Goal: Task Accomplishment & Management: Manage account settings

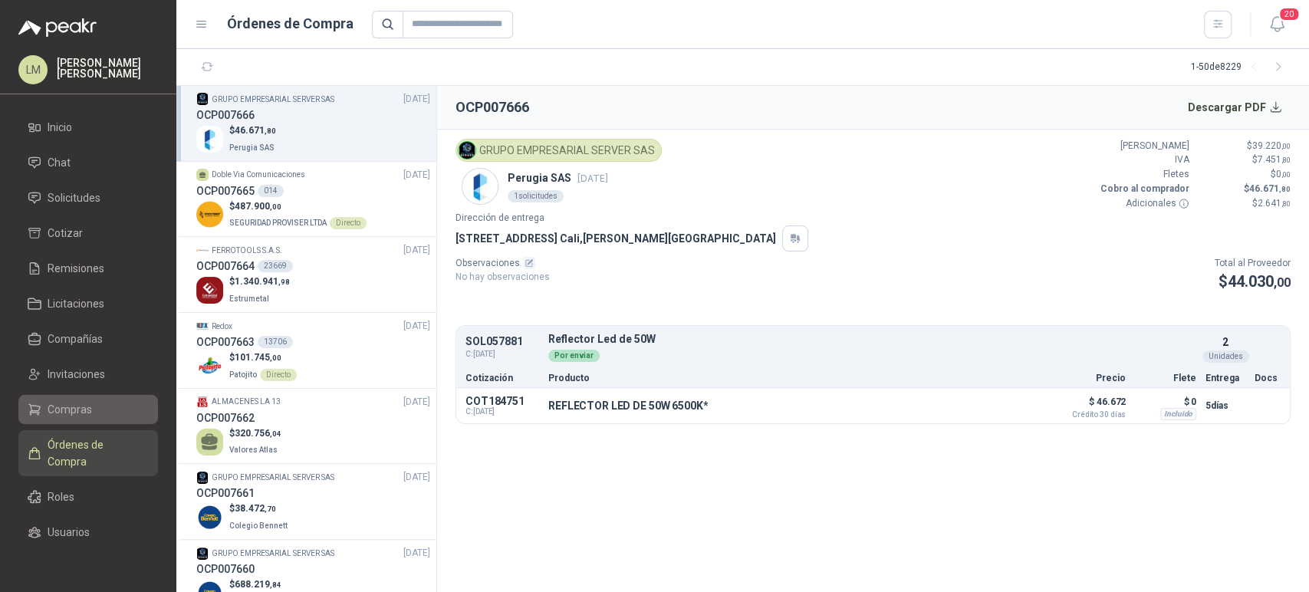
click at [64, 404] on span "Compras" at bounding box center [70, 409] width 44 height 17
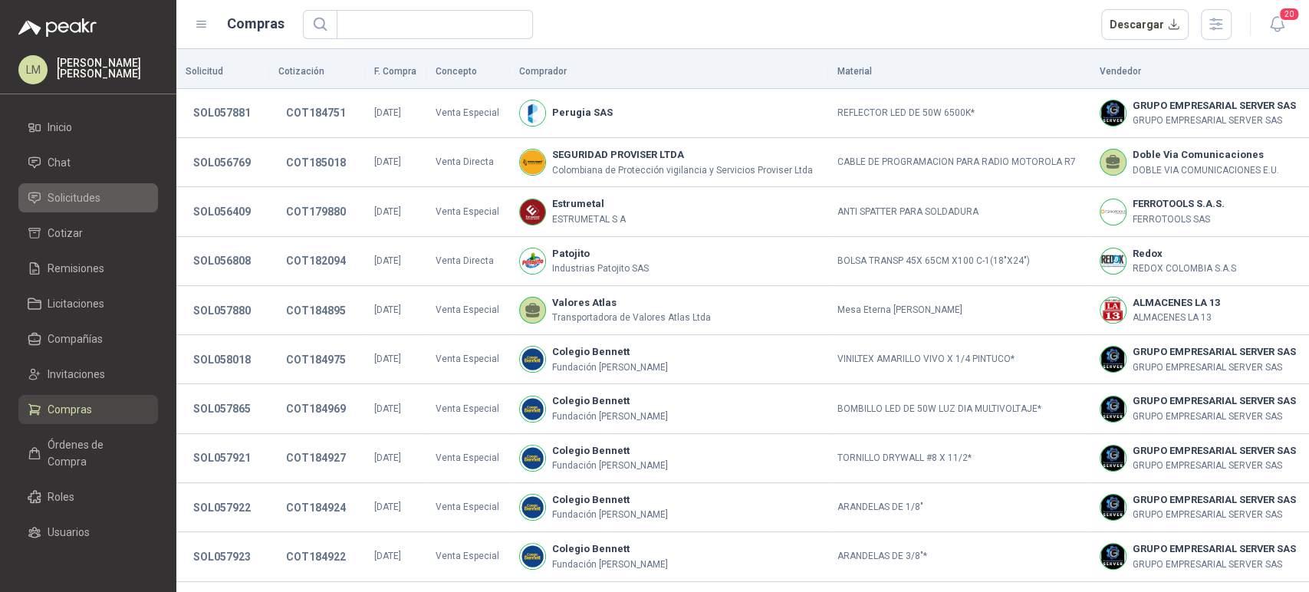
click at [79, 193] on span "Solicitudes" at bounding box center [74, 197] width 53 height 17
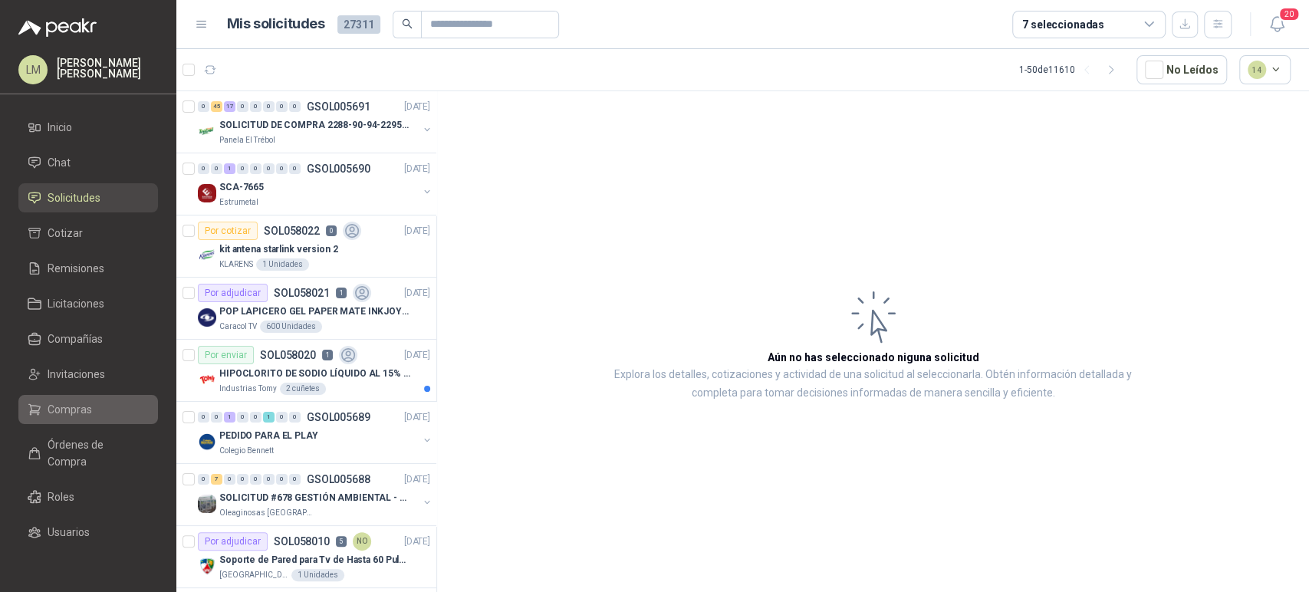
click at [57, 397] on link "Compras" at bounding box center [88, 409] width 140 height 29
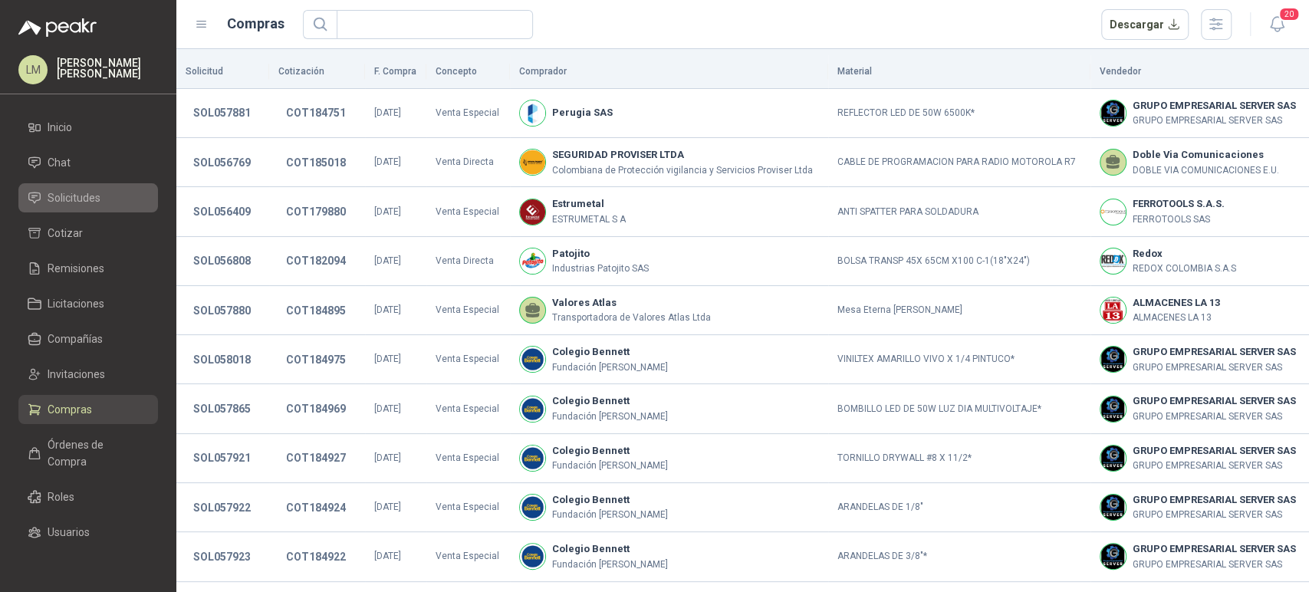
click at [64, 196] on span "Solicitudes" at bounding box center [74, 197] width 53 height 17
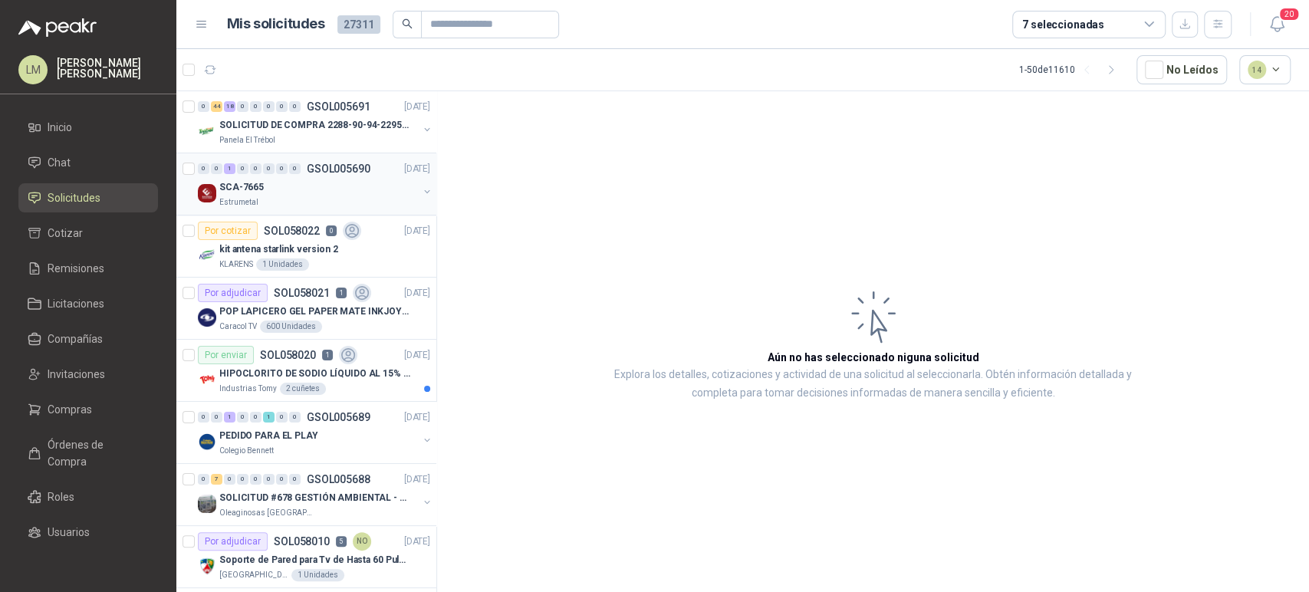
click at [421, 190] on button "button" at bounding box center [427, 192] width 12 height 12
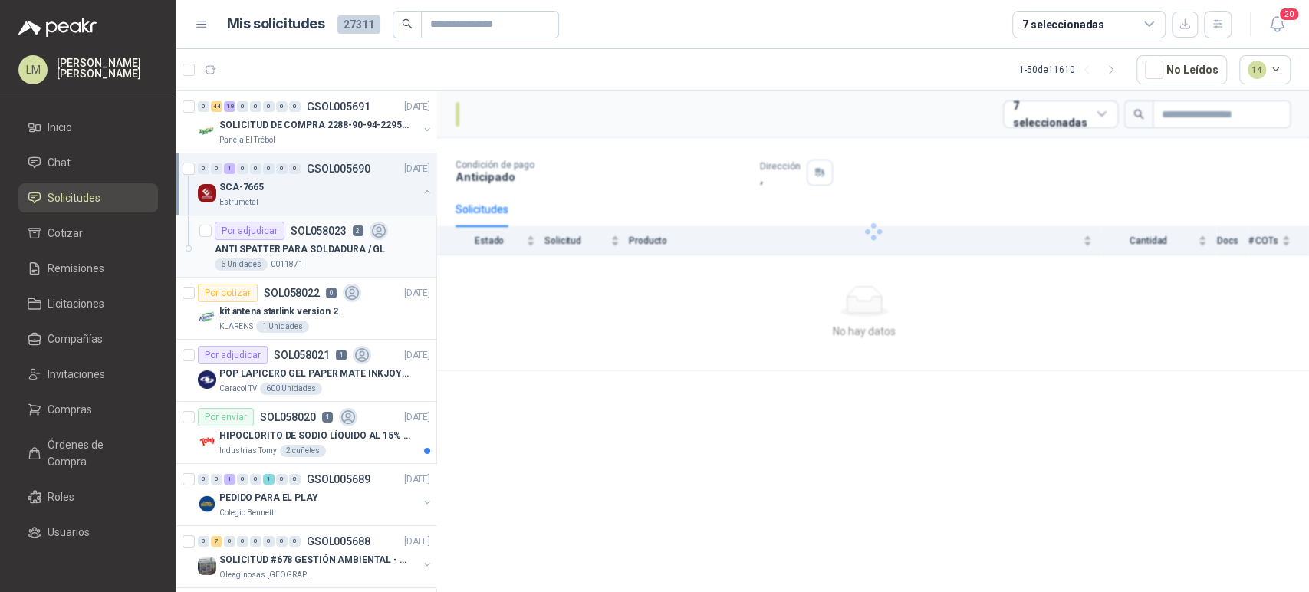
click at [314, 242] on p "ANTI SPATTER PARA SOLDADURA / GL" at bounding box center [300, 249] width 170 height 15
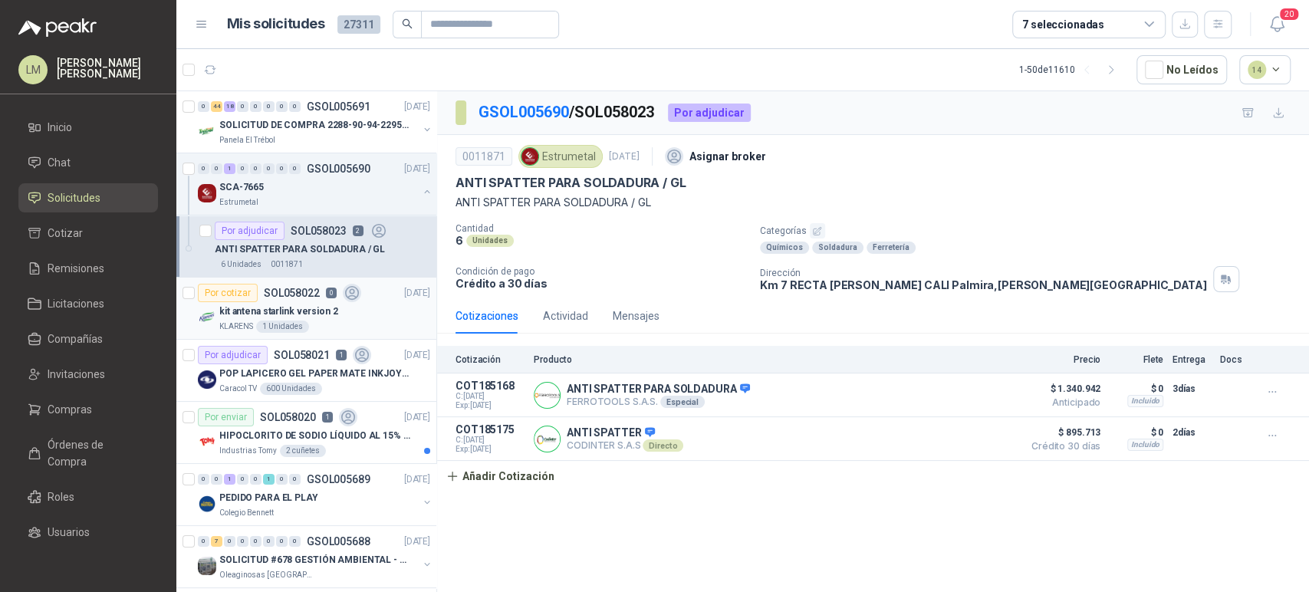
click at [307, 304] on p "kit antena starlink version 2" at bounding box center [278, 311] width 119 height 15
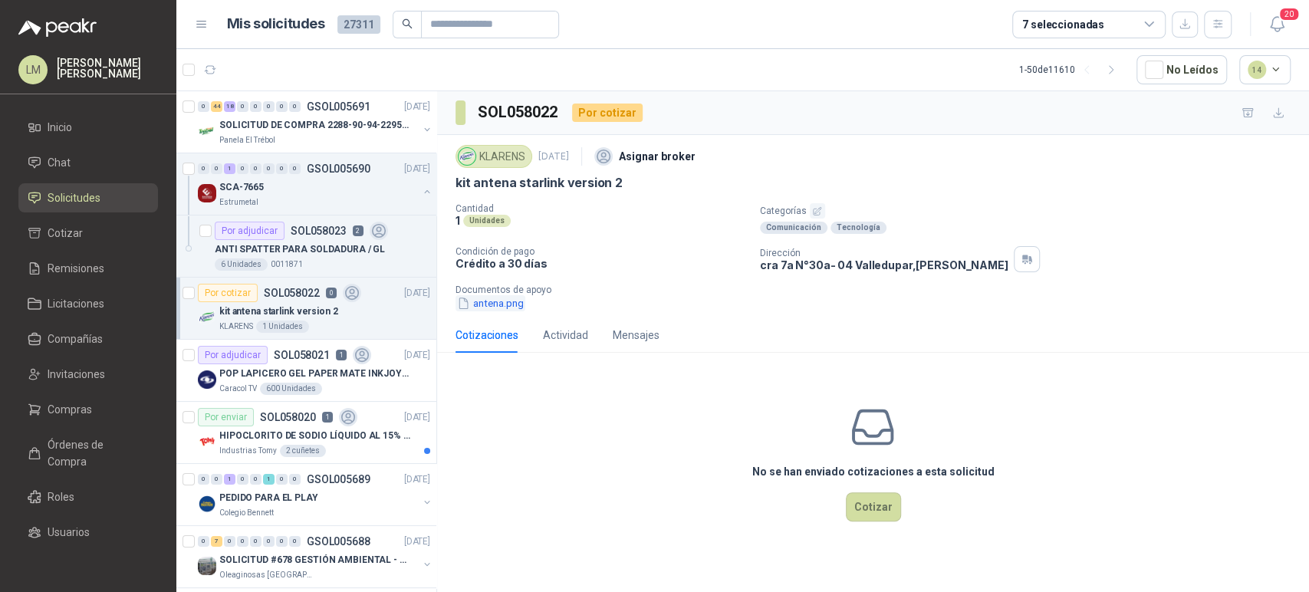
click at [490, 302] on button "antena.png" at bounding box center [491, 303] width 70 height 16
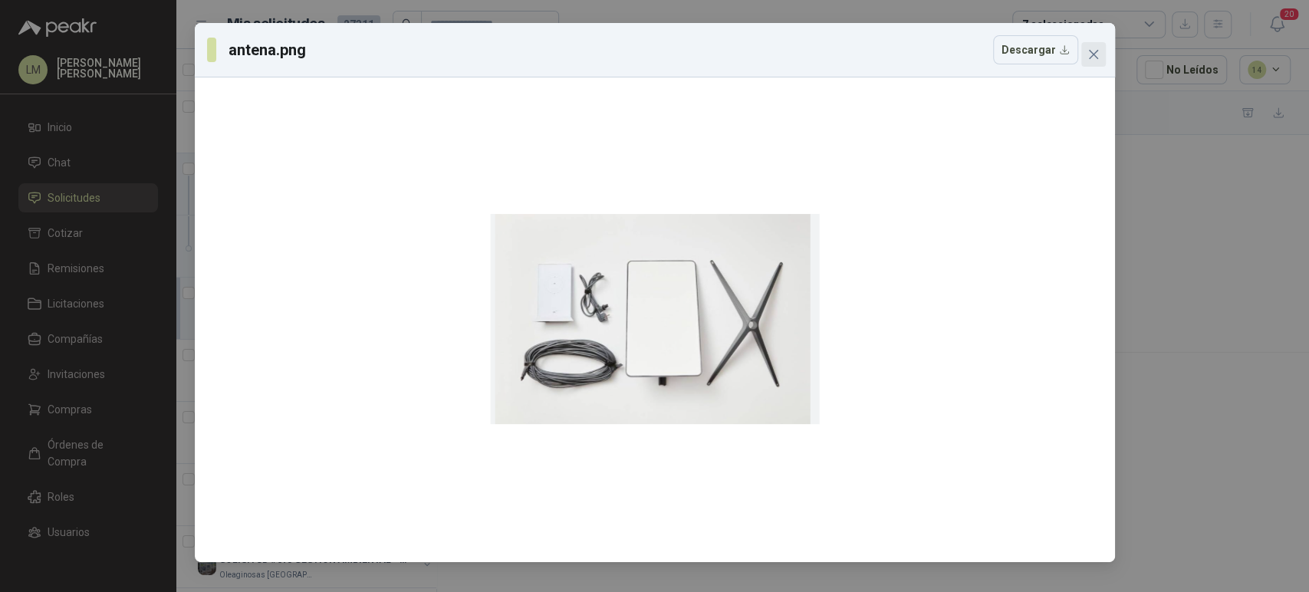
click at [1094, 60] on icon "close" at bounding box center [1094, 54] width 12 height 12
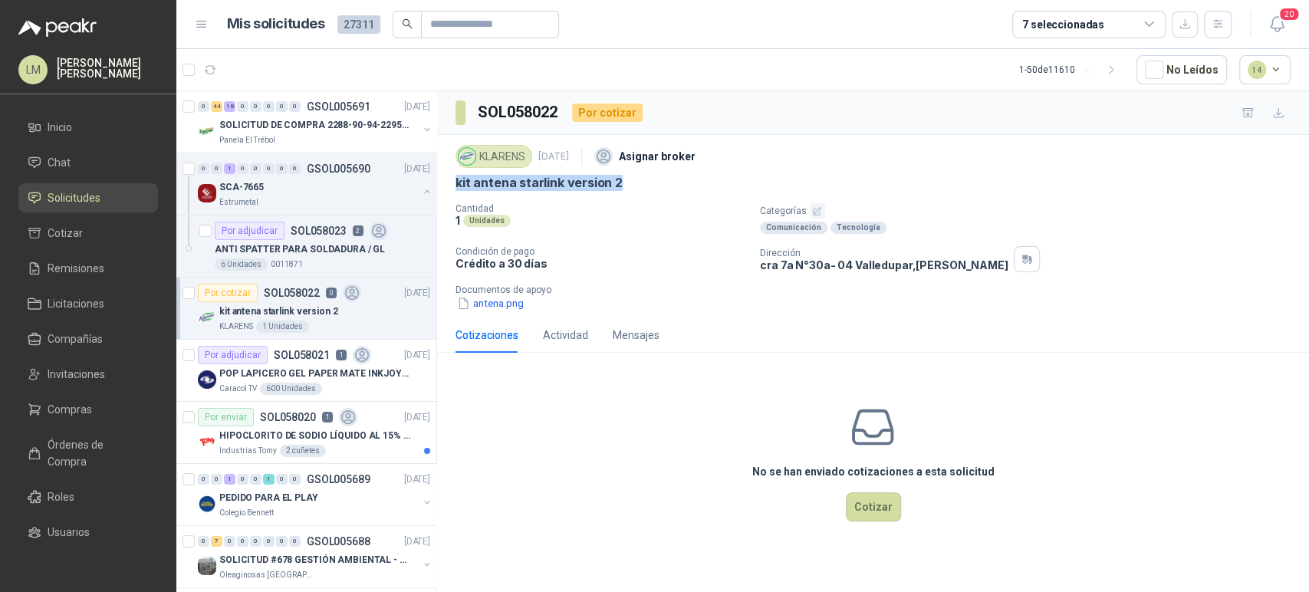
drag, startPoint x: 448, startPoint y: 182, endPoint x: 633, endPoint y: 184, distance: 184.9
click at [633, 184] on div "KLARENS 29 sept, 2025 Asignar broker kit antena starlink version 2 Cantidad 1 U…" at bounding box center [873, 226] width 872 height 183
copy p "kit antena starlink version 2"
click at [502, 305] on button "antena.png" at bounding box center [491, 303] width 70 height 16
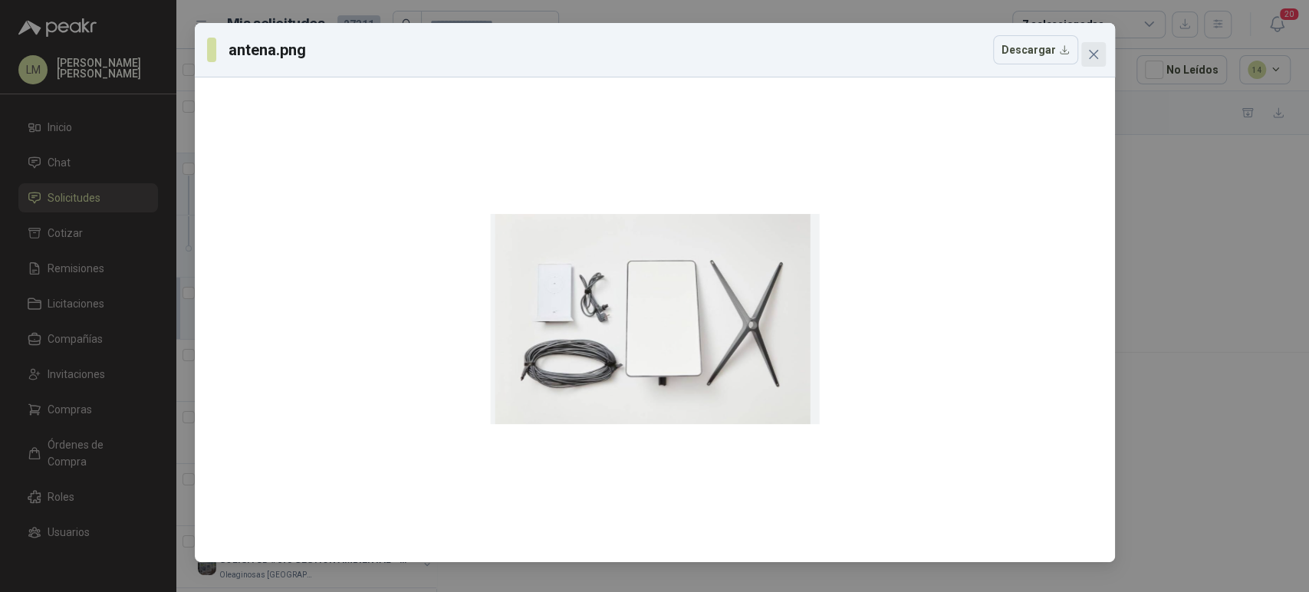
click at [1094, 57] on icon "close" at bounding box center [1094, 54] width 12 height 12
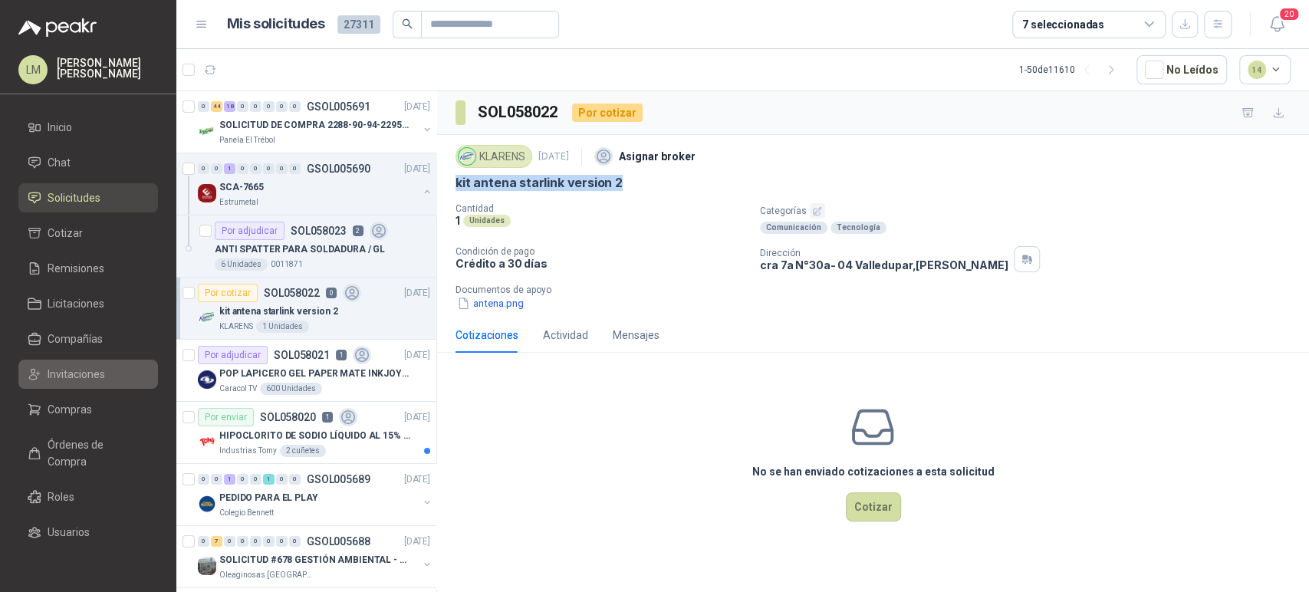
click at [70, 379] on span "Invitaciones" at bounding box center [77, 374] width 58 height 17
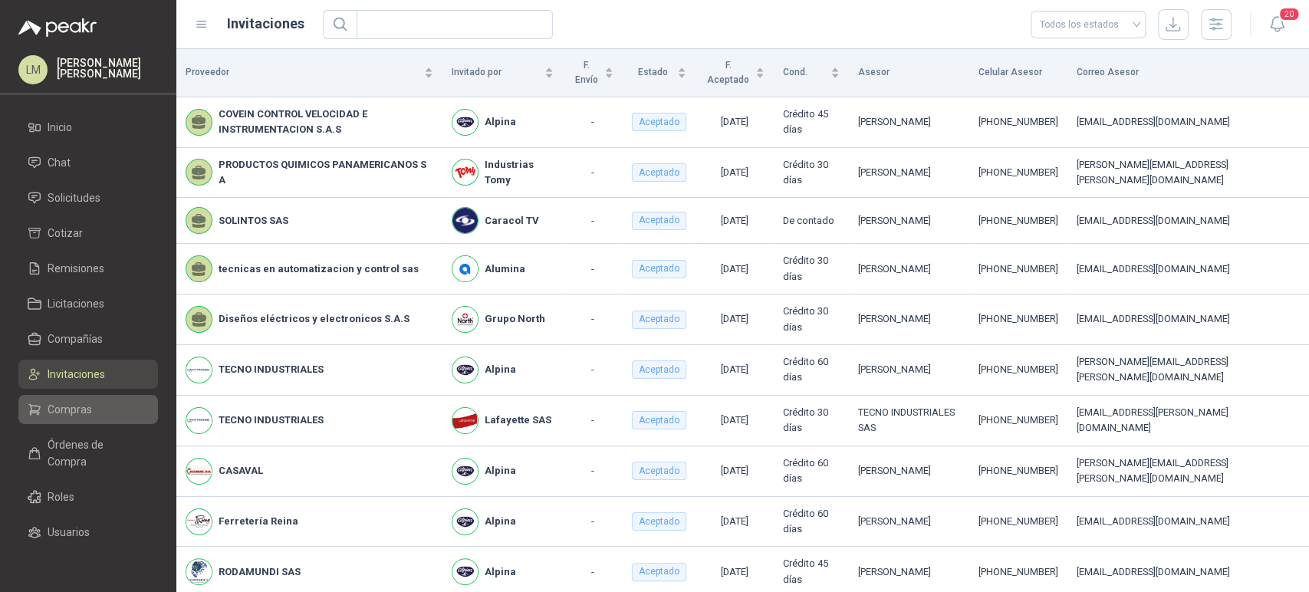
click at [73, 420] on link "Compras" at bounding box center [88, 409] width 140 height 29
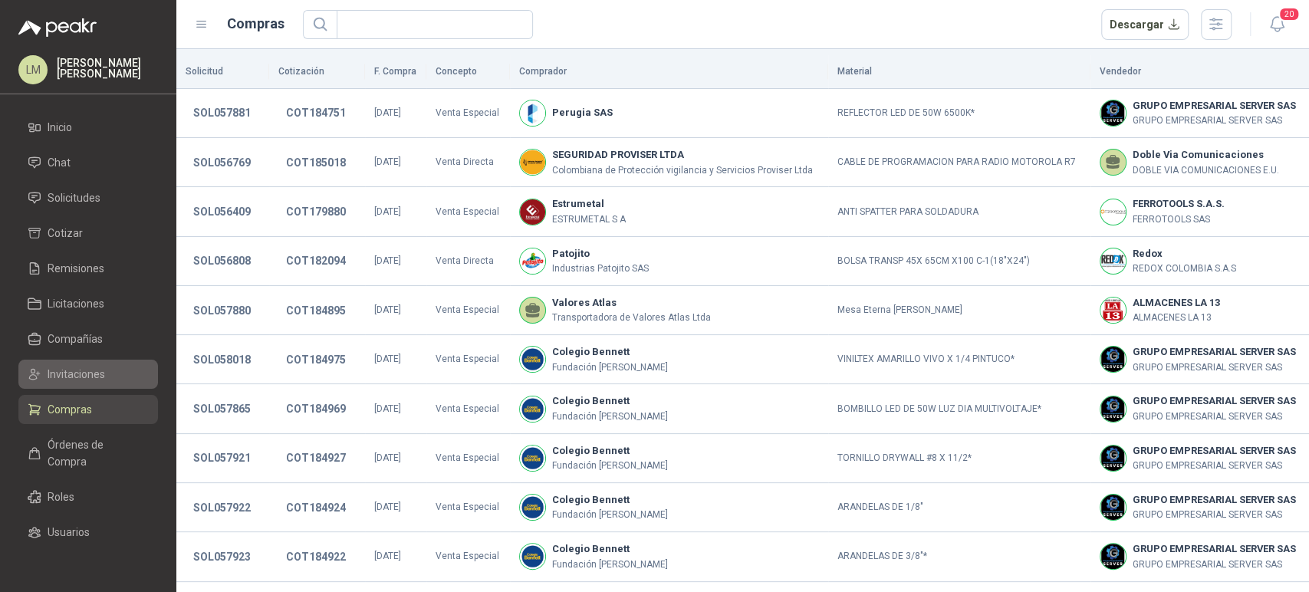
click at [71, 362] on link "Invitaciones" at bounding box center [88, 374] width 140 height 29
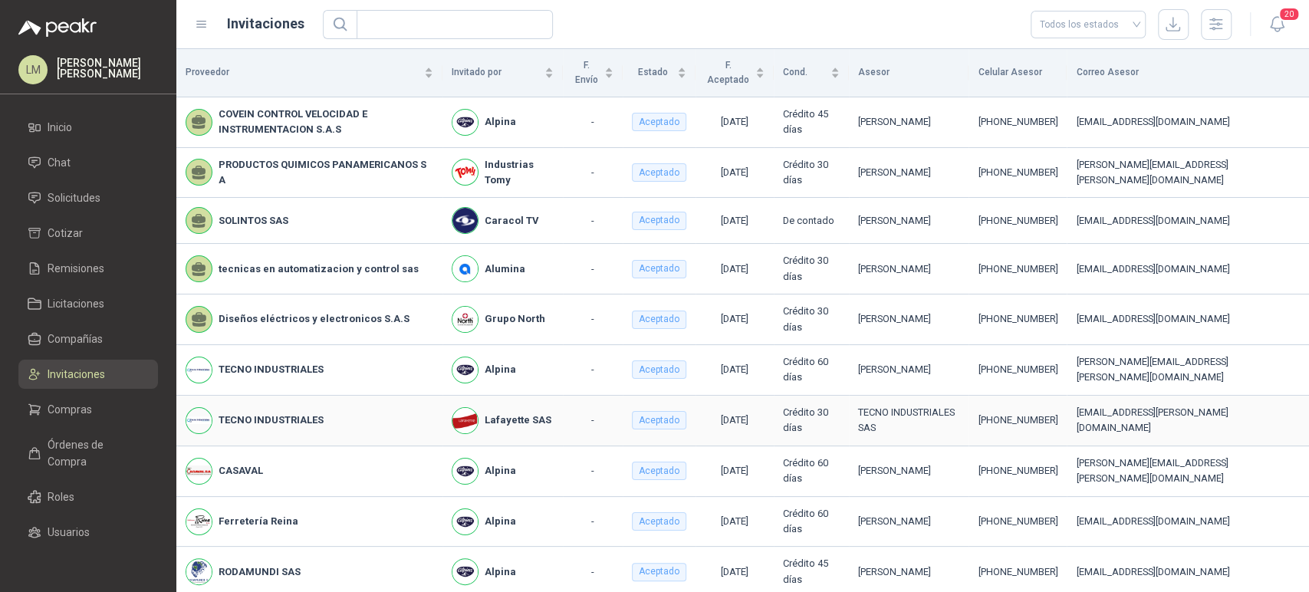
scroll to position [313, 0]
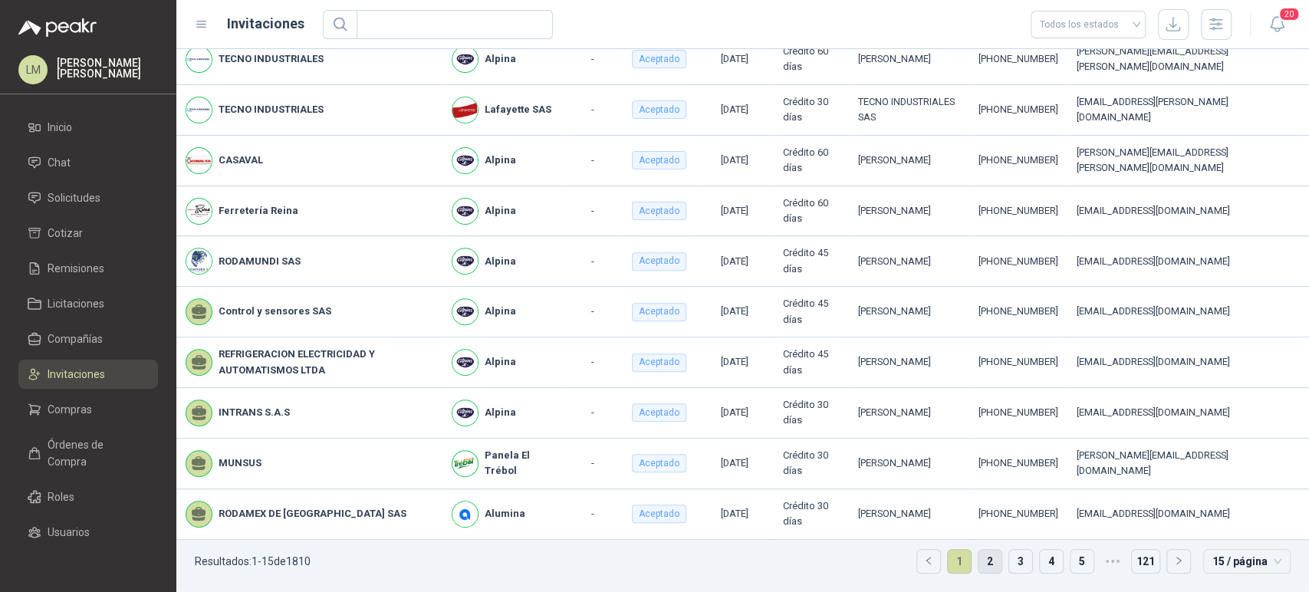
click at [980, 555] on link "2" at bounding box center [990, 561] width 23 height 23
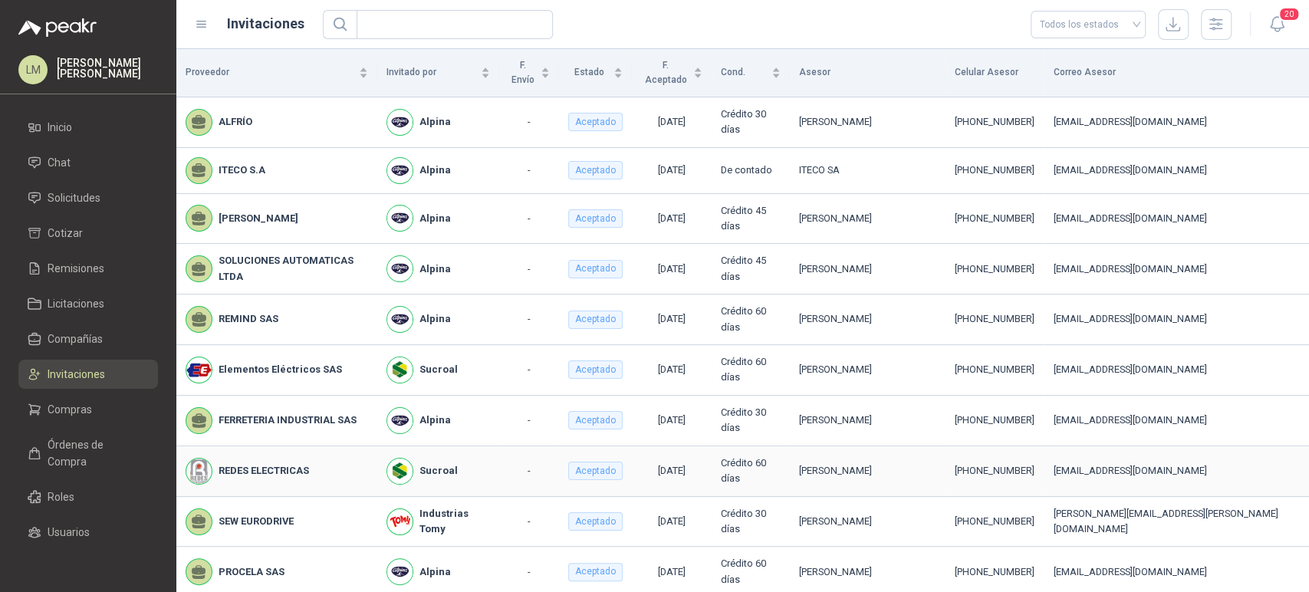
scroll to position [232, 0]
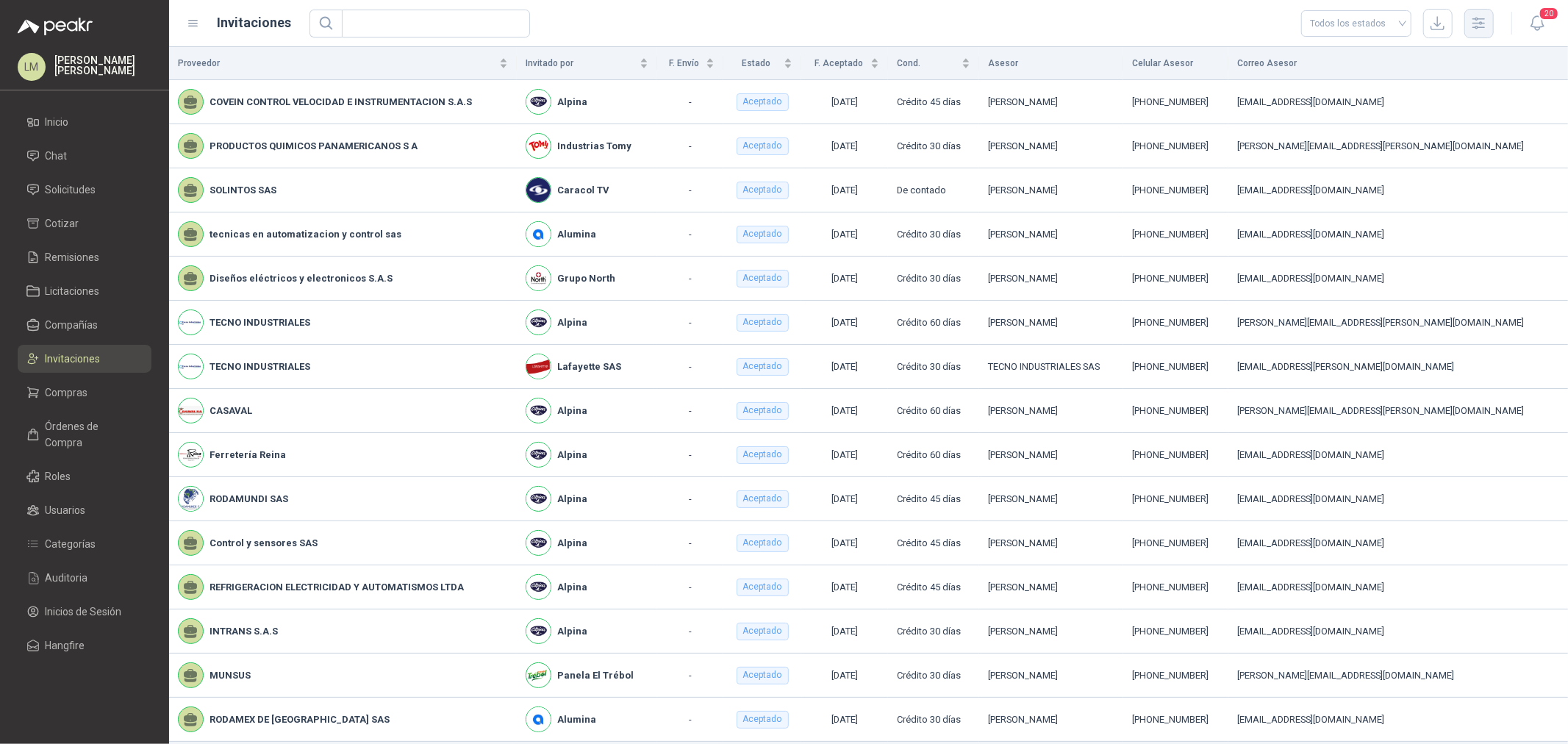
click at [1254, 26] on button "button" at bounding box center [1479, 23] width 30 height 30
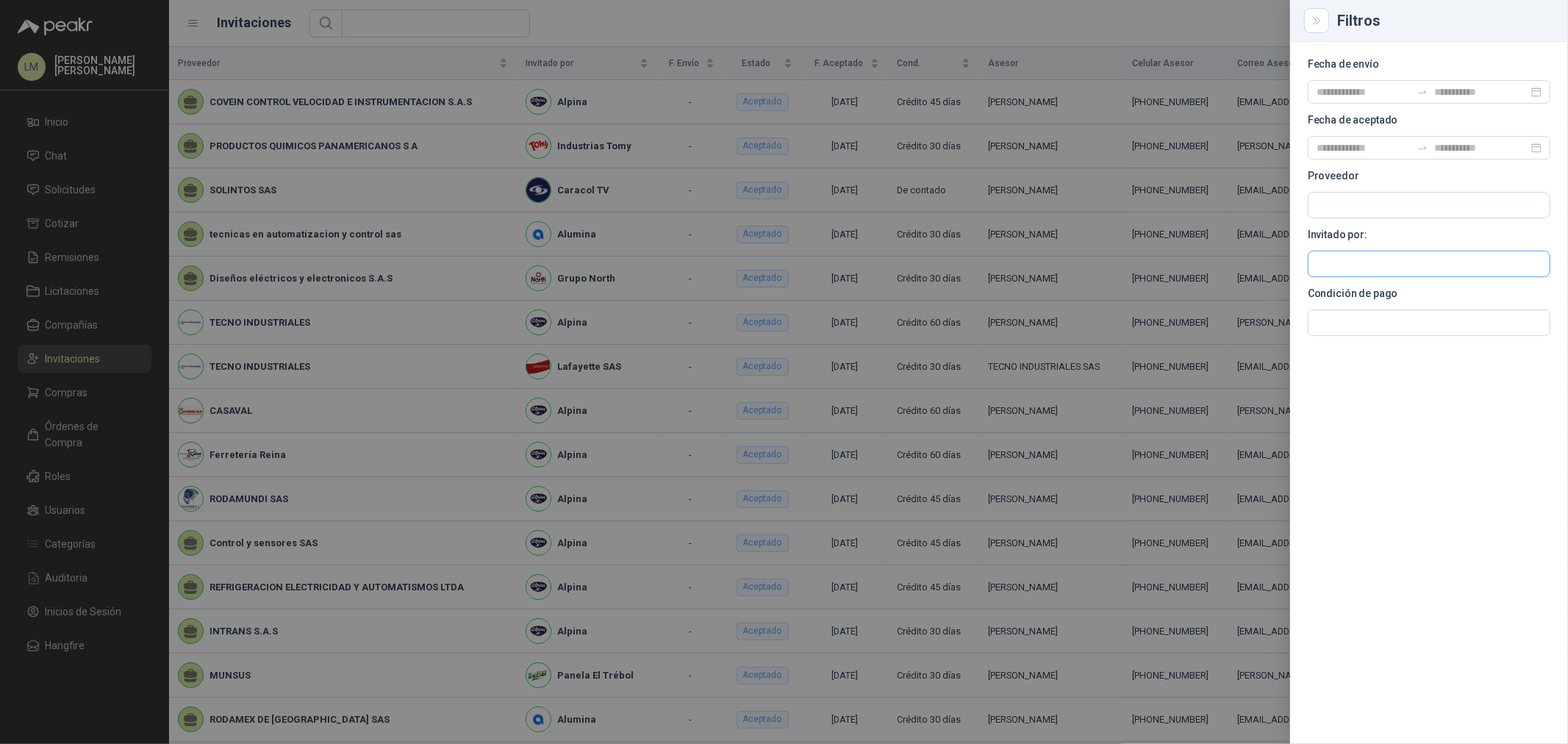
click at [1254, 253] on input "text" at bounding box center [1429, 264] width 242 height 25
type input "****"
click at [1254, 298] on p "Alpina" at bounding box center [1442, 295] width 200 height 9
click at [927, 257] on div at bounding box center [784, 372] width 1568 height 744
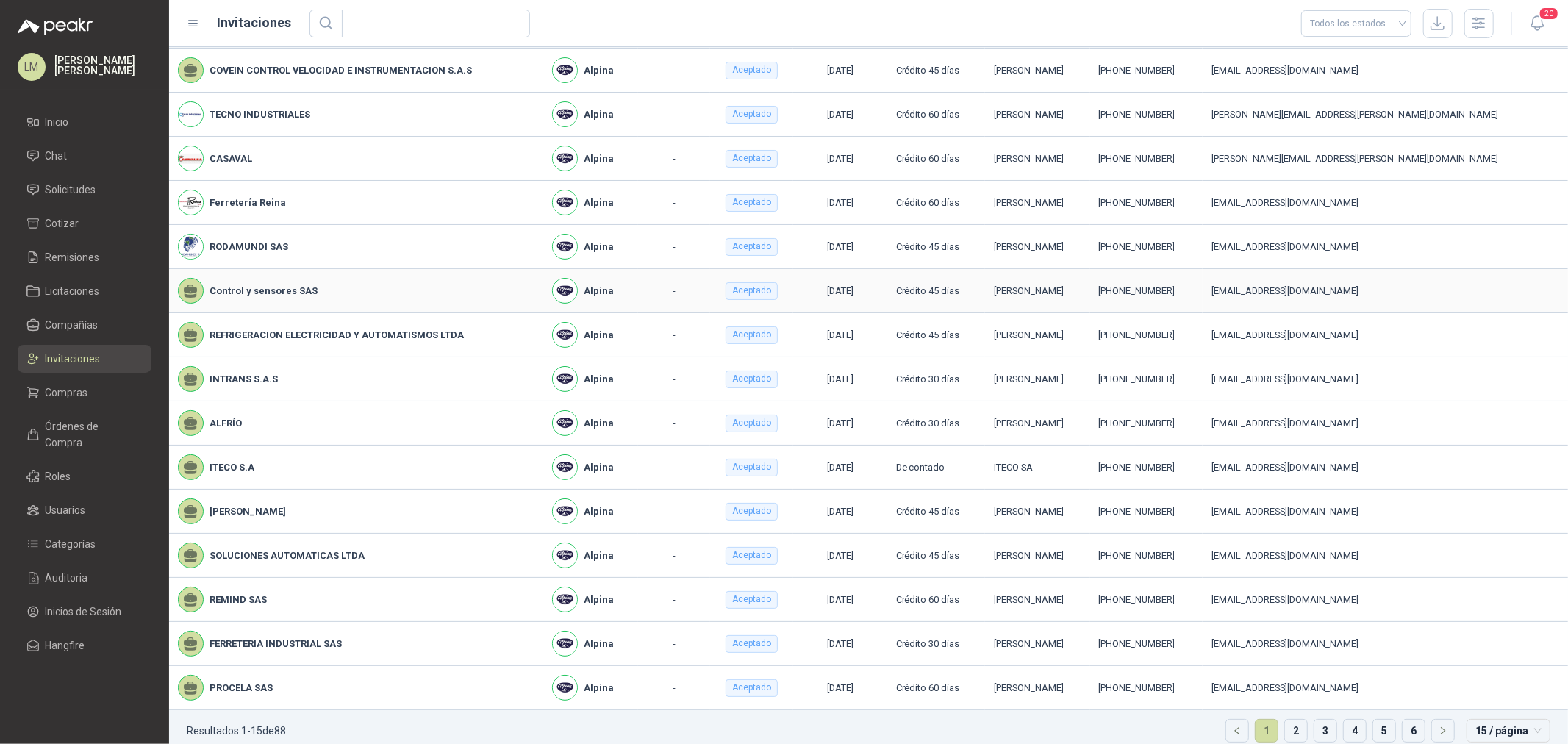
scroll to position [49, 0]
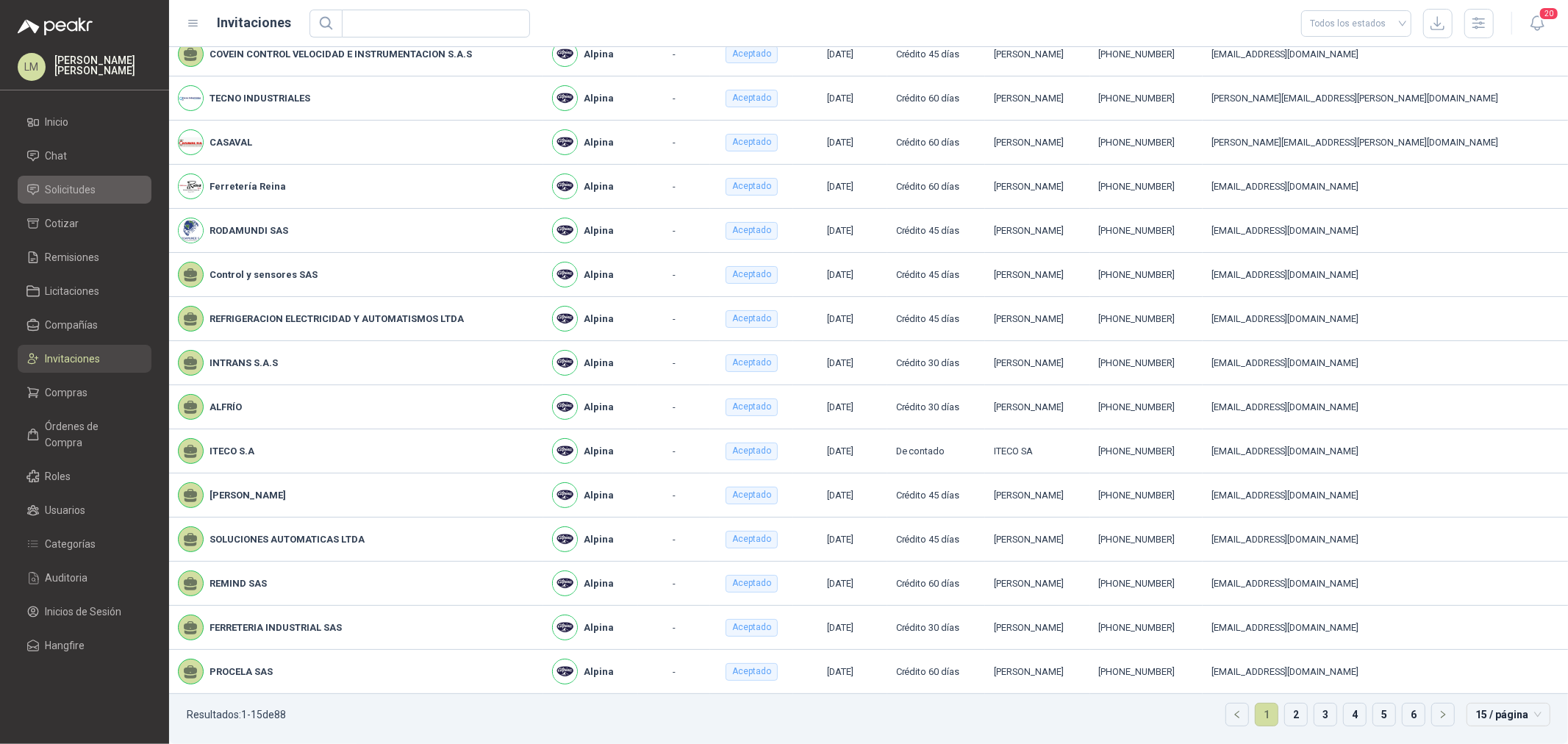
click at [90, 185] on span "Solicitudes" at bounding box center [71, 189] width 51 height 16
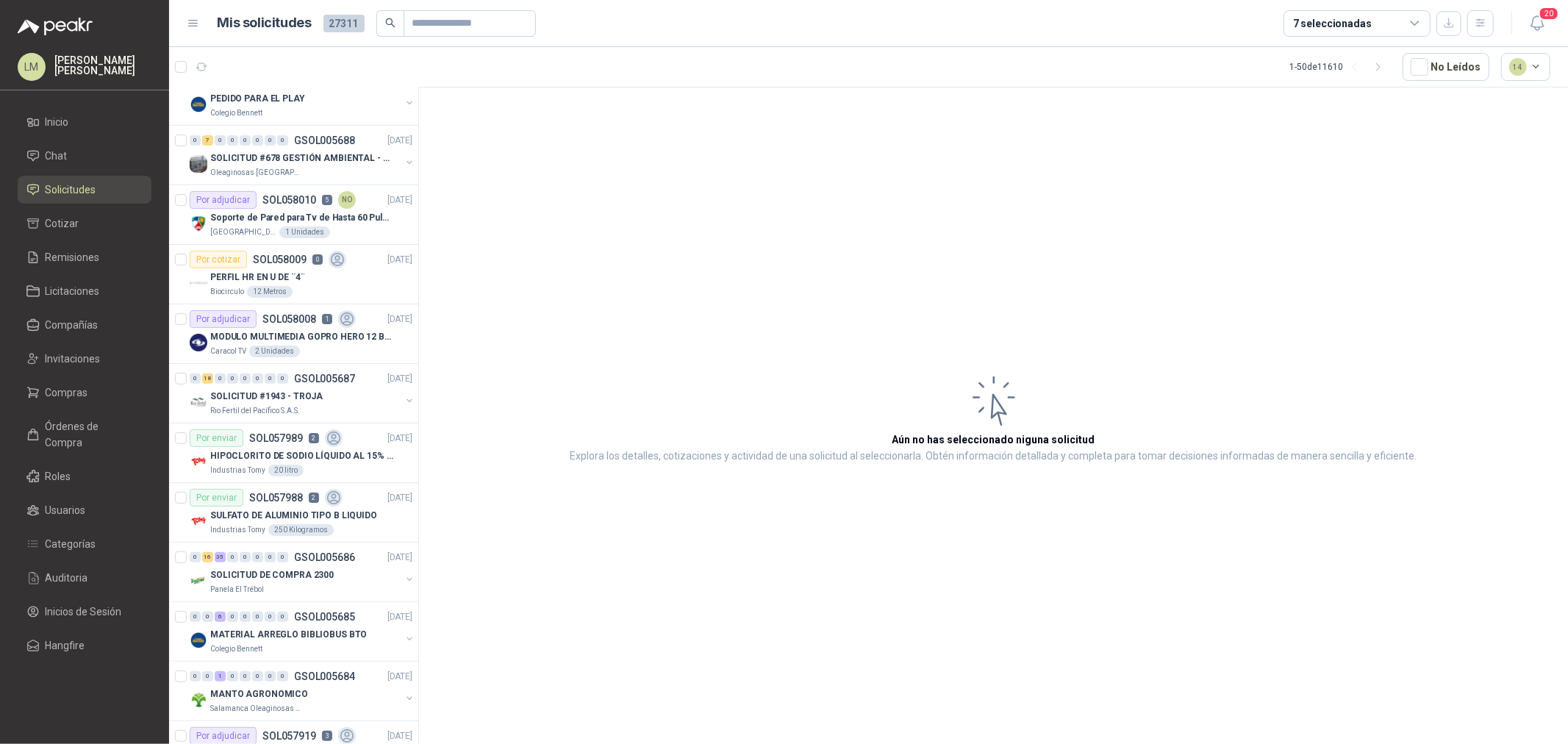
scroll to position [327, 0]
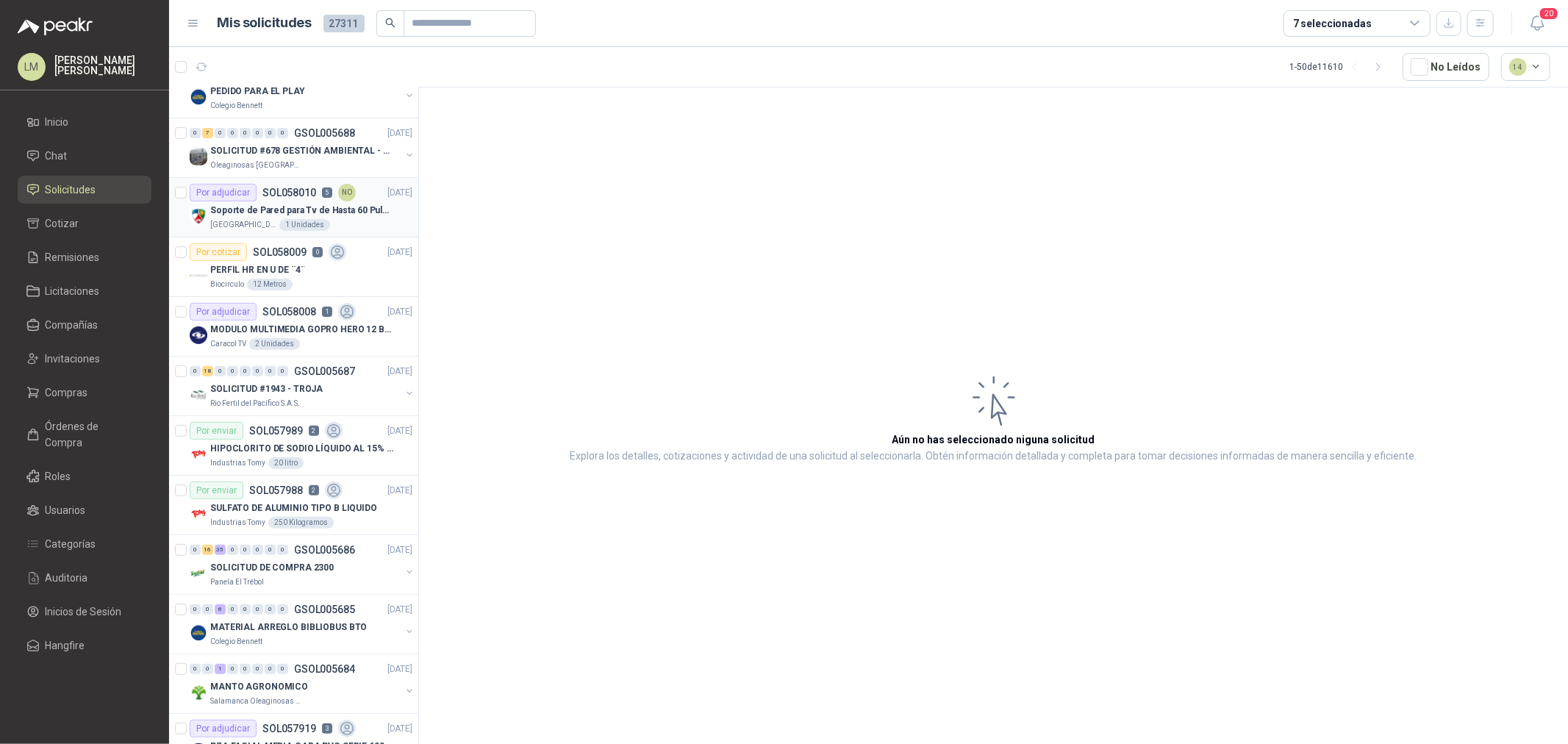
click at [295, 188] on p "SOL058010" at bounding box center [289, 193] width 54 height 11
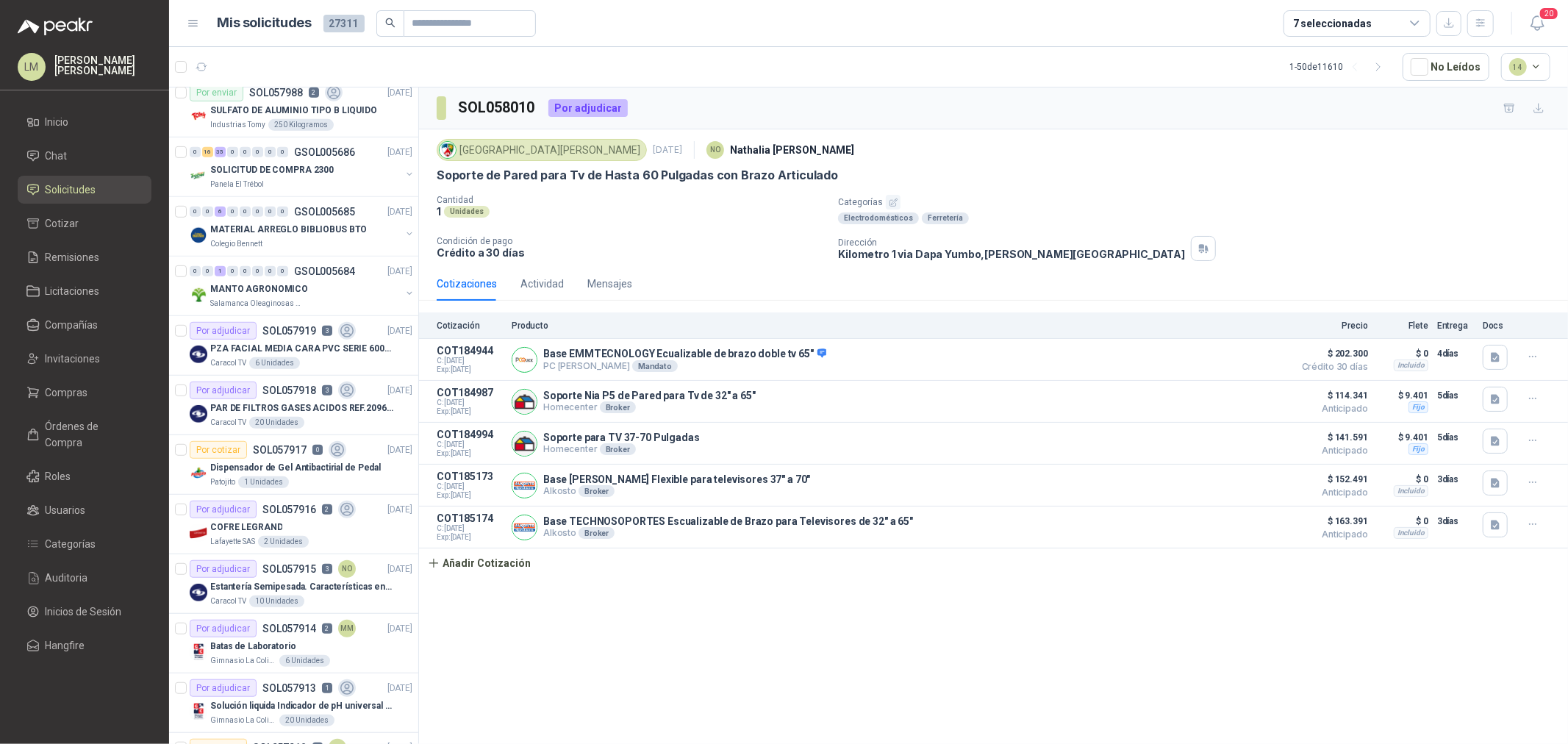
scroll to position [735, 0]
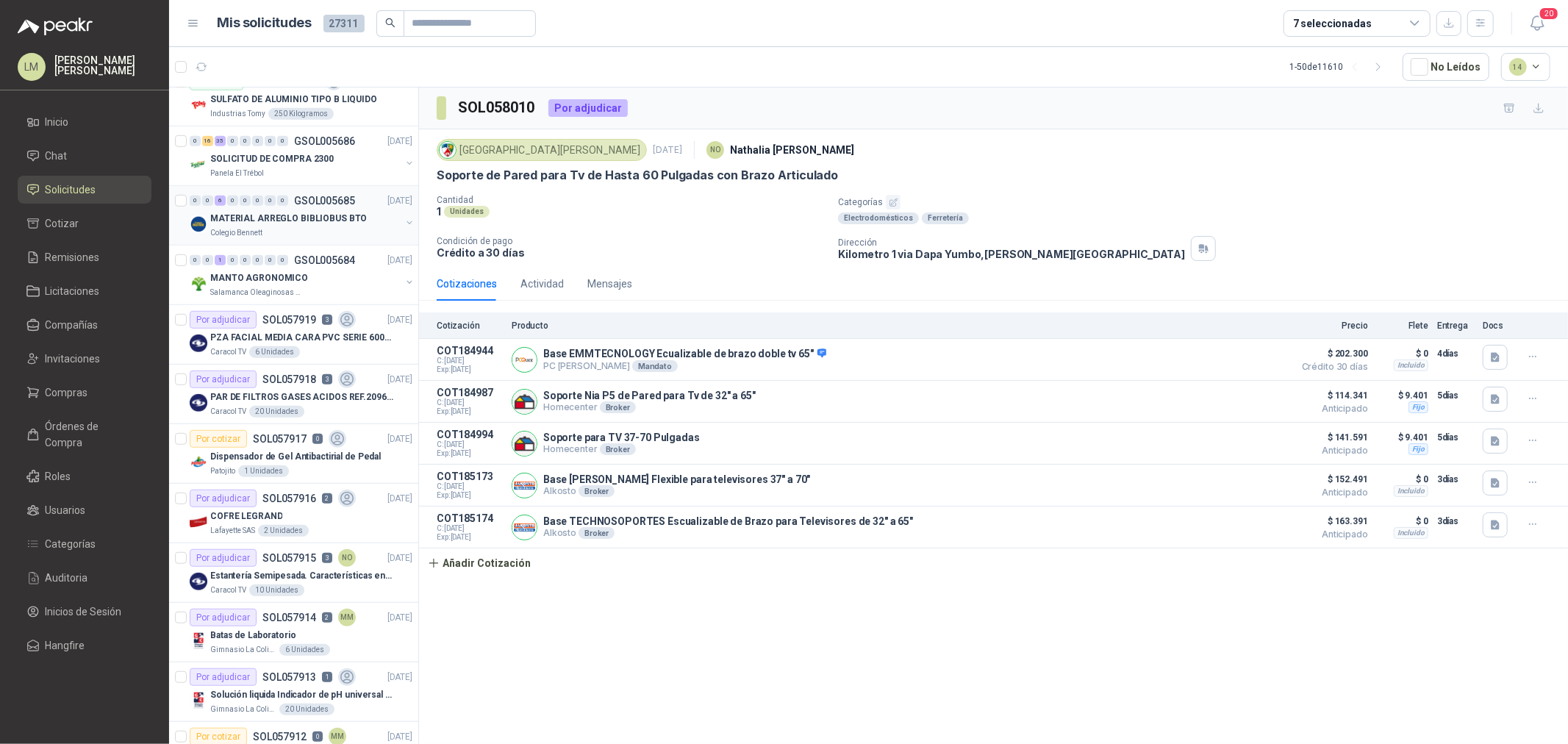
click at [281, 217] on p "MATERIAL ARREGLO BIBLIOBUS BTO" at bounding box center [288, 219] width 156 height 14
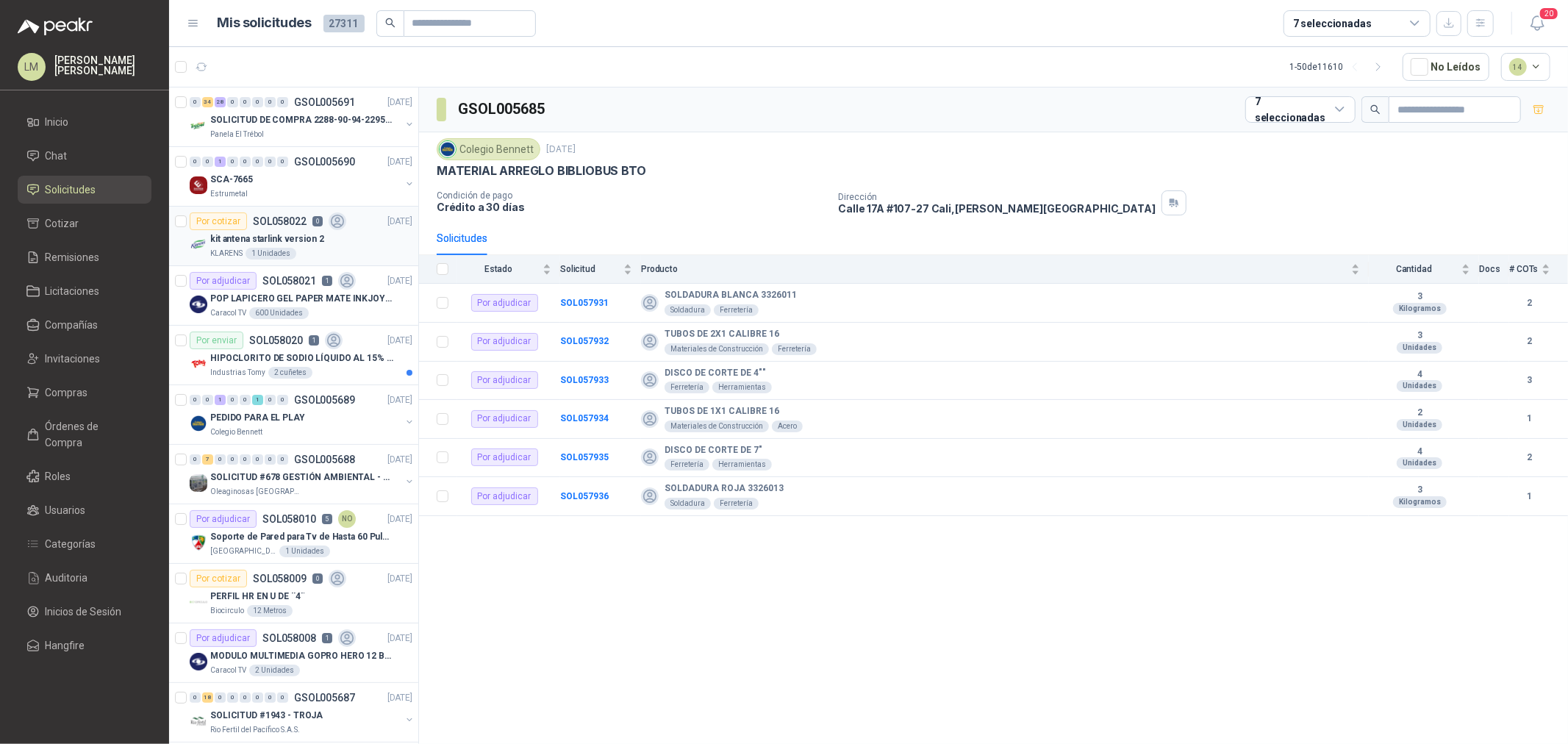
click at [288, 242] on p "kit antena starlink version 2" at bounding box center [266, 239] width 114 height 14
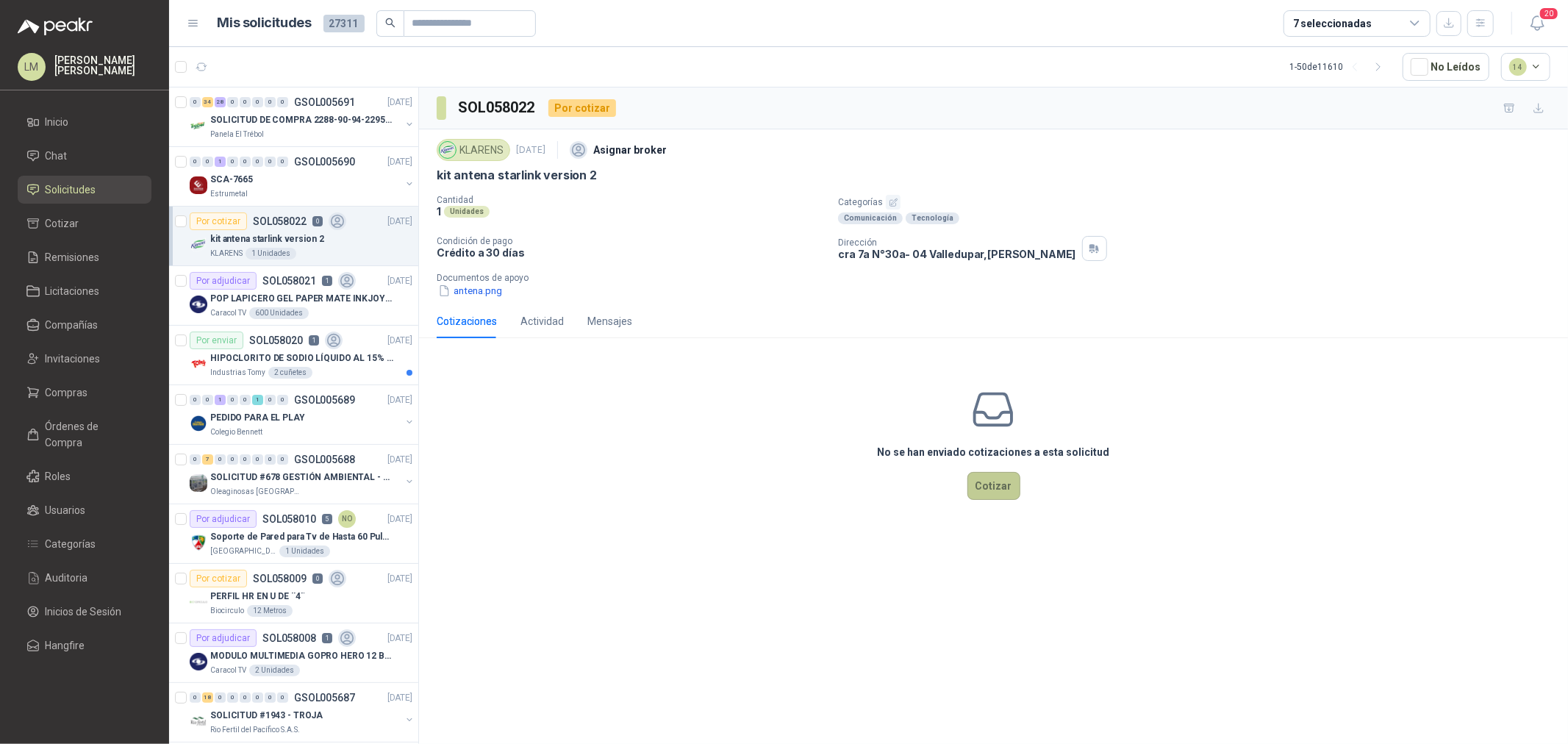
click at [979, 479] on button "Cotizar" at bounding box center [993, 485] width 53 height 28
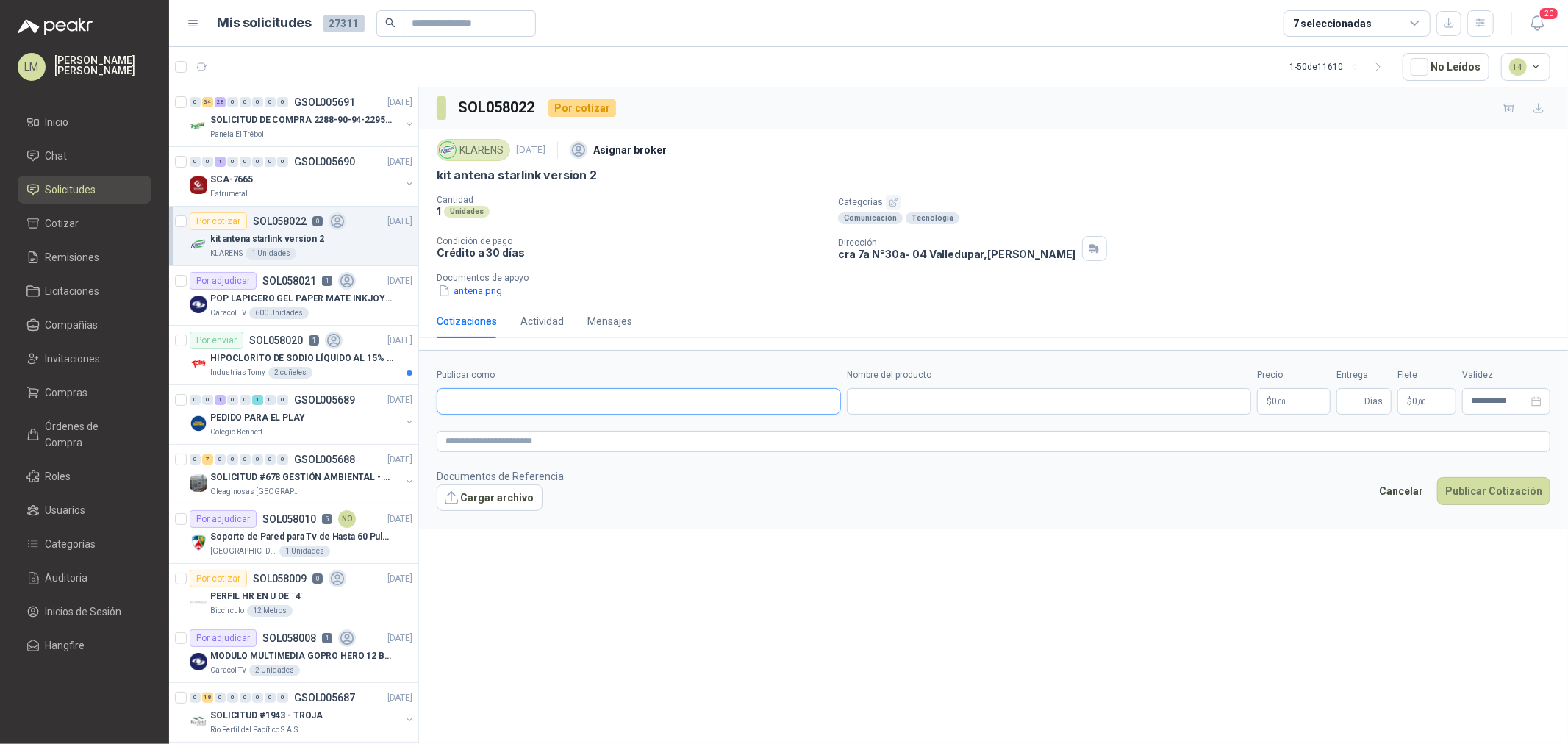
click at [525, 407] on input "Publicar como" at bounding box center [638, 402] width 403 height 25
type input "******"
click at [564, 435] on div "Homecenter NIT : 800242106" at bounding box center [639, 437] width 380 height 16
type input "**********"
click at [866, 407] on input "Nombre del producto" at bounding box center [1049, 402] width 404 height 27
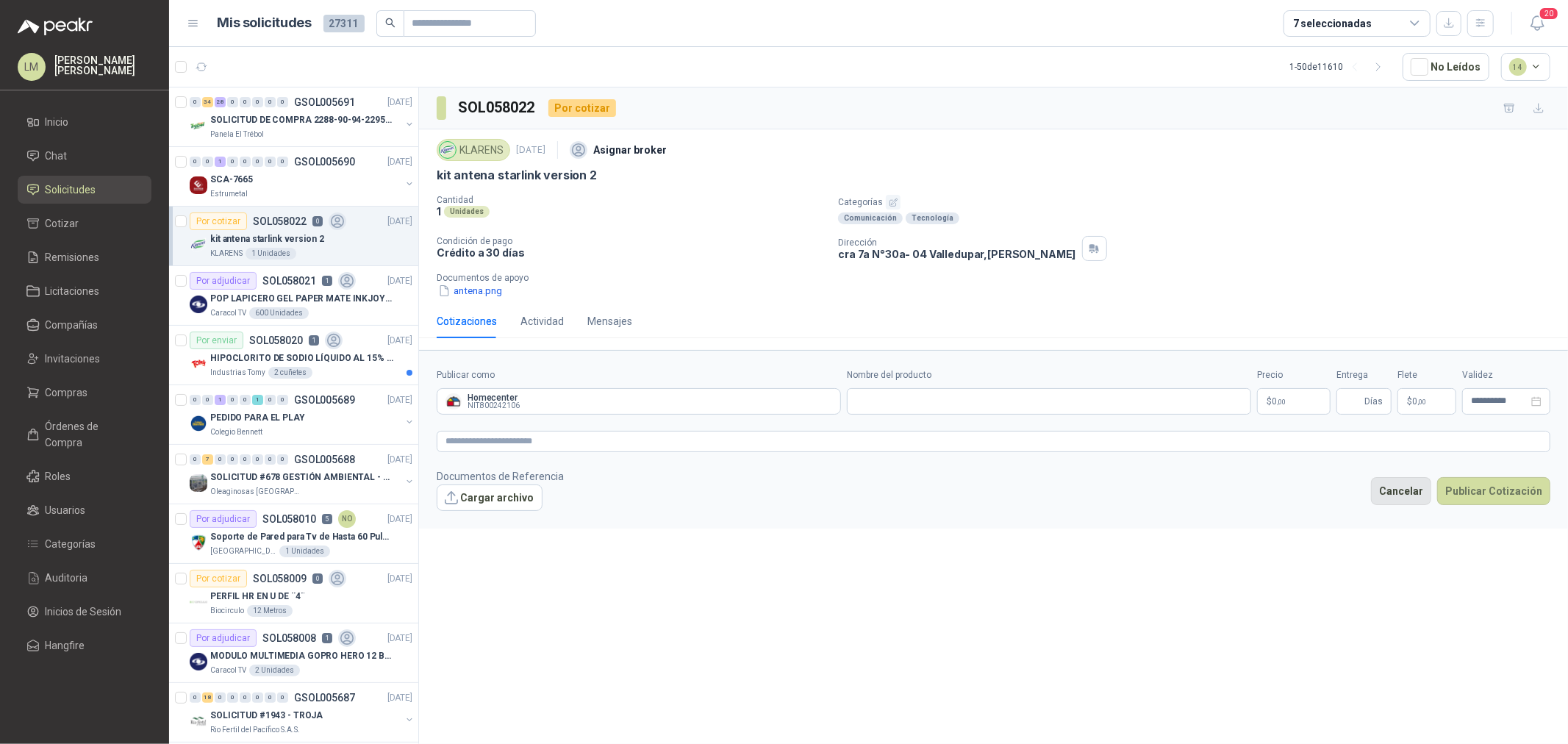
click at [1254, 491] on button "Cancelar" at bounding box center [1400, 491] width 60 height 28
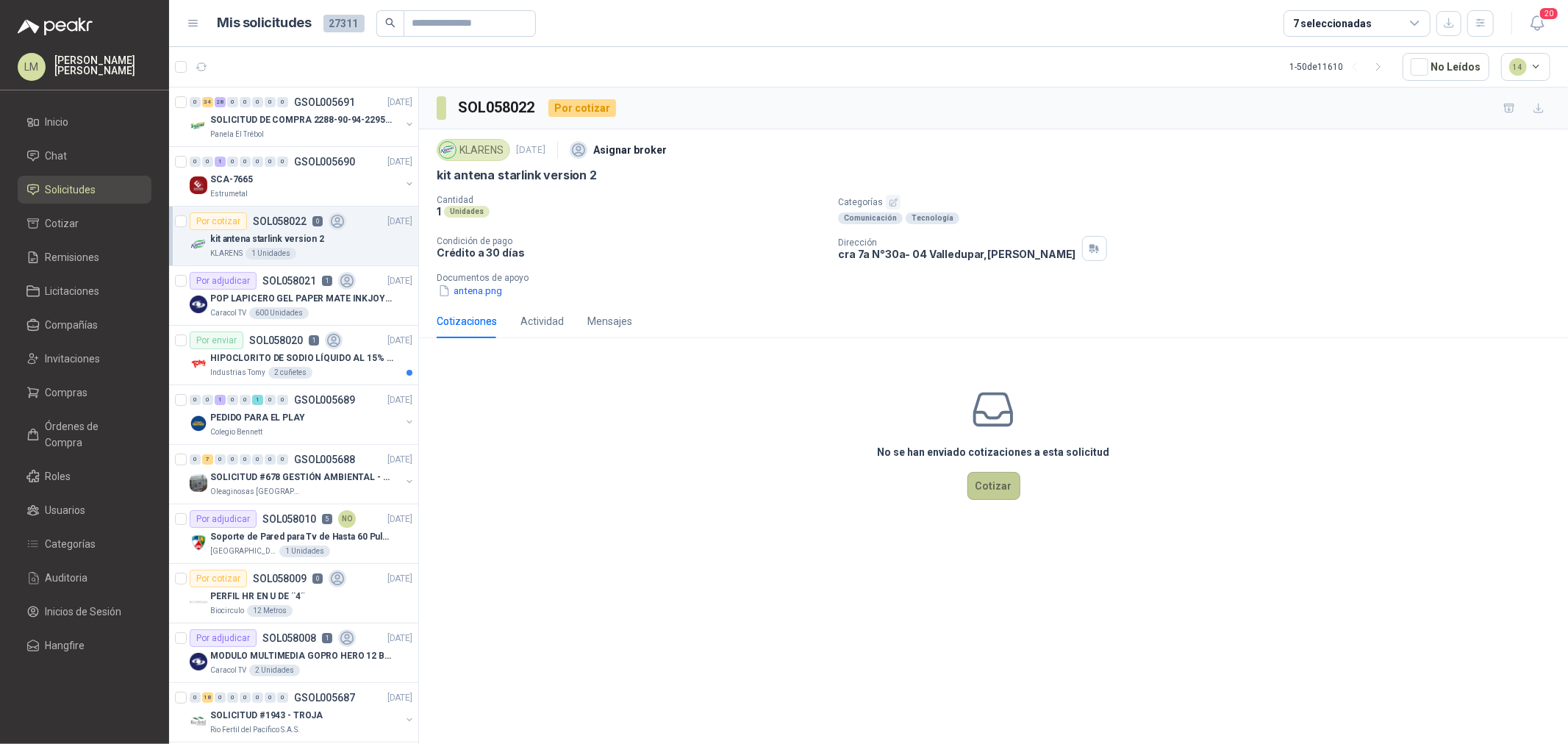
click at [1007, 493] on button "Cotizar" at bounding box center [993, 485] width 53 height 28
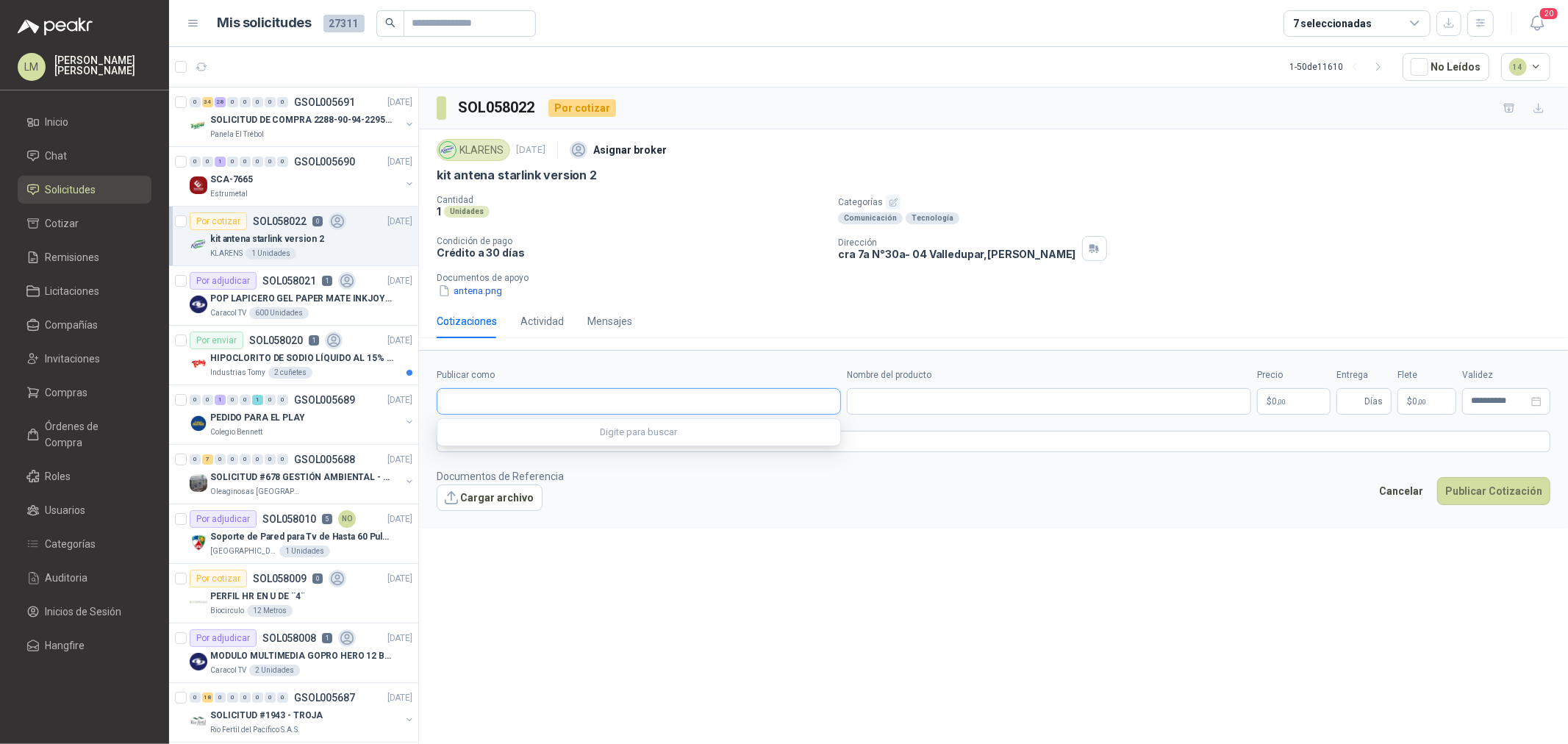
click at [491, 400] on input "Publicar como" at bounding box center [638, 402] width 403 height 25
type input "******"
click at [488, 443] on span "NIT : 800242106" at bounding box center [497, 442] width 52 height 8
type input "**********"
click at [886, 405] on input "Nombre del producto" at bounding box center [1049, 402] width 404 height 27
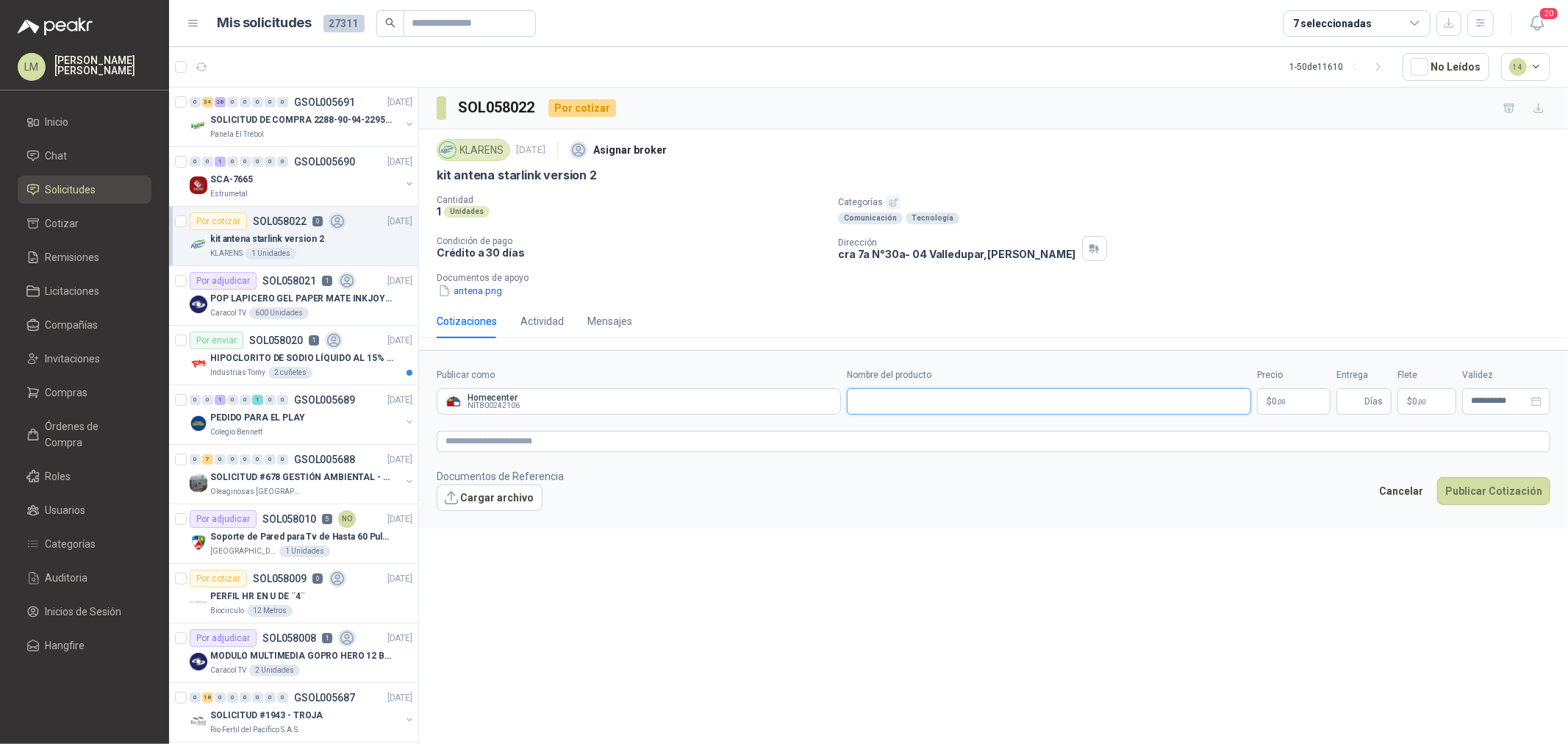
paste input "**********"
type input "**********"
click at [992, 443] on textarea at bounding box center [994, 441] width 1114 height 21
click at [1254, 408] on p "$ 0 ,00" at bounding box center [1294, 402] width 74 height 27
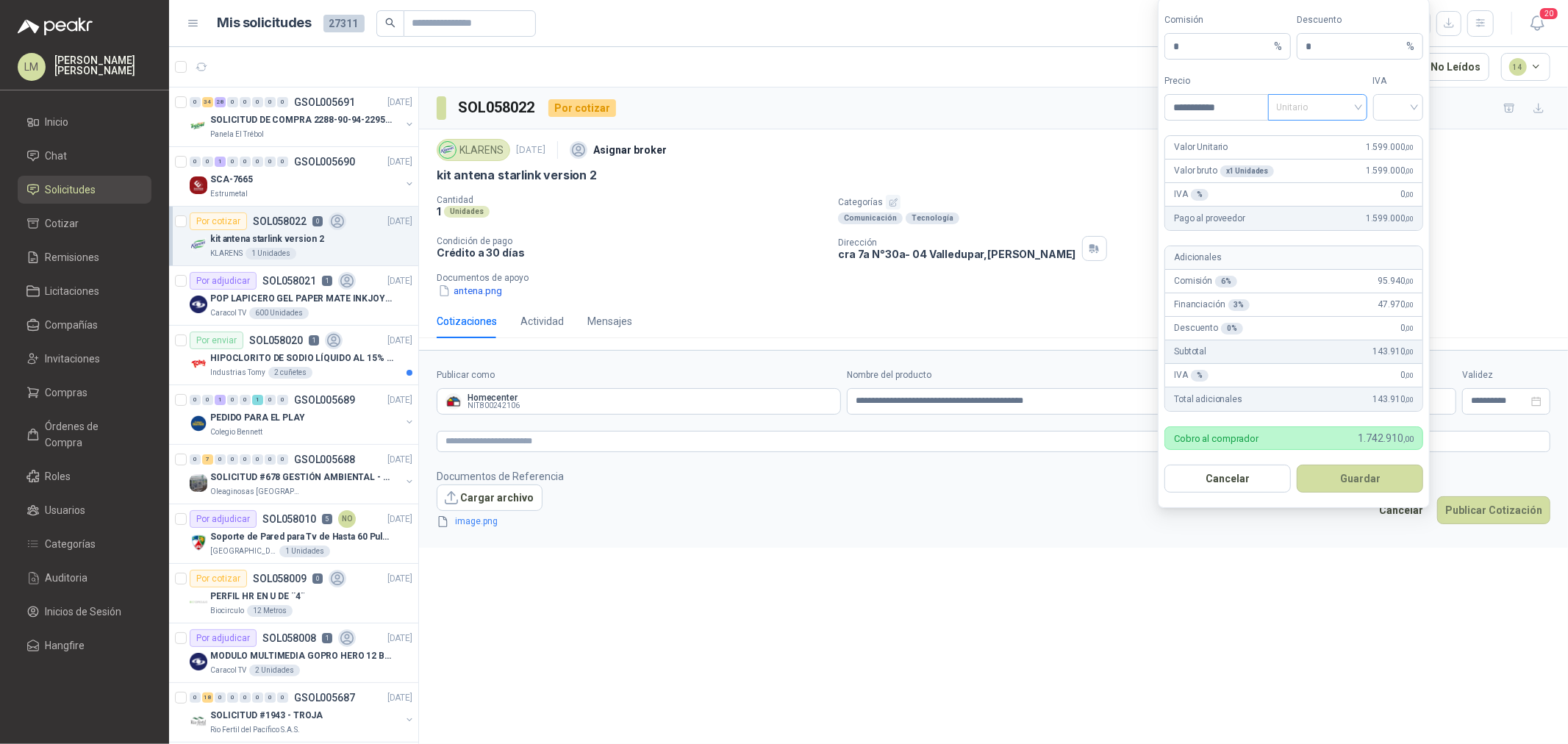
click at [1254, 104] on span "Unitario" at bounding box center [1317, 106] width 81 height 22
type input "**********"
click at [1254, 158] on div "Unitario con IVA" at bounding box center [1317, 161] width 76 height 16
click at [1254, 94] on div at bounding box center [1398, 107] width 51 height 27
click at [1254, 137] on div "19%" at bounding box center [1398, 137] width 27 height 16
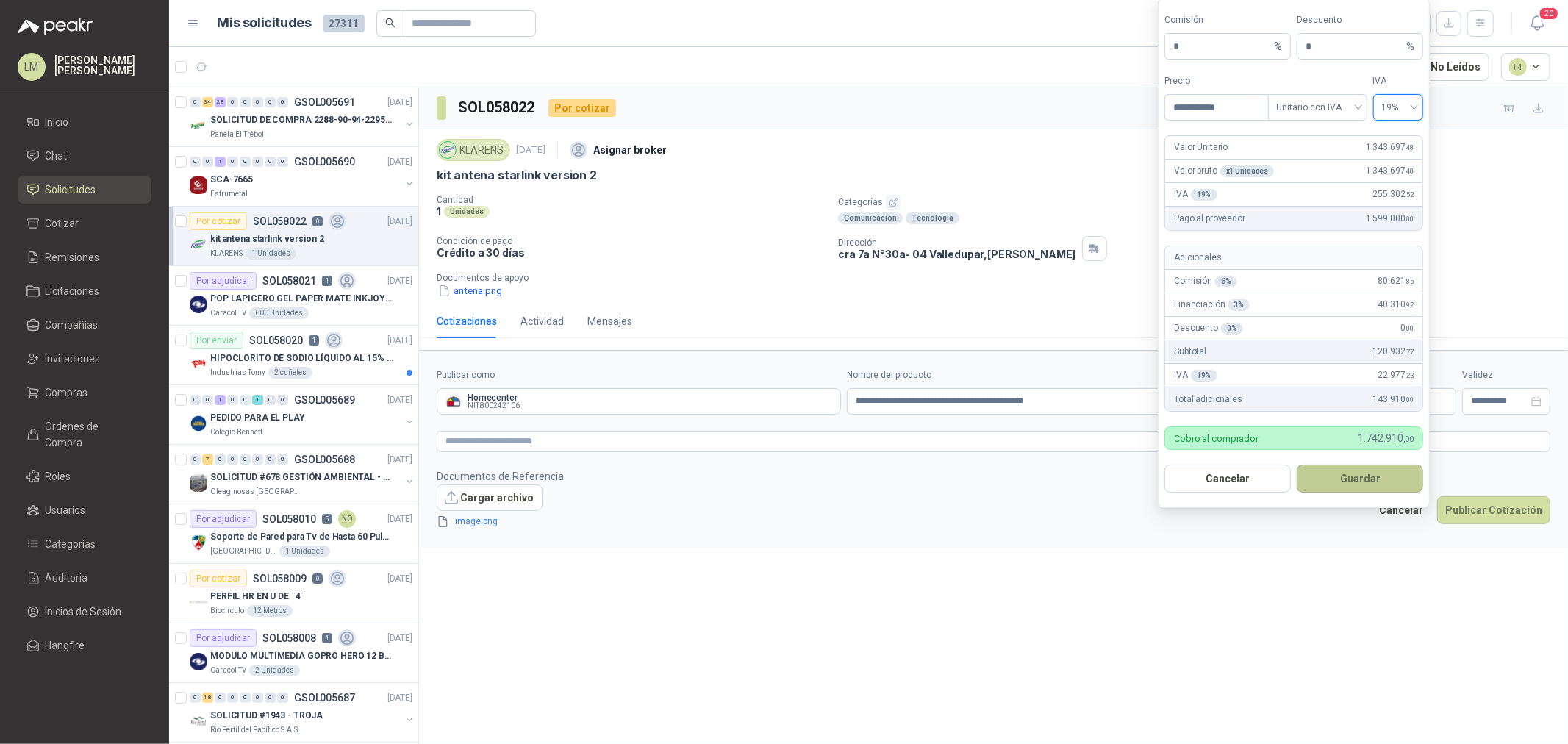
click at [1254, 489] on button "Guardar" at bounding box center [1360, 478] width 127 height 28
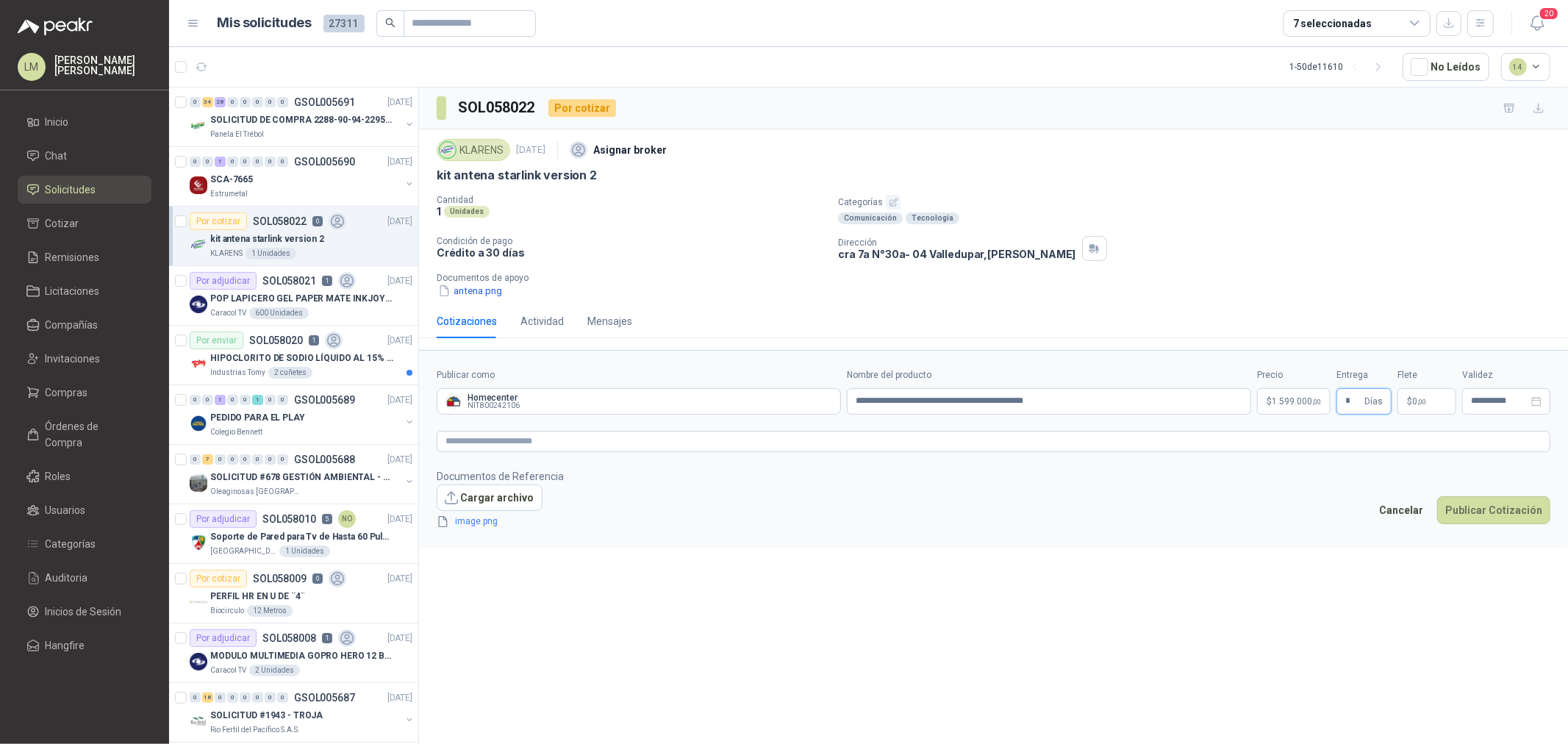
type input "*"
click at [1254, 405] on span ",00" at bounding box center [1421, 402] width 9 height 8
type input "********"
click at [1254, 412] on body "LM Luis Miguel Martinez Inicio Chat Solicitudes Cotizar Remisiones Licitaciones…" at bounding box center [784, 372] width 1568 height 744
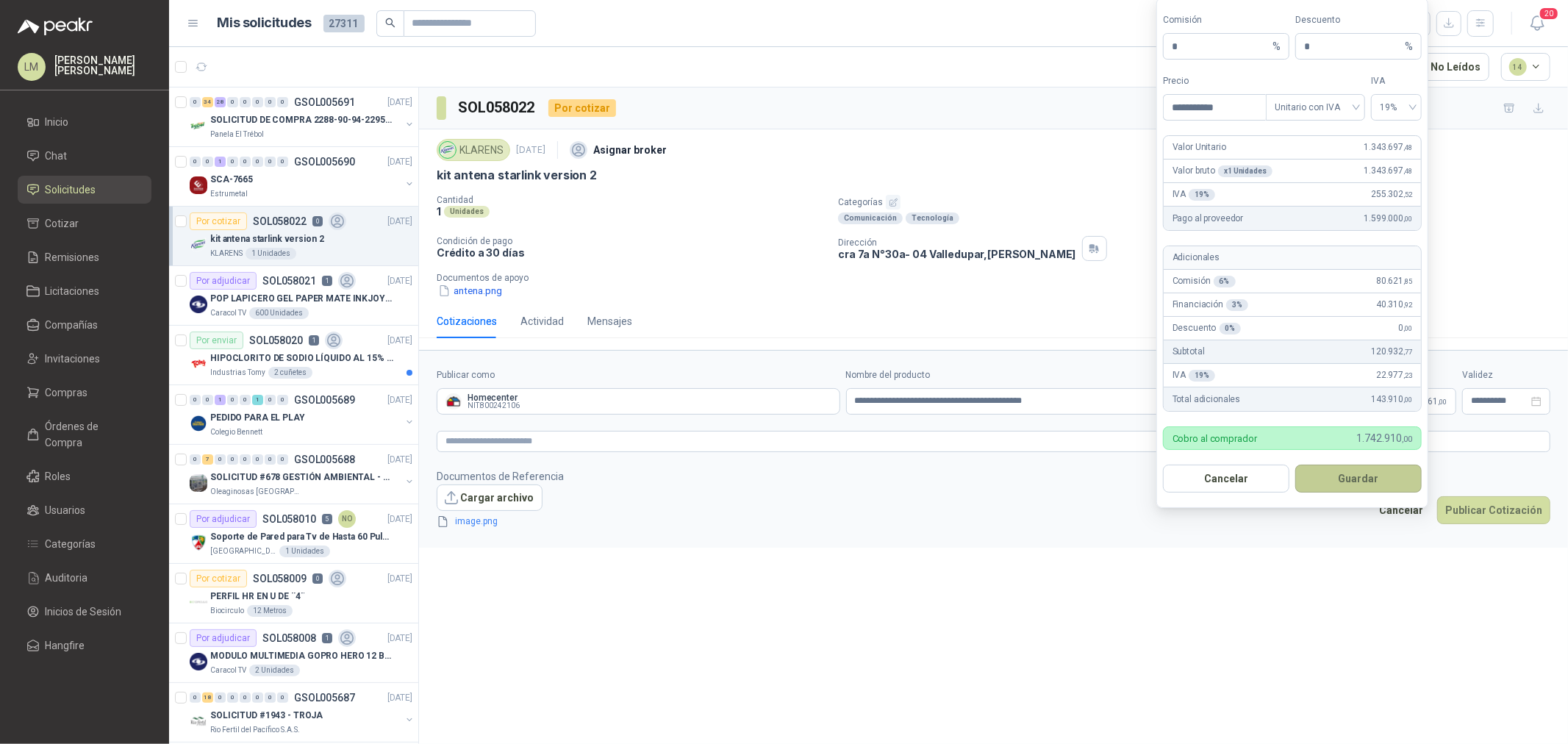
click at [1254, 481] on button "Guardar" at bounding box center [1358, 478] width 127 height 28
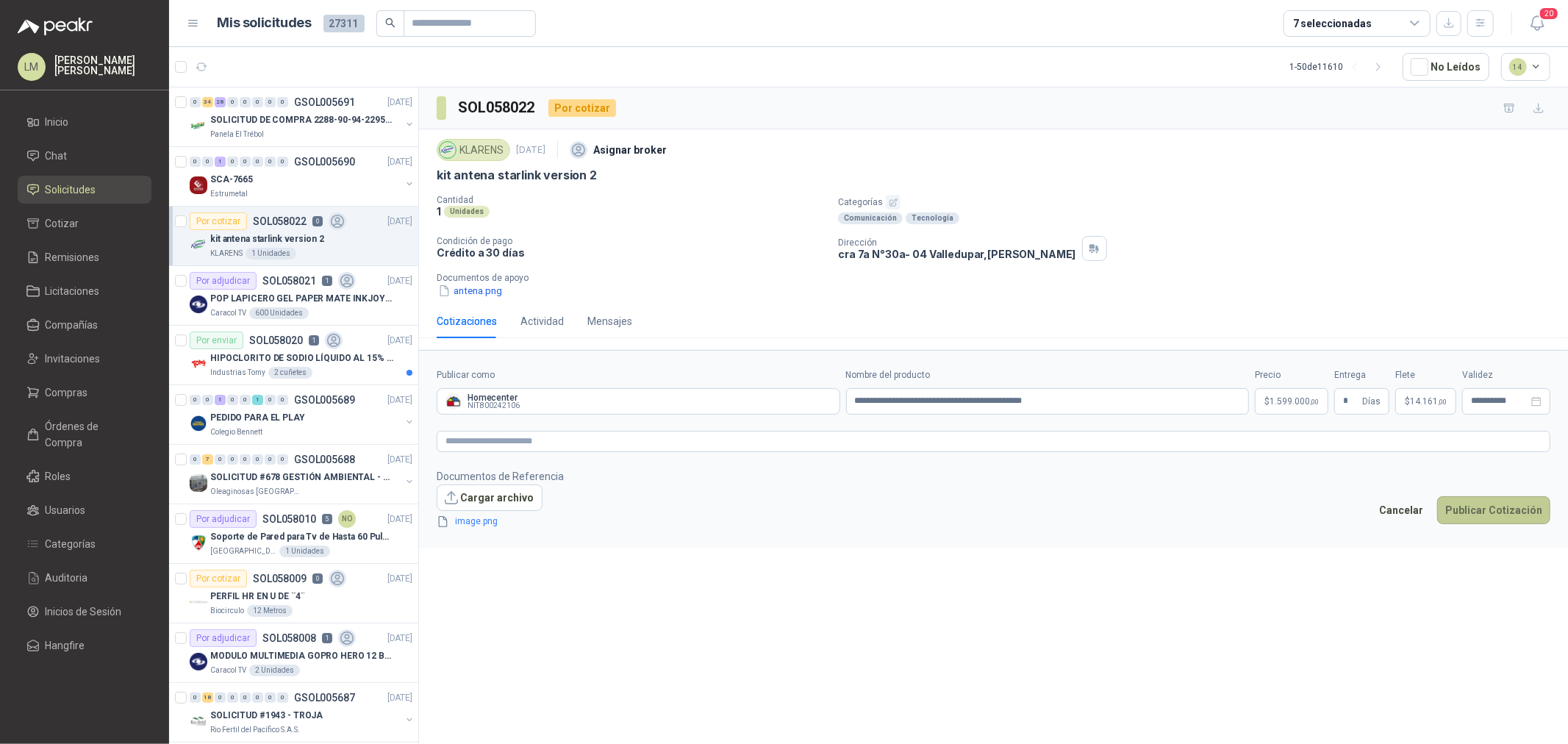
click at [1254, 513] on button "Publicar Cotización" at bounding box center [1493, 510] width 113 height 28
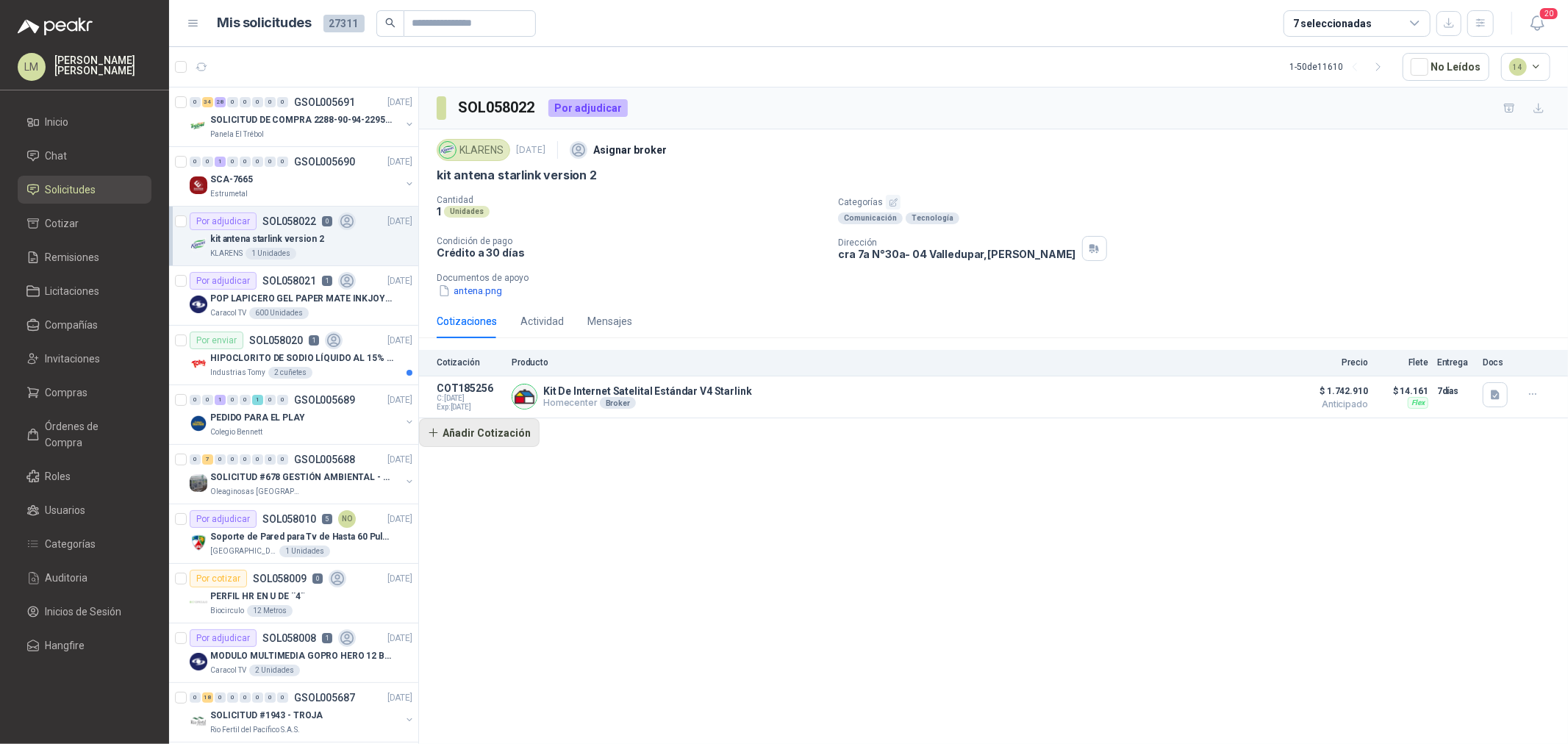
click at [497, 445] on button "Añadir Cotización" at bounding box center [479, 432] width 121 height 30
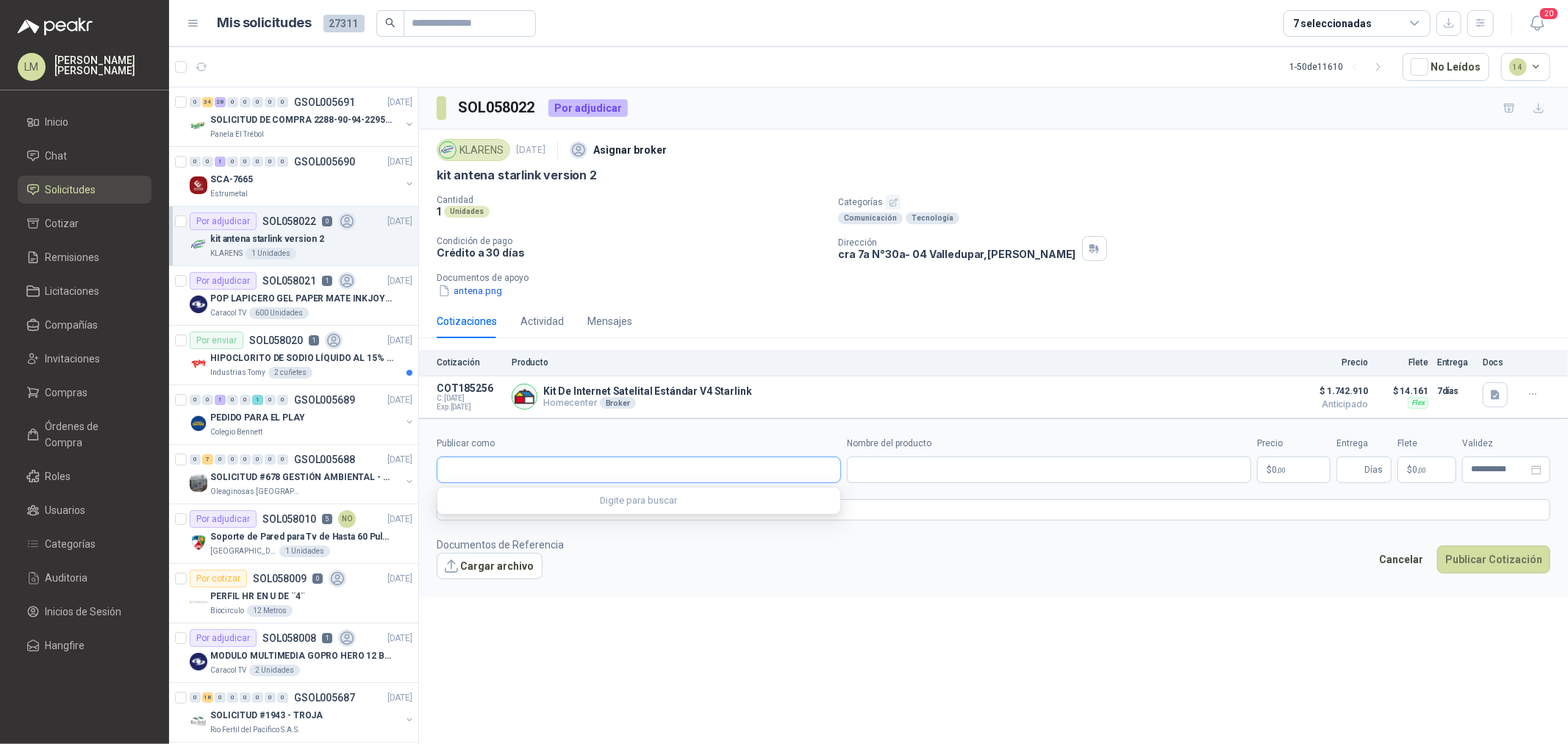
click at [476, 480] on input "Publicar como" at bounding box center [638, 470] width 403 height 25
type input "******"
click at [491, 513] on span "NIT : 800242106" at bounding box center [497, 510] width 52 height 8
type input "**********"
click at [899, 471] on input "Nombre del producto" at bounding box center [1049, 470] width 404 height 27
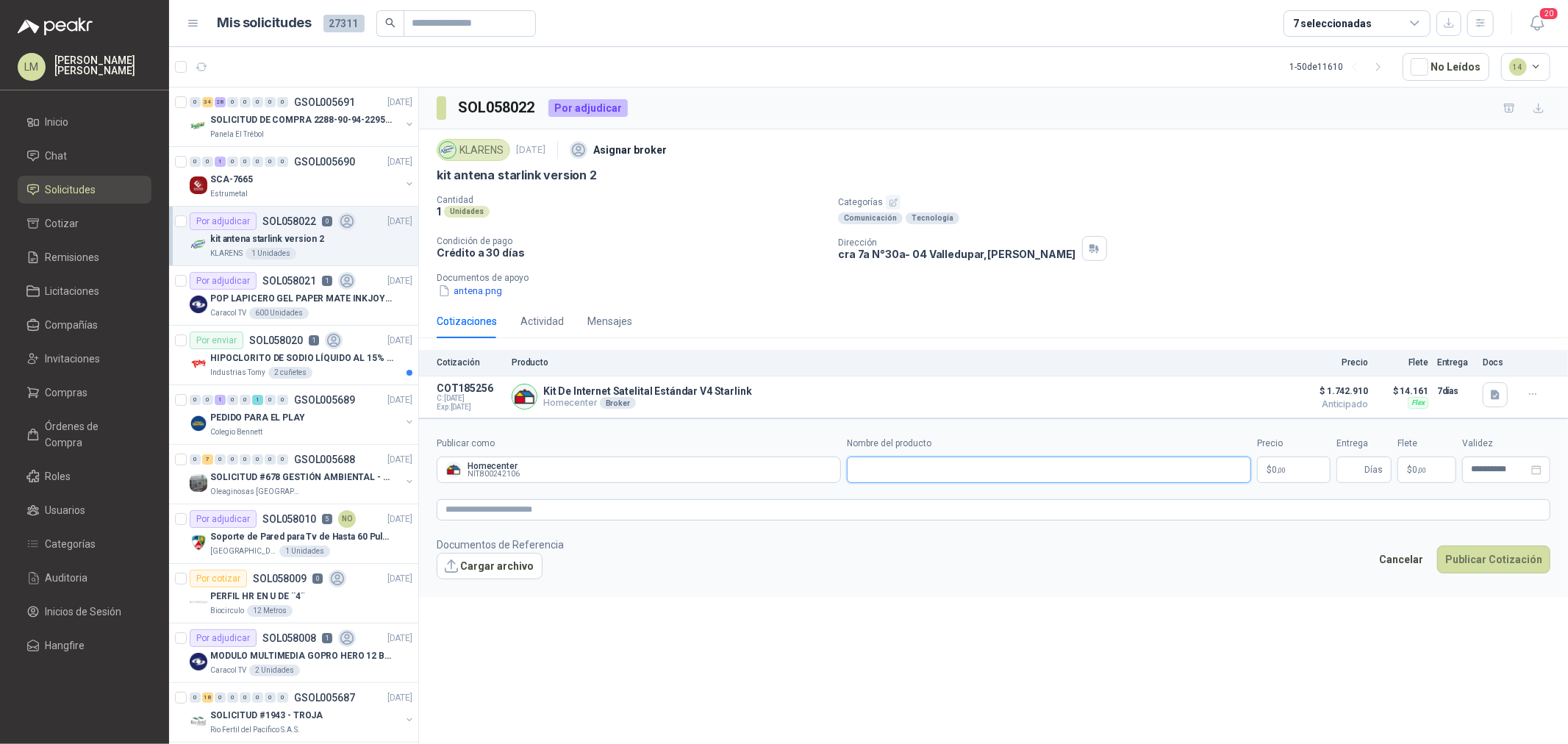
paste input "**********"
type input "**********"
click at [1254, 461] on p "$ 0 ,00" at bounding box center [1294, 470] width 74 height 27
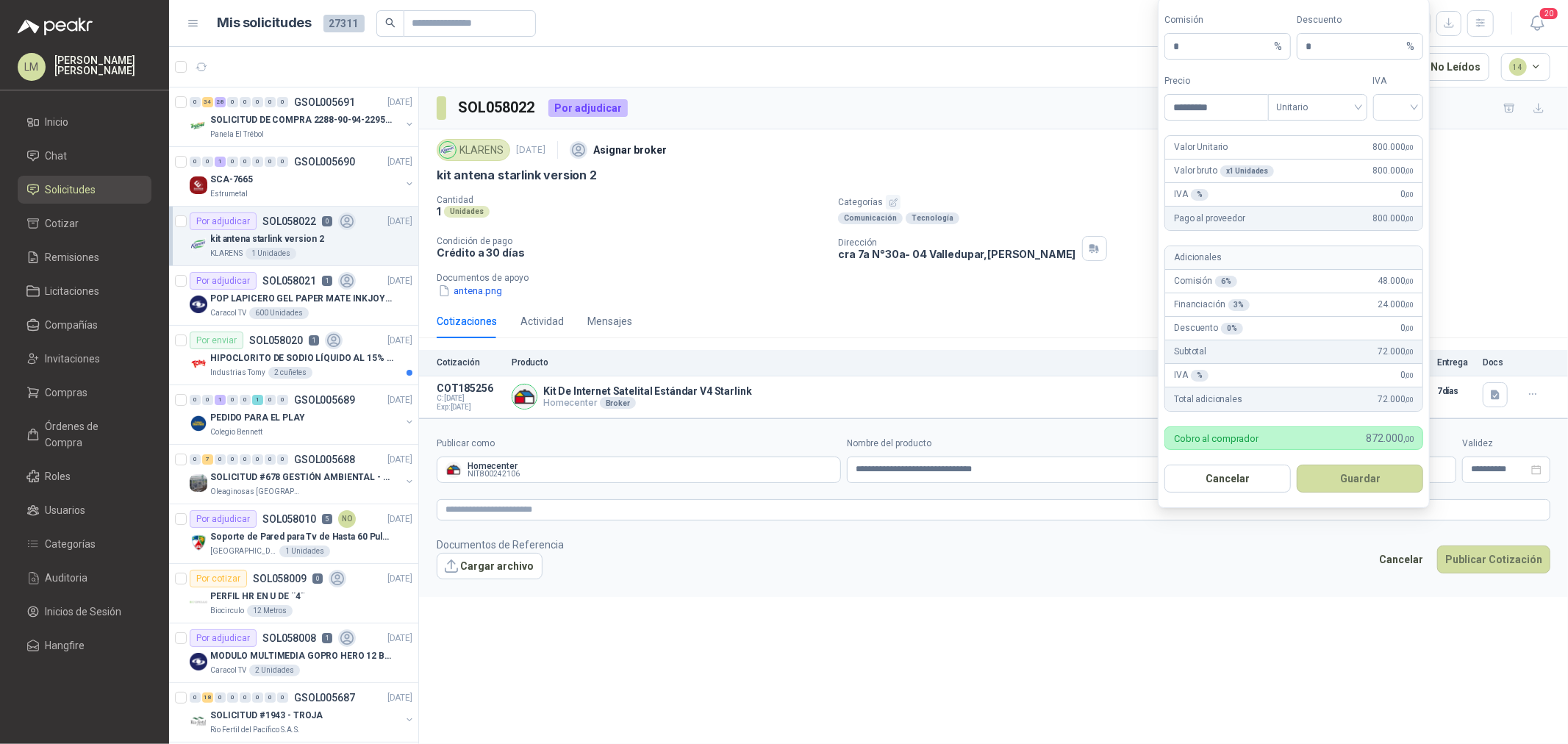
type input "*********"
click at [1254, 121] on form "Comisión * % Descuento * % Precio ********* Tipo Unitario IVA Valor Unitario 80…" at bounding box center [1294, 253] width 272 height 510
click at [1254, 116] on span "Unitario" at bounding box center [1317, 106] width 81 height 22
click at [1254, 162] on div "Unitario con IVA" at bounding box center [1317, 161] width 76 height 16
drag, startPoint x: 1426, startPoint y: 92, endPoint x: 1404, endPoint y: 99, distance: 23.1
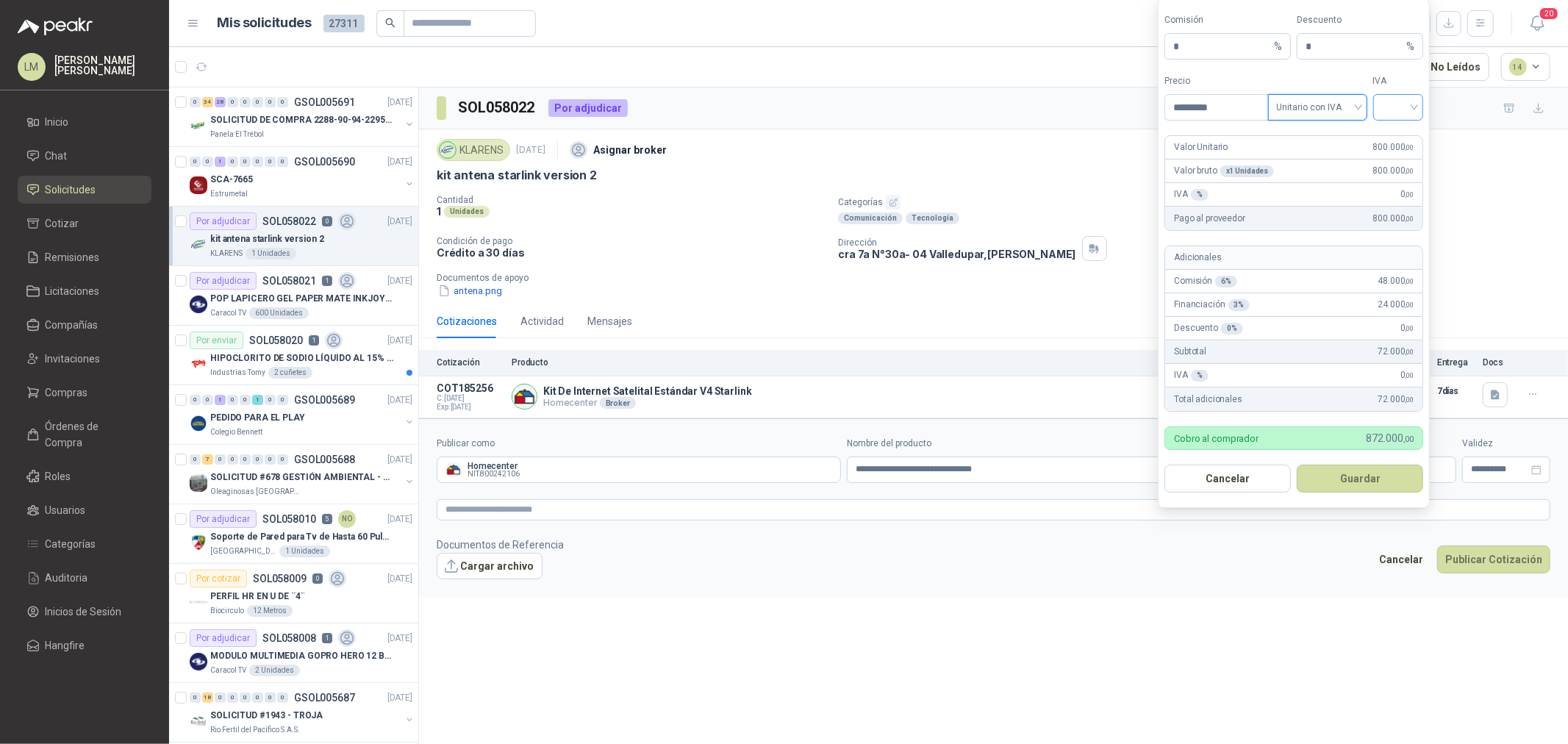
click at [1254, 92] on form "Comisión * % Descuento * % Precio ********* Tipo Unitario con IVA Unitario con …" at bounding box center [1294, 253] width 272 height 510
click at [1254, 100] on input "search" at bounding box center [1398, 105] width 34 height 22
click at [1254, 145] on div "19%" at bounding box center [1398, 137] width 27 height 16
click at [1254, 467] on button "Guardar" at bounding box center [1360, 478] width 127 height 28
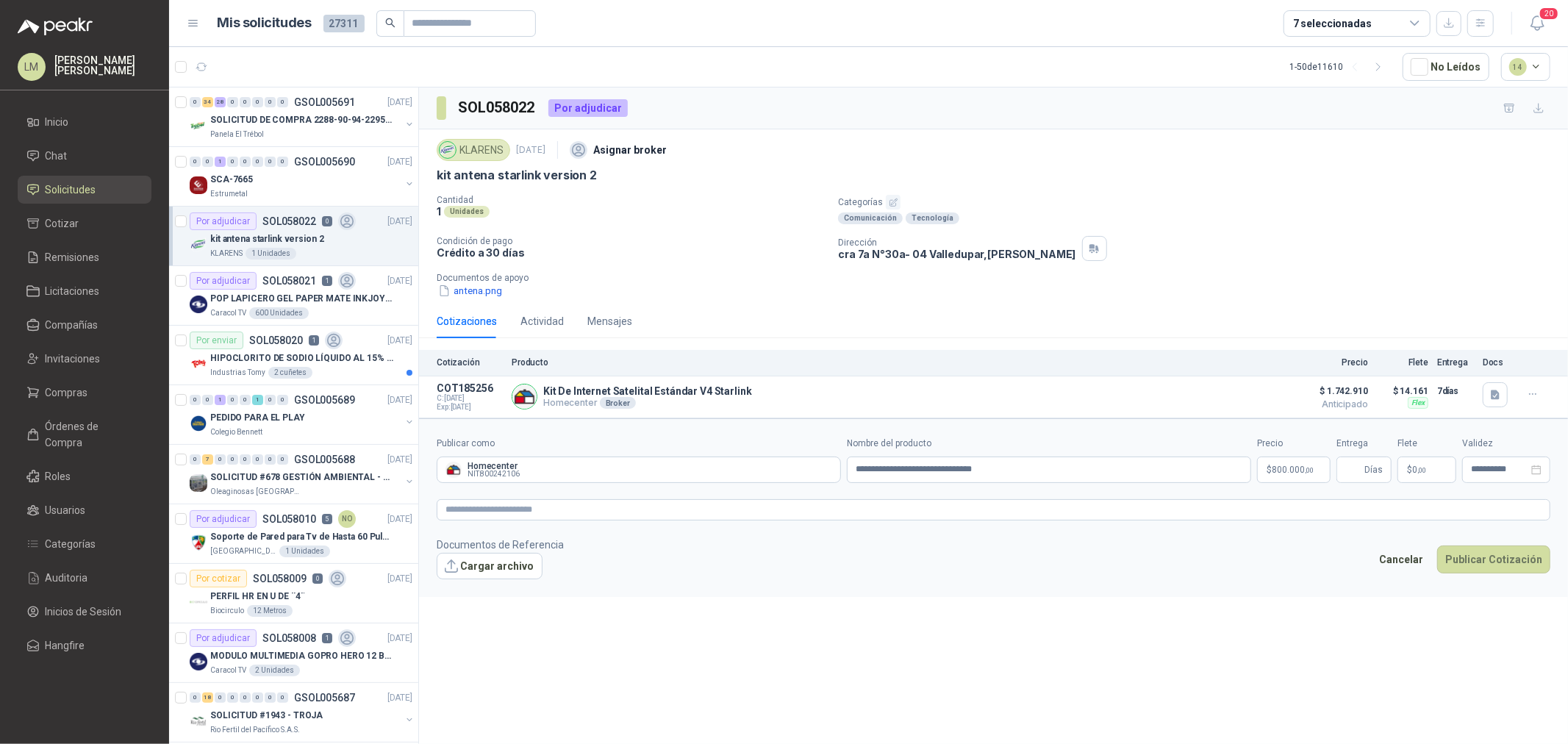
click at [1254, 487] on form "**********" at bounding box center [993, 507] width 1149 height 178
click at [1254, 469] on input "Entrega" at bounding box center [1353, 470] width 16 height 25
type input "*"
click at [1254, 469] on input "*" at bounding box center [1353, 470] width 16 height 25
click at [1254, 472] on span ",00" at bounding box center [1421, 470] width 9 height 8
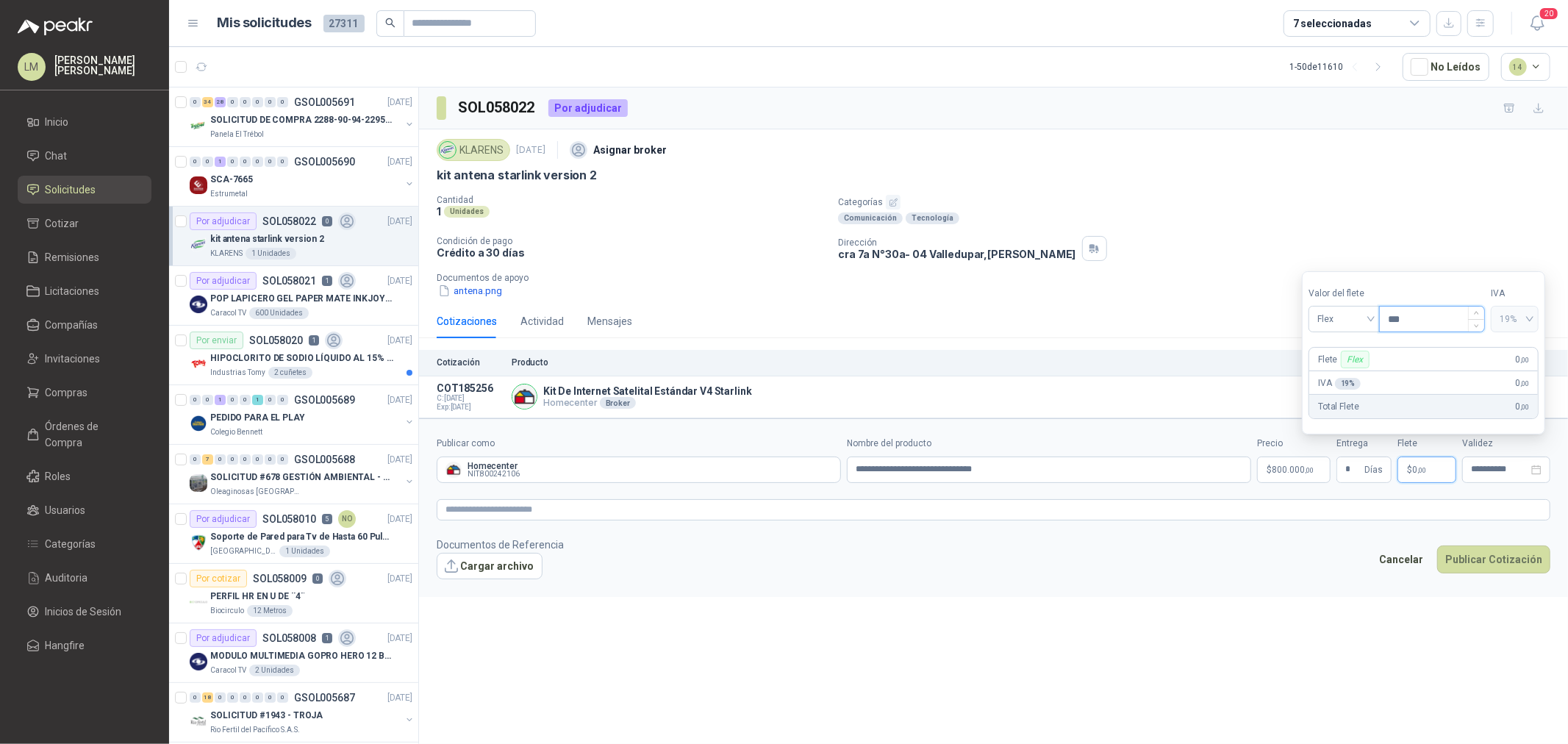
click at [1254, 330] on input "***" at bounding box center [1432, 319] width 104 height 25
type input "********"
click at [1254, 508] on textarea at bounding box center [994, 510] width 1114 height 21
click at [655, 499] on form "**********" at bounding box center [993, 507] width 1149 height 178
click at [655, 512] on textarea at bounding box center [994, 510] width 1114 height 21
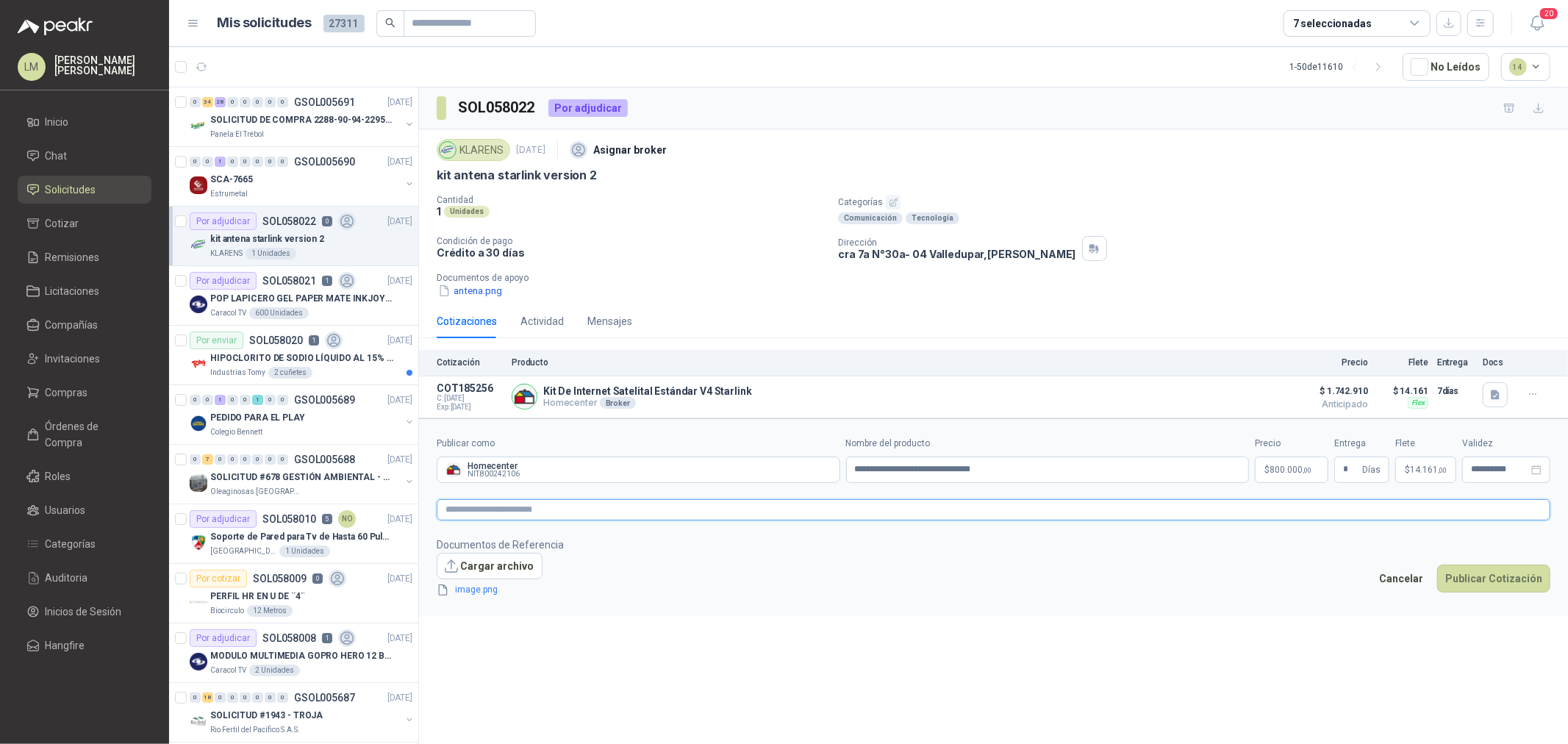
click at [866, 515] on textarea at bounding box center [994, 510] width 1114 height 21
click at [1254, 567] on div "Cancelar Publicar Cotización" at bounding box center [1460, 600] width 179 height 34
click at [1254, 567] on button "Publicar Cotización" at bounding box center [1493, 597] width 113 height 28
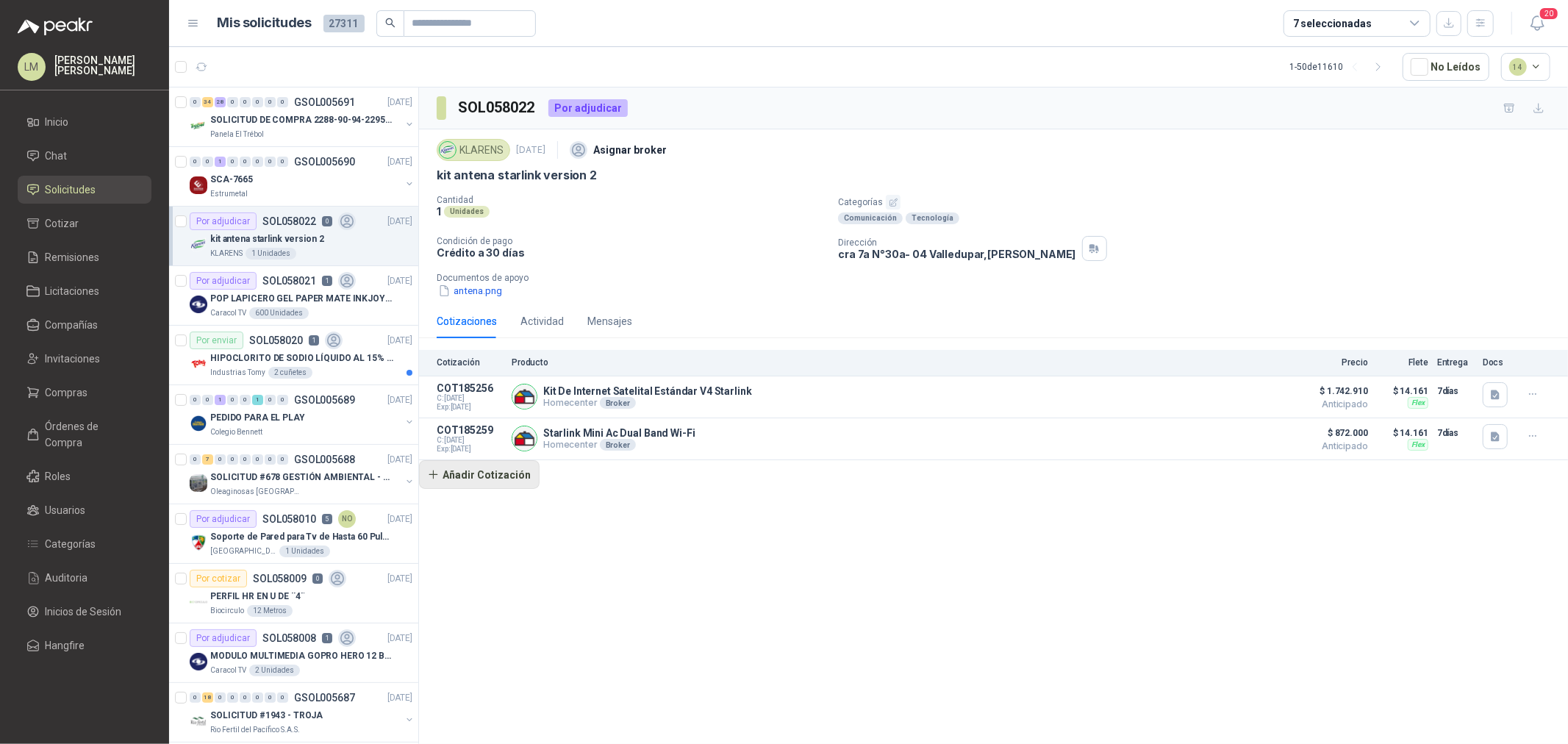
click at [489, 461] on button "Añadir Cotización" at bounding box center [479, 475] width 121 height 30
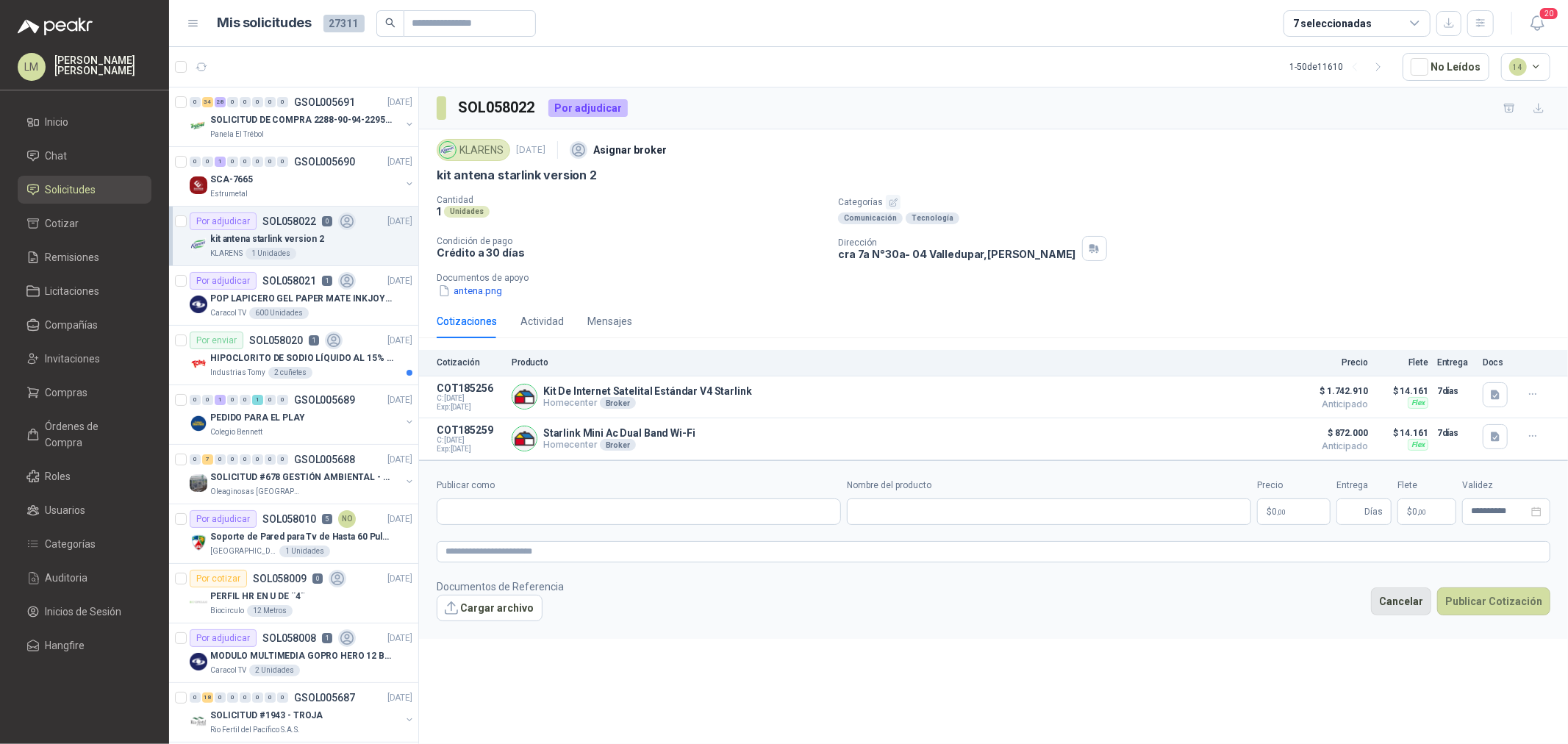
click at [1254, 567] on button "Cancelar" at bounding box center [1400, 601] width 60 height 28
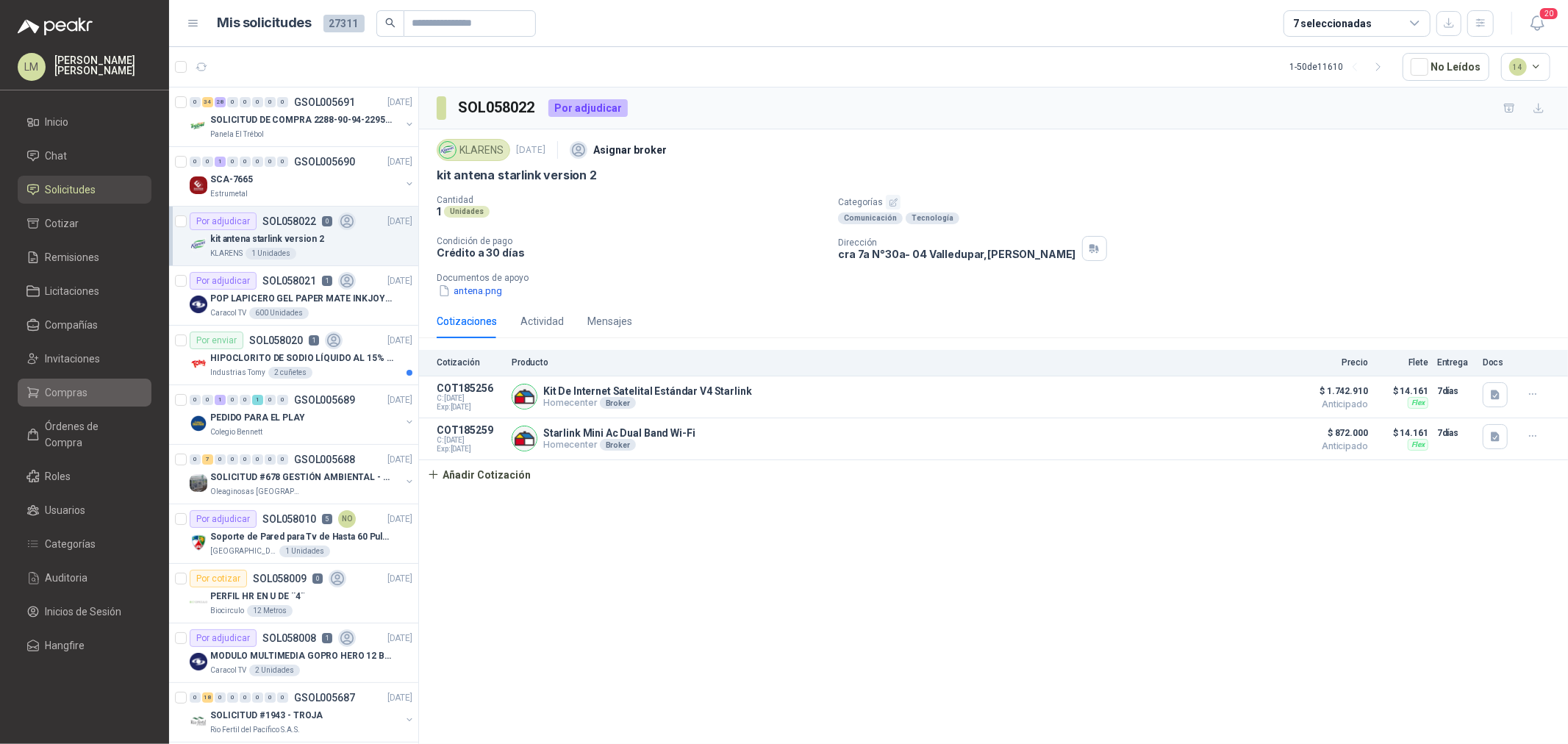
click at [61, 394] on span "Compras" at bounding box center [67, 392] width 42 height 16
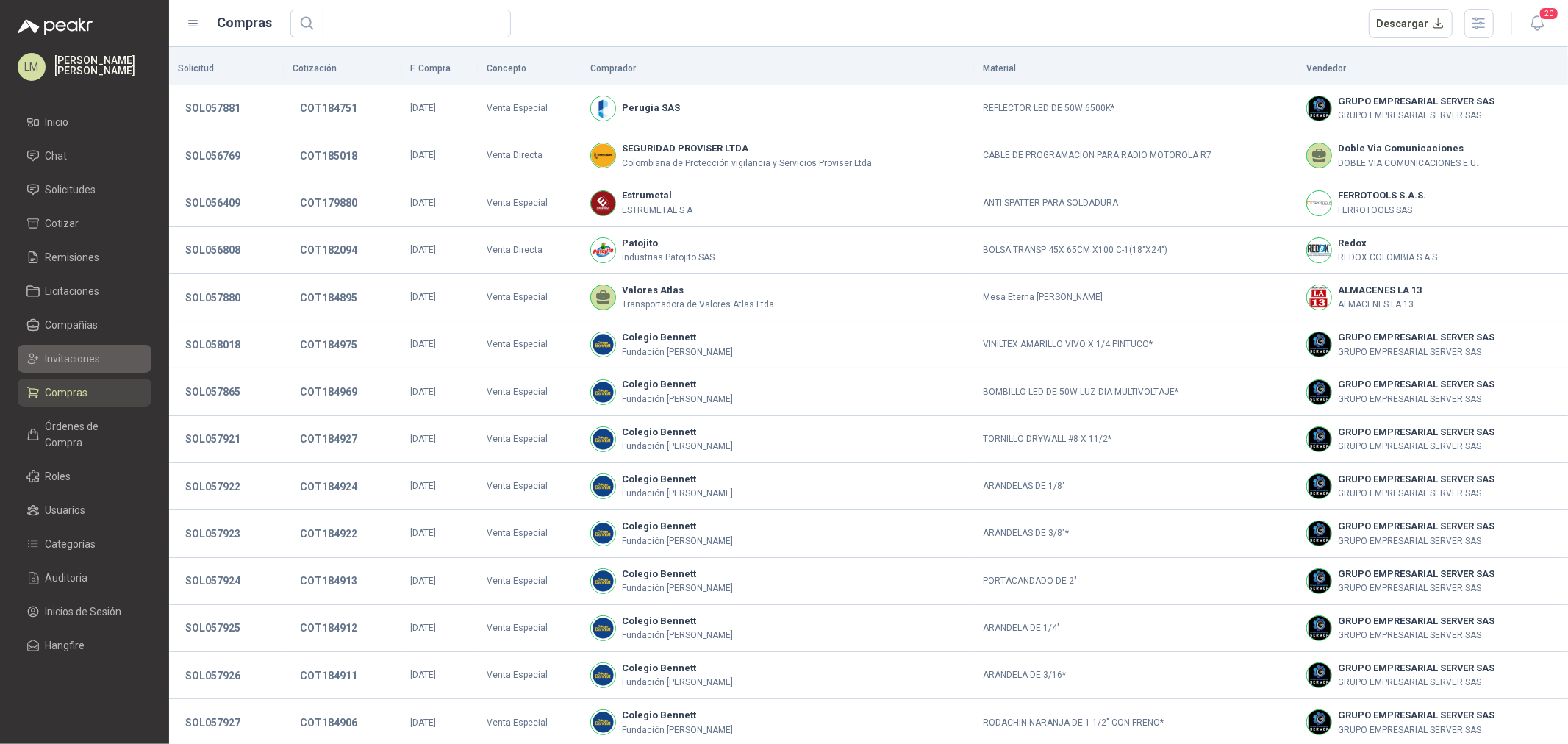
click at [69, 364] on span "Invitaciones" at bounding box center [74, 359] width 56 height 16
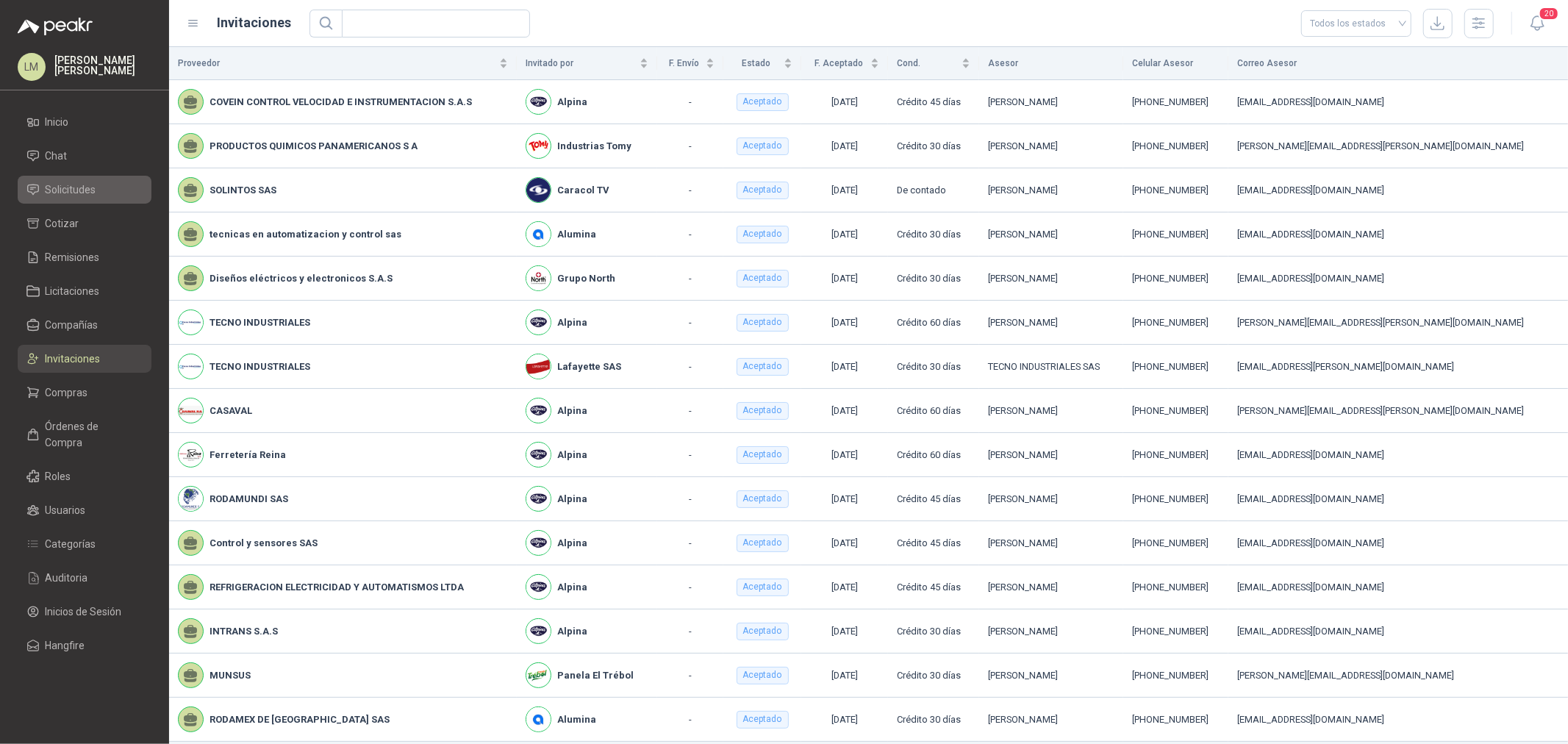
click at [83, 179] on link "Solicitudes" at bounding box center [84, 189] width 134 height 28
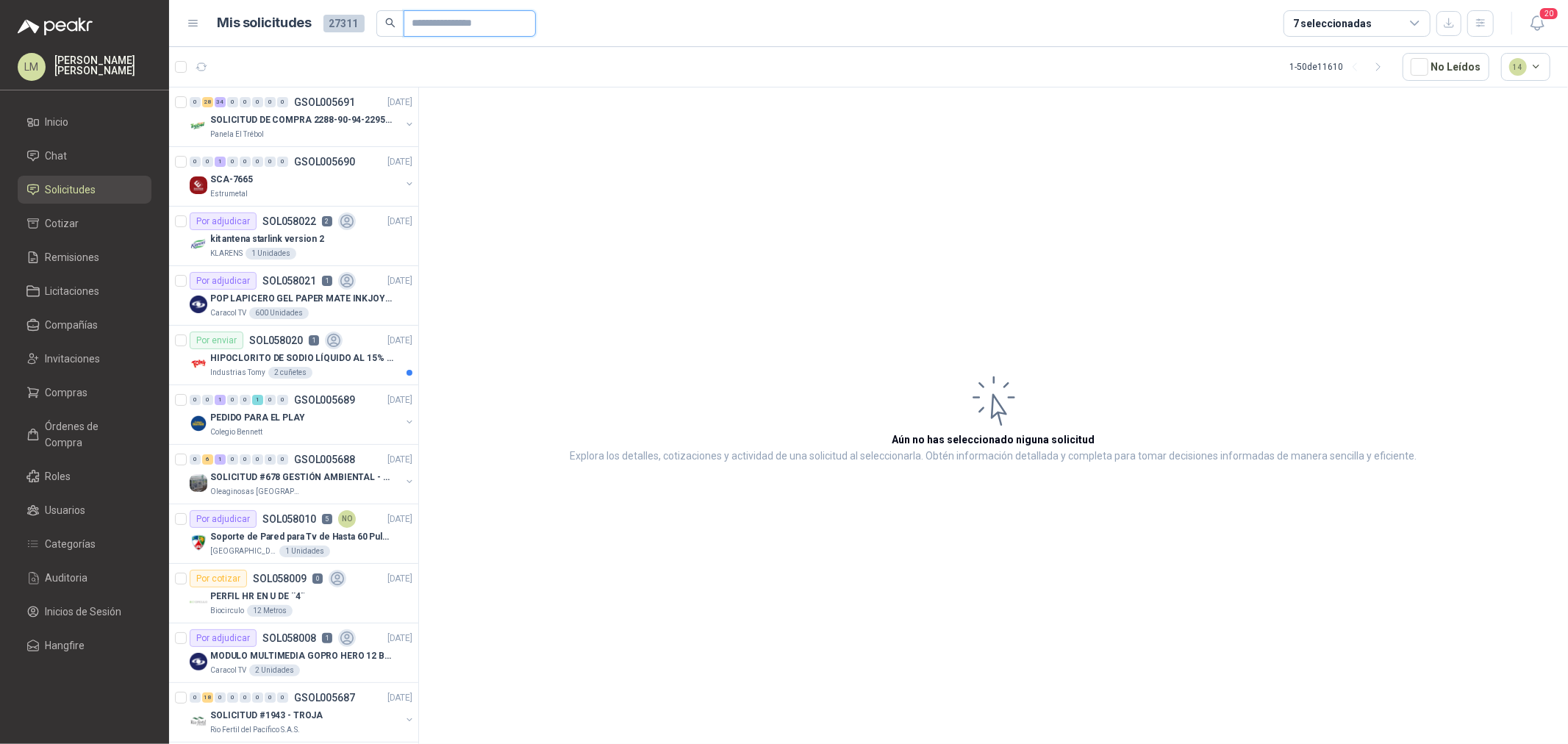
click at [453, 24] on input "text" at bounding box center [463, 24] width 103 height 25
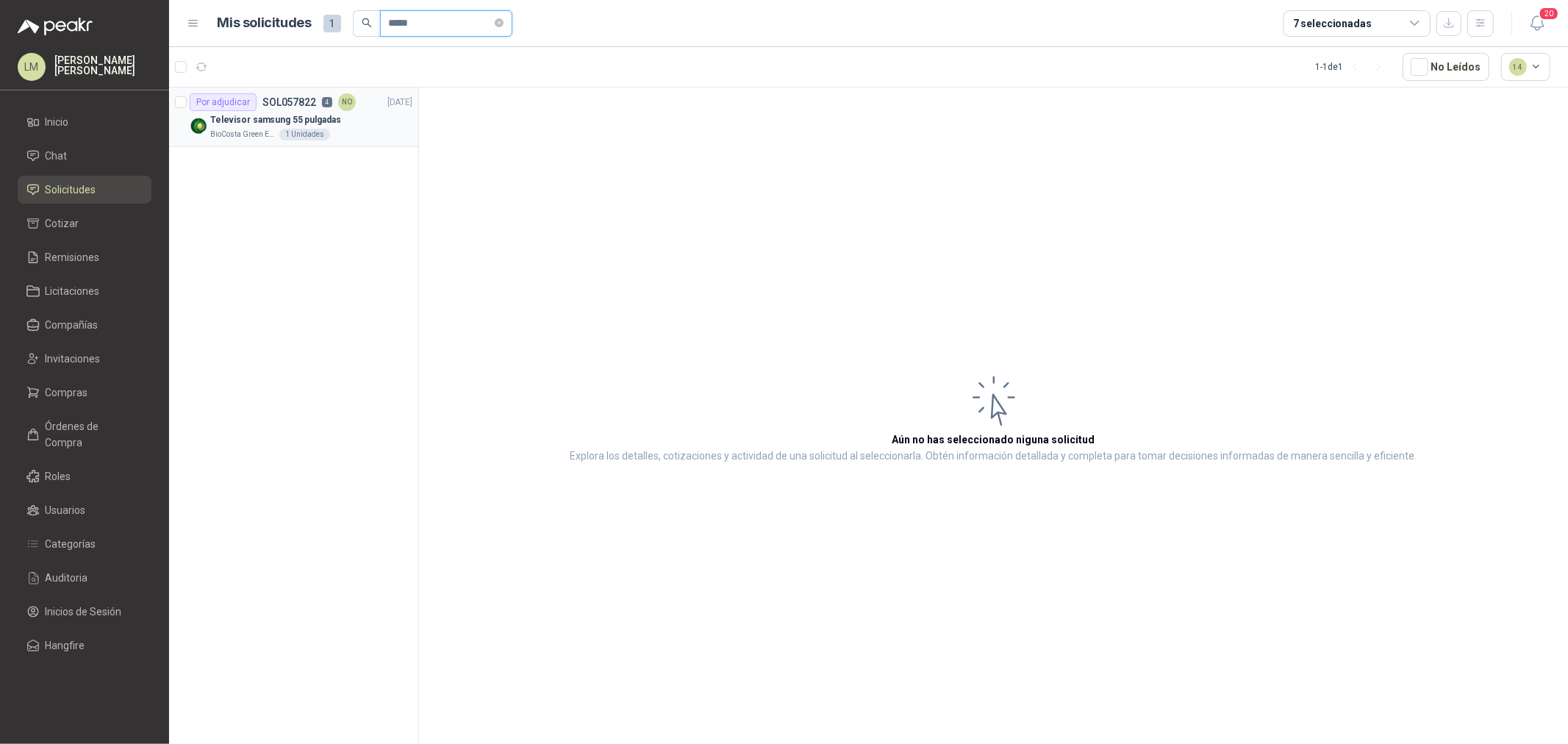
type input "*****"
click at [319, 118] on p "Televisor samsung 55 pulgadas" at bounding box center [275, 120] width 131 height 14
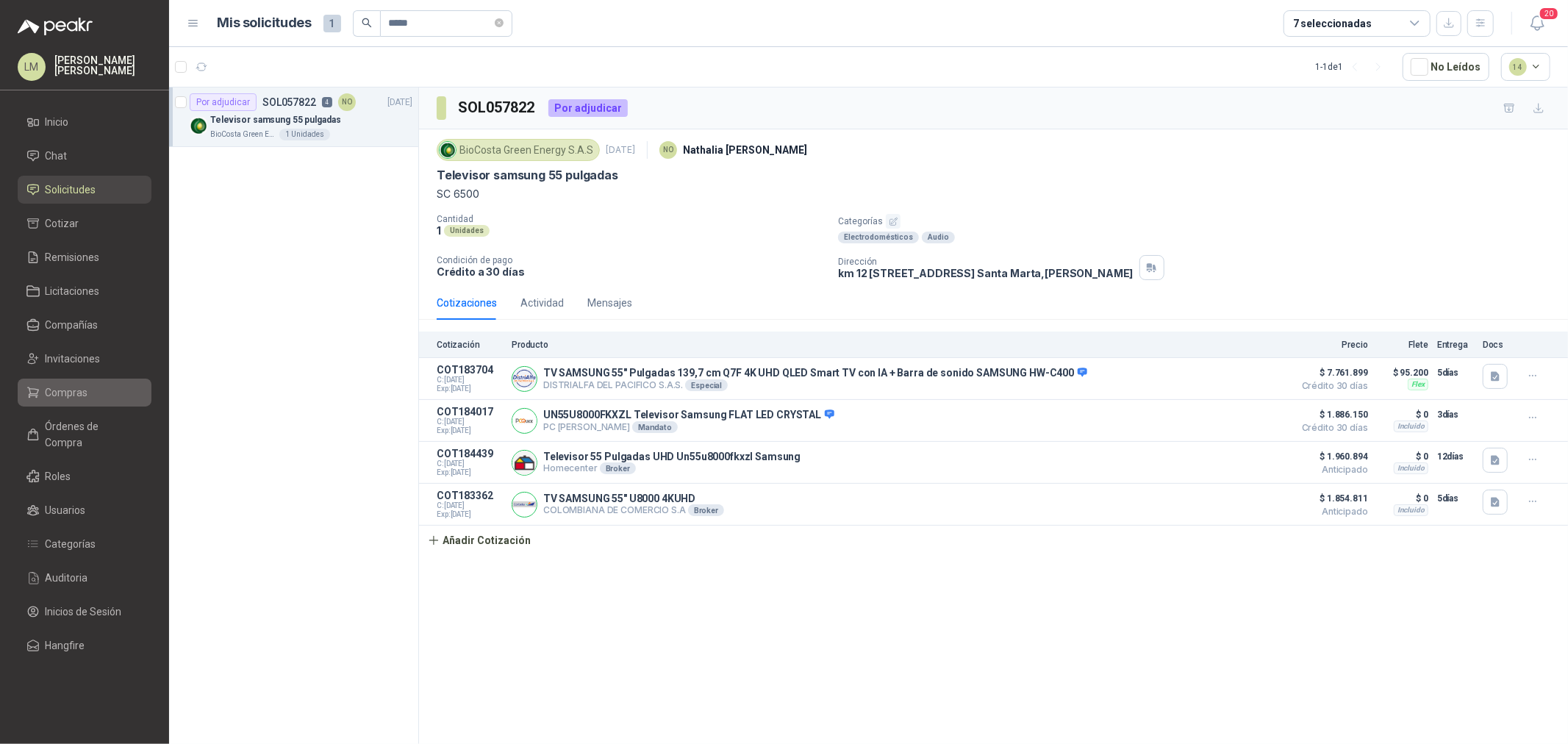
click at [57, 399] on span "Compras" at bounding box center [67, 392] width 42 height 16
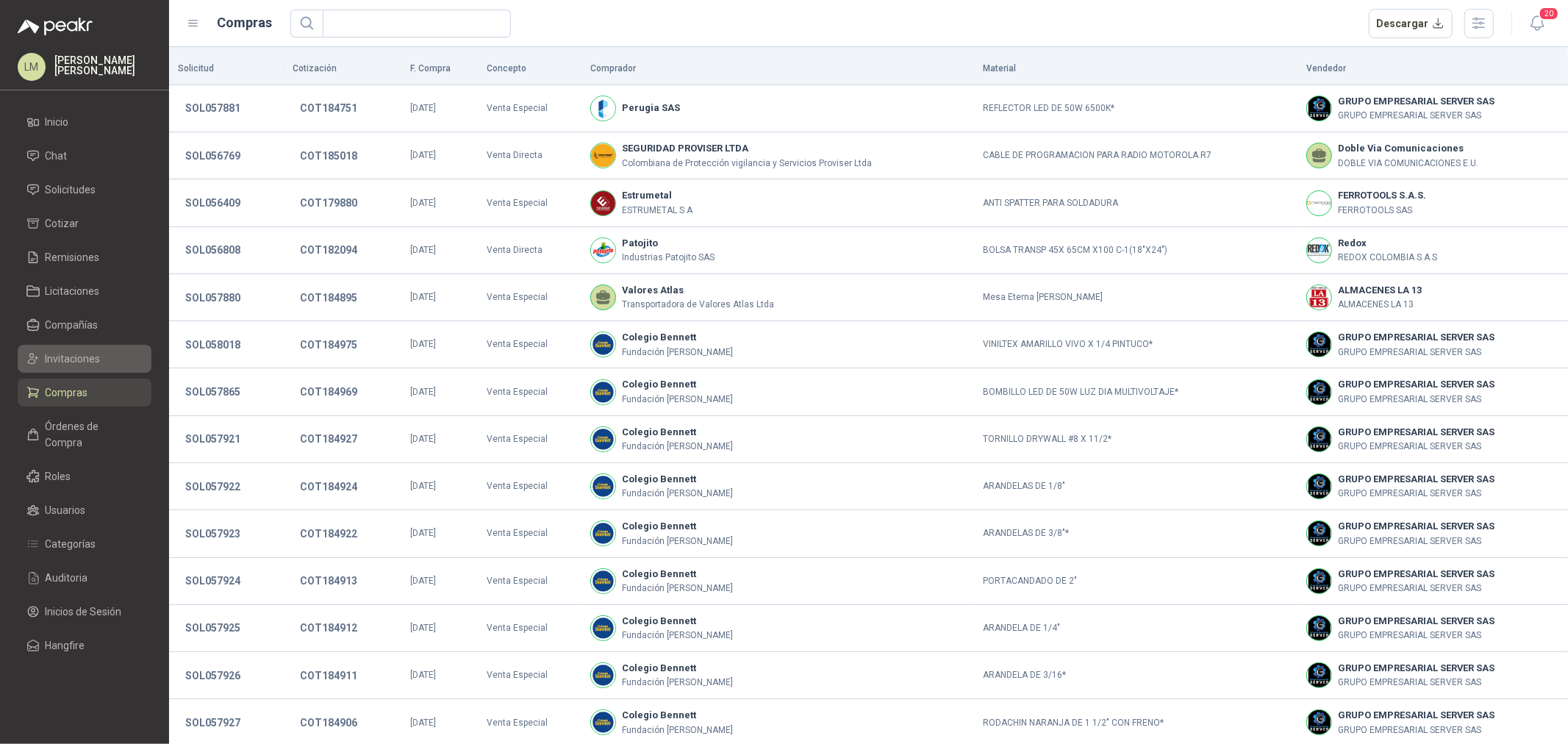
click at [63, 368] on link "Invitaciones" at bounding box center [84, 359] width 134 height 28
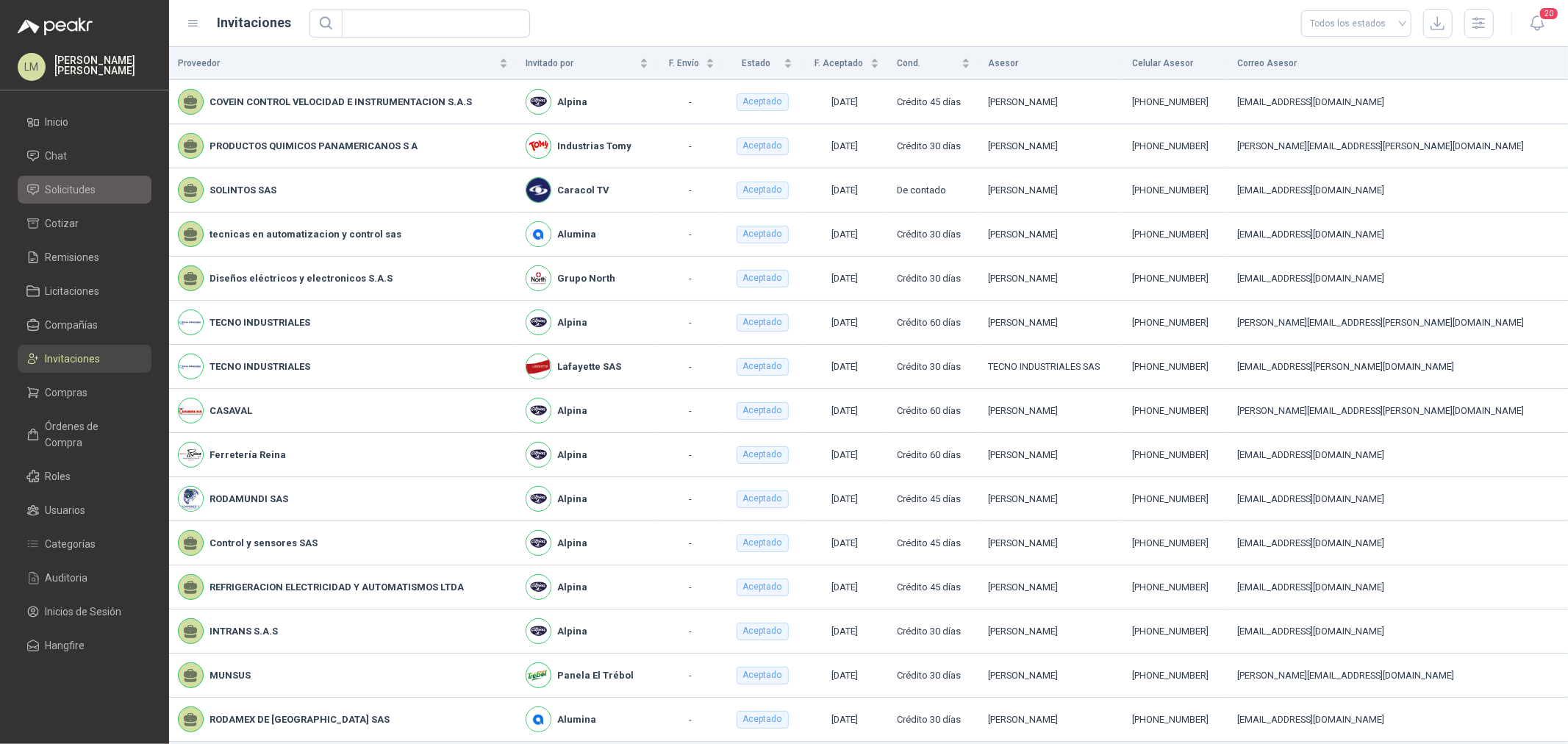
click at [67, 195] on span "Solicitudes" at bounding box center [71, 189] width 51 height 16
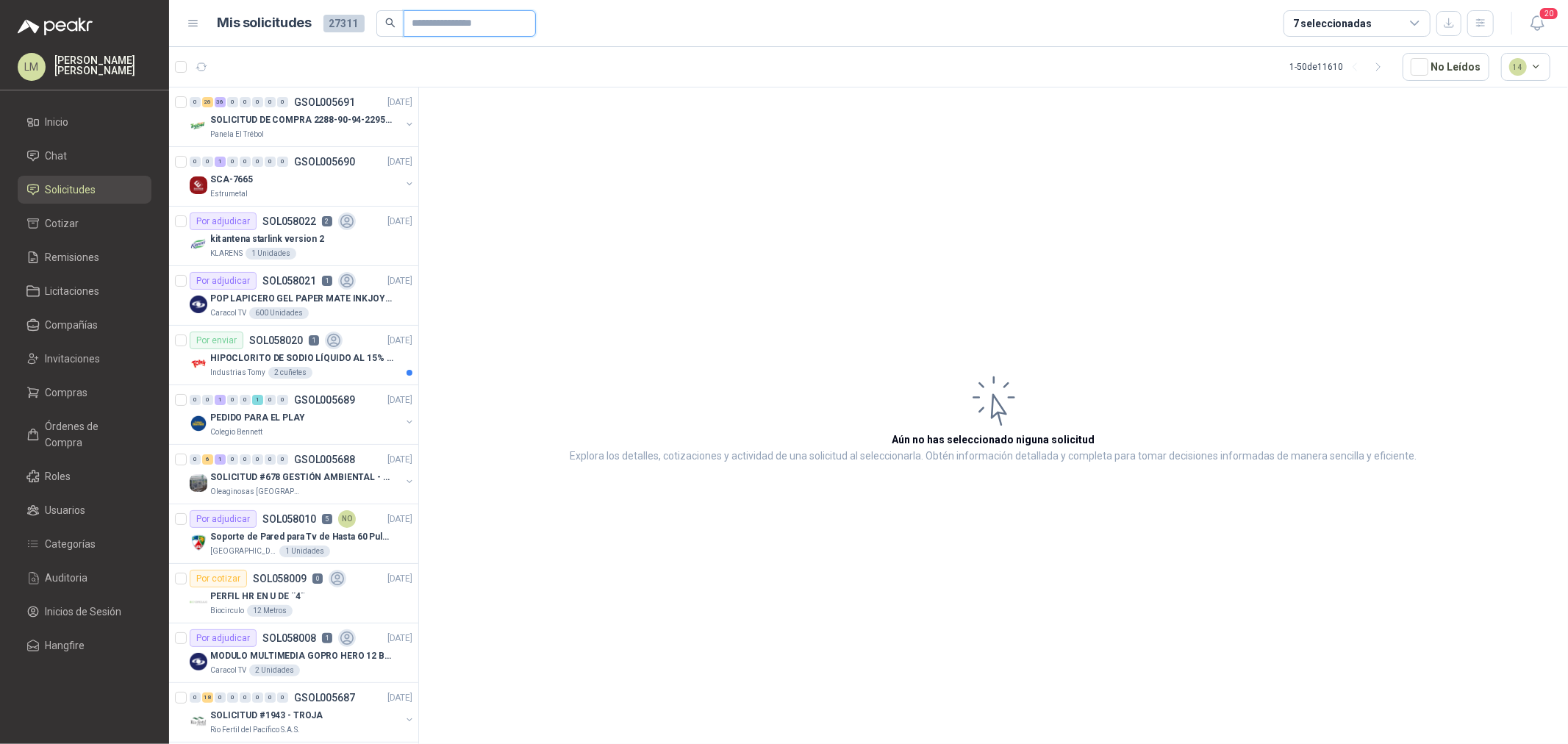
click at [415, 27] on input "text" at bounding box center [463, 24] width 103 height 25
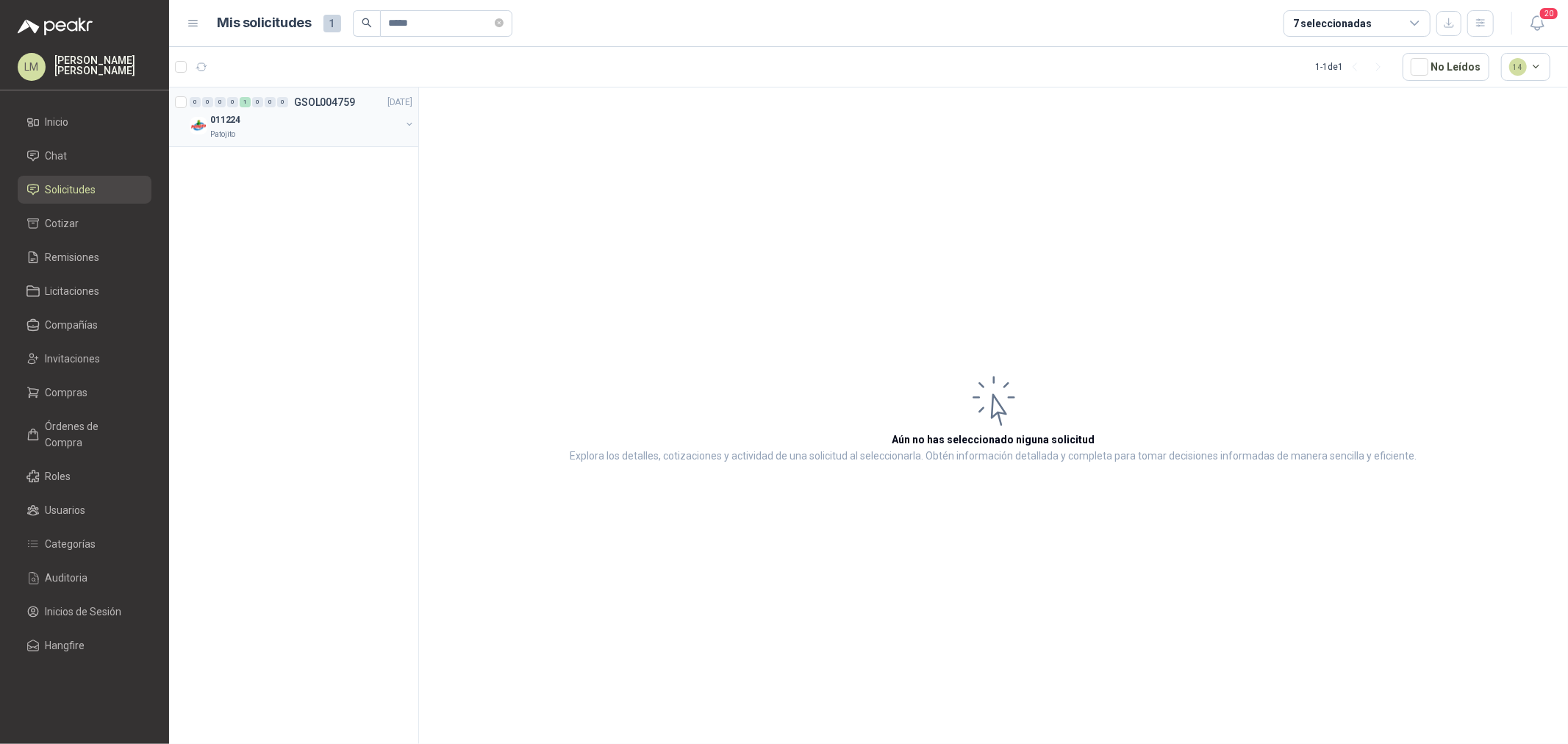
click at [410, 127] on button "button" at bounding box center [409, 124] width 12 height 12
click at [362, 153] on div "Por enviar SOL051157 6 MM" at bounding box center [310, 162] width 207 height 17
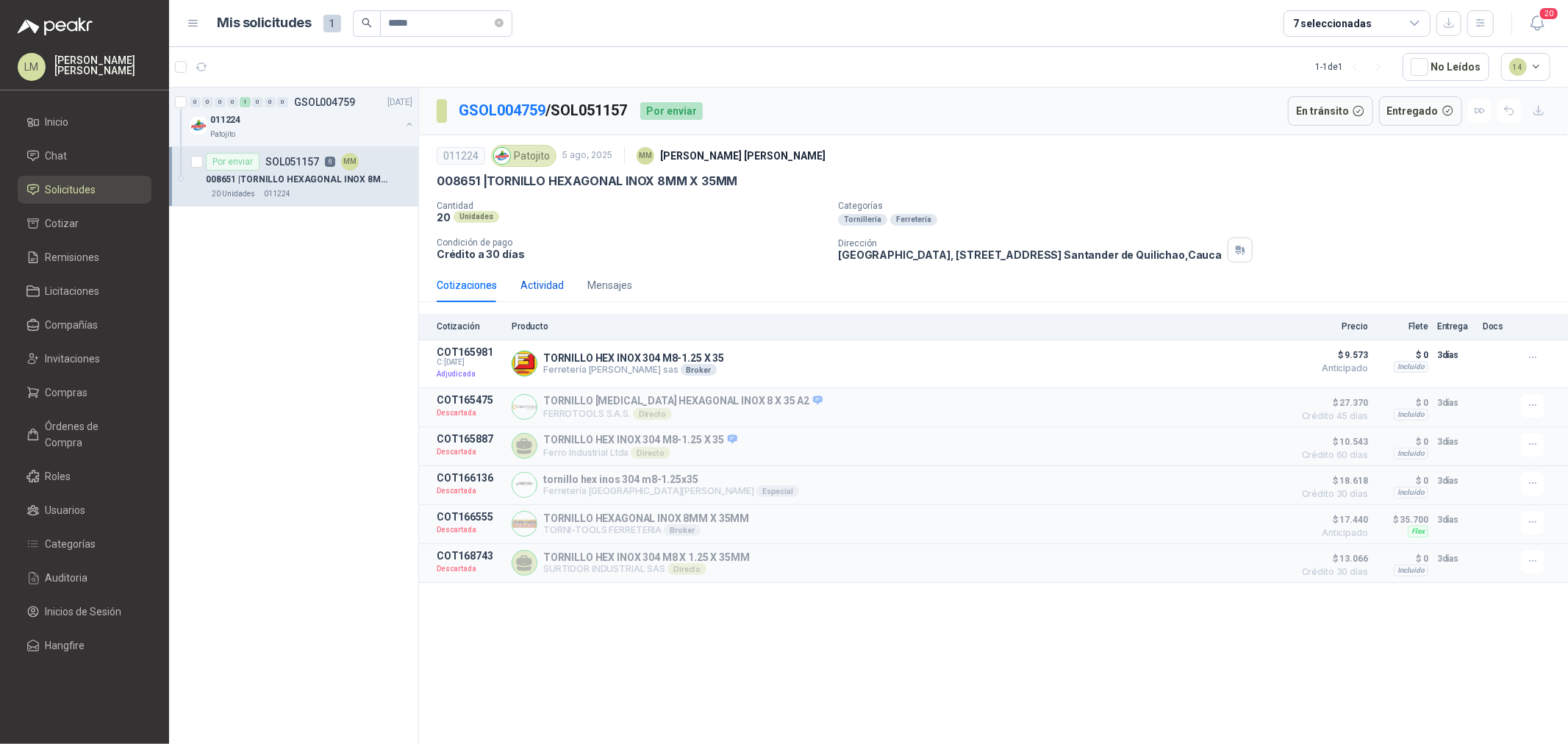
click at [560, 277] on div "Actividad" at bounding box center [542, 285] width 43 height 16
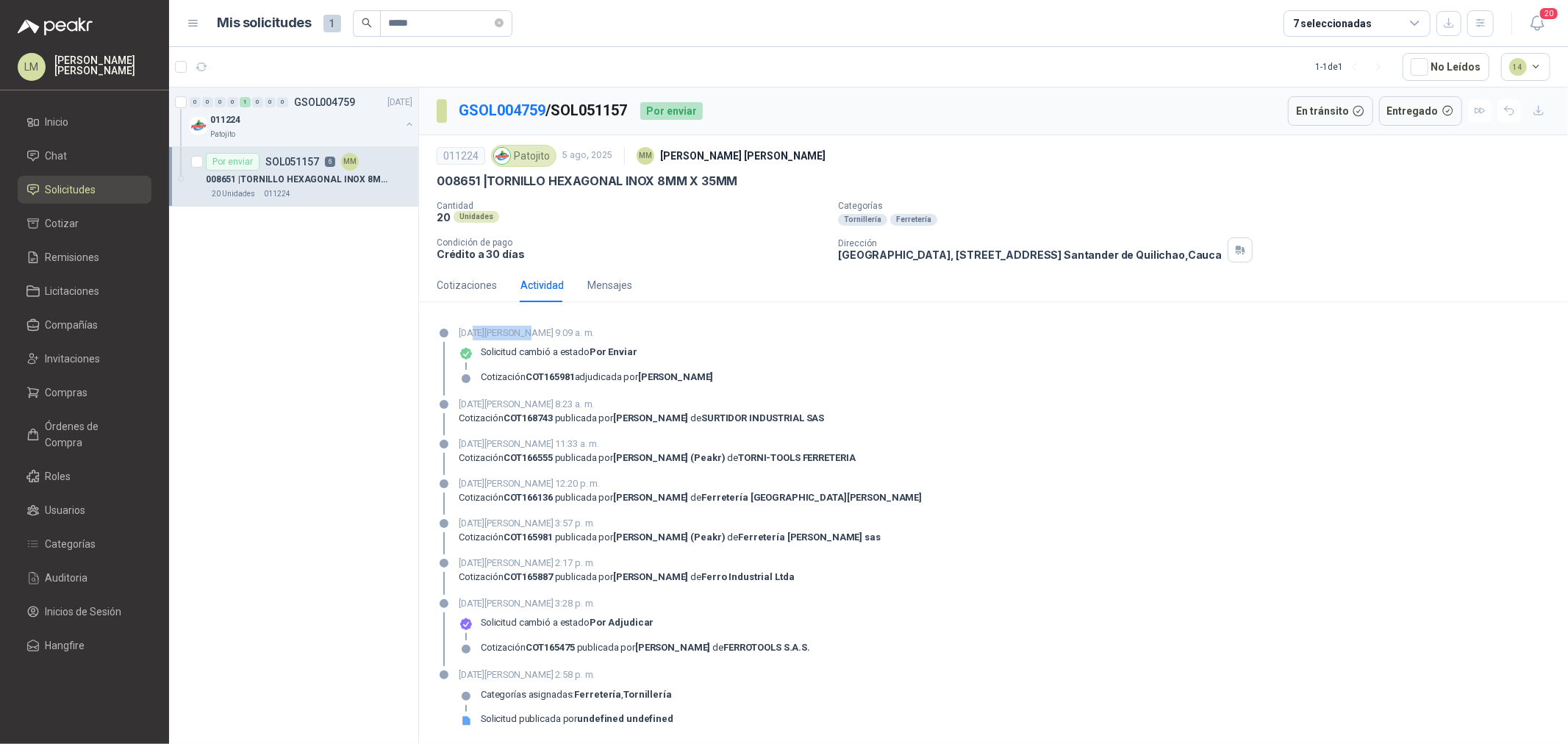
drag, startPoint x: 472, startPoint y: 336, endPoint x: 540, endPoint y: 334, distance: 68.0
click at [539, 334] on p "20 de agosto de 2025, 9:09 a. m." at bounding box center [587, 333] width 255 height 14
drag, startPoint x: 437, startPoint y: 12, endPoint x: 344, endPoint y: 12, distance: 93.0
click at [344, 12] on div "Mis solicitudes 1 *****" at bounding box center [365, 24] width 295 height 27
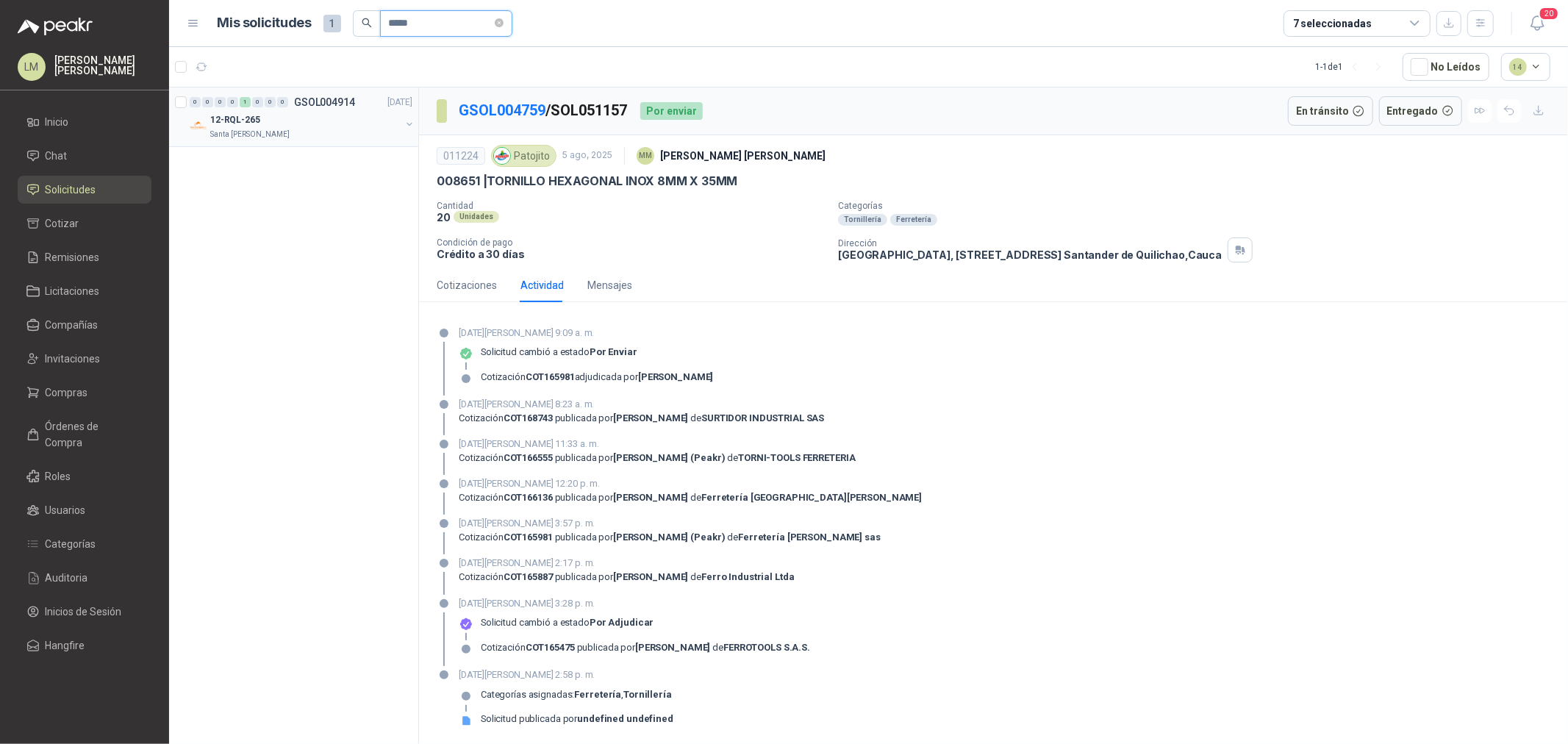
type input "*****"
click at [408, 121] on button "button" at bounding box center [409, 124] width 12 height 12
click at [317, 180] on p "6145 | ACT-HORNO MICROONDAS DE 1.1" at bounding box center [290, 179] width 169 height 14
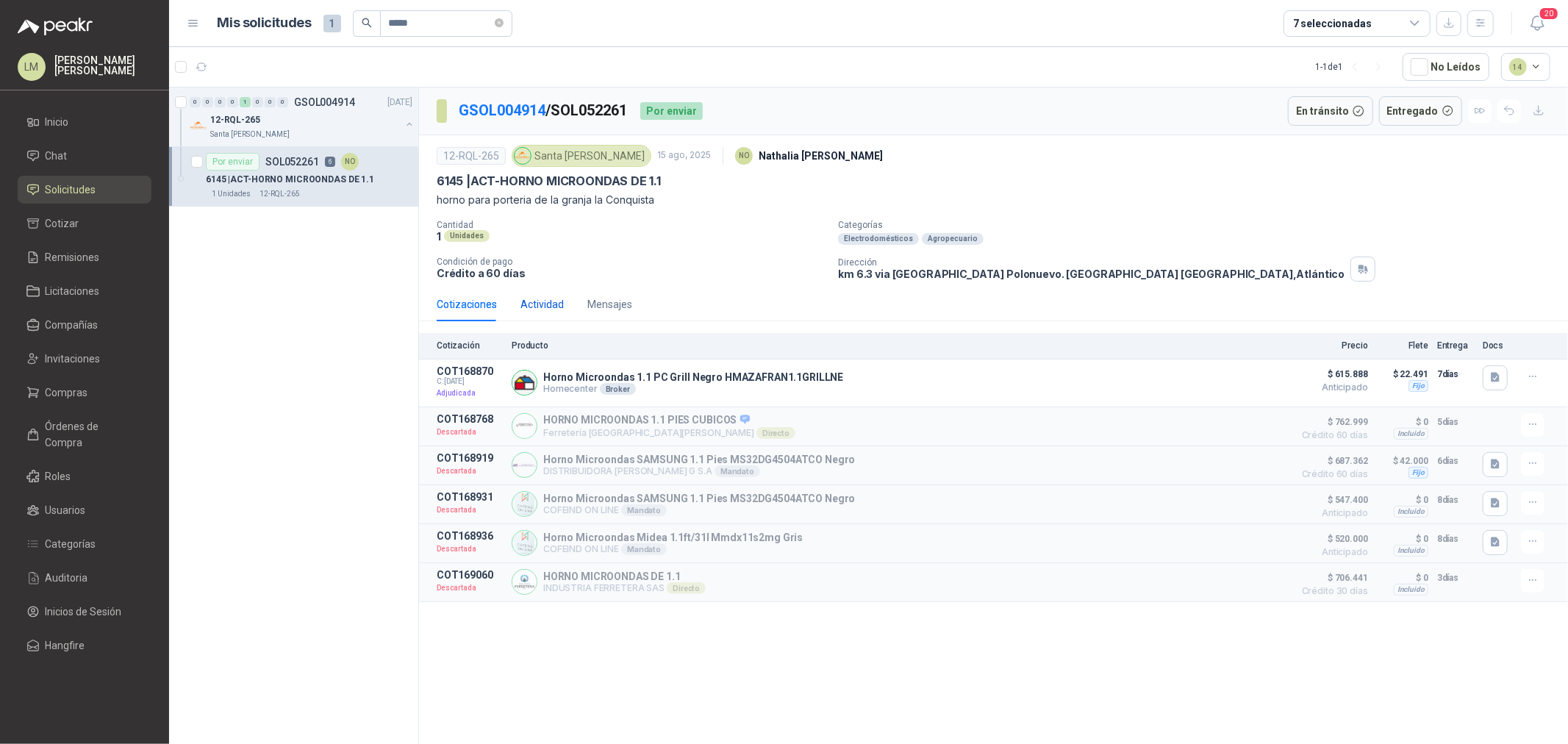
click at [527, 310] on div "Actividad" at bounding box center [542, 304] width 43 height 16
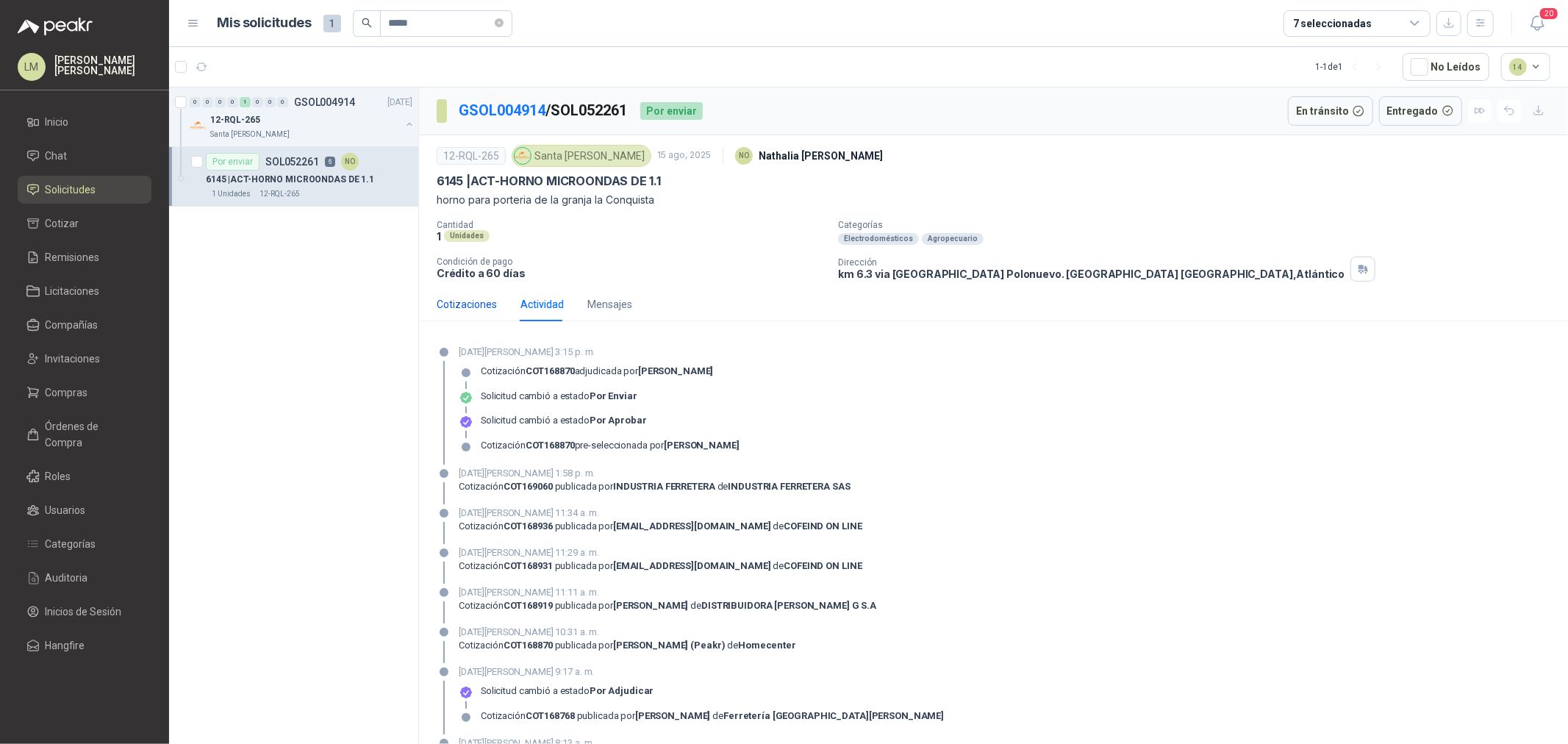
click at [463, 305] on div "Cotizaciones" at bounding box center [467, 304] width 60 height 16
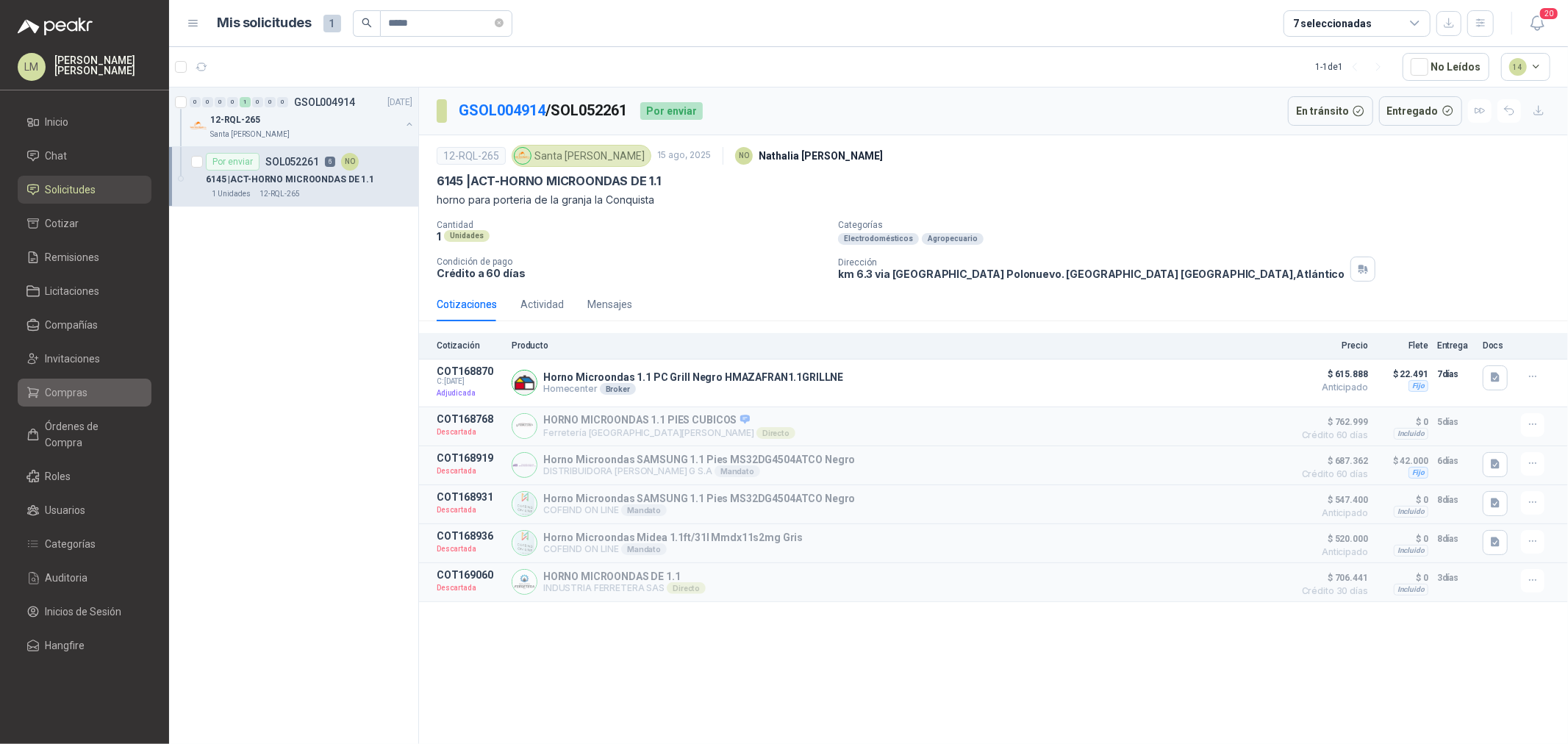
click at [68, 388] on span "Compras" at bounding box center [67, 392] width 42 height 16
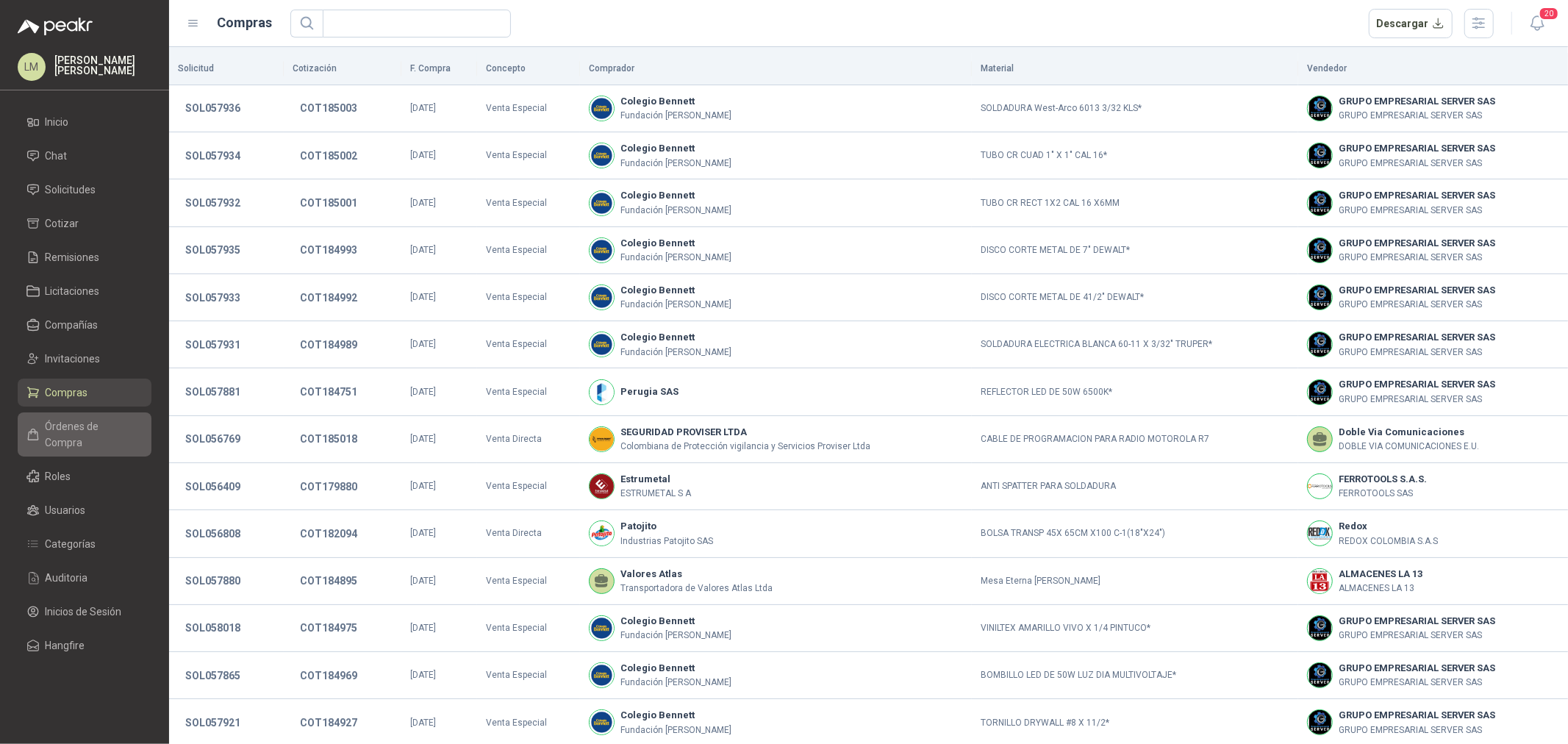
click at [70, 436] on link "Órdenes de Compra" at bounding box center [84, 434] width 134 height 44
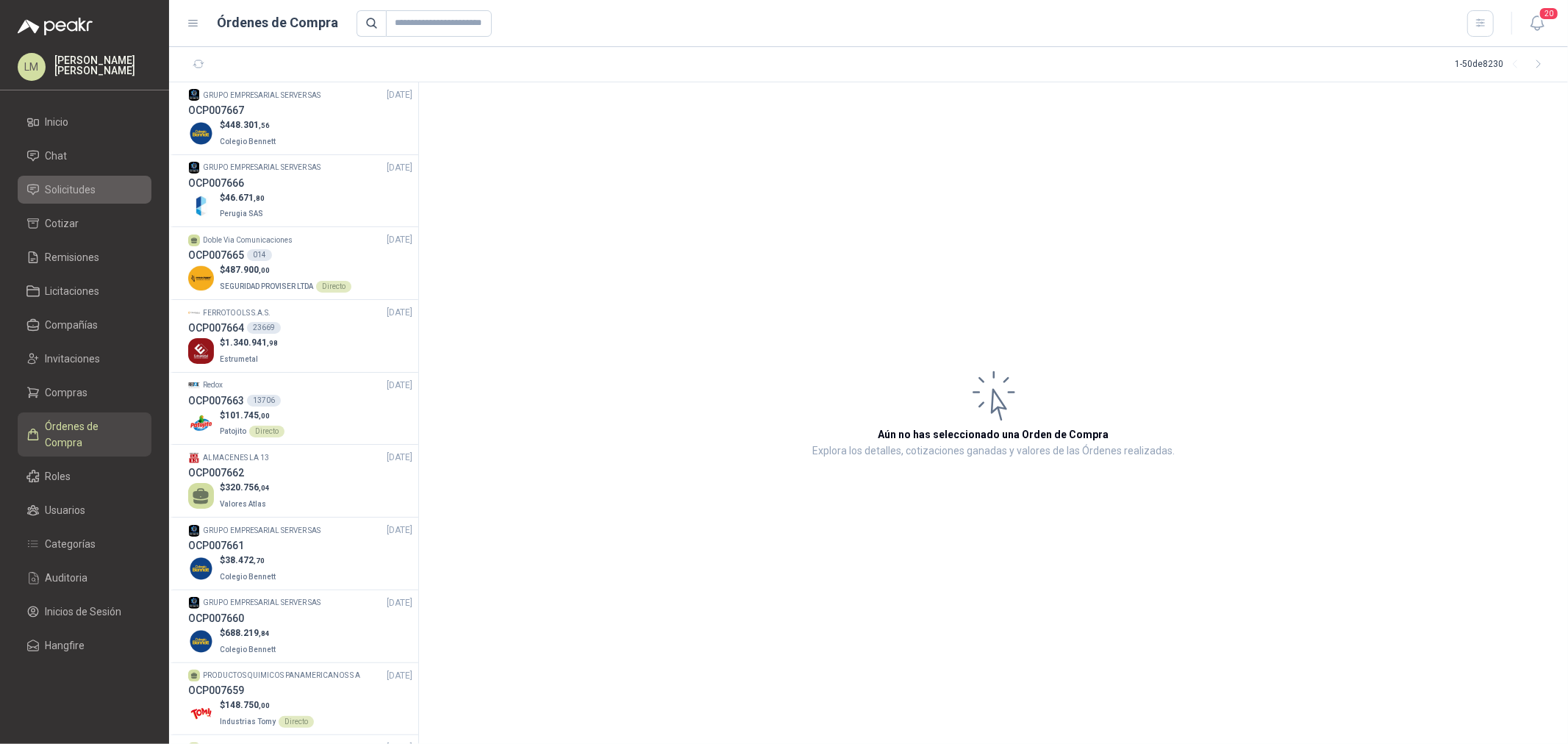
click at [63, 186] on span "Solicitudes" at bounding box center [71, 189] width 51 height 16
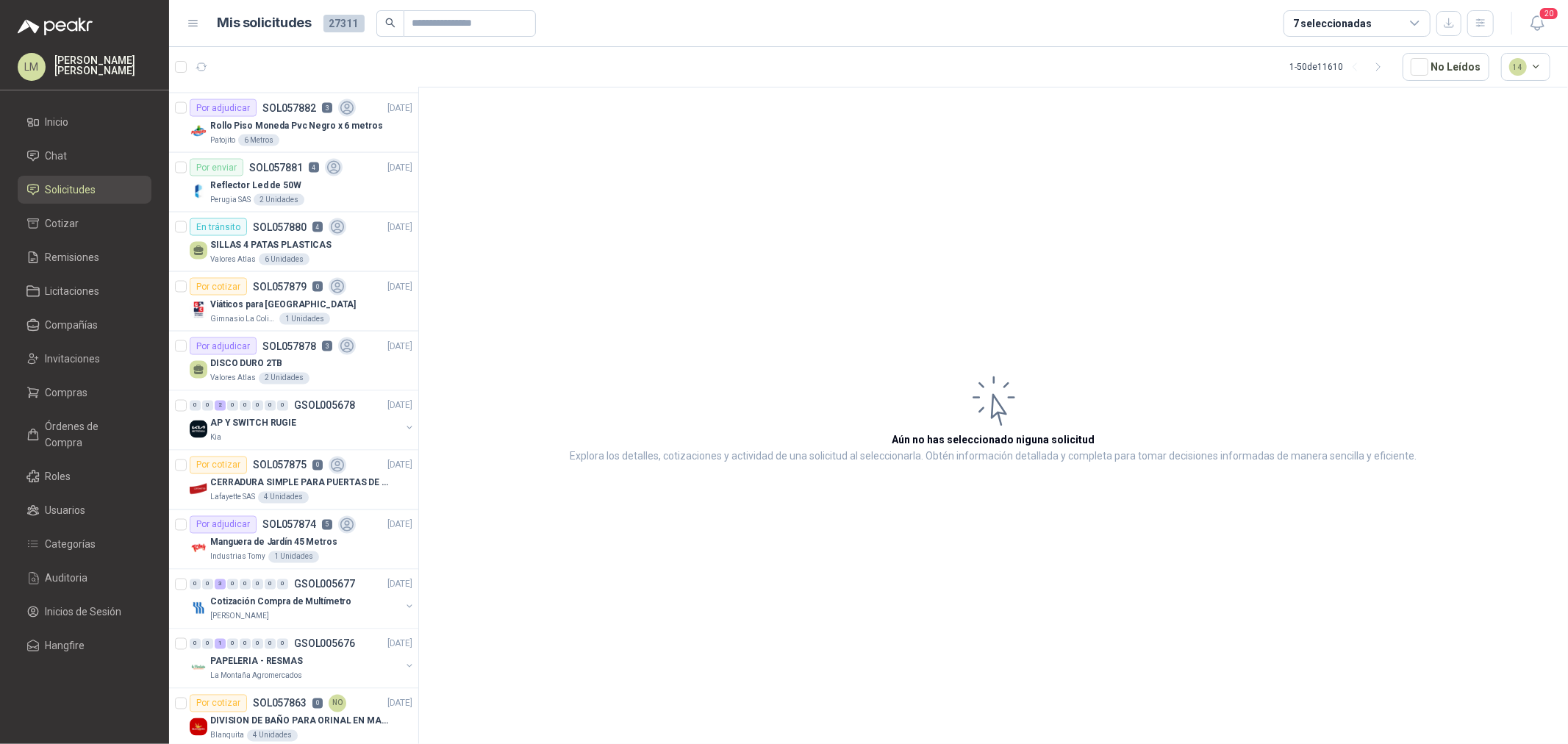
scroll to position [2124, 0]
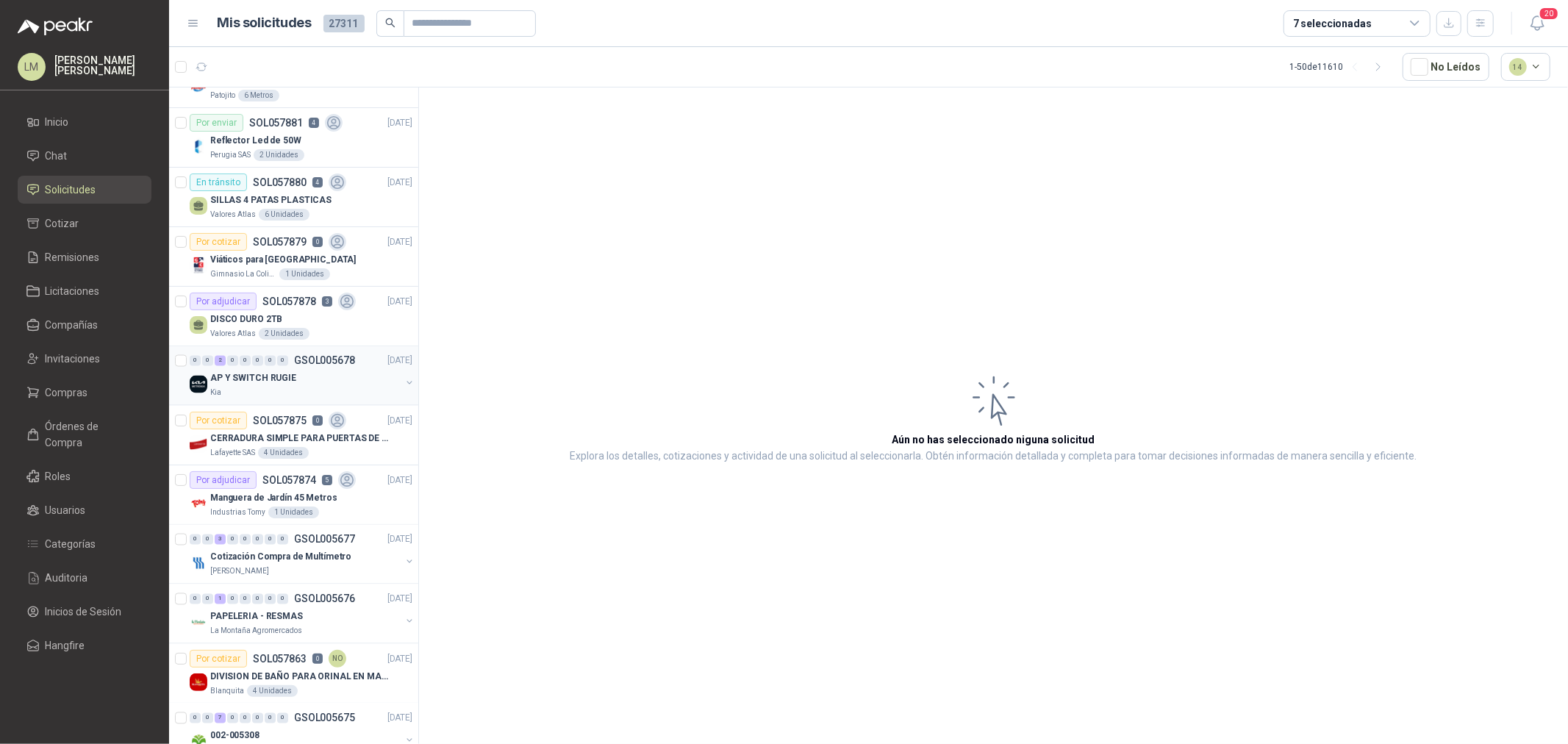
click at [404, 384] on button "button" at bounding box center [409, 383] width 12 height 12
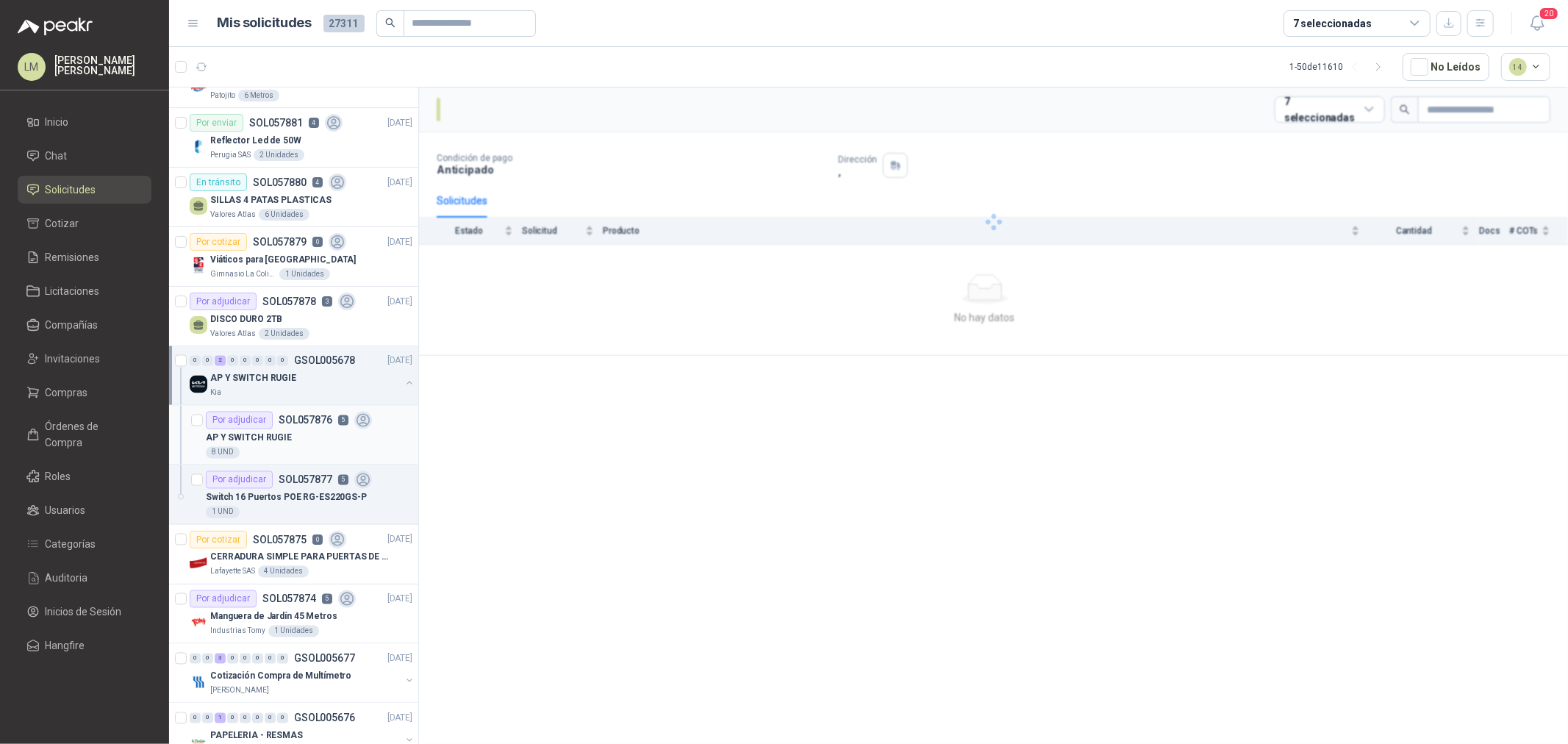
click at [342, 425] on p "5" at bounding box center [343, 420] width 11 height 11
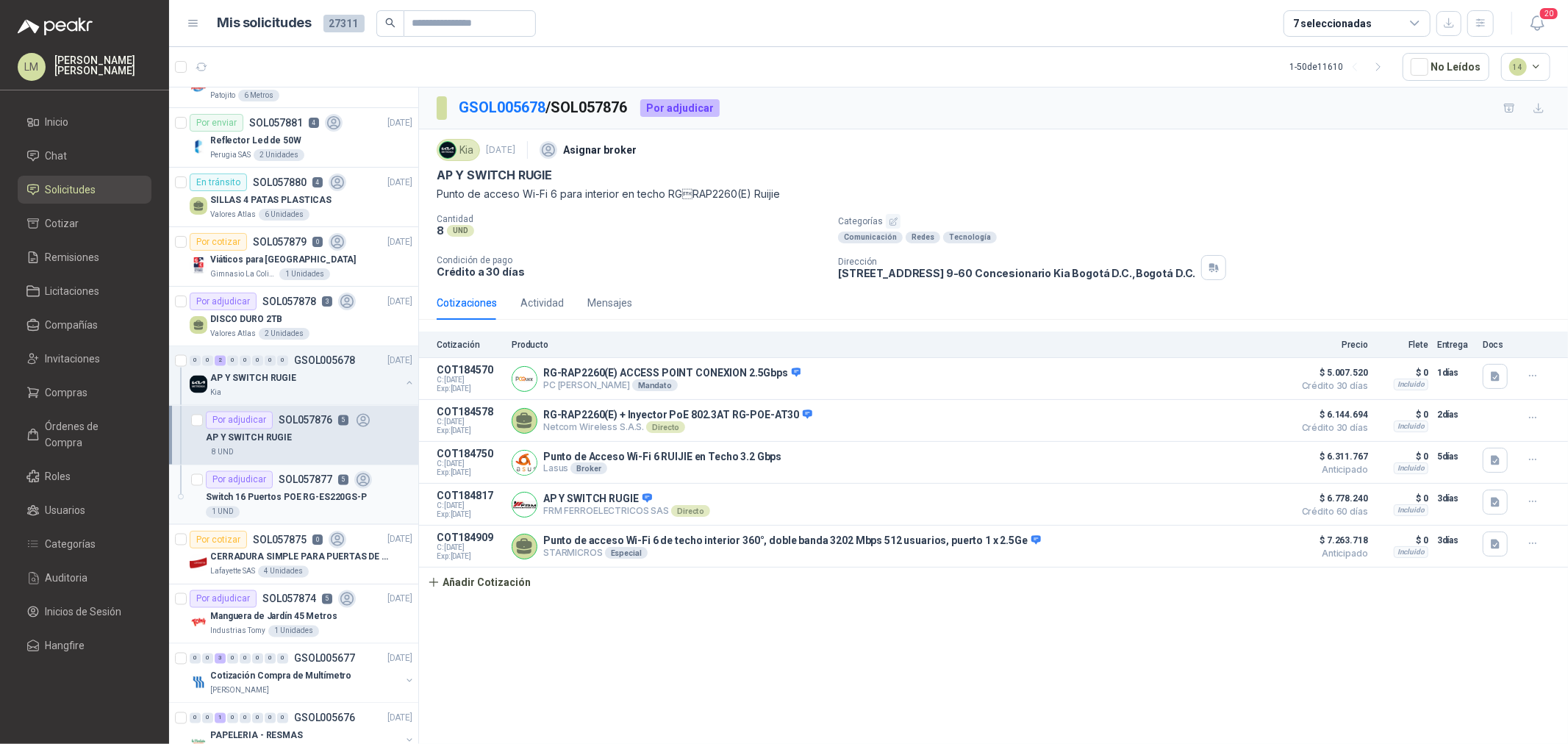
click at [268, 497] on p "Switch 16 Puertos POE RG-ES220GS-P" at bounding box center [287, 498] width 161 height 14
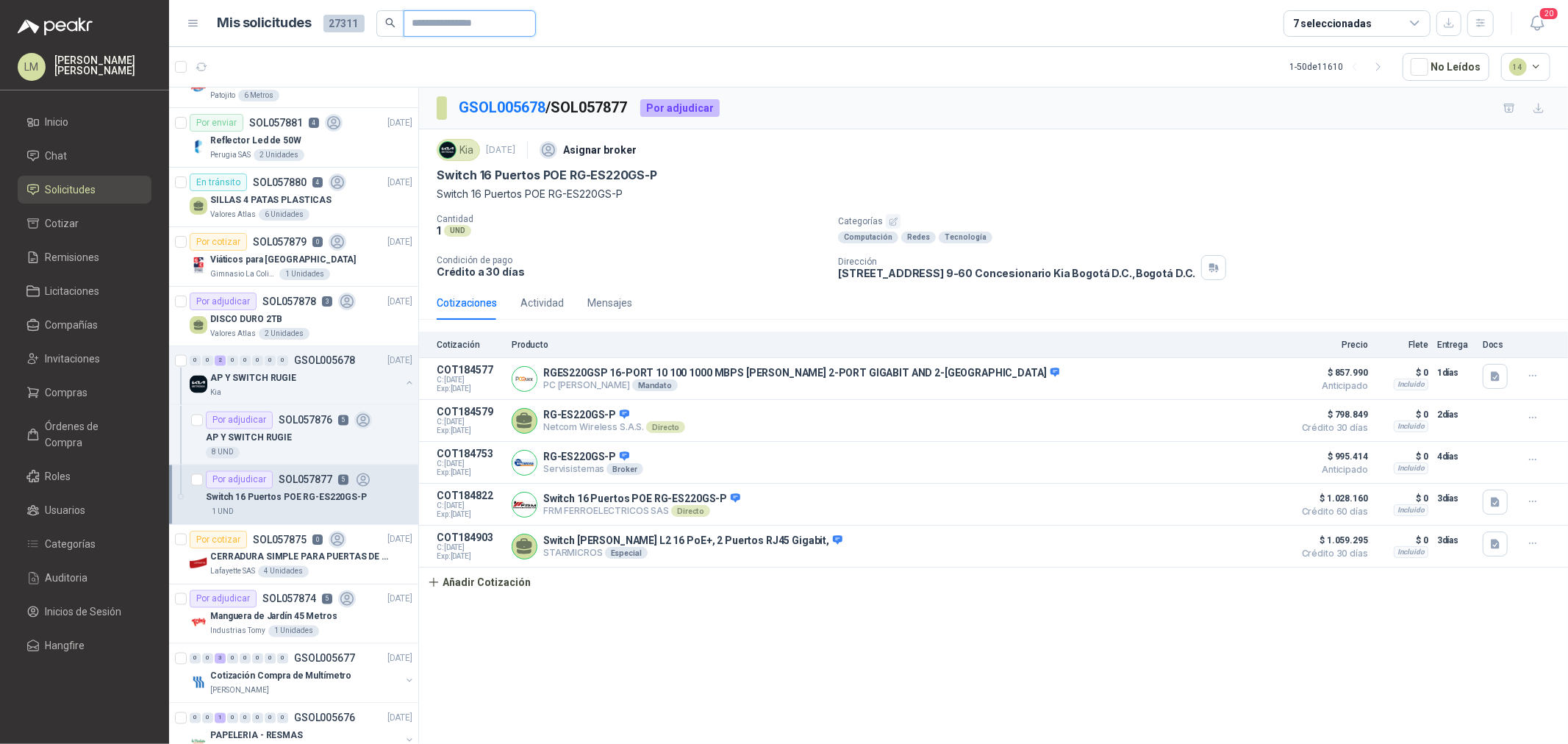
click at [472, 20] on input "text" at bounding box center [463, 24] width 103 height 25
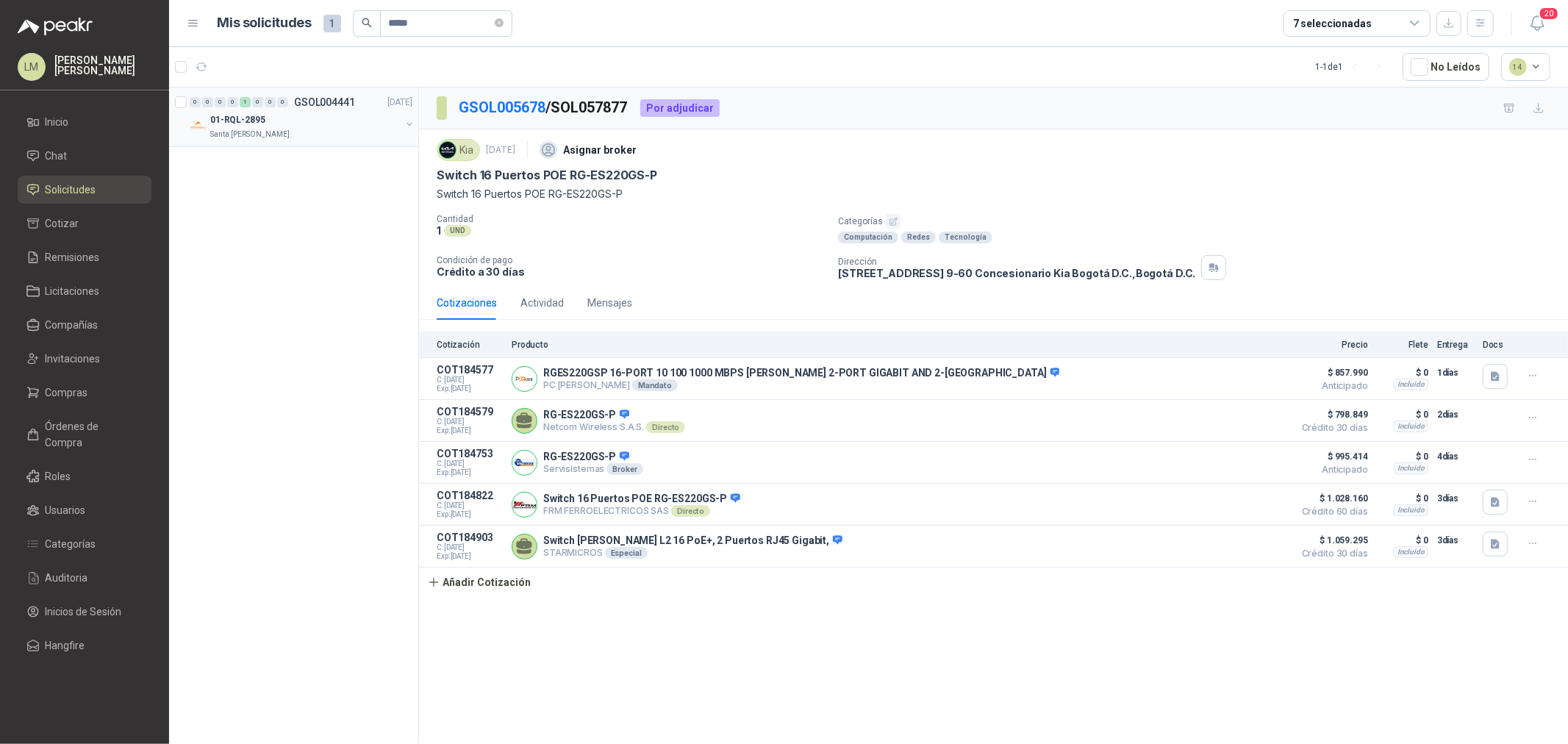
click at [412, 122] on button "button" at bounding box center [409, 124] width 12 height 12
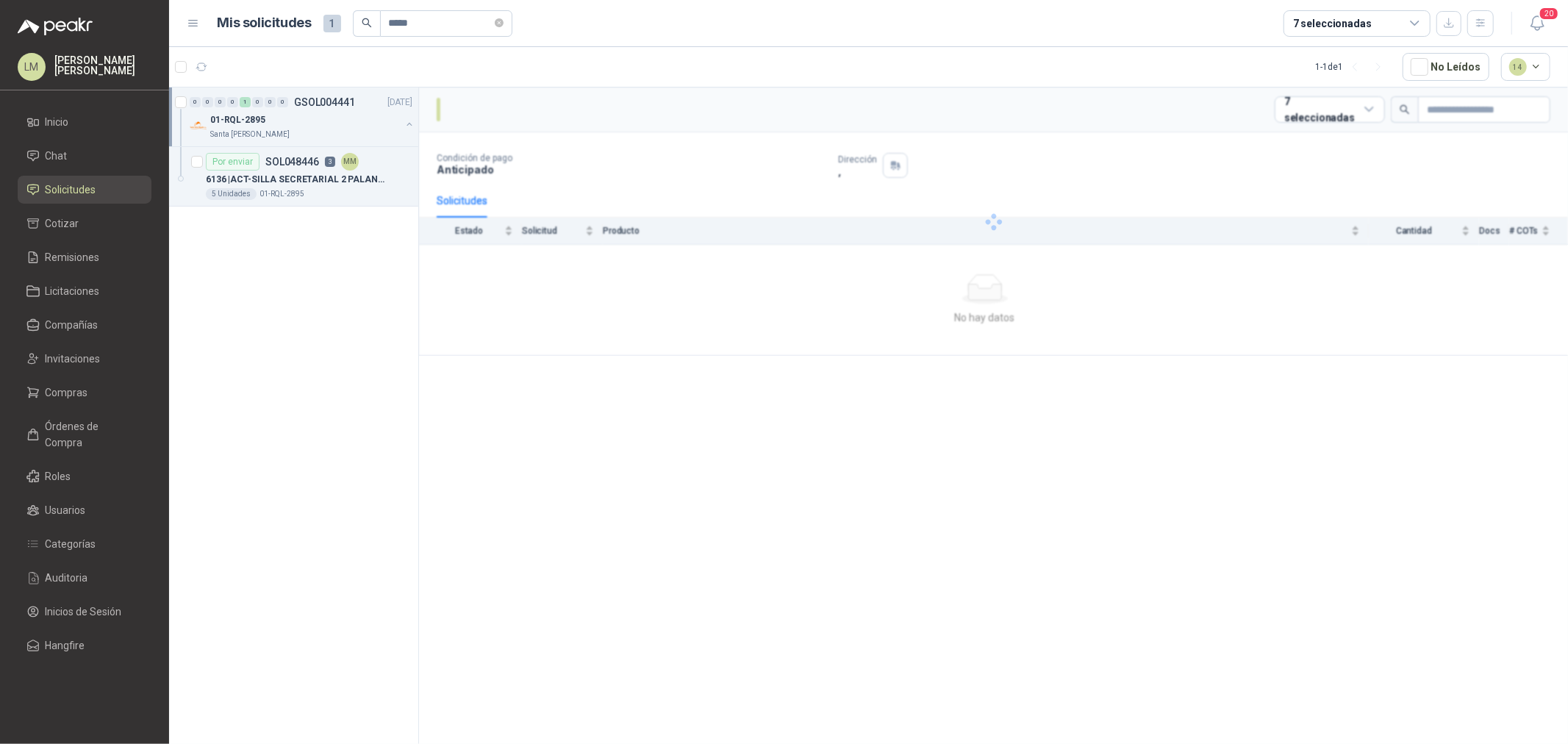
click at [340, 181] on p "6136 | ACT-SILLA SECRETARIAL 2 PALANCAS" at bounding box center [297, 179] width 183 height 14
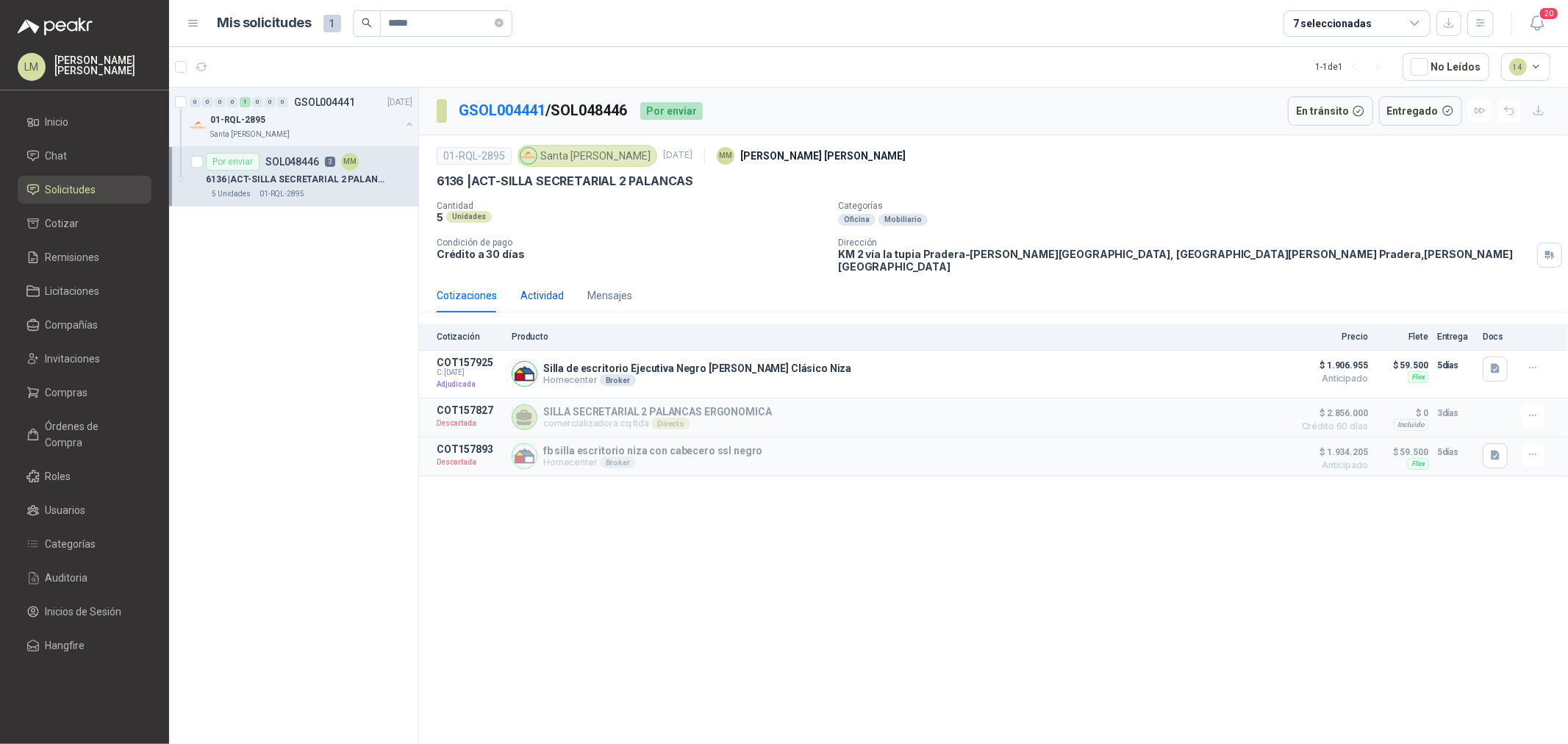
click at [554, 288] on div "Actividad" at bounding box center [542, 295] width 43 height 16
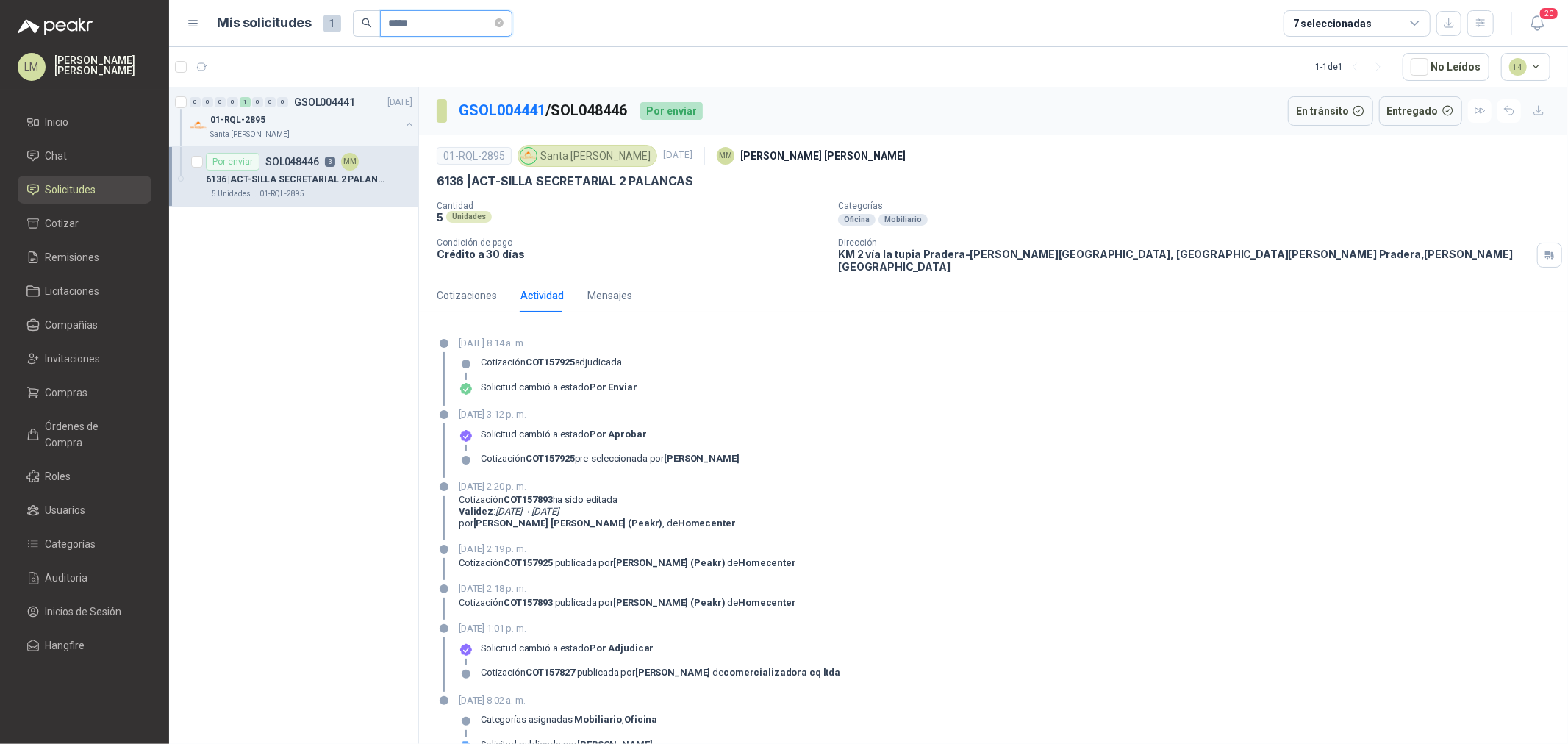
drag, startPoint x: 423, startPoint y: 24, endPoint x: 262, endPoint y: 42, distance: 162.0
click at [262, 40] on header "Mis solicitudes 1 ***** 7 seleccionadas 20" at bounding box center [868, 23] width 1399 height 47
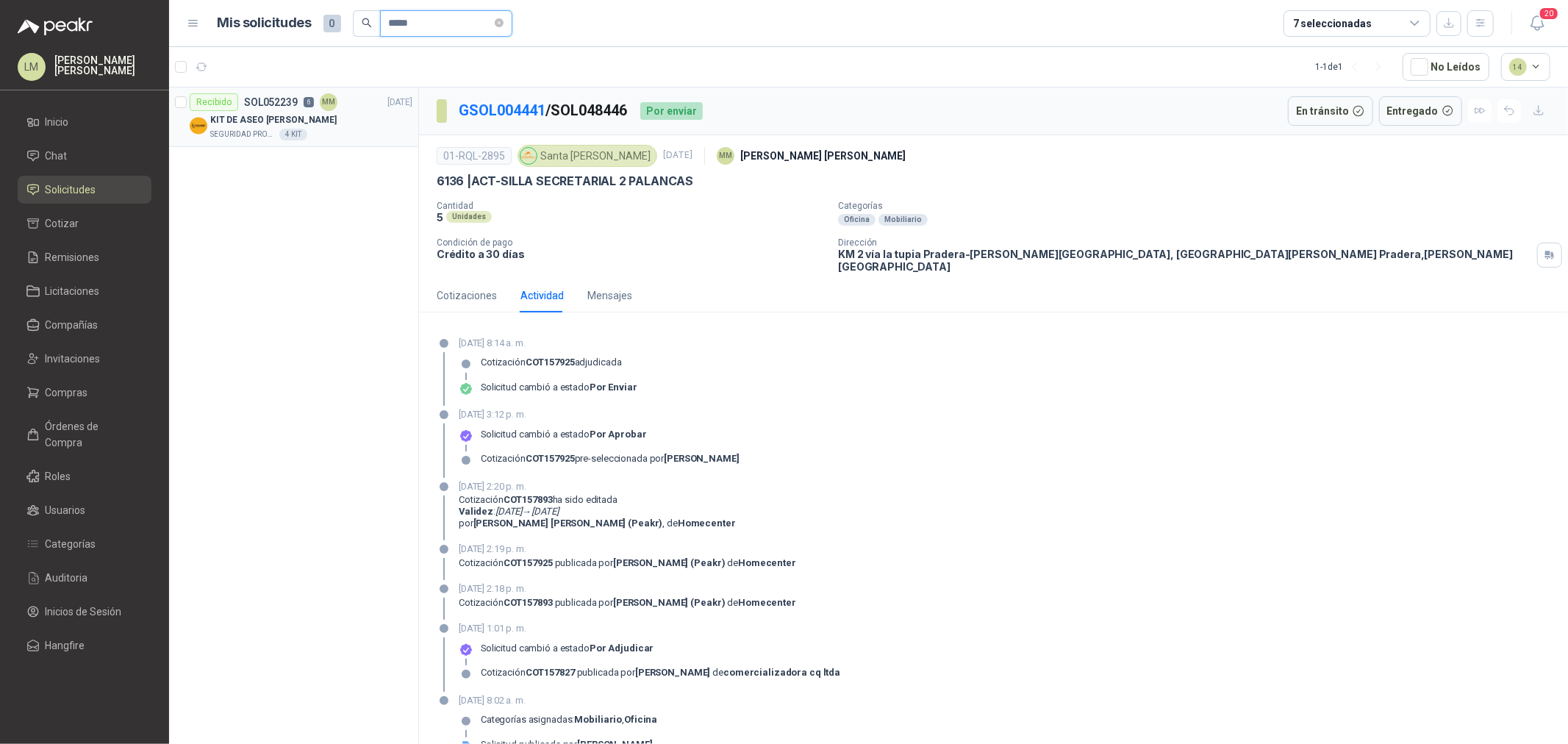
type input "*****"
click at [290, 110] on div "Recibido SOL052239 6 MM" at bounding box center [264, 102] width 148 height 17
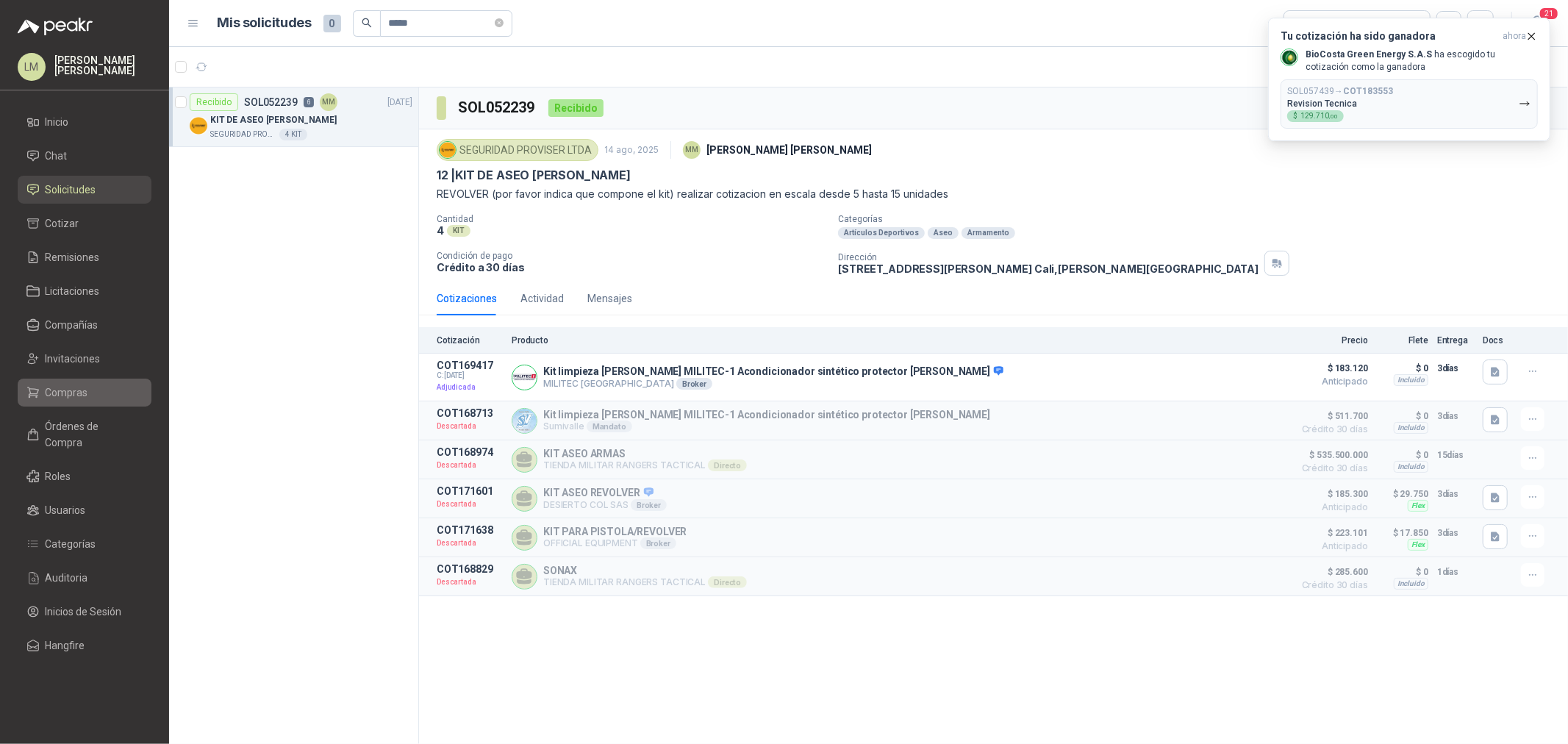
click at [74, 390] on span "Compras" at bounding box center [67, 392] width 42 height 16
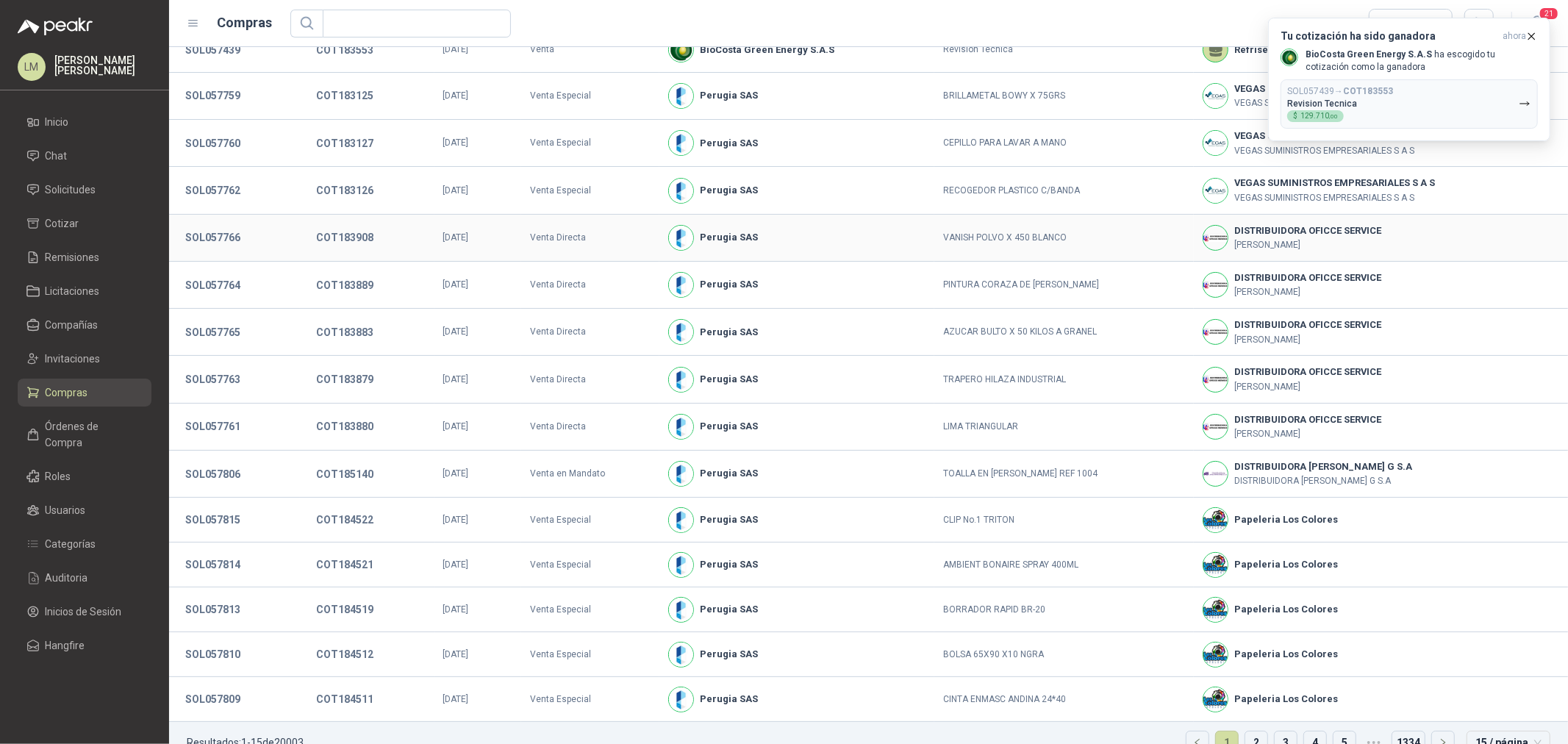
scroll to position [90, 0]
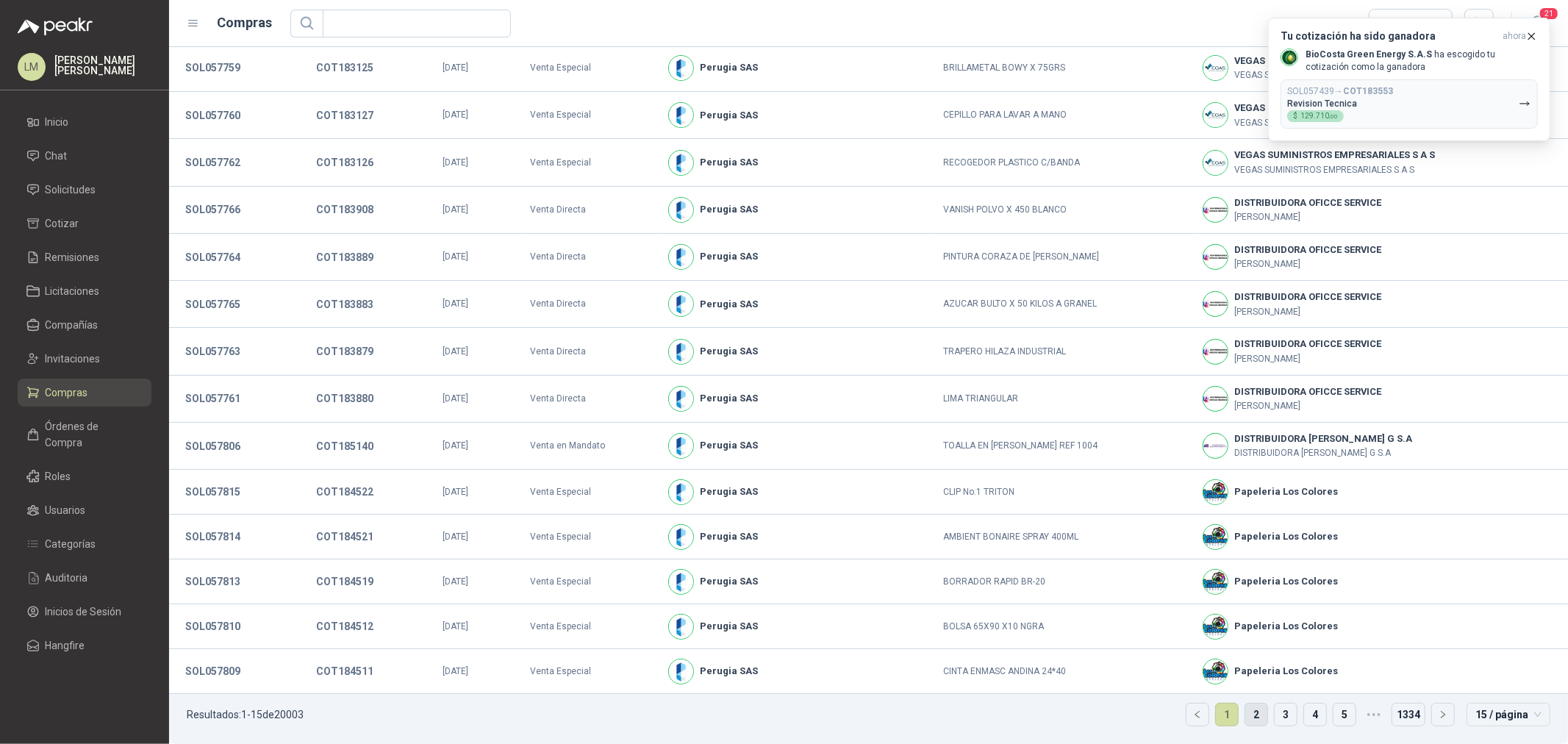
click at [1245, 567] on link "2" at bounding box center [1256, 714] width 22 height 22
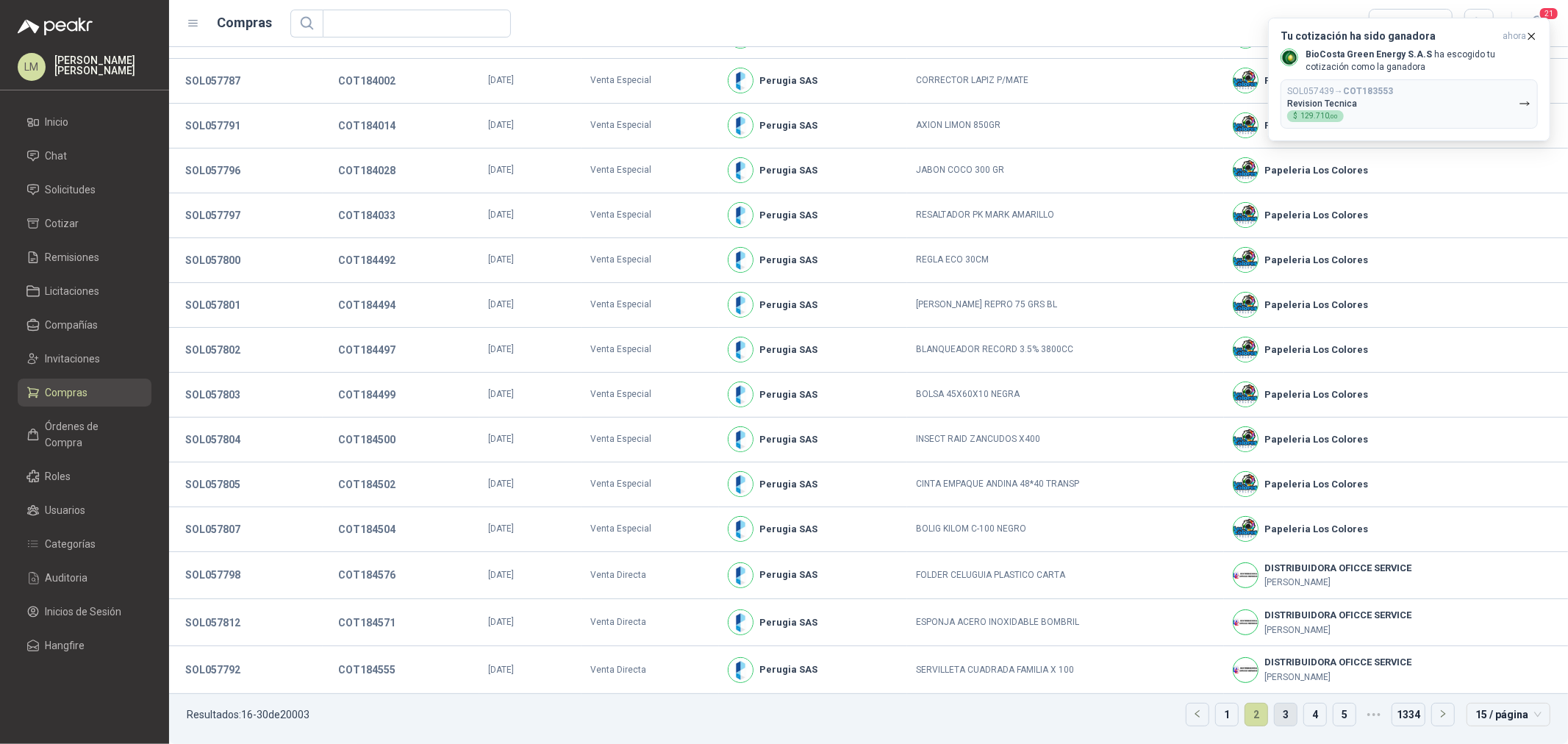
click at [1254, 567] on link "3" at bounding box center [1285, 714] width 22 height 22
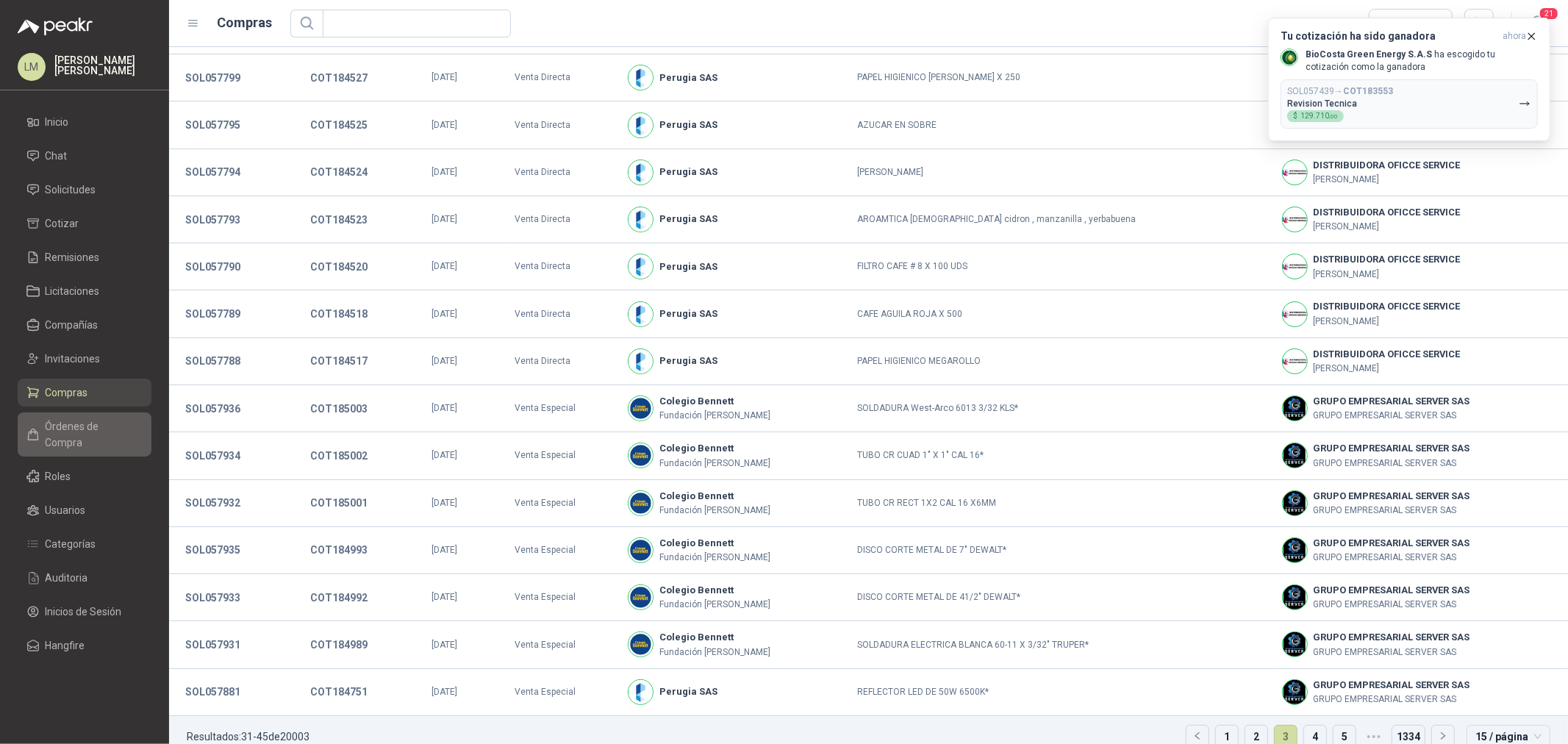
click at [68, 423] on span "Órdenes de Compra" at bounding box center [92, 434] width 92 height 33
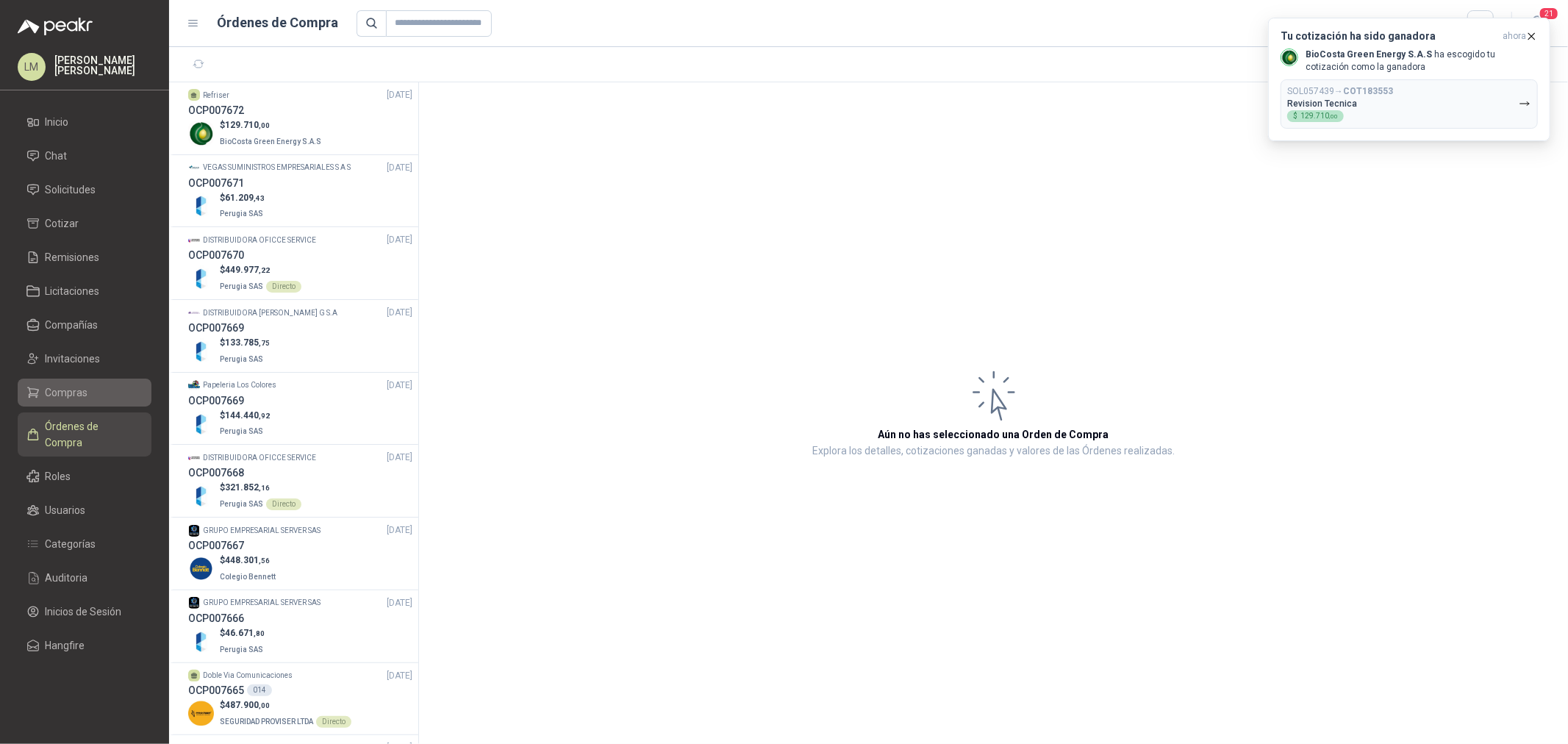
click at [66, 383] on link "Compras" at bounding box center [84, 392] width 134 height 28
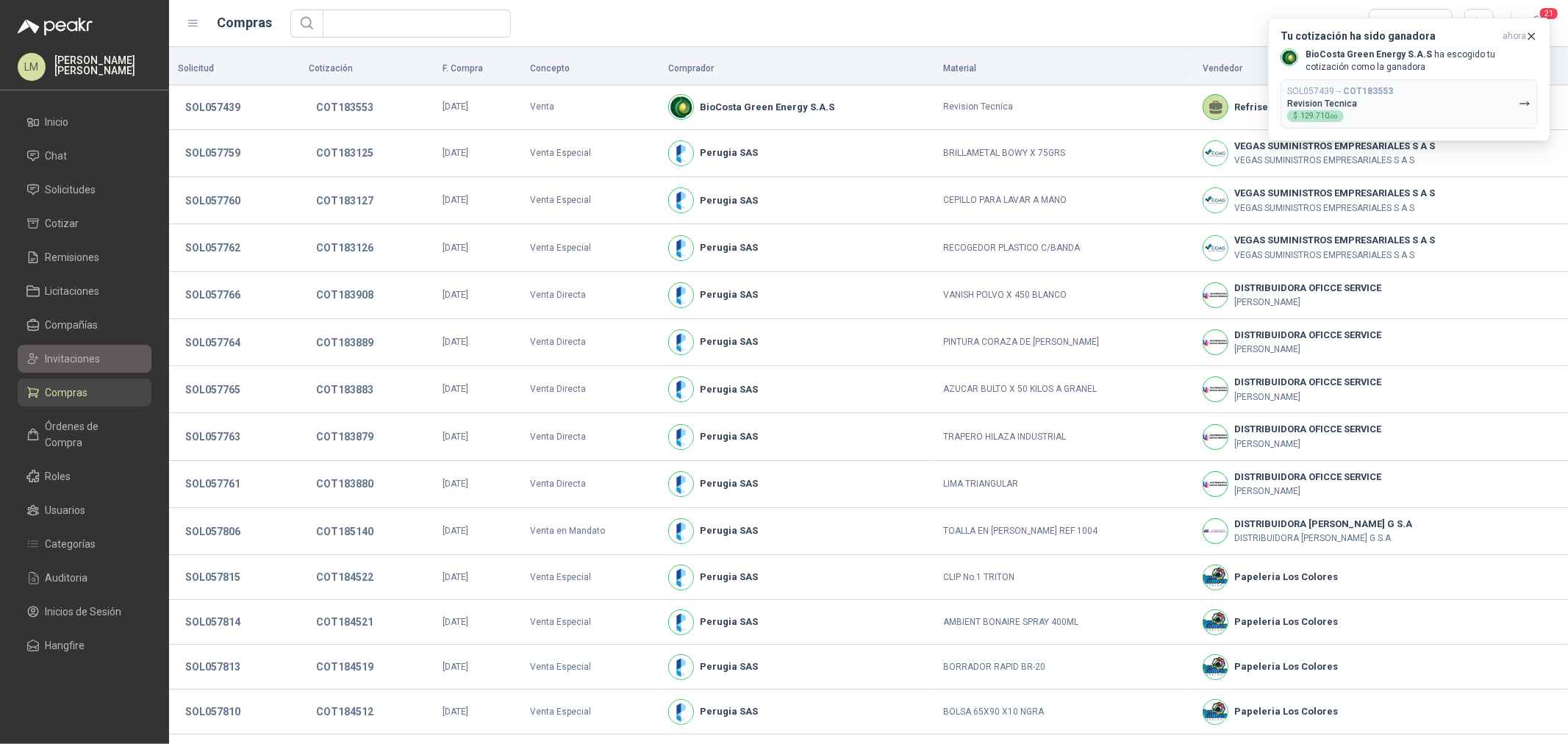
click at [74, 362] on span "Invitaciones" at bounding box center [74, 359] width 56 height 16
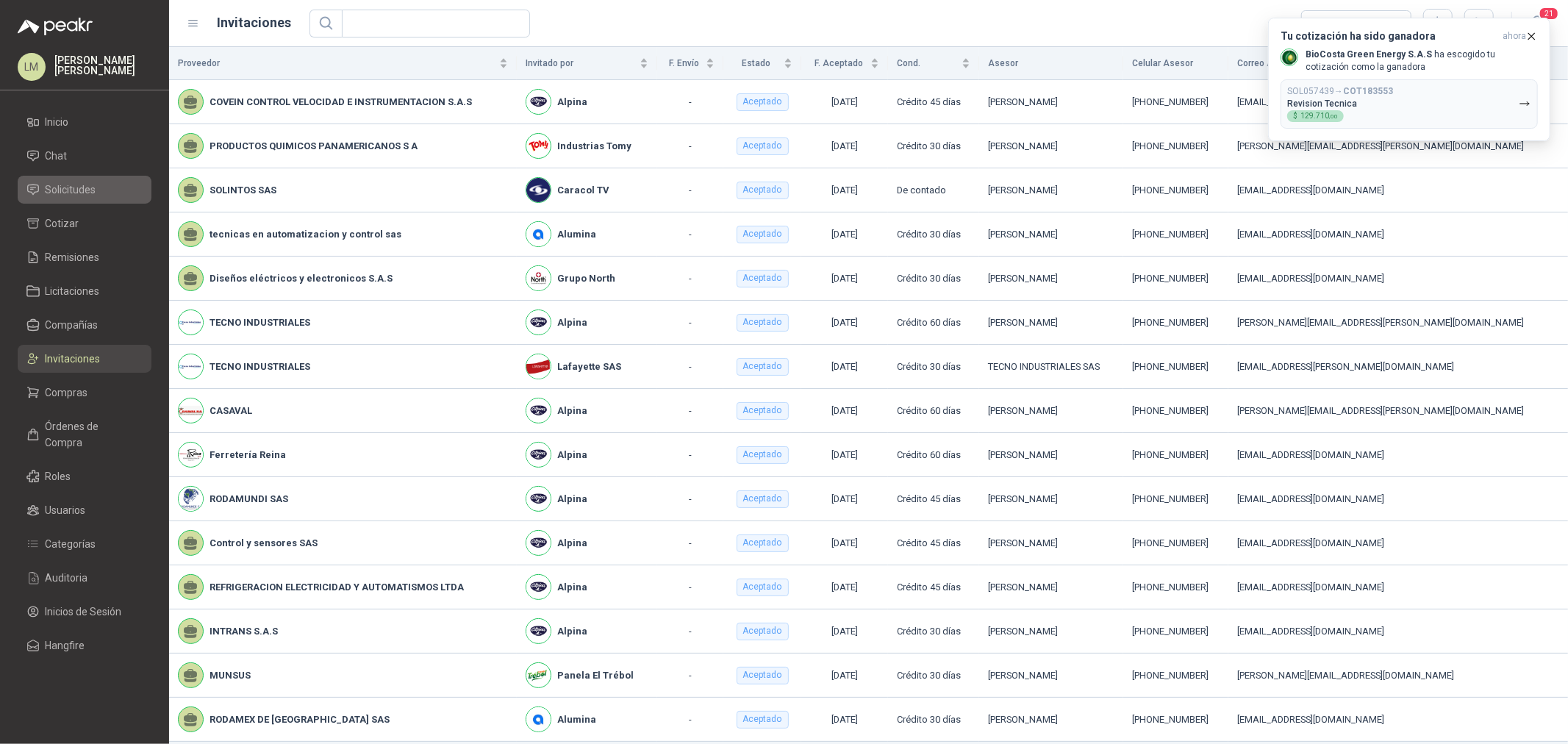
click at [76, 190] on span "Solicitudes" at bounding box center [71, 189] width 51 height 16
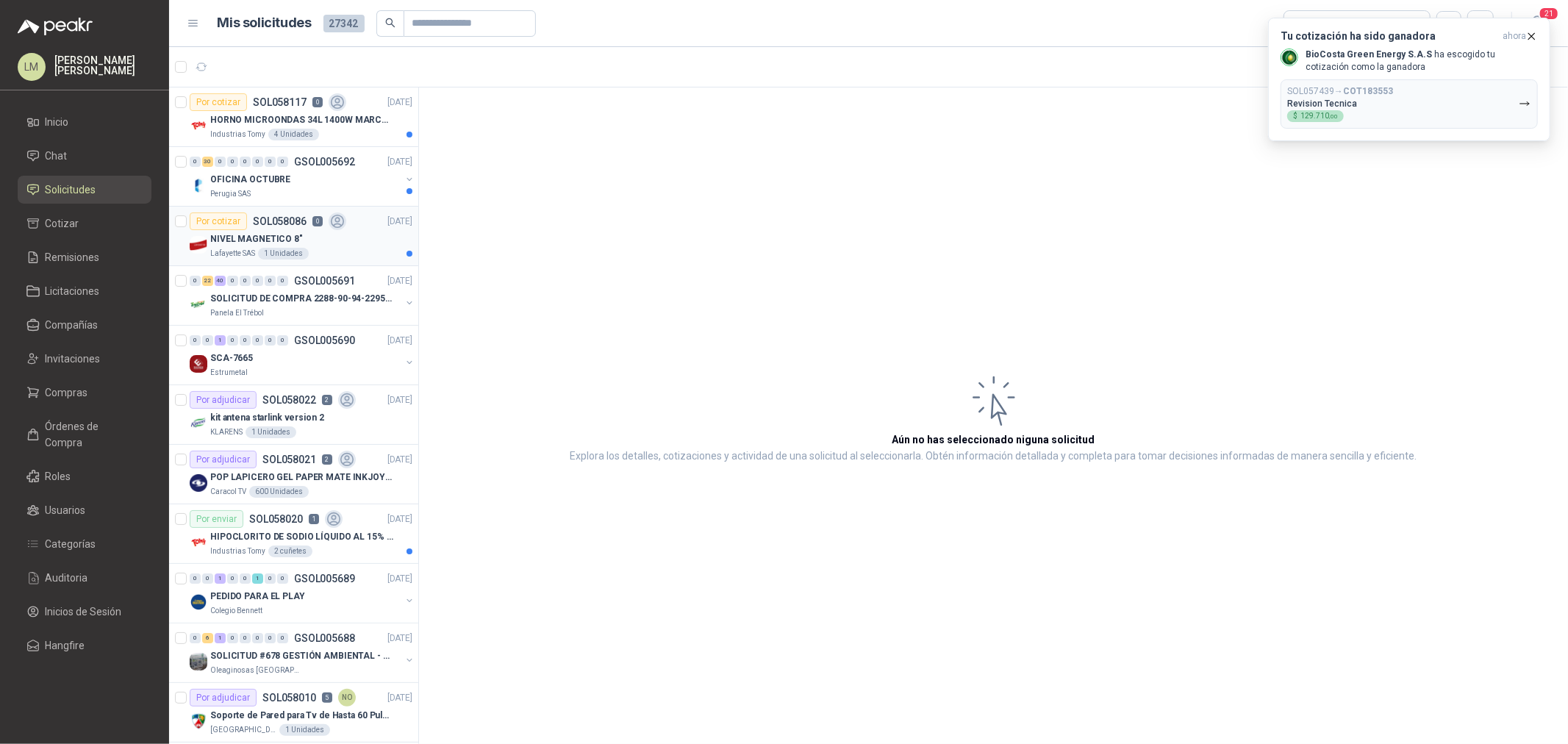
click at [273, 245] on p "NIVEL MAGNETICO 8"" at bounding box center [256, 239] width 93 height 14
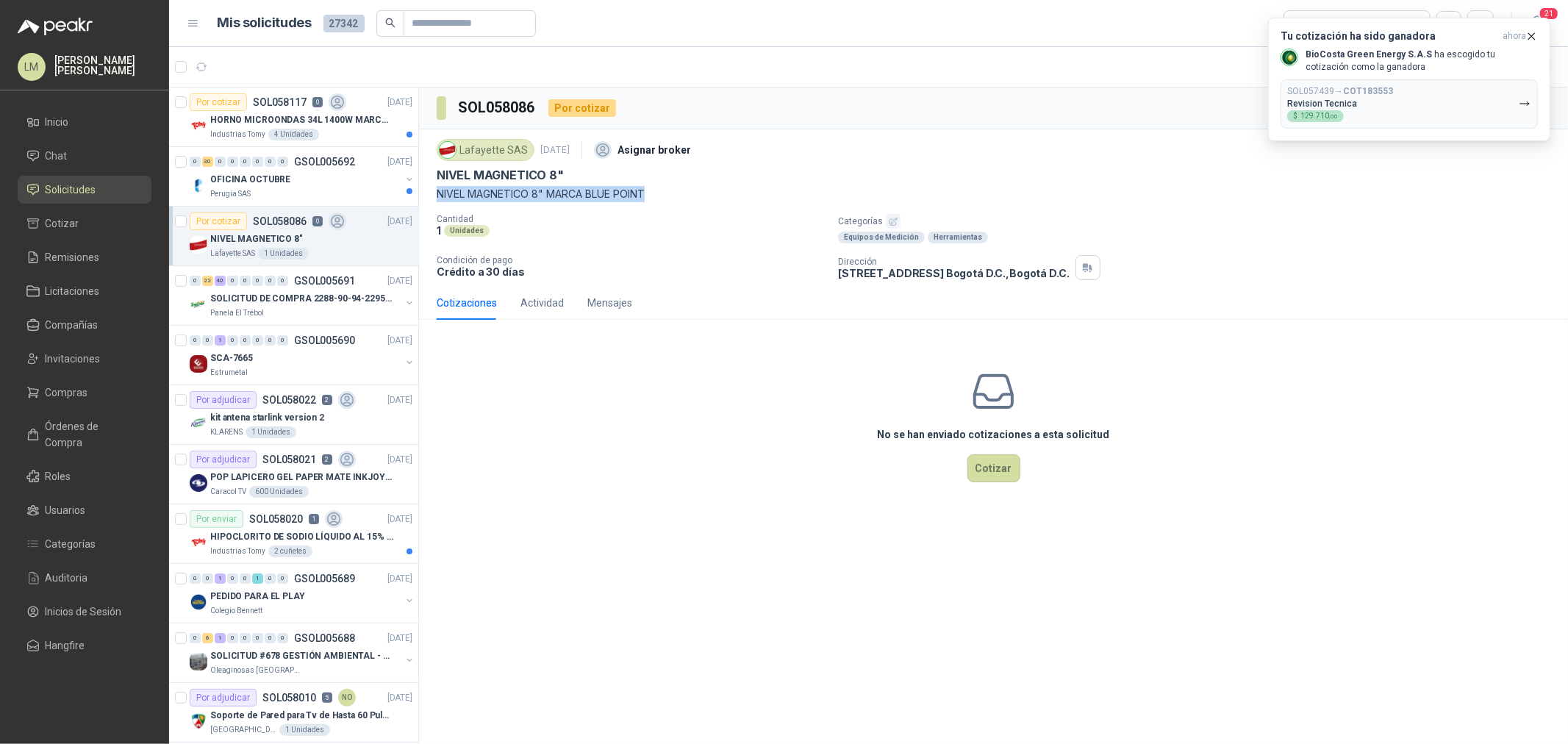
drag, startPoint x: 434, startPoint y: 192, endPoint x: 658, endPoint y: 200, distance: 224.1
click at [658, 200] on div "Lafayette SAS 30 sept, 2025 Asignar broker NIVEL MAGNETICO 8" NIVEL MAGNETICO 8…" at bounding box center [993, 207] width 1149 height 156
copy p "NIVEL MAGNETICO 8" MARCA BLUE POINT"
click at [246, 181] on p "OFICINA OCTUBRE" at bounding box center [250, 179] width 81 height 14
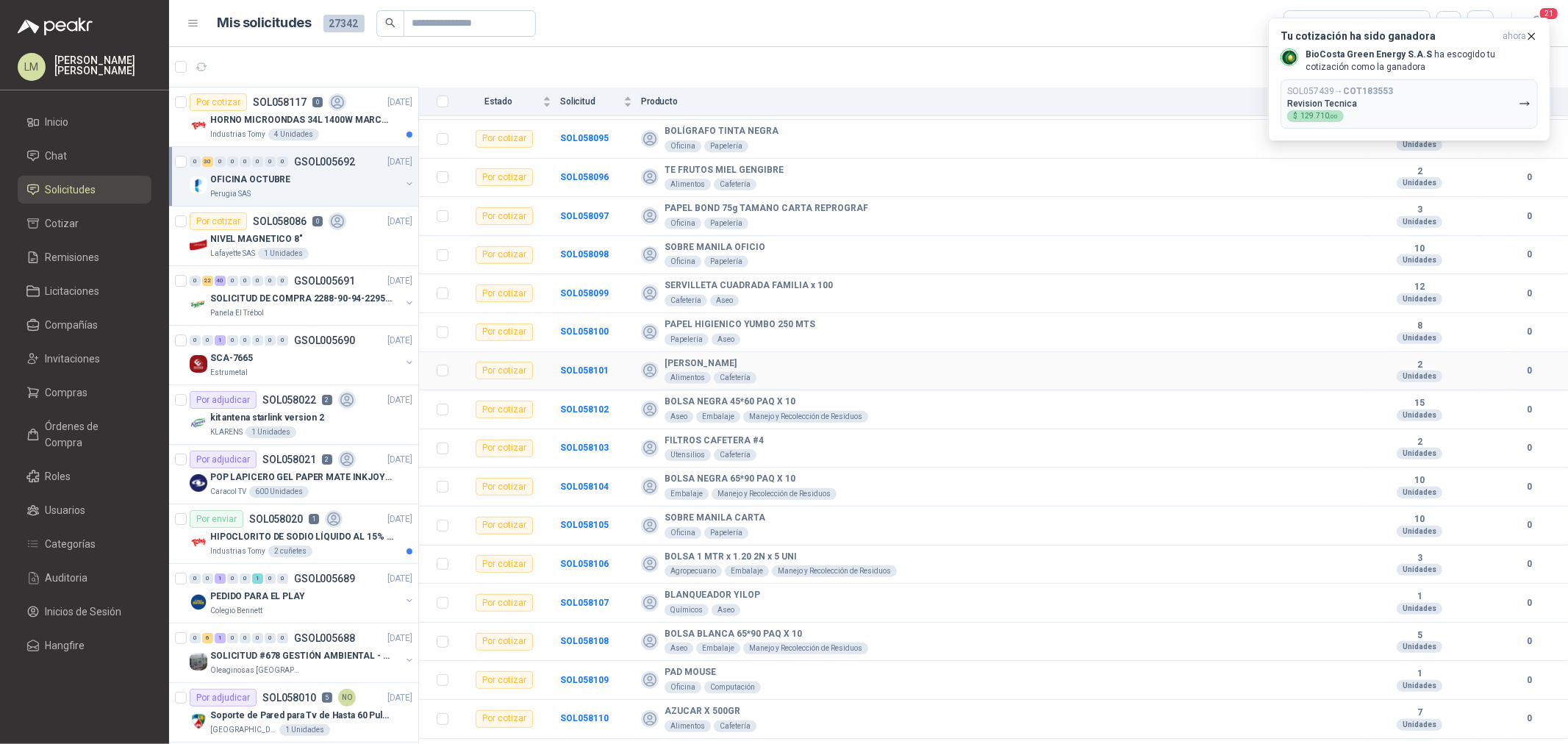
scroll to position [490, 0]
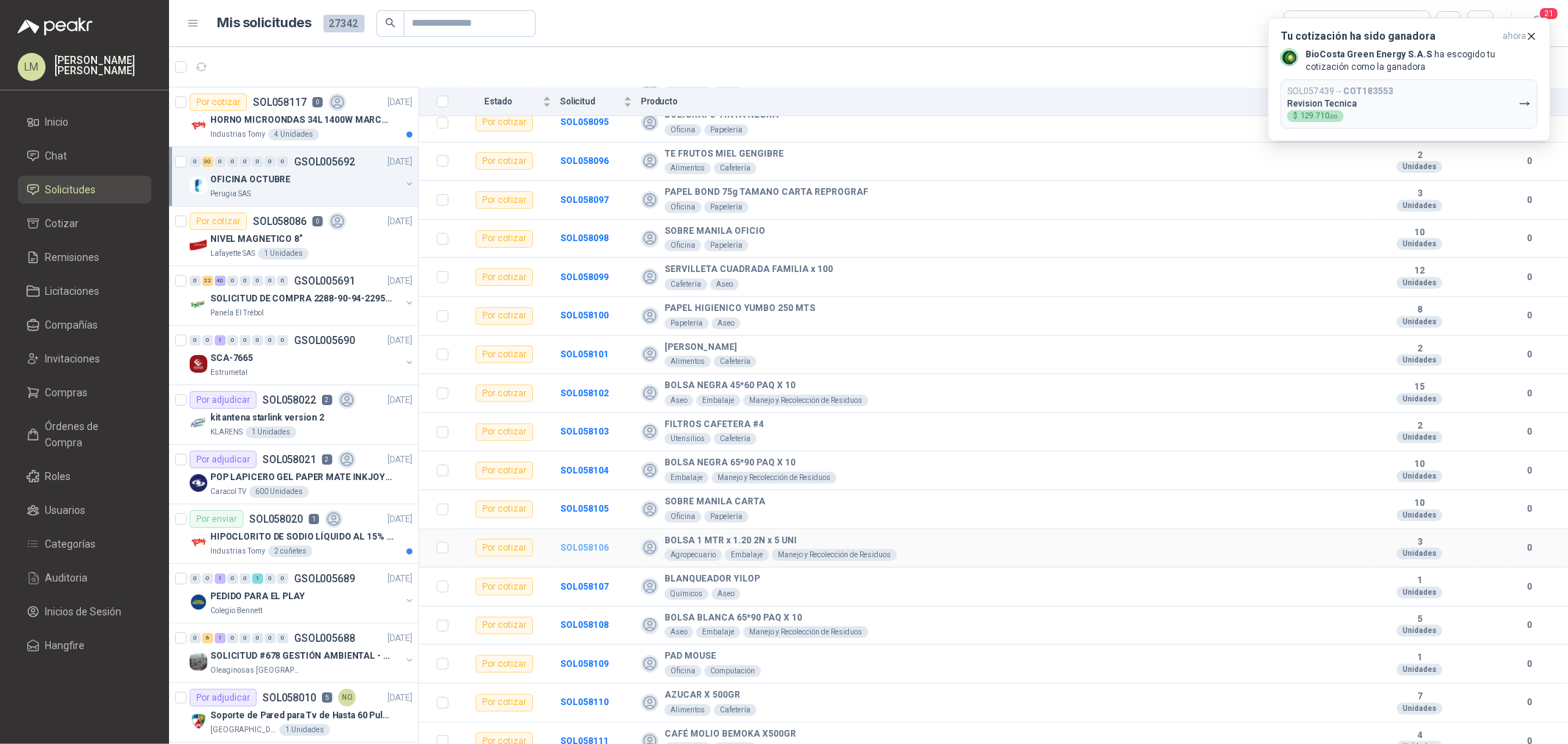
drag, startPoint x: 576, startPoint y: 542, endPoint x: 587, endPoint y: 547, distance: 12.1
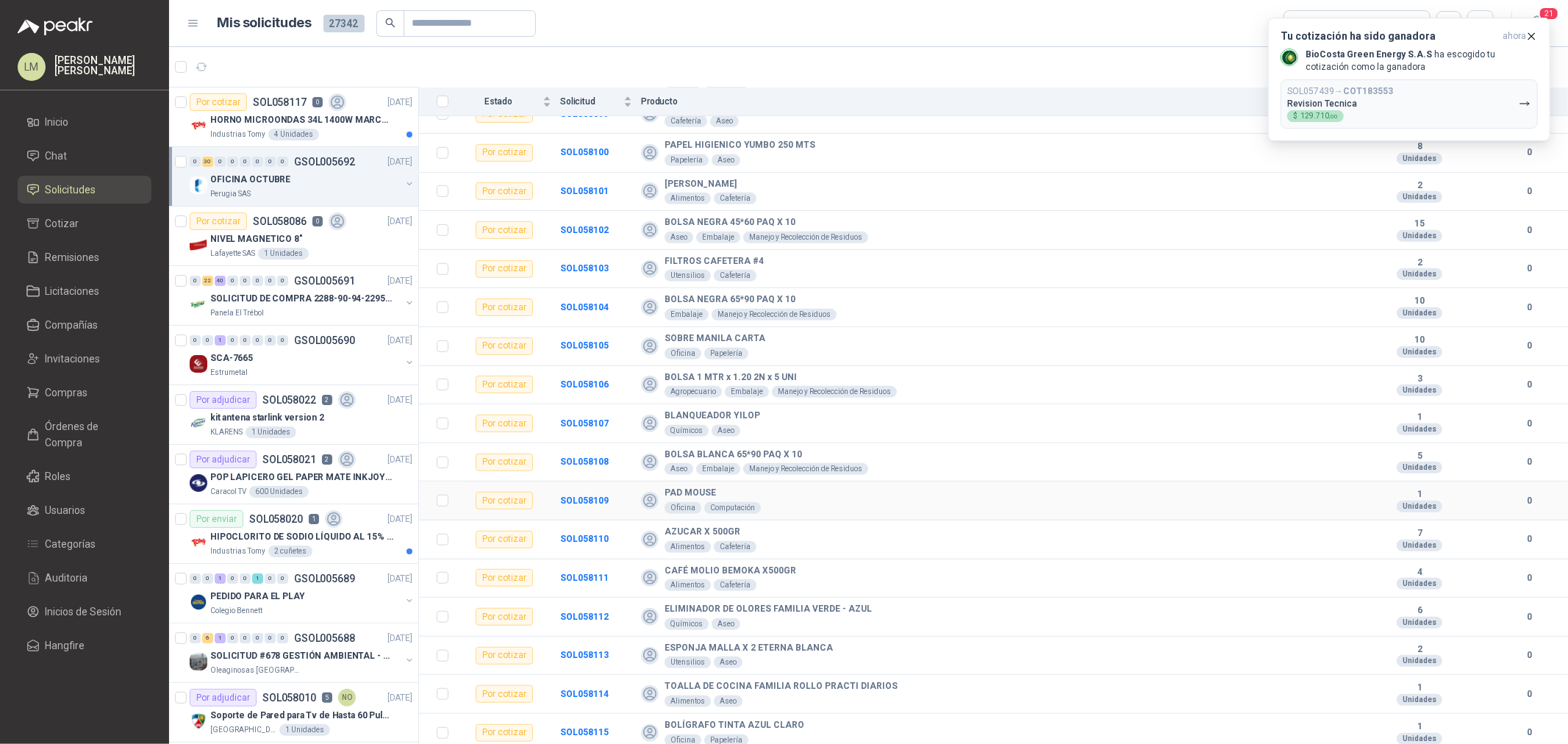
scroll to position [696, 0]
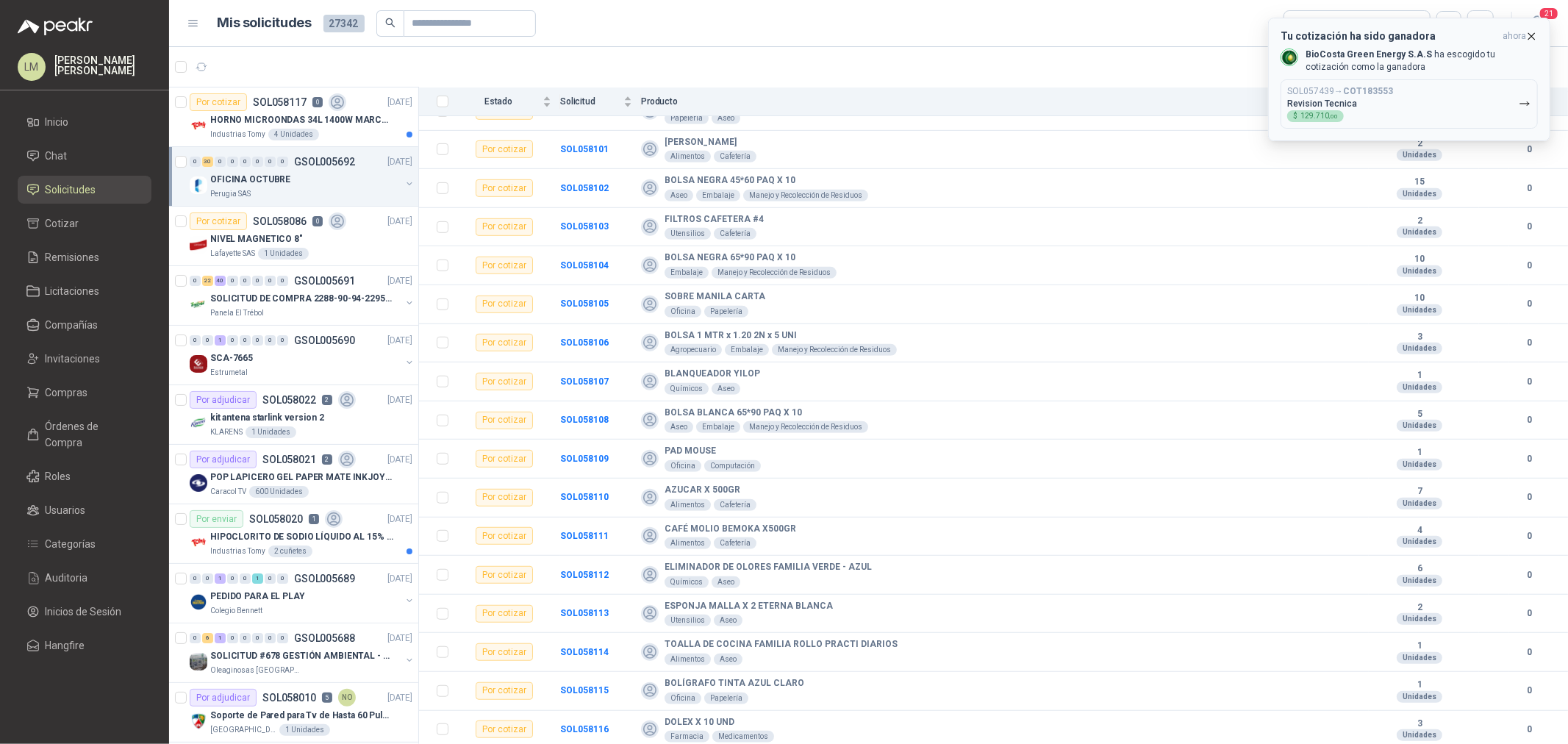
click at [1254, 39] on icon "button" at bounding box center [1532, 35] width 12 height 12
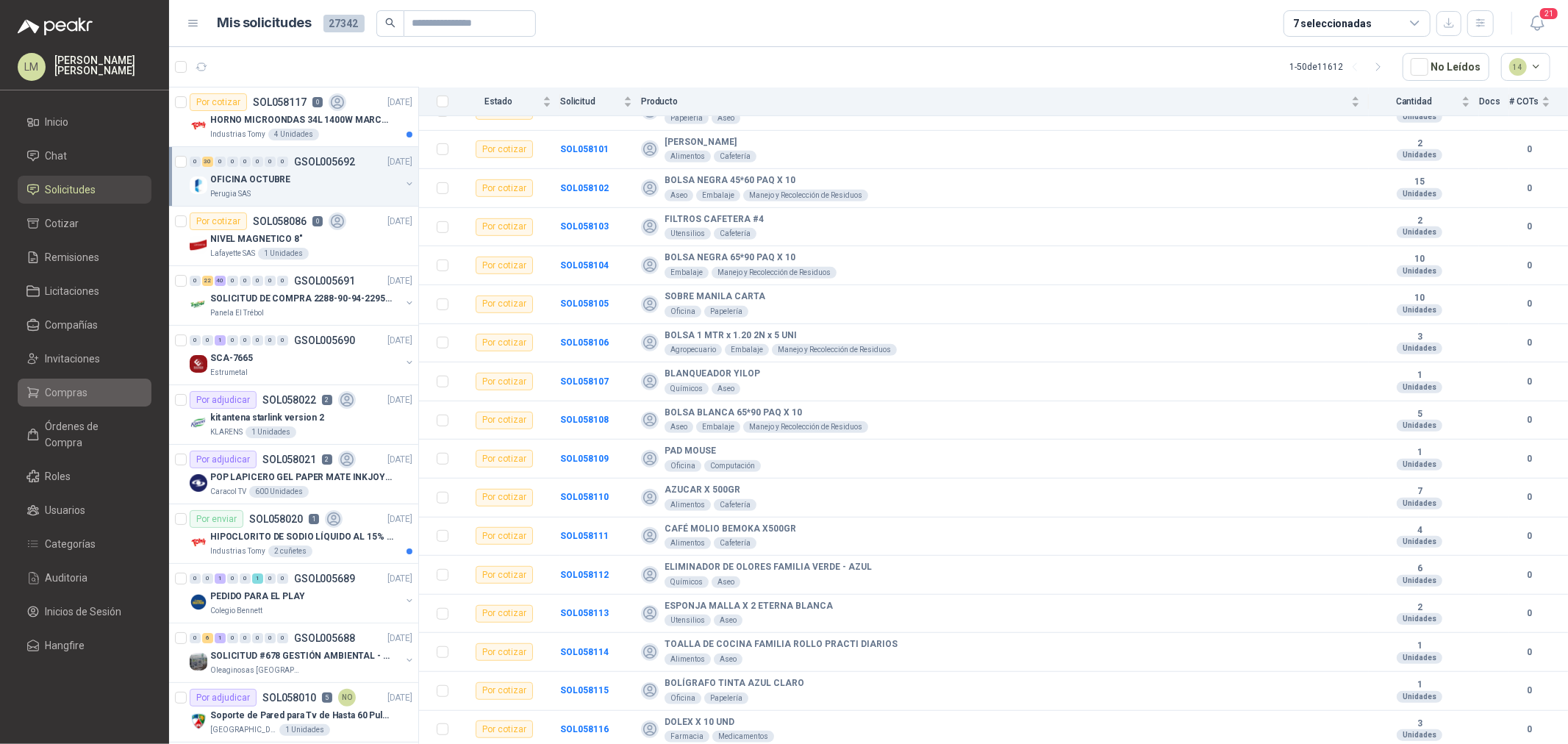
click at [58, 398] on span "Compras" at bounding box center [67, 392] width 42 height 16
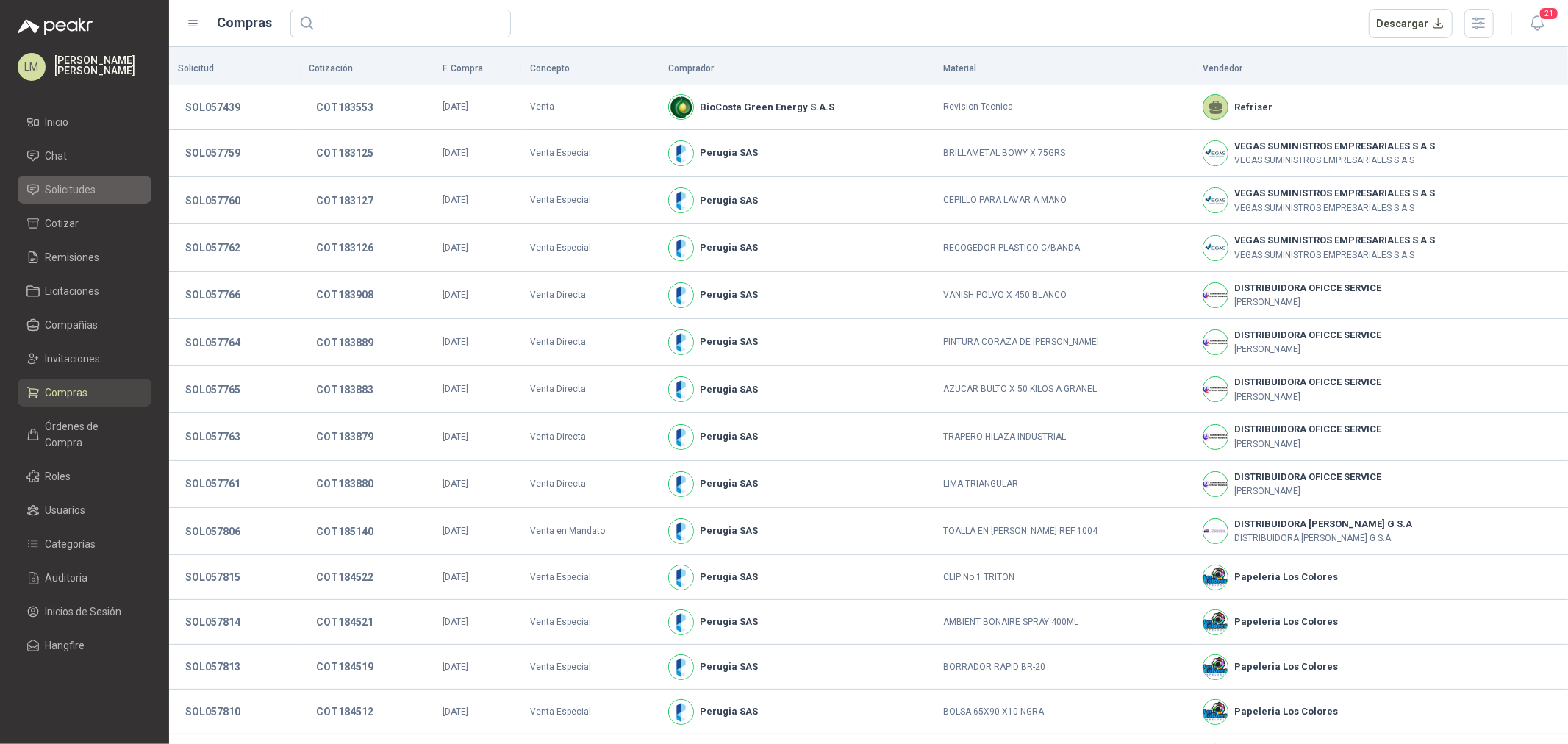
click at [89, 189] on span "Solicitudes" at bounding box center [71, 189] width 51 height 16
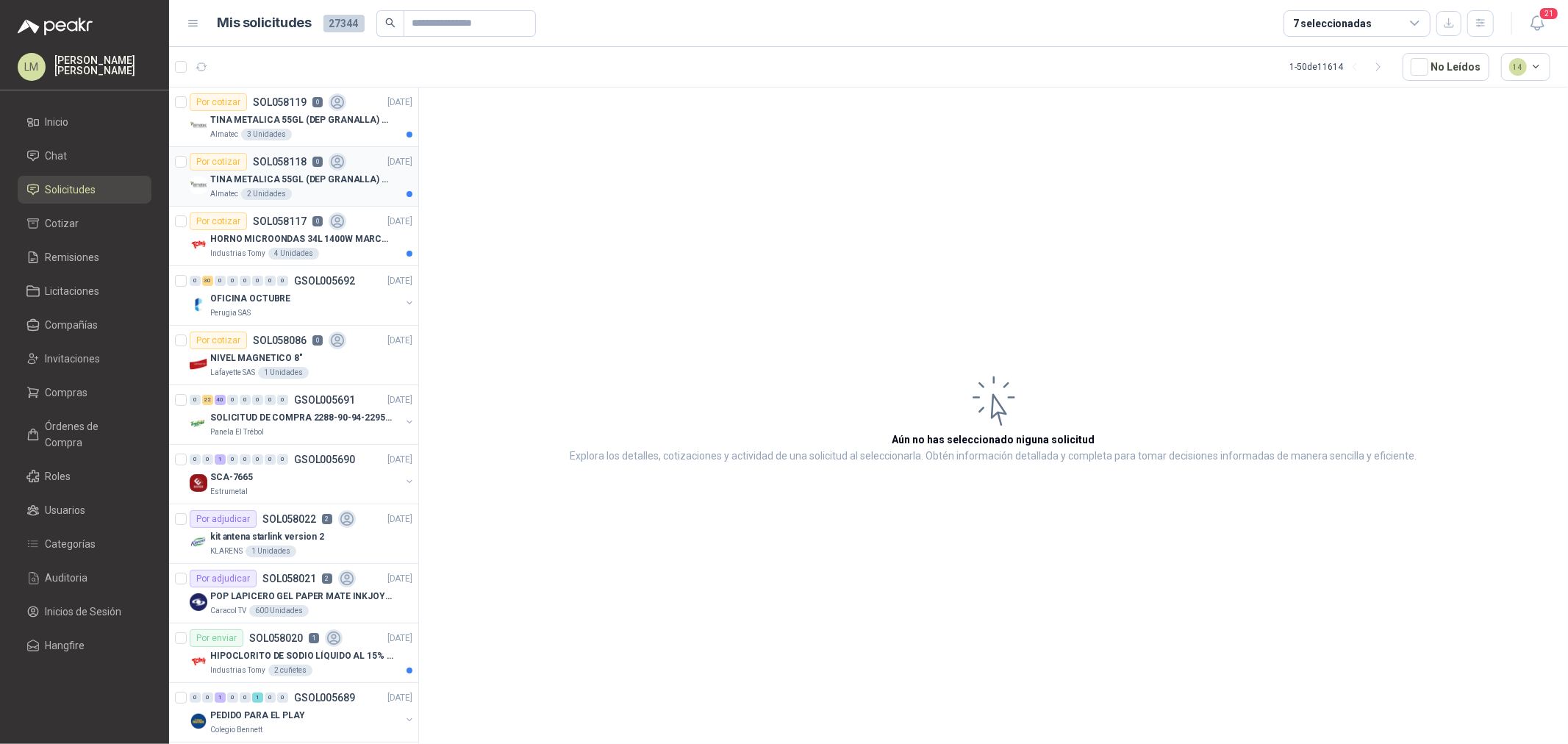
click at [275, 182] on p "TINA METALICA 55GL (DEP GRANALLA) CON TAPA" at bounding box center [301, 179] width 183 height 14
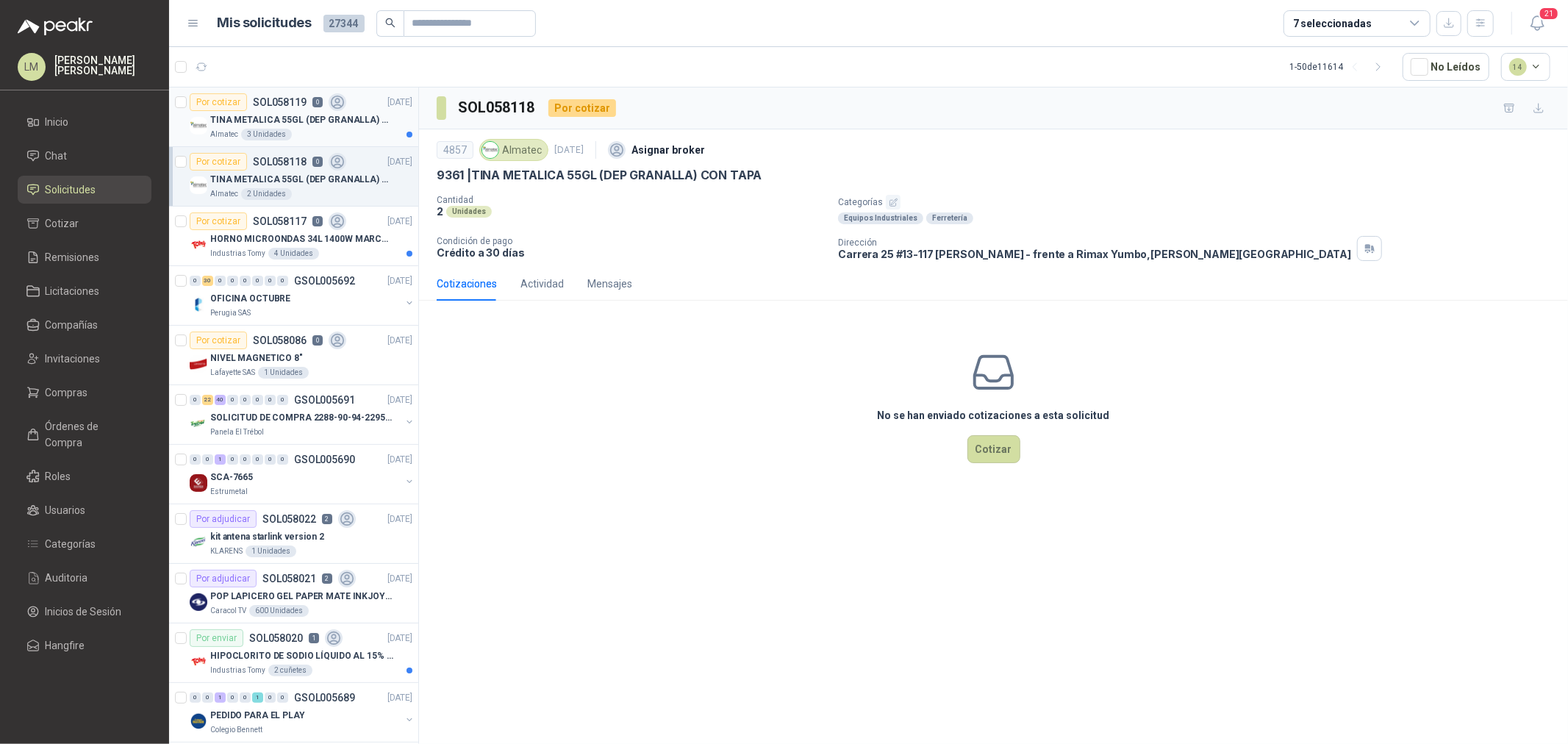
click at [282, 118] on p "TINA METALICA 55GL (DEP GRANALLA) CON TAPA" at bounding box center [301, 120] width 183 height 14
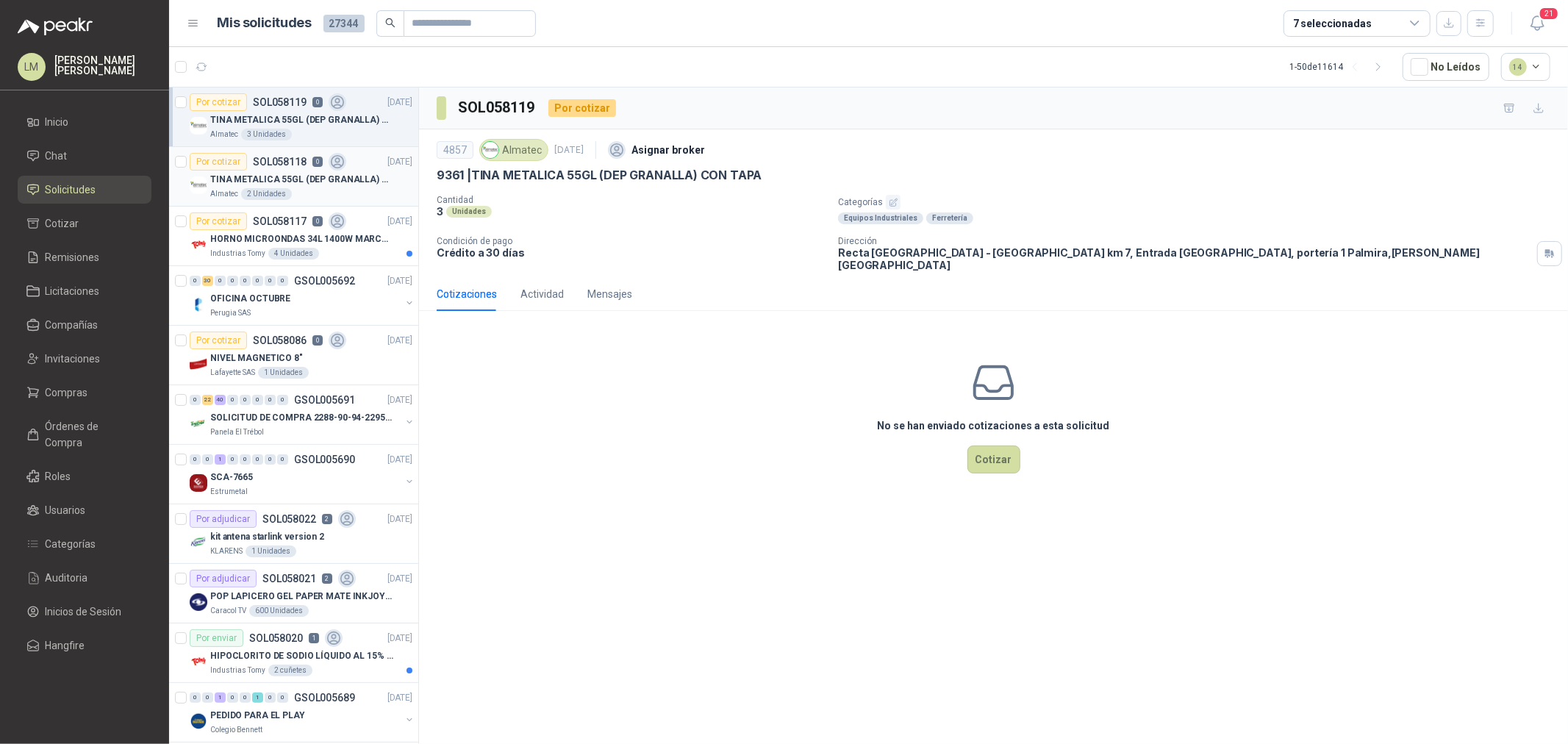
click at [261, 186] on p "TINA METALICA 55GL (DEP GRANALLA) CON TAPA" at bounding box center [301, 179] width 183 height 14
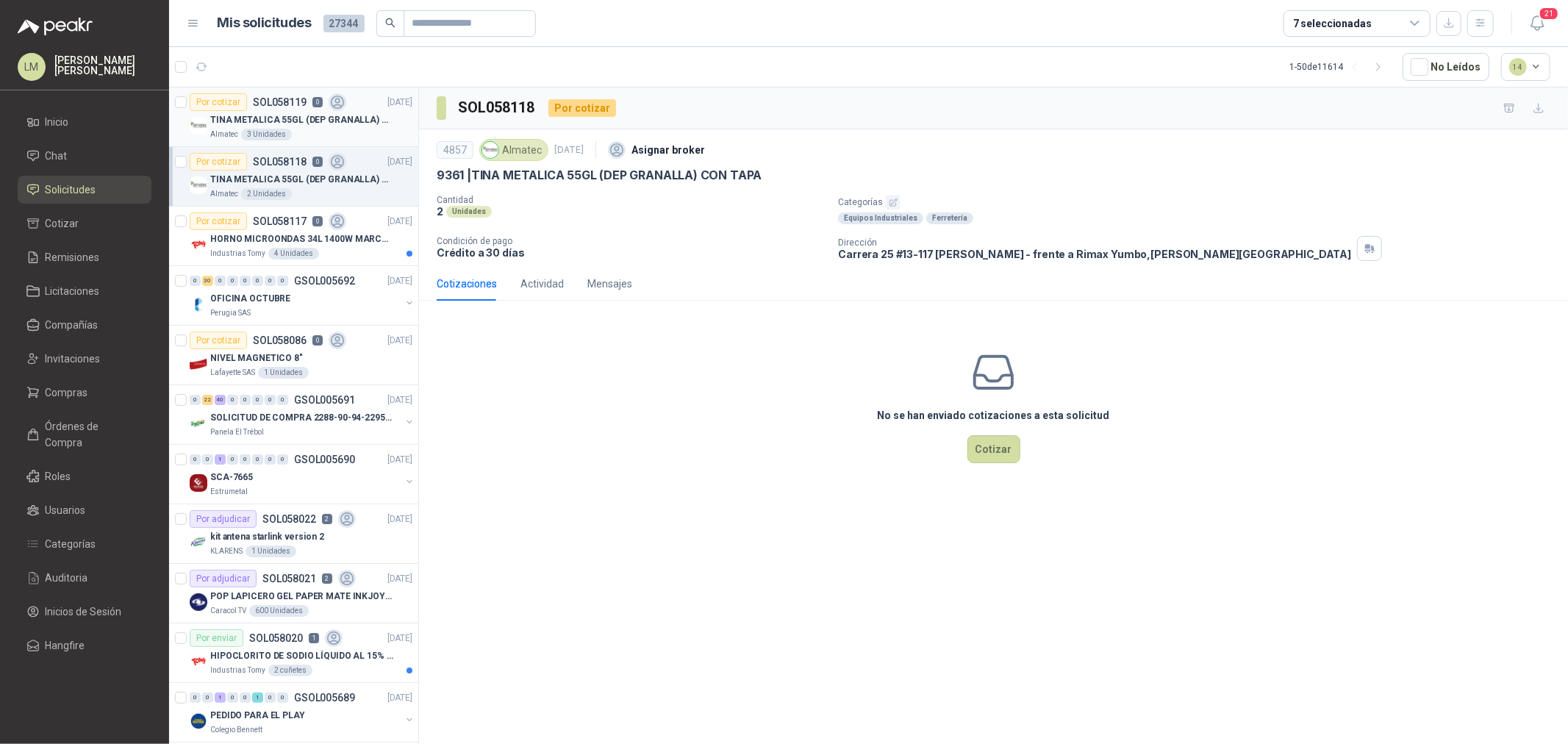
click at [261, 106] on p "SOL058119" at bounding box center [280, 102] width 54 height 11
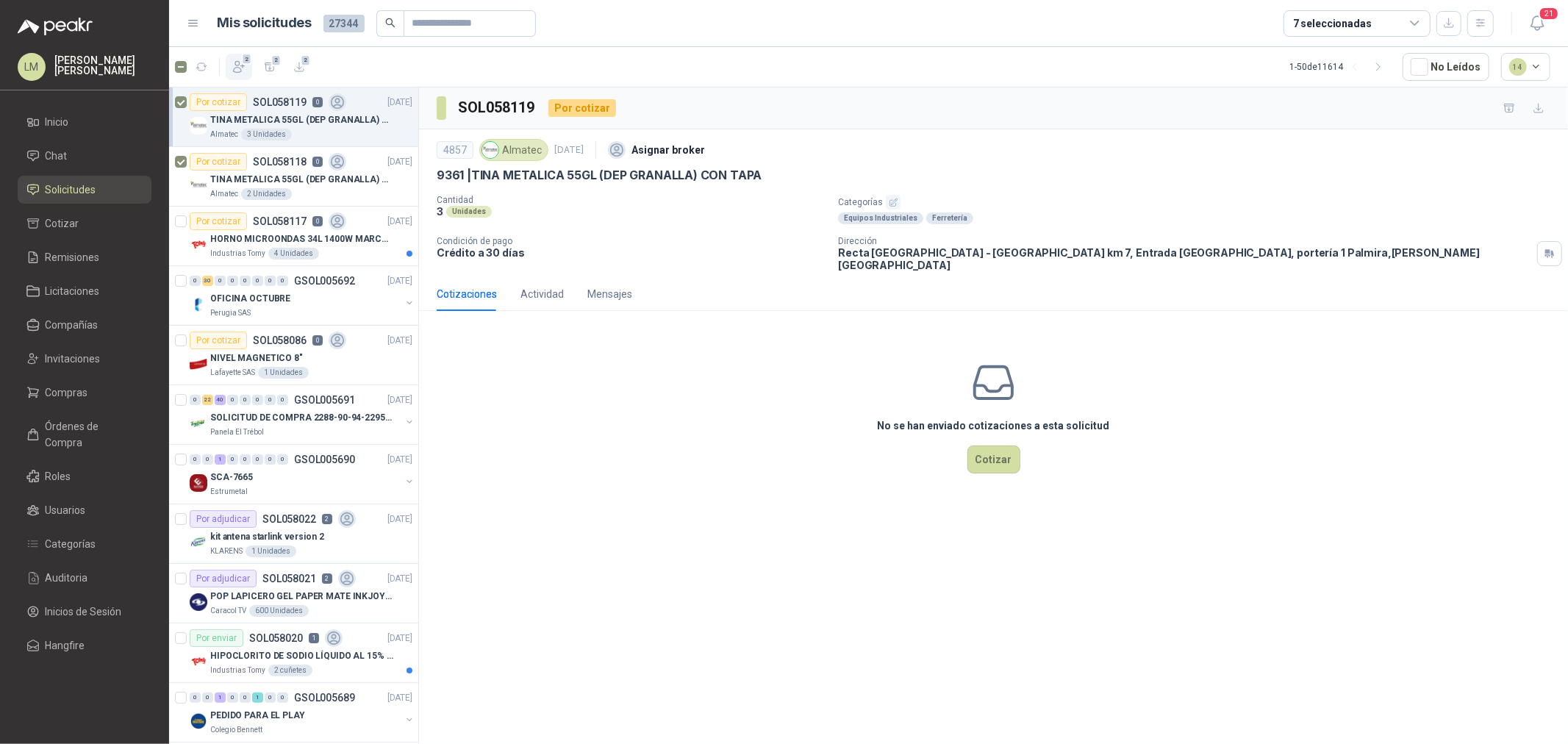
click at [239, 64] on icon "button" at bounding box center [239, 66] width 14 height 14
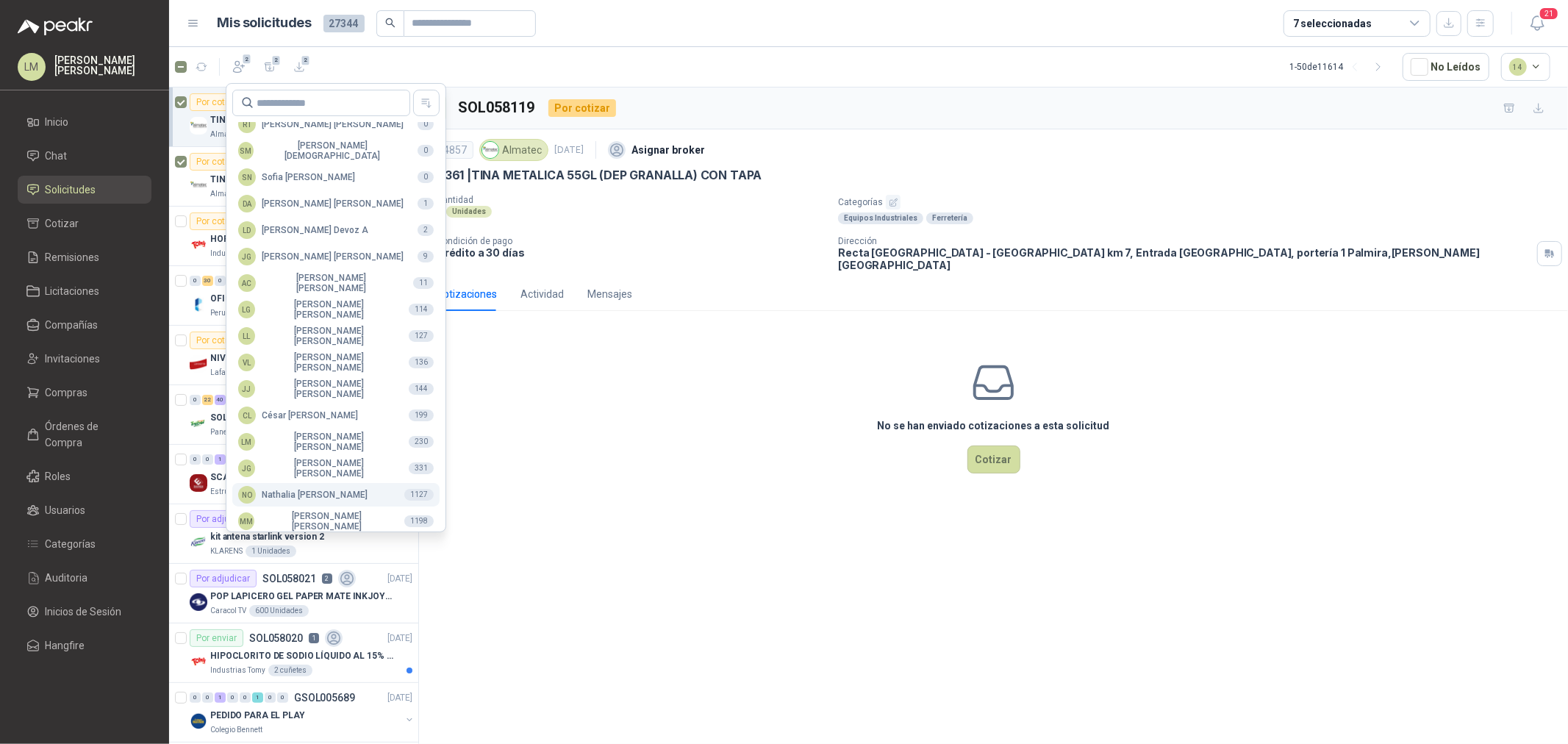
scroll to position [261, 0]
click at [280, 508] on div "MM Mauricio Martinez" at bounding box center [315, 514] width 154 height 20
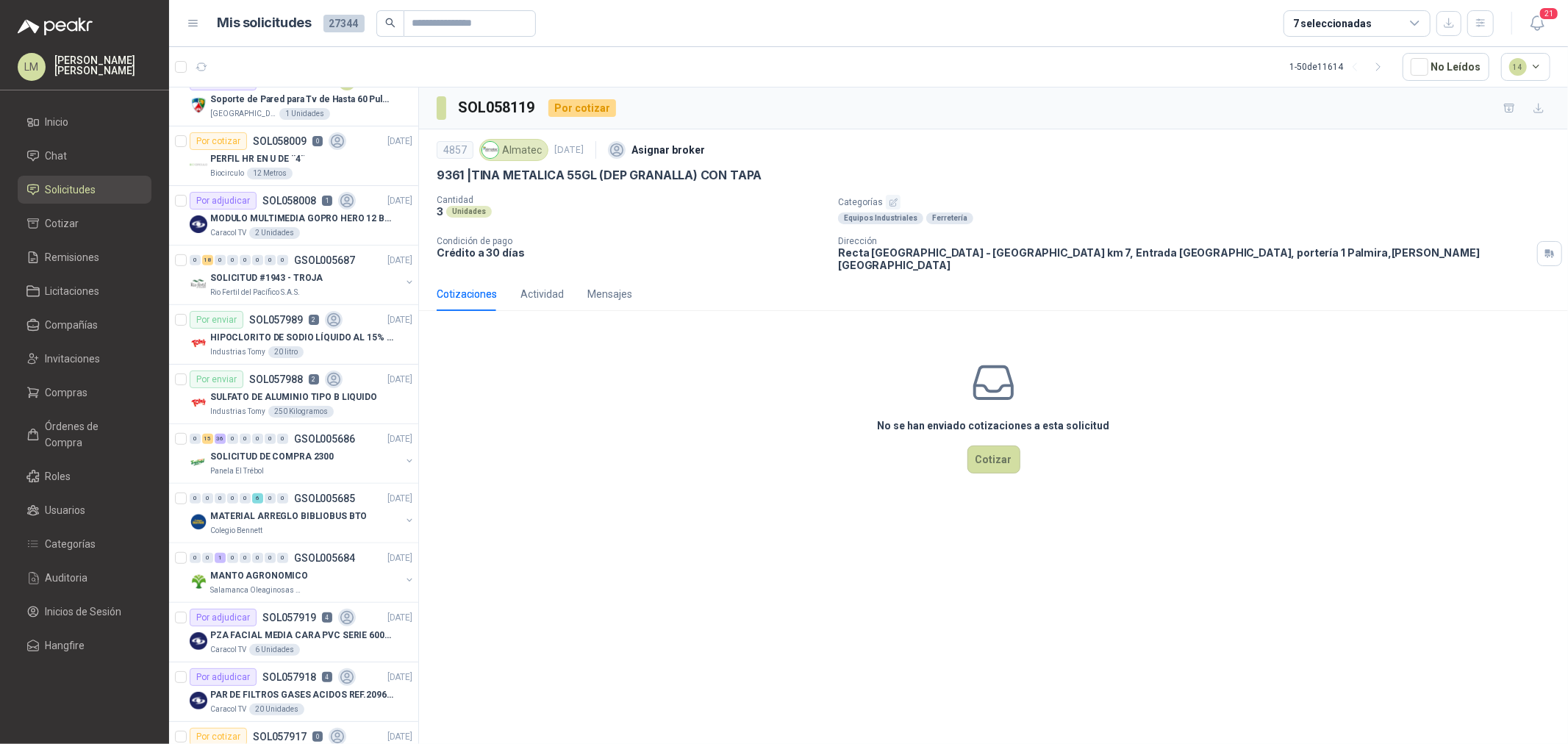
scroll to position [817, 0]
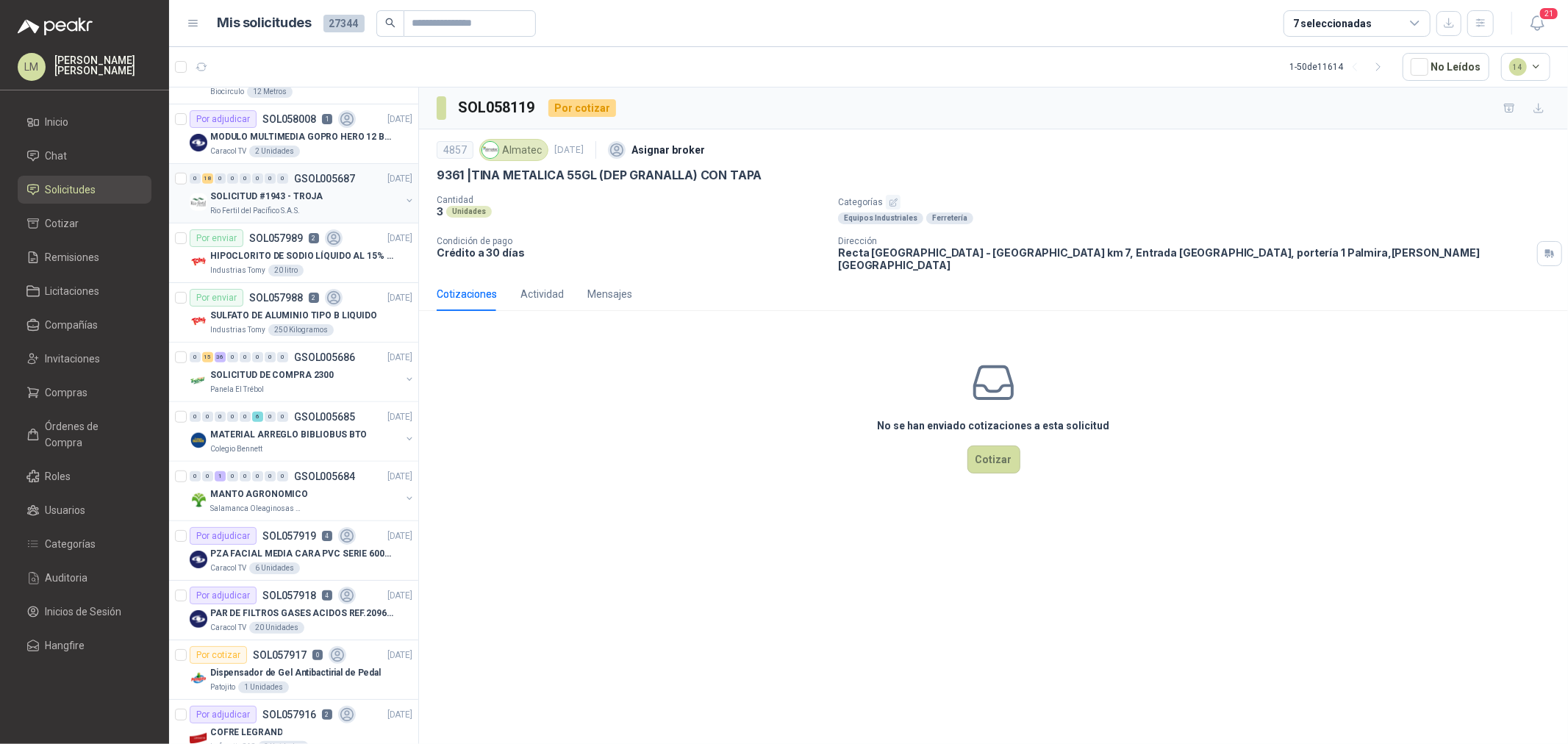
click at [282, 190] on p "SOLICITUD #1943 - TROJA" at bounding box center [265, 197] width 112 height 14
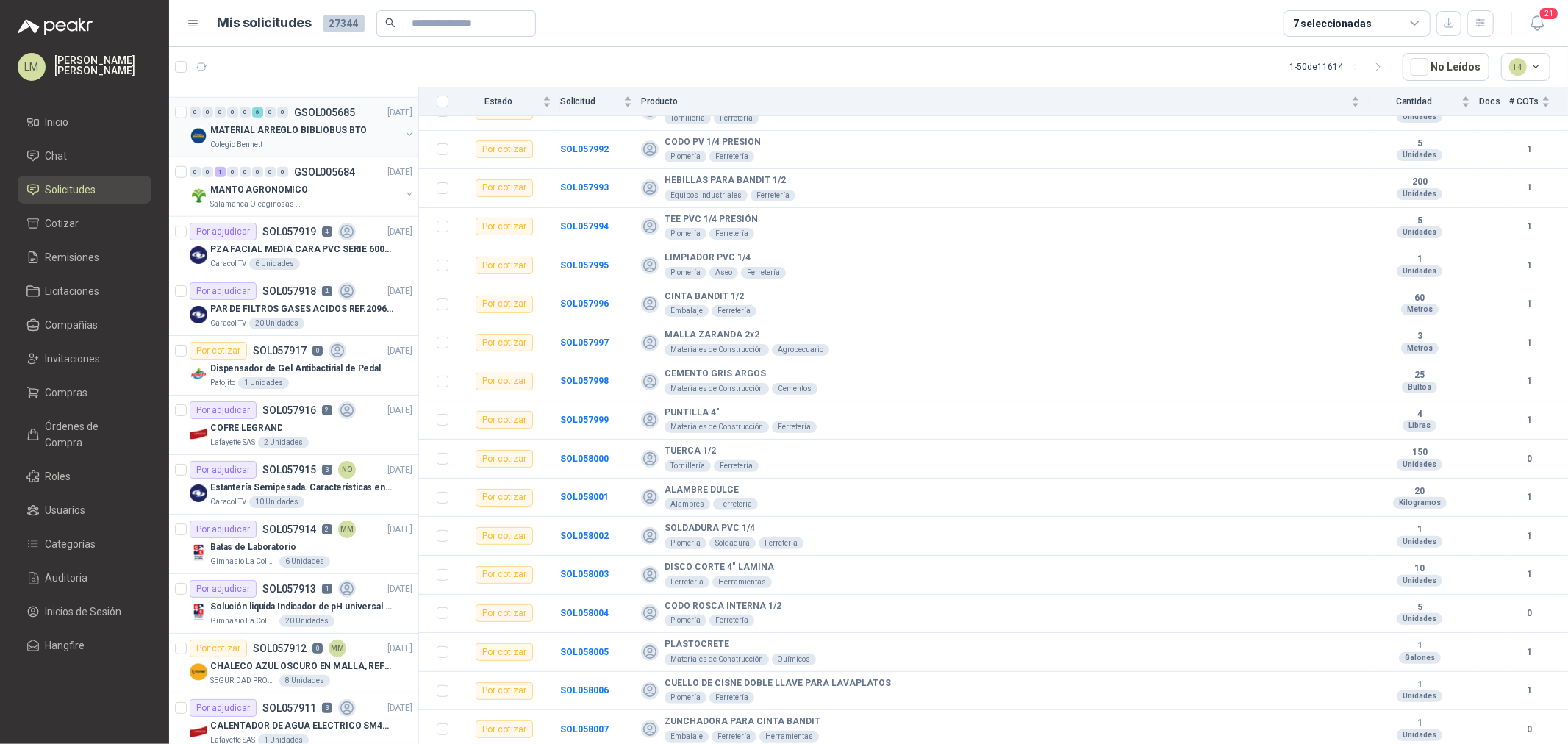
scroll to position [1144, 0]
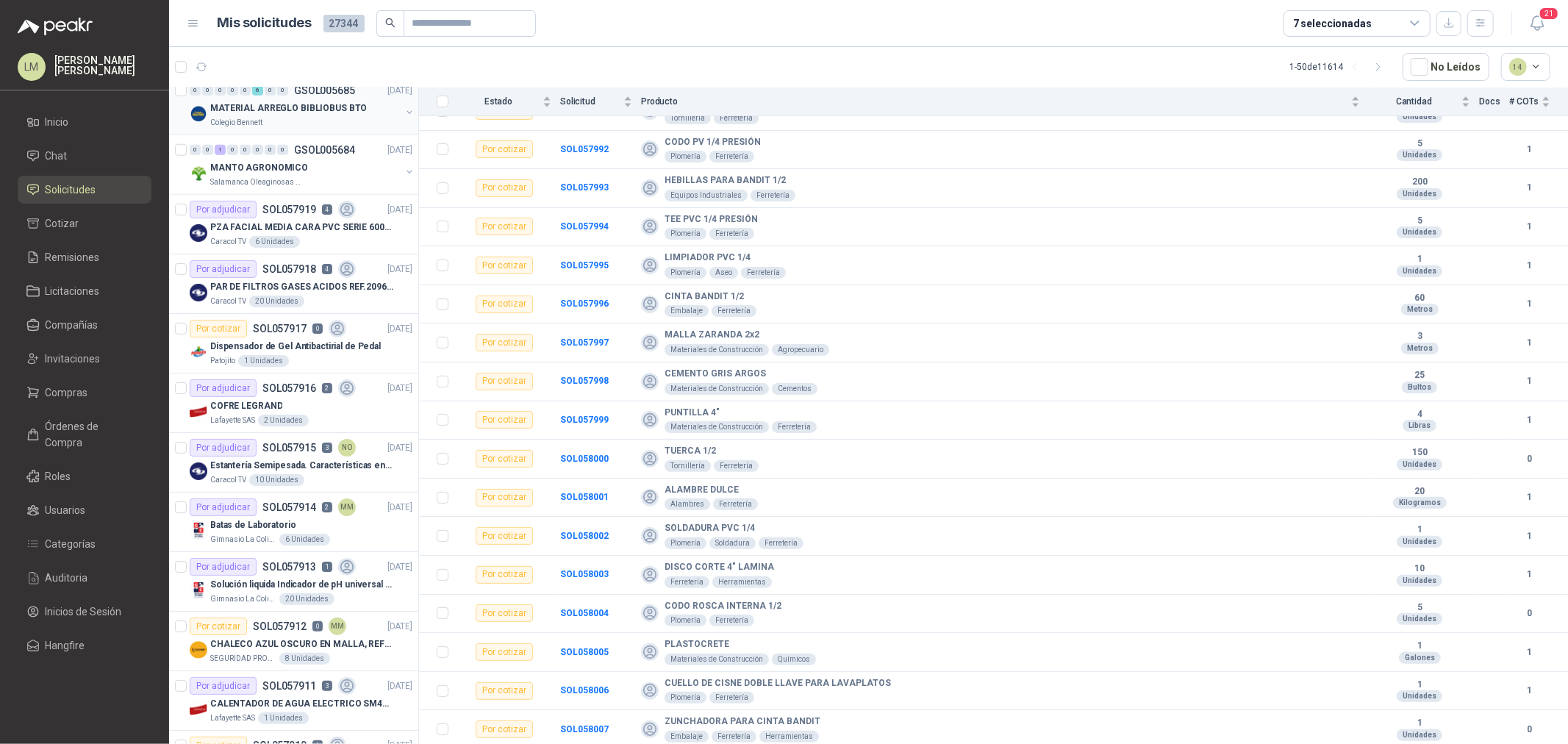
click at [295, 284] on p "PAR DE FILTROS GASES ACIDOS REF.2096 3M" at bounding box center [301, 287] width 183 height 14
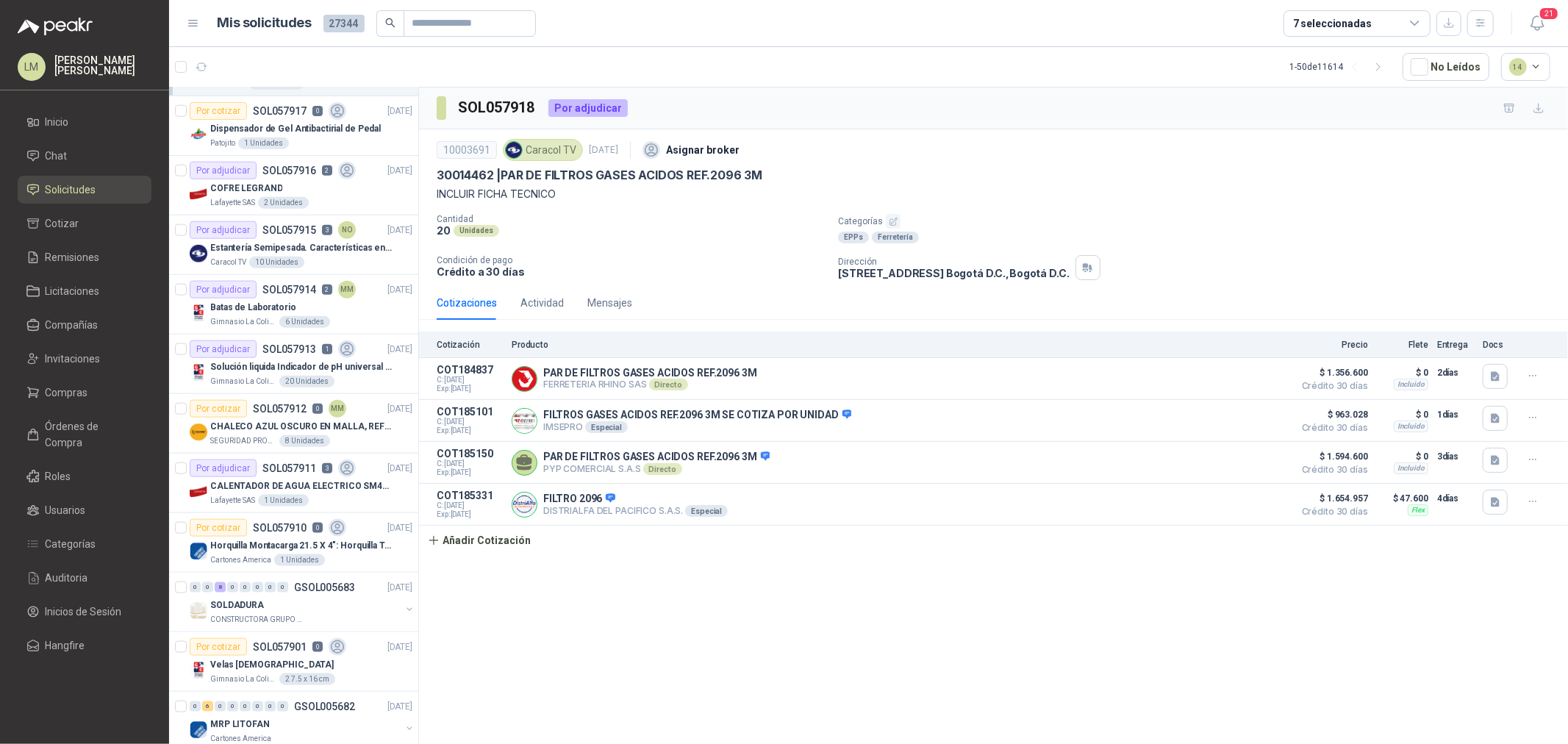
scroll to position [1388, 0]
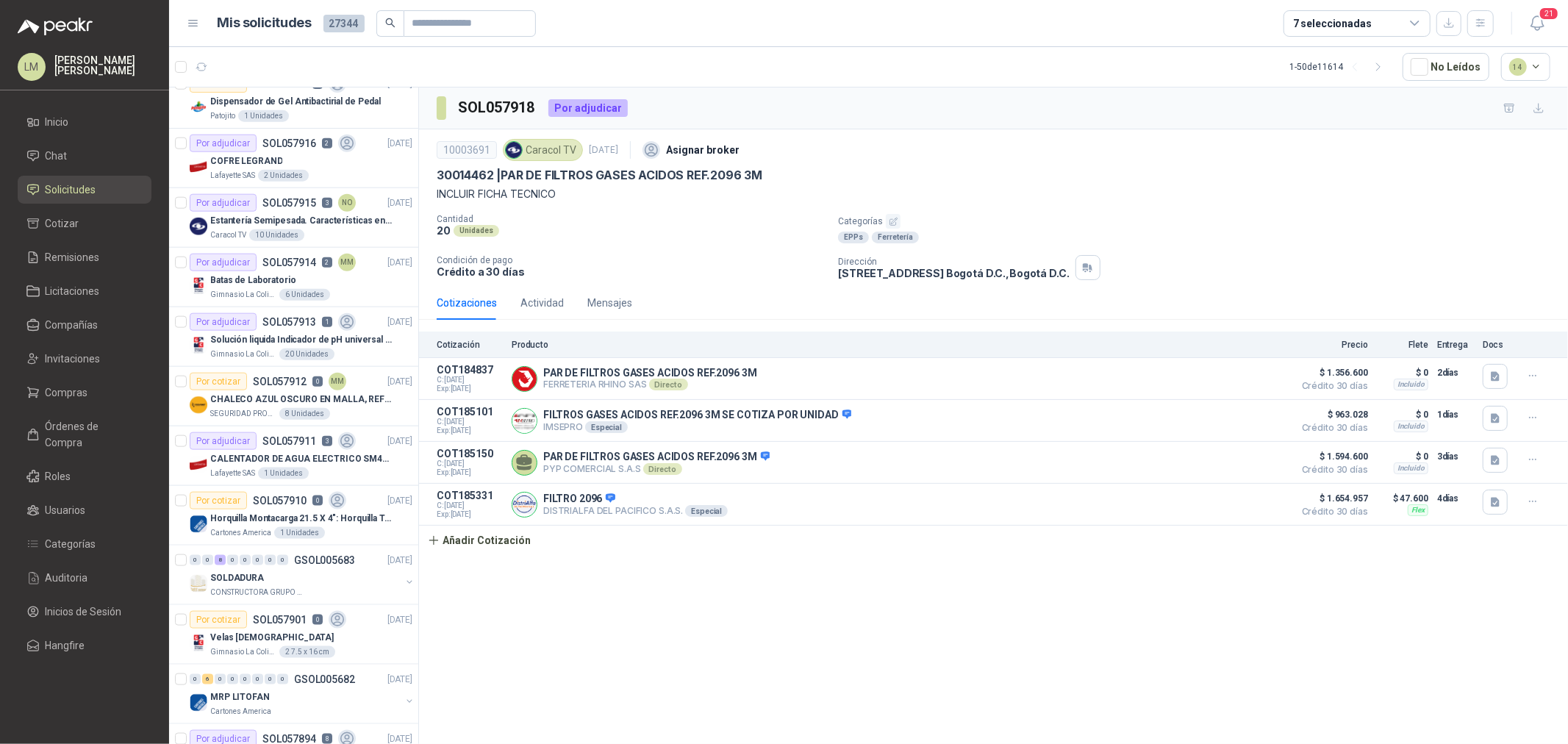
click at [295, 284] on div "Batas de Laboratorio" at bounding box center [311, 280] width 202 height 17
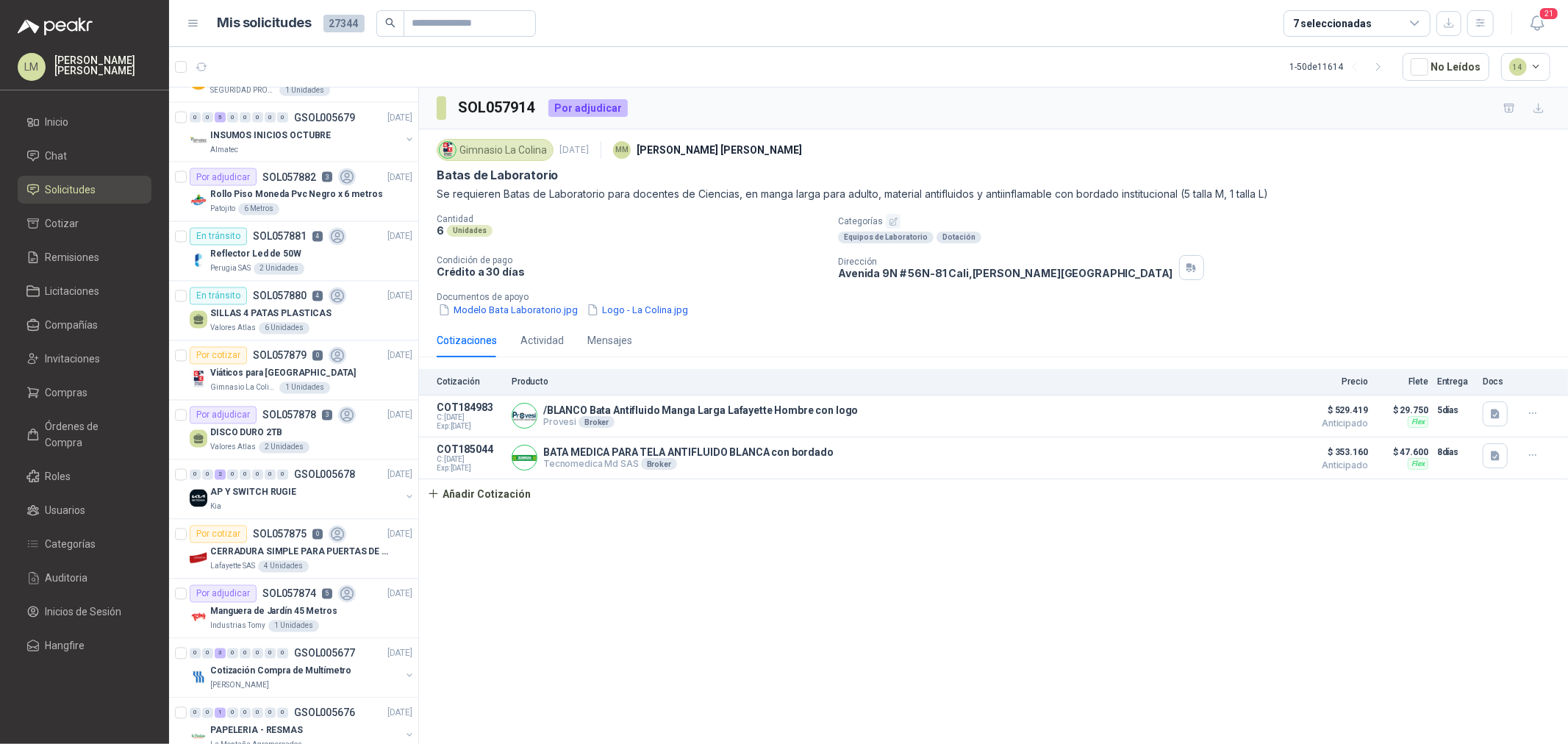
scroll to position [2288, 0]
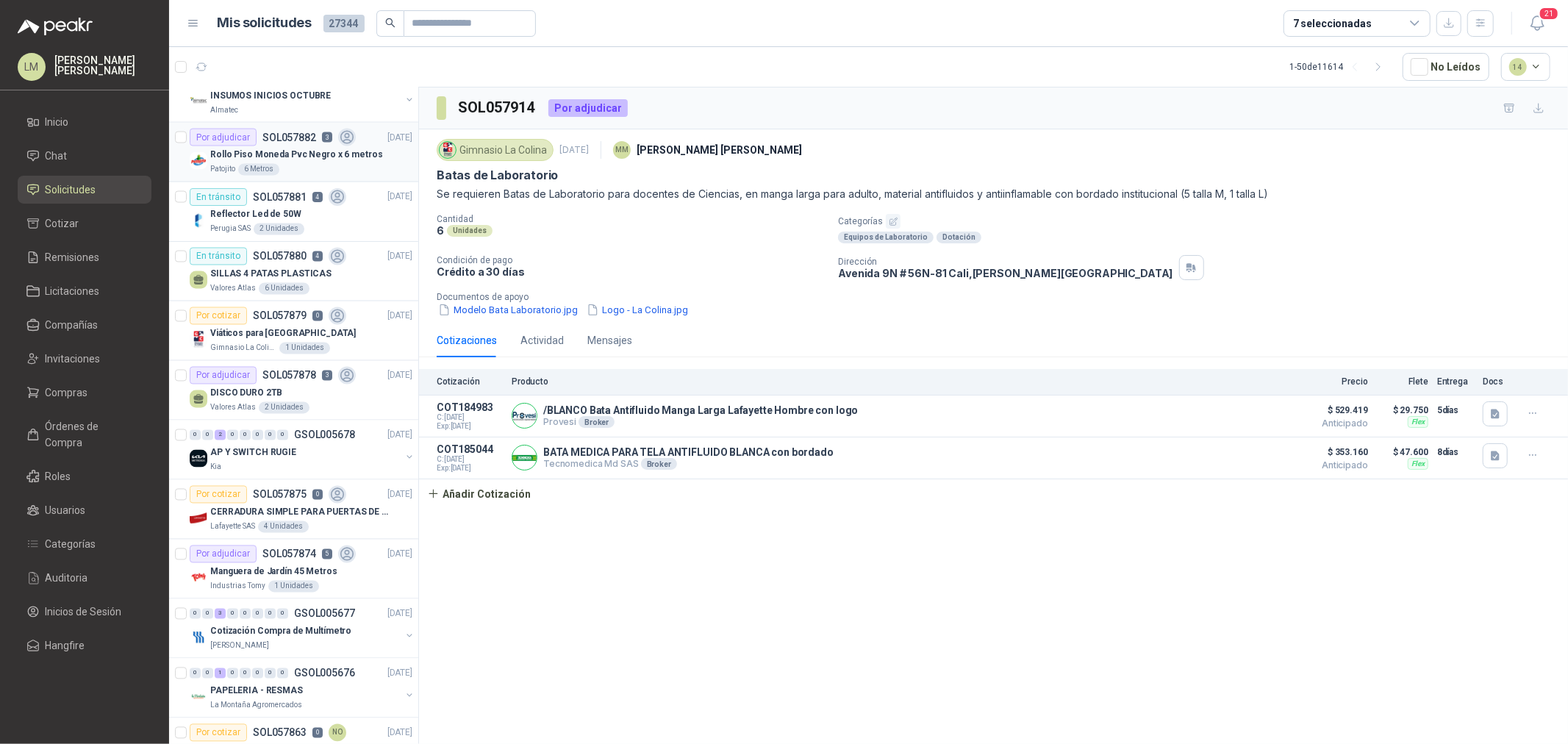
click at [284, 149] on div "Rollo Piso Moneda Pvc Negro x 6 metros" at bounding box center [311, 155] width 202 height 17
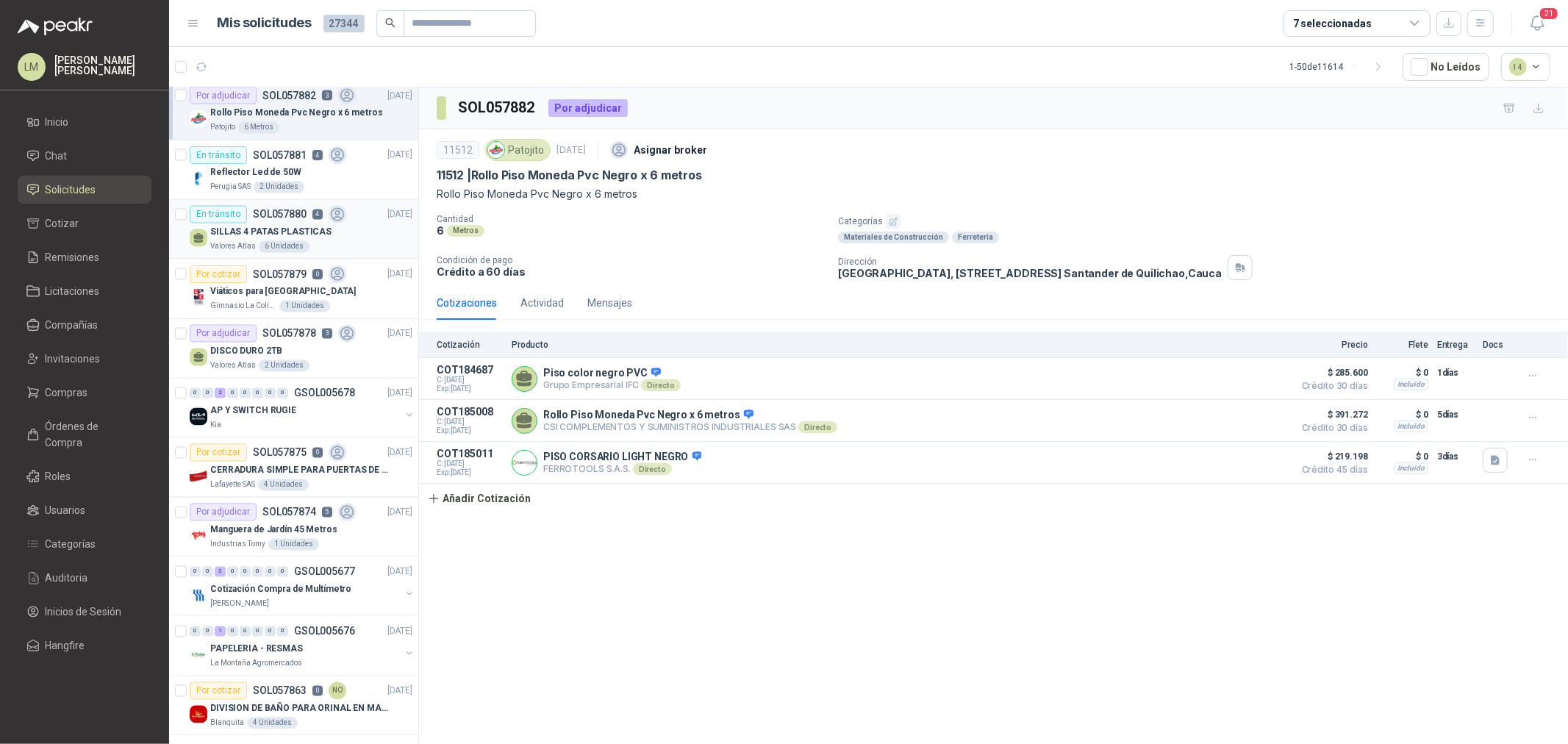
scroll to position [2350, 0]
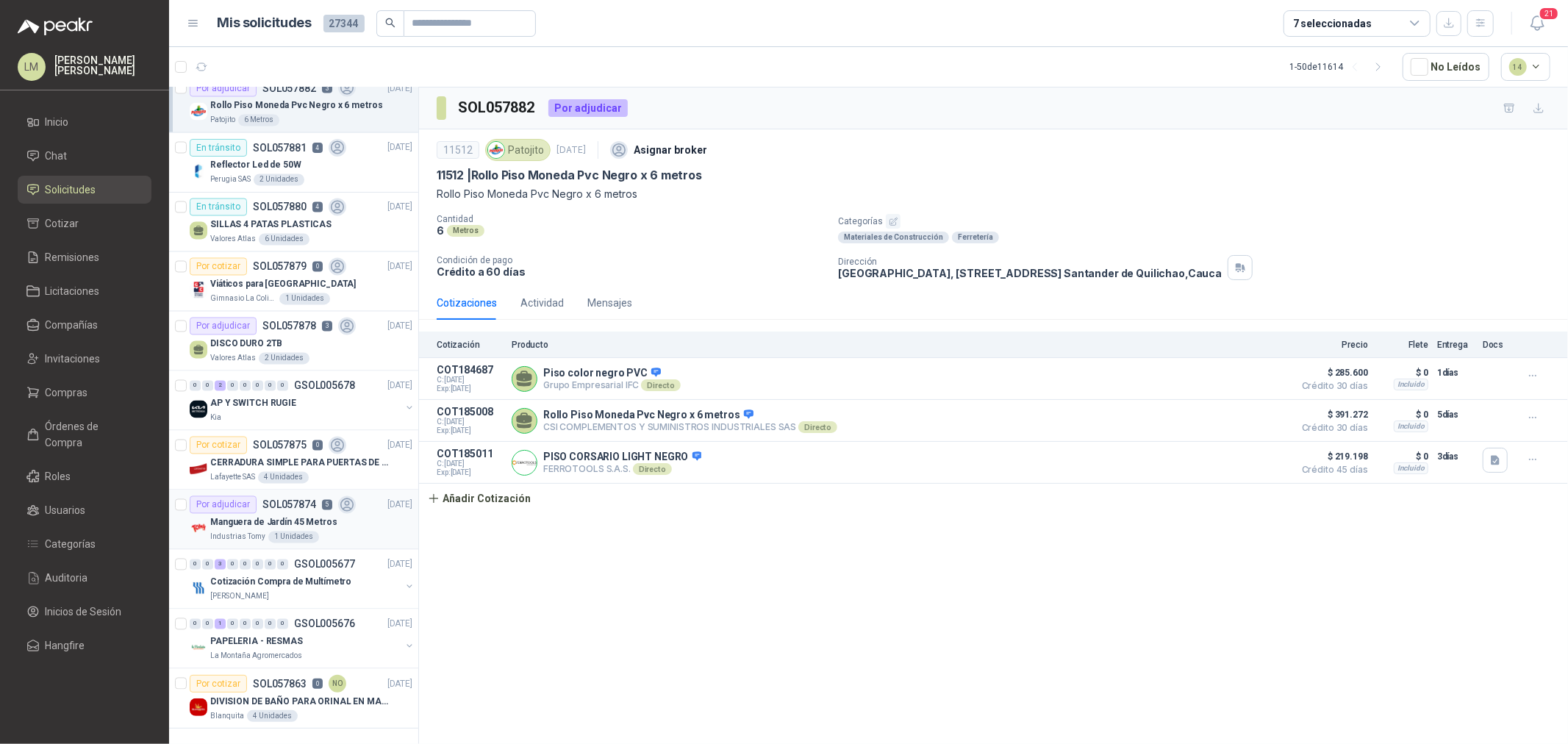
click at [266, 516] on p "Manguera de Jardín 45 Metros" at bounding box center [273, 523] width 127 height 14
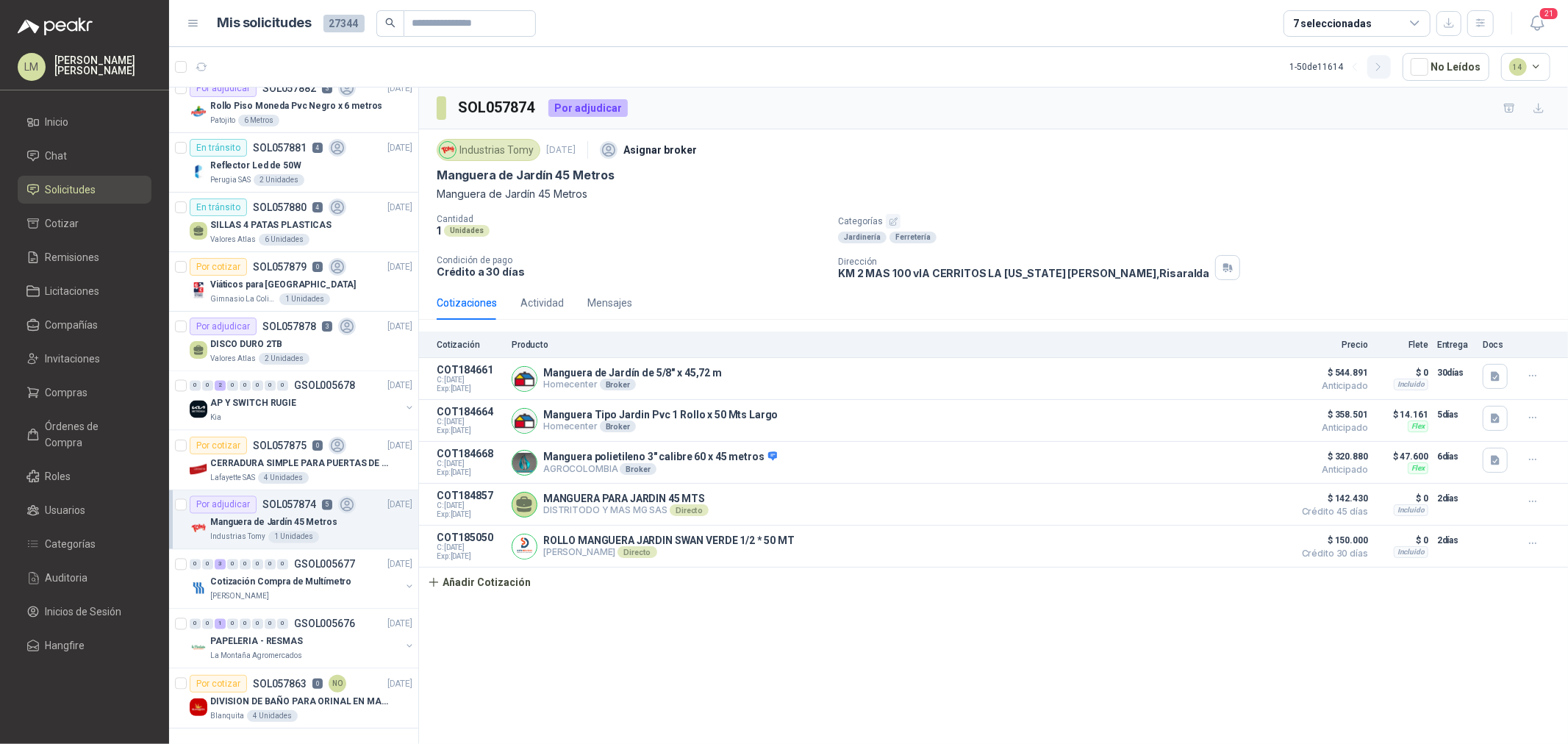
click at [1254, 68] on icon "button" at bounding box center [1379, 67] width 4 height 8
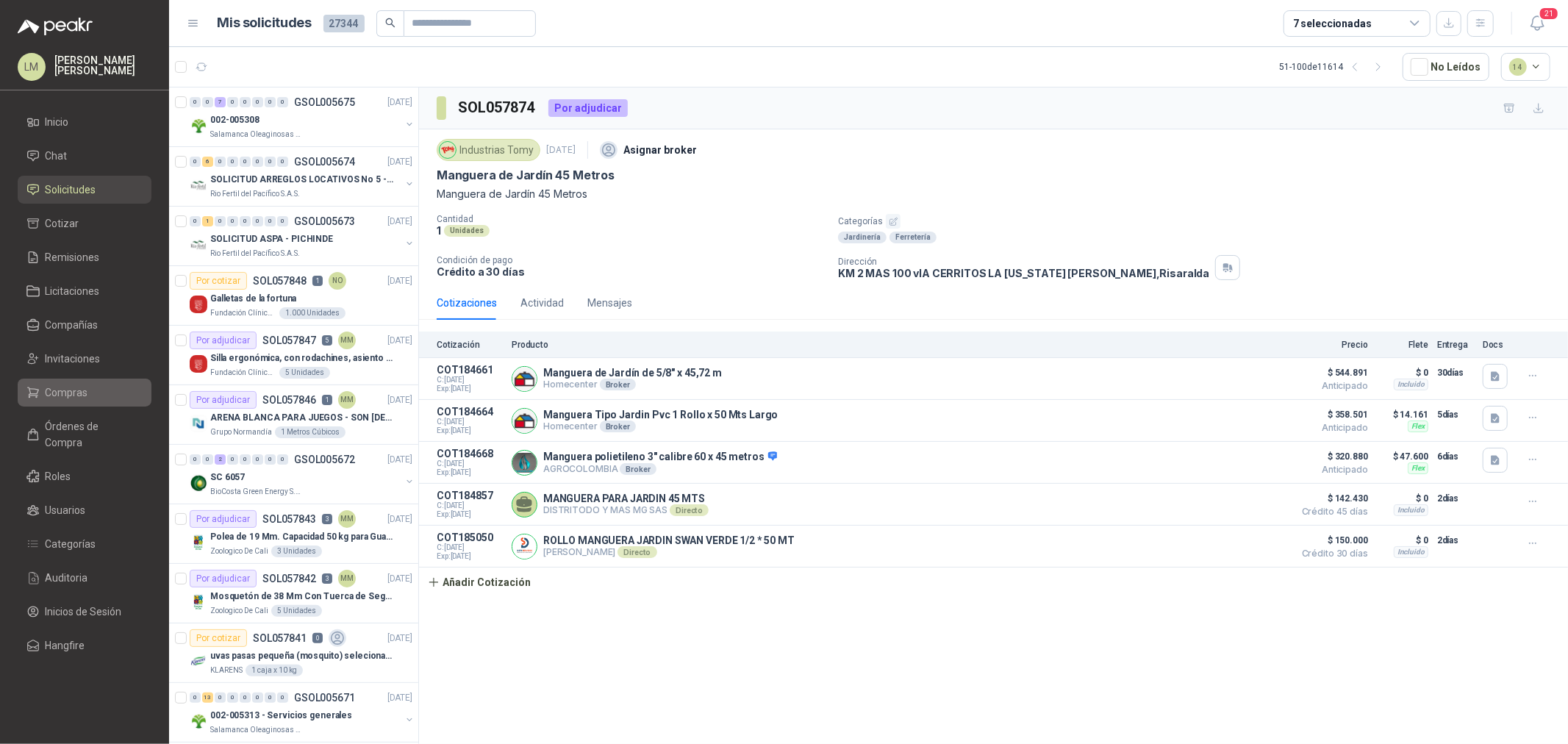
click at [71, 399] on span "Compras" at bounding box center [67, 392] width 42 height 16
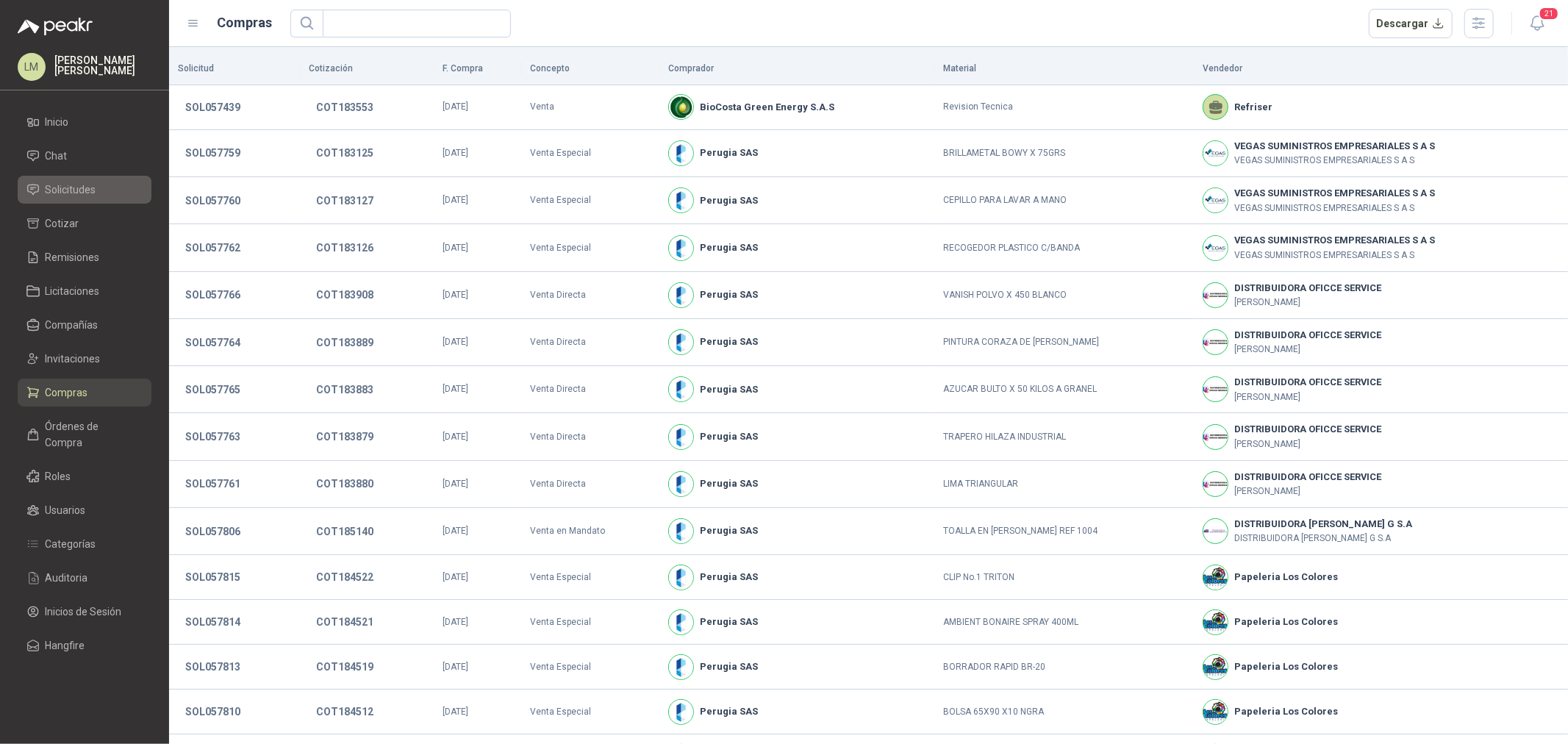
click at [75, 194] on span "Solicitudes" at bounding box center [71, 189] width 51 height 16
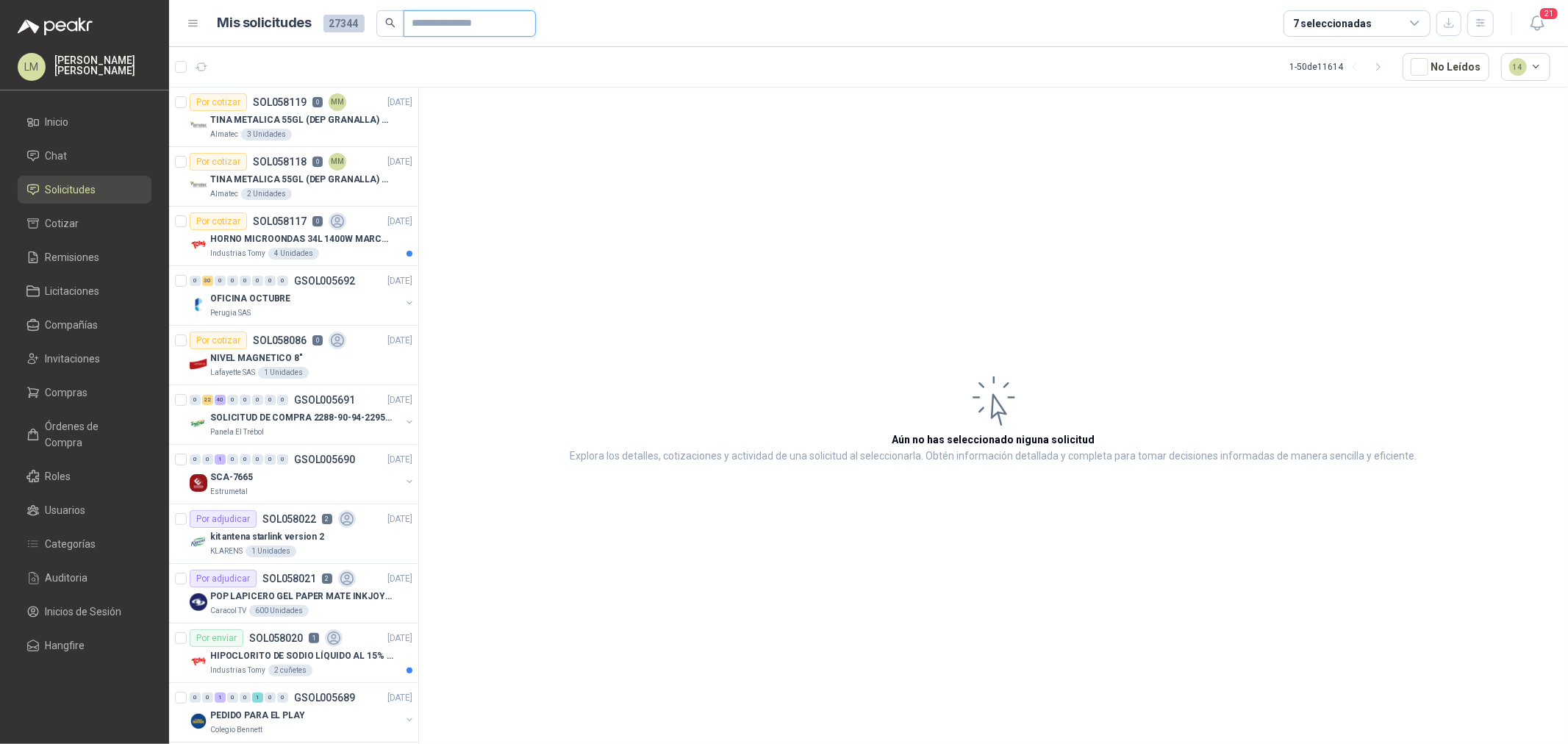
click at [437, 17] on input "text" at bounding box center [463, 24] width 103 height 25
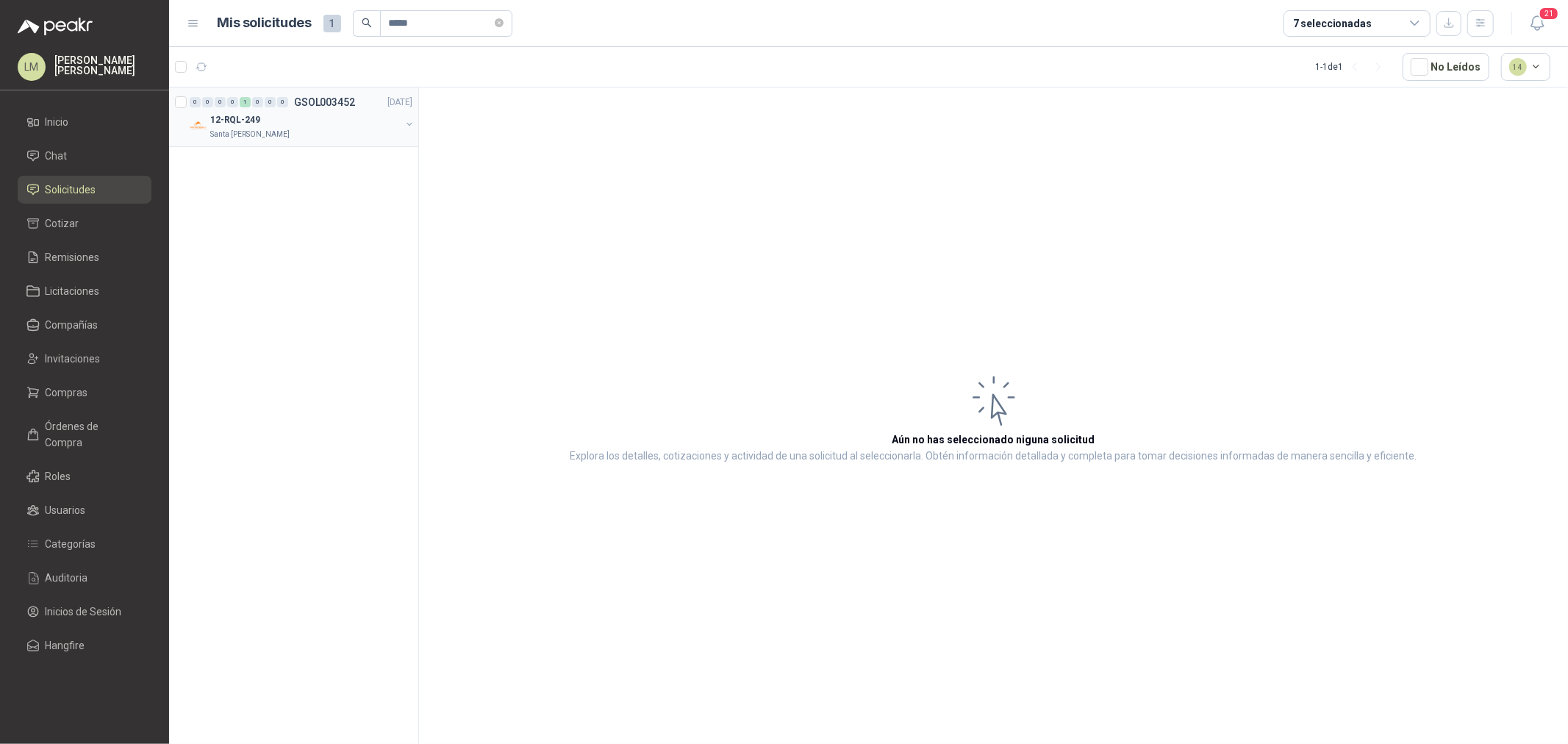
click at [412, 127] on button "button" at bounding box center [409, 124] width 12 height 12
click at [347, 162] on div "NO" at bounding box center [350, 162] width 17 height 17
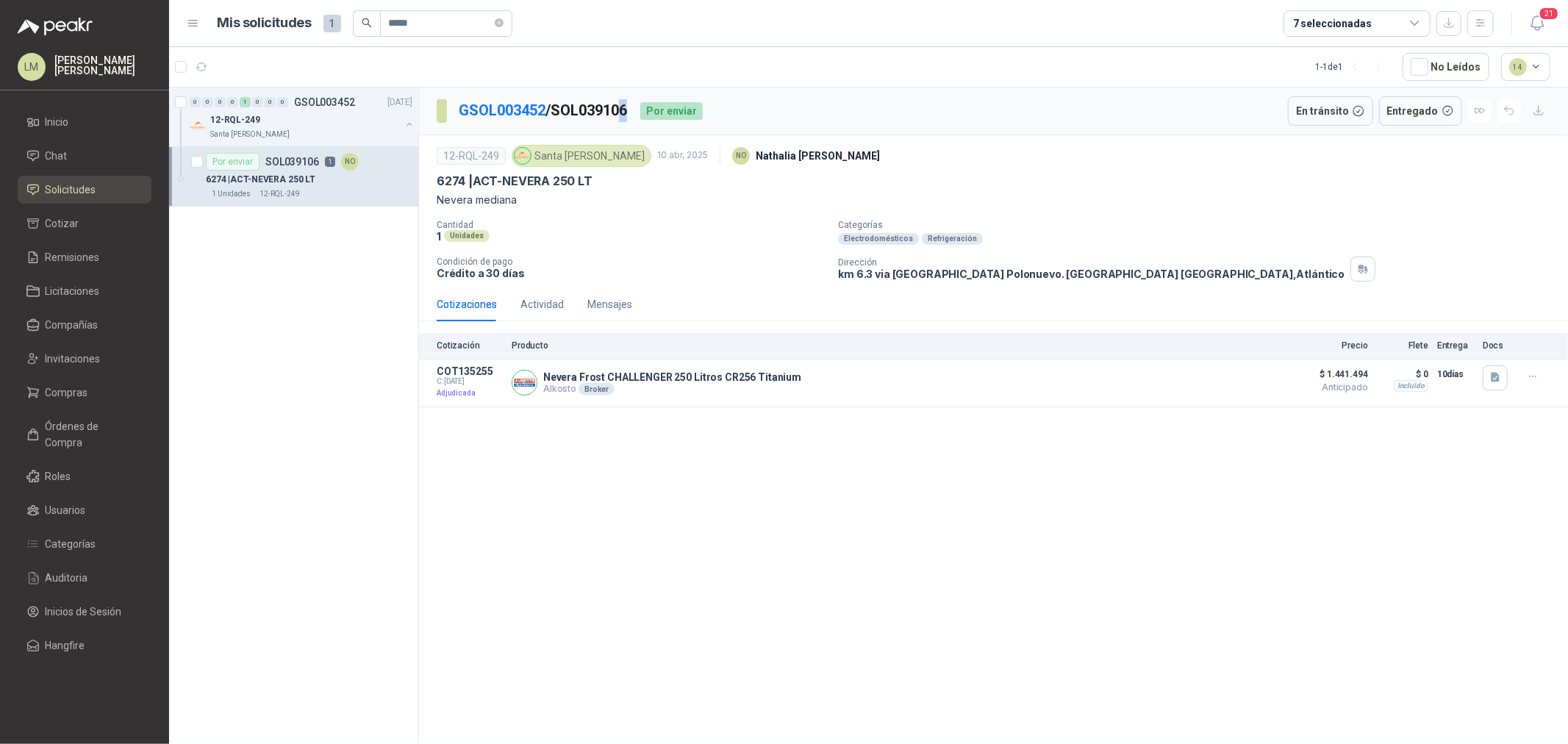
click at [628, 109] on p "GSOL003452 / SOL039106" at bounding box center [543, 111] width 170 height 23
click at [616, 109] on p "GSOL003452 / SOL039106" at bounding box center [543, 111] width 170 height 23
click at [544, 298] on div "Actividad" at bounding box center [542, 304] width 43 height 16
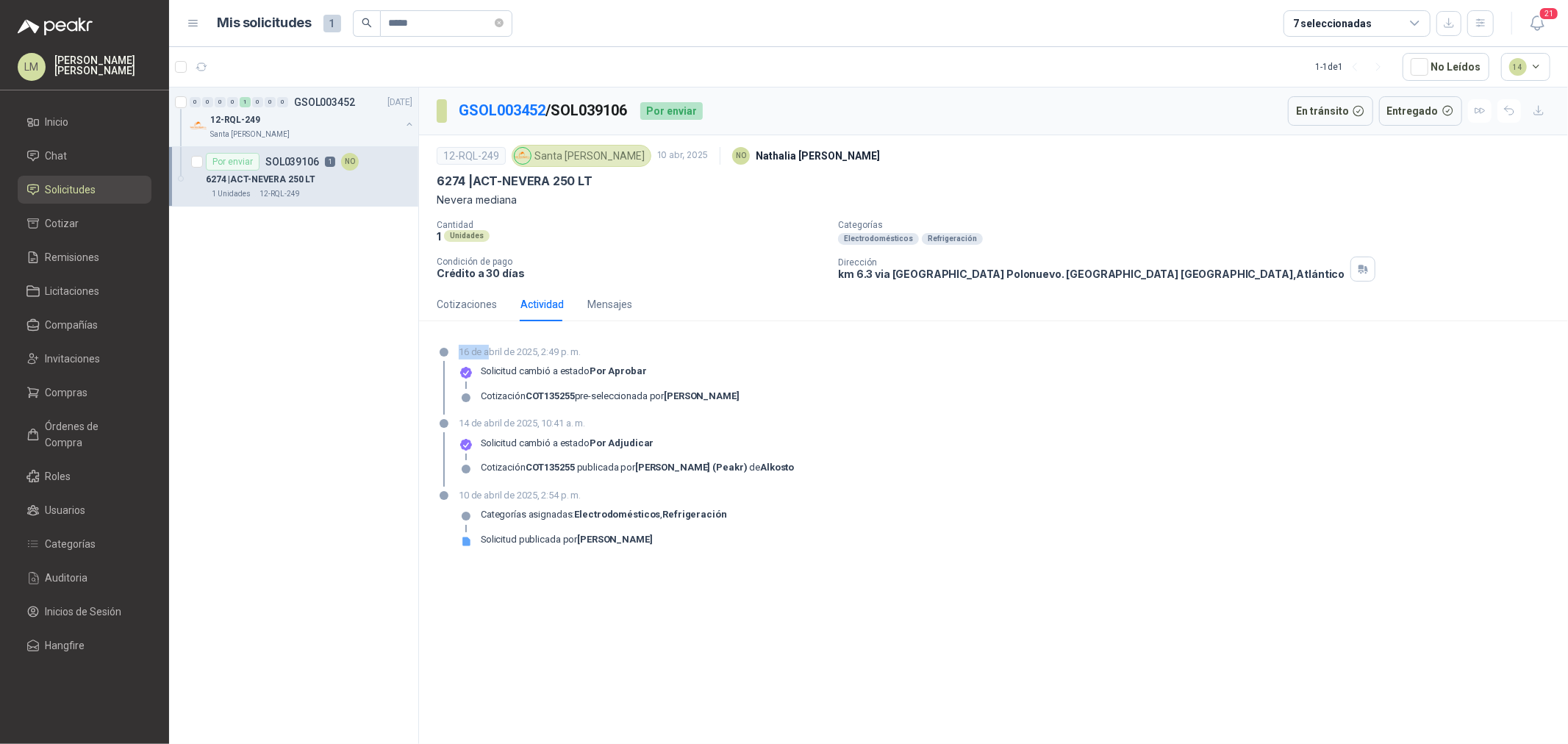
drag, startPoint x: 452, startPoint y: 345, endPoint x: 490, endPoint y: 349, distance: 38.2
click at [490, 349] on div "16 de abril de 2025, 2:49 p. m. Solicitud cambió a estado Por aprobar Cotizació…" at bounding box center [994, 381] width 1114 height 71
click at [495, 349] on p "16 de abril de 2025, 2:49 p. m." at bounding box center [599, 352] width 281 height 14
click at [473, 317] on div "Cotizaciones" at bounding box center [467, 304] width 60 height 34
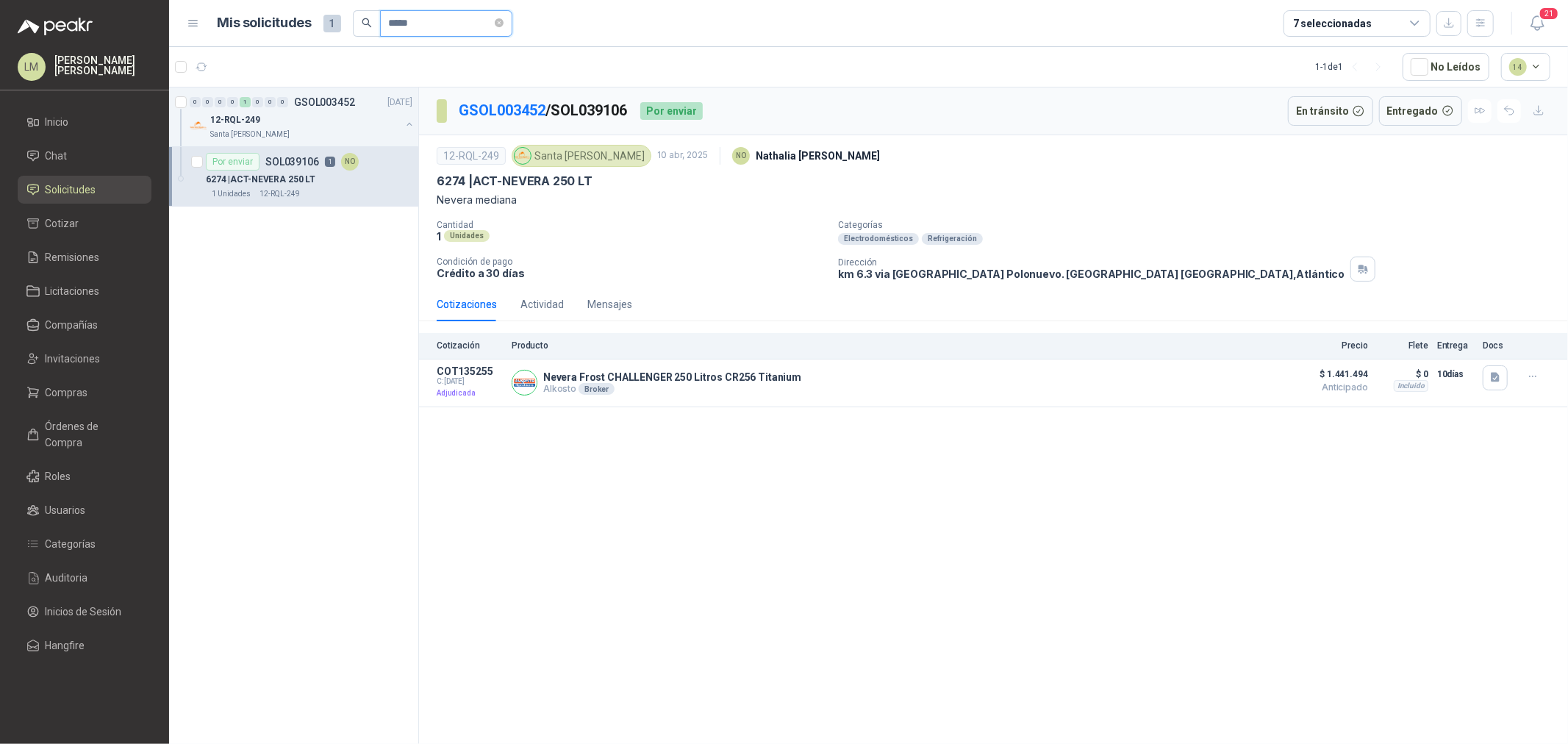
drag, startPoint x: 425, startPoint y: 34, endPoint x: 298, endPoint y: 36, distance: 127.0
click at [303, 34] on div "Mis solicitudes 1 *****" at bounding box center [365, 24] width 295 height 27
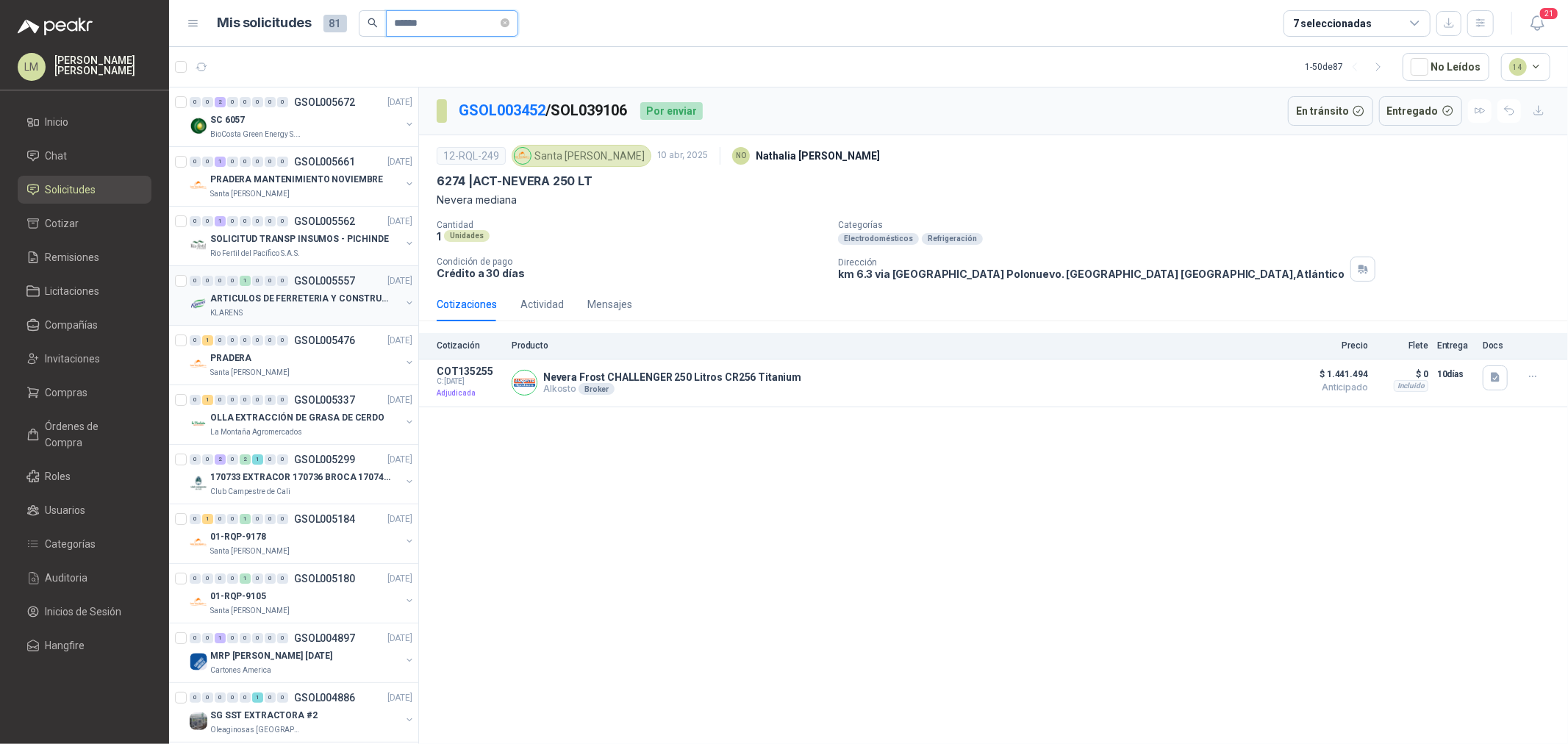
type input "******"
click at [404, 301] on button "button" at bounding box center [409, 303] width 12 height 12
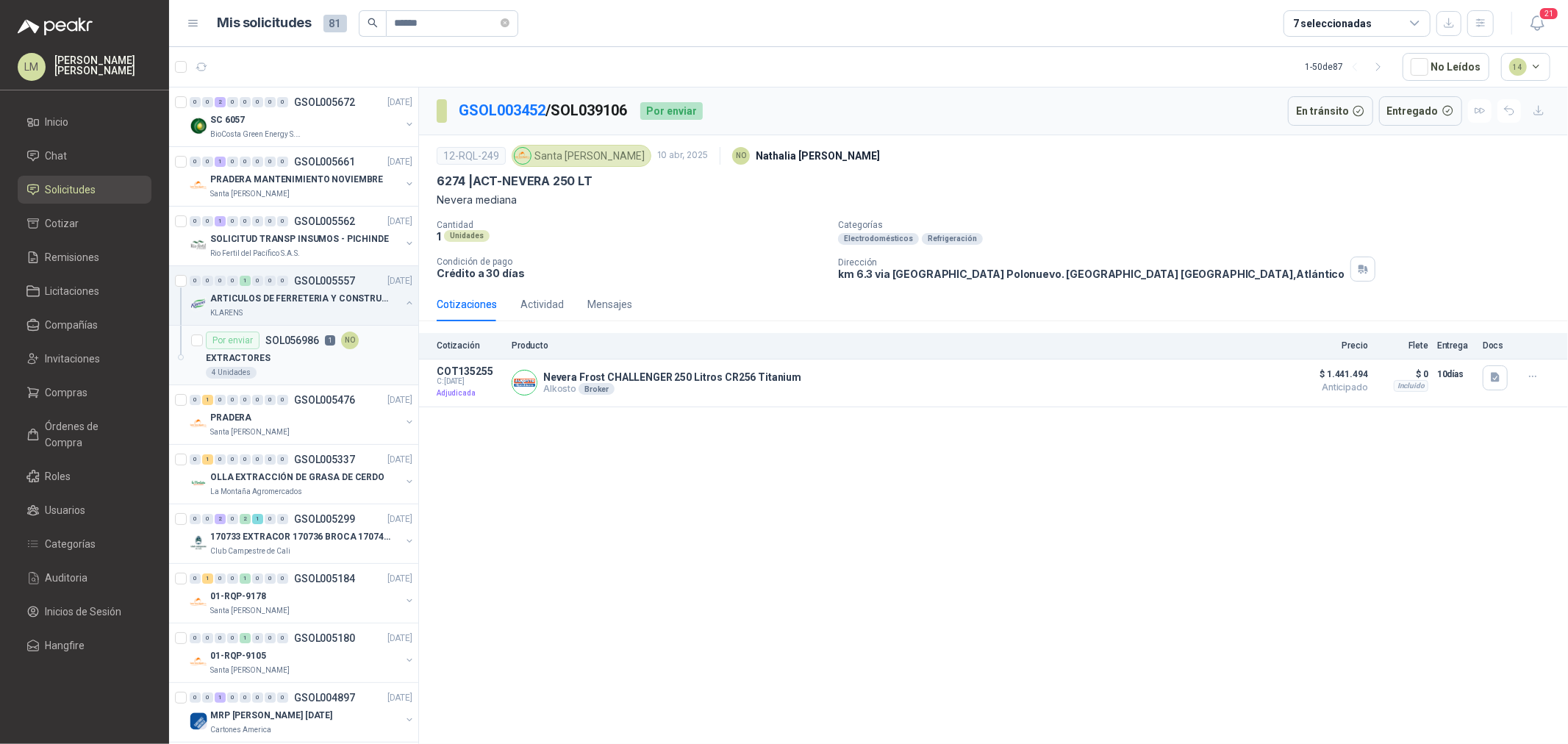
click at [377, 327] on div "0 0 0 0 1 0 0 0 GSOL005557 22/09/25 ARTICULOS DE FERRETERIA Y CONSTRUCCION EN G…" at bounding box center [293, 326] width 249 height 119
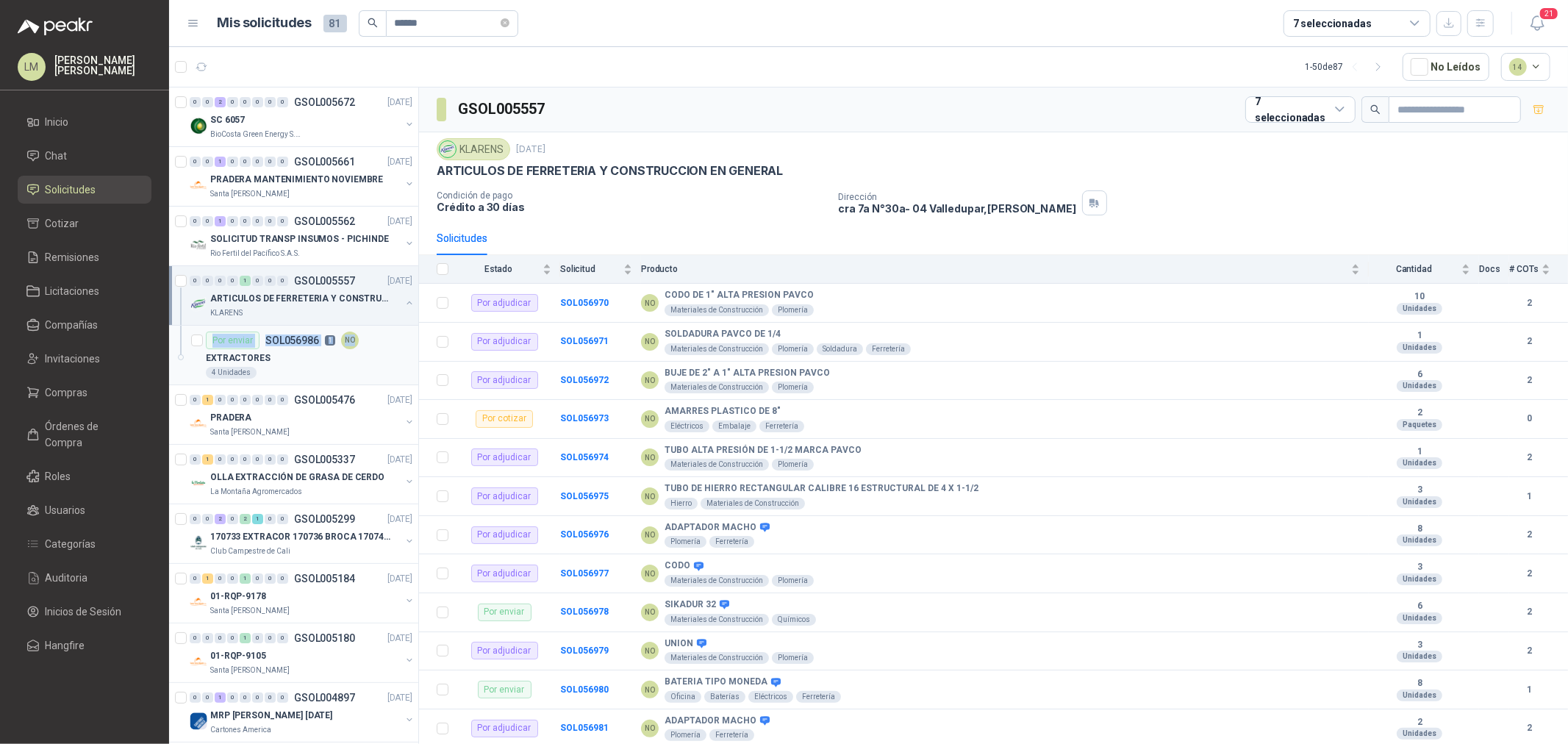
click at [343, 355] on div "EXTRACTORES" at bounding box center [310, 358] width 207 height 17
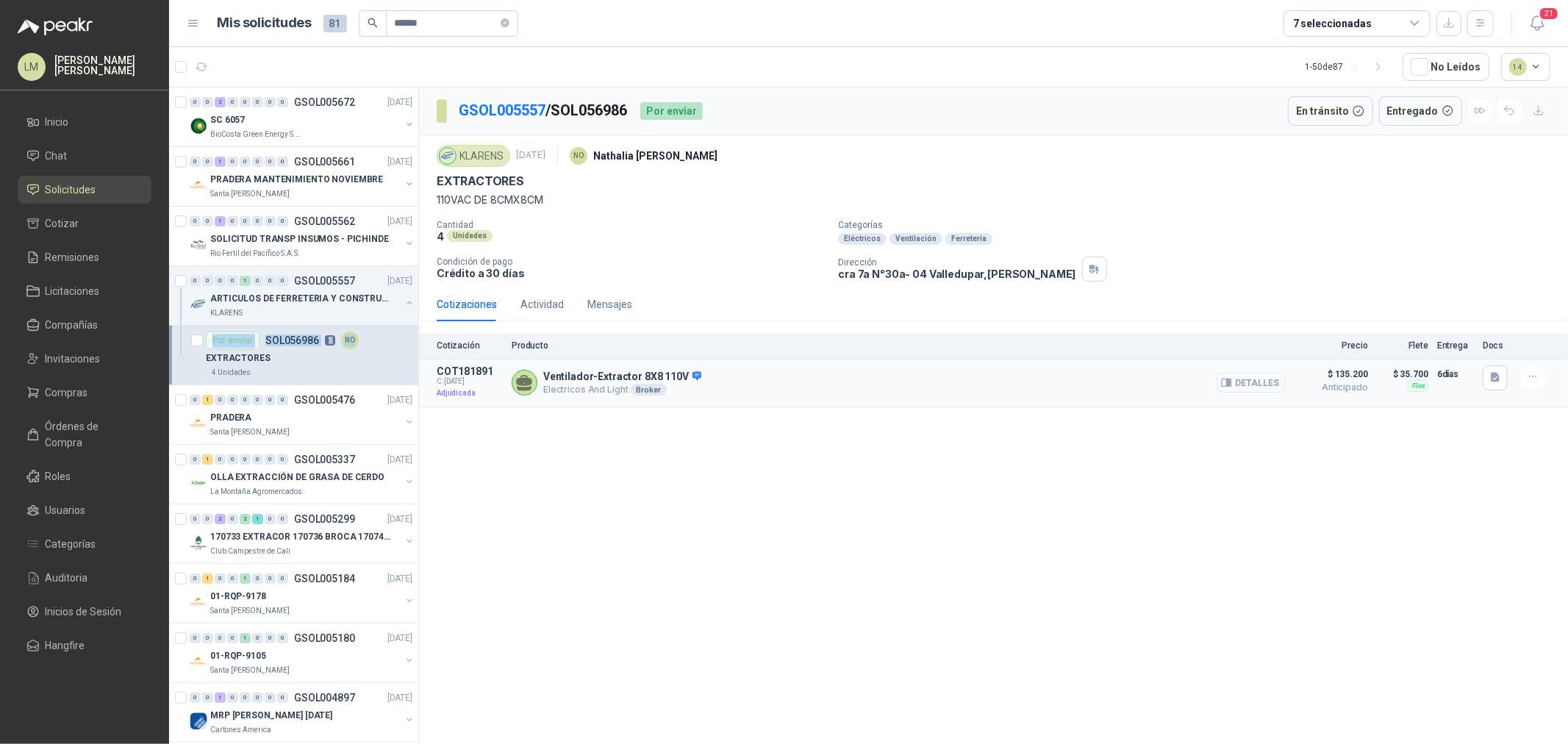
click at [1254, 383] on button "Detalles" at bounding box center [1251, 383] width 69 height 20
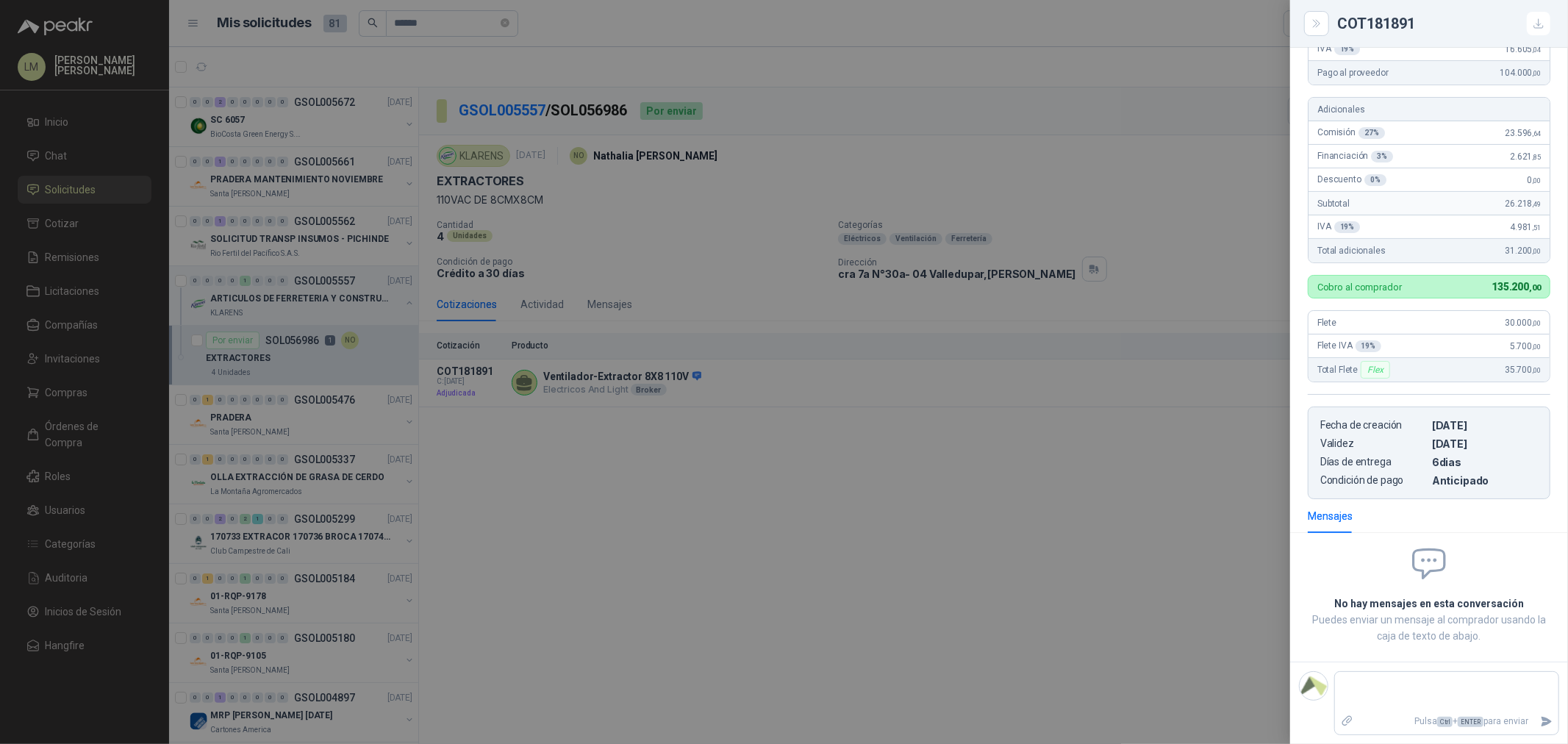
scroll to position [302, 0]
type textarea "*"
type textarea "***"
type textarea "****"
type textarea "*****"
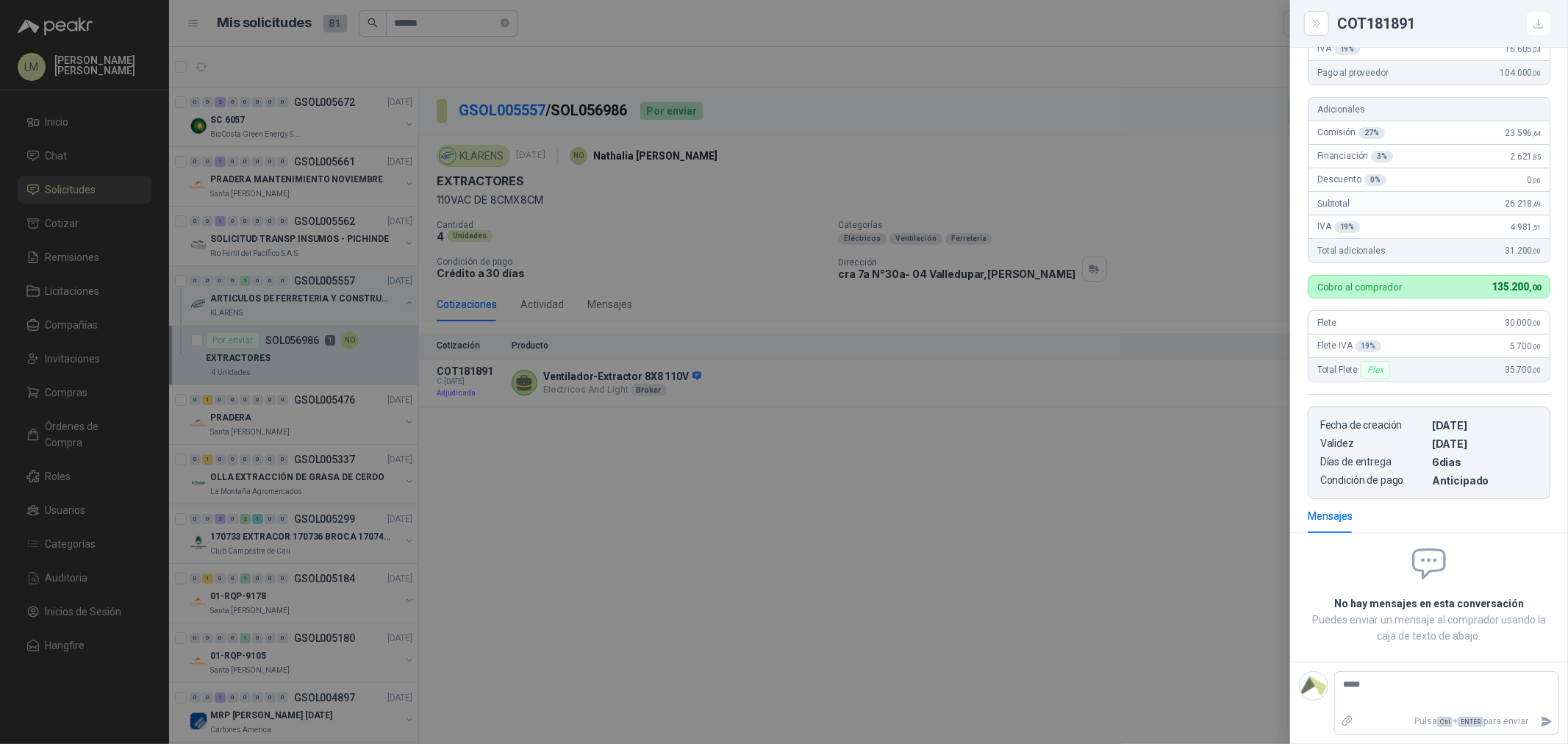
type textarea "******"
type textarea "********"
type textarea "*********"
type textarea "**********"
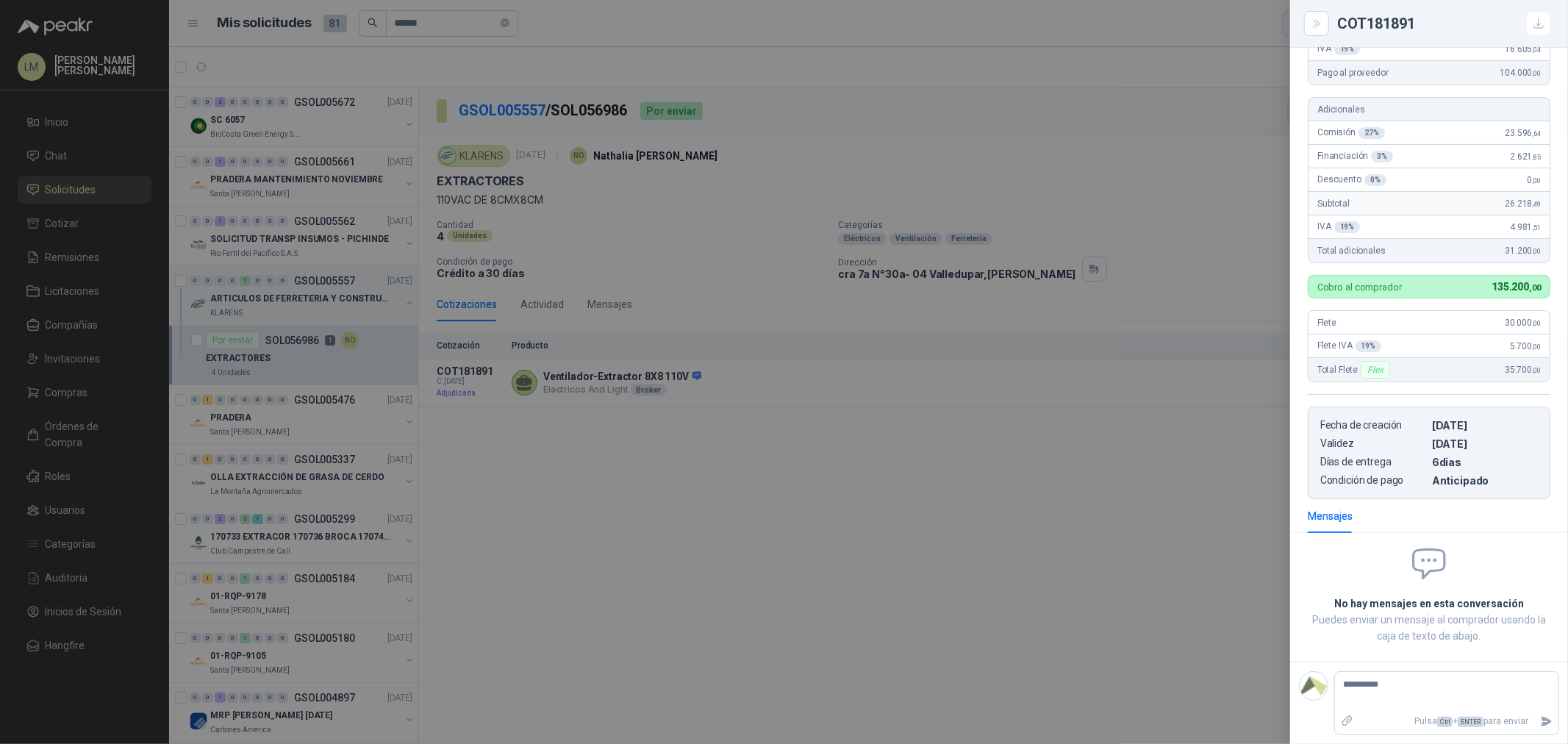
type textarea "**********"
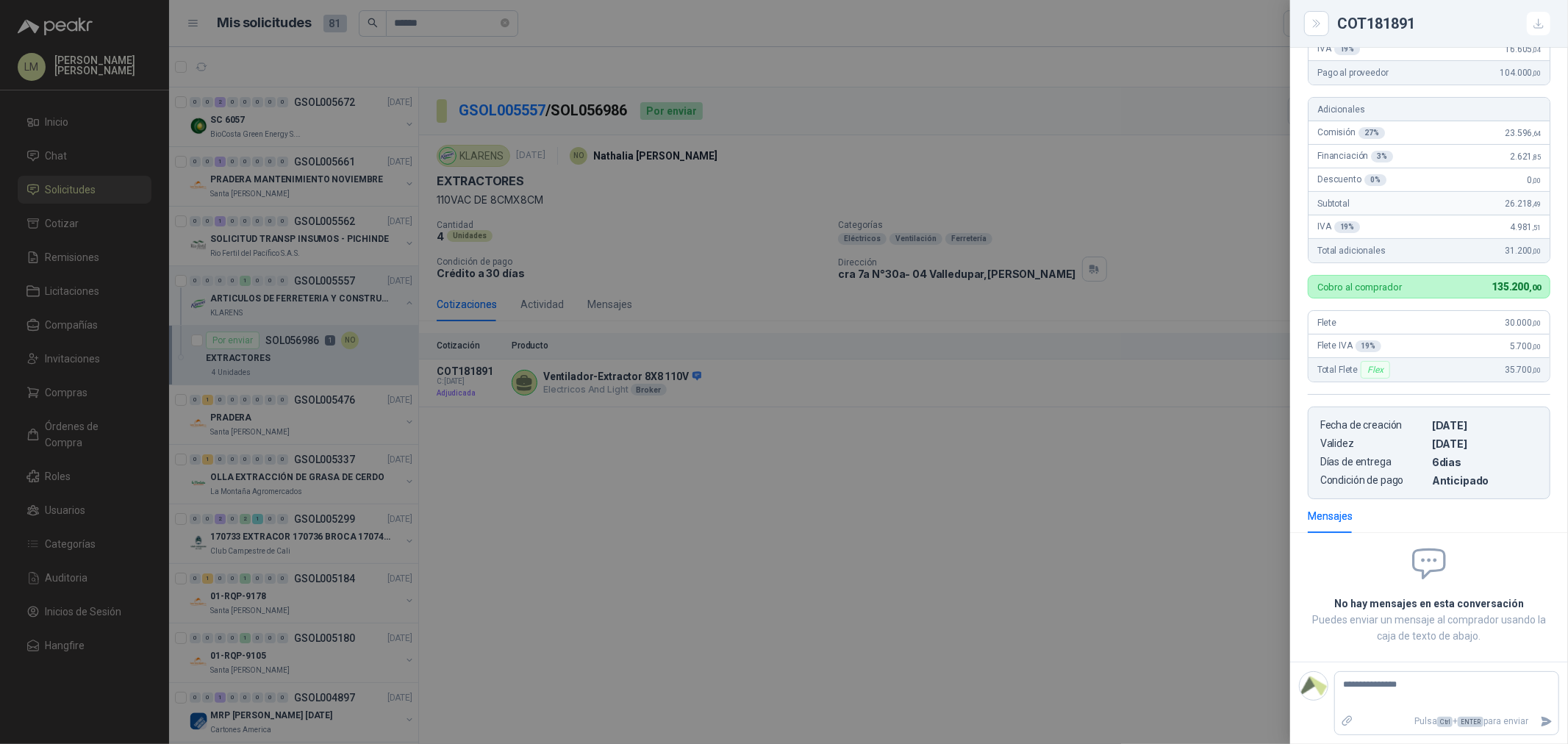
type textarea "**********"
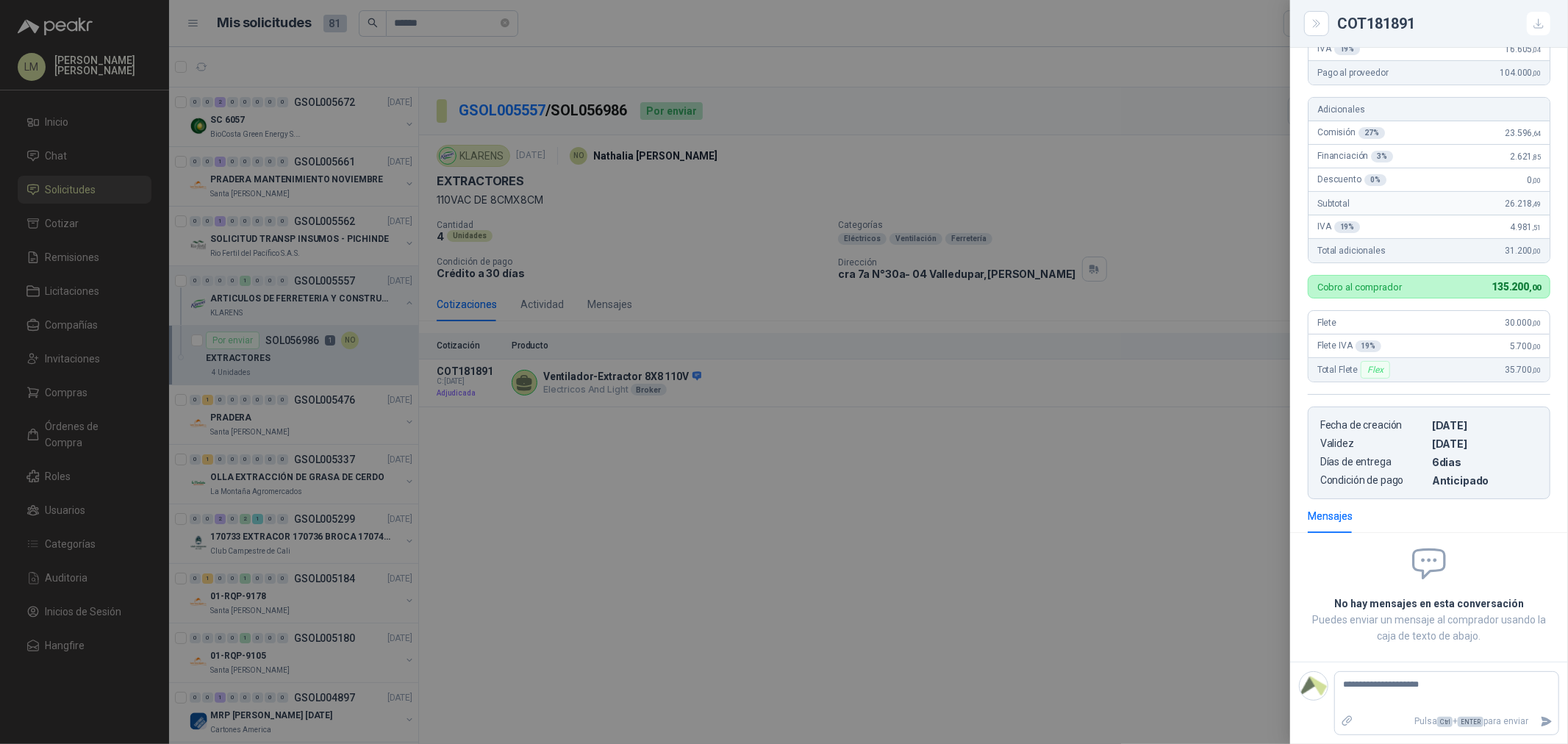
type textarea "**********"
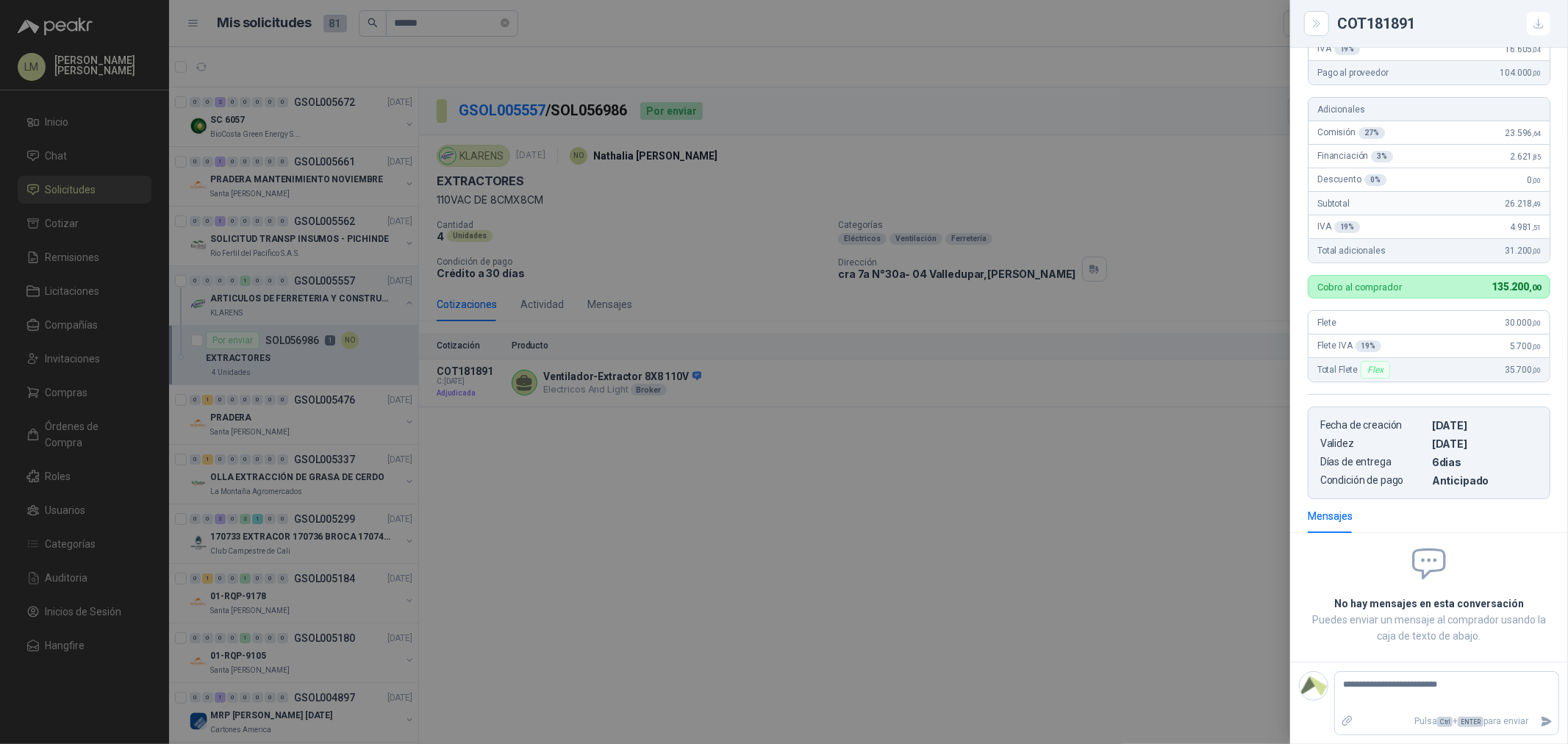
type textarea "**********"
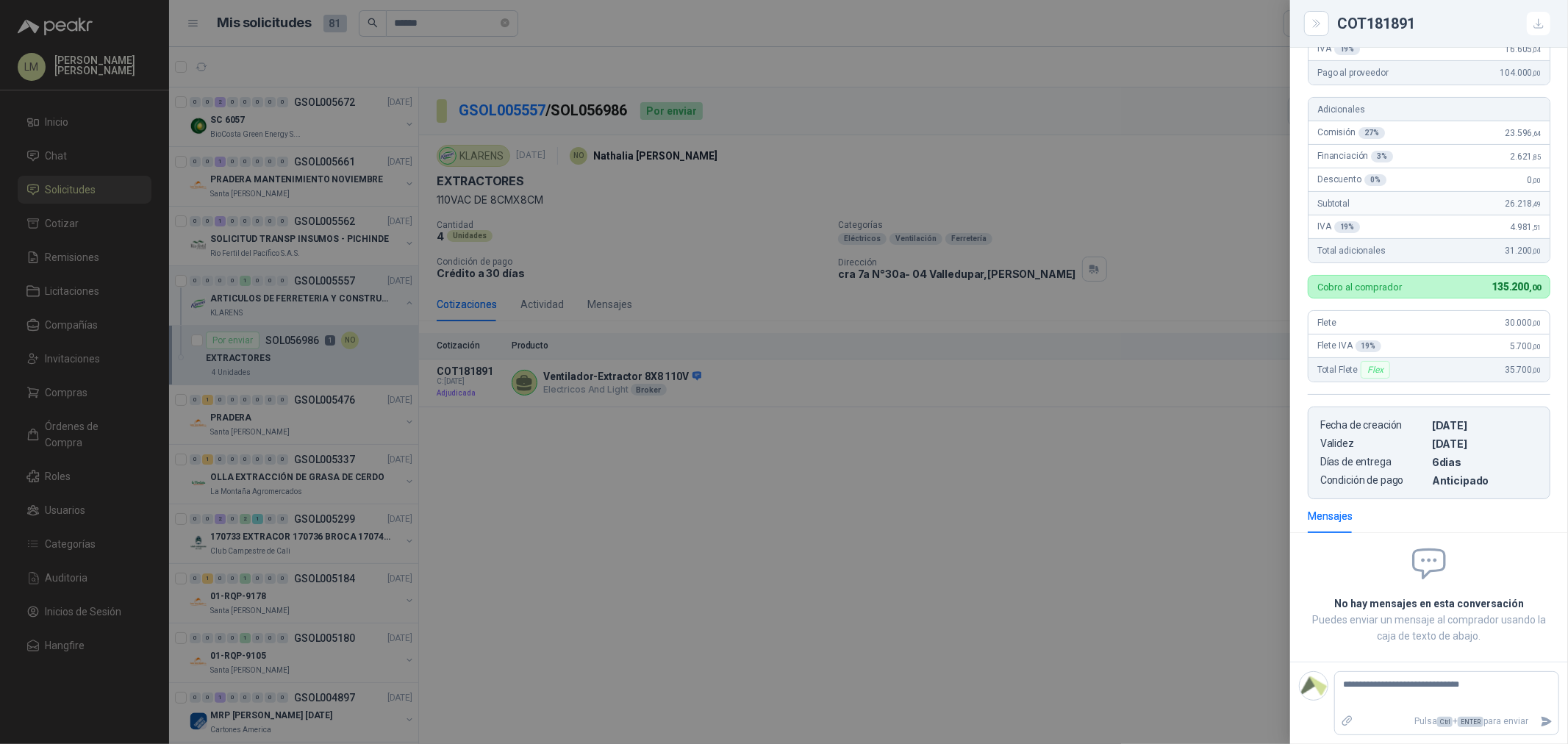
type textarea "**********"
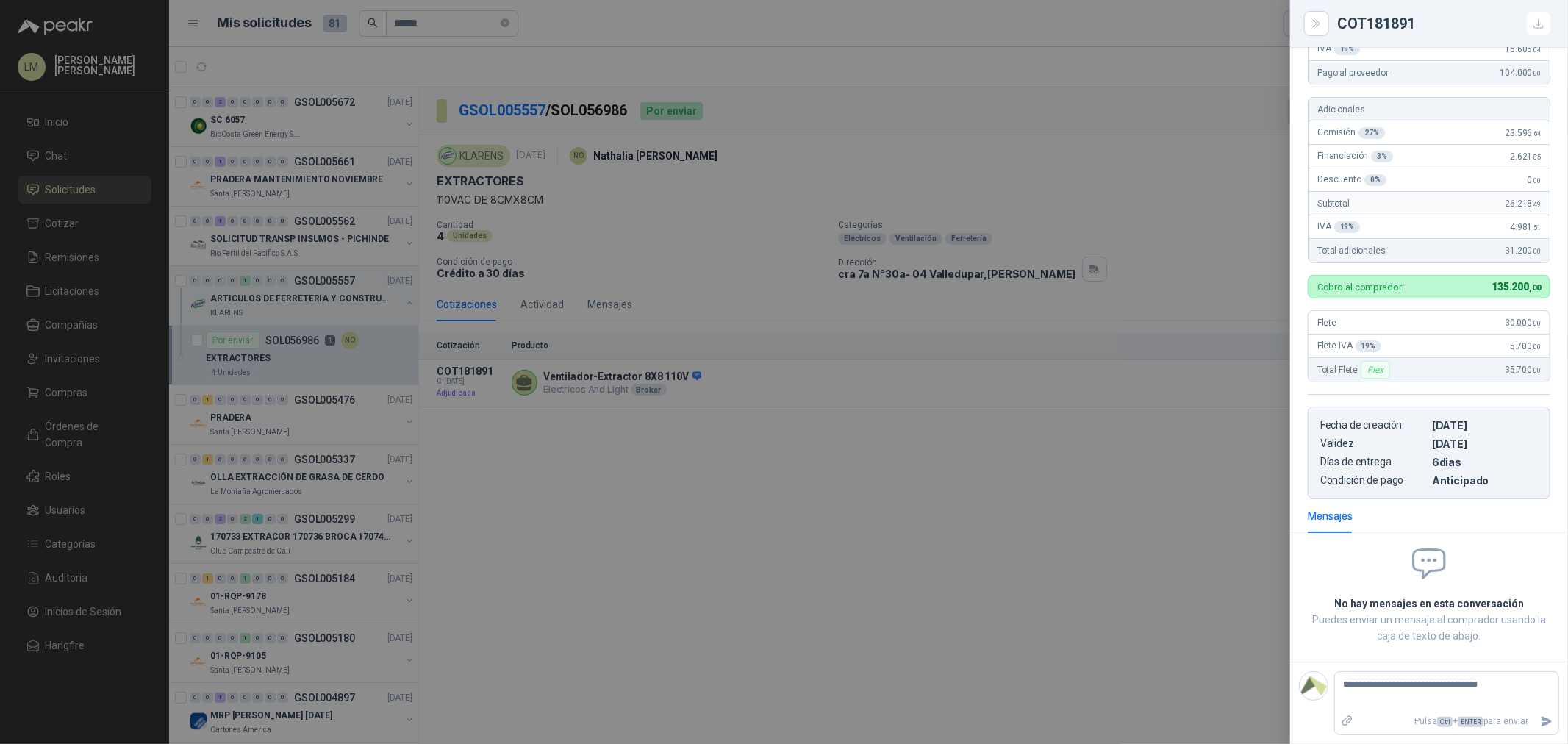
type textarea "**********"
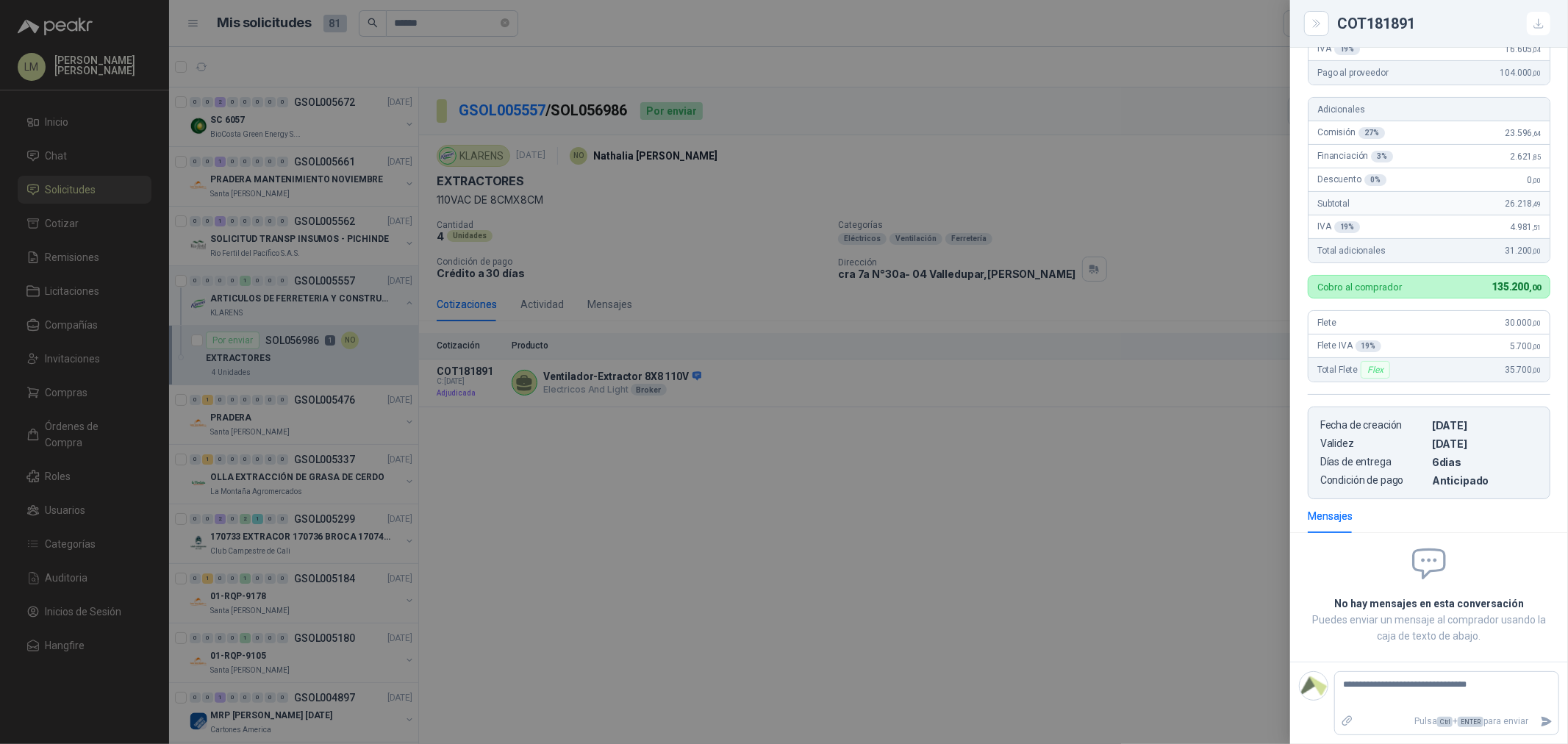
type textarea "**********"
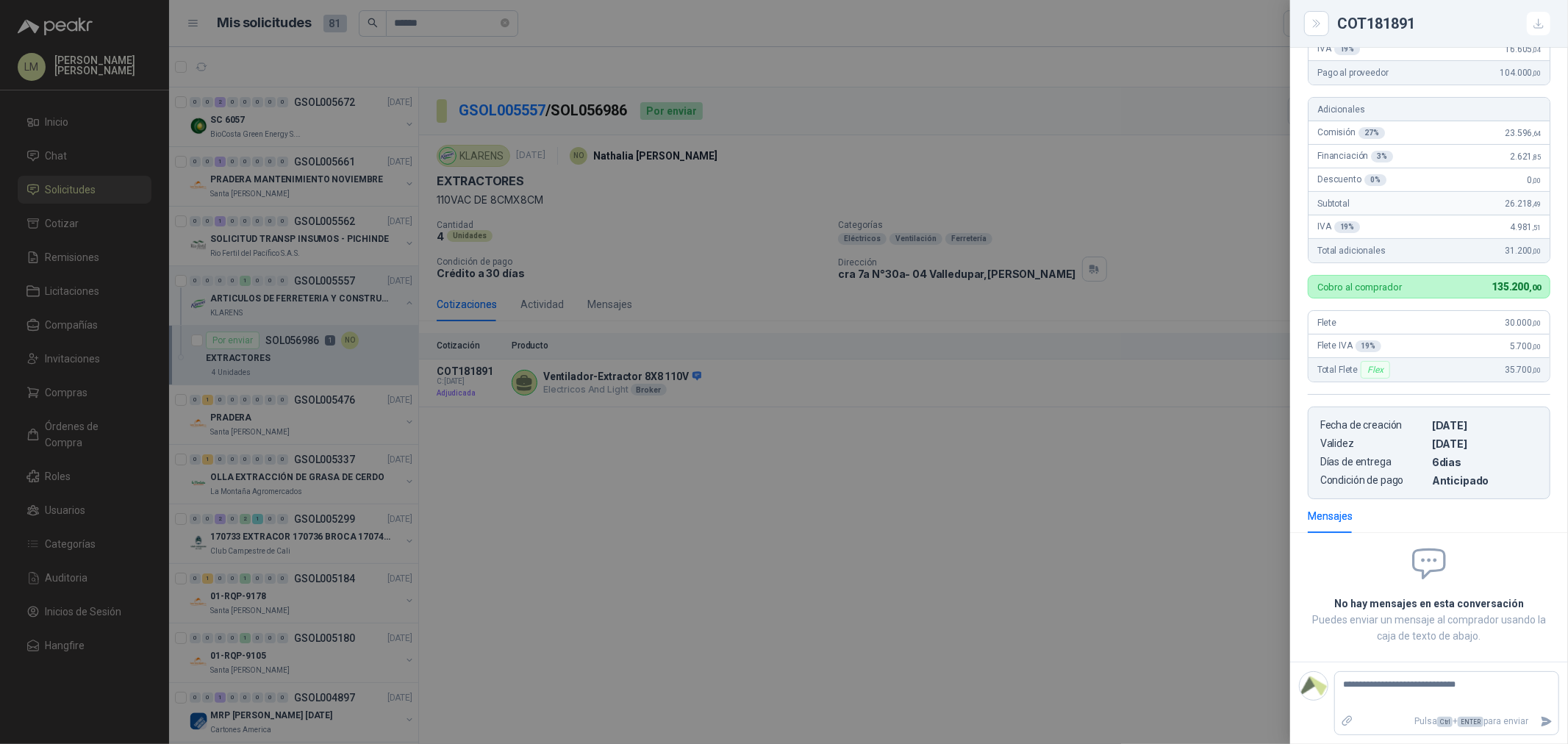
type textarea "**********"
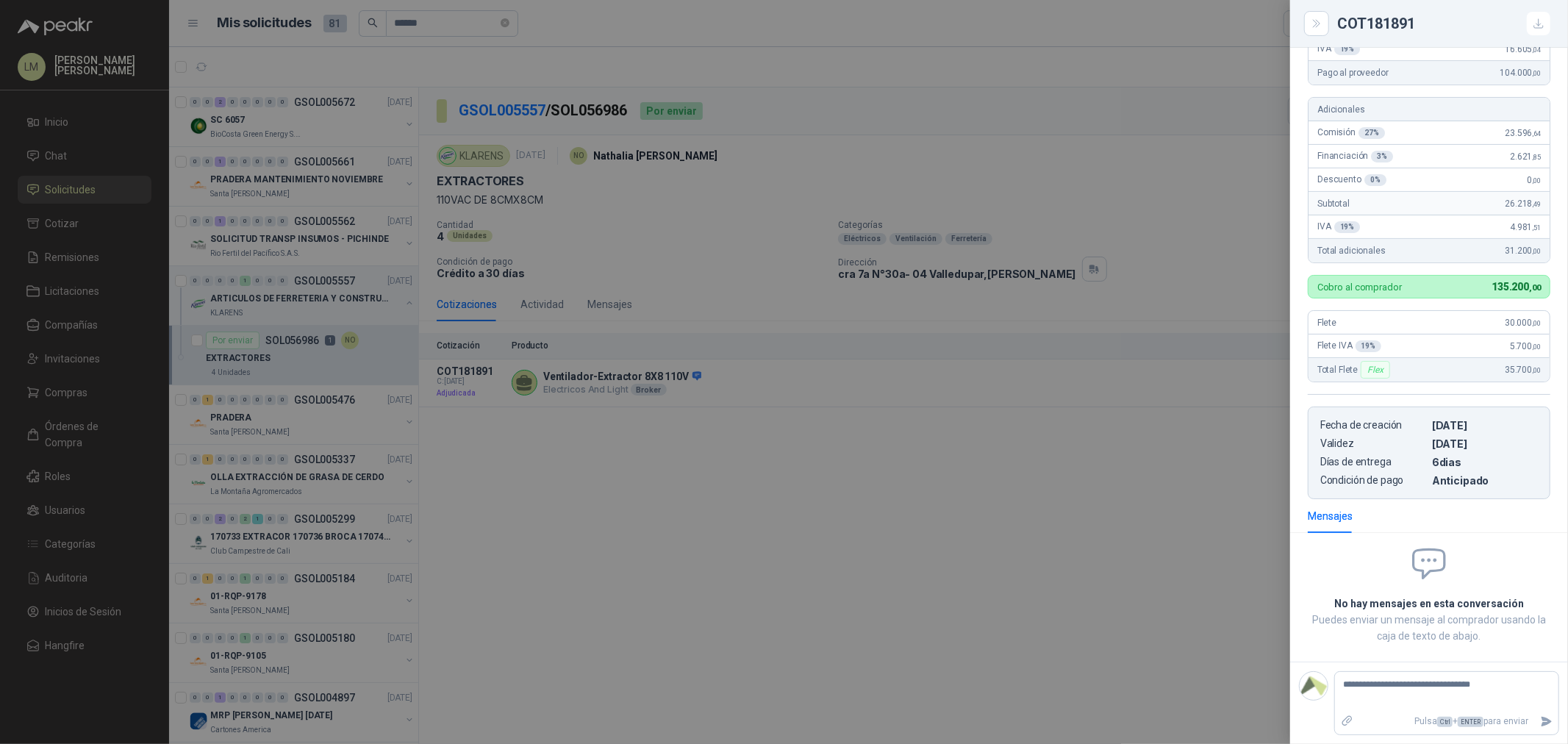
type textarea "**********"
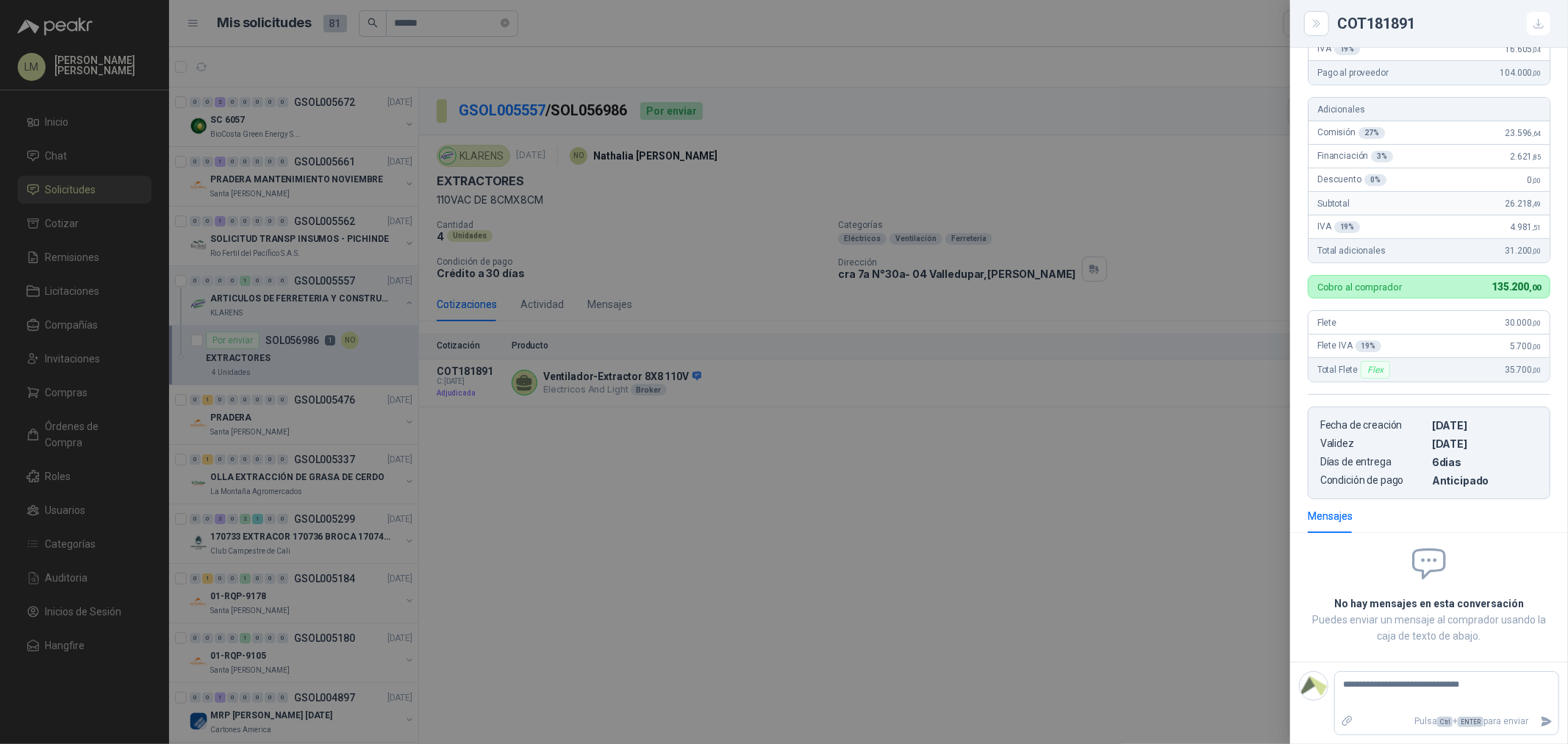
type textarea "**********"
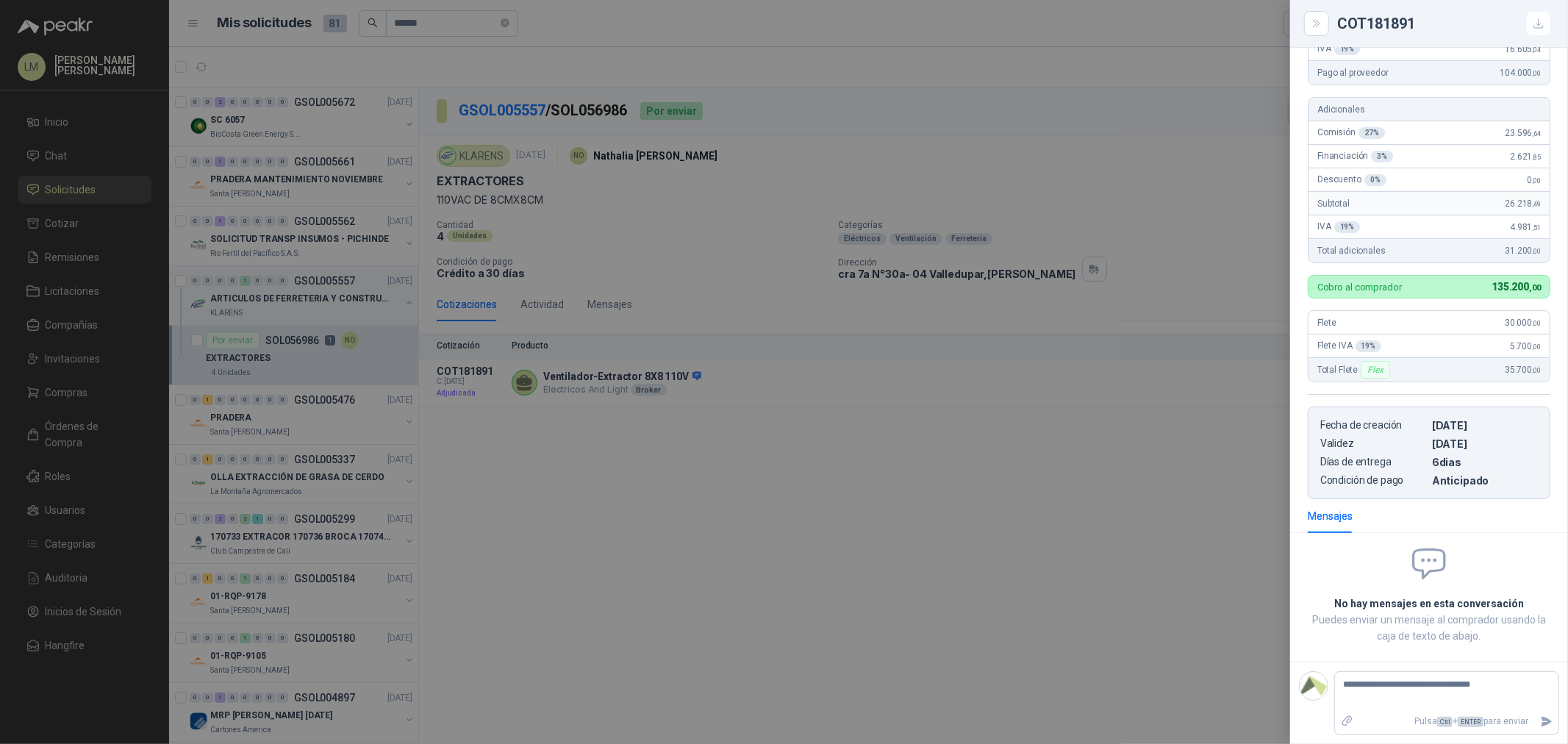
type textarea "**********"
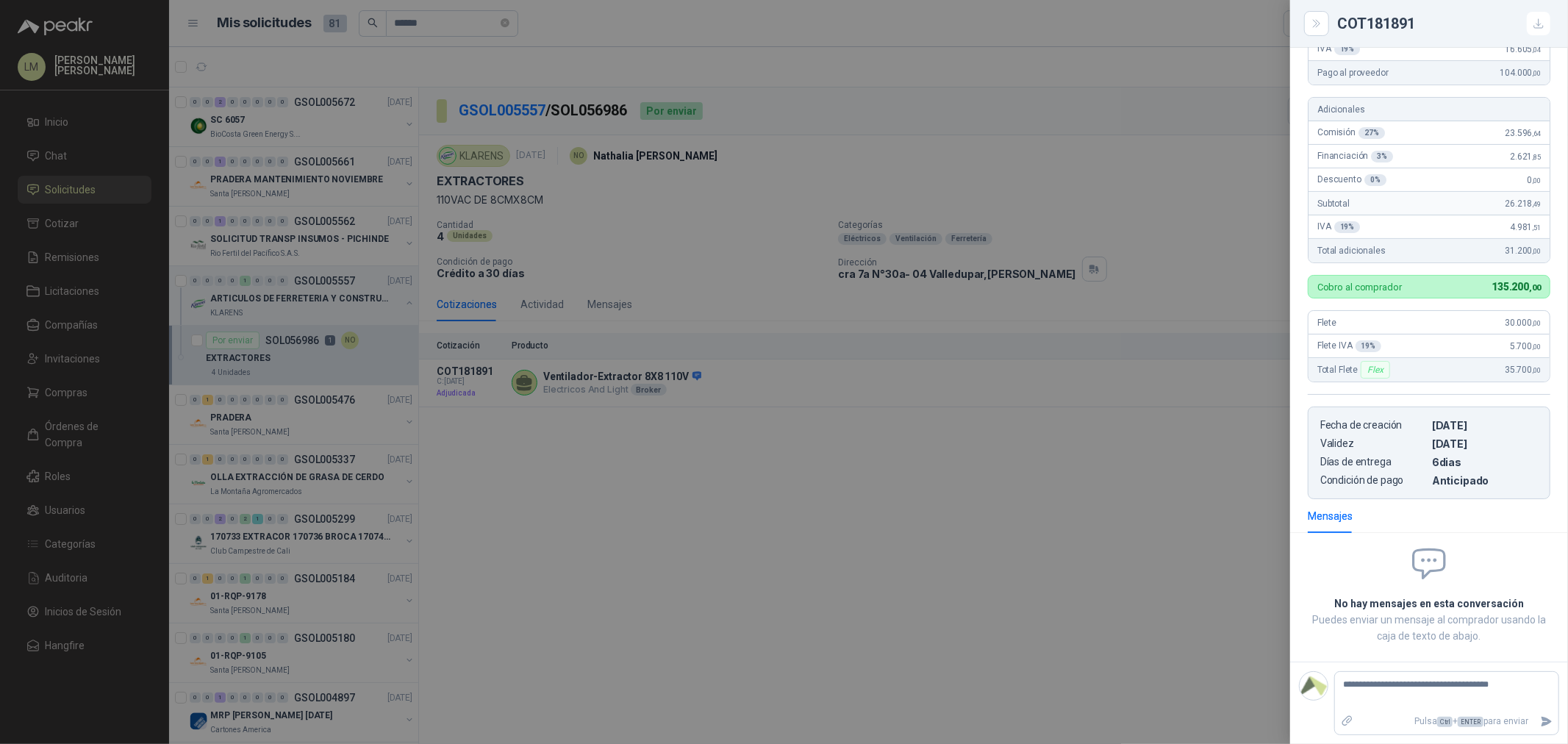
type textarea "**********"
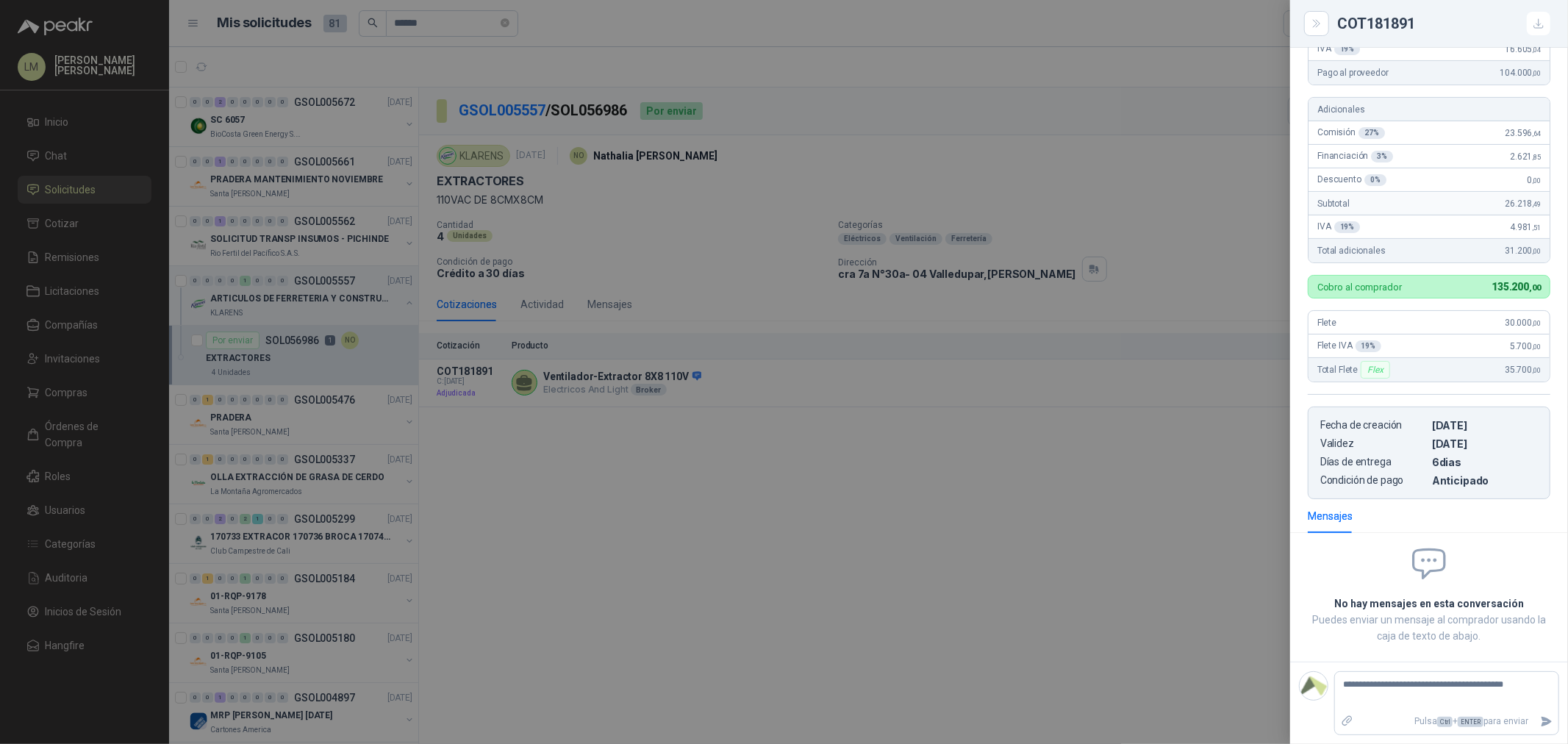
type textarea "**********"
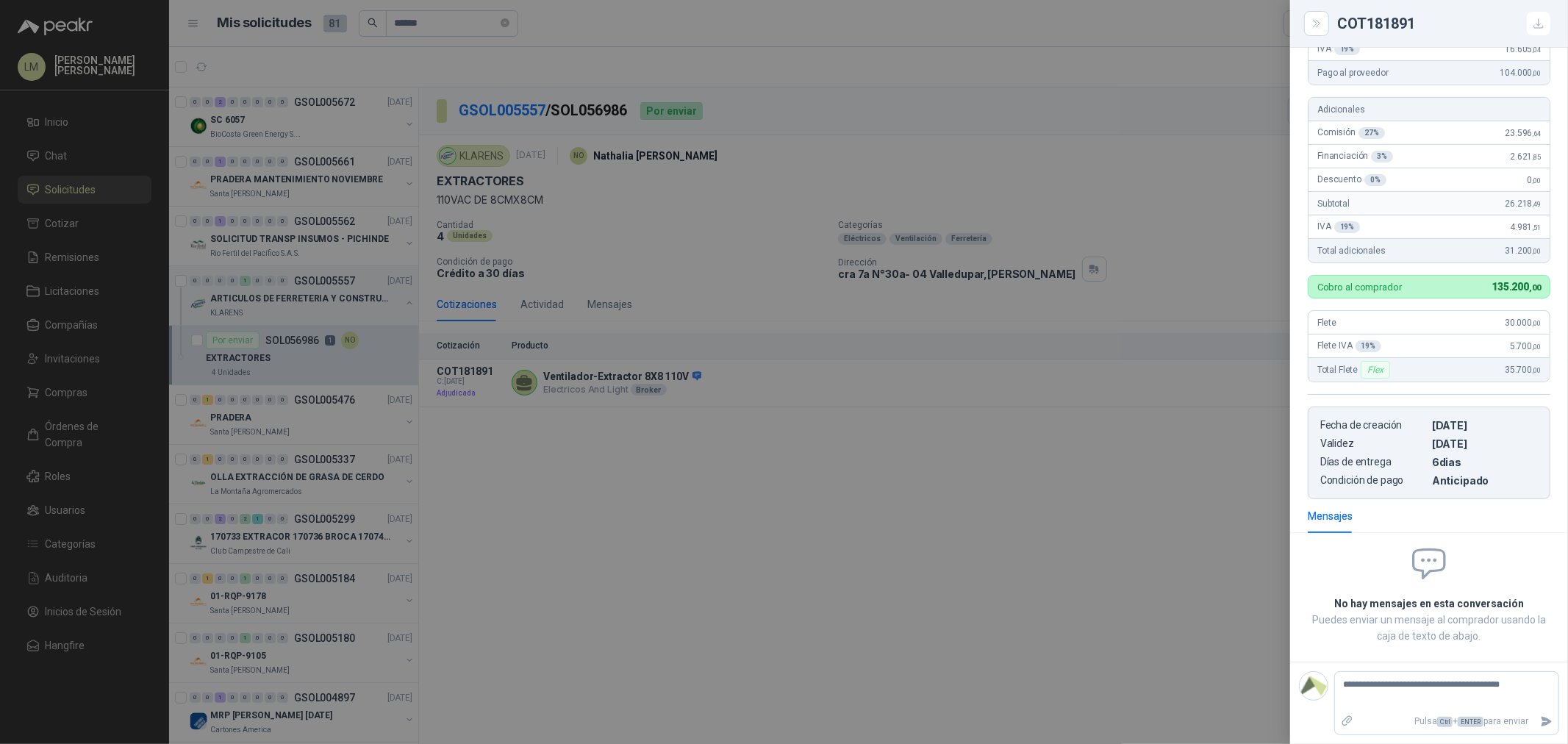
type textarea "**********"
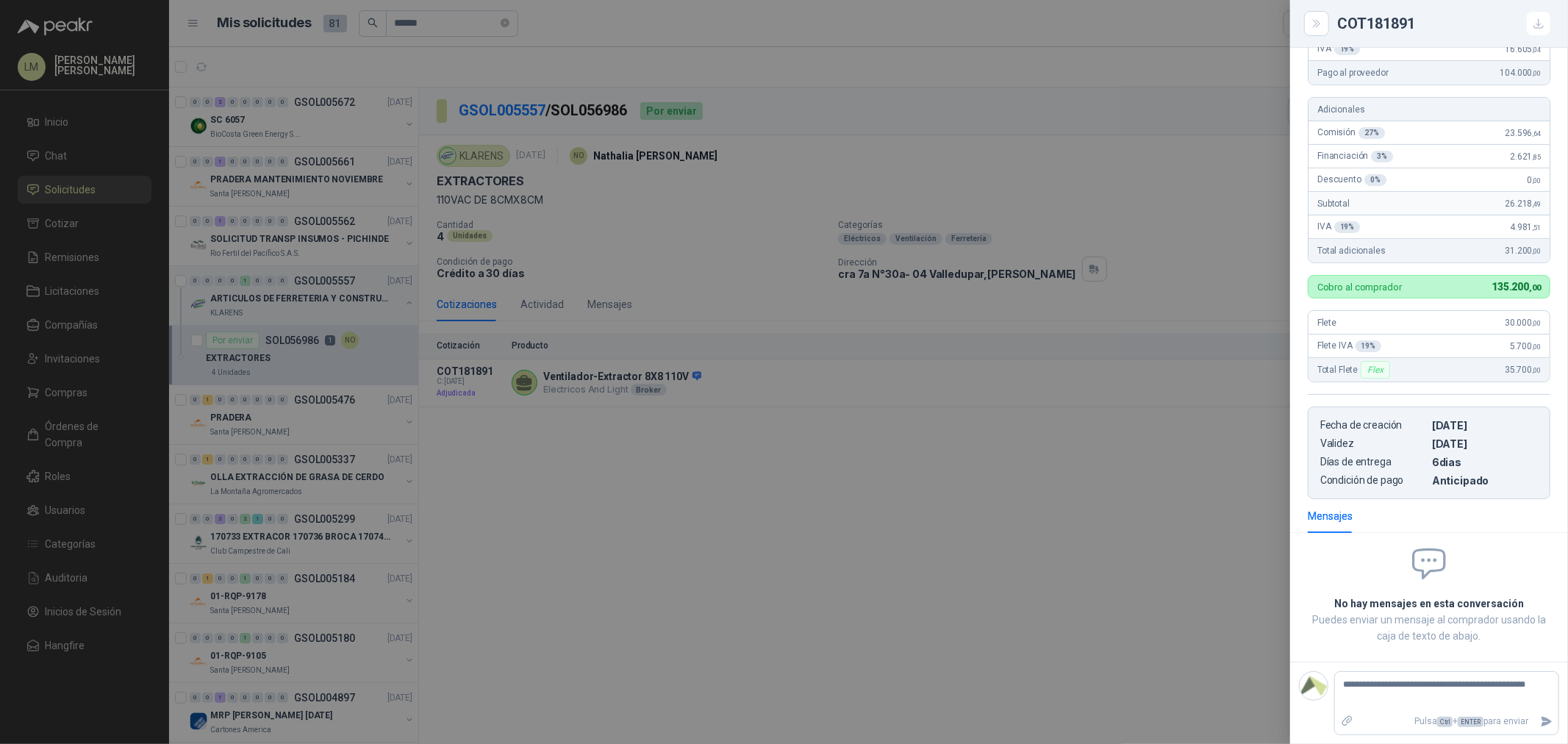
type textarea "**********"
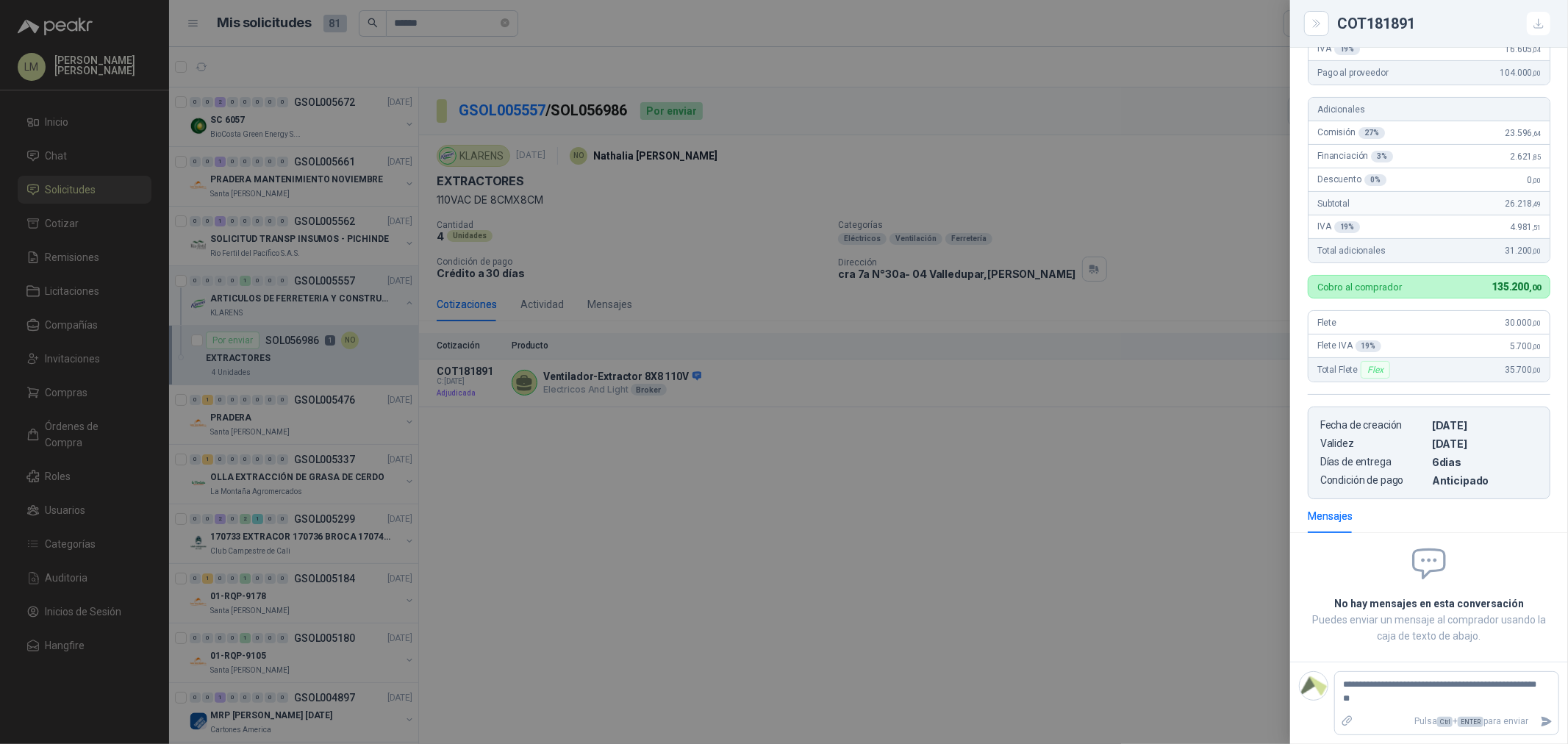
type textarea "**********"
drag, startPoint x: 1441, startPoint y: 692, endPoint x: 1462, endPoint y: 687, distance: 21.6
click at [1254, 567] on textarea "**********" at bounding box center [1441, 691] width 212 height 34
drag, startPoint x: 1431, startPoint y: 707, endPoint x: 1464, endPoint y: 687, distance: 38.6
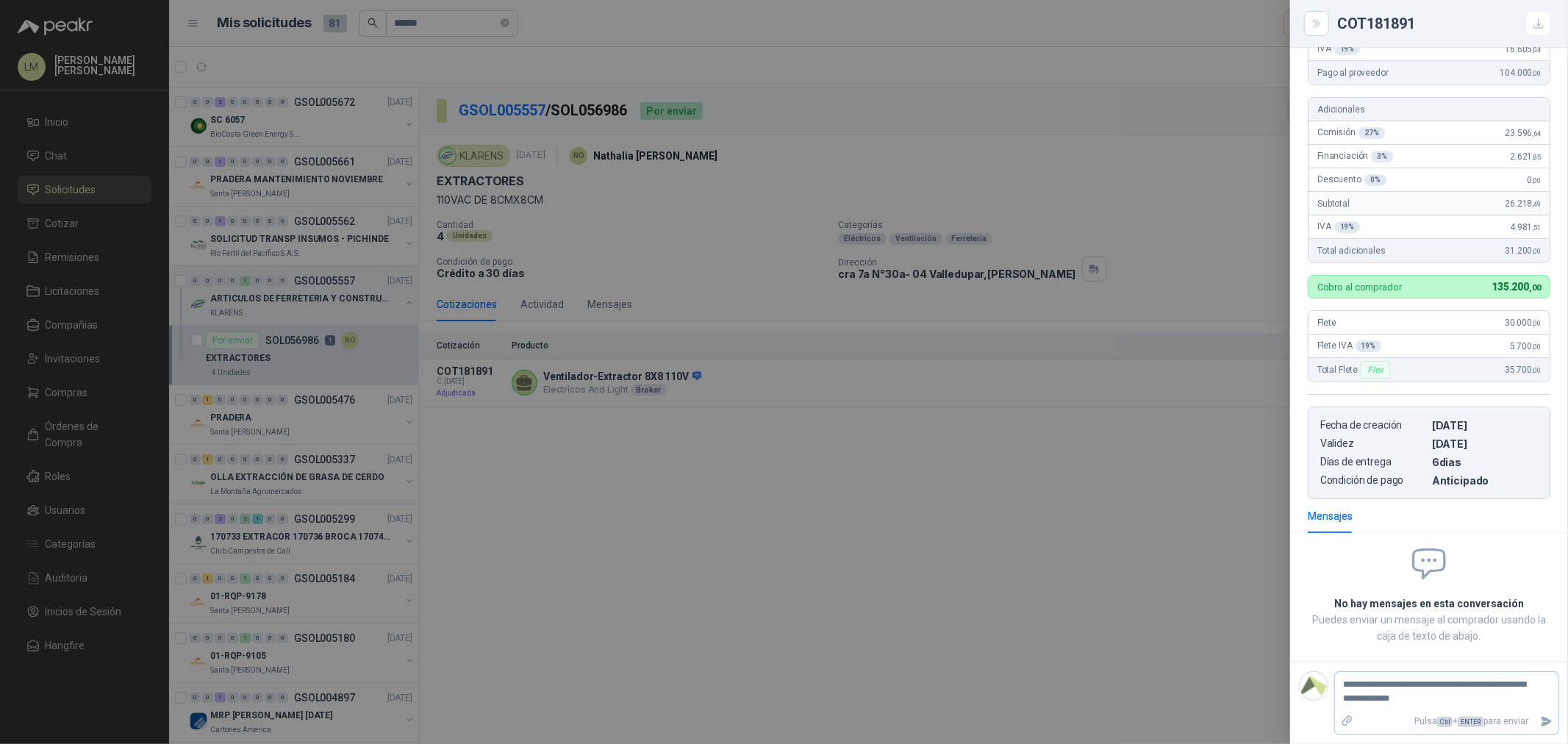
click at [1254, 567] on textarea "**********" at bounding box center [1441, 691] width 212 height 34
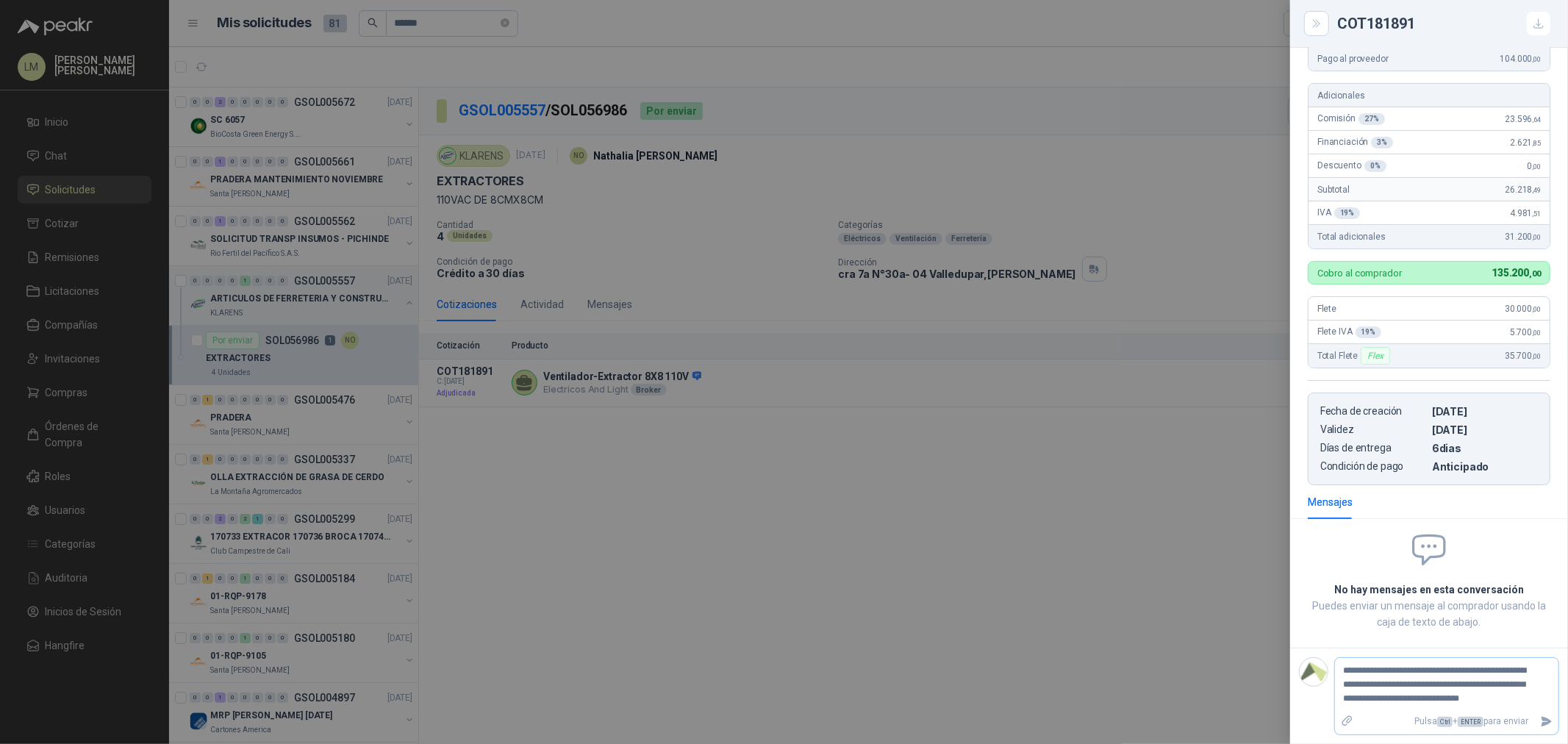
scroll to position [316, 0]
click at [1254, 567] on icon "Enviar" at bounding box center [1546, 722] width 11 height 10
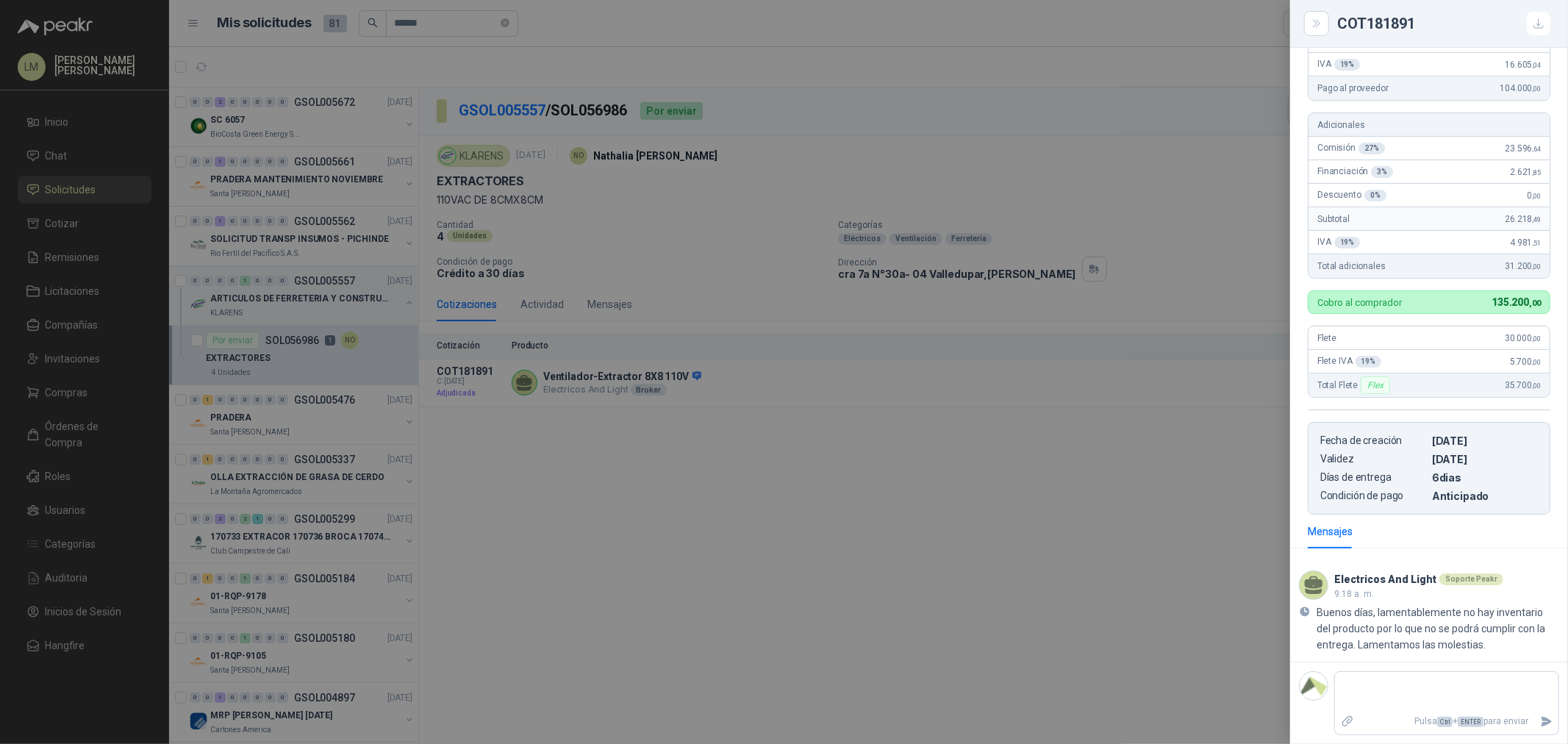
click at [1043, 443] on div at bounding box center [784, 372] width 1568 height 744
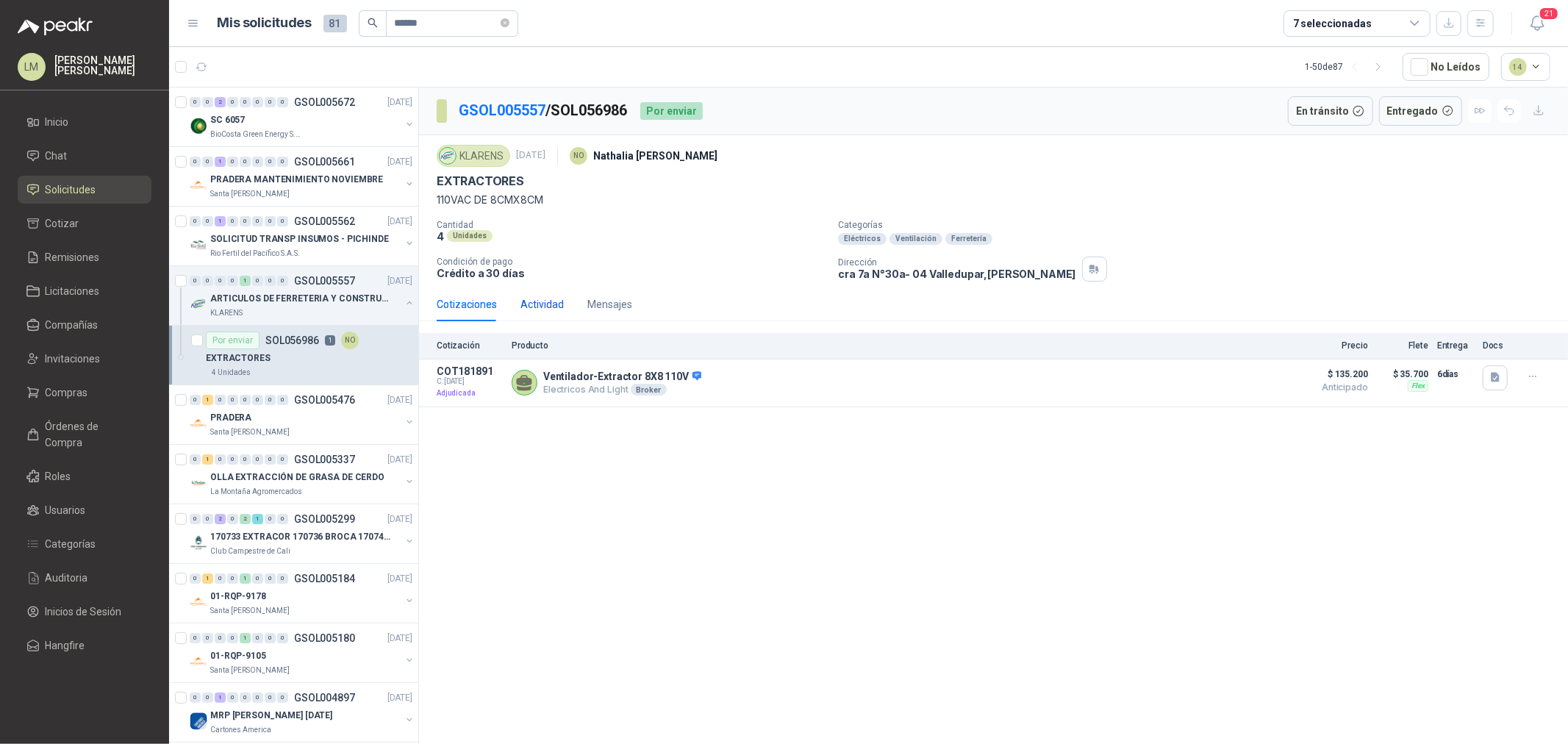
click at [528, 309] on div "Actividad" at bounding box center [542, 304] width 43 height 16
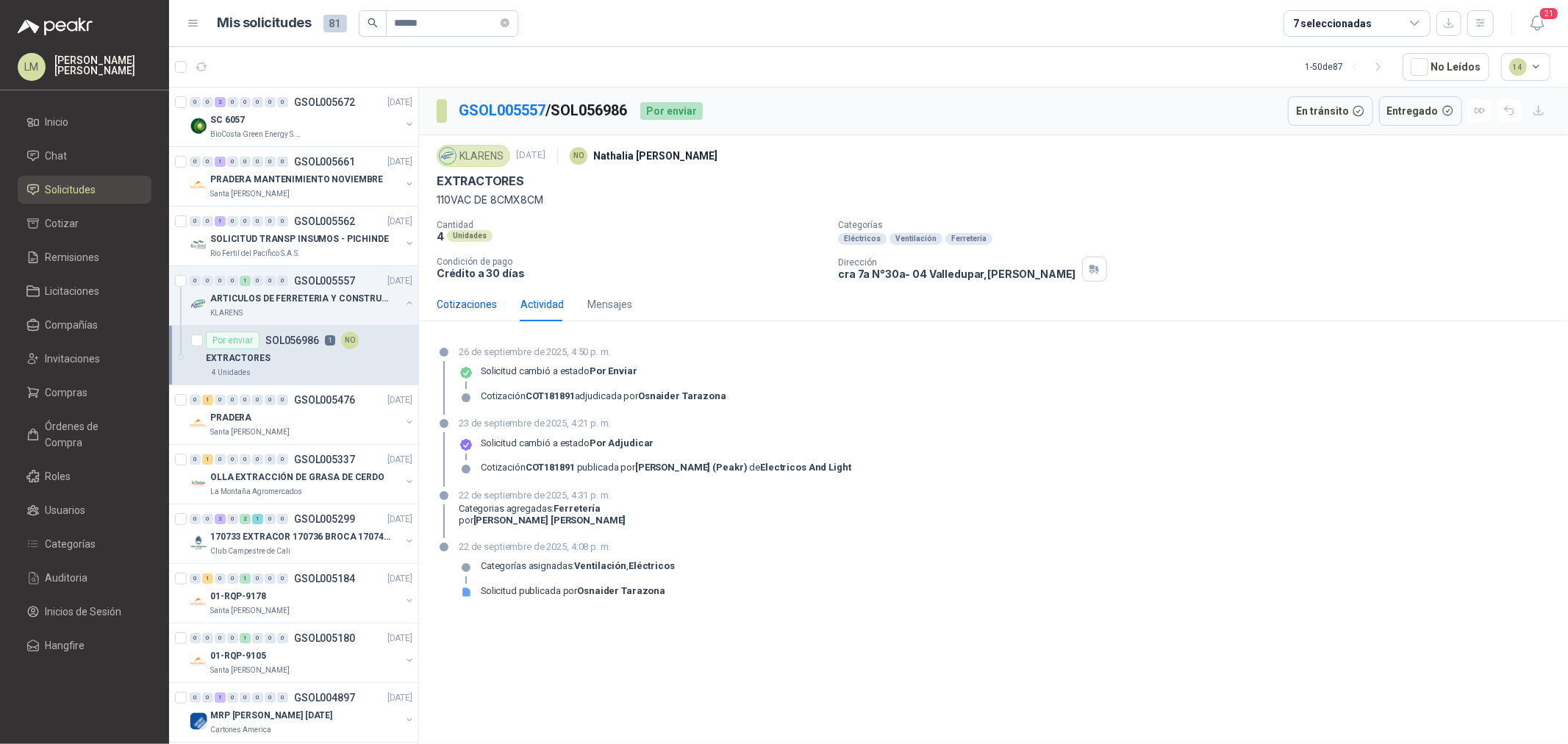
click at [474, 305] on div "Cotizaciones" at bounding box center [467, 304] width 60 height 16
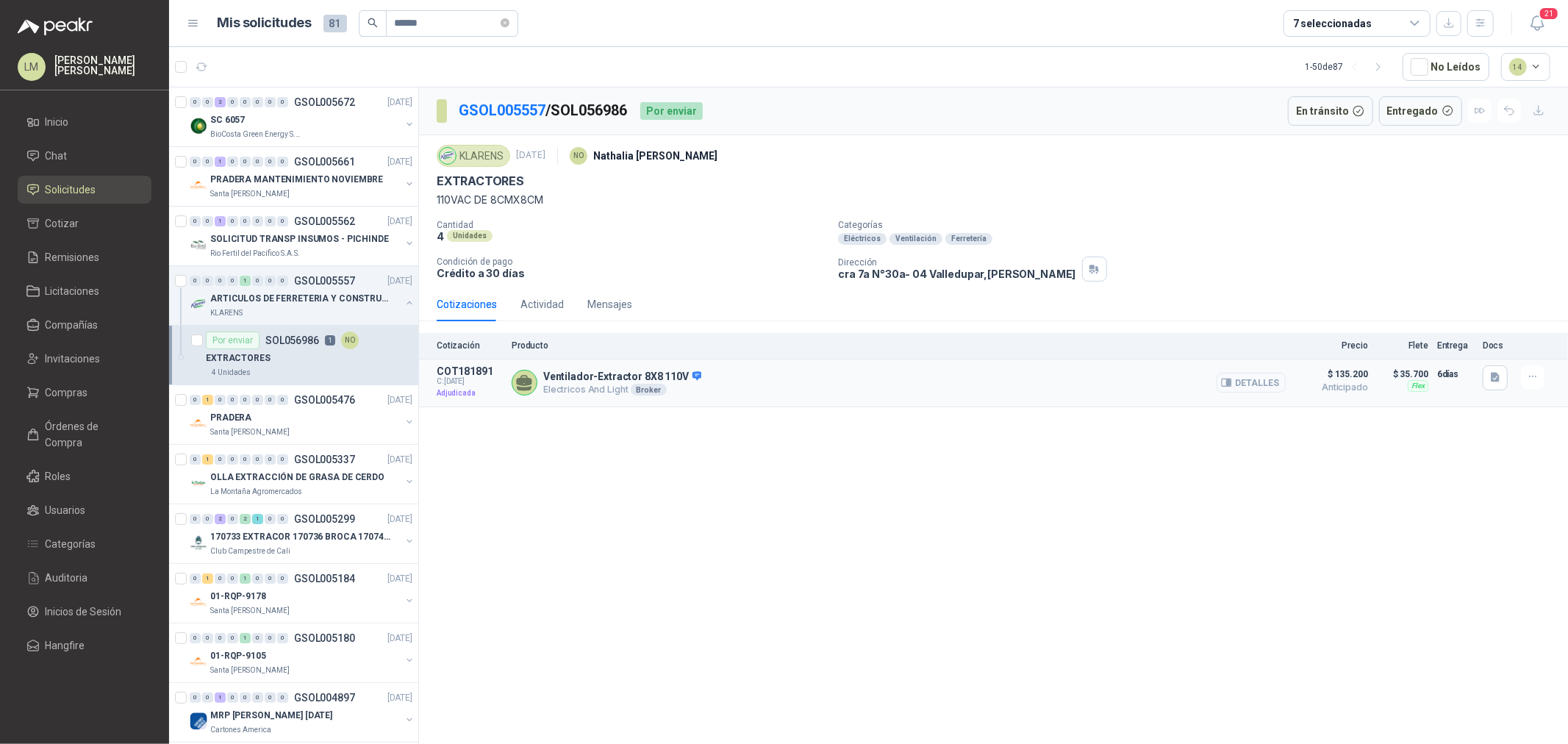
click at [1233, 377] on button "Detalles" at bounding box center [1251, 383] width 69 height 20
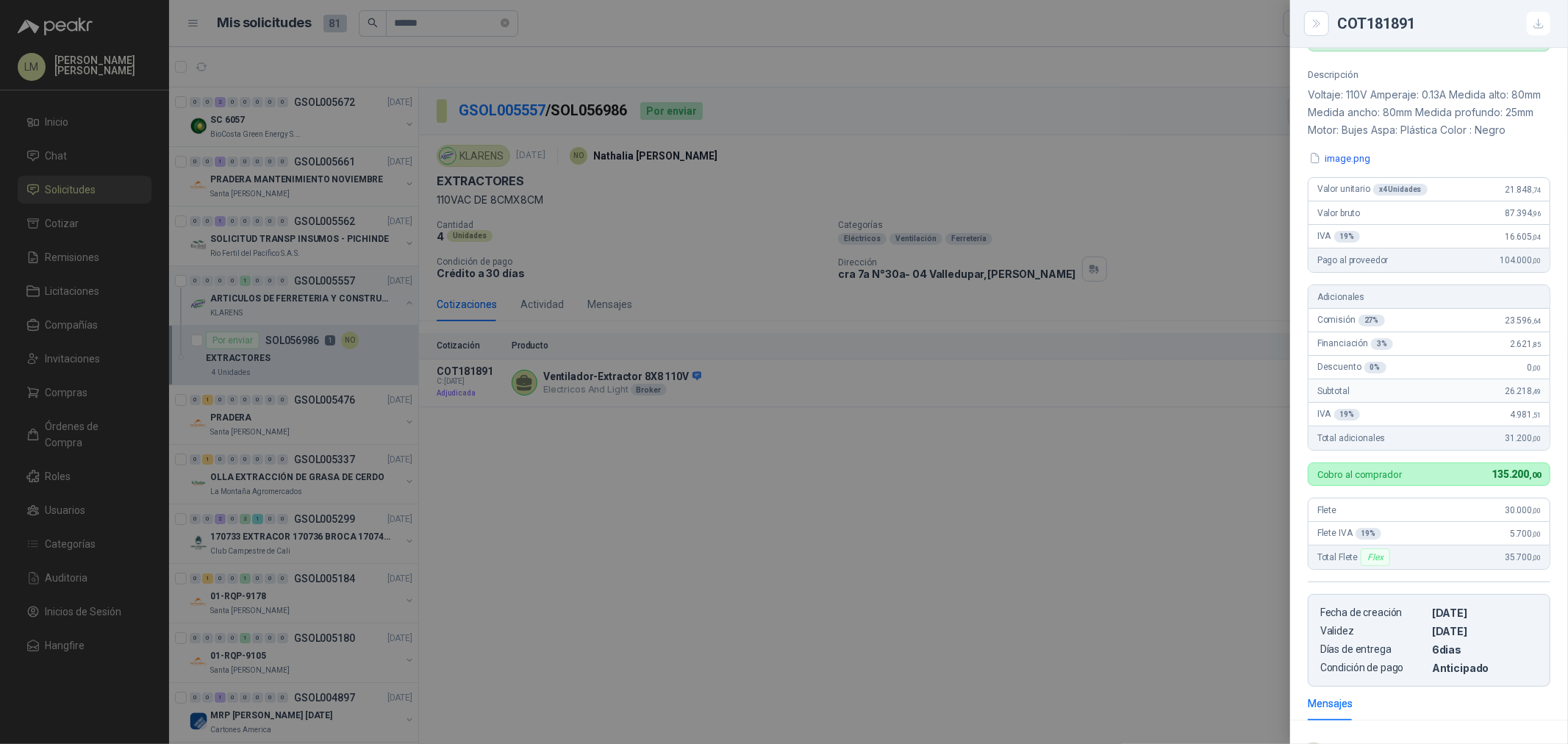
scroll to position [42, 0]
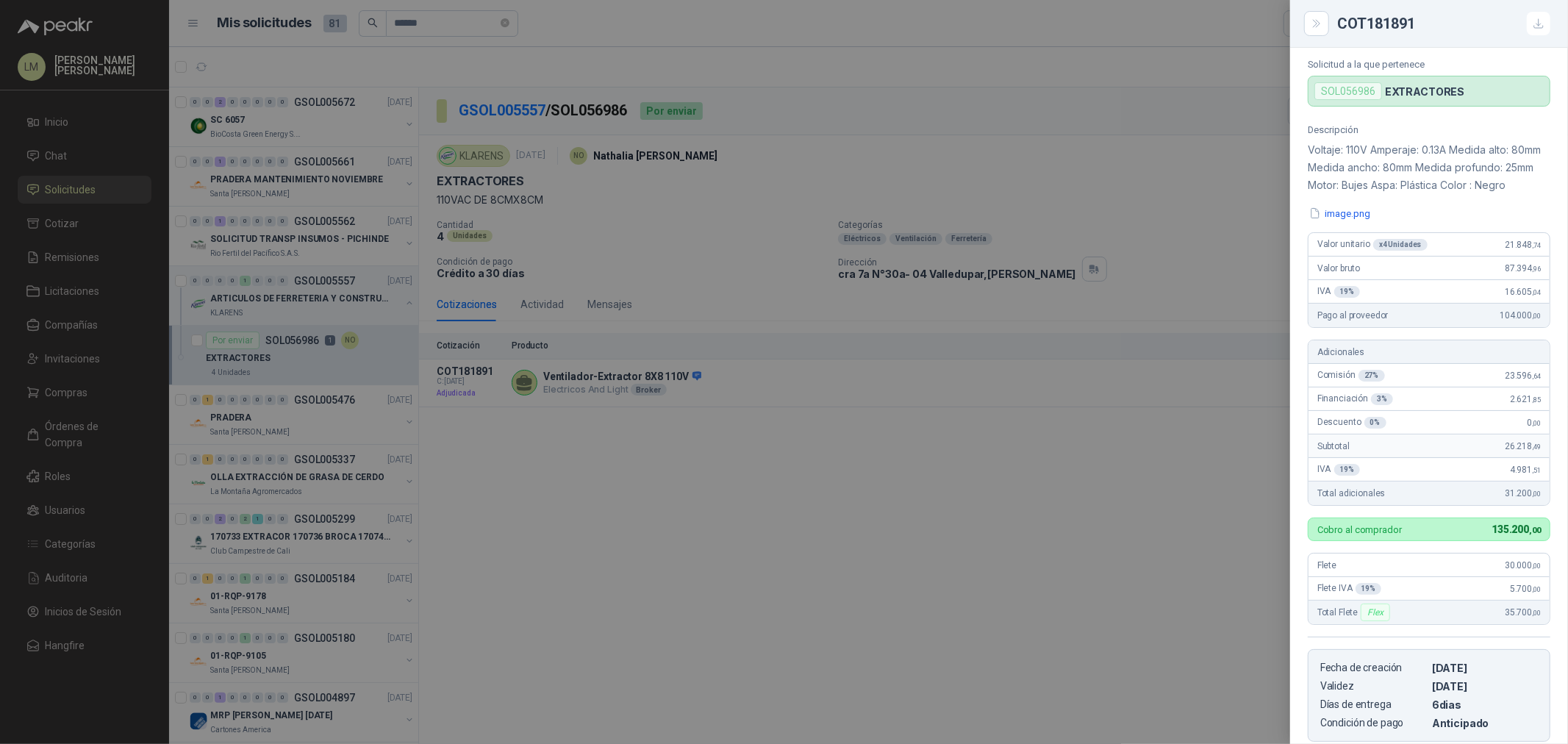
click at [1143, 356] on div at bounding box center [784, 372] width 1568 height 744
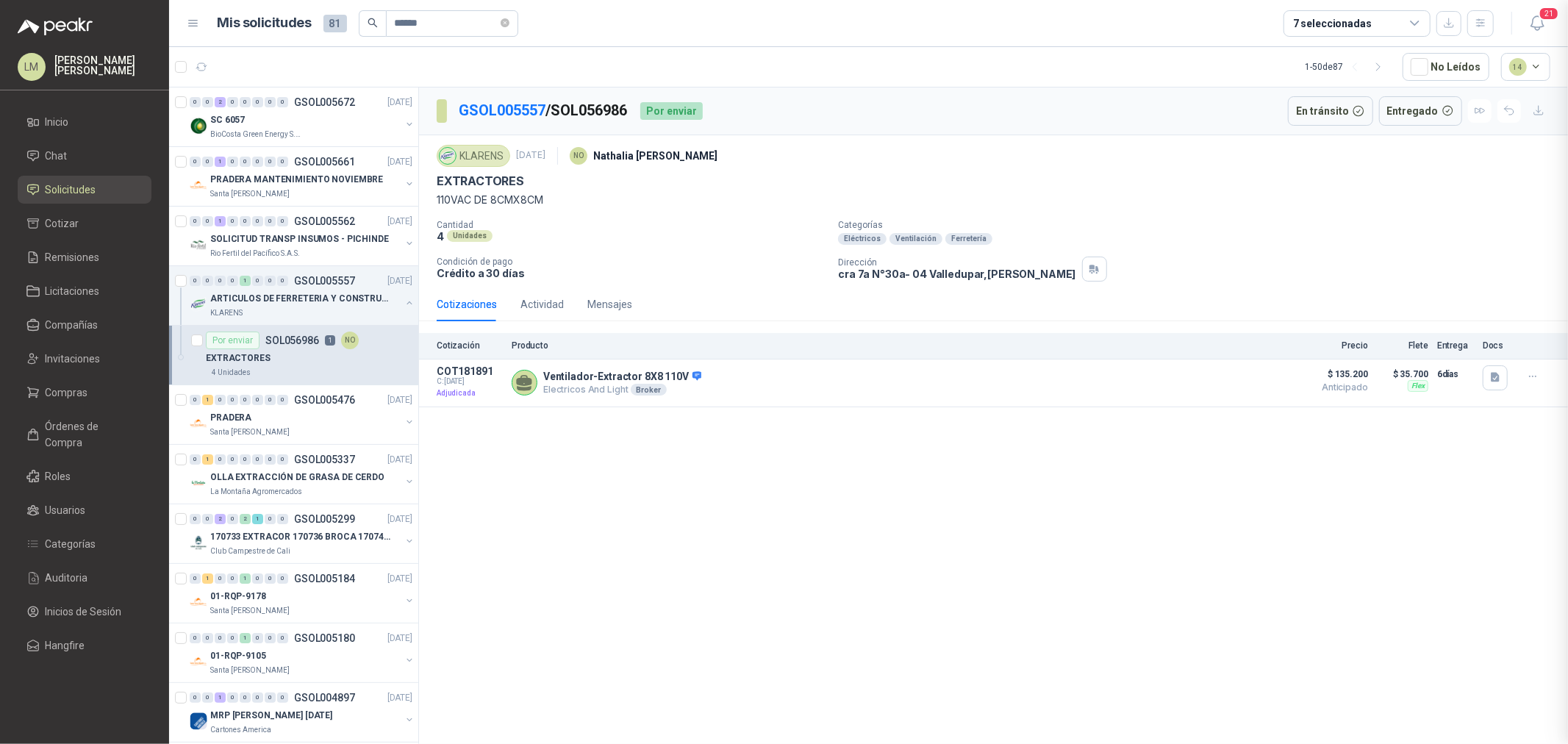
scroll to position [288, 0]
click at [58, 396] on span "Compras" at bounding box center [67, 392] width 42 height 16
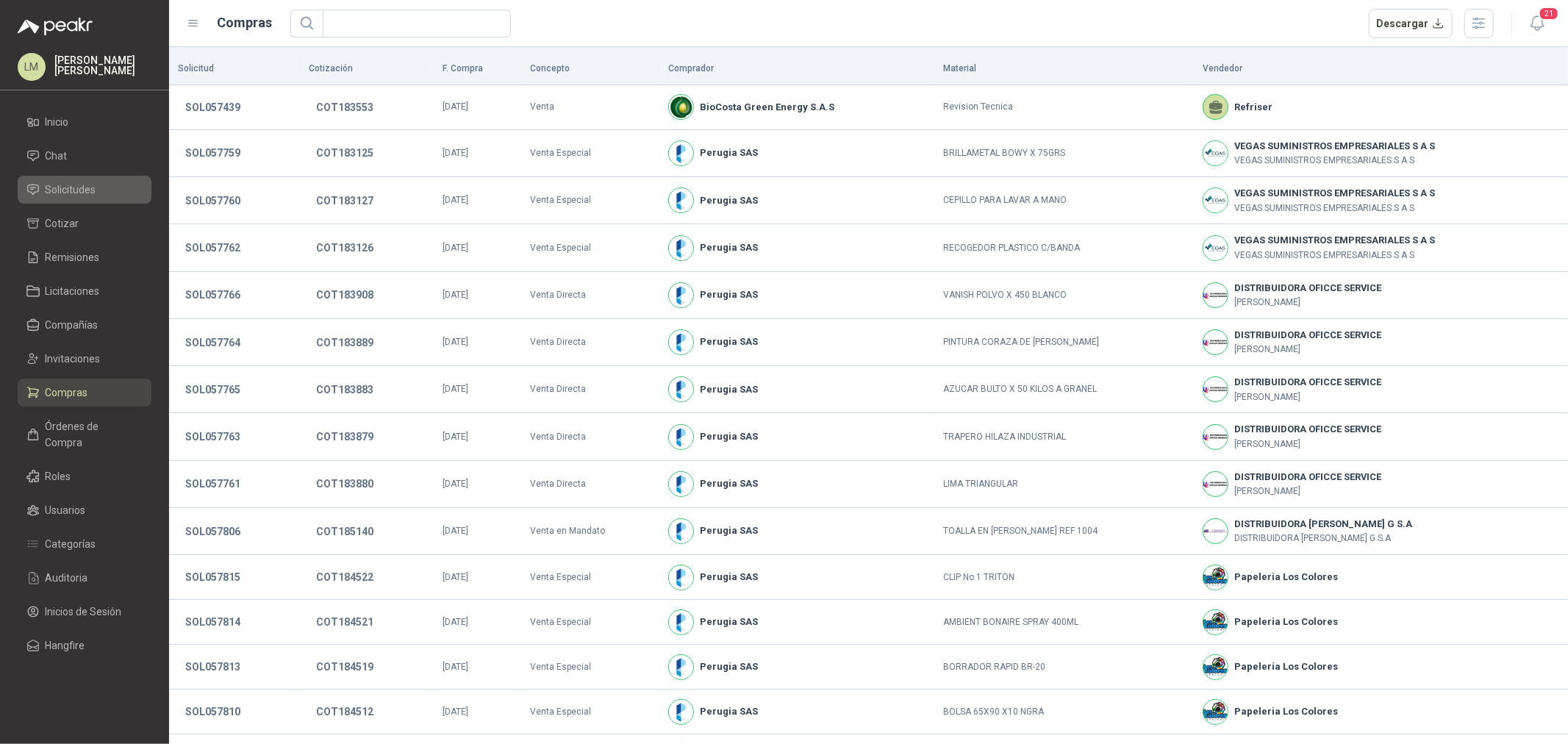
click at [90, 191] on span "Solicitudes" at bounding box center [71, 189] width 51 height 16
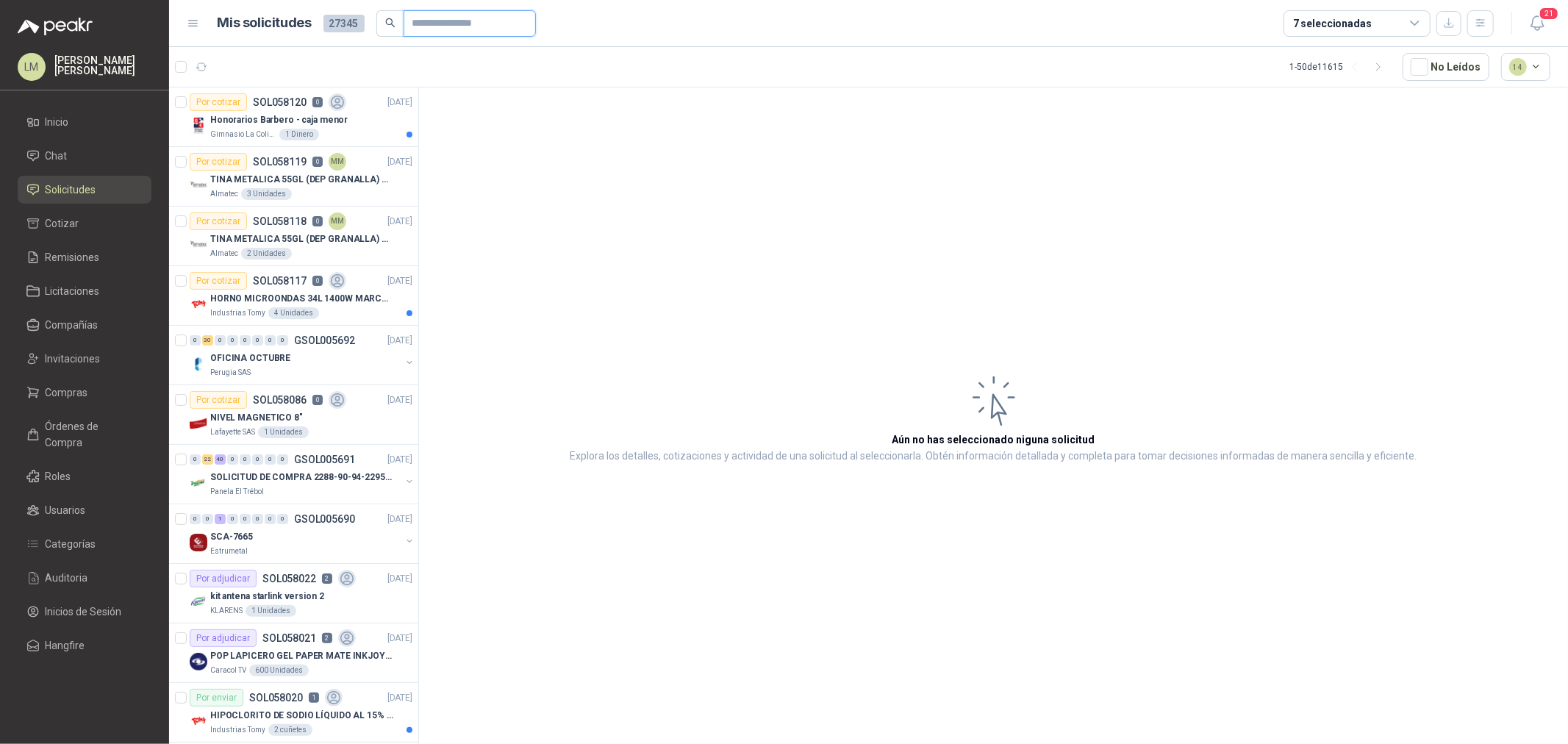
click at [415, 20] on input "text" at bounding box center [463, 24] width 103 height 25
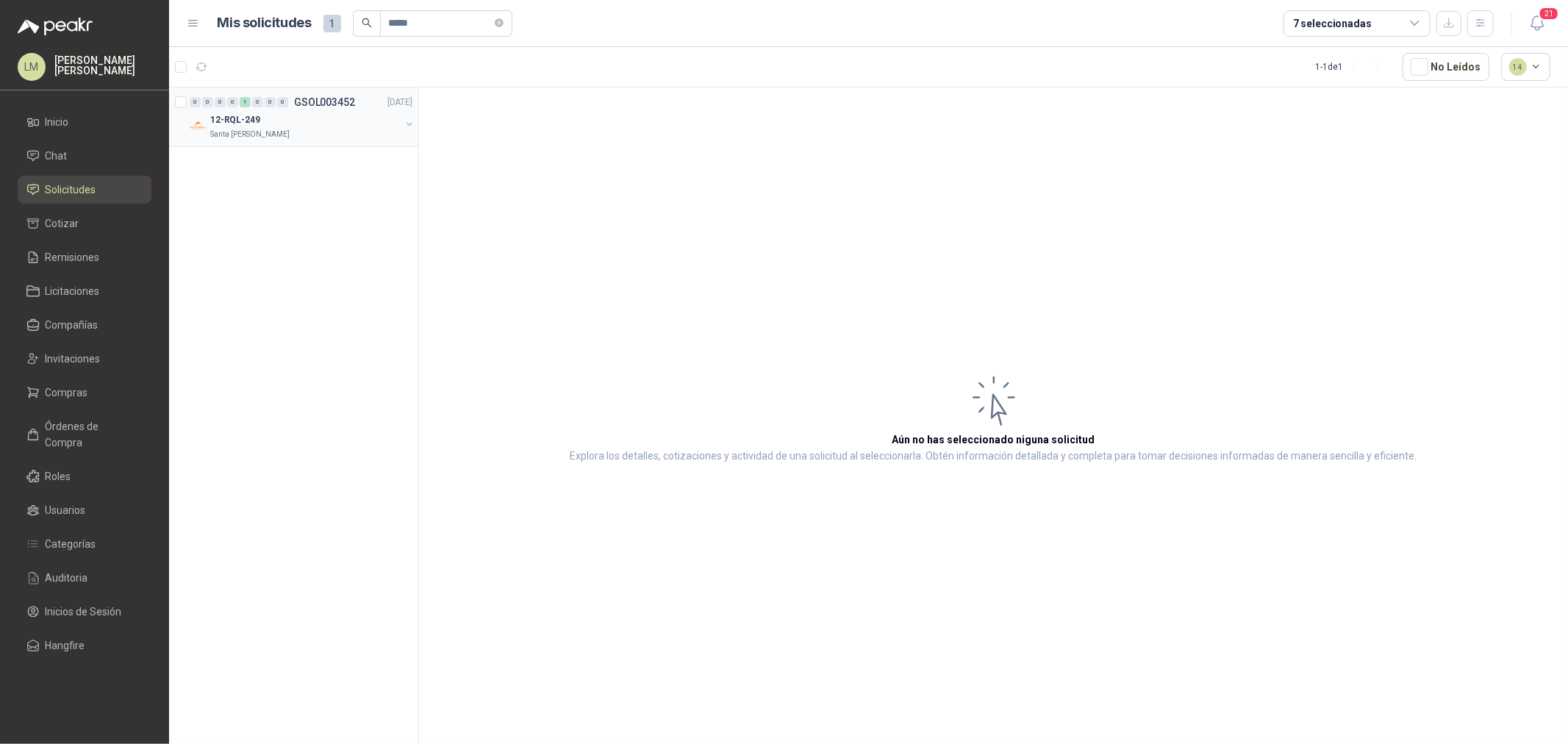
click at [409, 123] on button "button" at bounding box center [409, 124] width 12 height 12
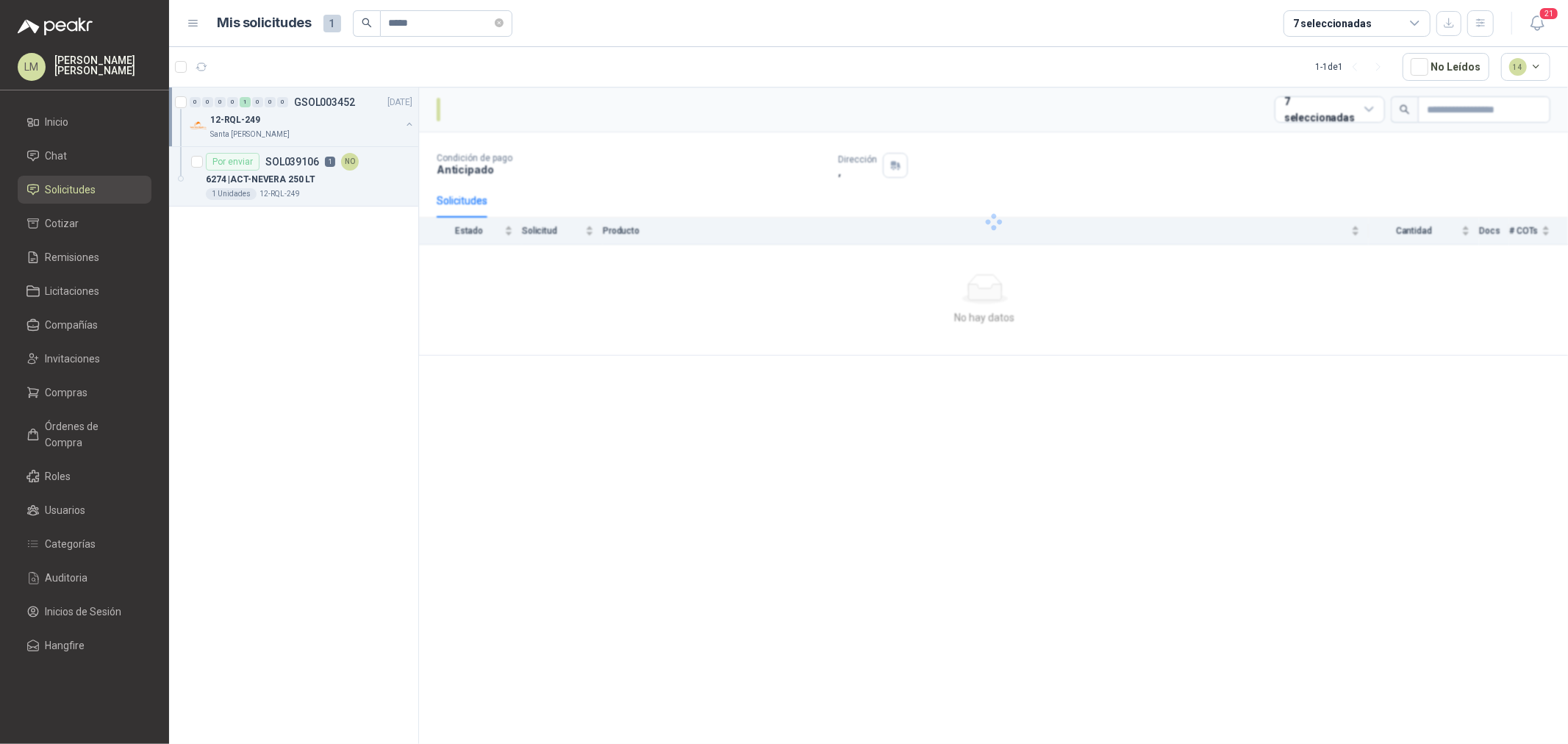
click at [350, 144] on div "0 0 0 0 1 0 0 0 GSOL003452 10/04/25 12-RQL-249 Santa Anita Napoles" at bounding box center [293, 117] width 249 height 59
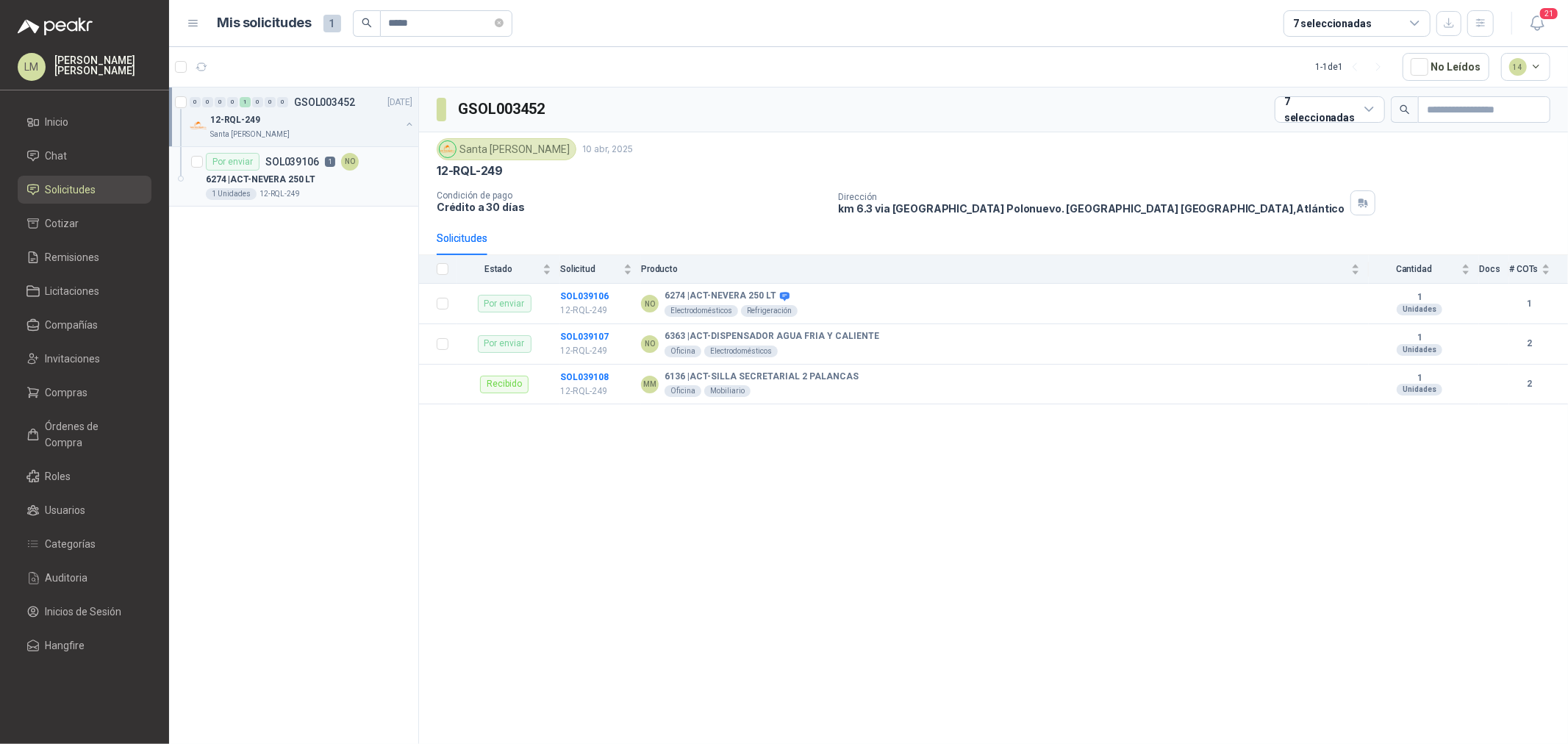
click at [351, 155] on div "NO" at bounding box center [350, 162] width 17 height 17
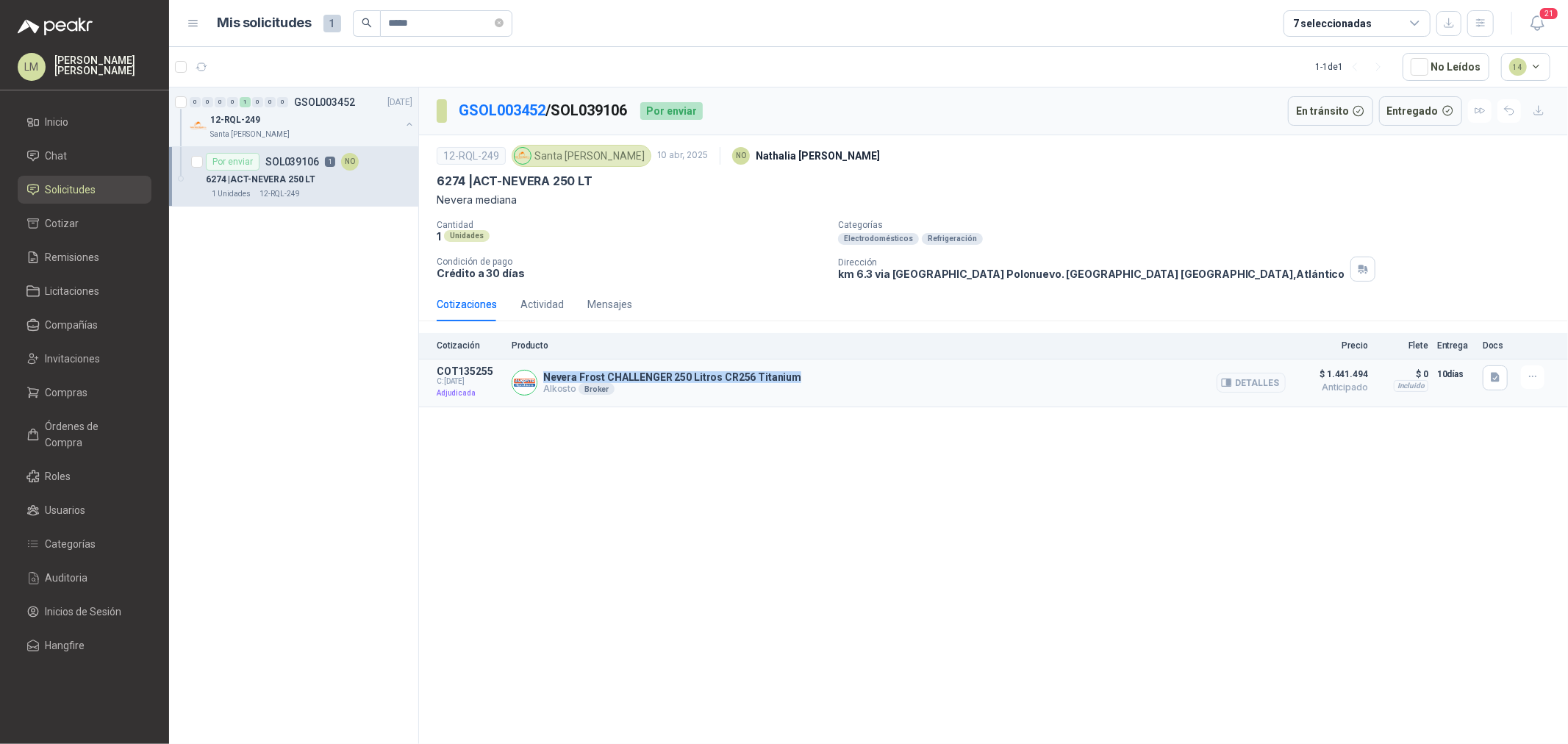
drag, startPoint x: 542, startPoint y: 375, endPoint x: 822, endPoint y: 359, distance: 280.5
click at [822, 360] on article "COT135255 C: 14/04/2025 Adjudicada Nevera Frost CHALLENGER 250 Litros CR256 Tit…" at bounding box center [993, 384] width 1149 height 48
copy p "Nevera Frost CHALLENGER 250 Litros CR256 Titanium"
click at [1225, 392] on button "Detalles" at bounding box center [1251, 383] width 69 height 20
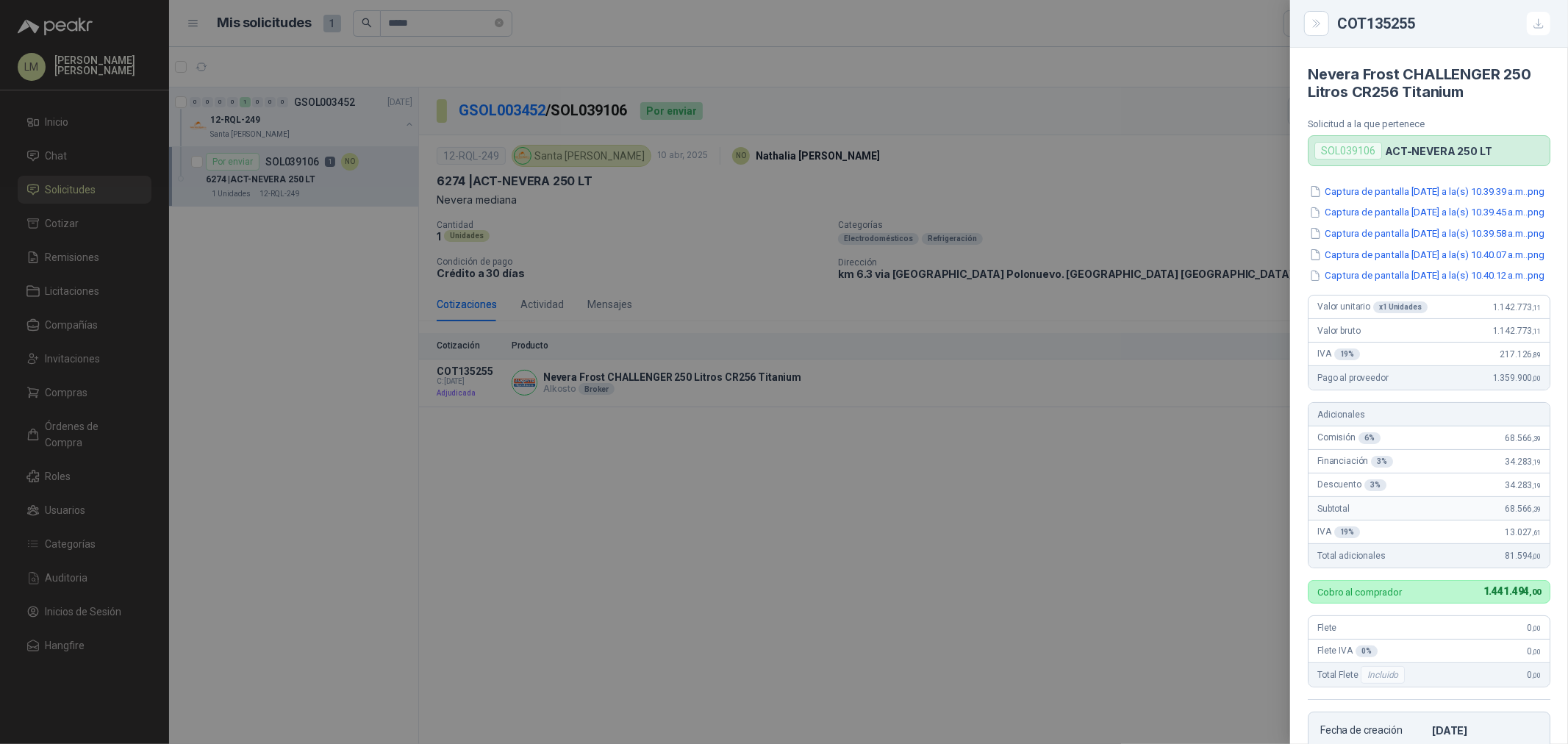
click at [1082, 393] on div at bounding box center [784, 372] width 1568 height 744
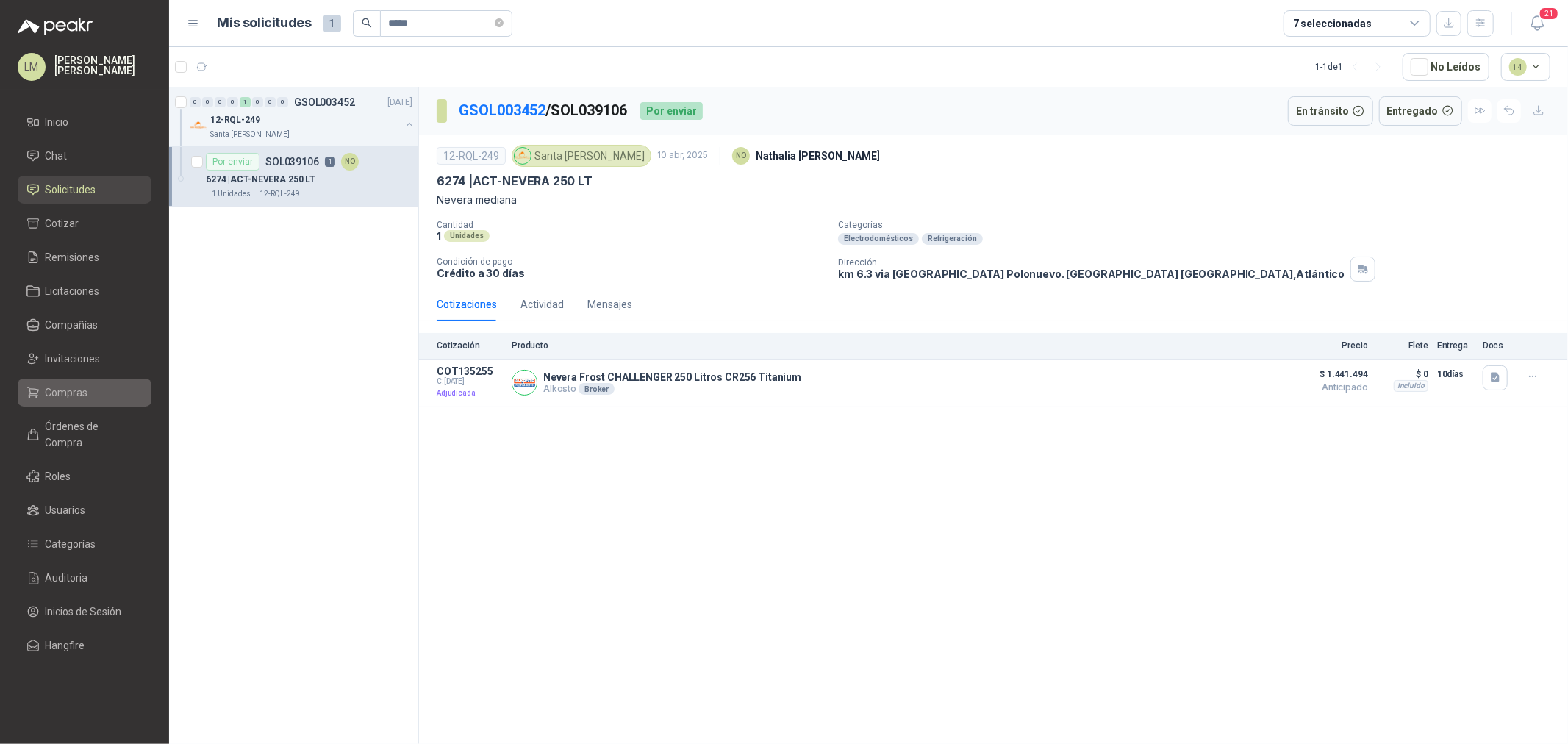
click at [52, 384] on link "Compras" at bounding box center [84, 392] width 134 height 28
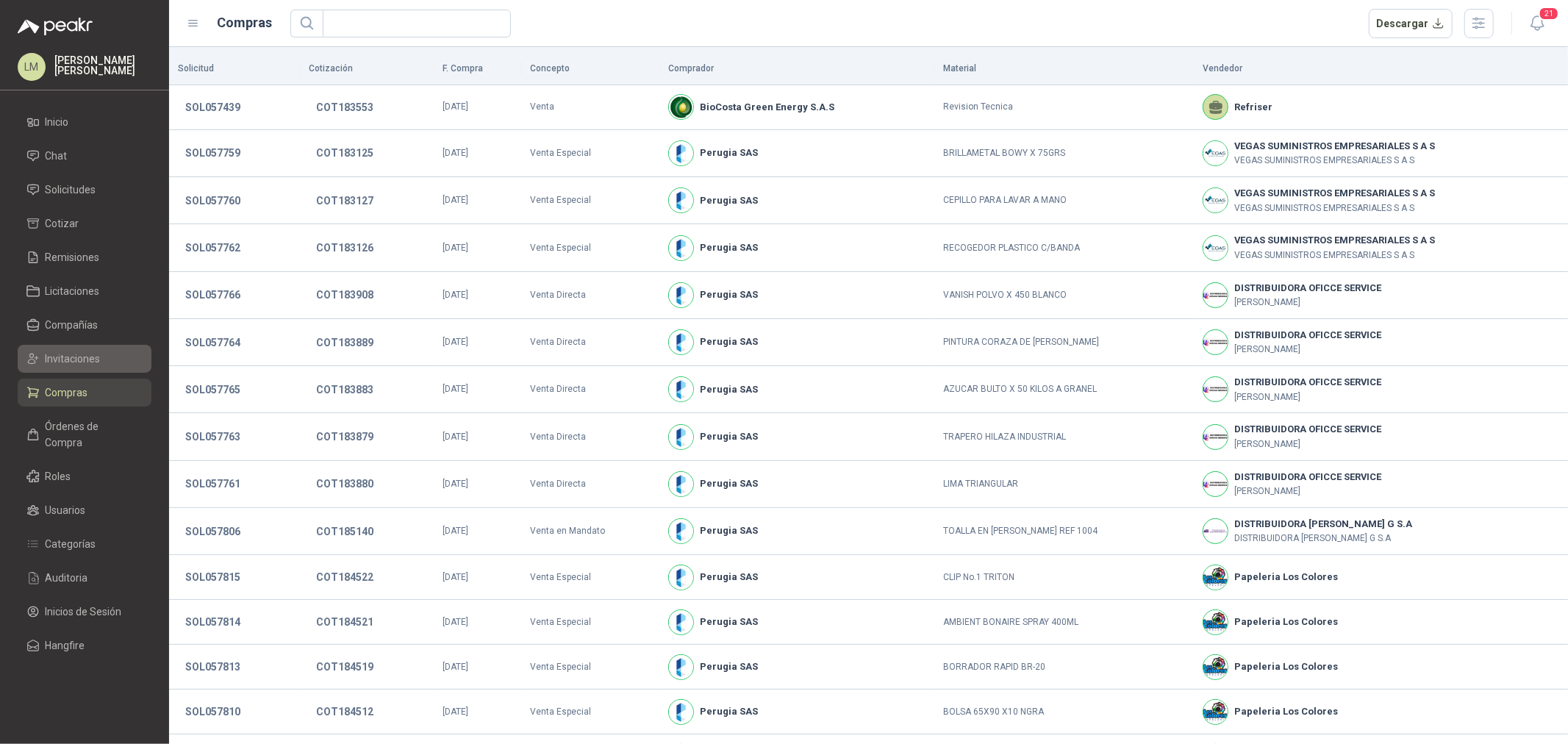
click at [54, 360] on span "Invitaciones" at bounding box center [74, 359] width 56 height 16
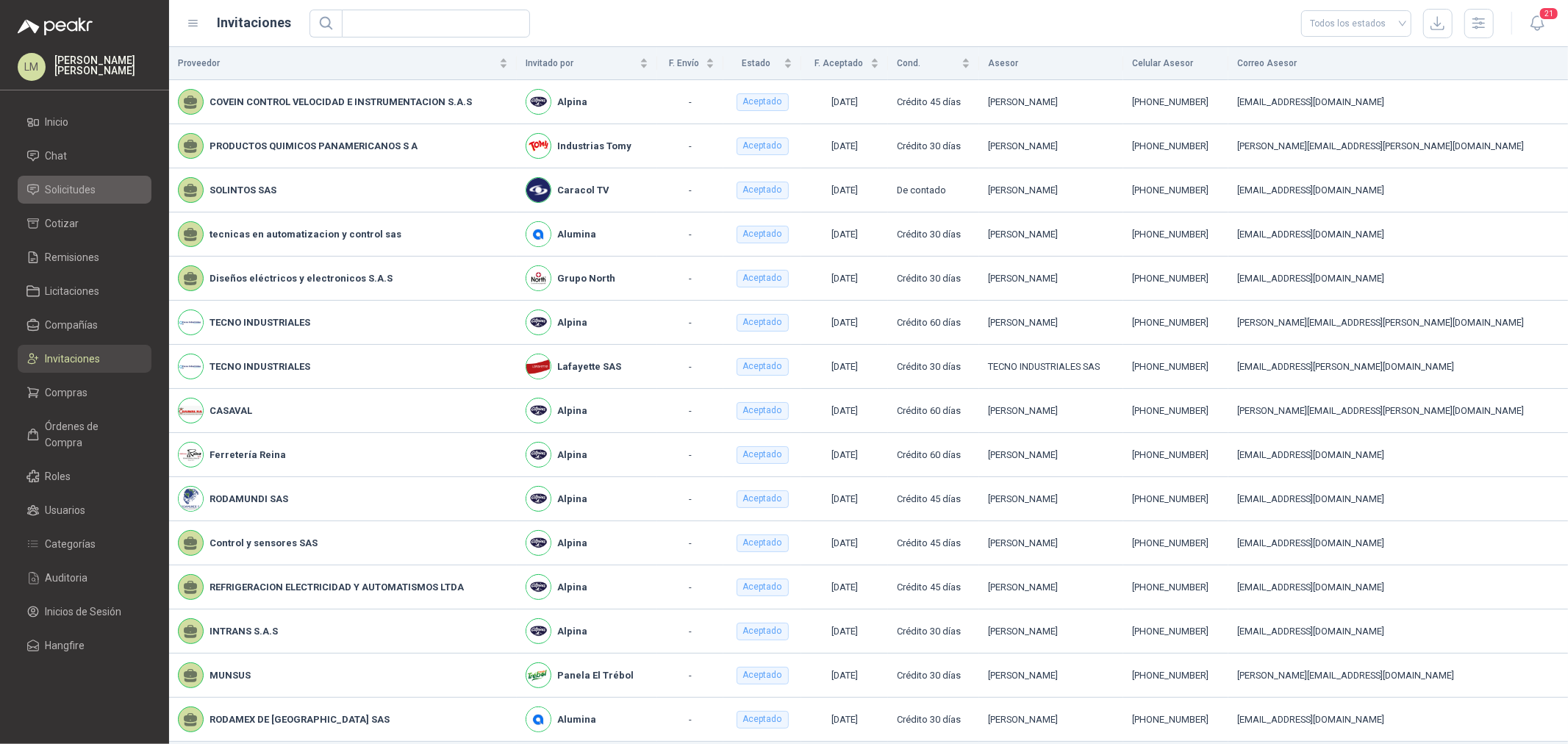
click at [81, 191] on span "Solicitudes" at bounding box center [71, 189] width 51 height 16
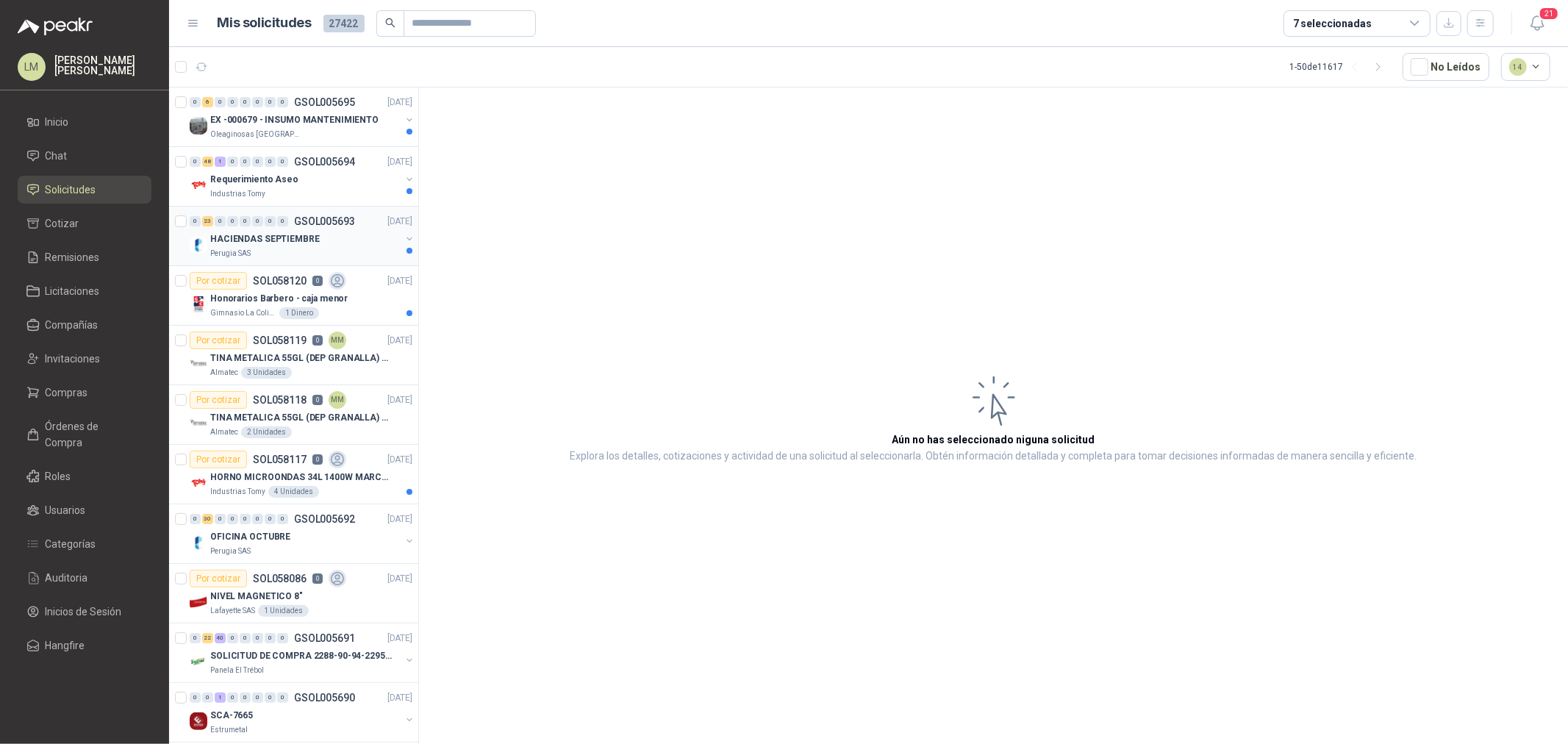
click at [289, 241] on p "HACIENDAS SEPTIEMBRE" at bounding box center [265, 239] width 109 height 14
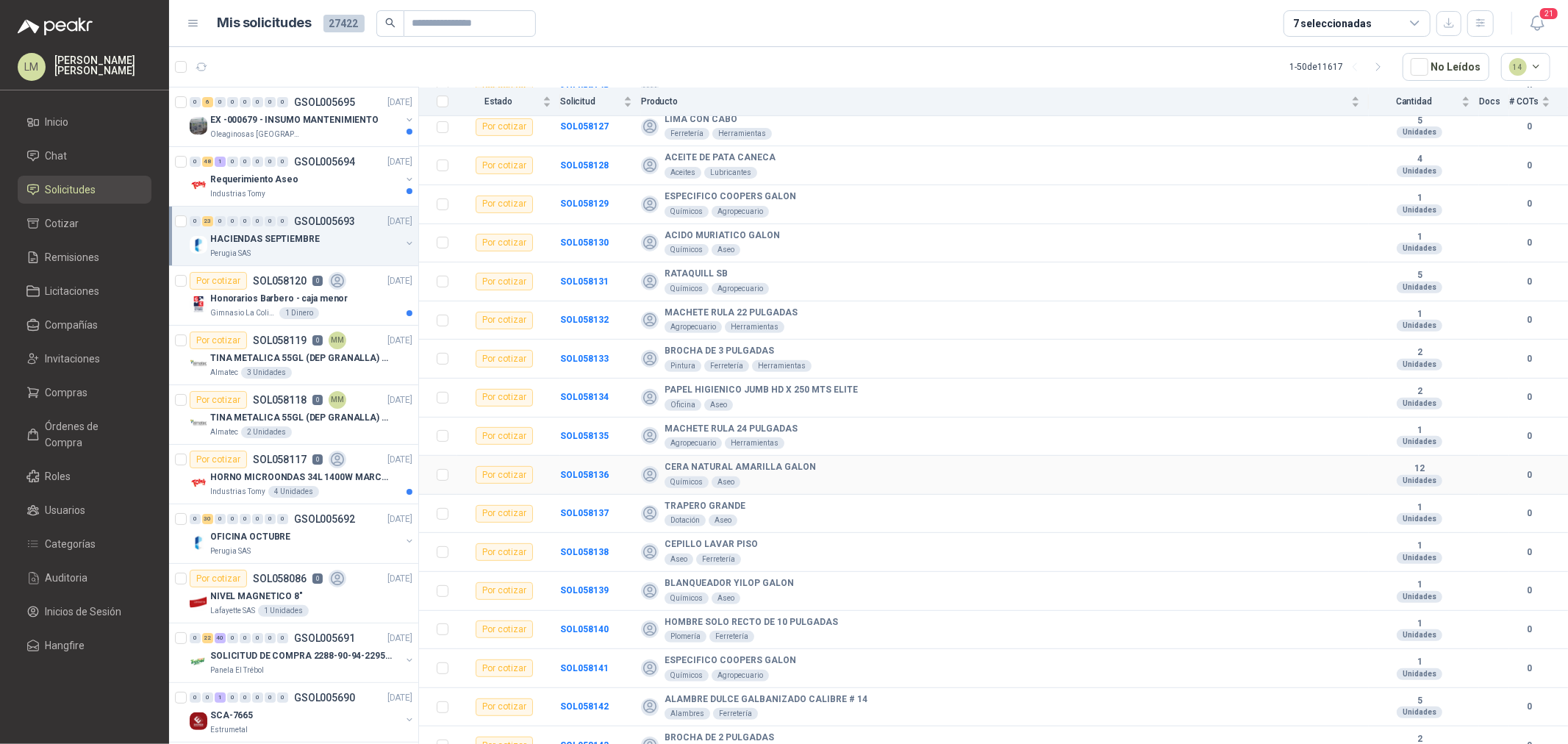
scroll to position [425, 0]
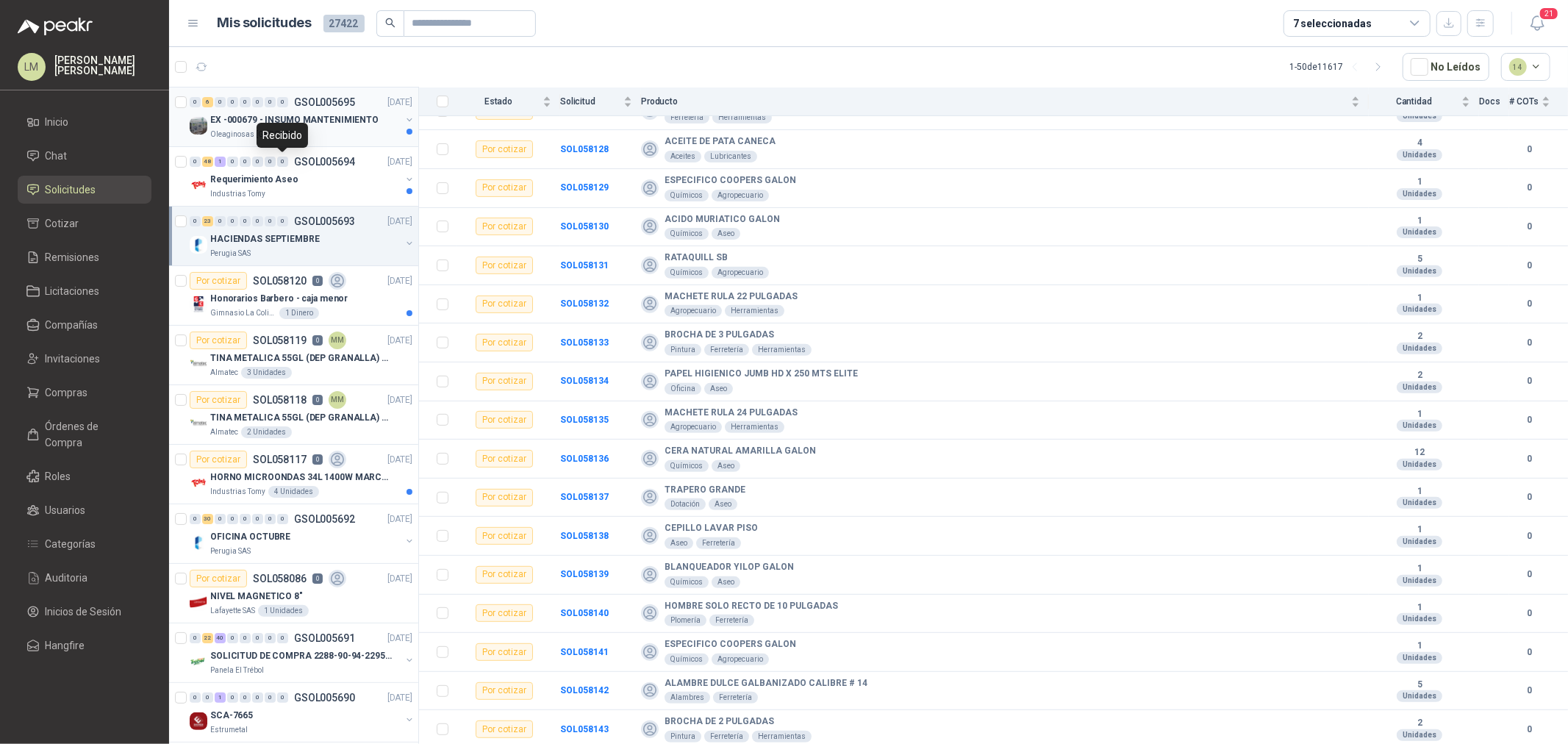
click at [281, 118] on p "EX -000679 - INSUMO MANTENIMIENTO" at bounding box center [294, 120] width 169 height 14
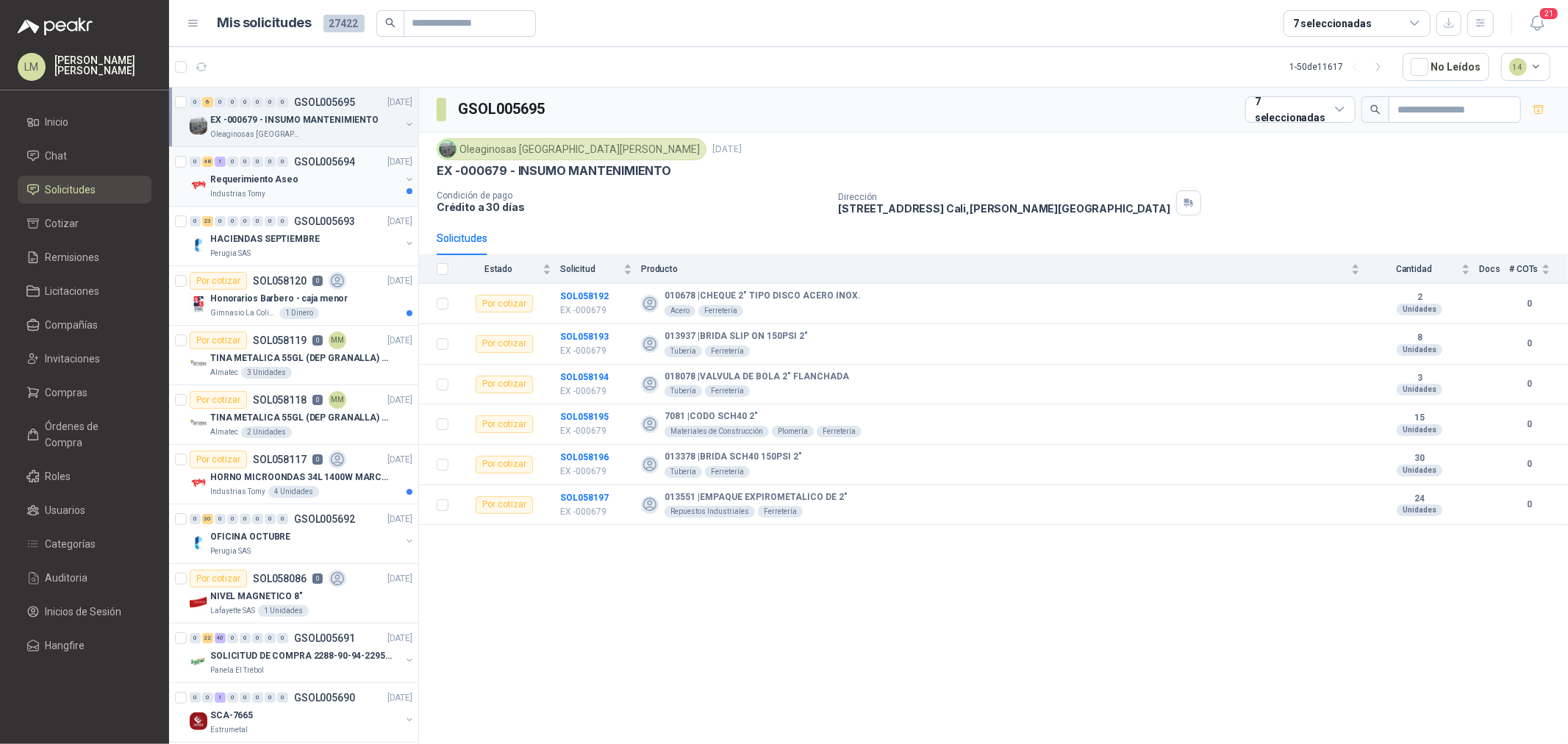
click at [247, 174] on p "Requerimiento Aseo" at bounding box center [254, 179] width 88 height 14
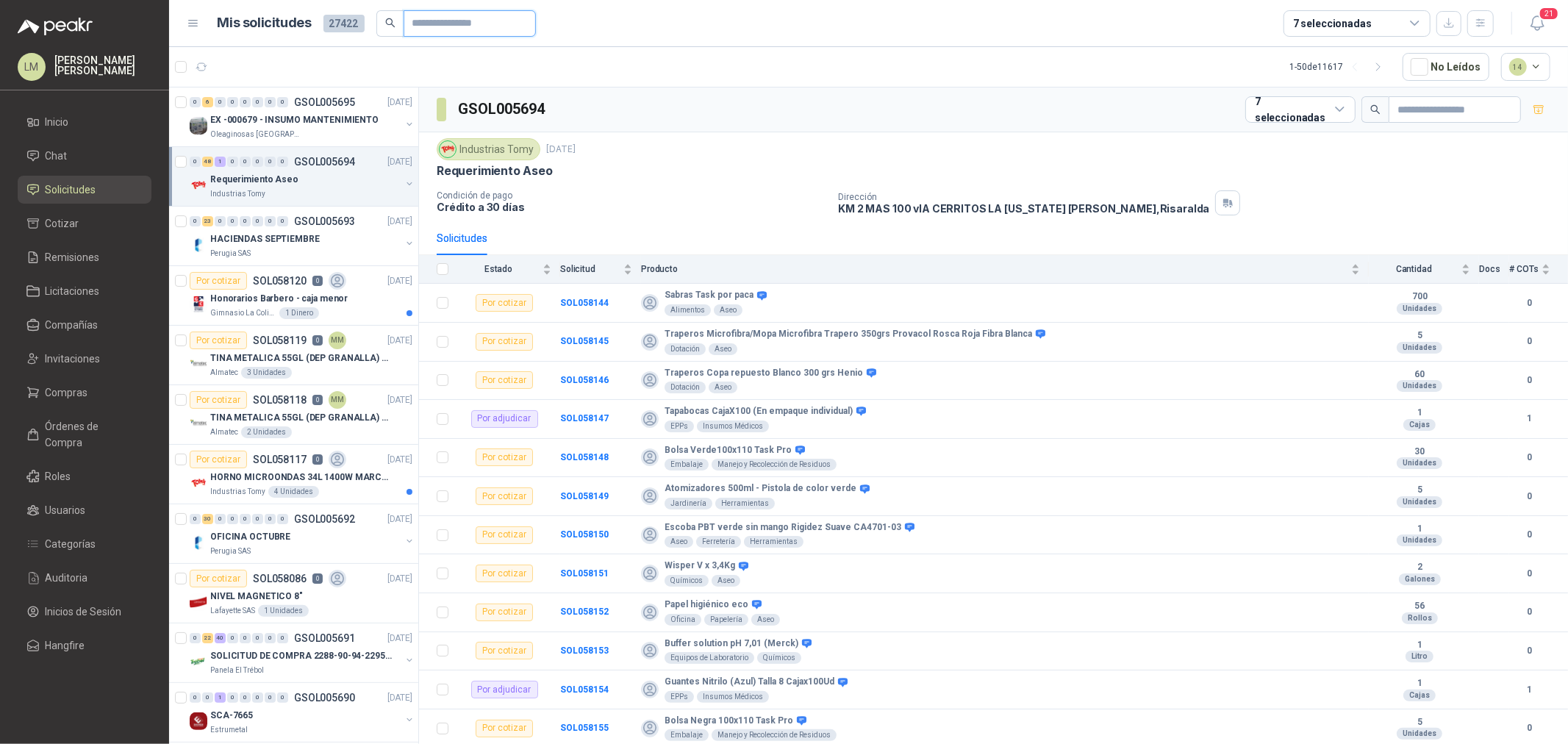
click at [447, 17] on input "text" at bounding box center [463, 24] width 103 height 25
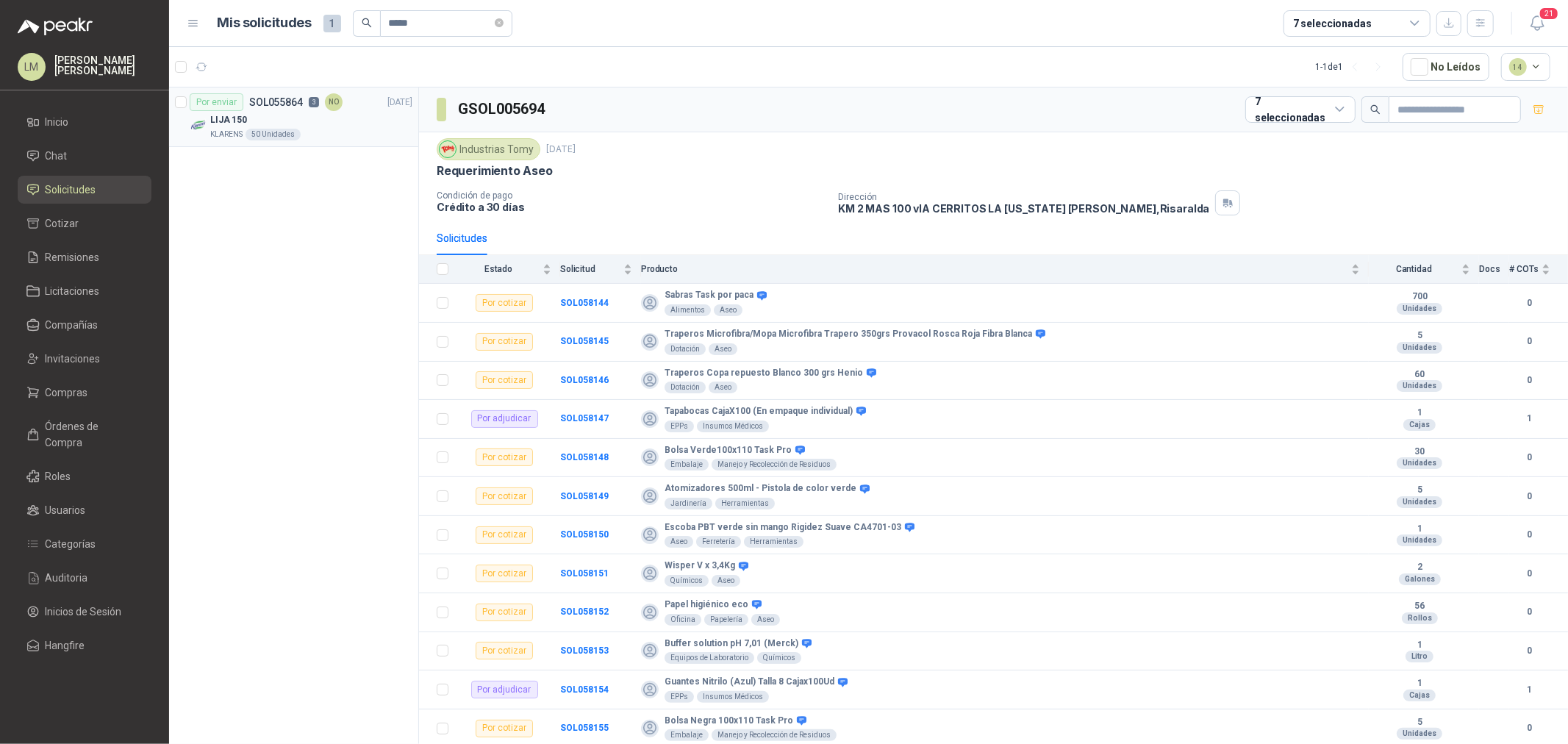
click at [325, 115] on div "LIJA 150" at bounding box center [311, 120] width 202 height 17
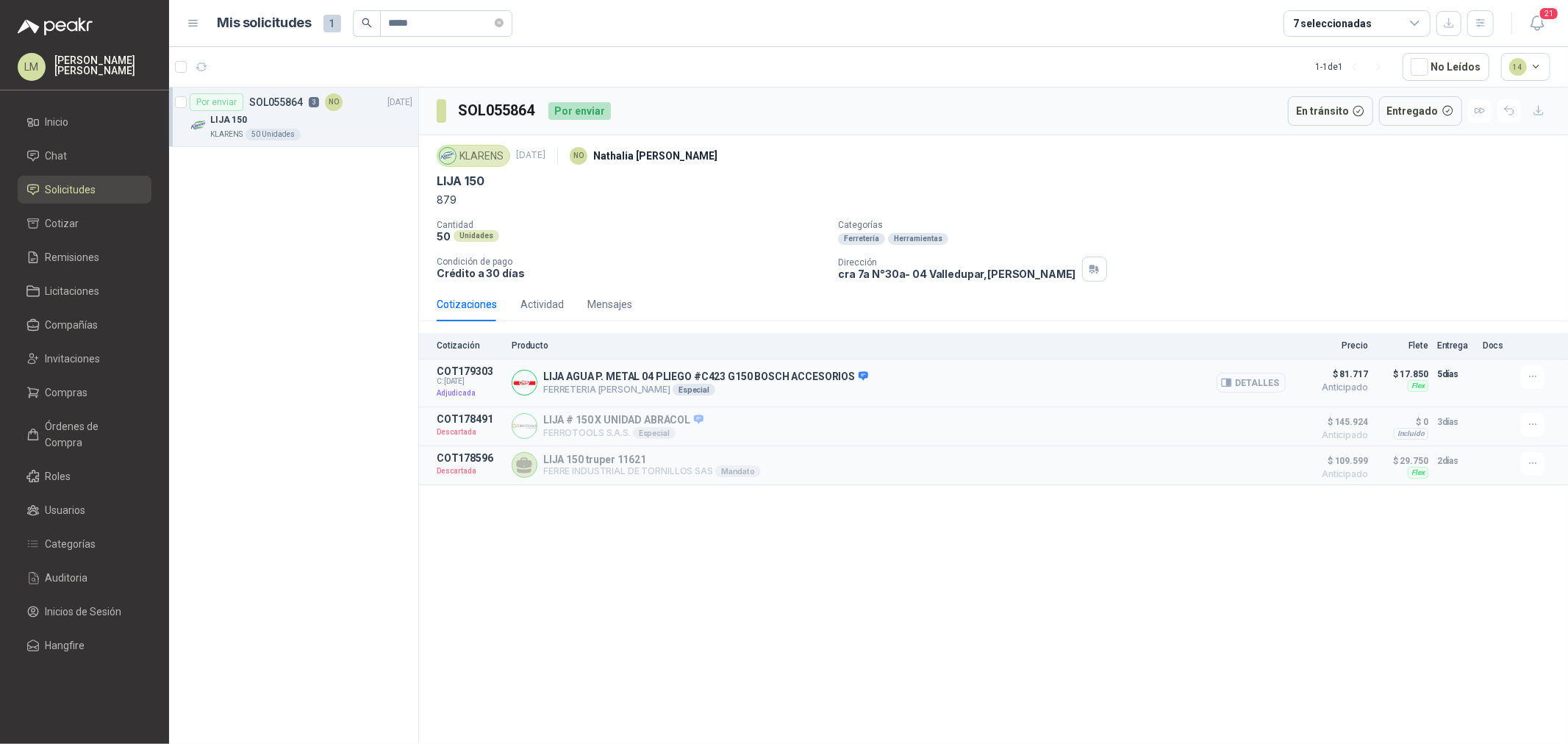
click at [1231, 377] on button "Detalles" at bounding box center [1251, 383] width 69 height 20
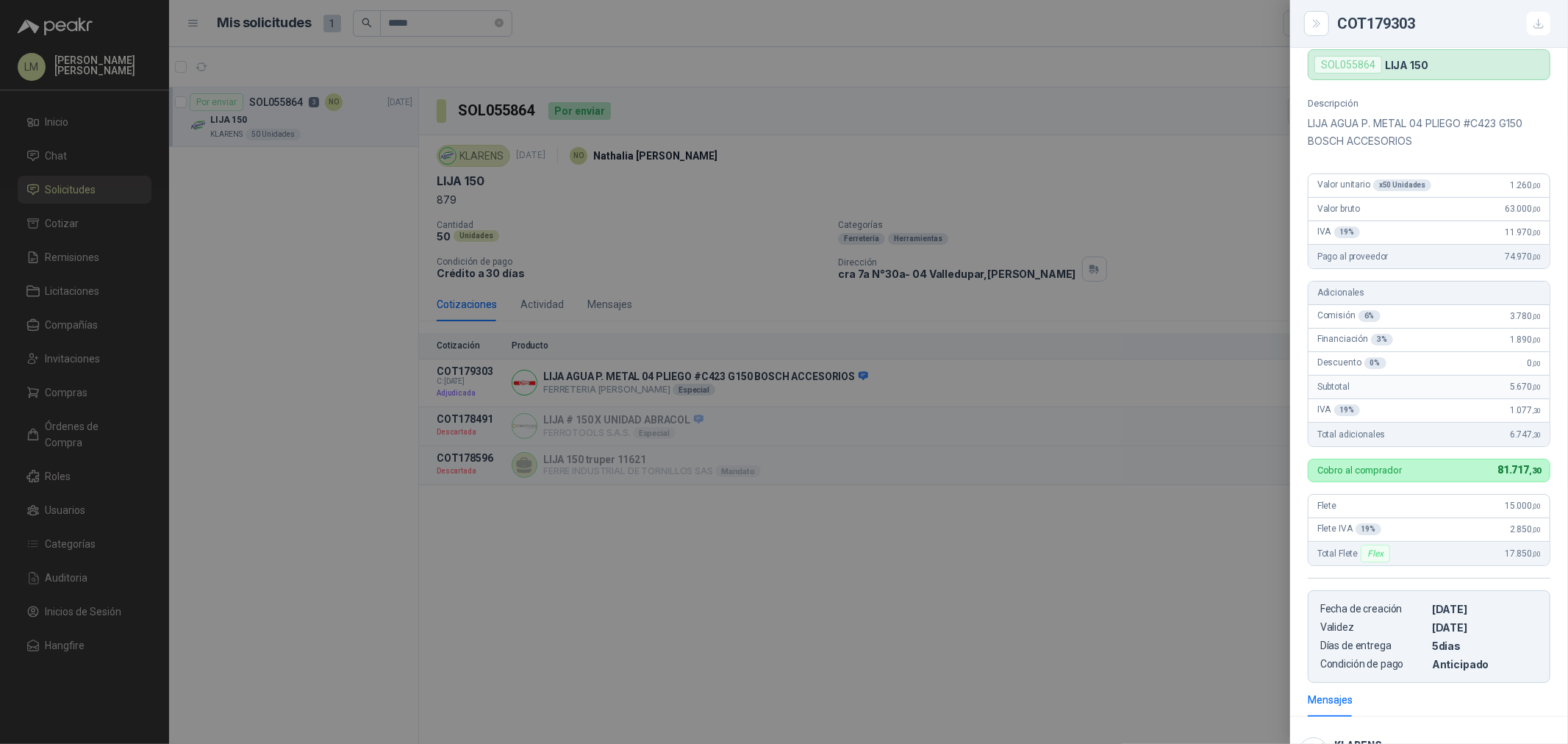
scroll to position [188, 0]
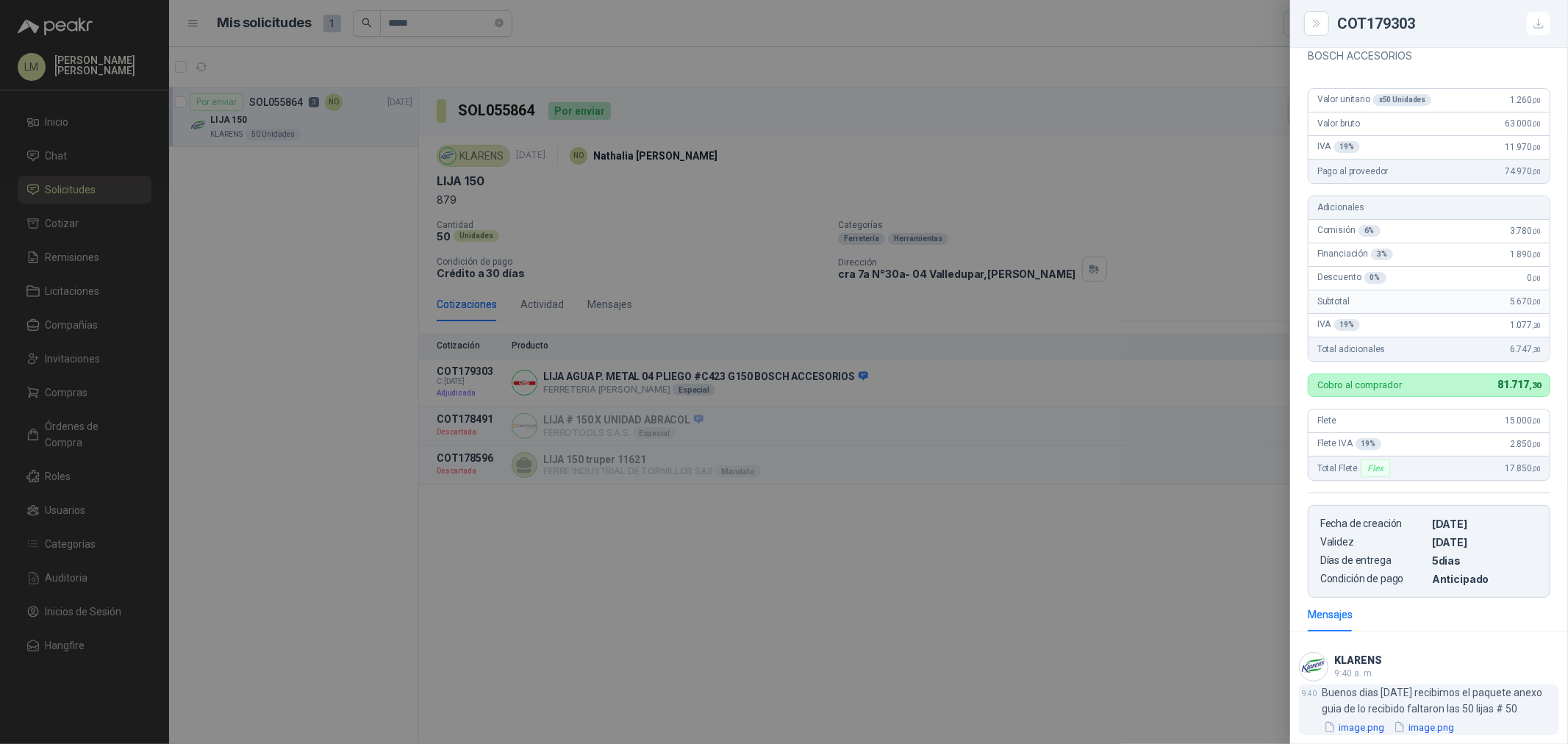
click at [1254, 567] on button "image.png" at bounding box center [1354, 728] width 64 height 15
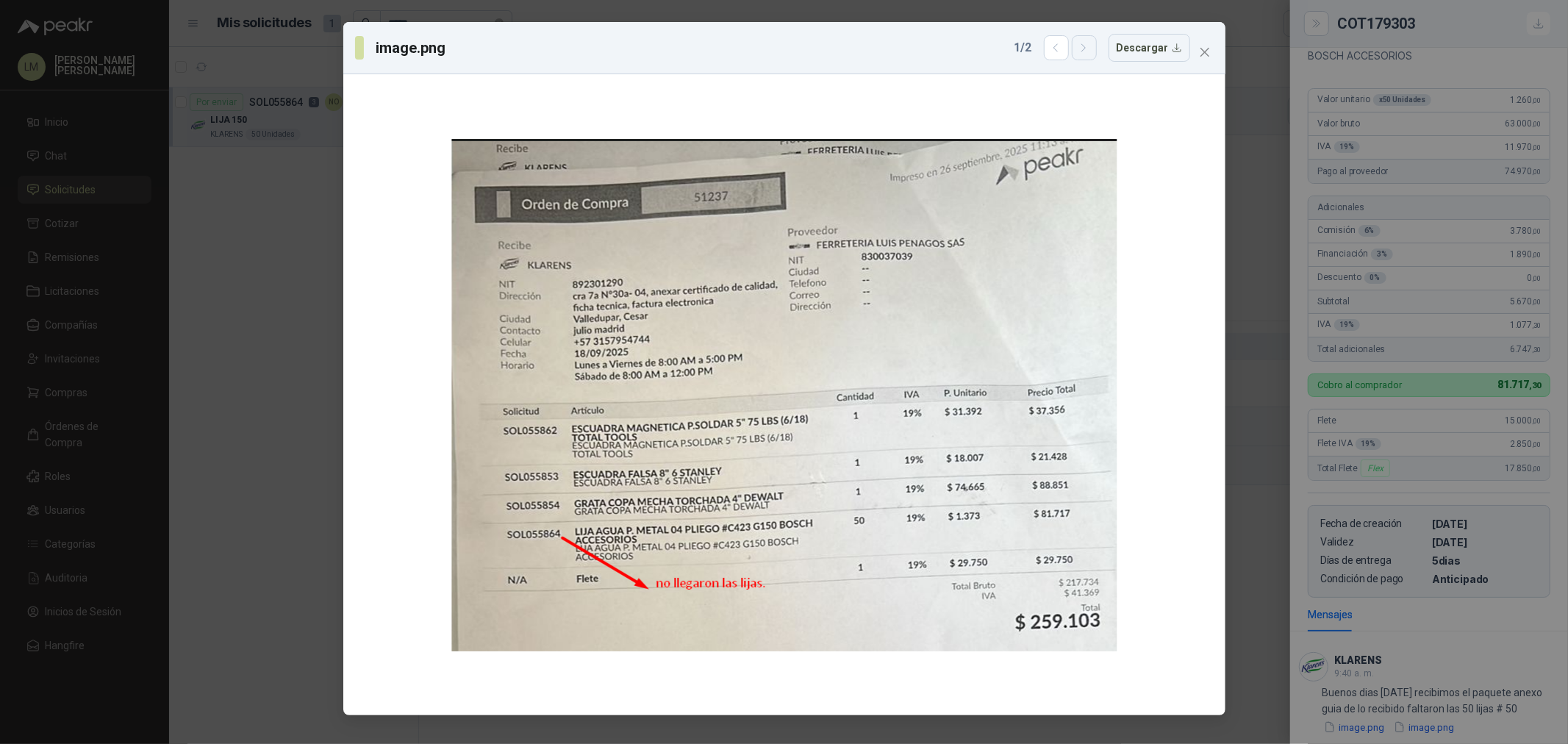
click at [1090, 52] on icon "button" at bounding box center [1083, 48] width 12 height 12
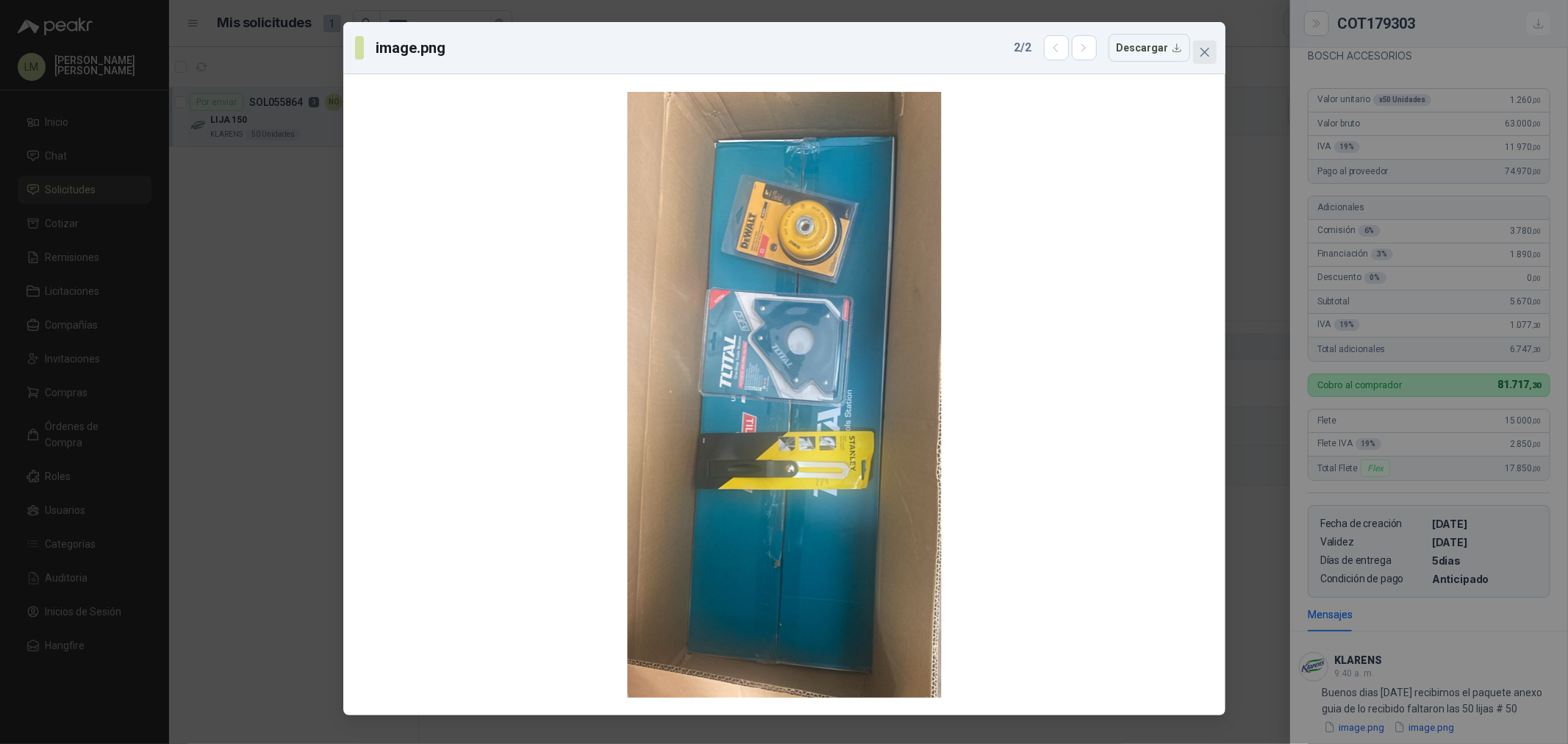
click at [1204, 52] on icon "close" at bounding box center [1204, 52] width 9 height 9
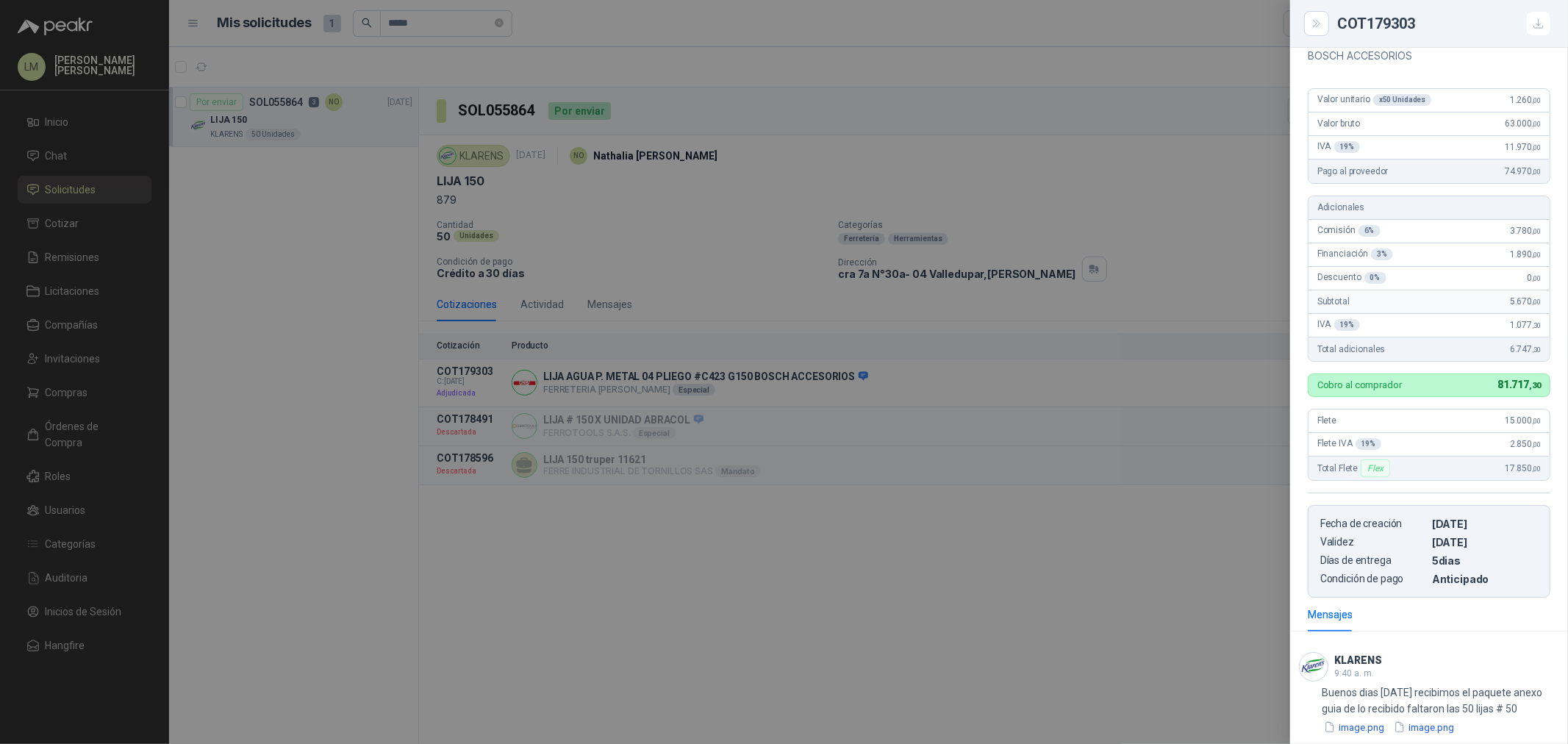
click at [551, 567] on div at bounding box center [784, 372] width 1568 height 744
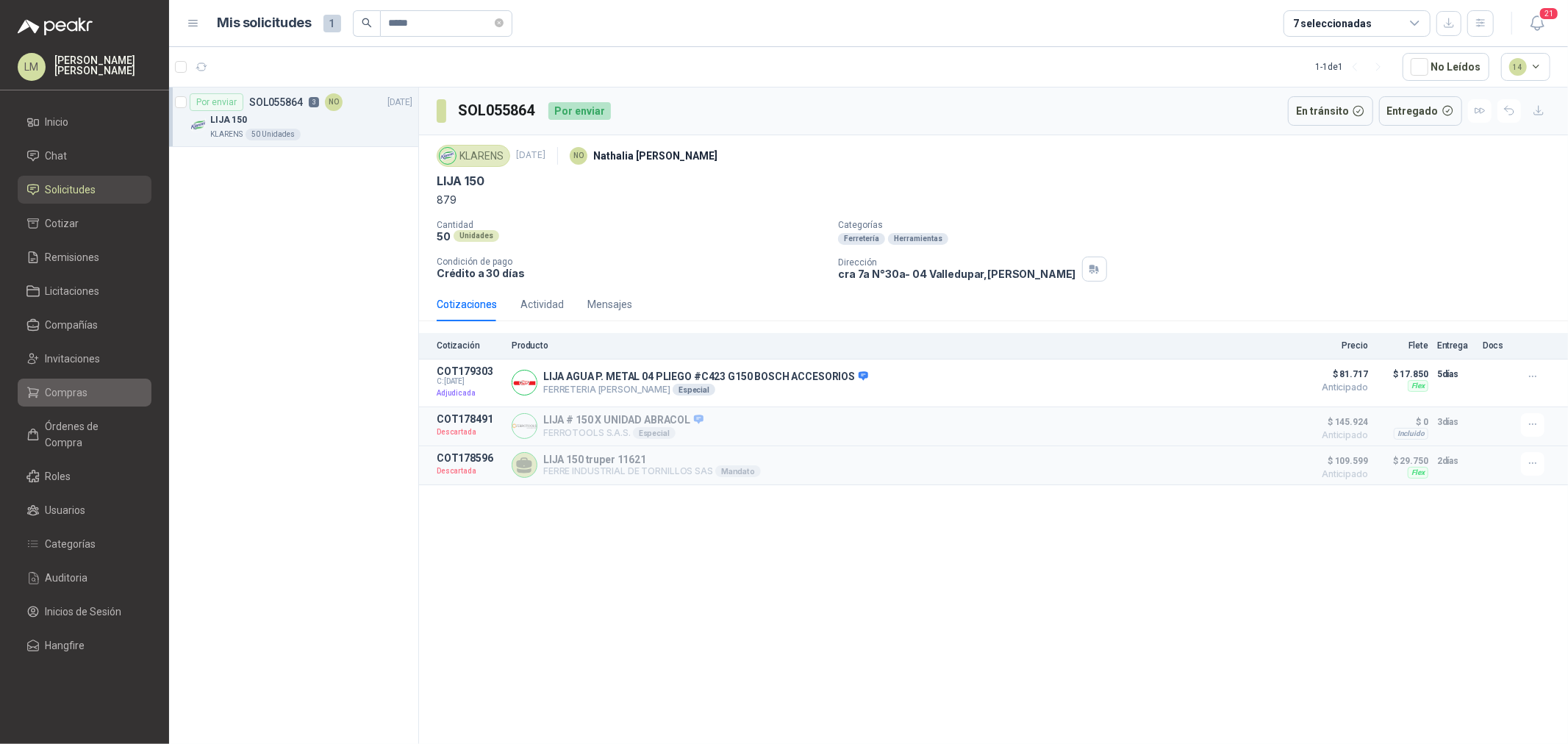
click at [85, 388] on span "Compras" at bounding box center [67, 392] width 42 height 16
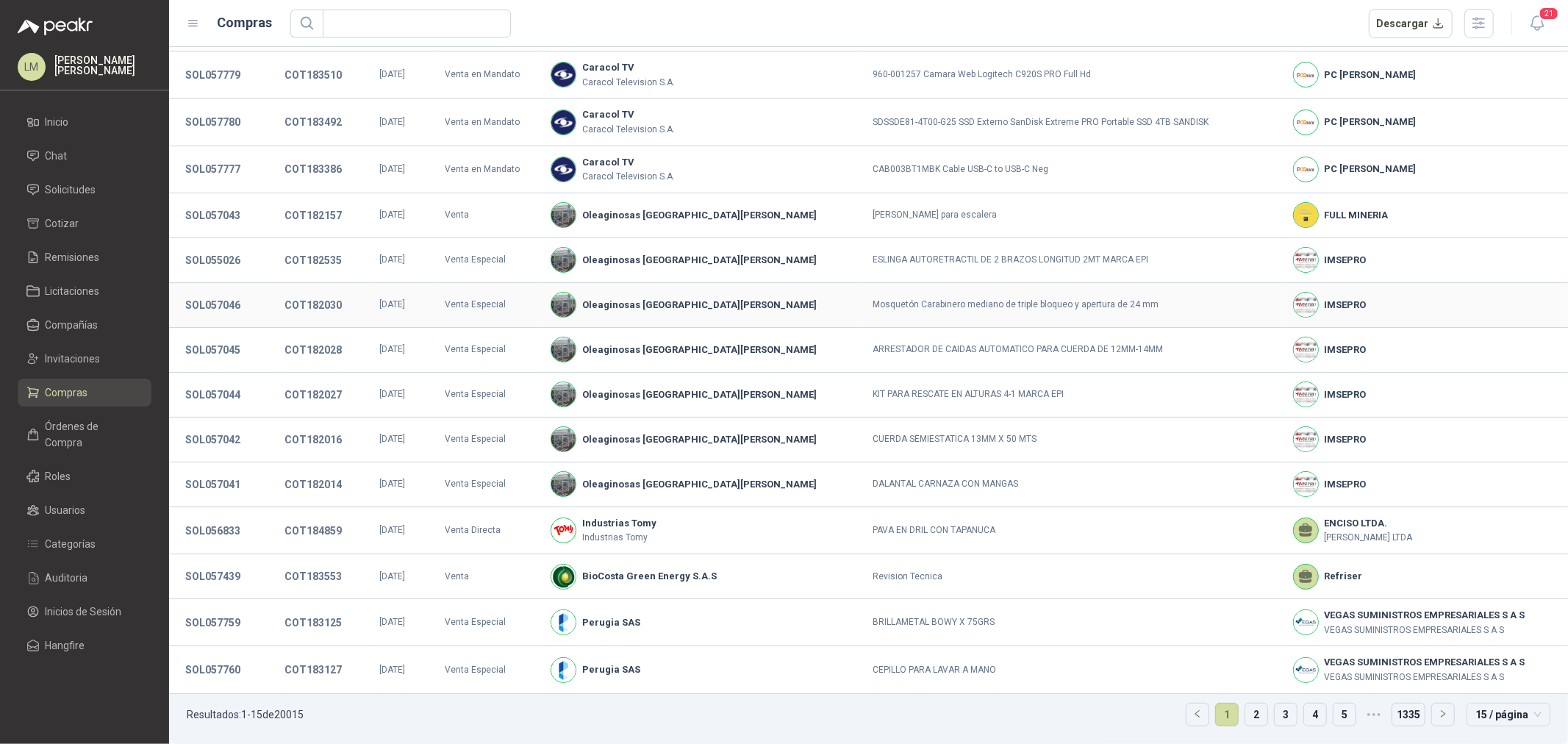
scroll to position [85, 0]
click at [42, 425] on li "Órdenes de Compra" at bounding box center [84, 434] width 116 height 33
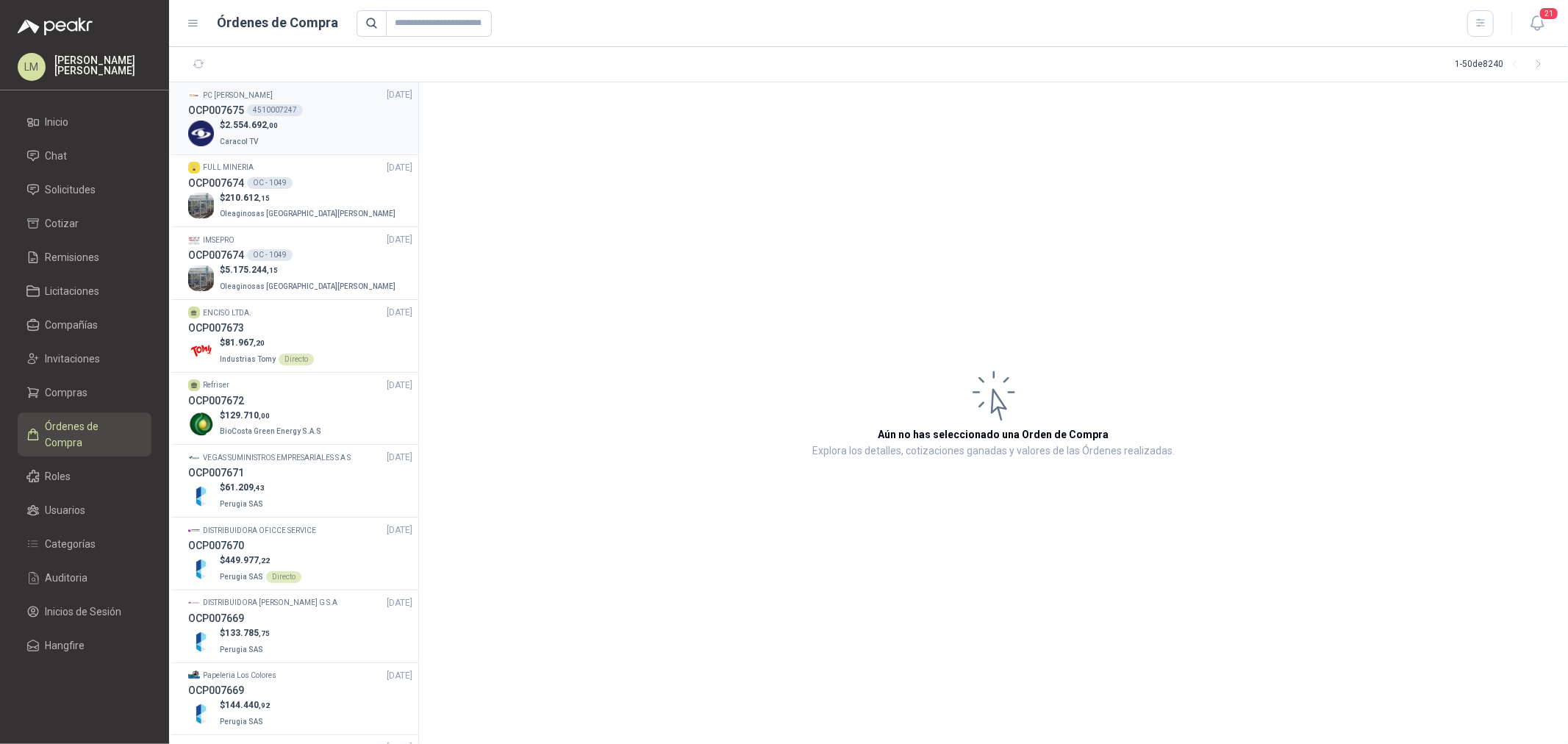
click at [313, 125] on div "$ 2.554.692 ,00 Caracol TV" at bounding box center [300, 132] width 224 height 30
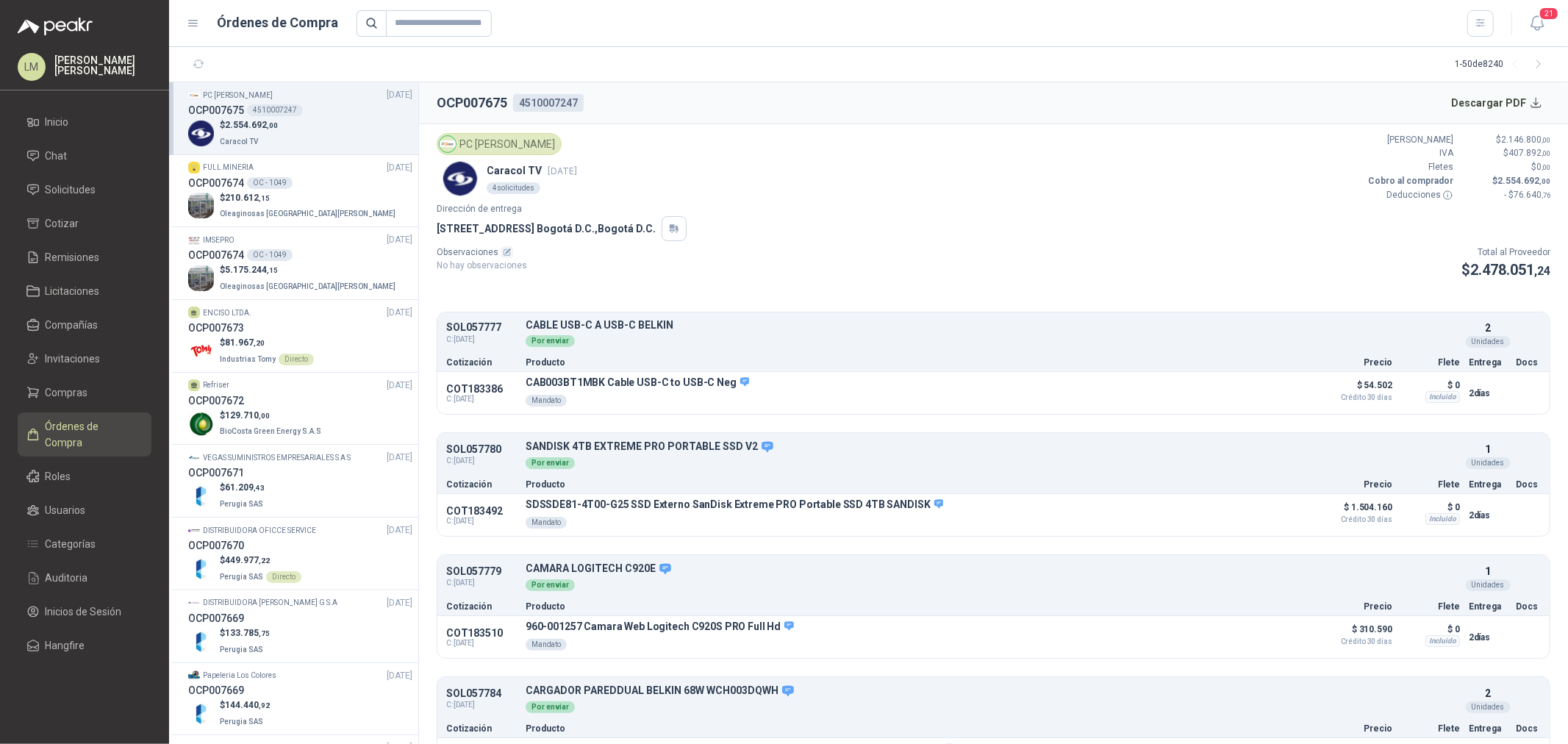
scroll to position [46, 0]
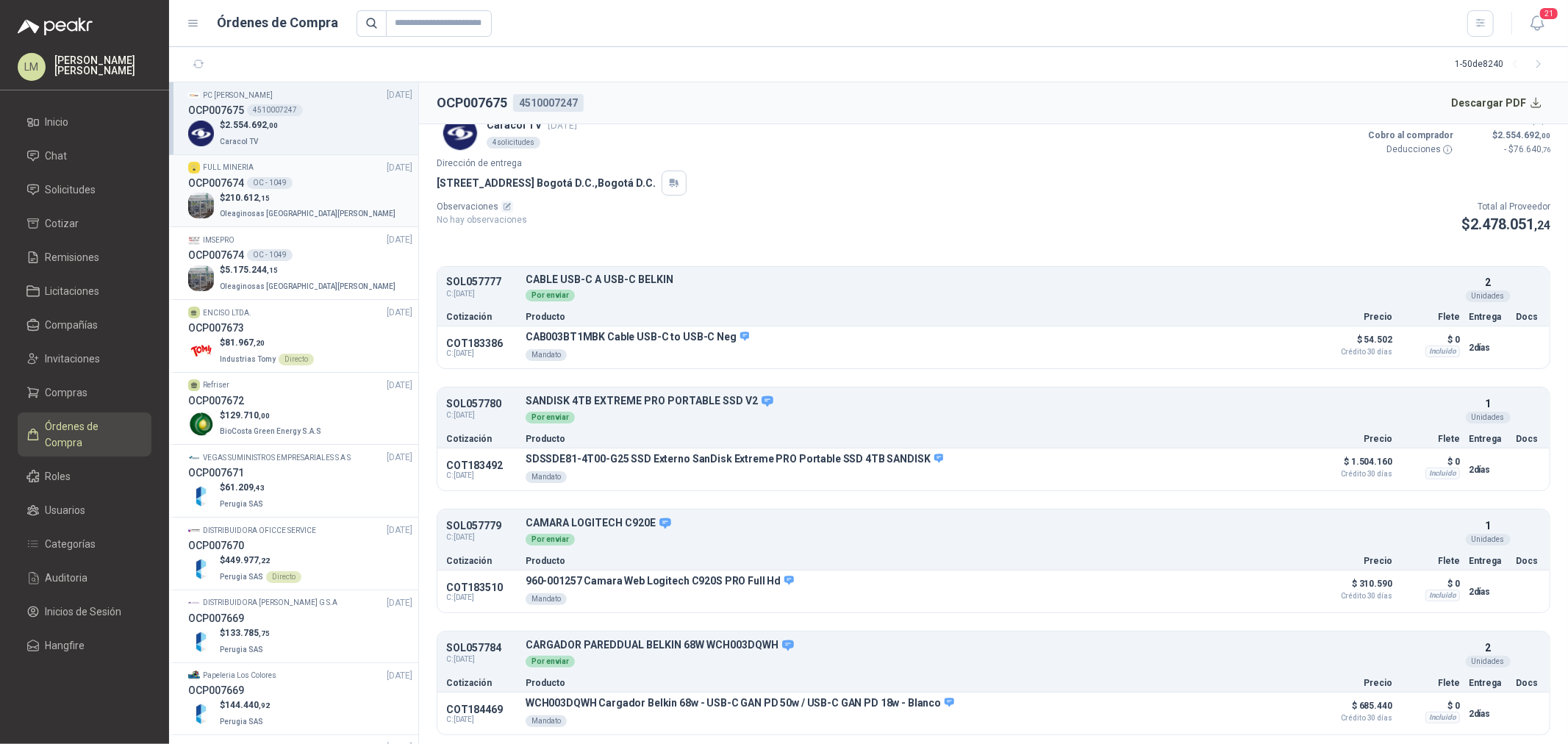
click at [288, 194] on p "$ 210.612 ,15" at bounding box center [309, 198] width 178 height 14
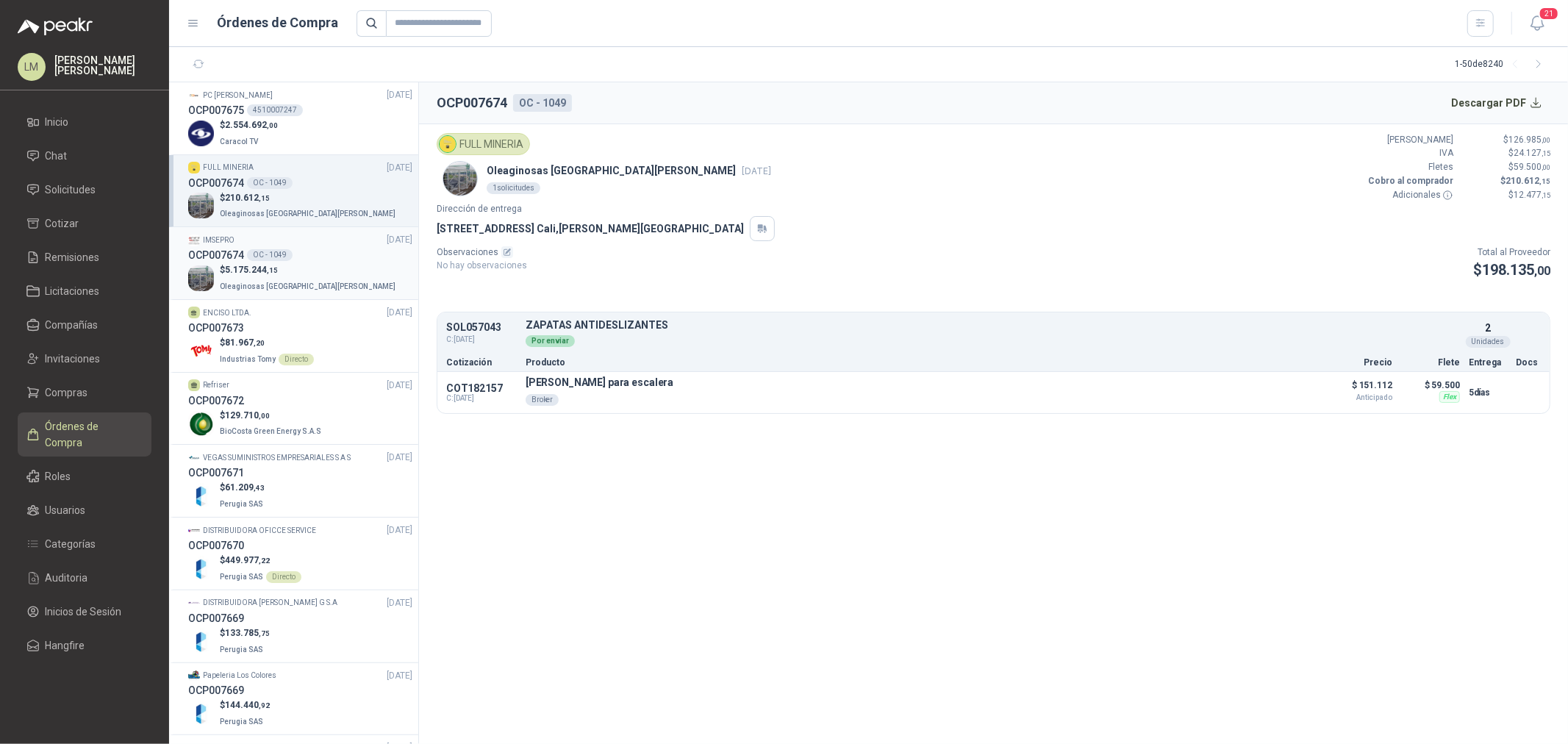
click at [276, 265] on p "$ 5.175.244 ,15" at bounding box center [309, 270] width 178 height 14
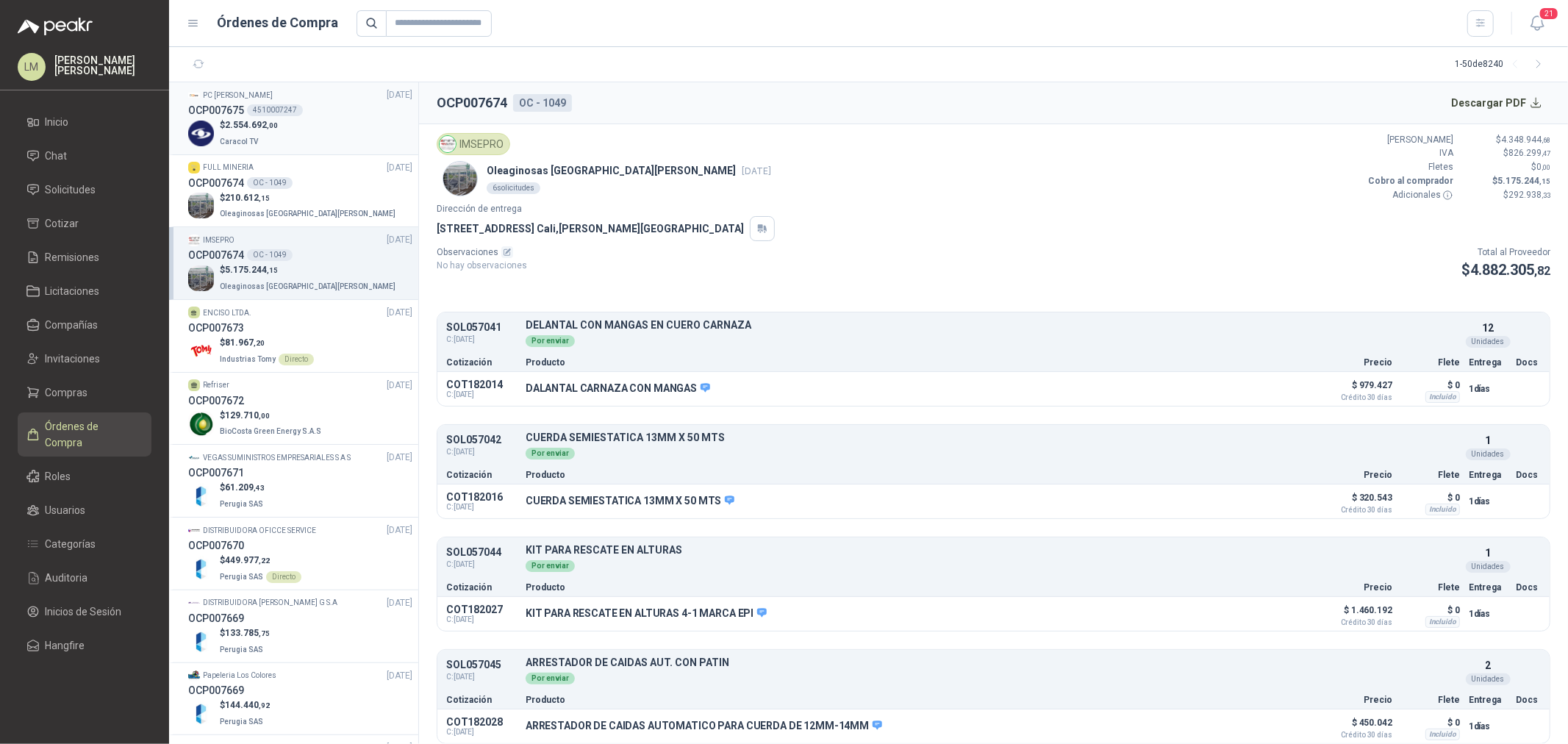
click at [252, 132] on p "Caracol TV" at bounding box center [248, 140] width 58 height 16
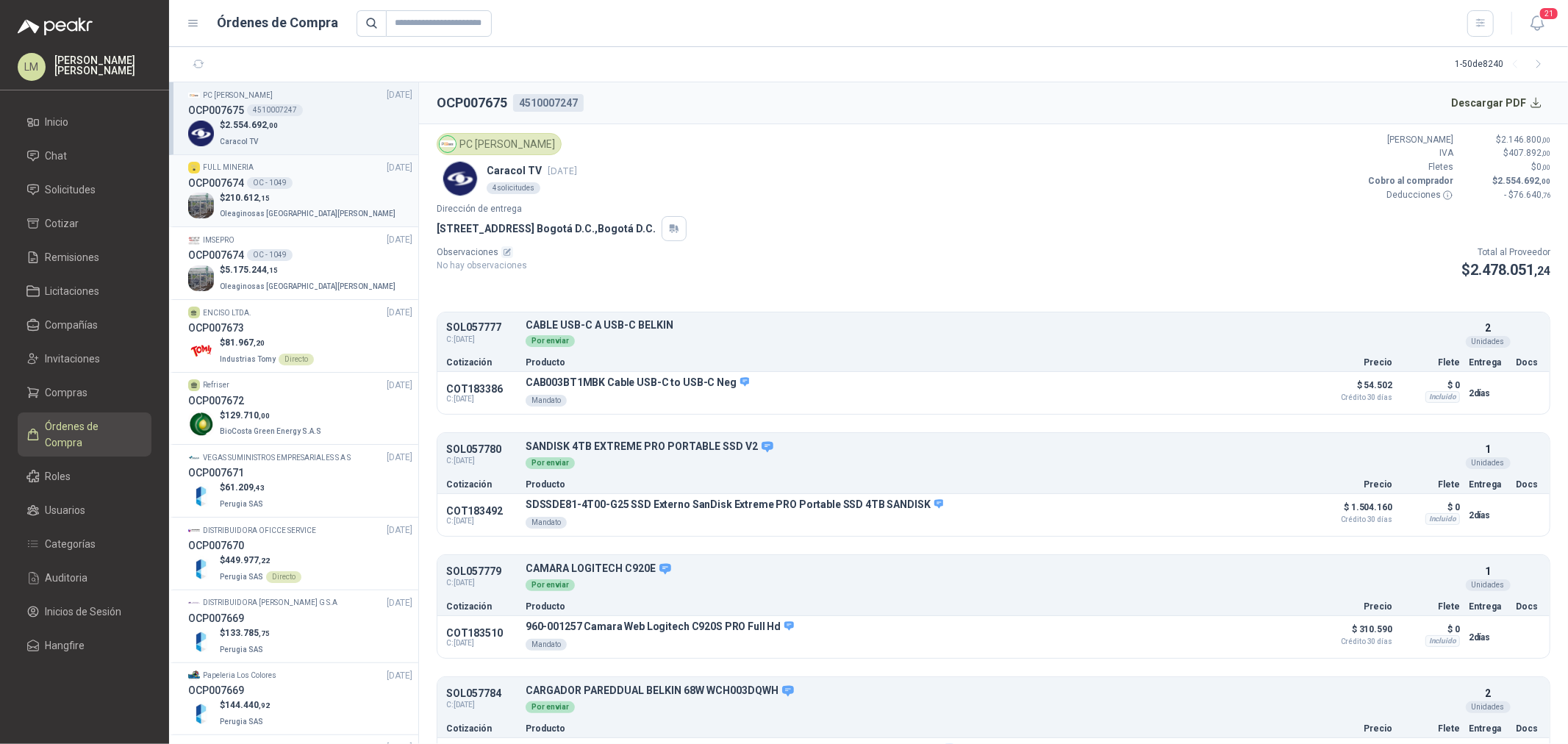
click at [246, 196] on span "210.612 ,15" at bounding box center [247, 198] width 45 height 11
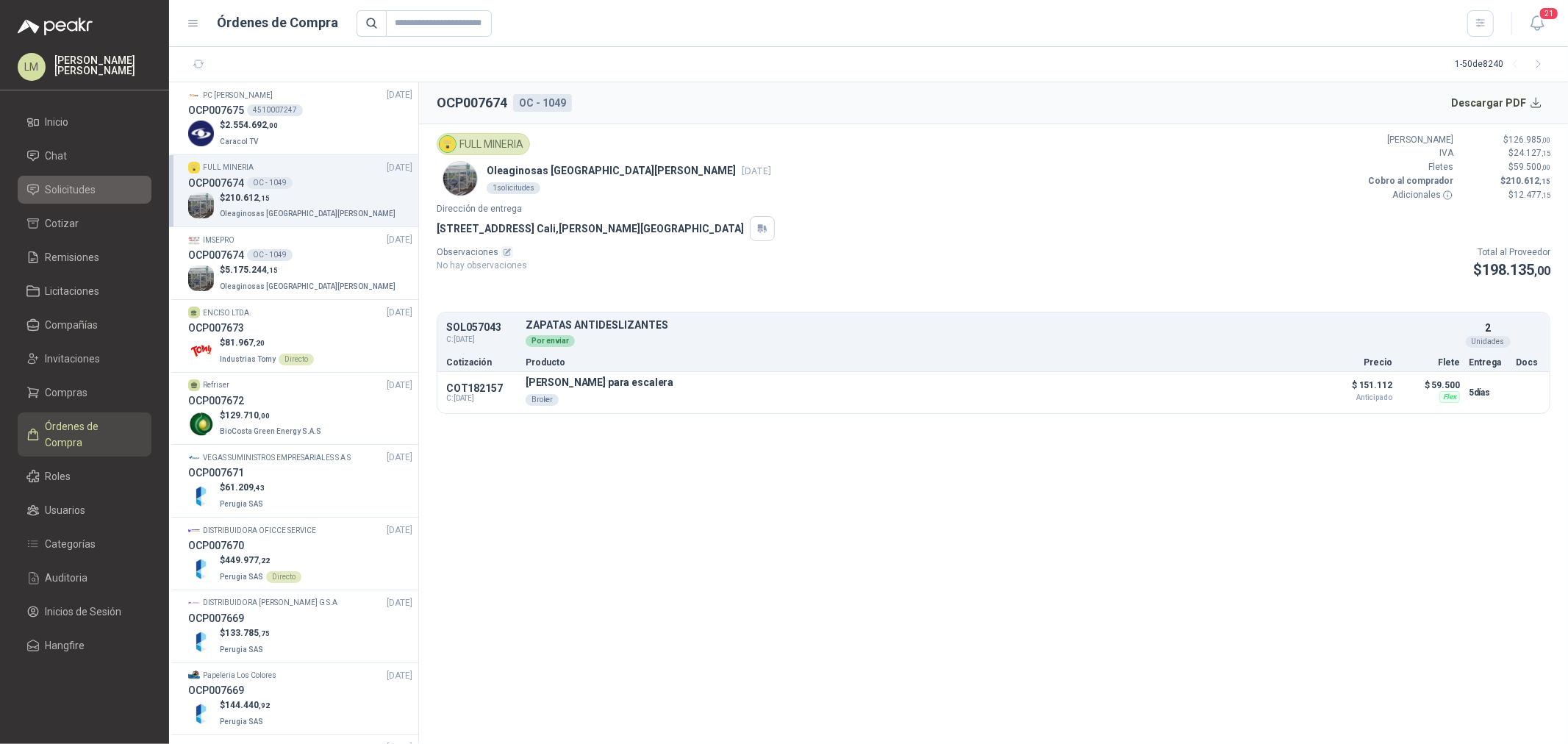
click at [70, 184] on span "Solicitudes" at bounding box center [71, 189] width 51 height 16
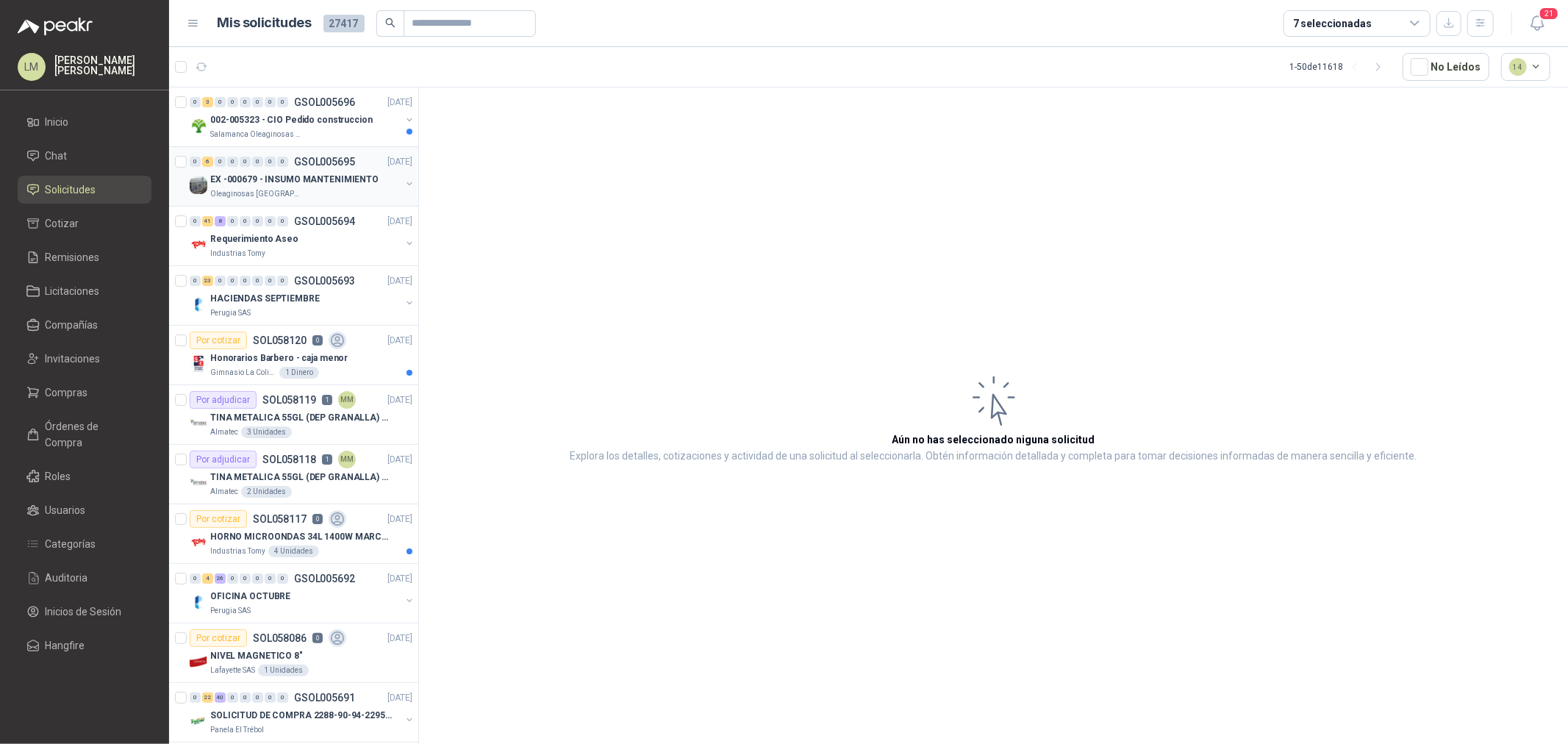
click at [291, 173] on p "EX -000679 - INSUMO MANTENIMIENTO" at bounding box center [294, 179] width 169 height 14
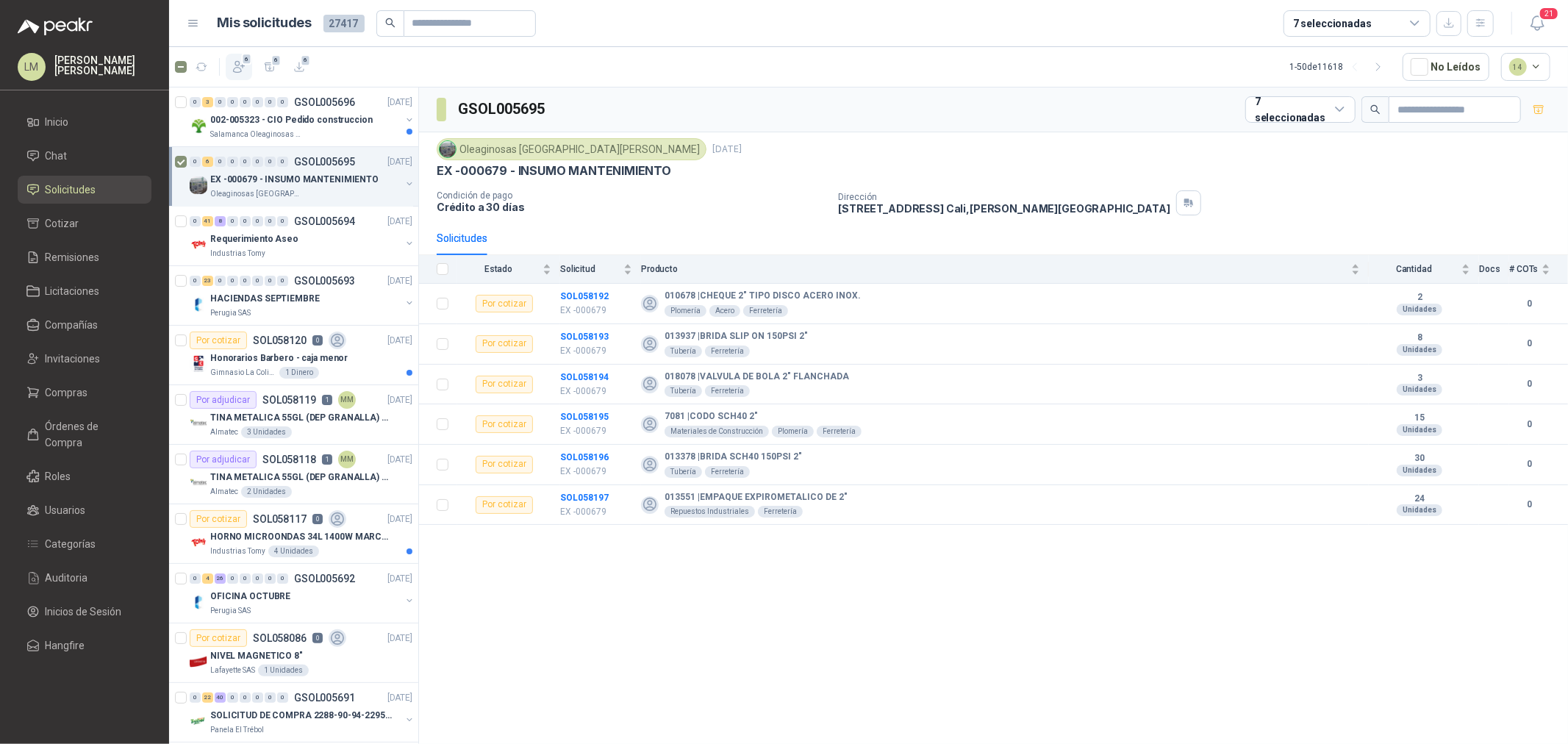
click at [235, 68] on icon "button" at bounding box center [240, 67] width 12 height 12
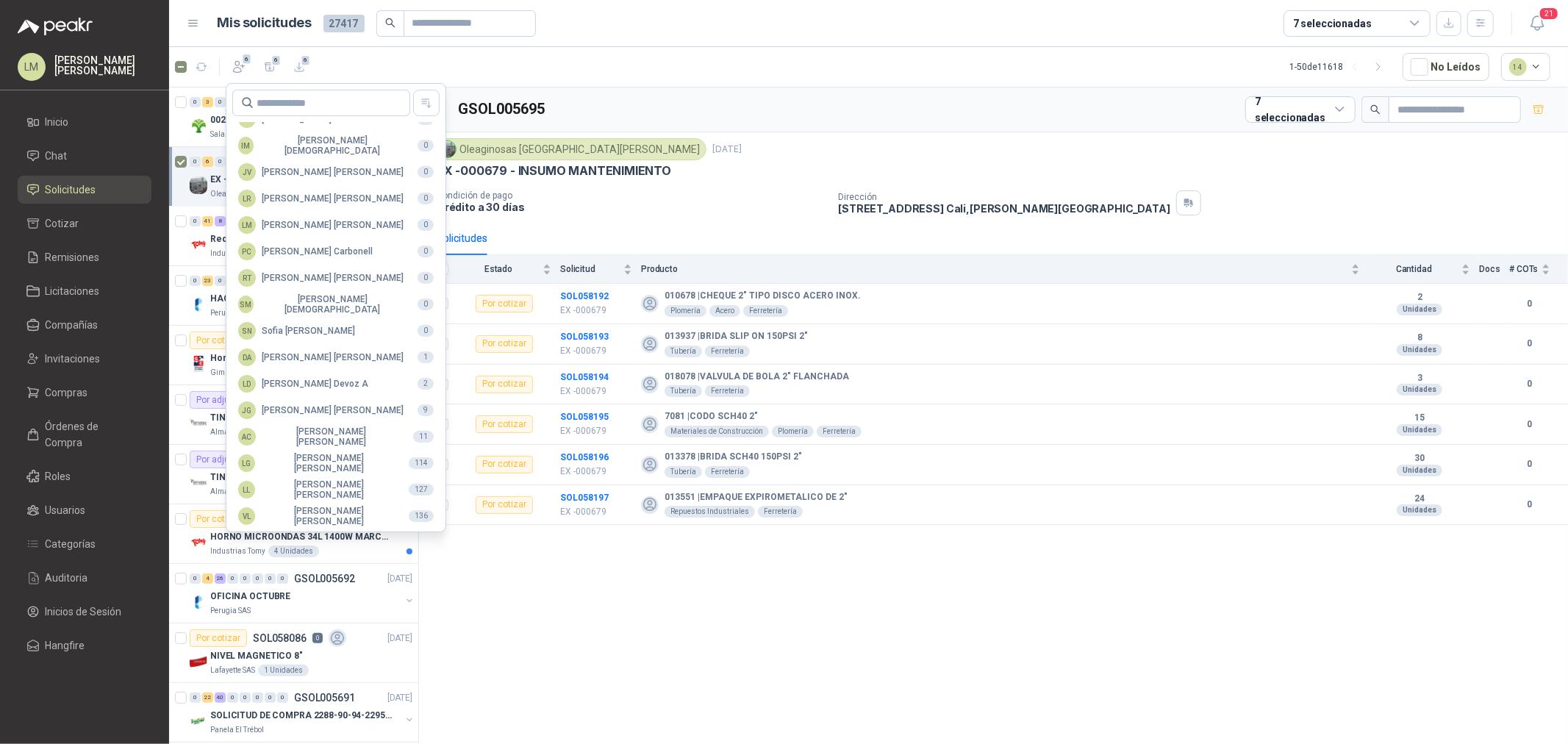
scroll to position [261, 0]
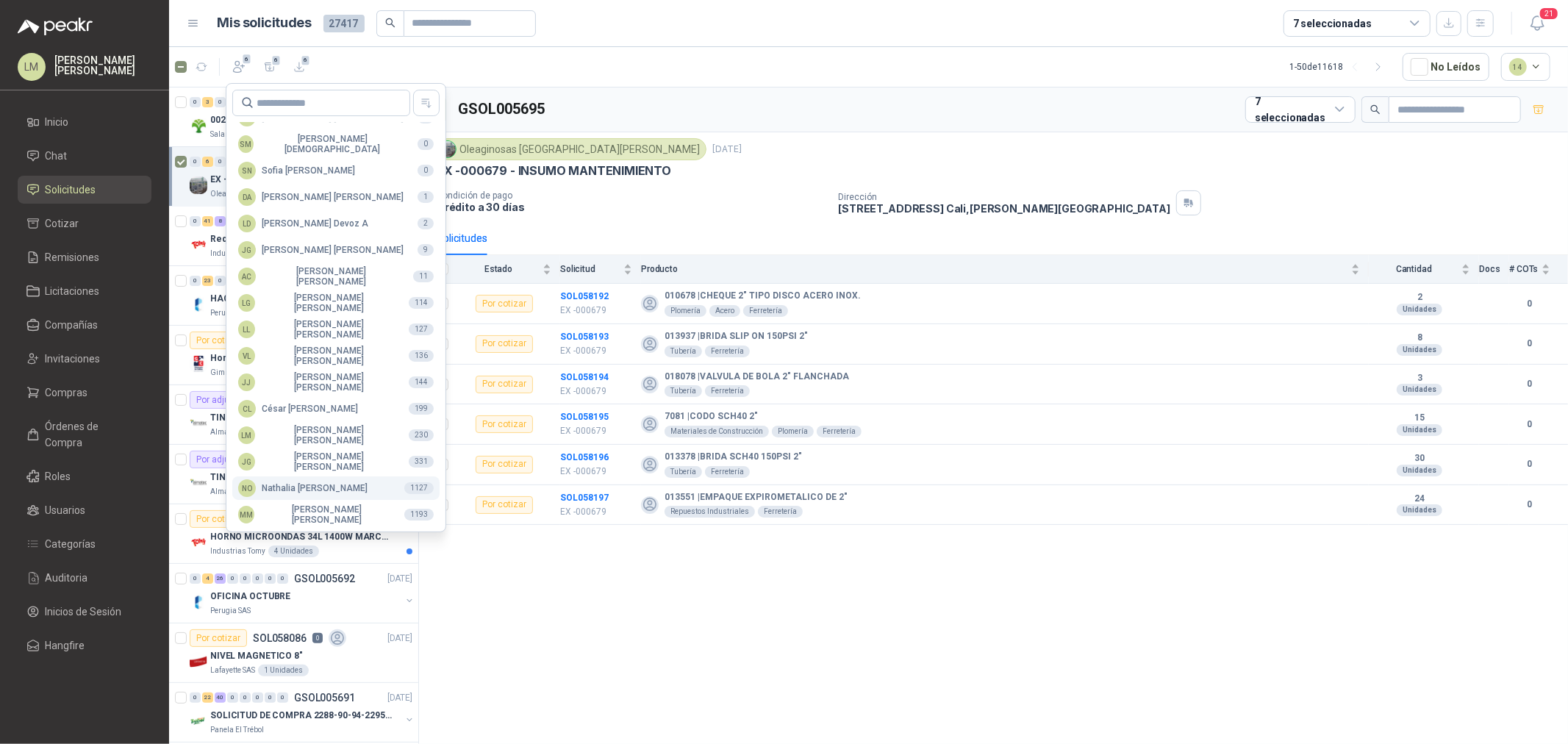
click at [287, 487] on div "NO Nathalia Ortega" at bounding box center [303, 488] width 129 height 17
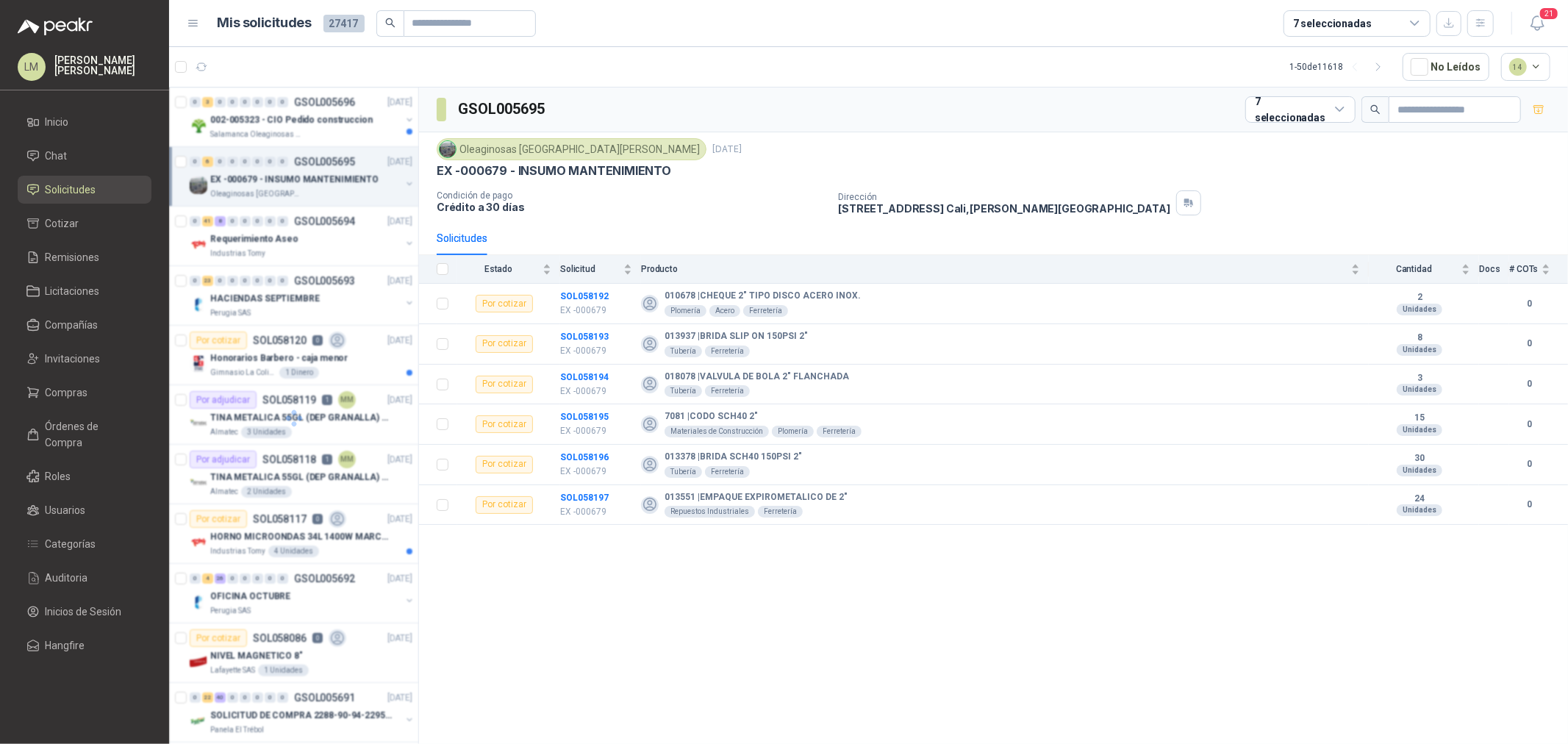
click at [268, 114] on div at bounding box center [293, 418] width 250 height 662
click at [268, 114] on p "002-005323 - CIO Pedido construccion" at bounding box center [291, 120] width 163 height 14
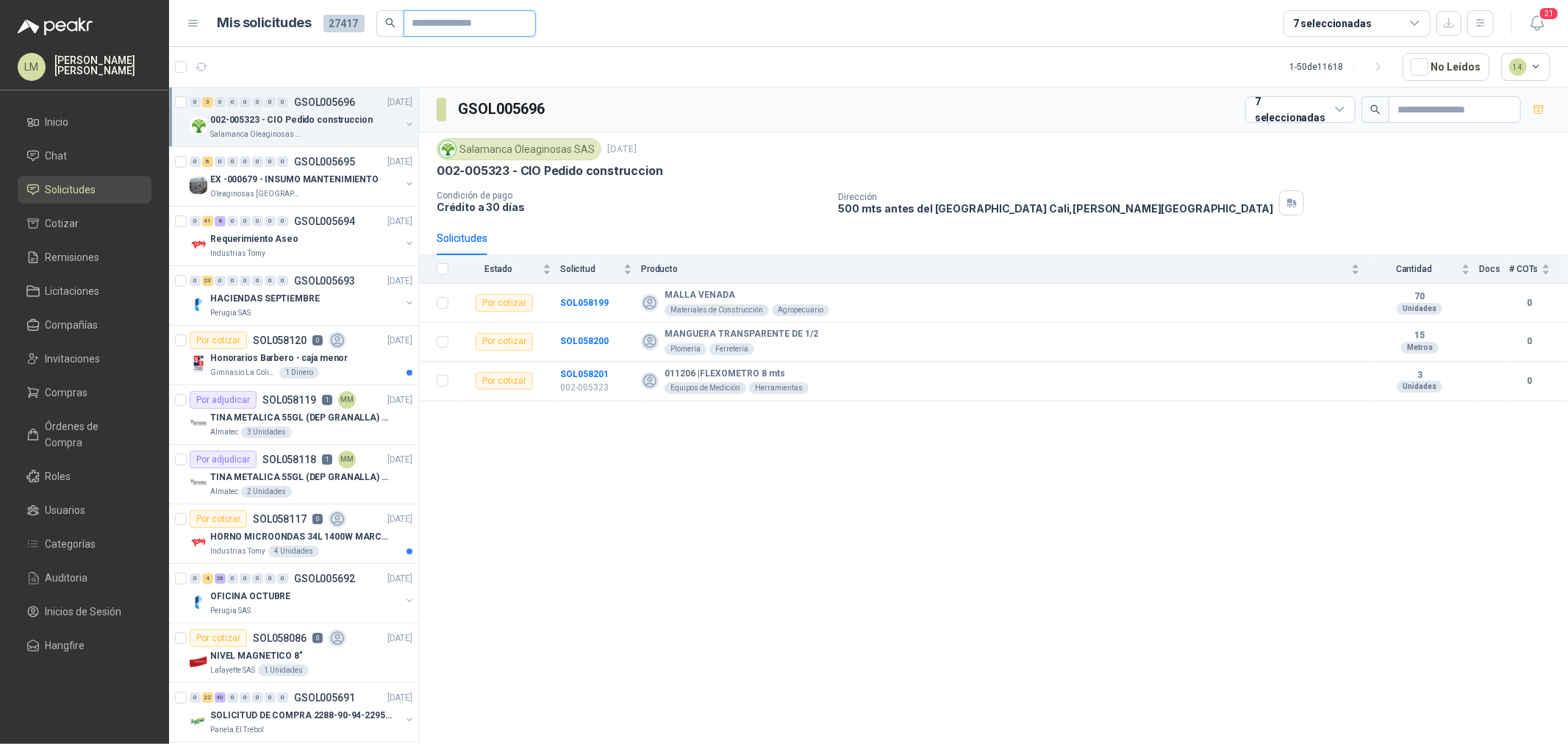
click at [439, 31] on input "text" at bounding box center [463, 24] width 103 height 25
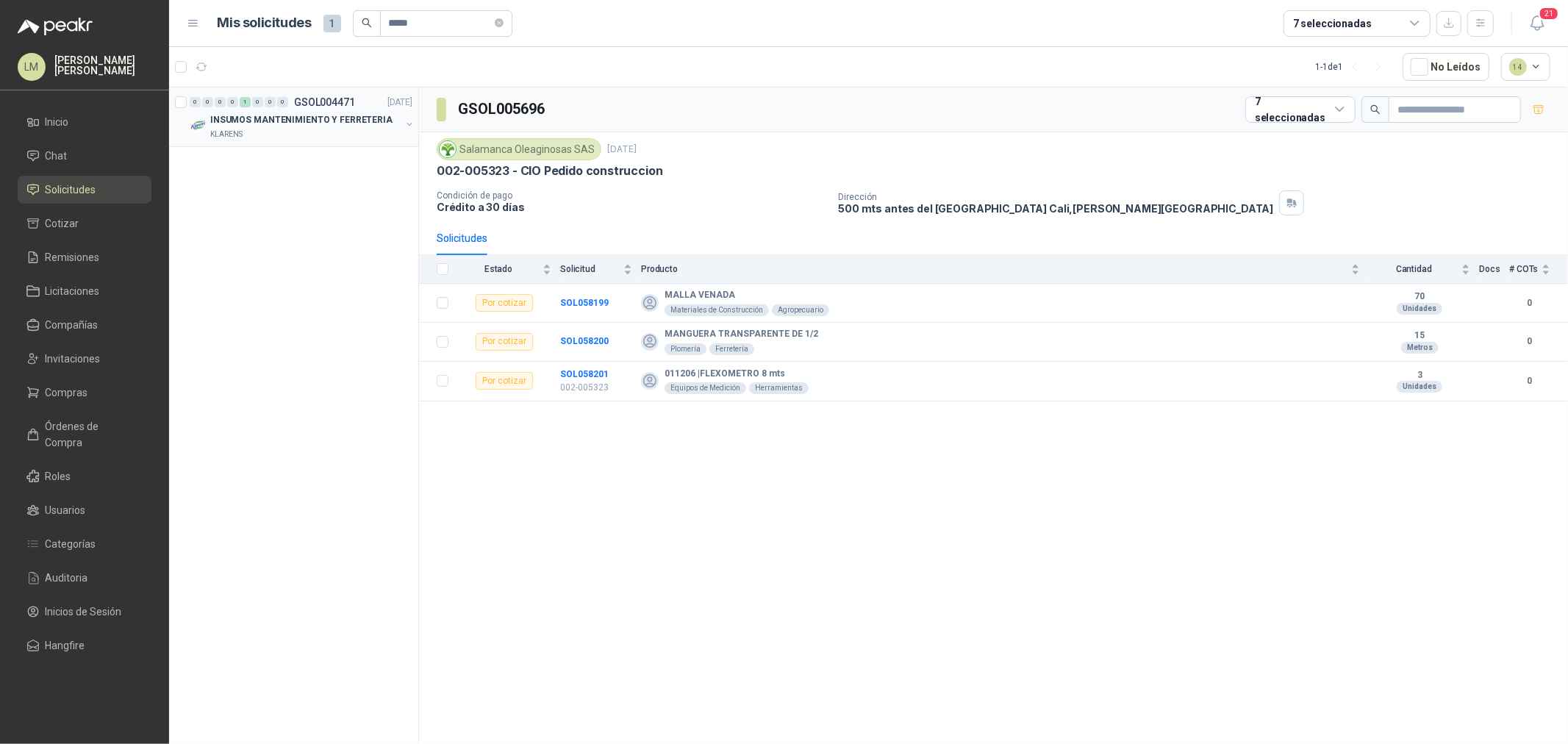
click at [408, 122] on button "button" at bounding box center [409, 124] width 12 height 12
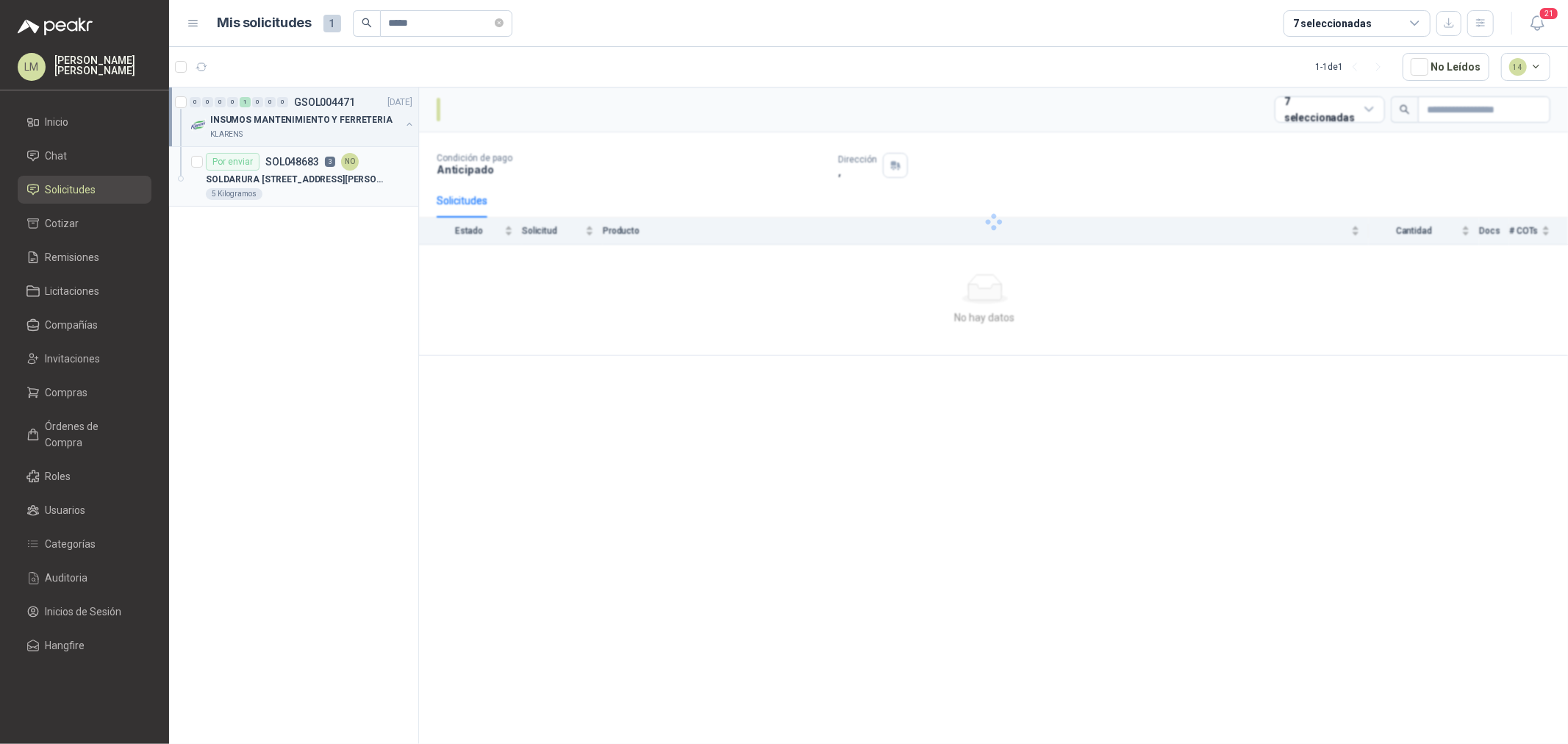
click at [333, 170] on div "Por enviar SOL048683 3 NO" at bounding box center [283, 162] width 153 height 17
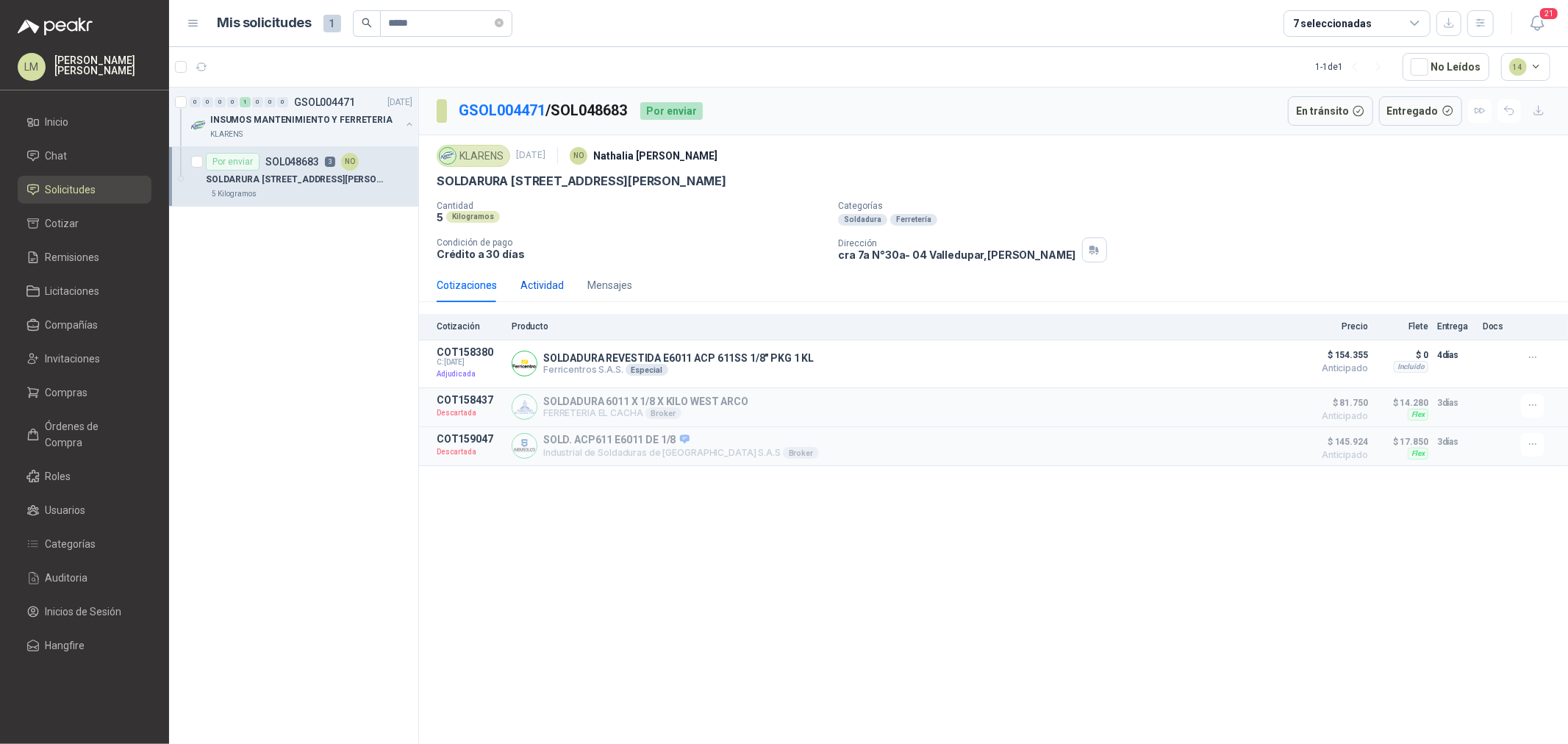
click at [560, 290] on div "Actividad" at bounding box center [542, 285] width 43 height 16
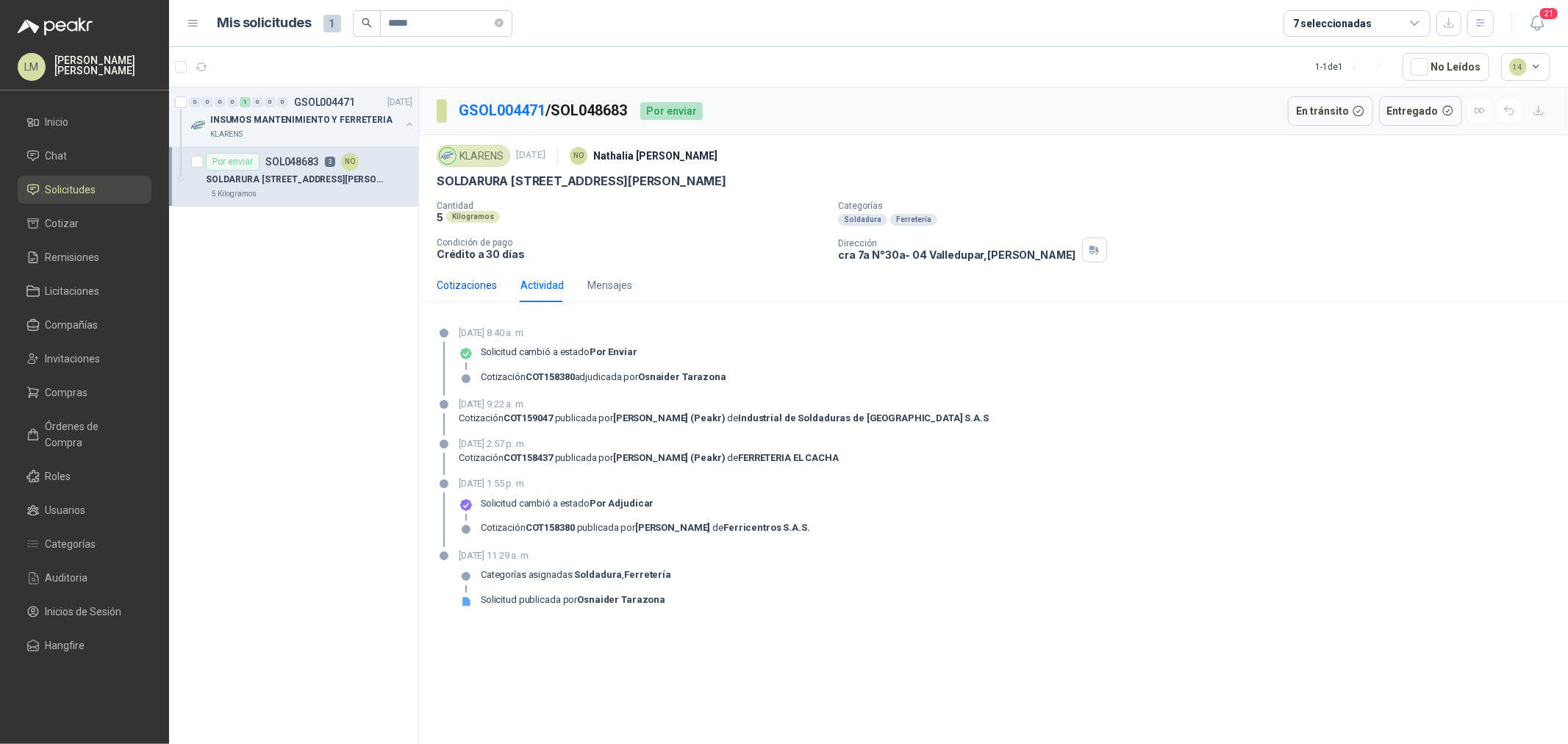
click at [483, 288] on div "Cotizaciones" at bounding box center [467, 285] width 60 height 16
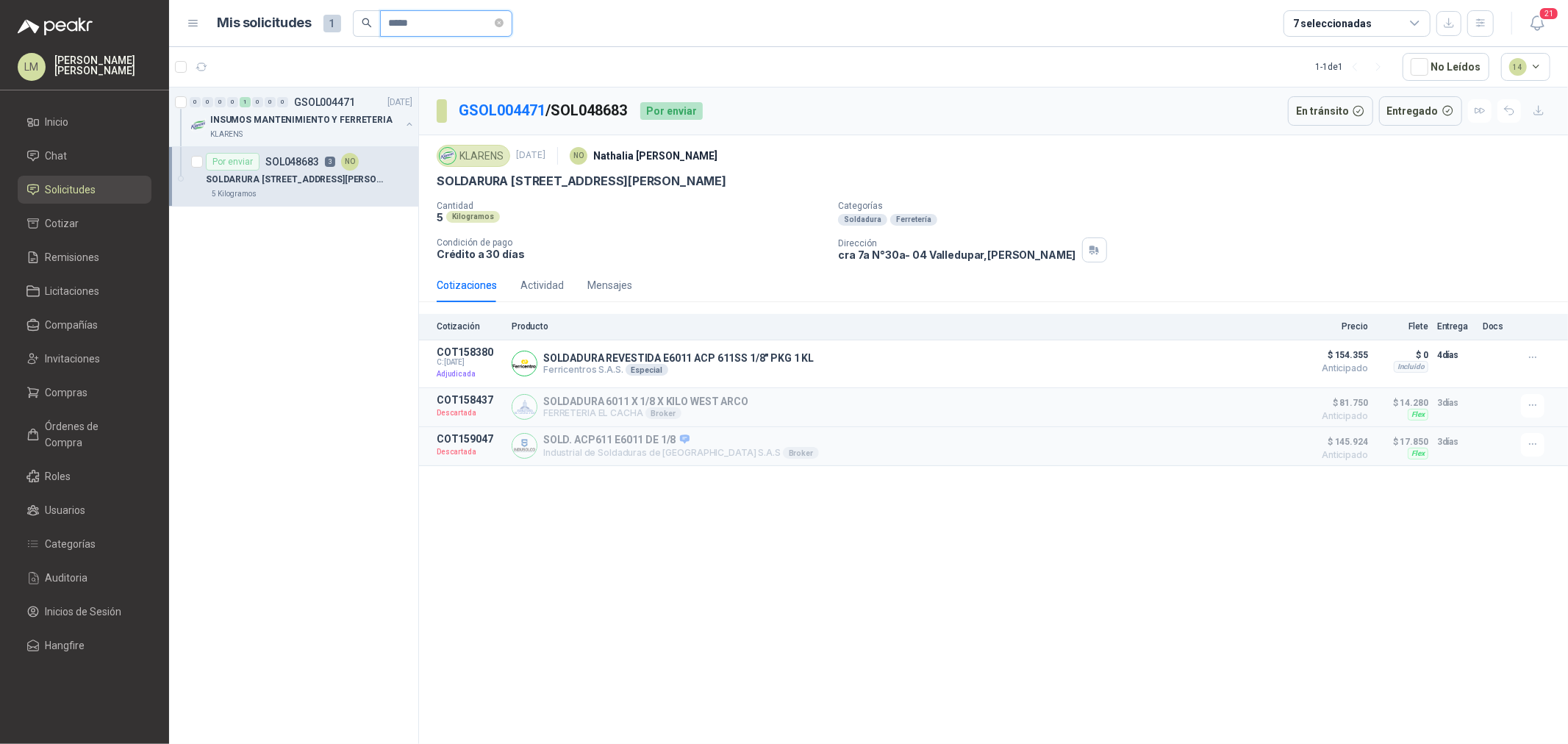
drag, startPoint x: 427, startPoint y: 27, endPoint x: 358, endPoint y: 30, distance: 69.1
click at [358, 30] on span "*****" at bounding box center [432, 24] width 159 height 27
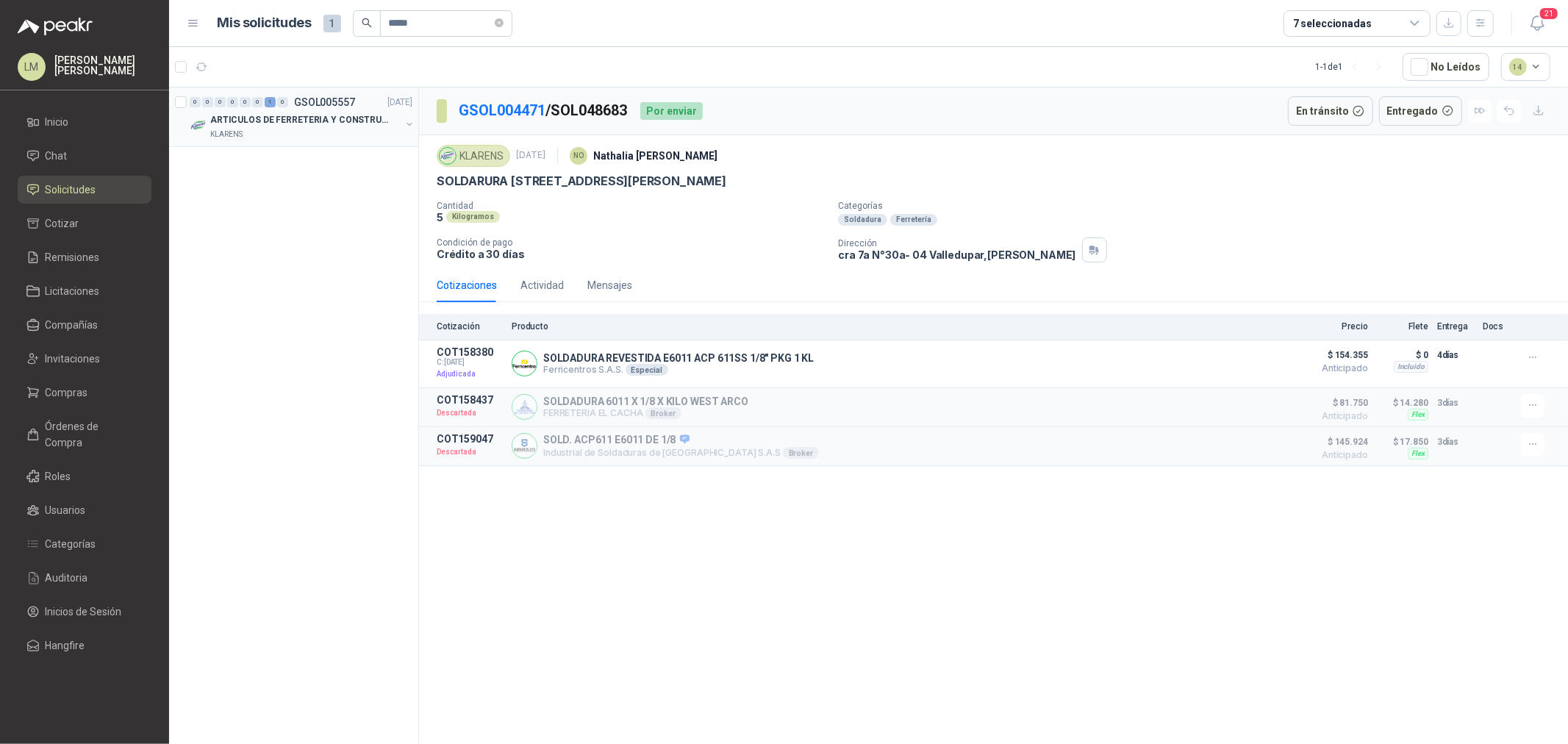
click at [409, 126] on button "button" at bounding box center [409, 124] width 12 height 12
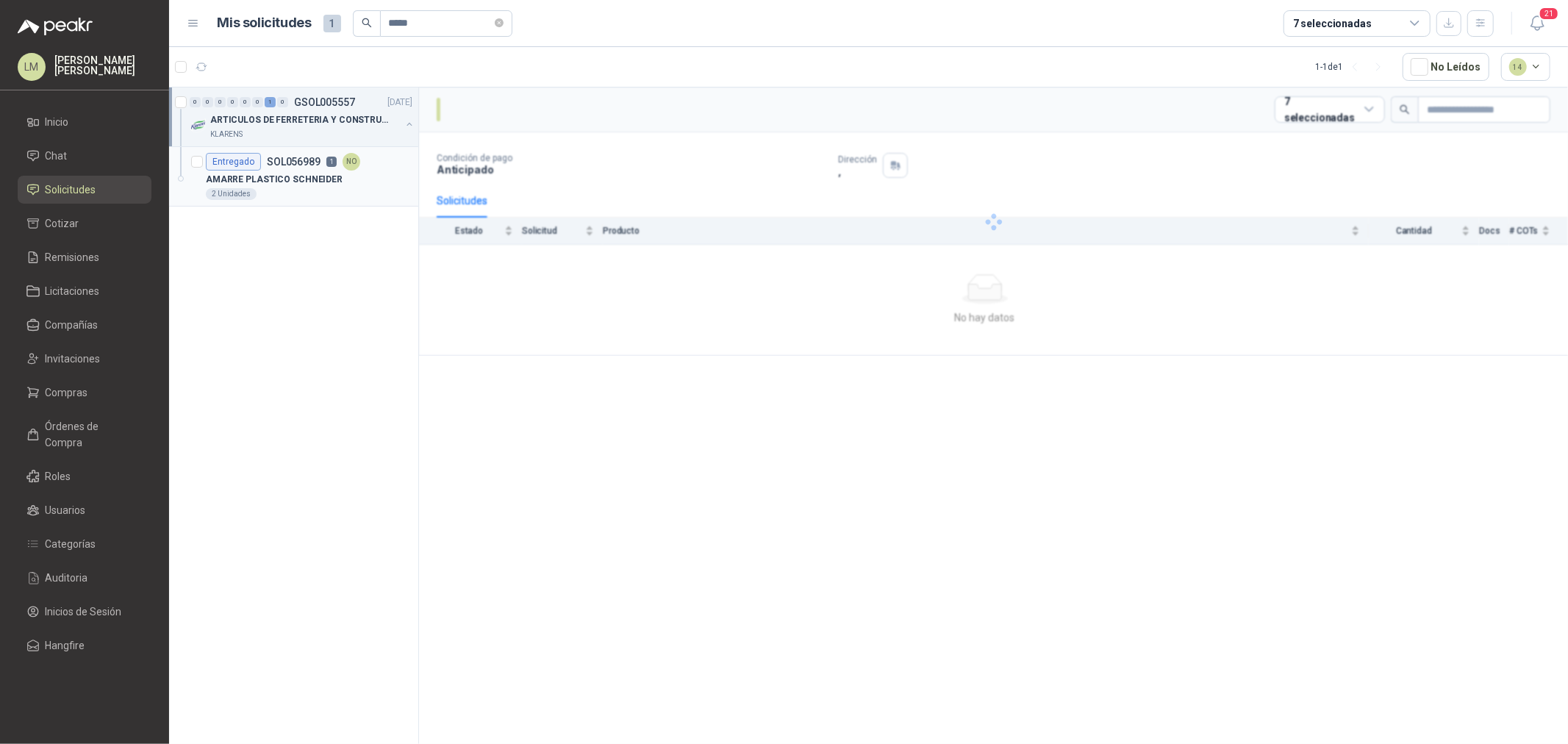
click at [288, 174] on p "AMARRE PLASTICO SCHNEIDER" at bounding box center [274, 179] width 137 height 14
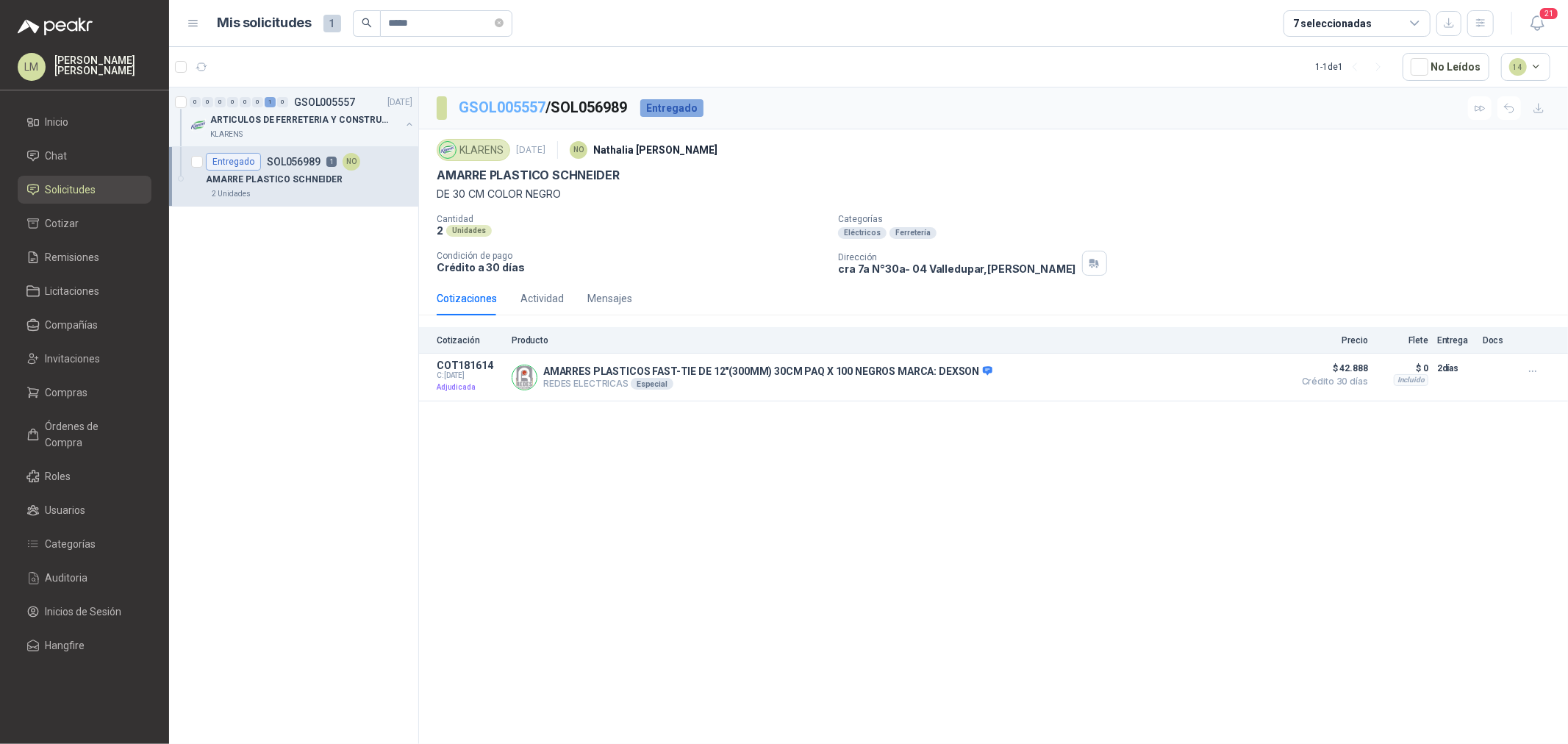
click at [502, 108] on link "GSOL005557" at bounding box center [502, 107] width 87 height 17
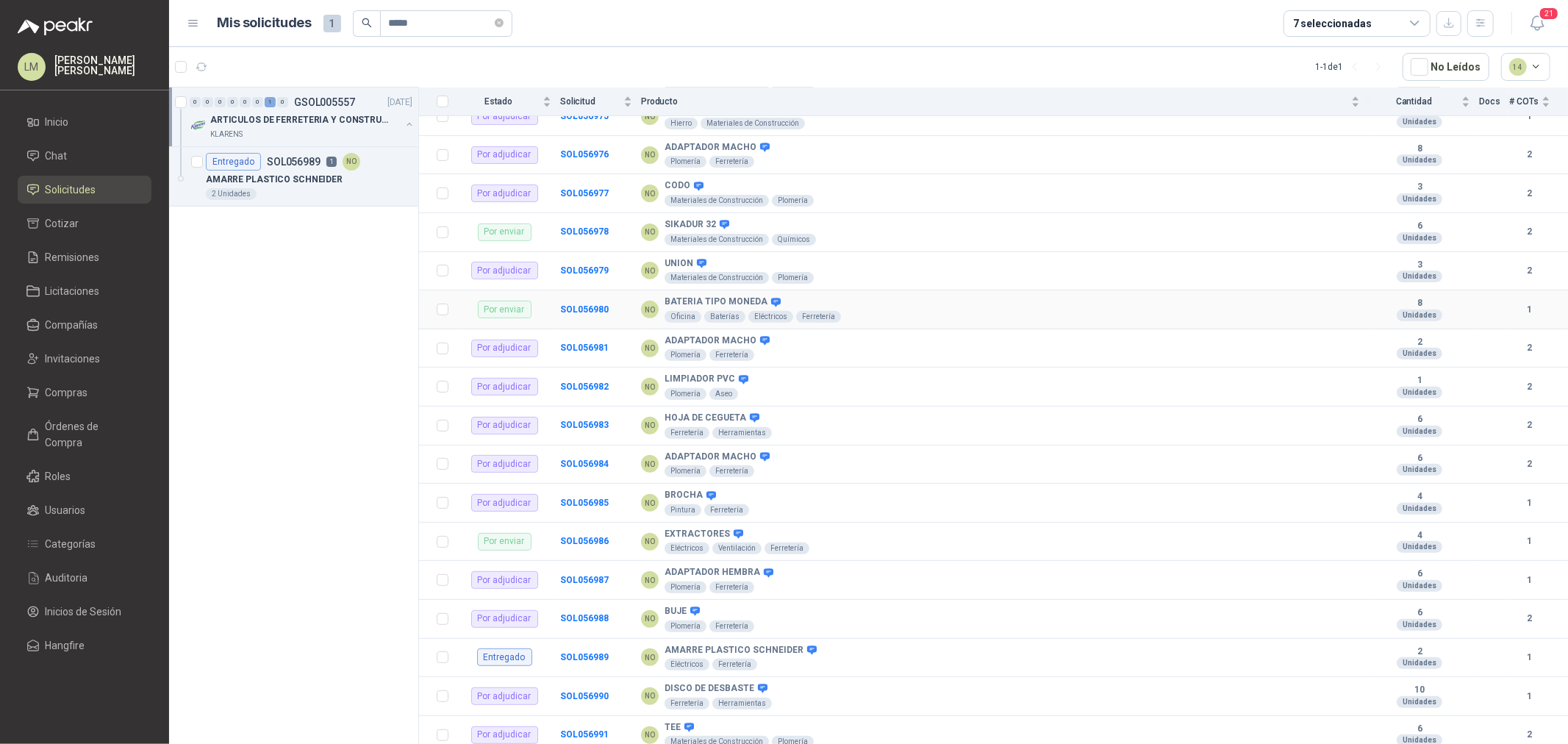
scroll to position [408, 0]
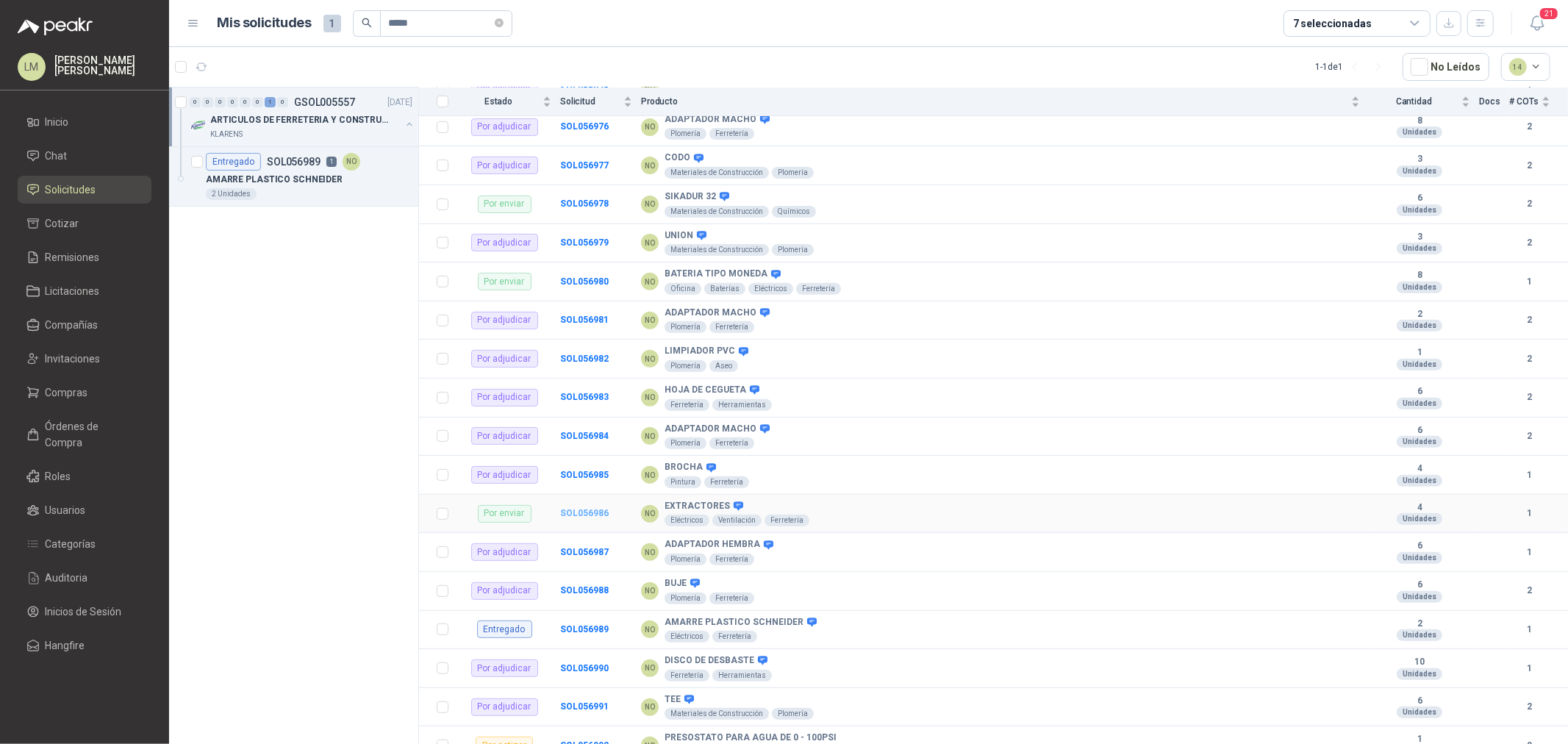
click at [585, 517] on b "SOL056986" at bounding box center [584, 513] width 49 height 11
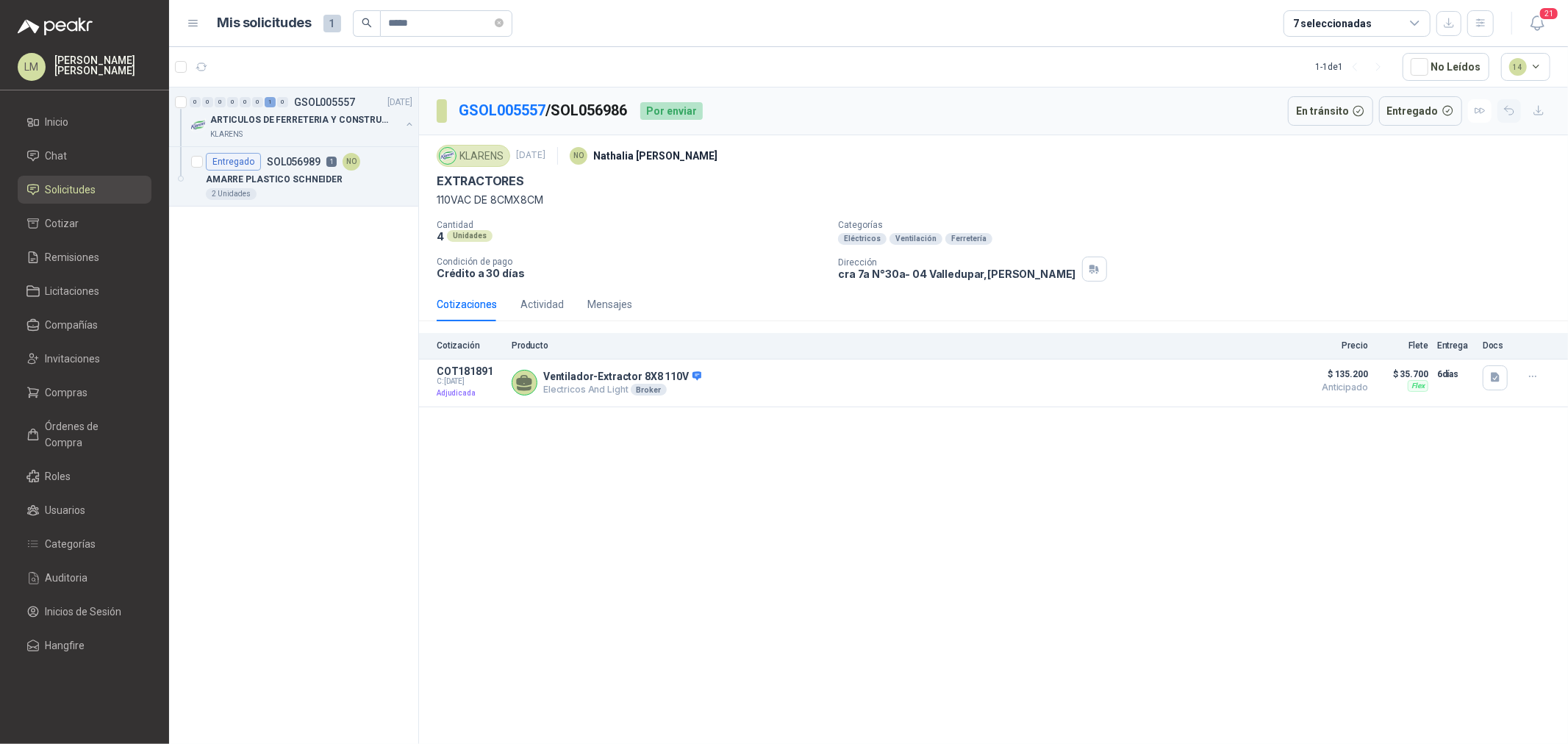
click at [1254, 106] on button "button" at bounding box center [1509, 111] width 24 height 24
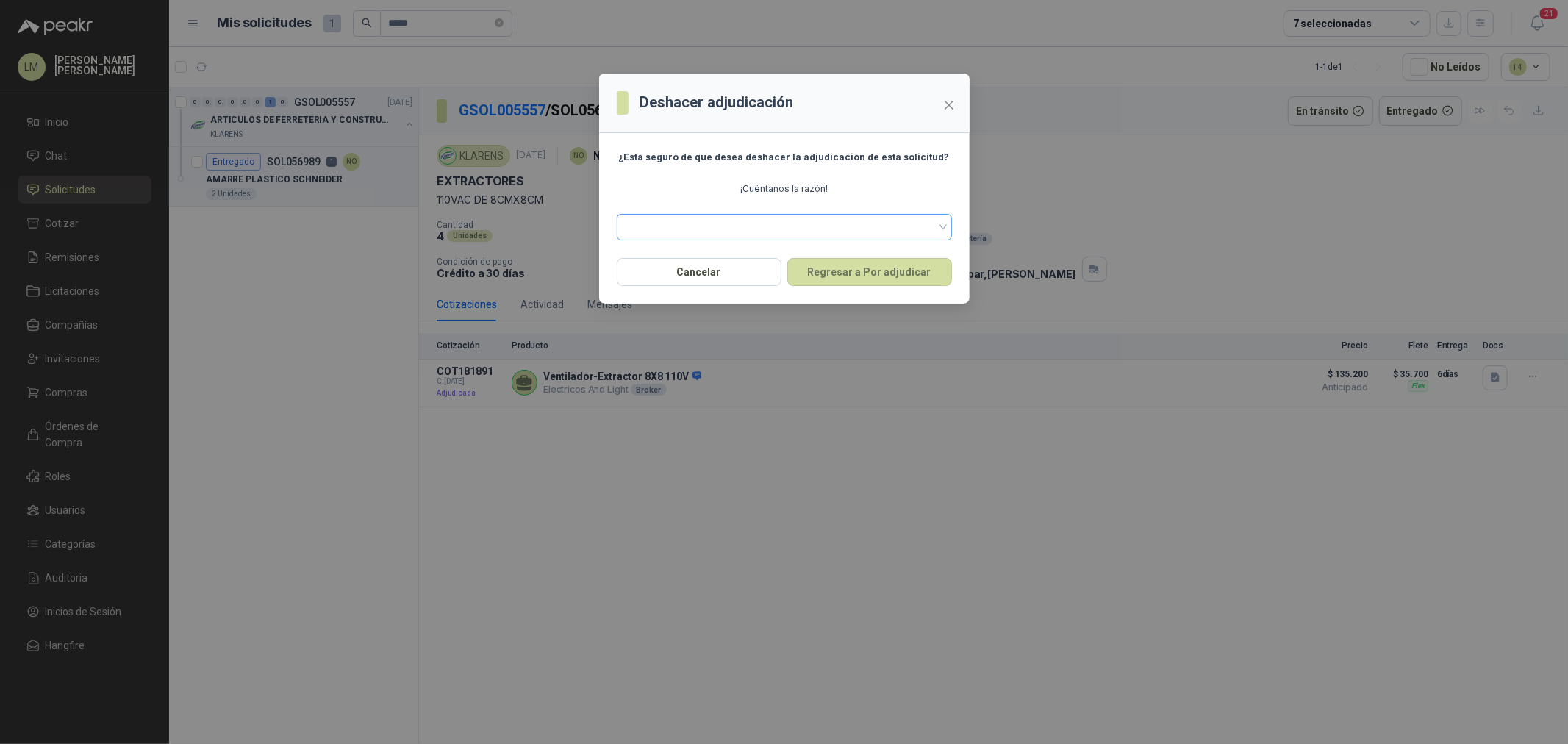
click at [763, 238] on span at bounding box center [784, 226] width 317 height 22
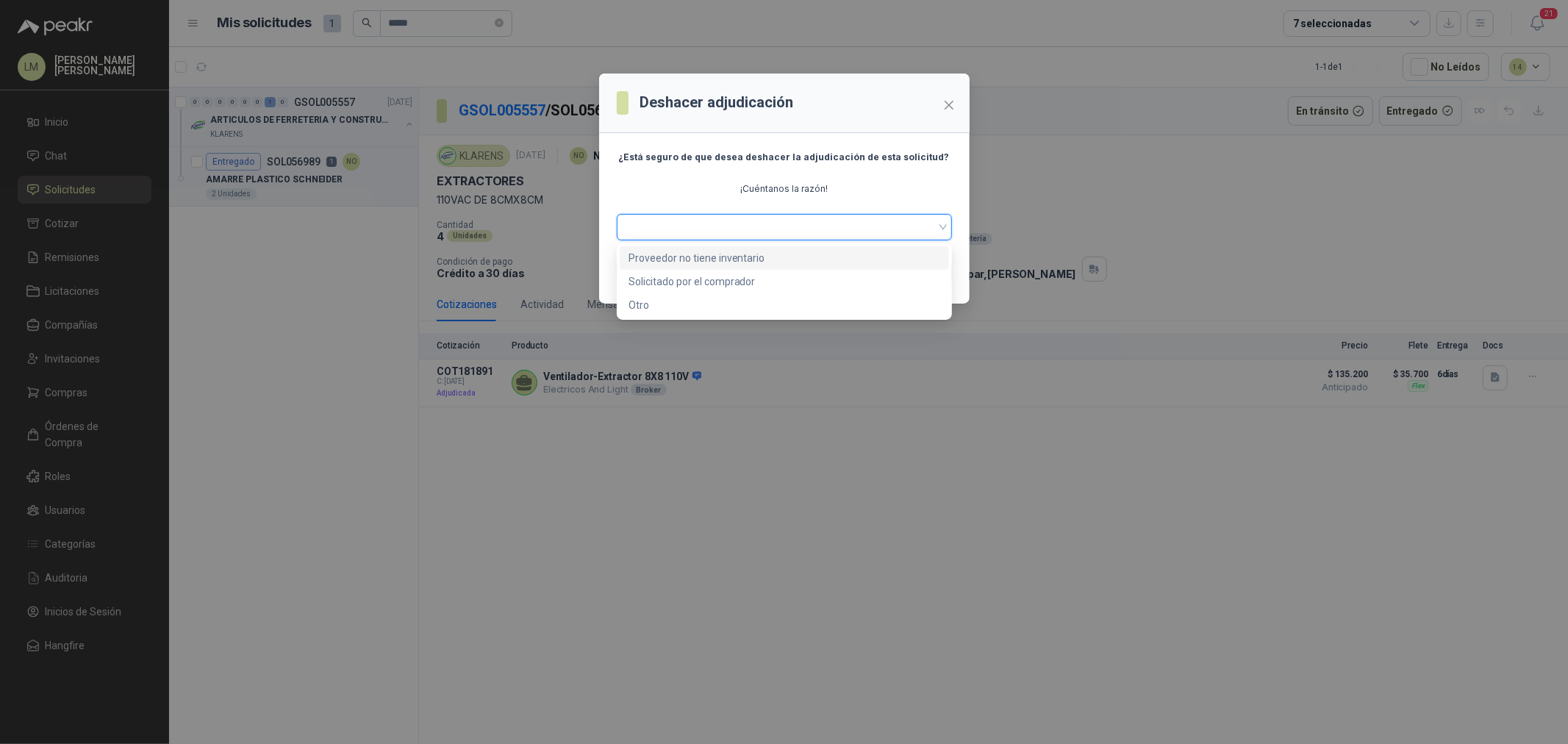
click at [723, 250] on div "Proveedor no tiene inventario" at bounding box center [784, 258] width 311 height 16
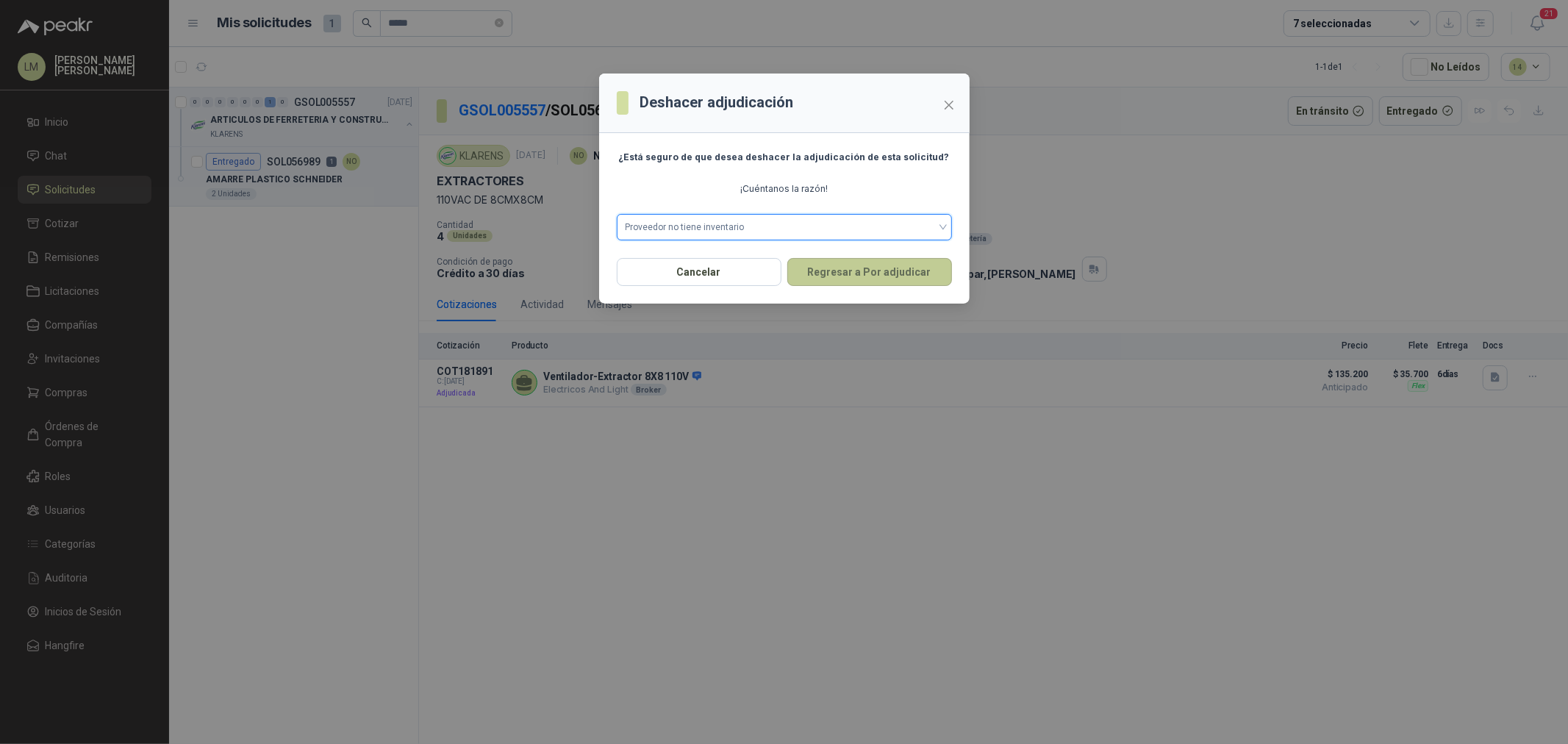
click at [825, 264] on button "Regresar a Por adjudicar" at bounding box center [869, 271] width 165 height 28
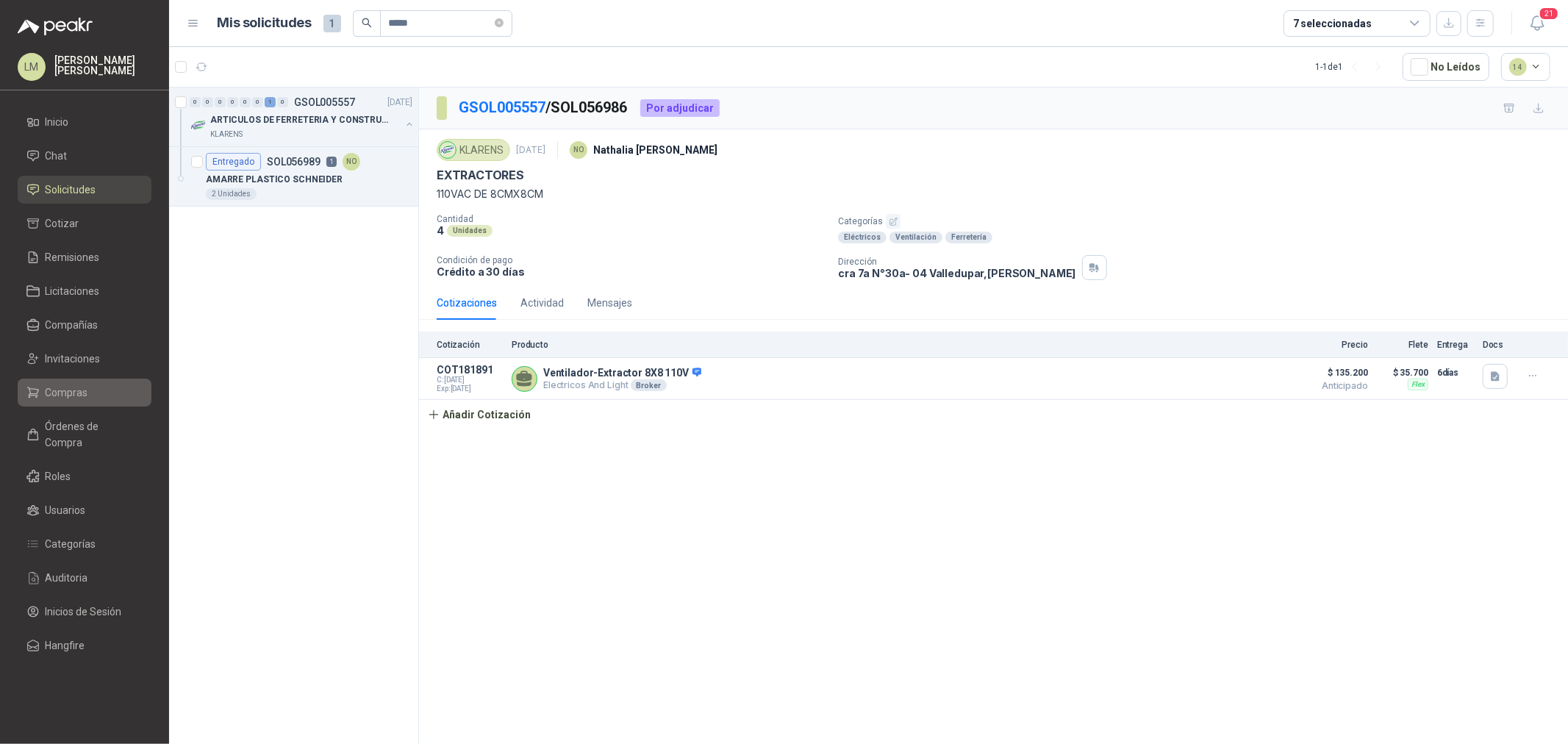
click at [61, 395] on span "Compras" at bounding box center [67, 392] width 42 height 16
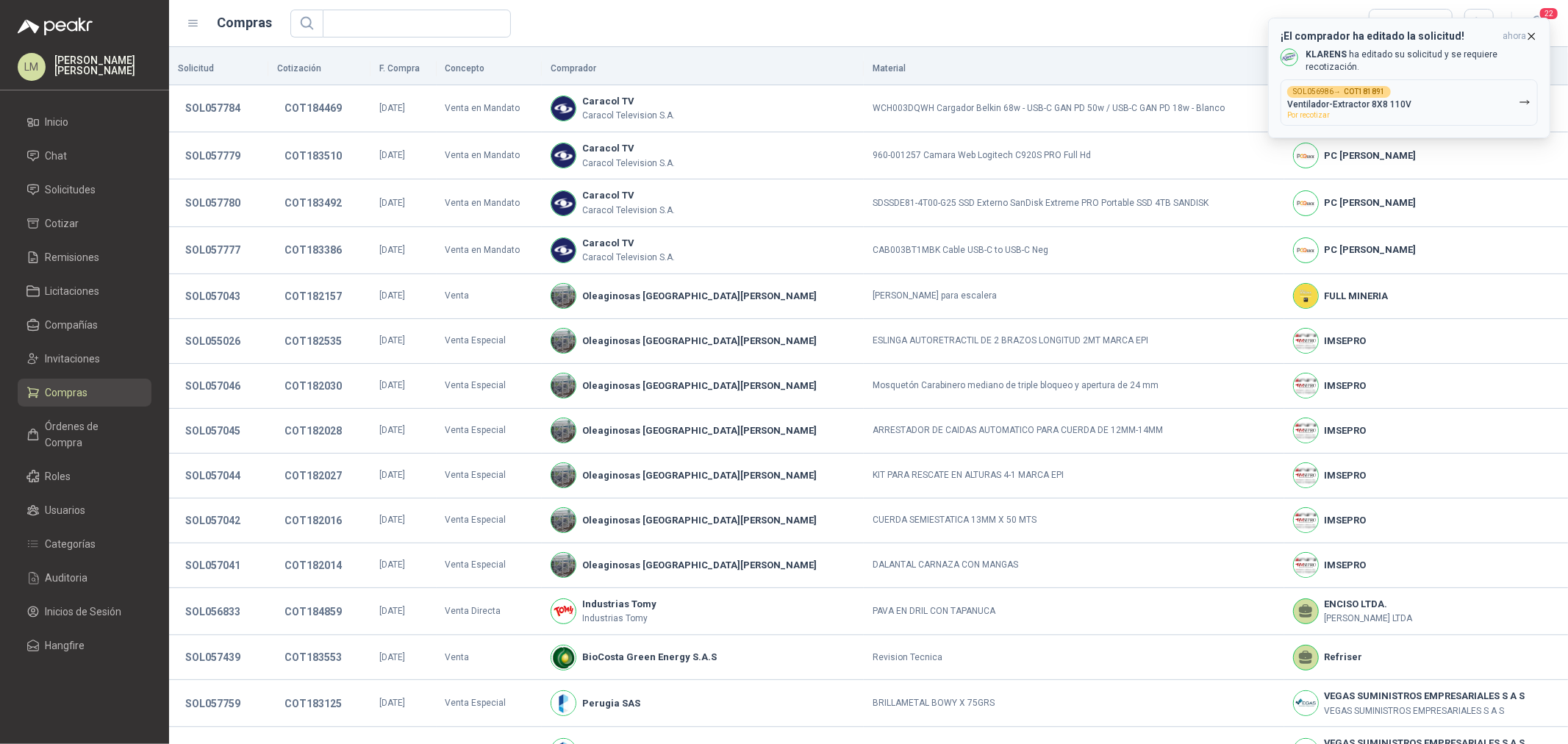
click at [1254, 81] on button "SOL056986 → COT181891 Ventilador-Extractor 8X8 110V Por recotizar" at bounding box center [1409, 103] width 257 height 46
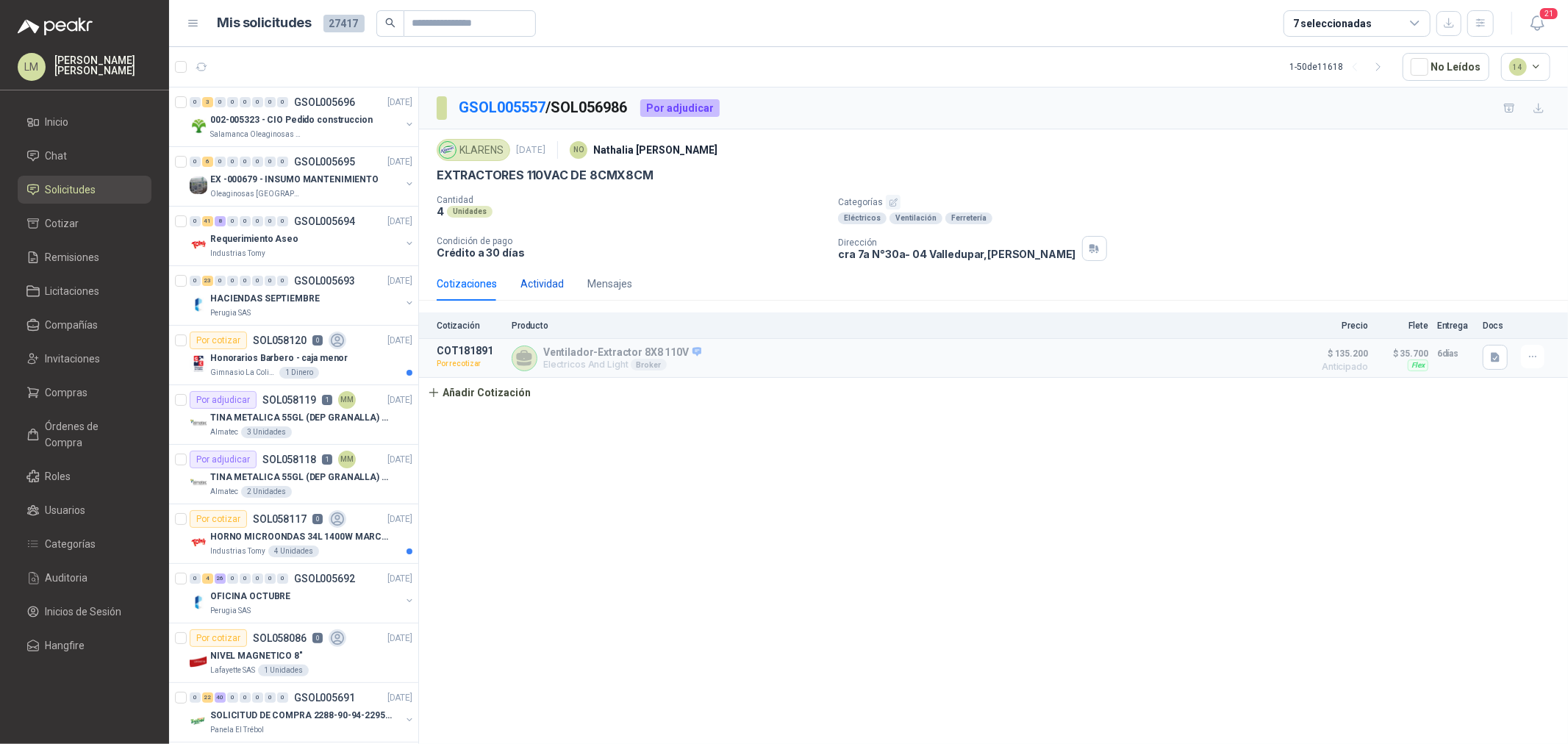
click at [534, 290] on div "Actividad" at bounding box center [542, 284] width 43 height 16
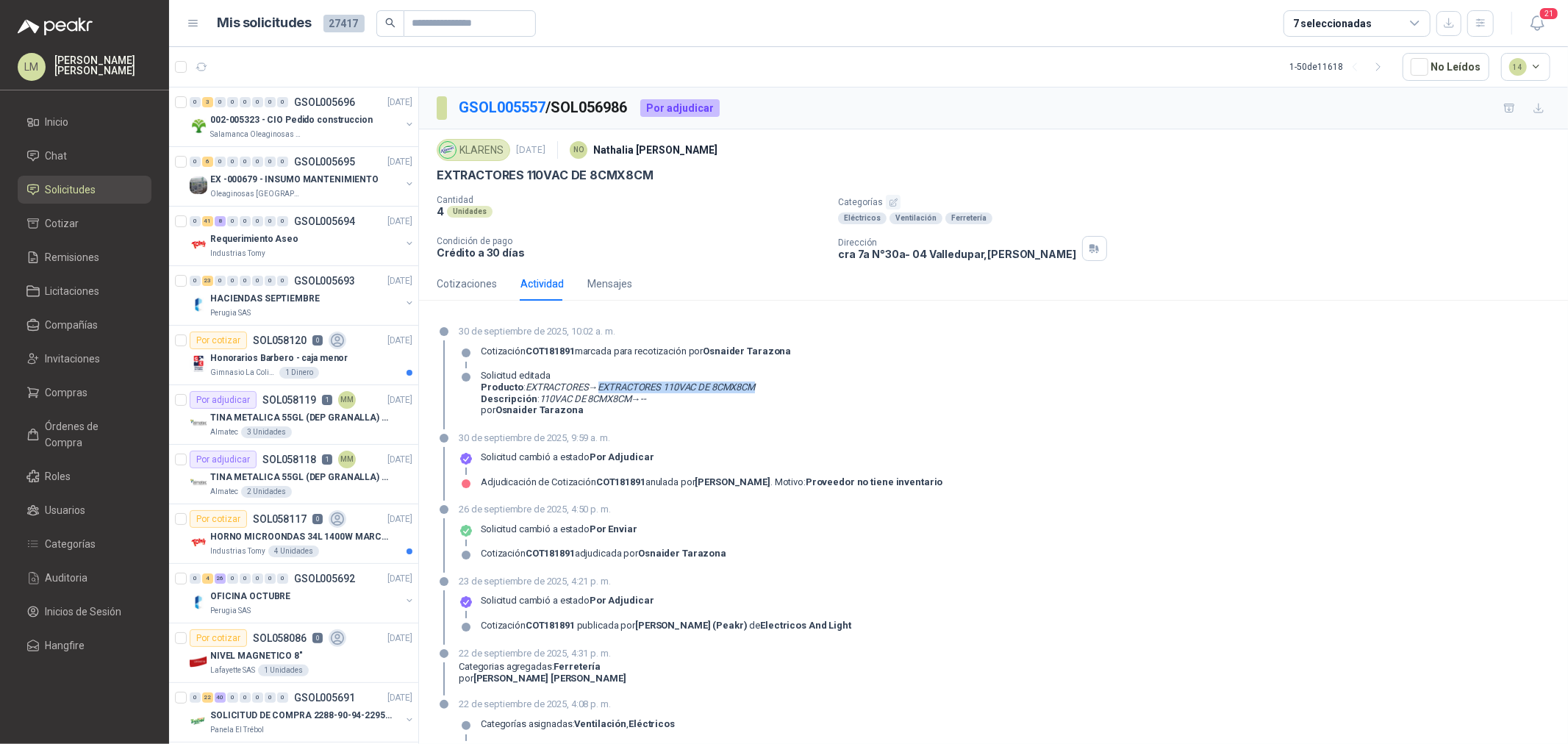
drag, startPoint x: 600, startPoint y: 385, endPoint x: 795, endPoint y: 386, distance: 195.0
click at [795, 386] on div "30 de septiembre de 2025, 10:02 a. m. Cotización COT181891 marcada para recotiz…" at bounding box center [994, 376] width 1114 height 105
click at [593, 399] on em "110VAC DE 8CMX8CM" at bounding box center [586, 399] width 92 height 12
drag, startPoint x: 535, startPoint y: 399, endPoint x: 647, endPoint y: 403, distance: 112.1
click at [647, 403] on p "Descripción : 110VAC DE 8CMX8CM → --" at bounding box center [618, 399] width 274 height 12
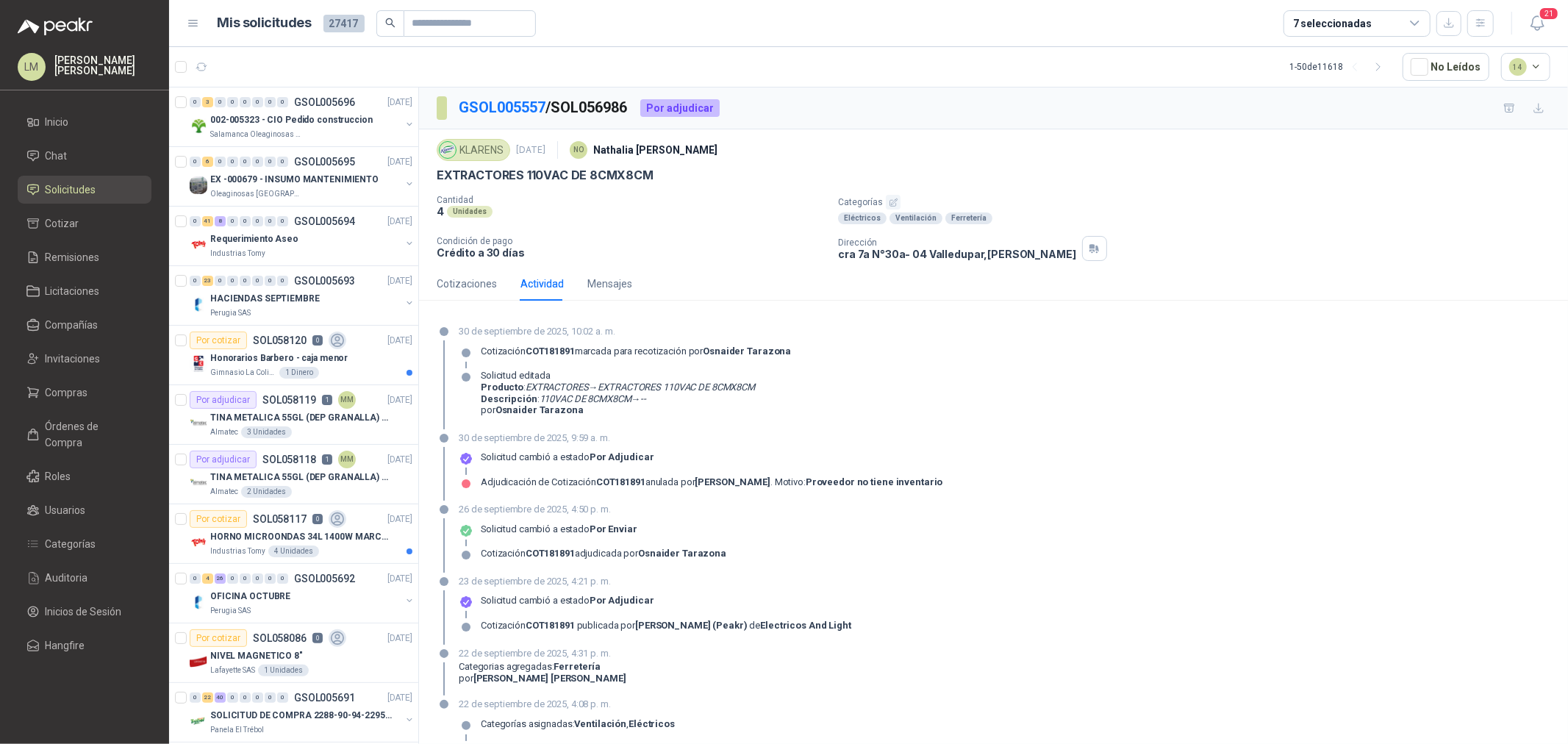
drag, startPoint x: 649, startPoint y: 403, endPoint x: 724, endPoint y: 403, distance: 75.0
click at [699, 403] on p "Descripción : 110VAC DE 8CMX8CM → --" at bounding box center [618, 399] width 274 height 12
click at [725, 403] on p "Descripción : 110VAC DE 8CMX8CM → --" at bounding box center [618, 399] width 274 height 12
click at [465, 283] on div "Cotizaciones" at bounding box center [467, 284] width 60 height 16
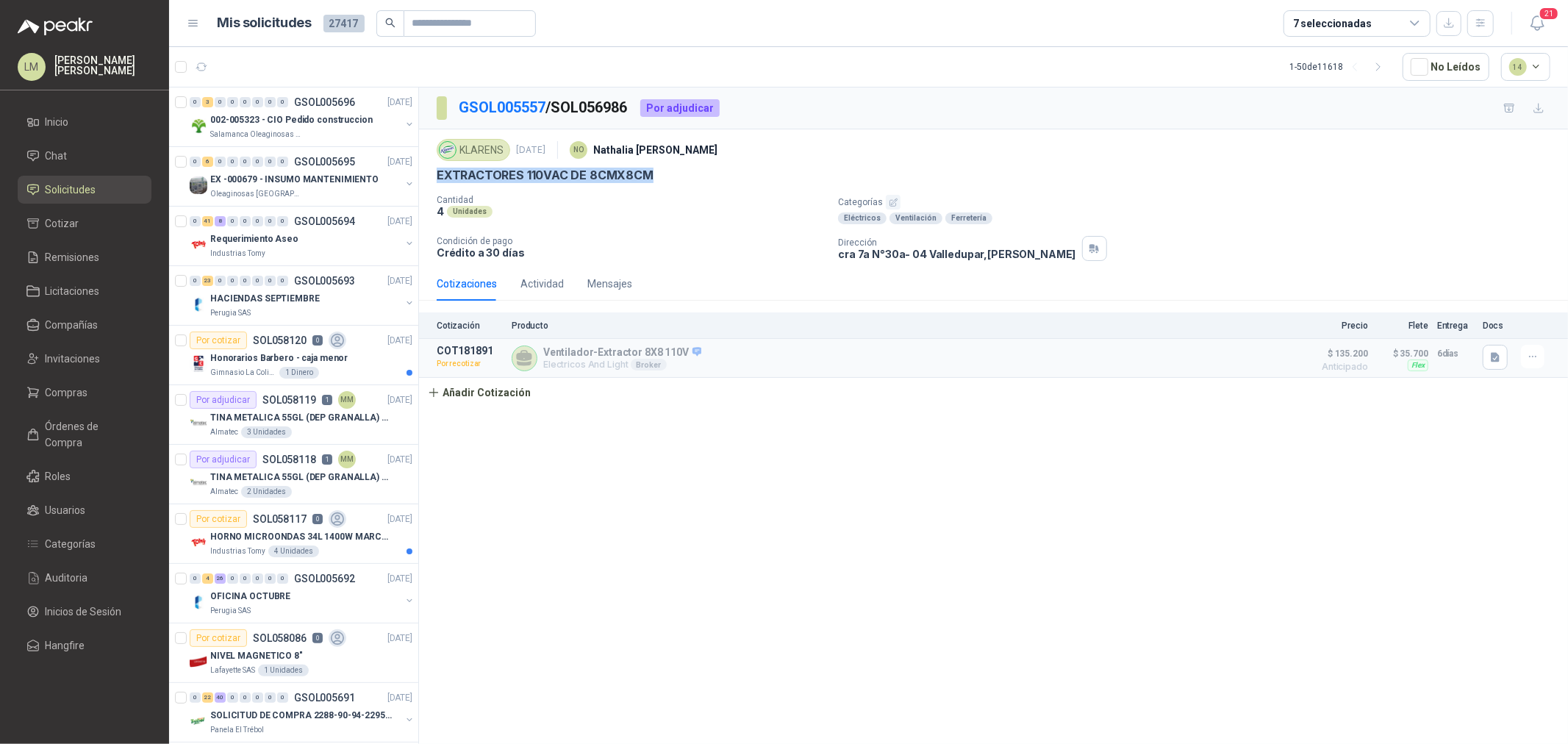
drag, startPoint x: 437, startPoint y: 175, endPoint x: 677, endPoint y: 177, distance: 240.0
click at [677, 177] on div "EXTRACTORES 110VAC DE 8CMX8CM" at bounding box center [994, 175] width 1114 height 15
copy p "EXTRACTORES 110VAC DE 8CMX8CM"
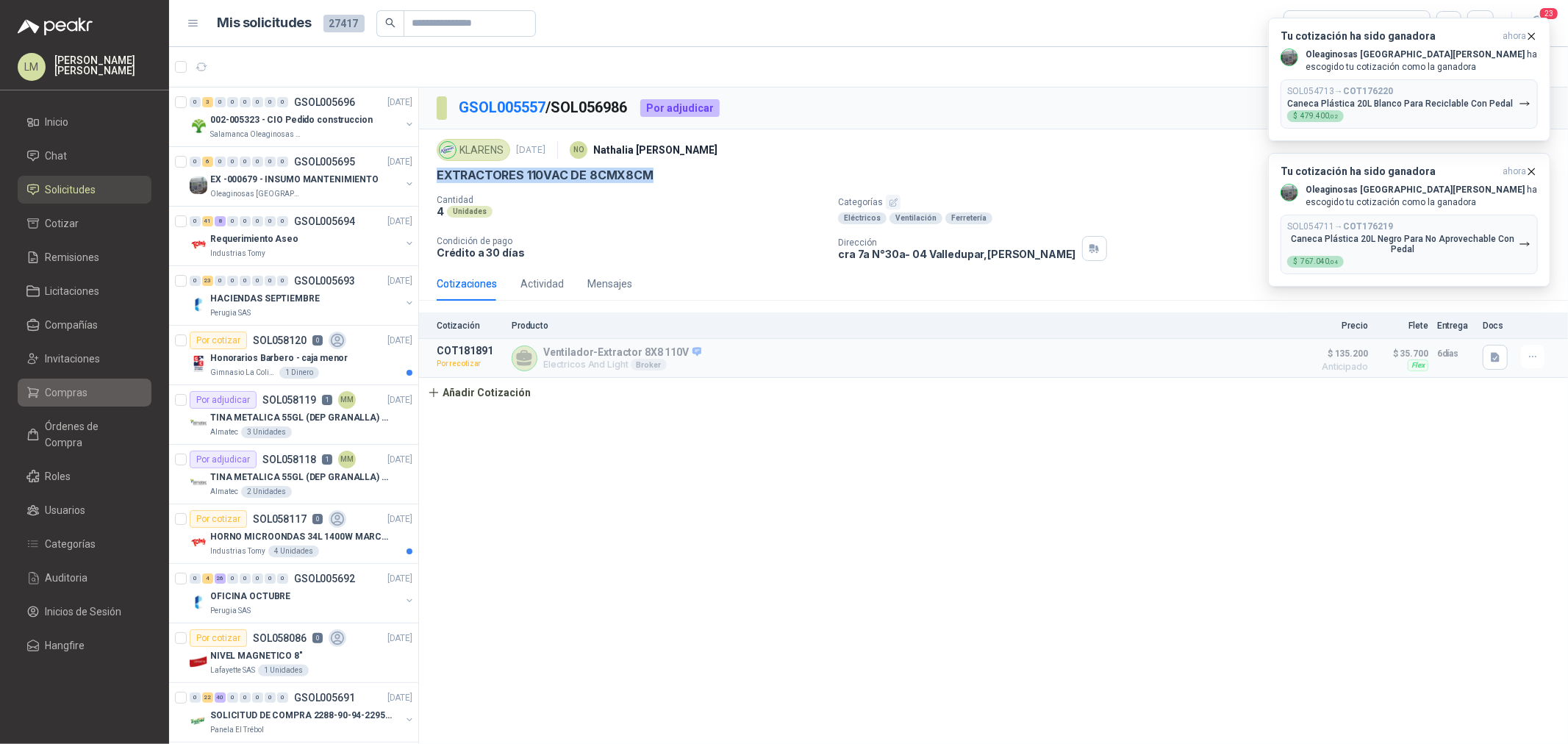
click at [81, 386] on span "Compras" at bounding box center [67, 392] width 42 height 16
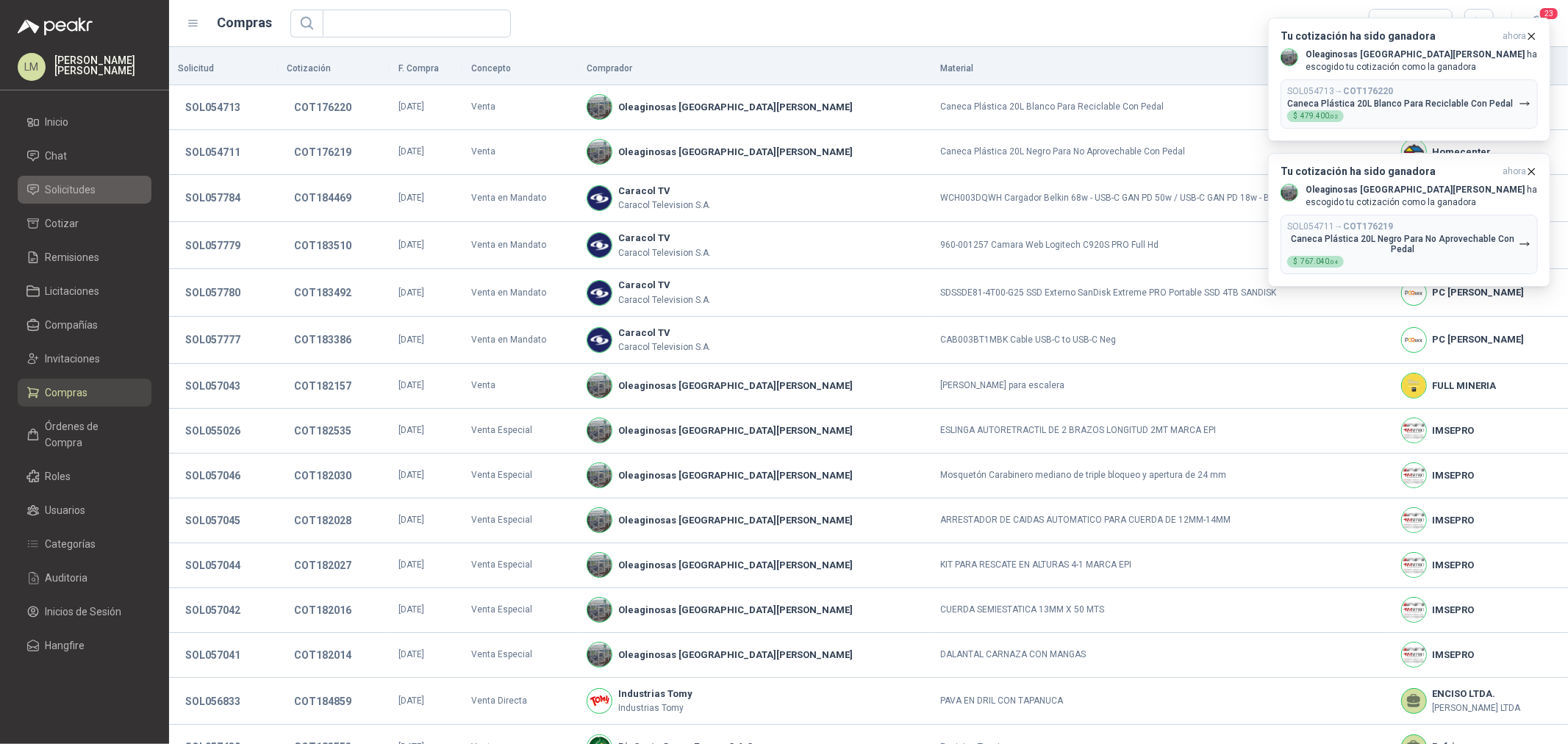
click at [81, 192] on span "Solicitudes" at bounding box center [71, 189] width 51 height 16
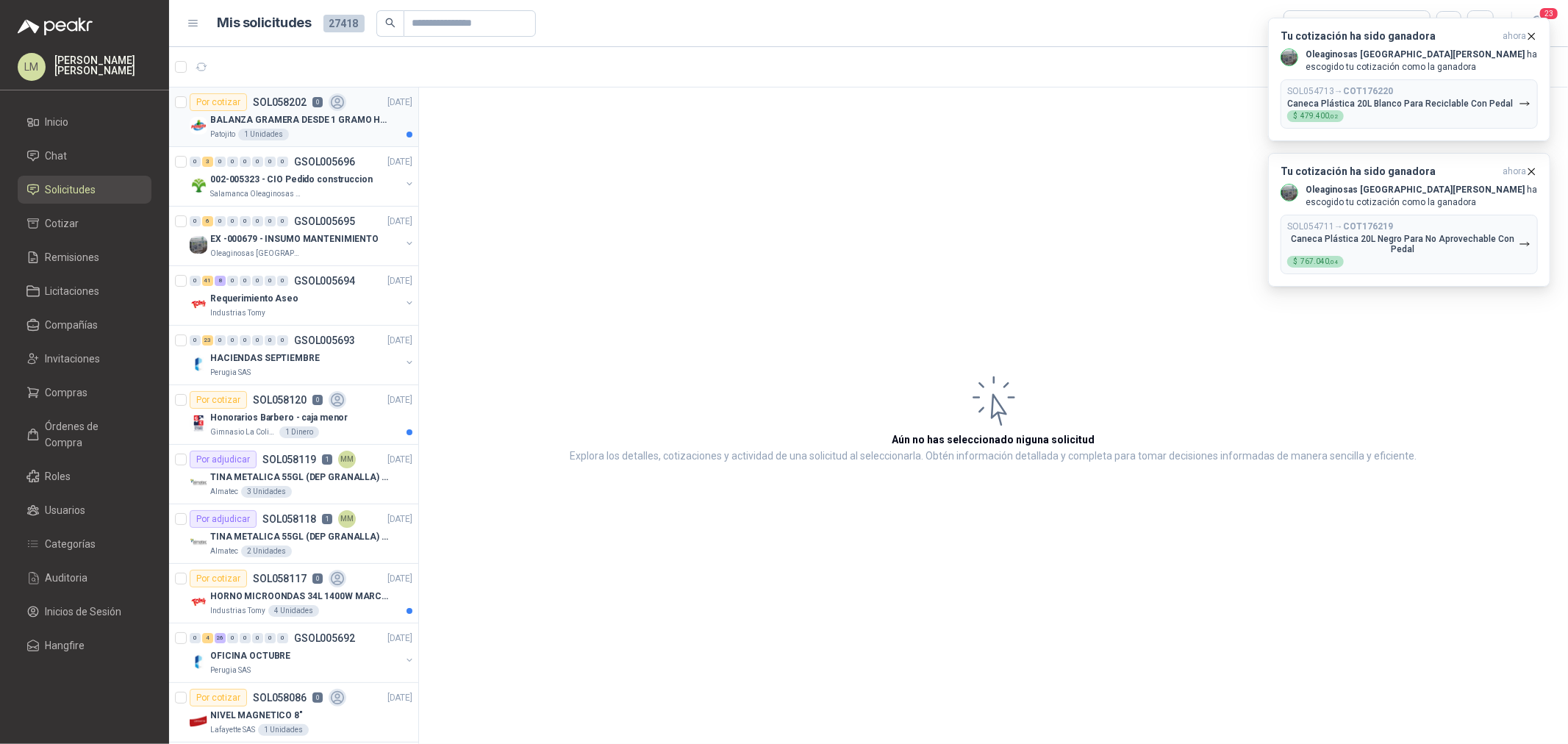
click at [295, 125] on p "BALANZA GRAMERA DESDE 1 GRAMO HASTA 5 GRAMOS" at bounding box center [301, 120] width 183 height 14
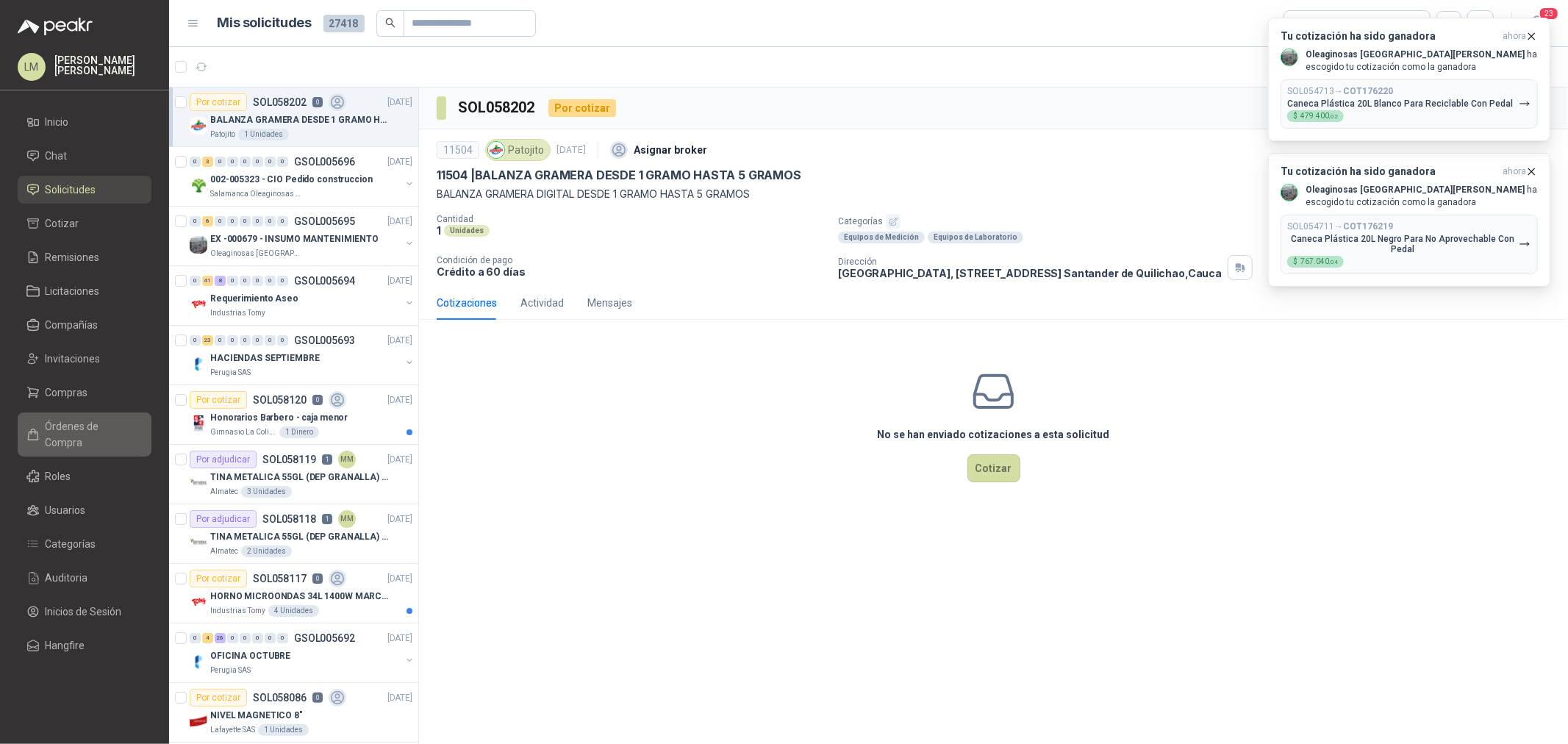
click at [64, 420] on span "Órdenes de Compra" at bounding box center [92, 434] width 92 height 33
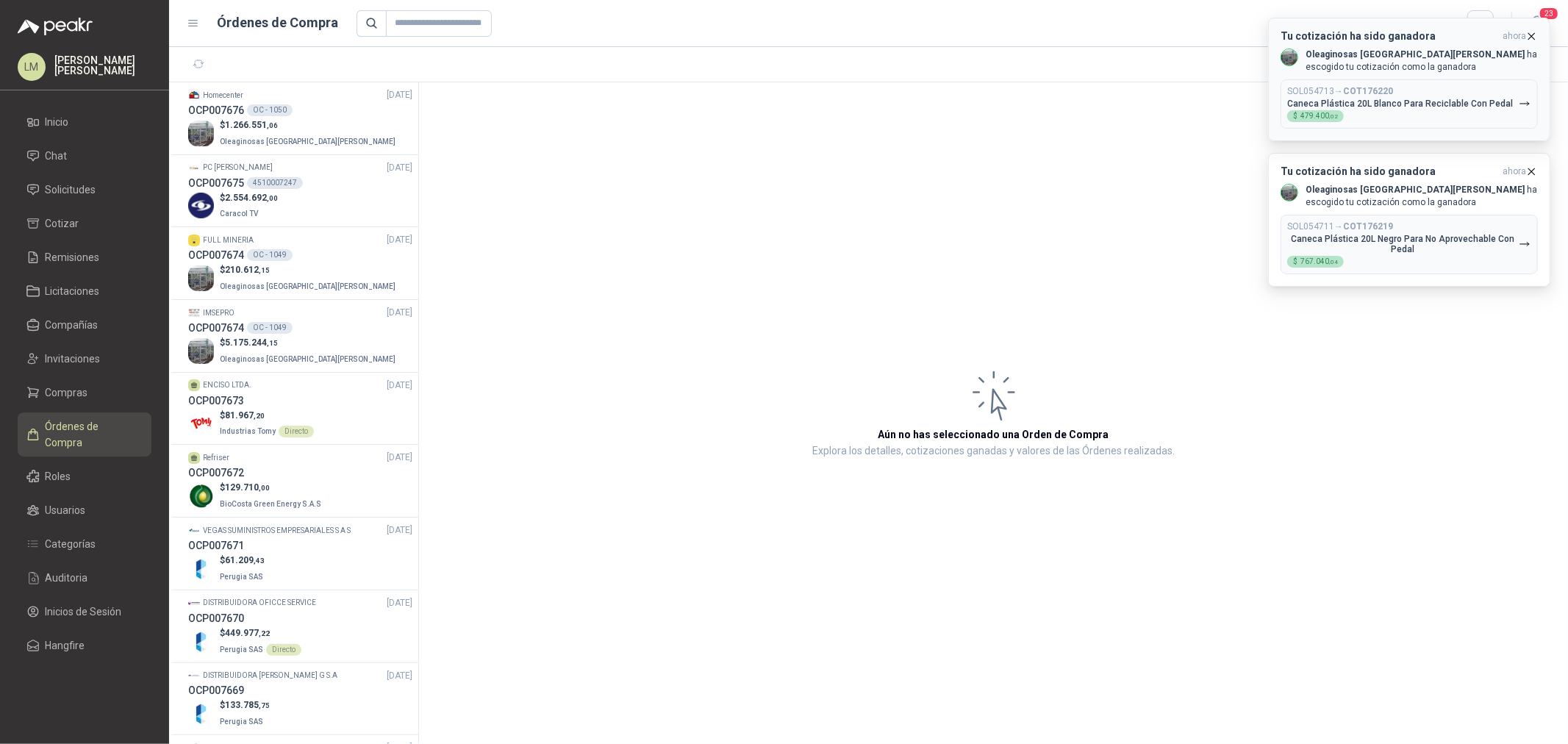
click at [1254, 35] on icon "button" at bounding box center [1532, 35] width 12 height 12
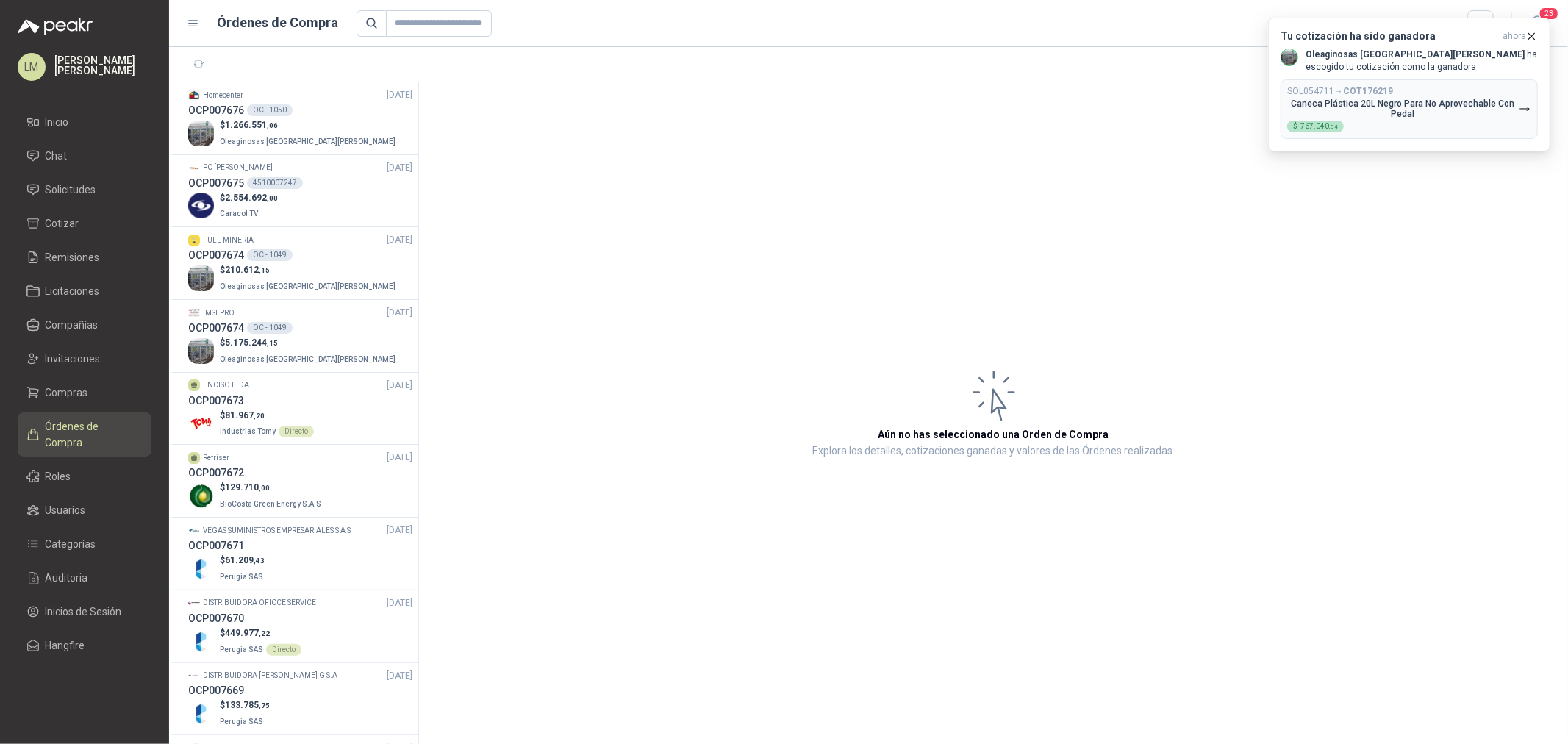
click at [1254, 35] on icon "button" at bounding box center [1532, 35] width 12 height 12
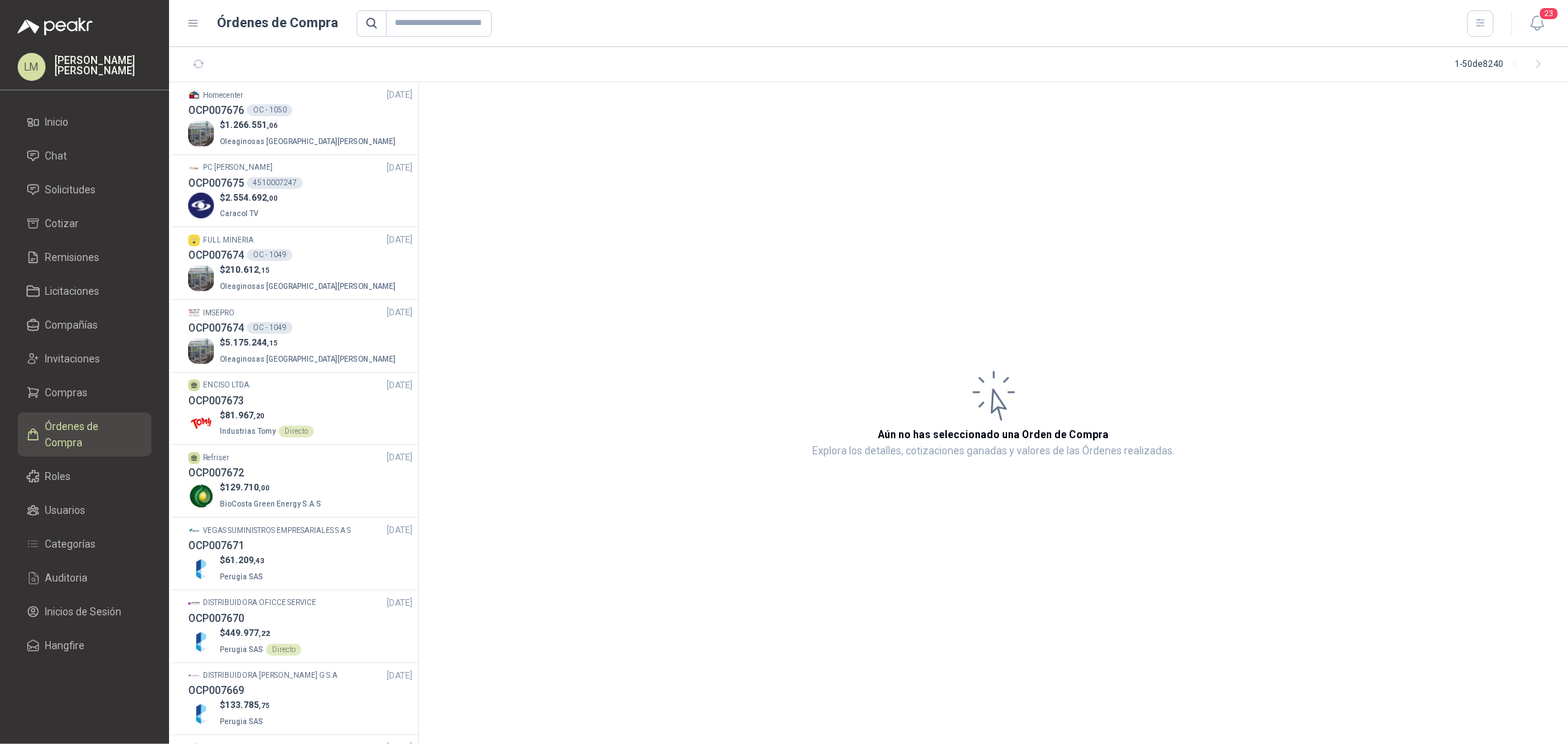
click at [1254, 24] on div "23" at bounding box center [1522, 23] width 57 height 23
click at [1254, 24] on icon "button" at bounding box center [1481, 23] width 12 height 12
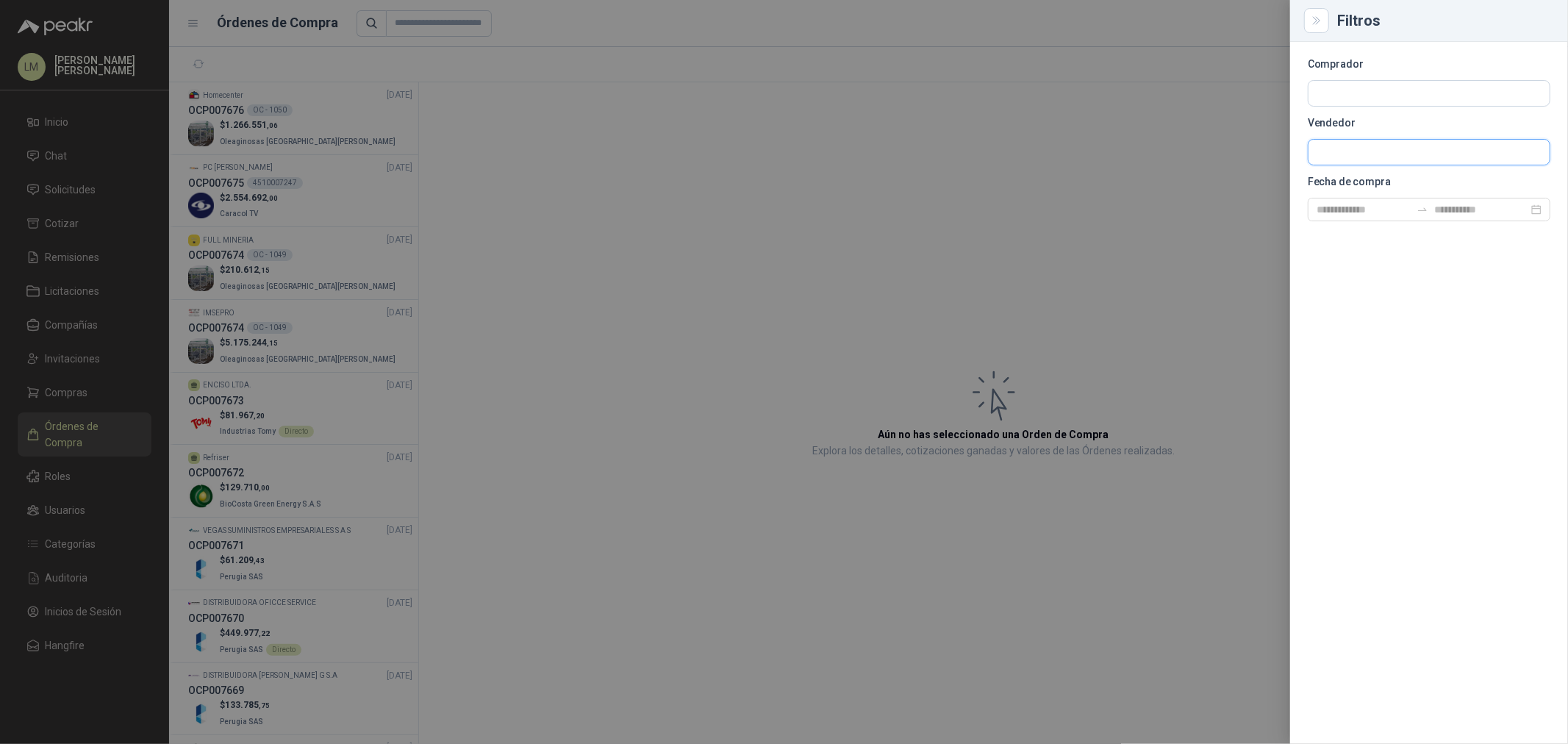
click at [1254, 149] on input "text" at bounding box center [1429, 152] width 242 height 25
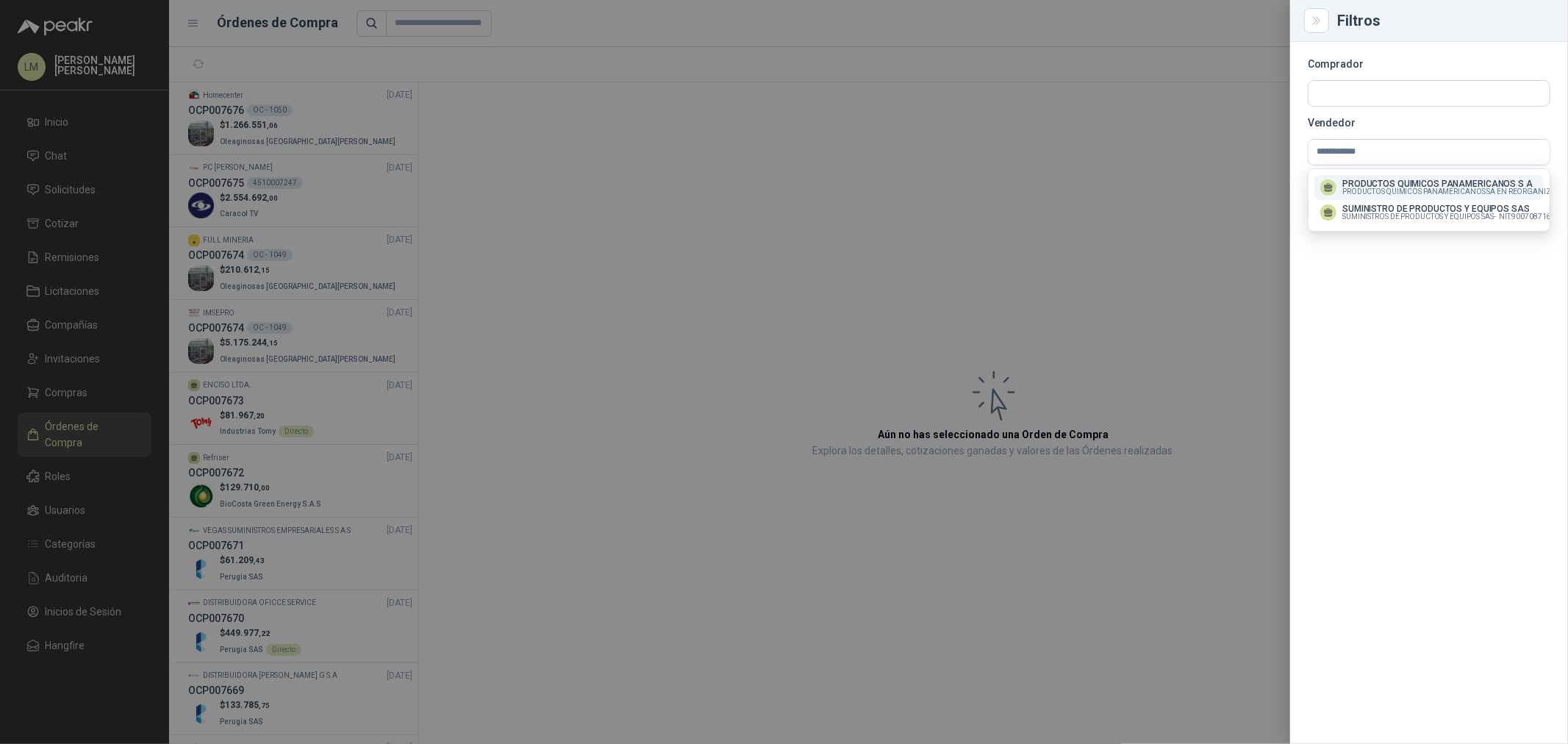
click at [1254, 182] on p "PRODUCTOS QUIMICOS PANAMERICANOS S A" at bounding box center [1487, 183] width 289 height 9
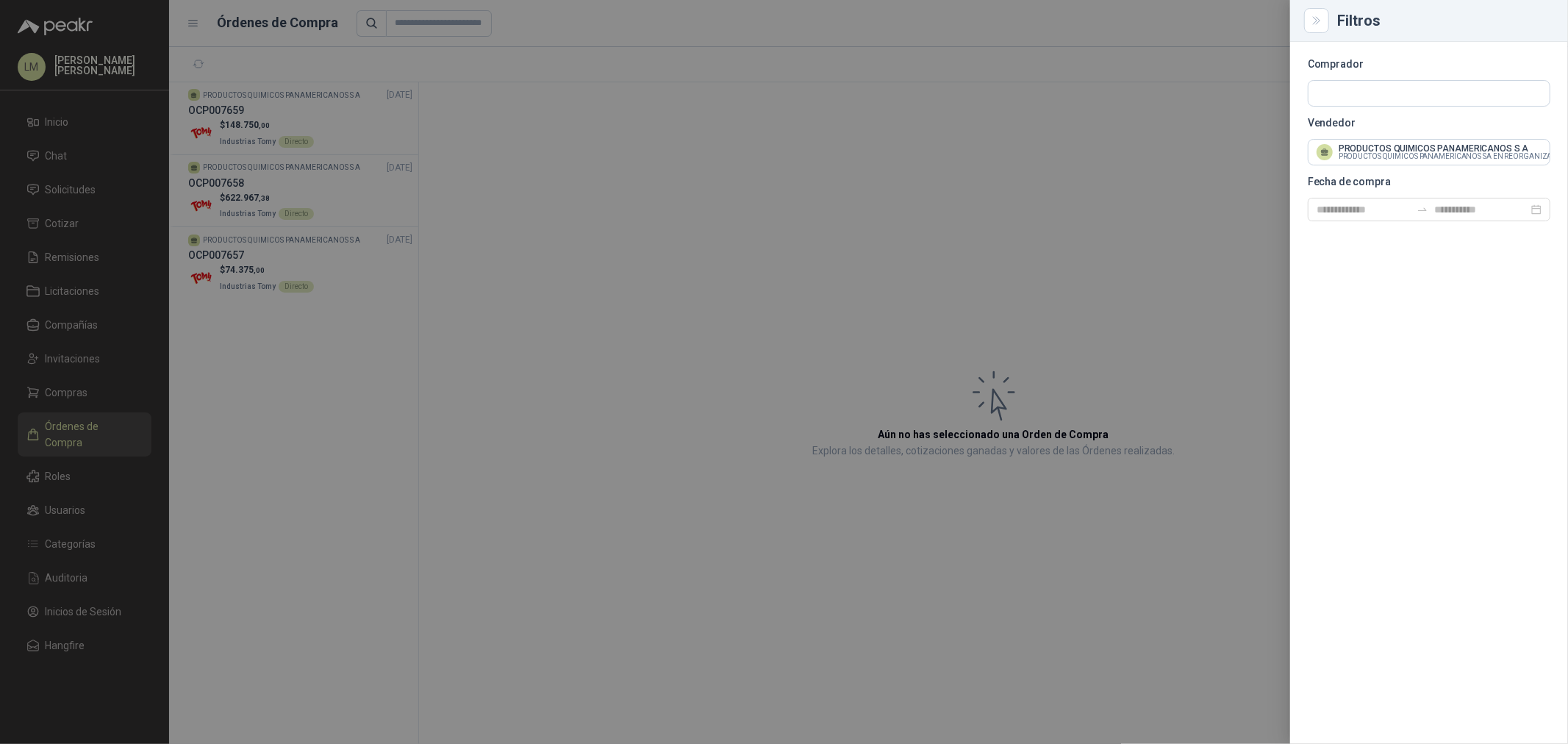
click at [873, 140] on div at bounding box center [784, 372] width 1568 height 744
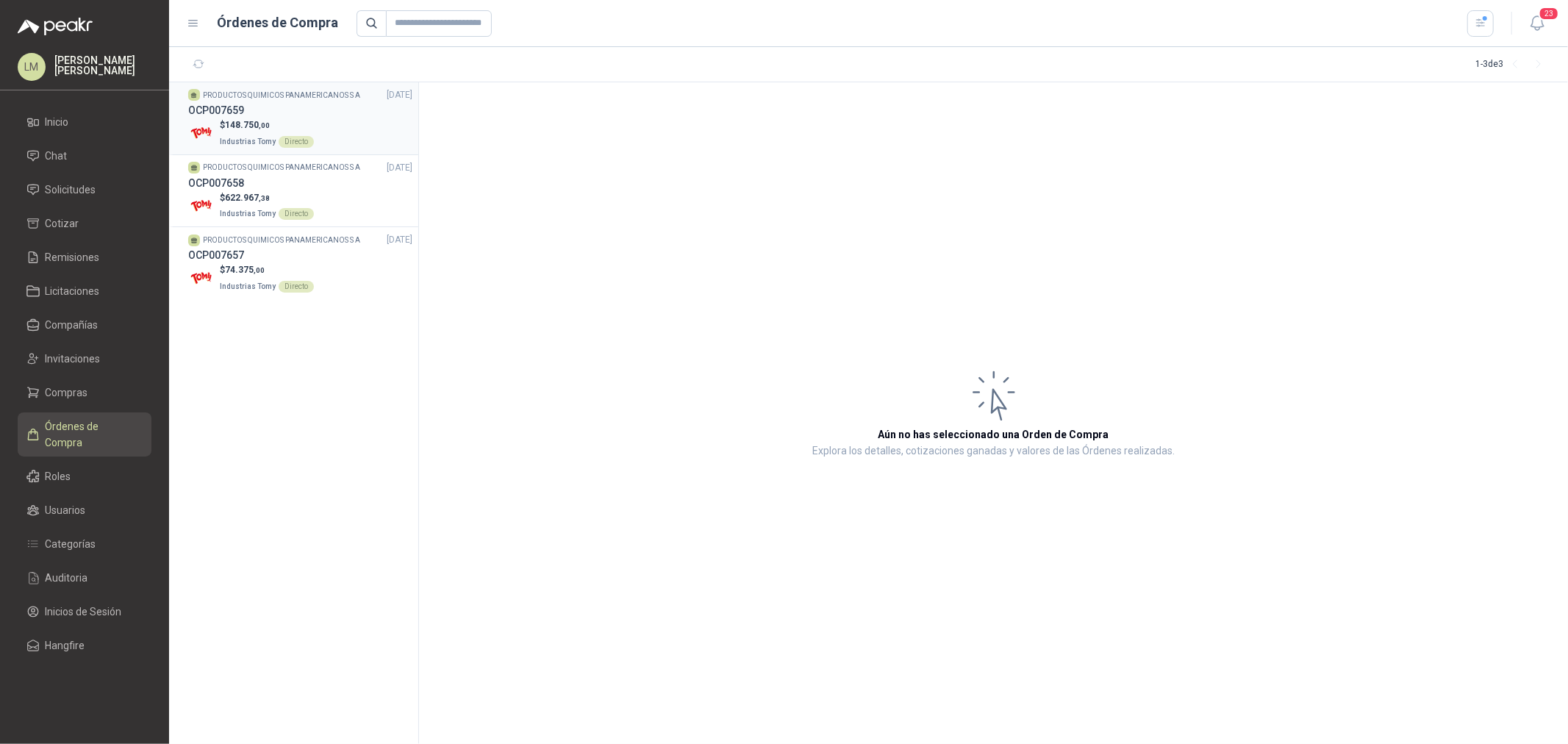
click at [288, 136] on div "Directo" at bounding box center [296, 142] width 35 height 12
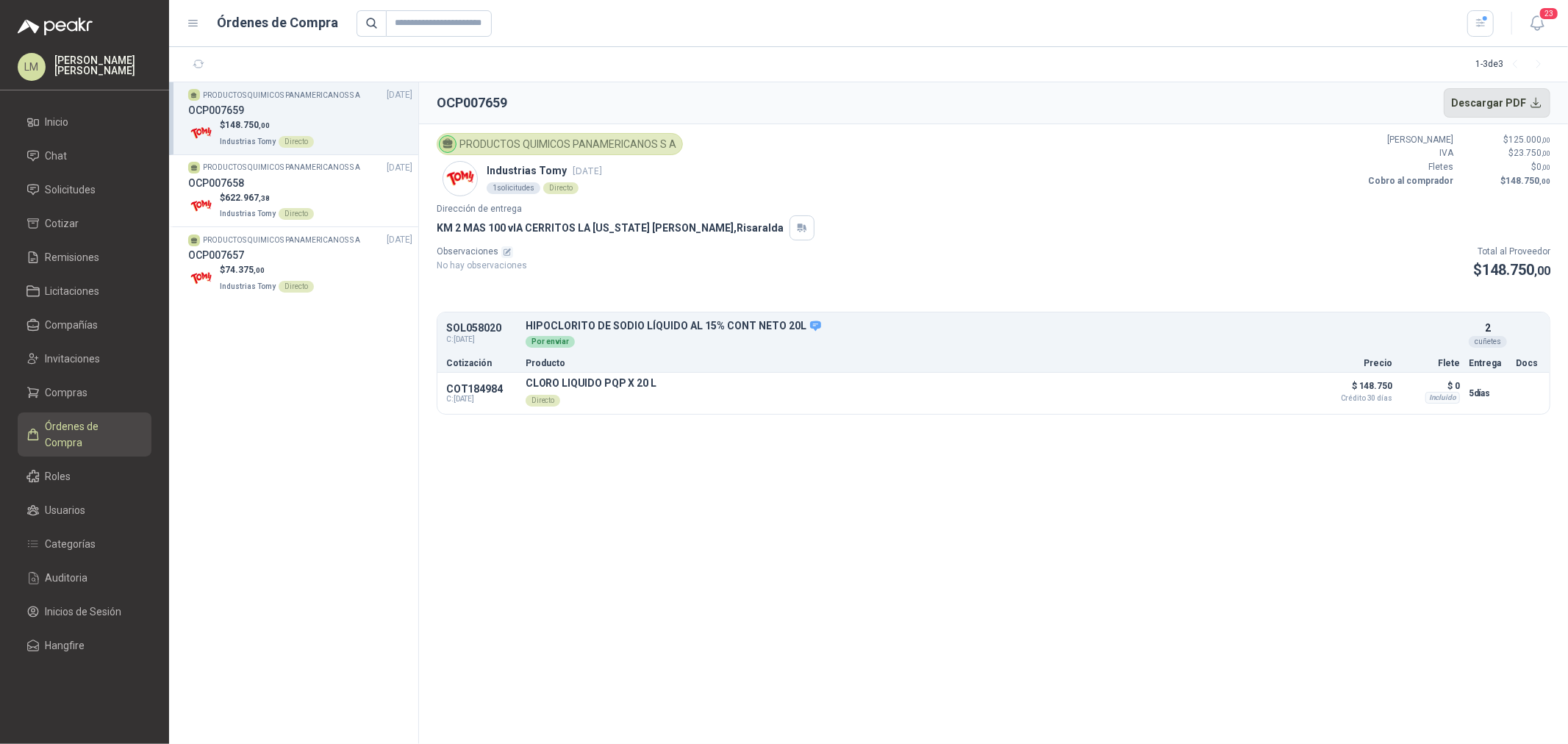
click at [1254, 108] on button "Descargar PDF" at bounding box center [1497, 103] width 107 height 30
click at [273, 210] on p "Industrias Tomy Directo" at bounding box center [266, 212] width 94 height 16
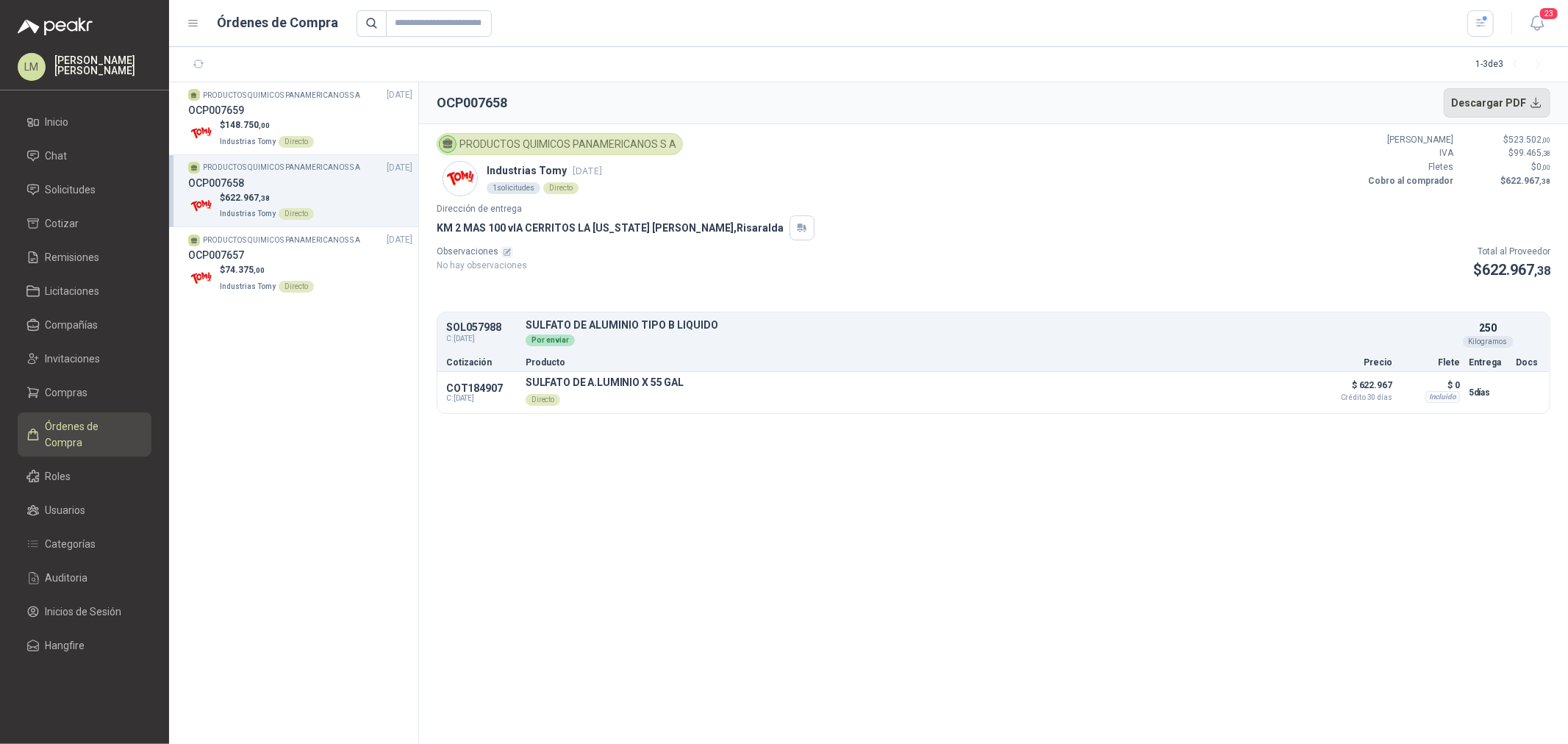
click at [1254, 105] on button "Descargar PDF" at bounding box center [1497, 103] width 107 height 30
click at [250, 276] on p "$ 74.375 ,00" at bounding box center [266, 270] width 94 height 14
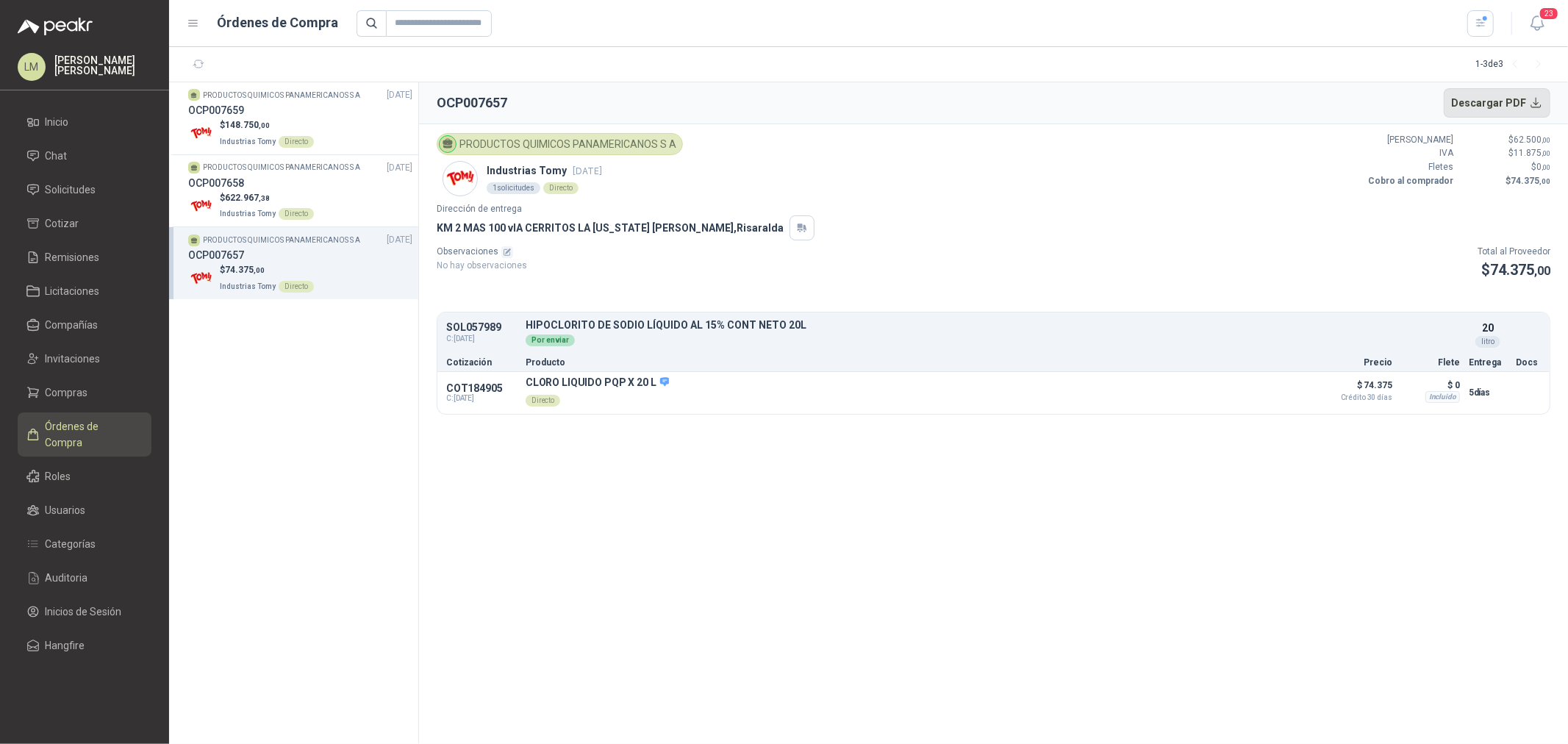
click at [1254, 103] on button "Descargar PDF" at bounding box center [1497, 103] width 107 height 30
click at [52, 399] on span "Compras" at bounding box center [67, 392] width 42 height 16
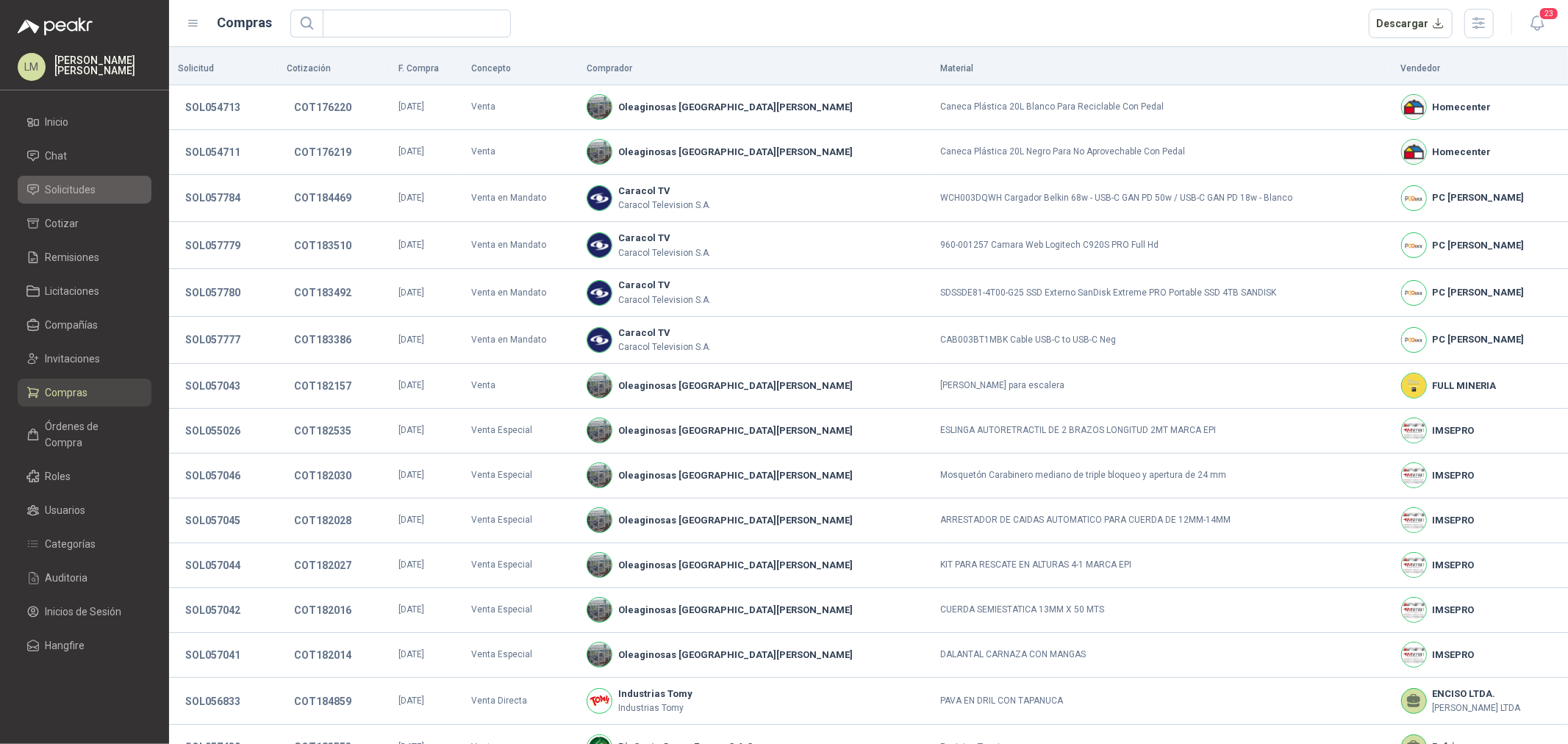
click at [67, 195] on span "Solicitudes" at bounding box center [71, 189] width 51 height 16
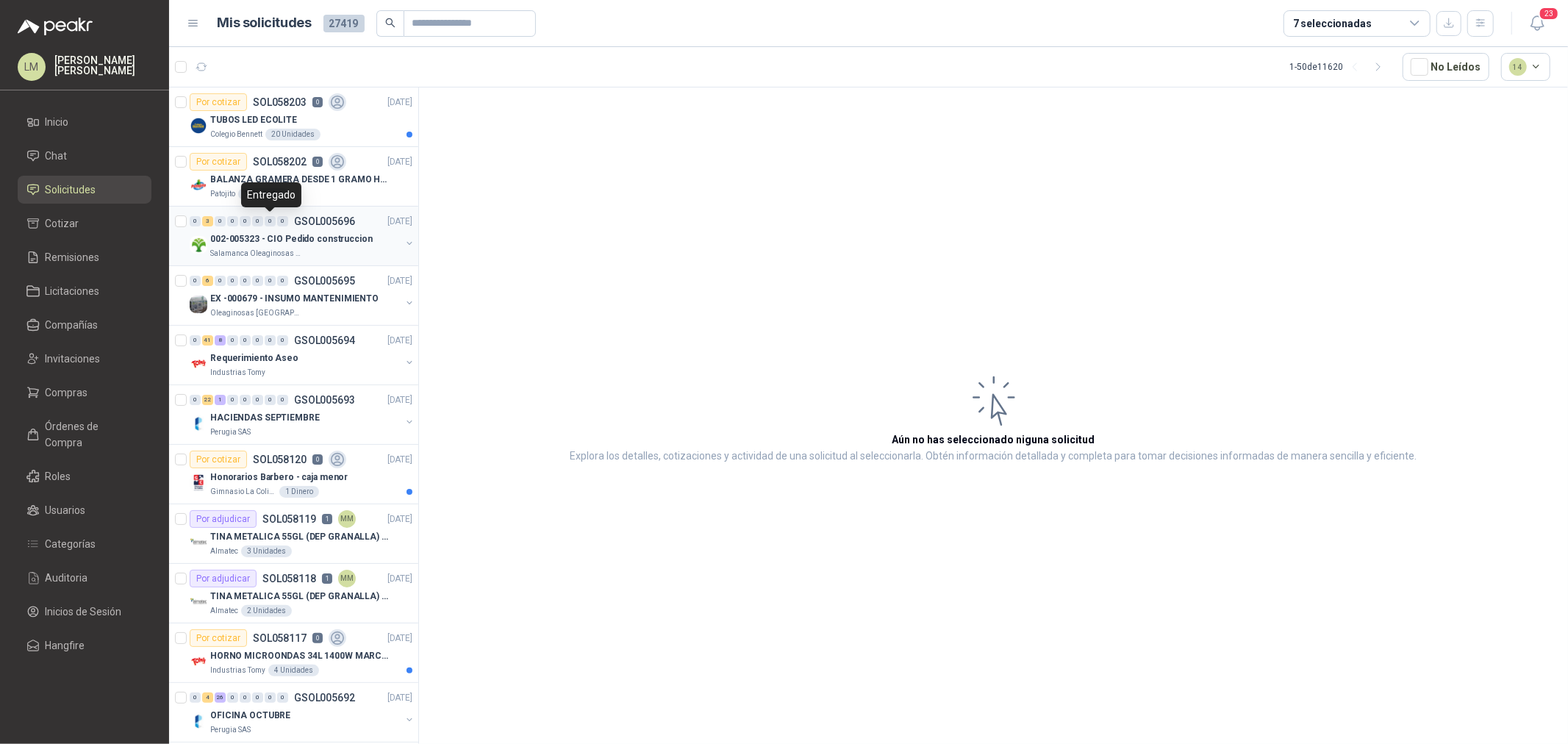
click at [280, 184] on div "Entregado" at bounding box center [271, 195] width 60 height 25
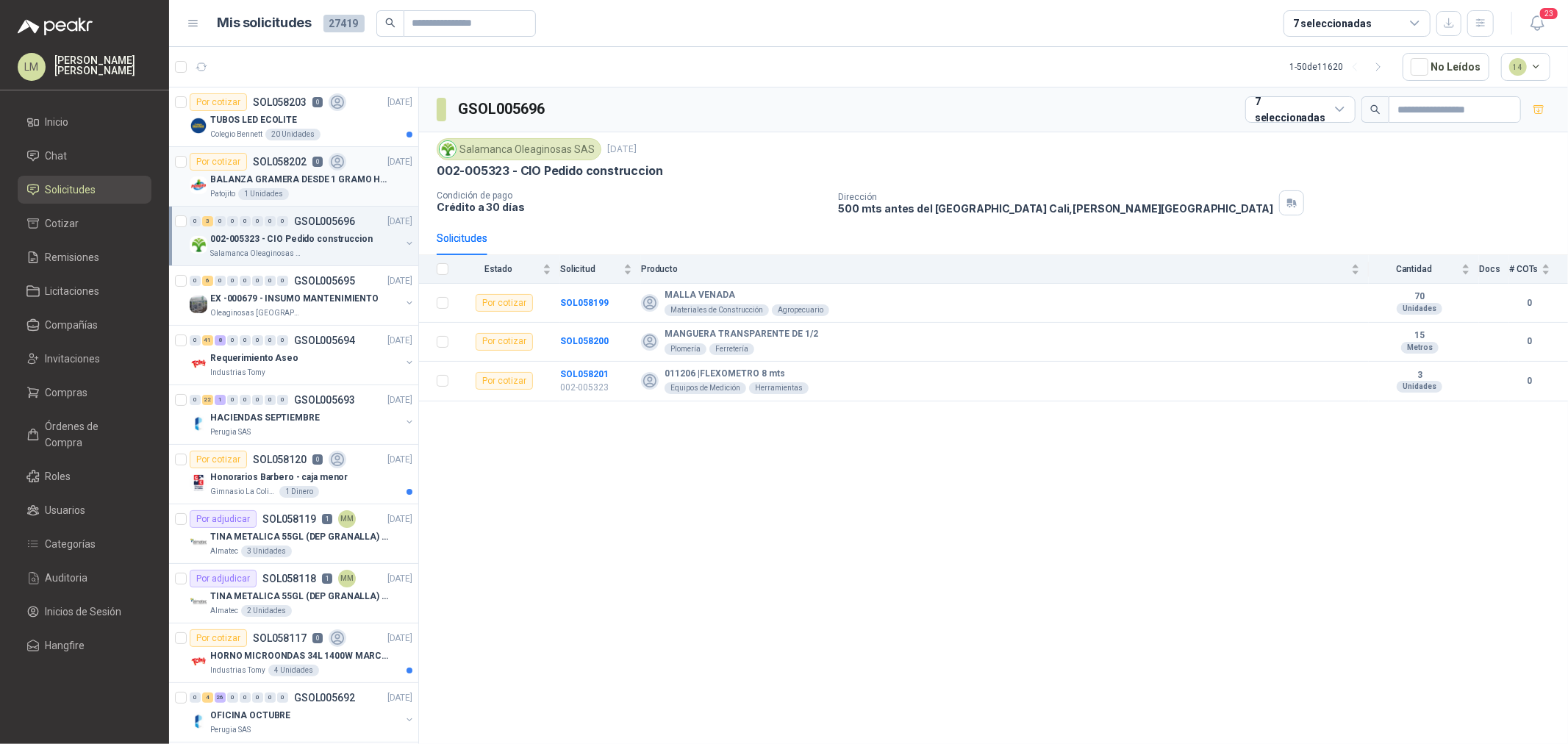
click at [338, 171] on div "BALANZA GRAMERA DESDE 1 GRAMO HASTA 5 GRAMOS" at bounding box center [311, 179] width 202 height 17
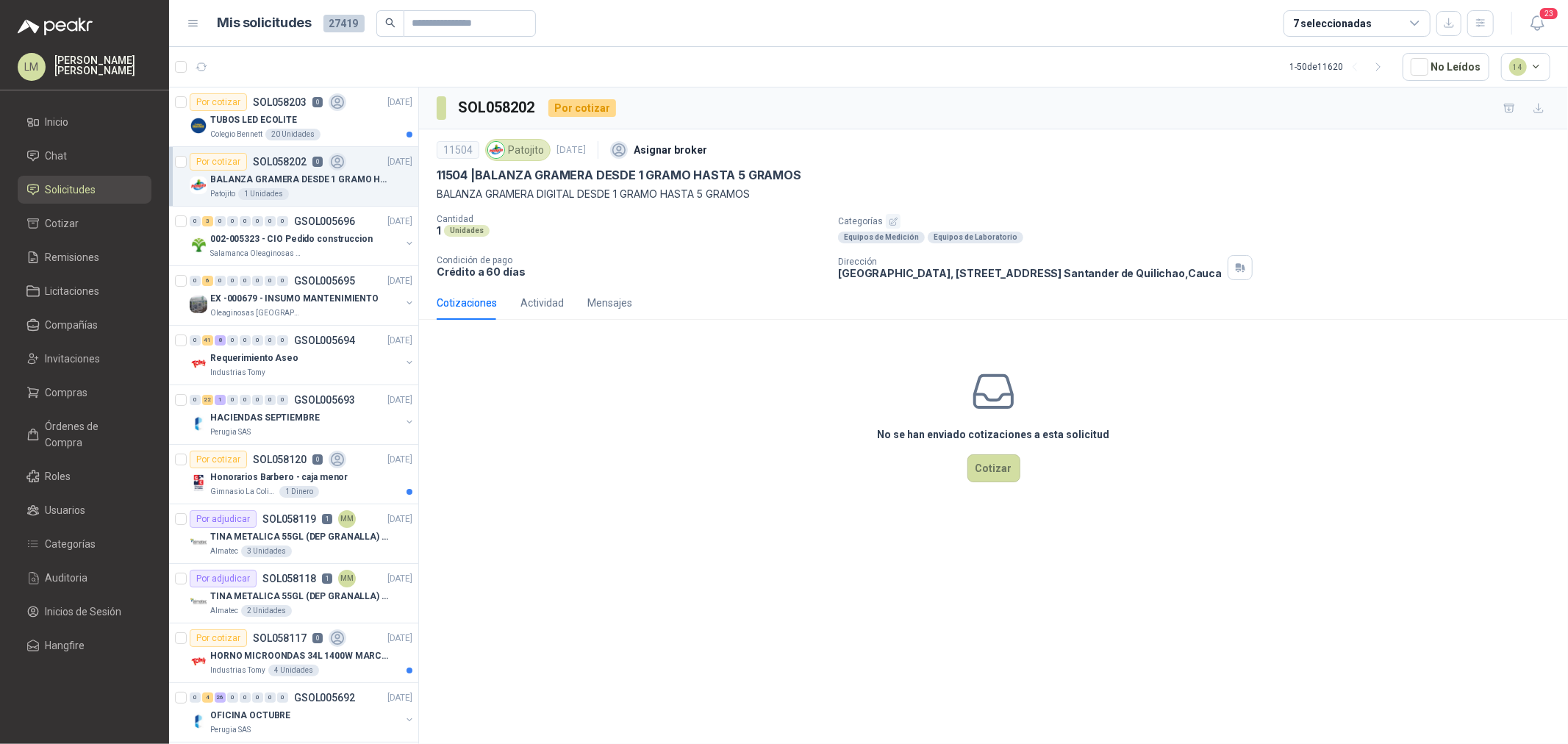
click at [905, 222] on p "Categorías" at bounding box center [1199, 221] width 724 height 14
click at [894, 221] on icon "button" at bounding box center [893, 221] width 10 height 10
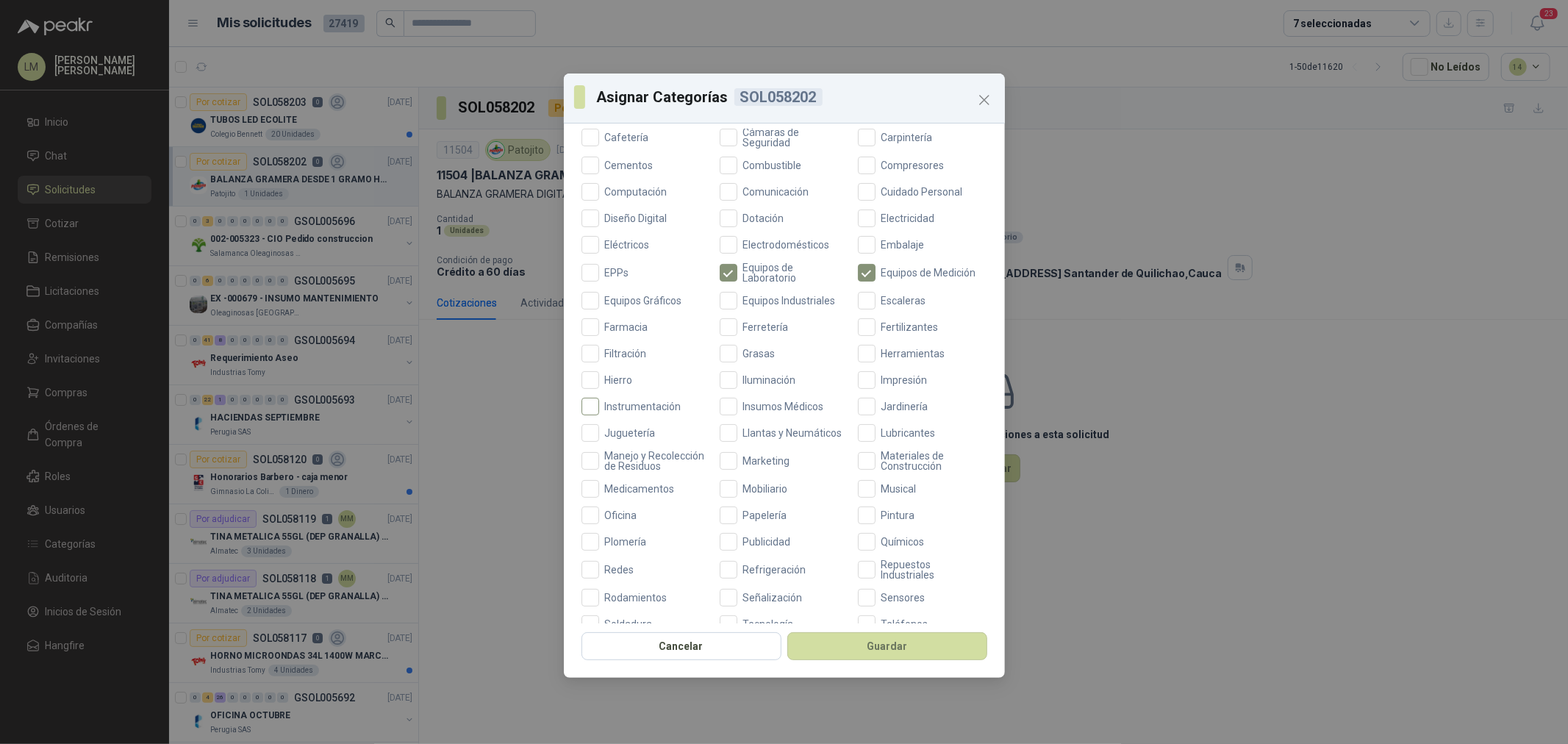
scroll to position [347, 0]
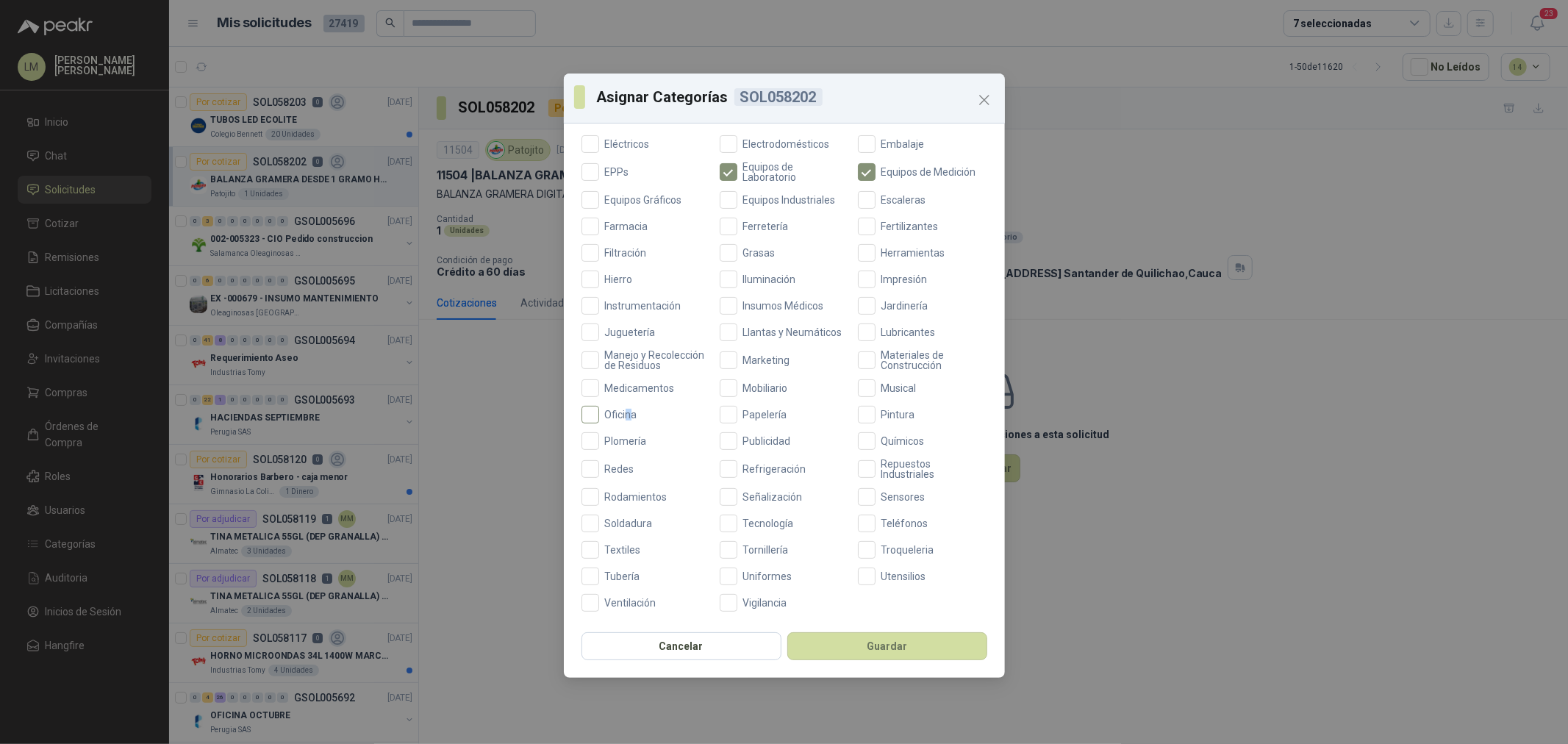
click at [628, 412] on span "Oficina" at bounding box center [621, 414] width 44 height 11
click at [740, 221] on span "Ferretería" at bounding box center [766, 226] width 58 height 11
click at [869, 567] on button "Guardar" at bounding box center [887, 646] width 200 height 28
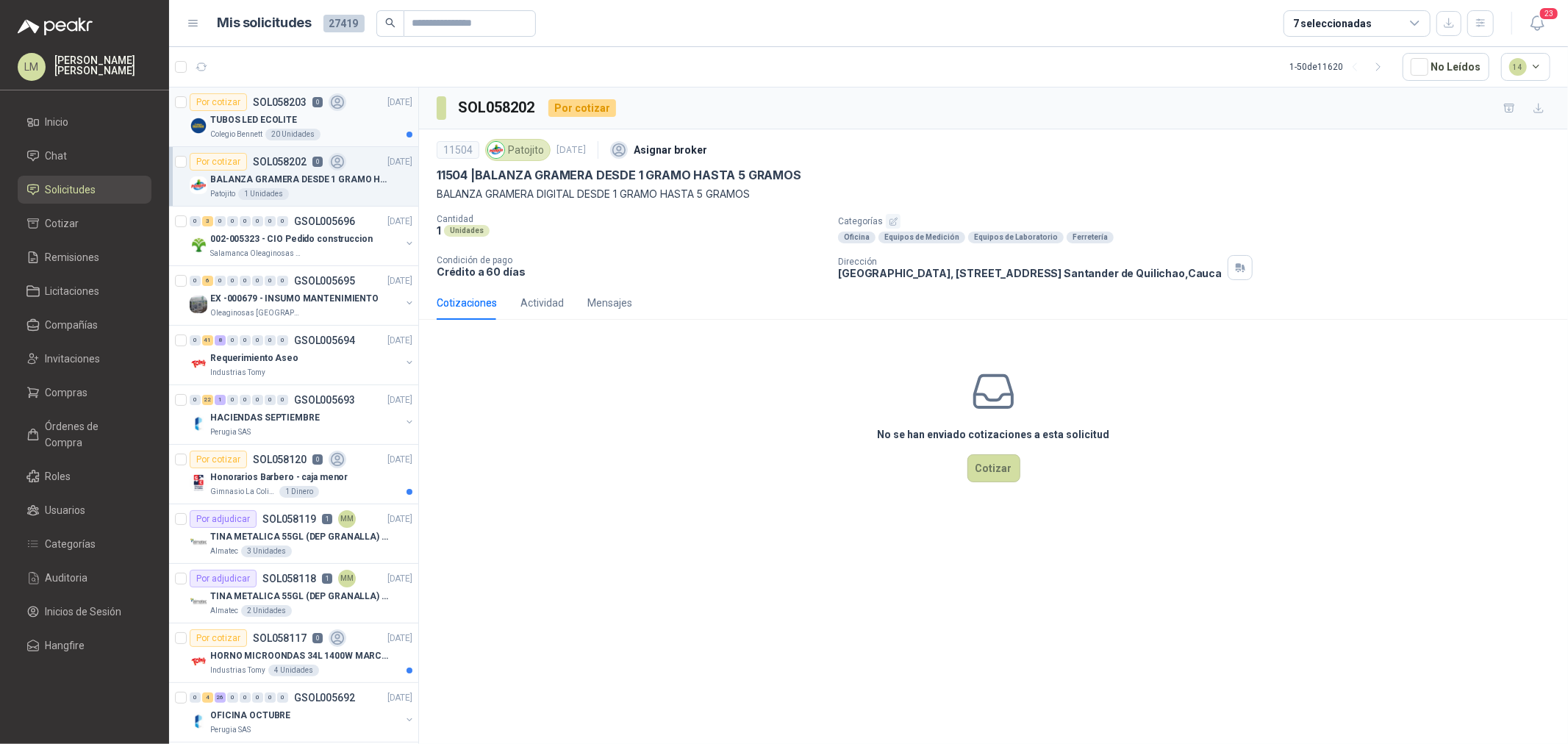
click at [279, 122] on p "TUBOS LED ECOLITE" at bounding box center [253, 120] width 87 height 14
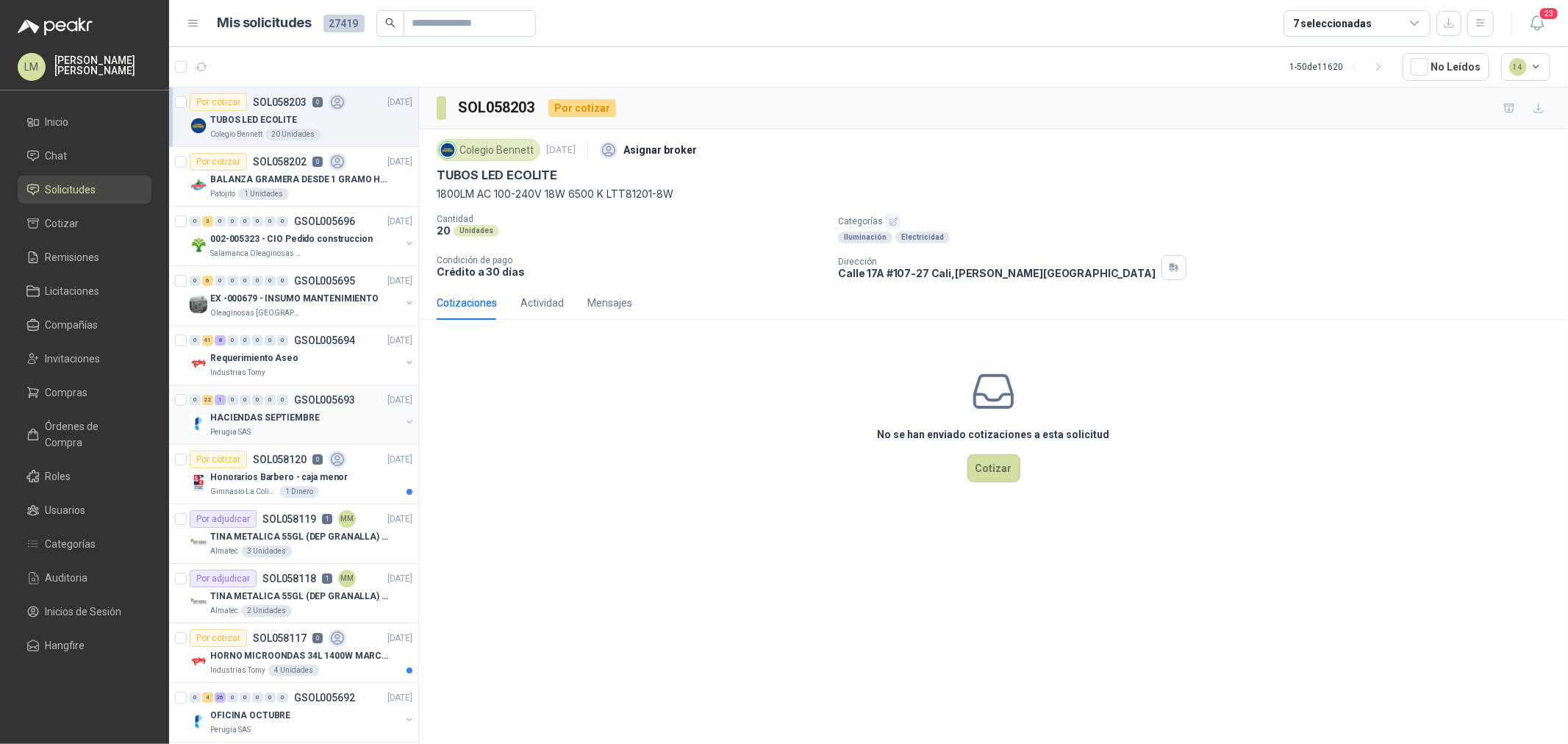
click at [285, 415] on p "HACIENDAS SEPTIEMBRE" at bounding box center [265, 418] width 109 height 14
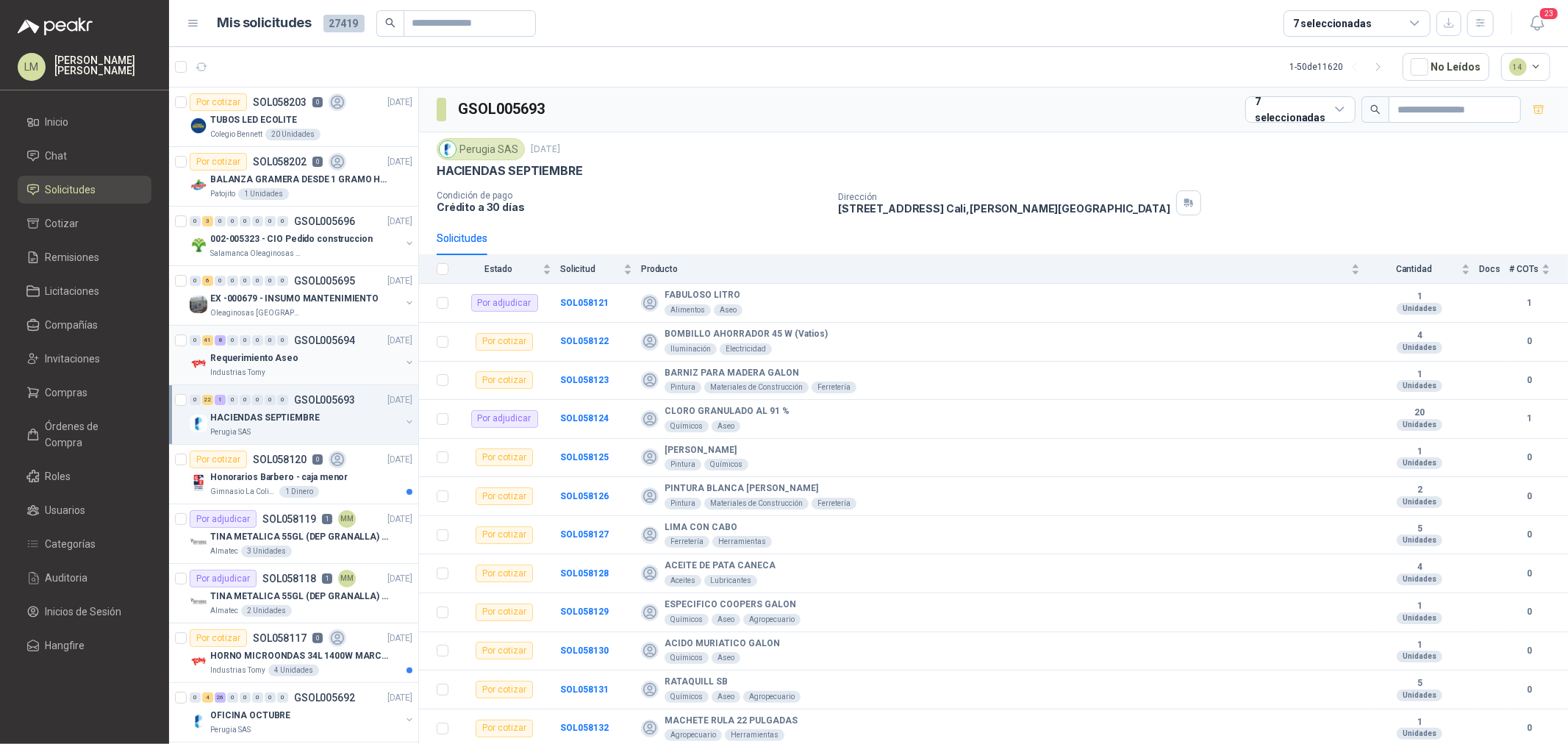
click at [276, 353] on p "Requerimiento Aseo" at bounding box center [254, 359] width 88 height 14
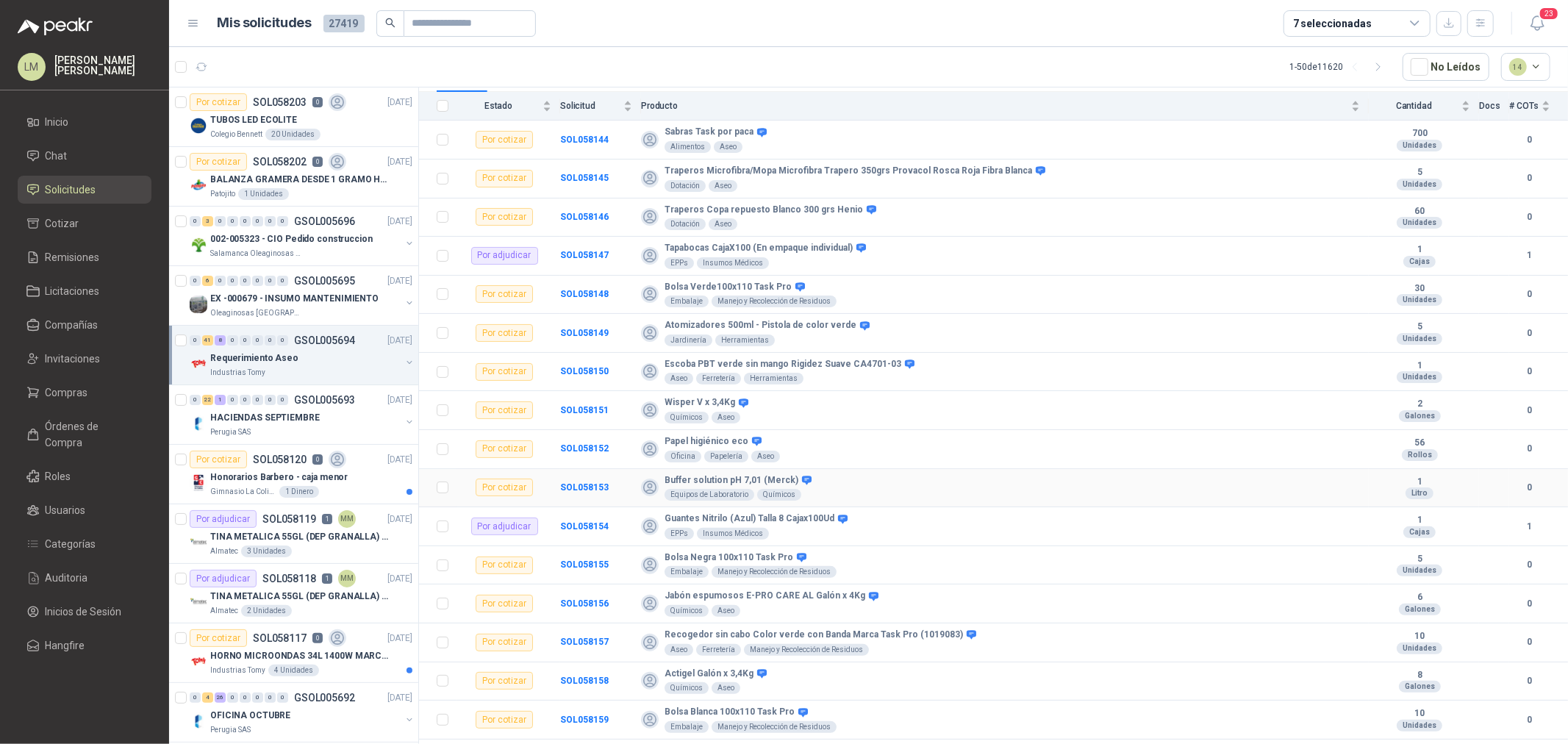
scroll to position [327, 0]
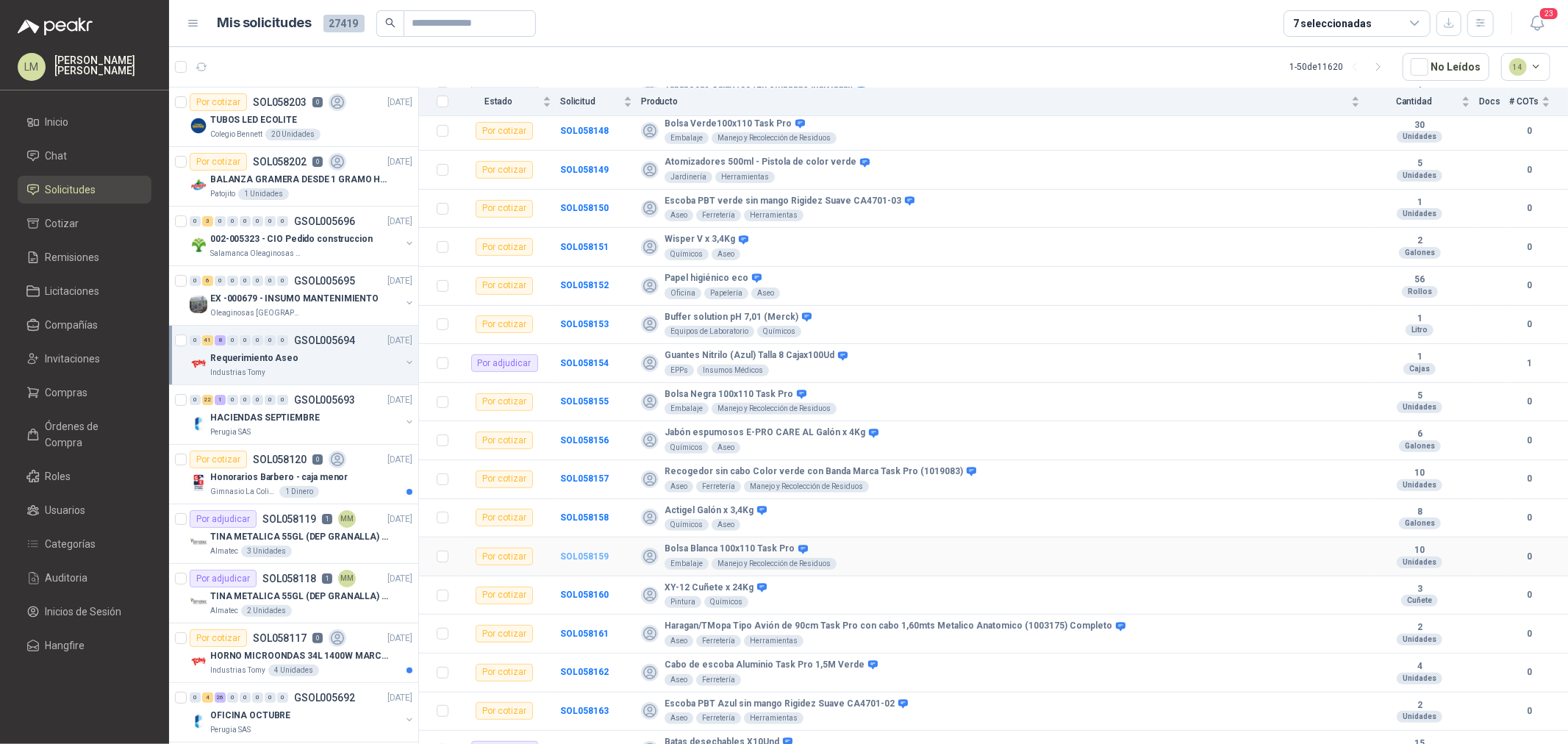
drag, startPoint x: 606, startPoint y: 554, endPoint x: 586, endPoint y: 557, distance: 20.2
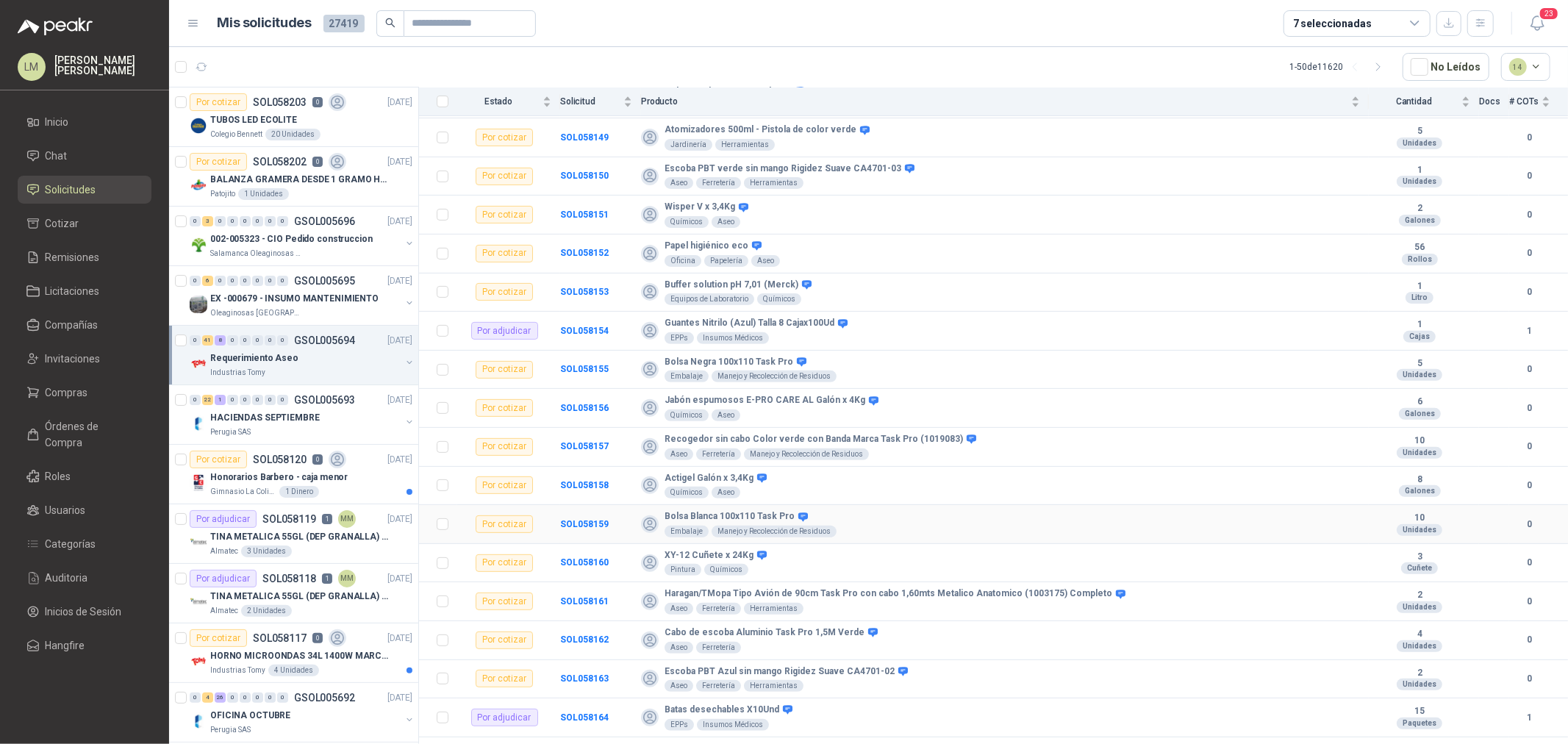
scroll to position [571, 0]
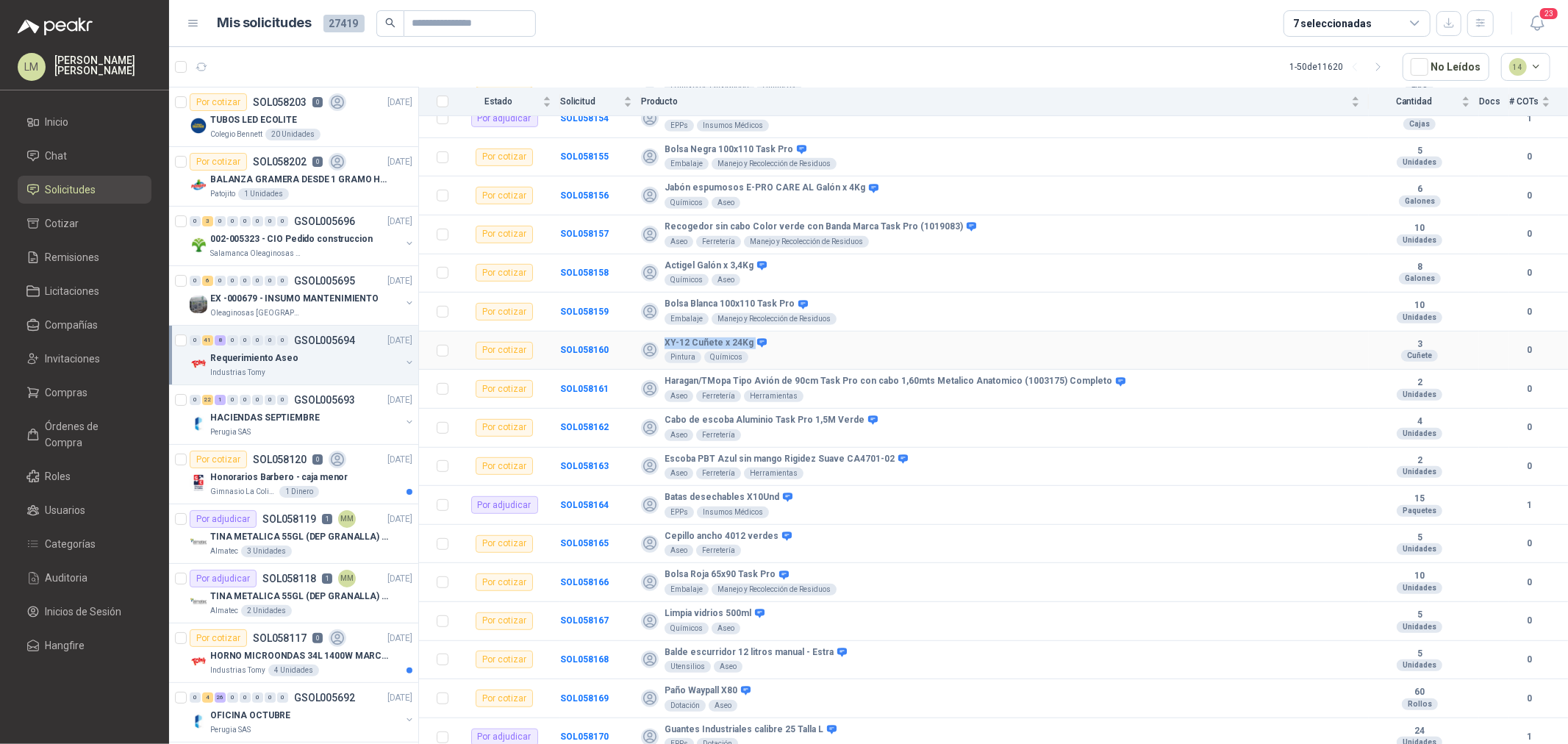
drag, startPoint x: 663, startPoint y: 342, endPoint x: 749, endPoint y: 342, distance: 86.0
click at [749, 342] on div "XY-12 Cuñete x 24Kg Pintura Químicos" at bounding box center [1001, 351] width 719 height 27
copy div "XY-12 Cuñete x 24Kg"
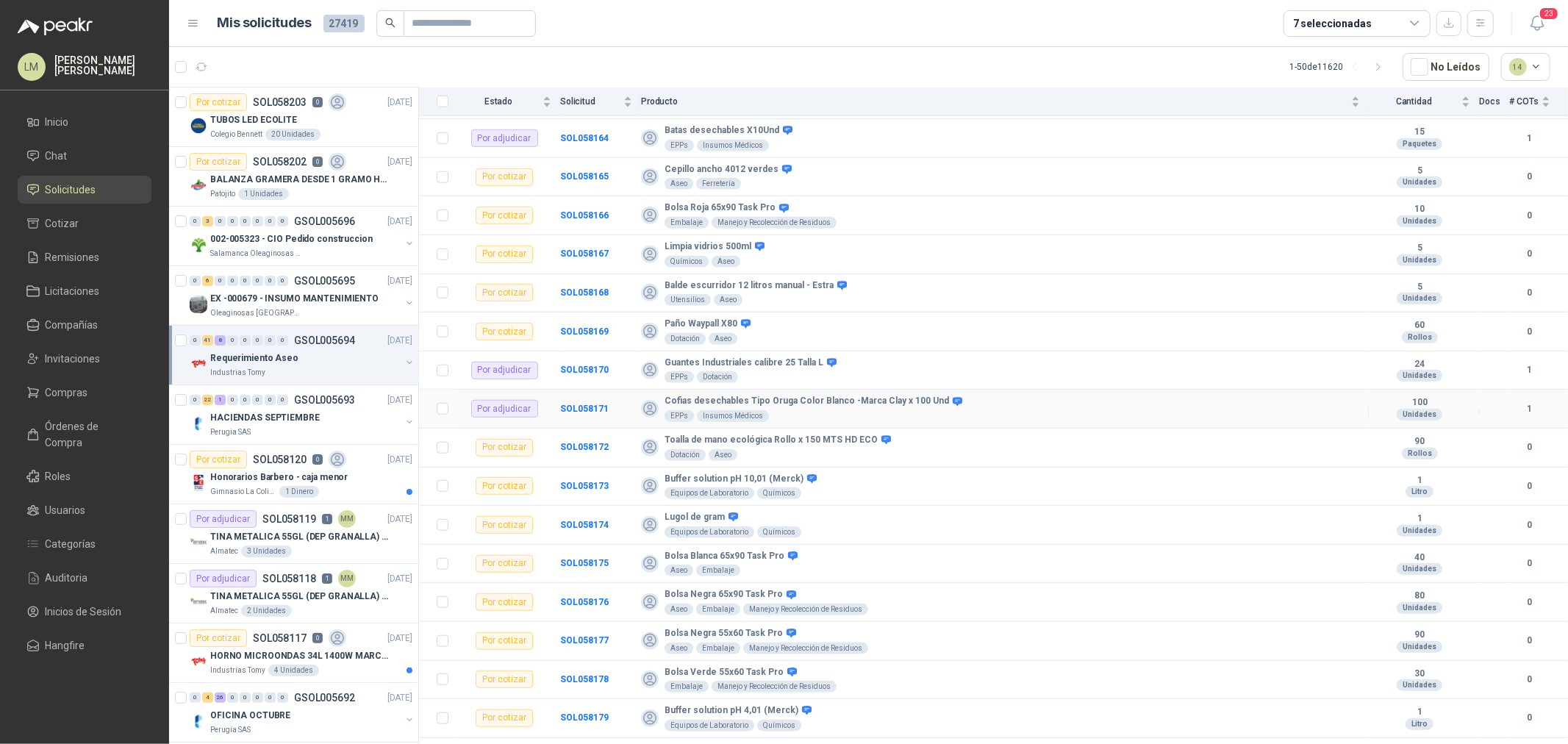
scroll to position [980, 0]
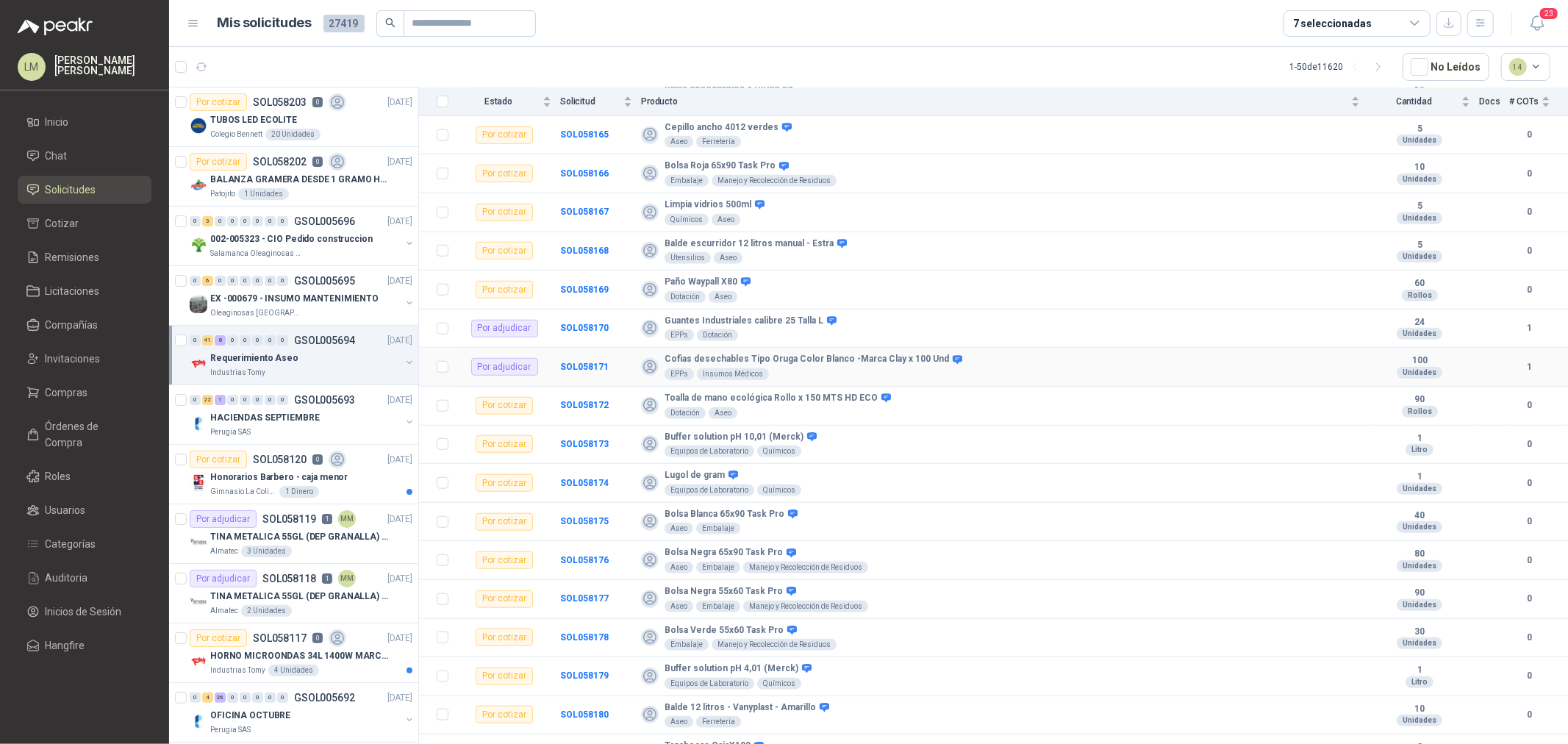
drag, startPoint x: 588, startPoint y: 371, endPoint x: 615, endPoint y: 355, distance: 31.4
click at [615, 355] on td "SOL058171" at bounding box center [600, 367] width 81 height 39
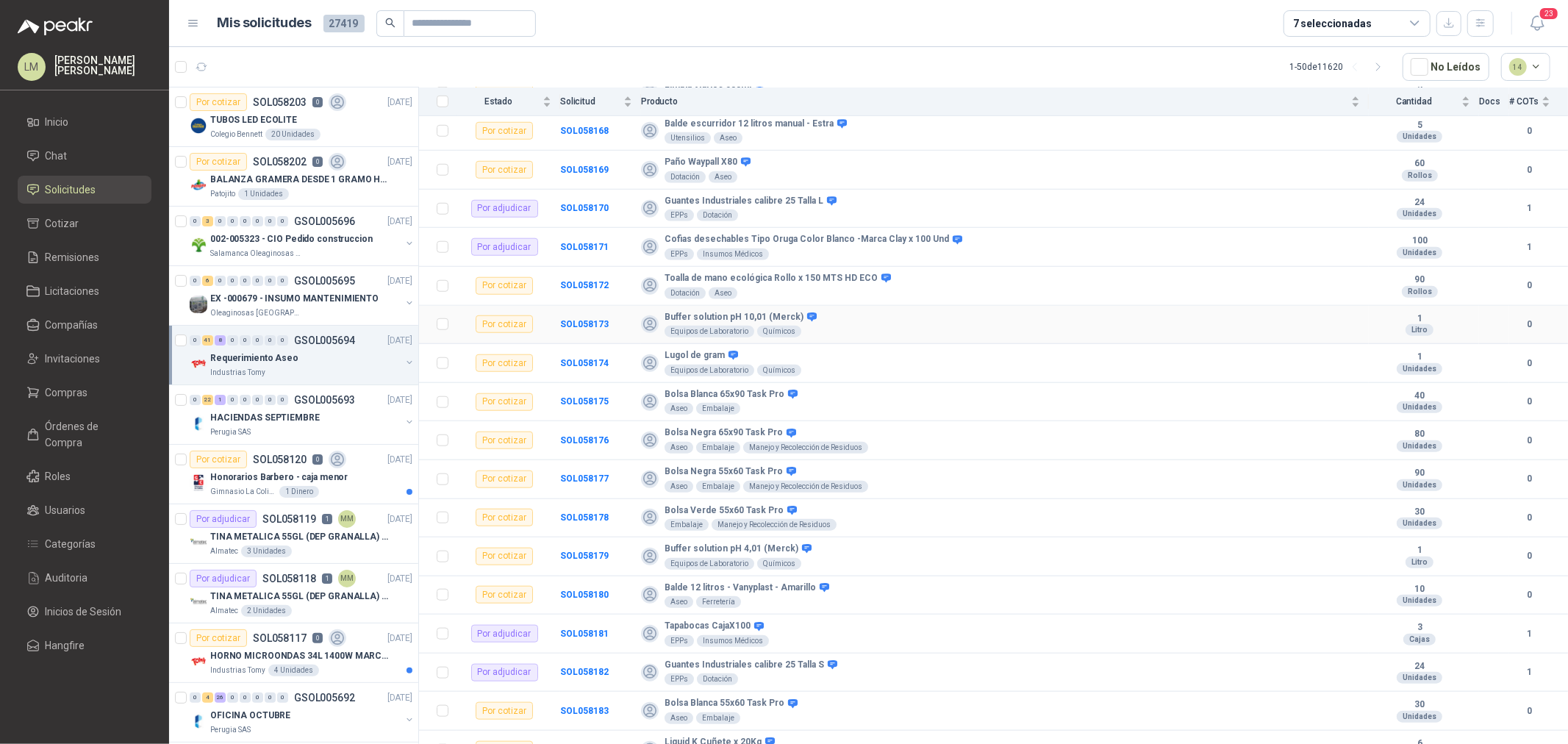
scroll to position [1144, 0]
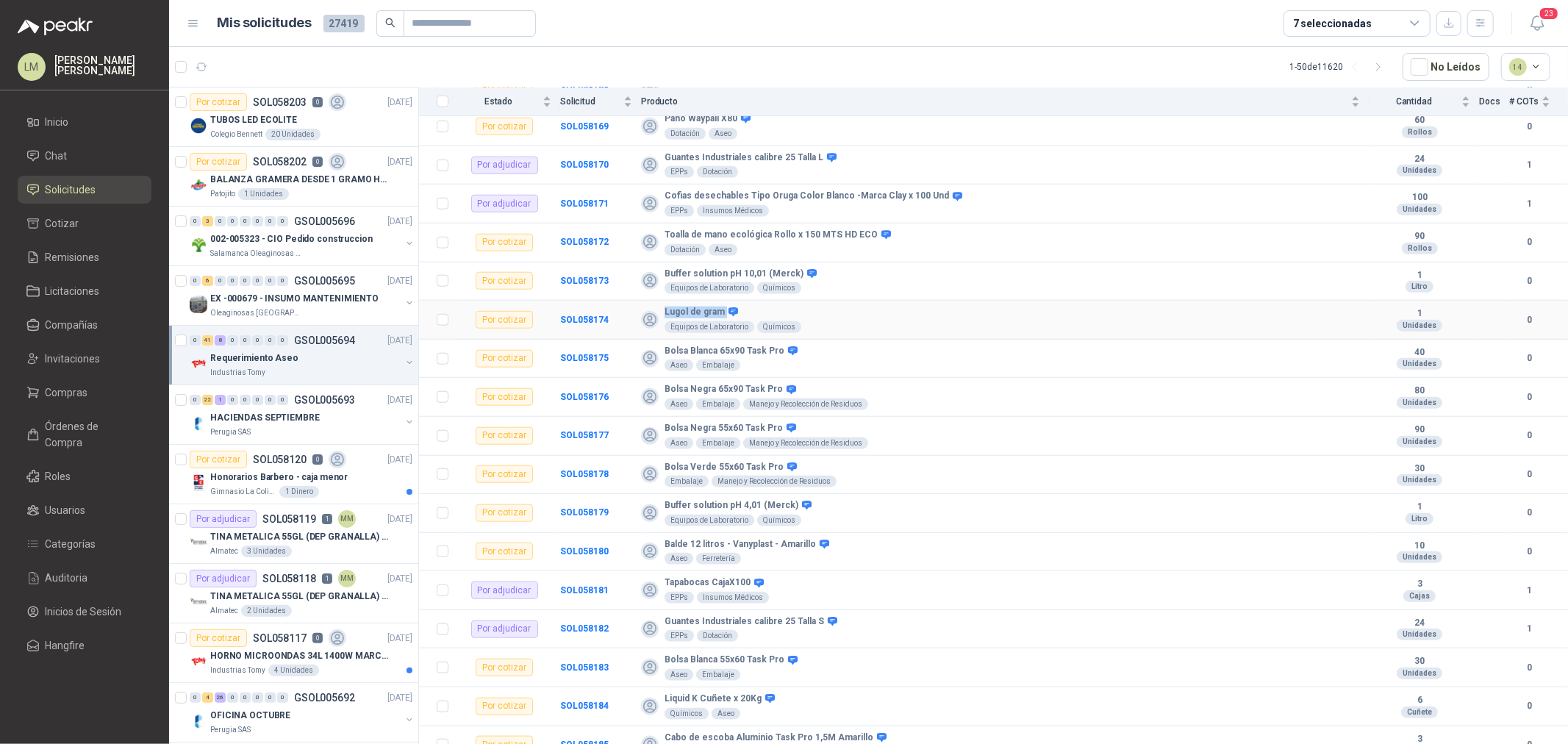
drag, startPoint x: 664, startPoint y: 314, endPoint x: 721, endPoint y: 316, distance: 57.0
click at [721, 316] on div "Lugol de gram" at bounding box center [732, 313] width 137 height 12
copy div "Lugol de gram"
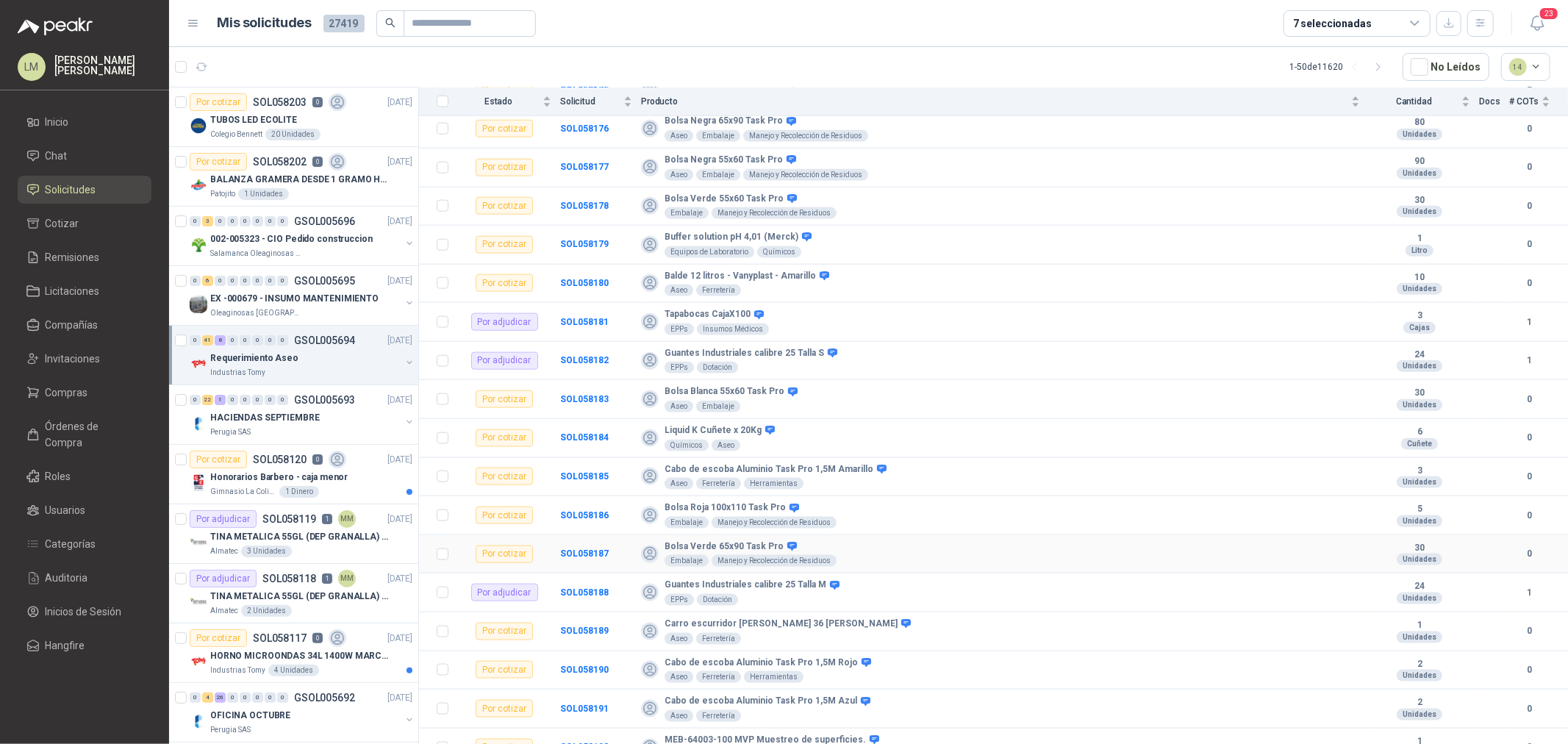
scroll to position [1431, 0]
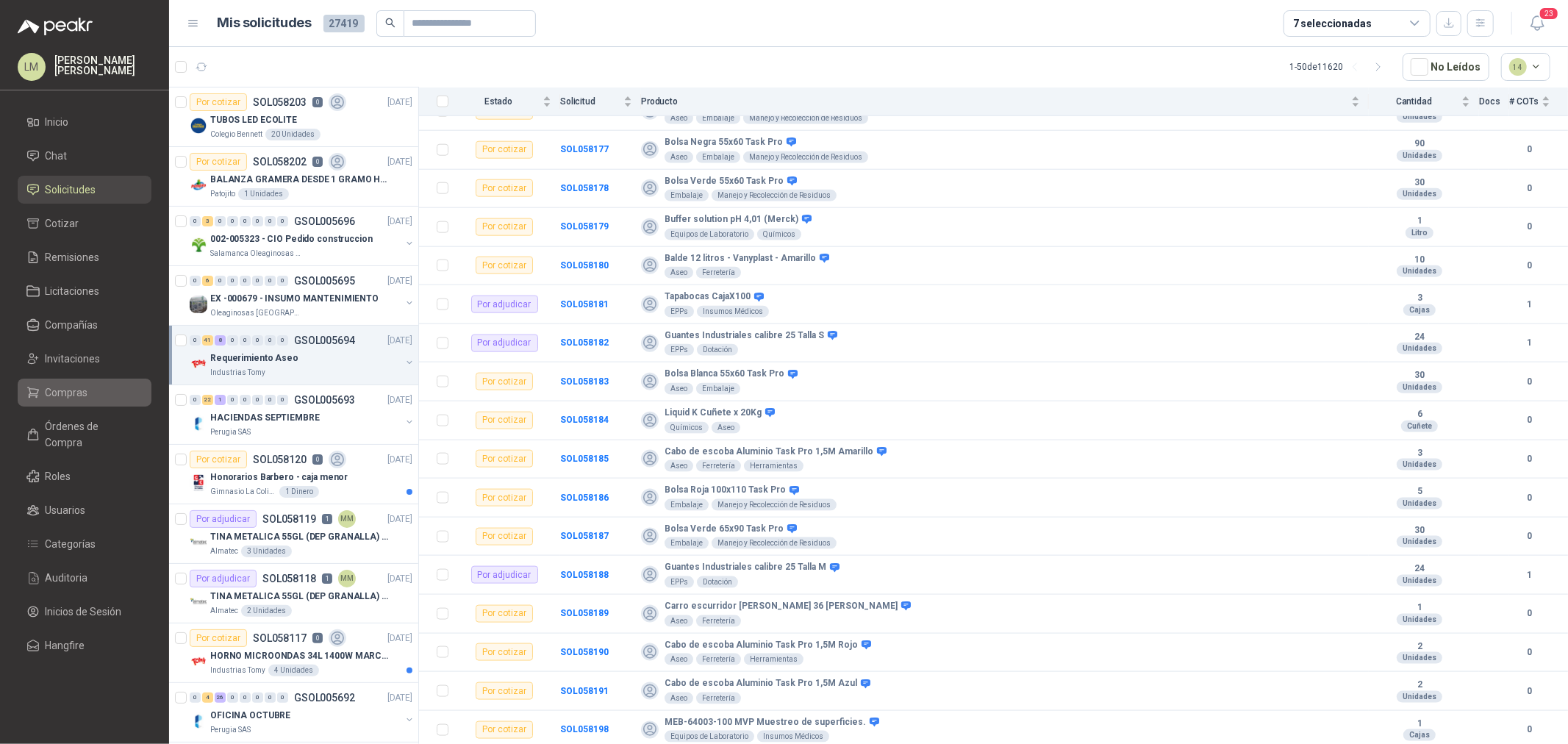
click at [71, 394] on span "Compras" at bounding box center [67, 392] width 42 height 16
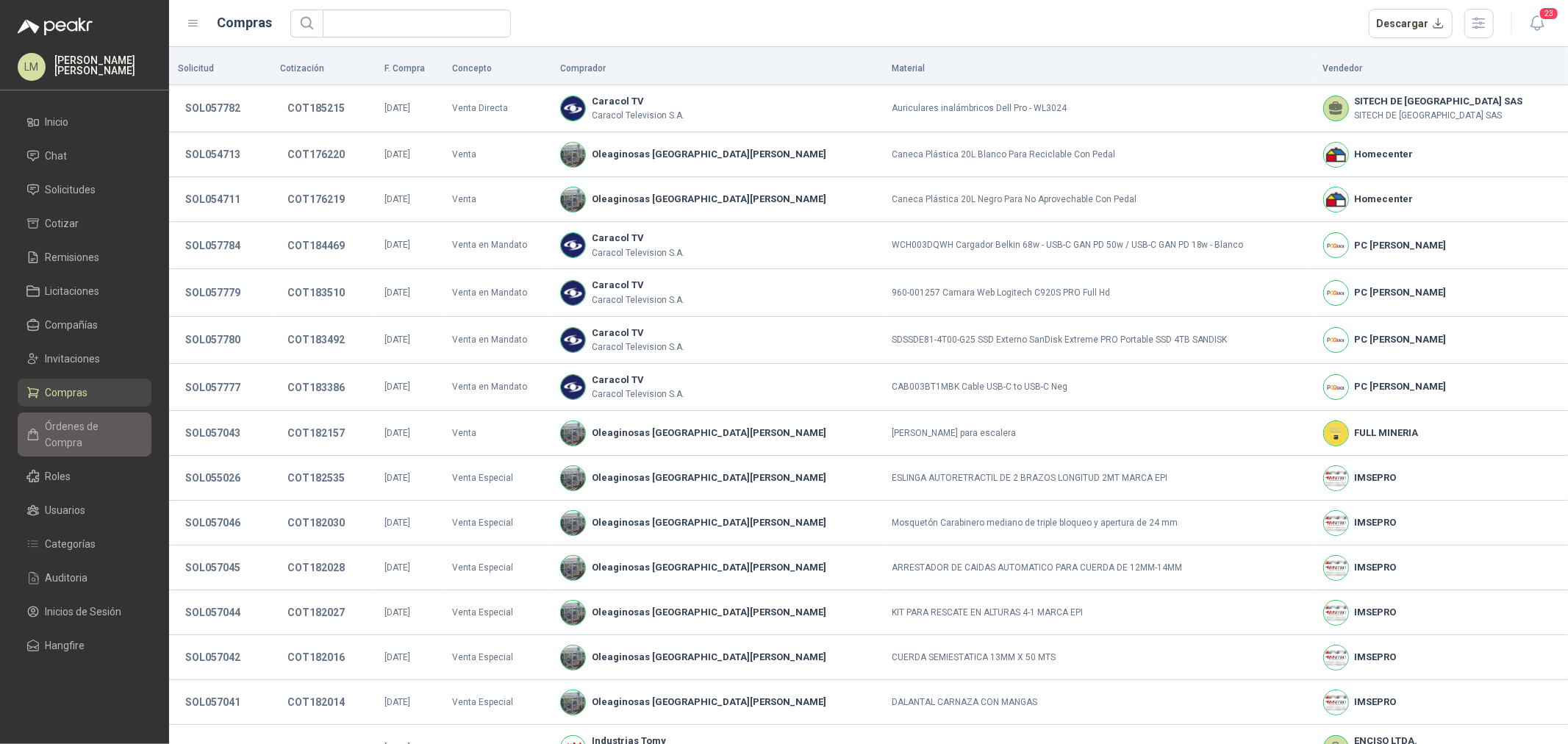
click at [70, 414] on link "Órdenes de Compra" at bounding box center [84, 434] width 134 height 44
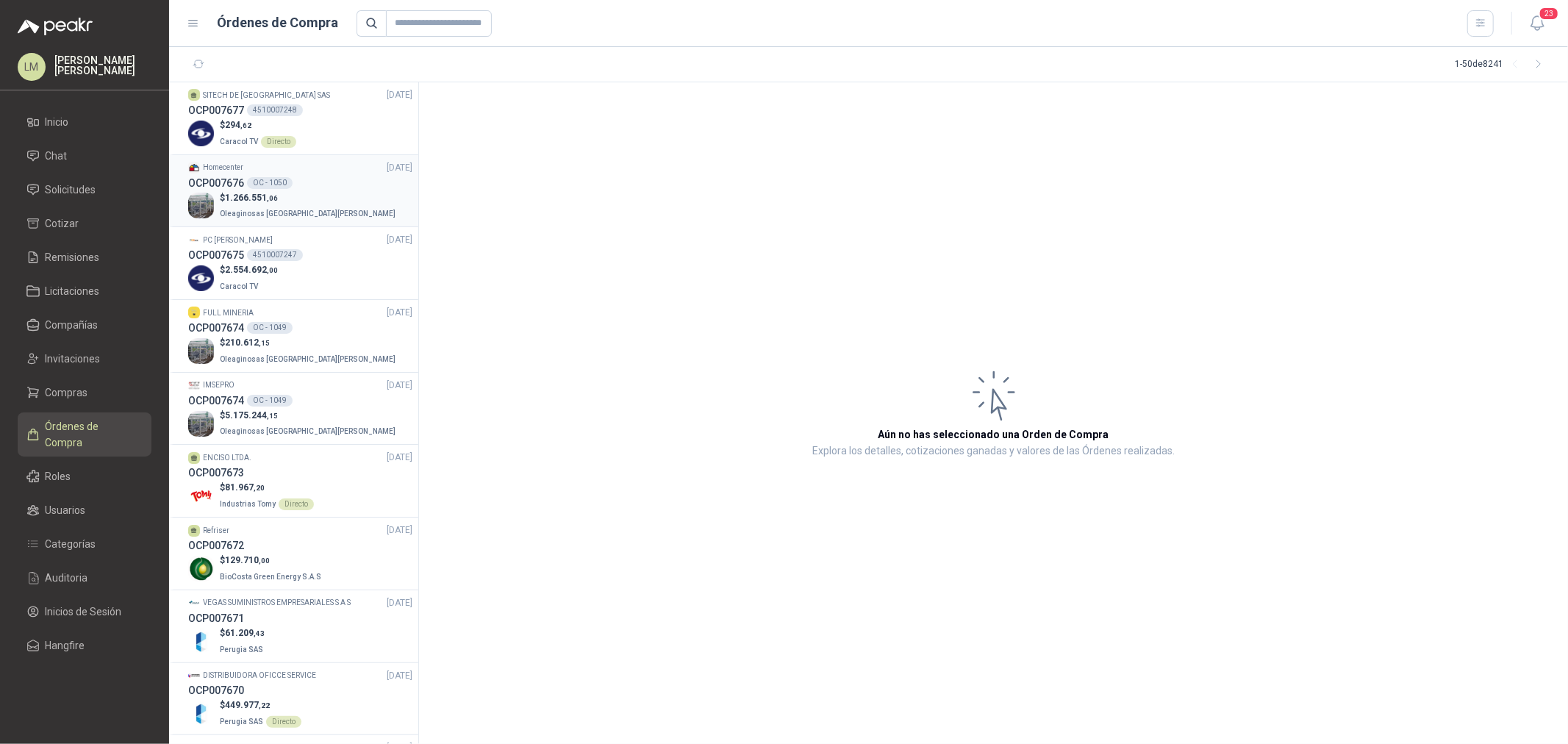
click at [280, 194] on p "$ 1.266.551 ,06" at bounding box center [309, 198] width 178 height 14
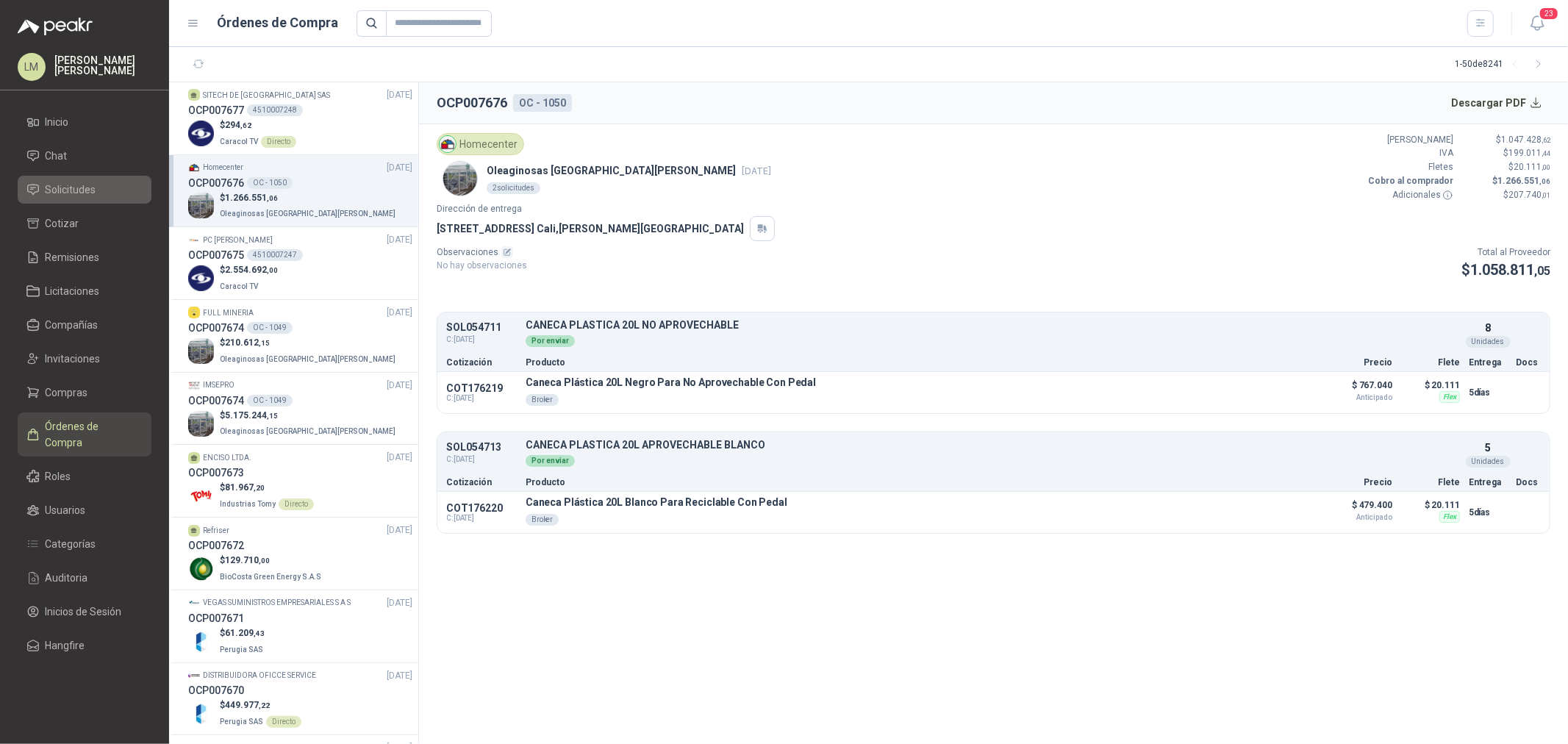
click at [82, 187] on span "Solicitudes" at bounding box center [71, 189] width 51 height 16
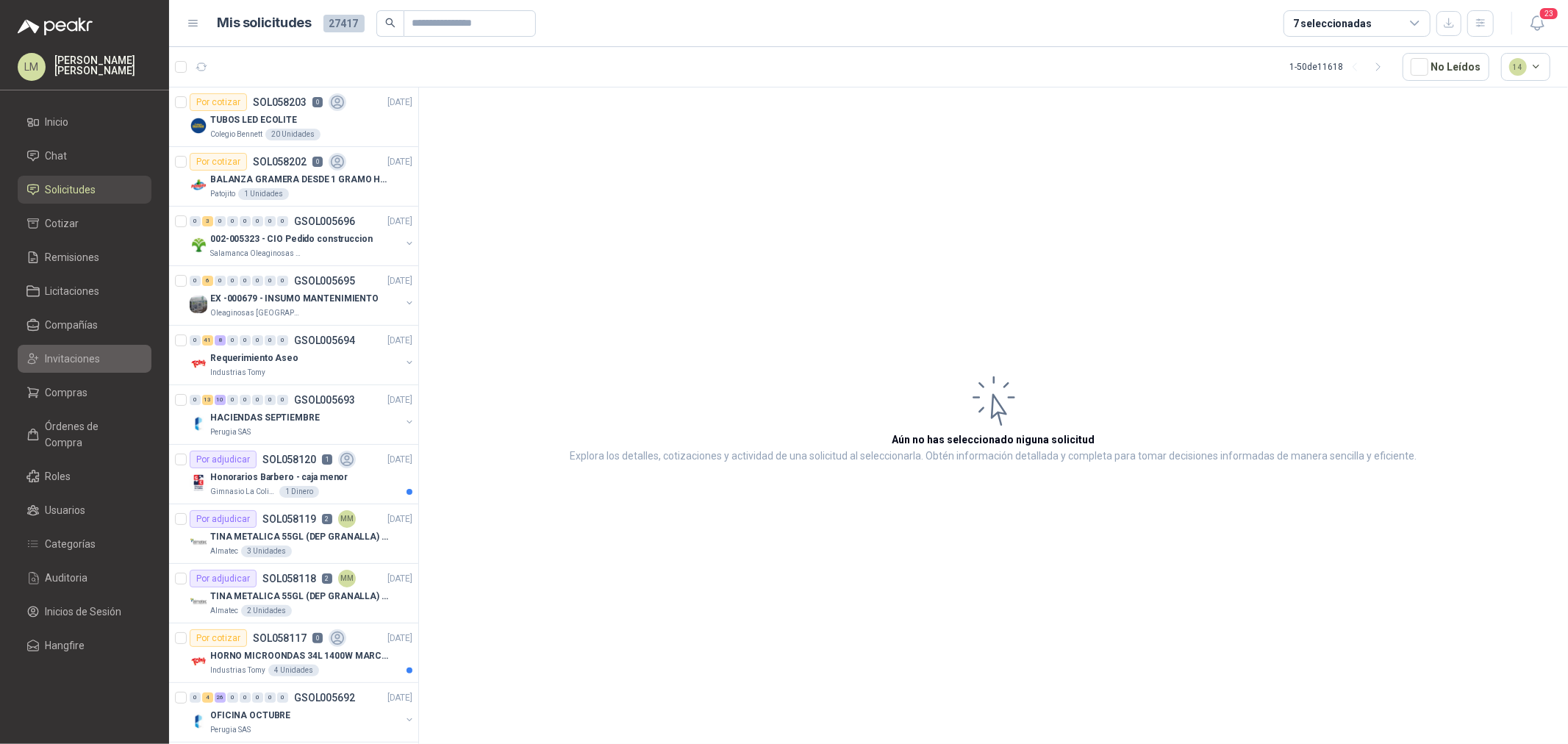
click at [97, 368] on link "Invitaciones" at bounding box center [84, 359] width 134 height 28
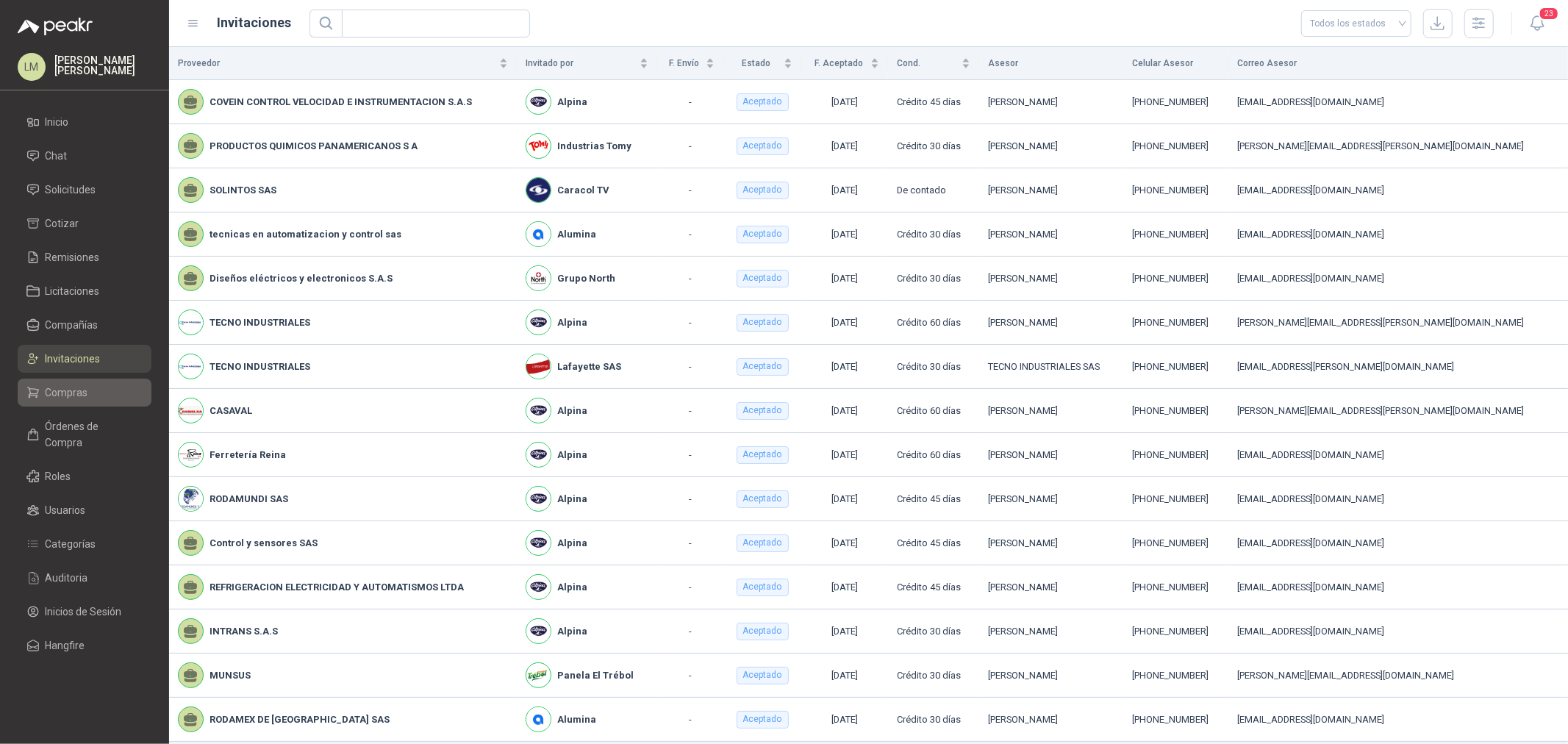
click at [83, 399] on span "Compras" at bounding box center [67, 392] width 42 height 16
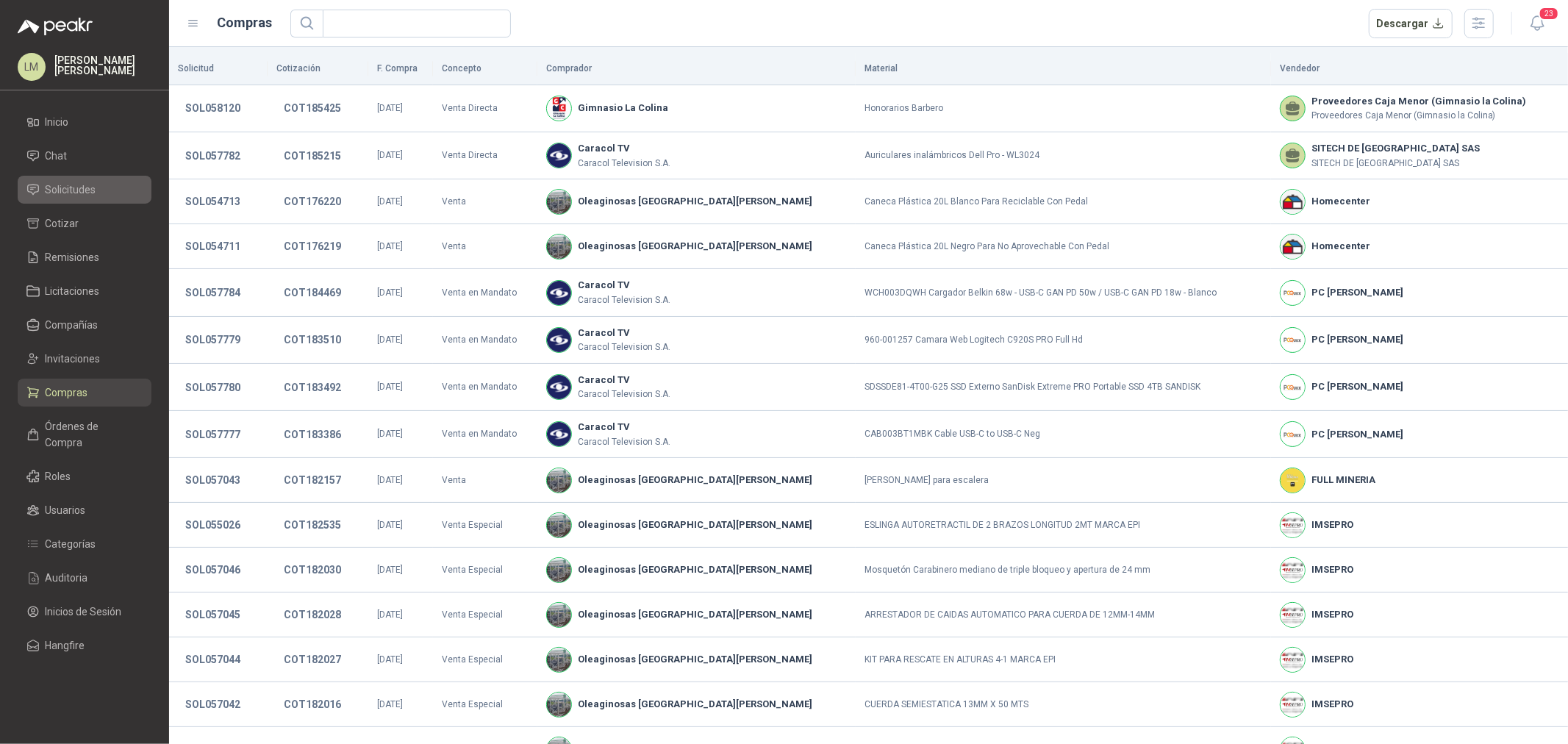
click at [69, 192] on span "Solicitudes" at bounding box center [71, 189] width 51 height 16
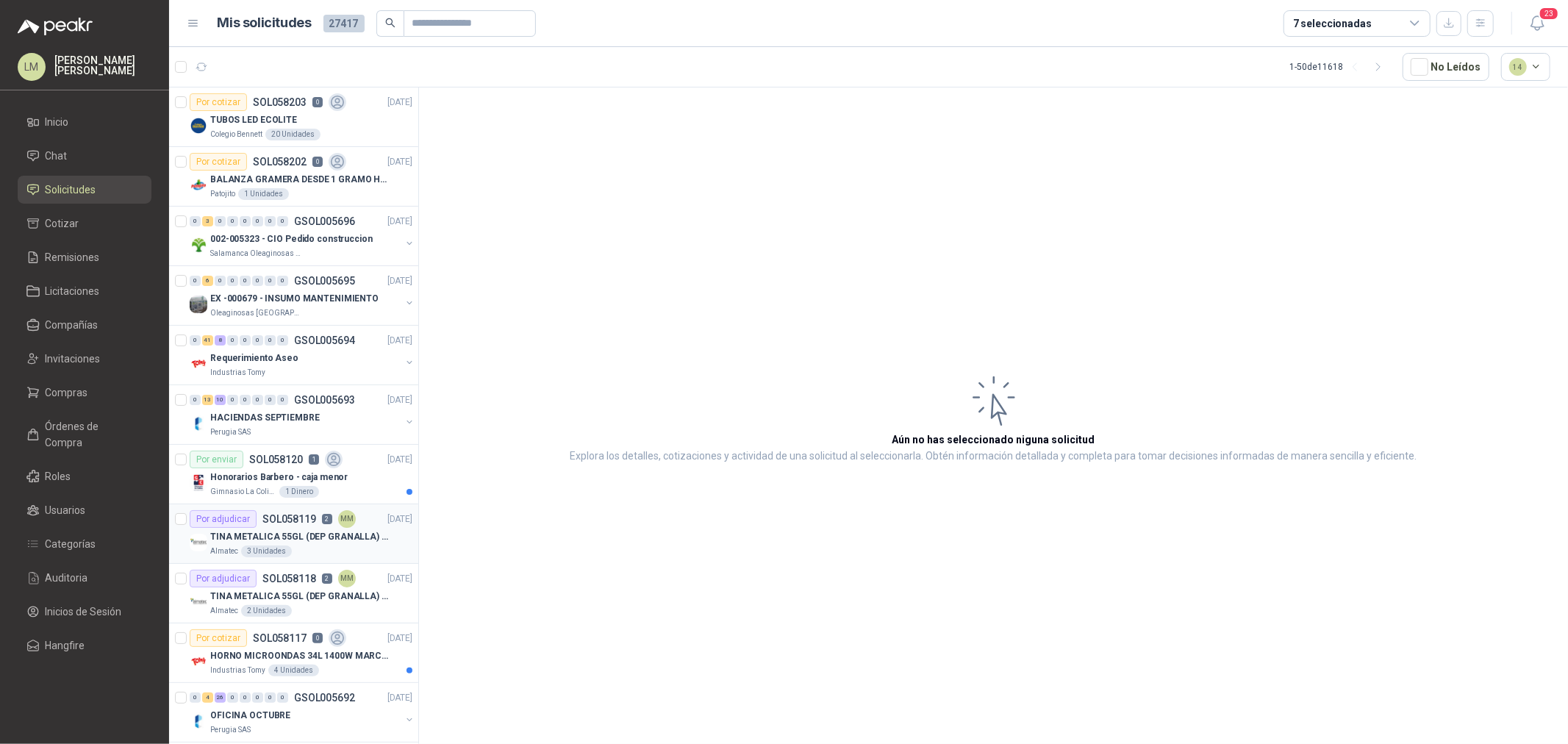
click at [244, 547] on div "3 Unidades" at bounding box center [266, 551] width 51 height 12
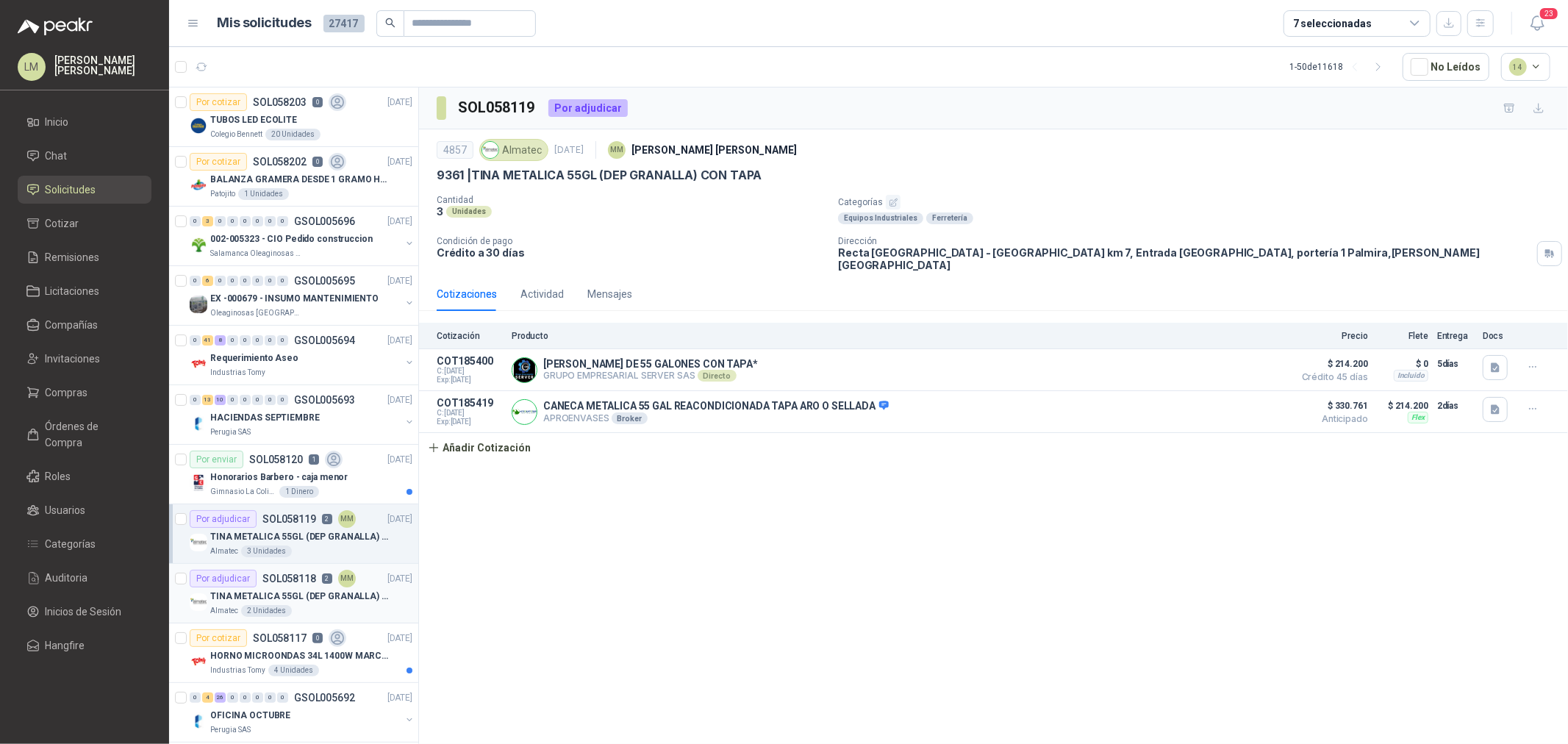
click at [248, 567] on p "TINA METALICA 55GL (DEP GRANALLA) CON TAPA" at bounding box center [301, 596] width 183 height 14
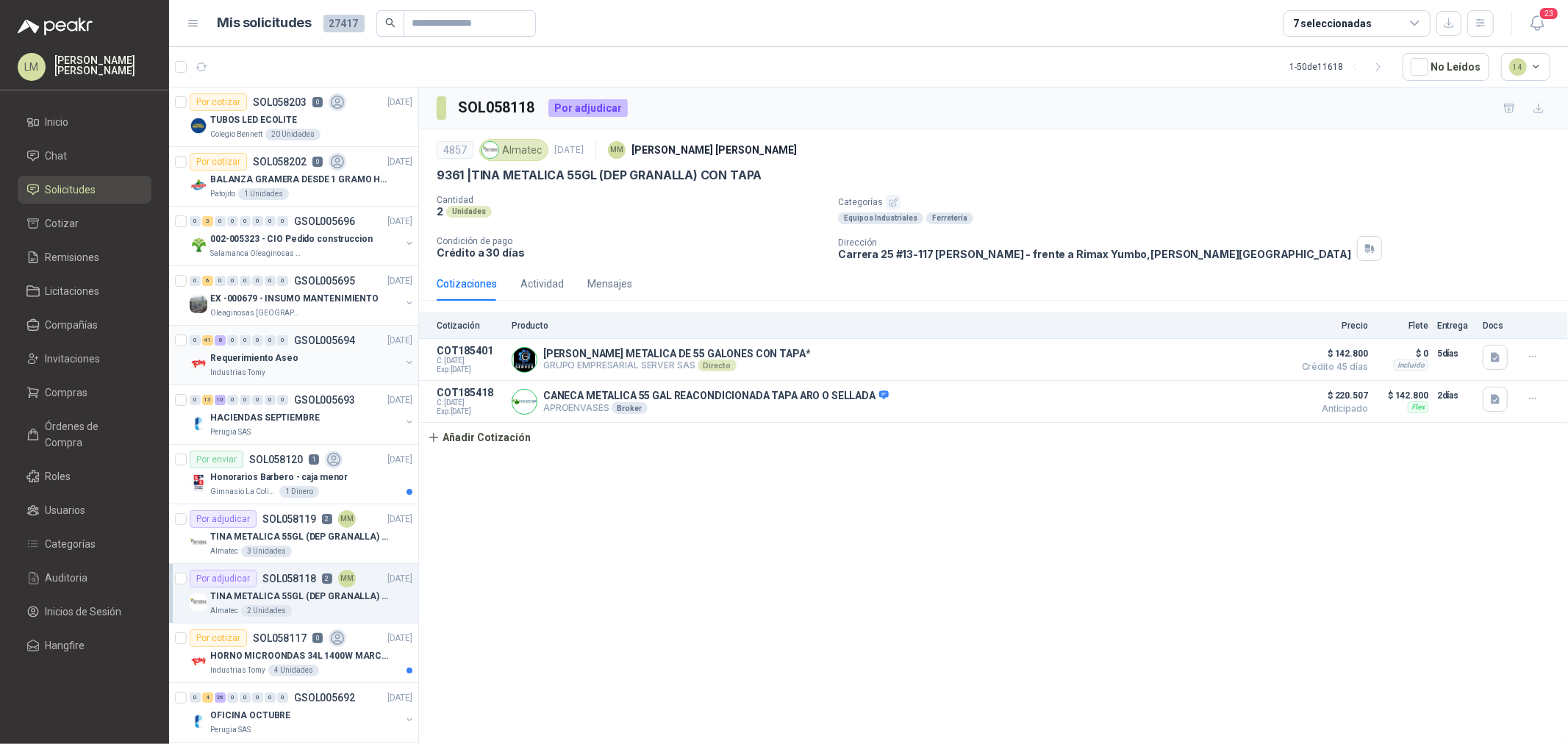
click at [267, 363] on p "Requerimiento Aseo" at bounding box center [254, 359] width 88 height 14
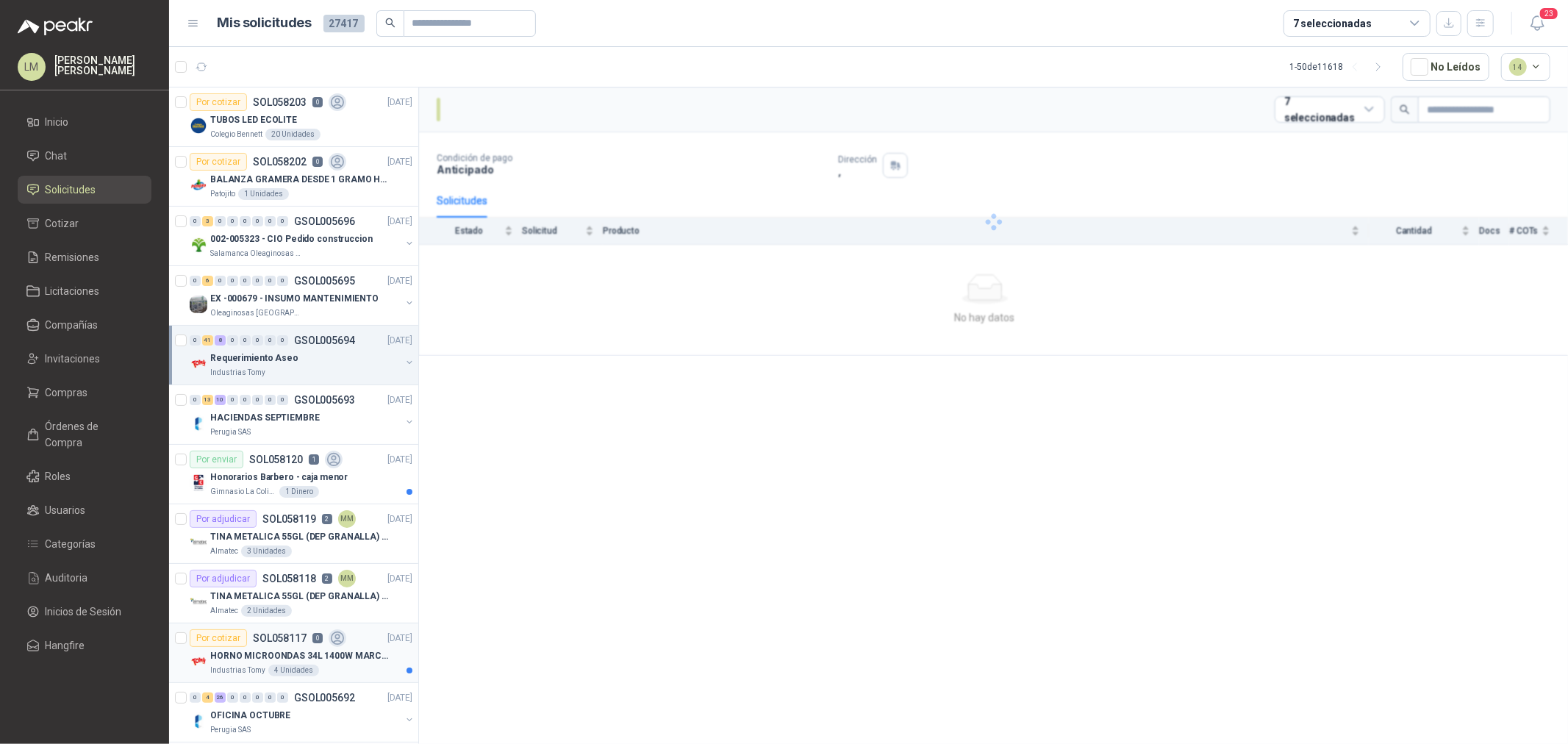
click at [256, 567] on p "SOL058117" at bounding box center [280, 638] width 54 height 11
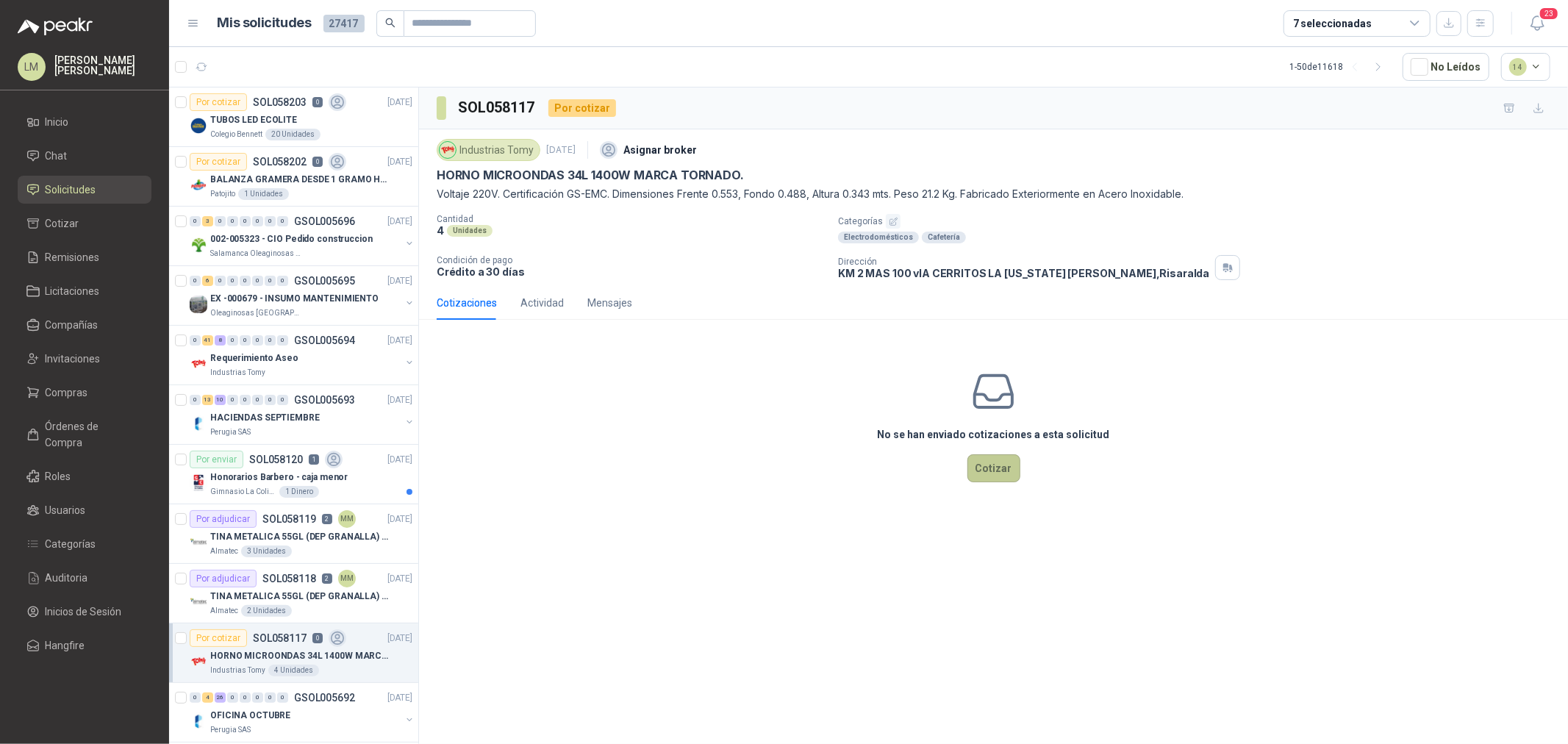
click at [983, 468] on button "Cotizar" at bounding box center [993, 468] width 53 height 28
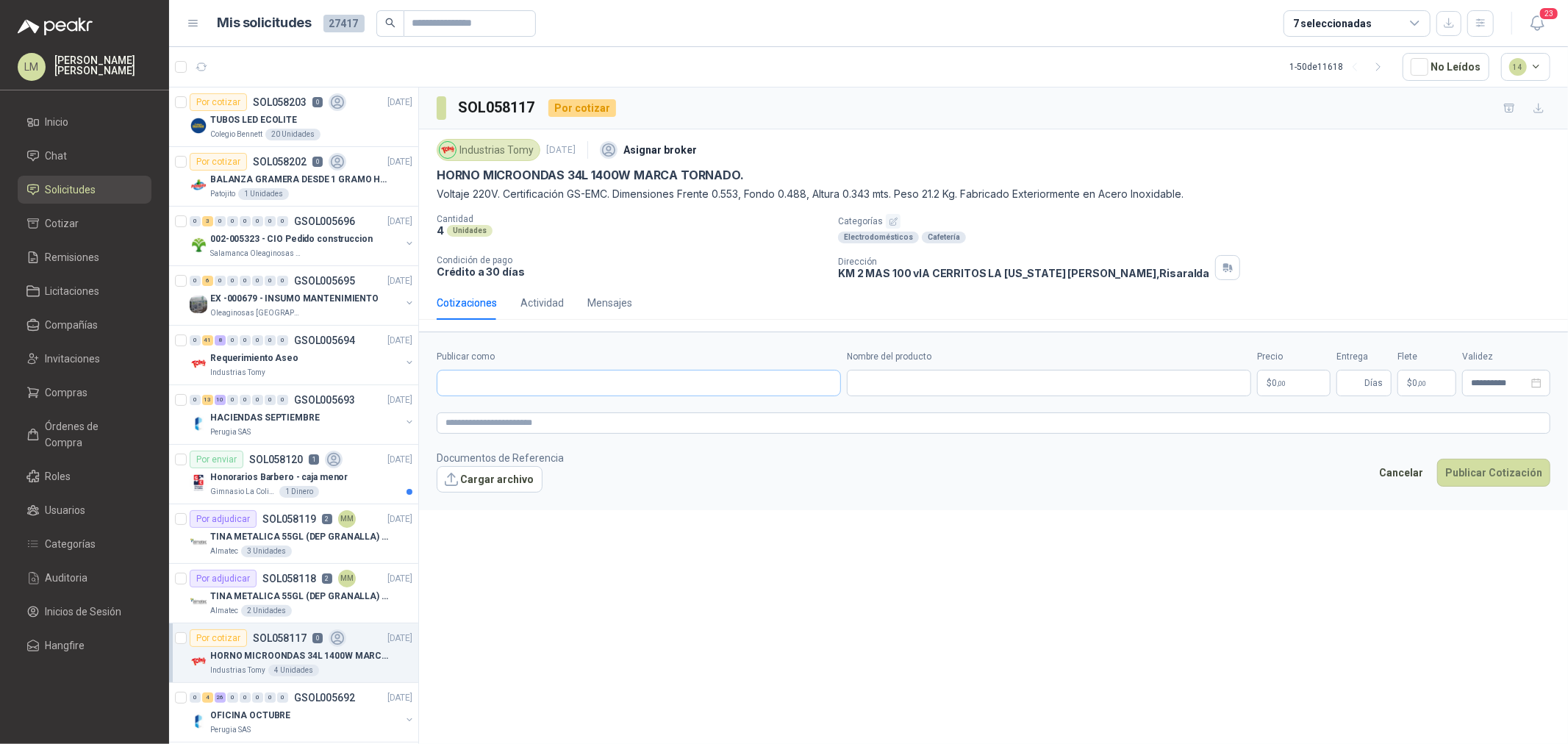
click at [670, 371] on div "Publicar como" at bounding box center [639, 373] width 404 height 46
click at [670, 386] on input "Publicar como" at bounding box center [638, 384] width 403 height 25
click at [658, 425] on div "Pallomaro NIT : 890317339" at bounding box center [639, 419] width 380 height 16
click at [892, 377] on input "Nombre del producto" at bounding box center [1049, 384] width 404 height 27
paste input "**********"
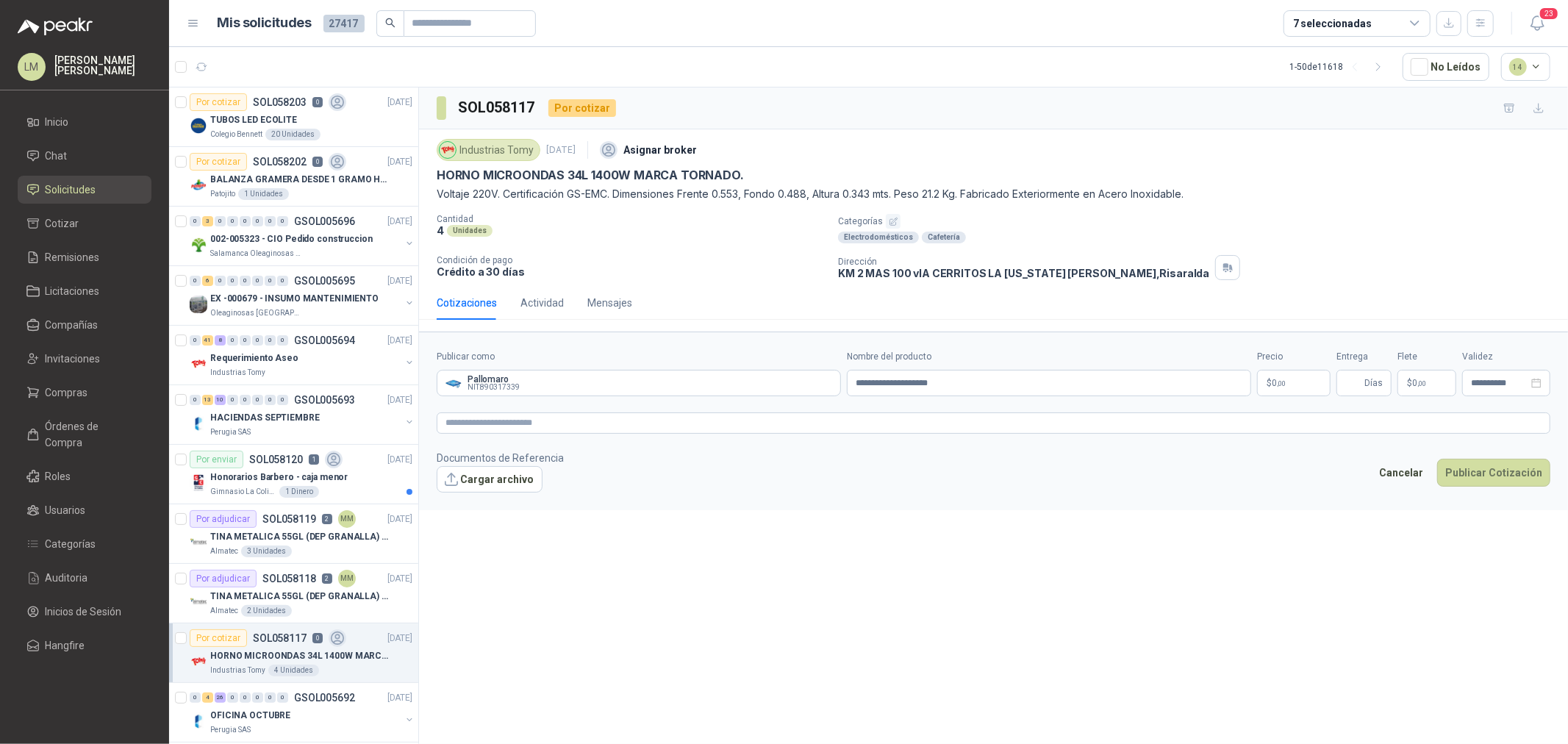
click at [1254, 388] on p "$ 0 ,00" at bounding box center [1294, 384] width 74 height 27
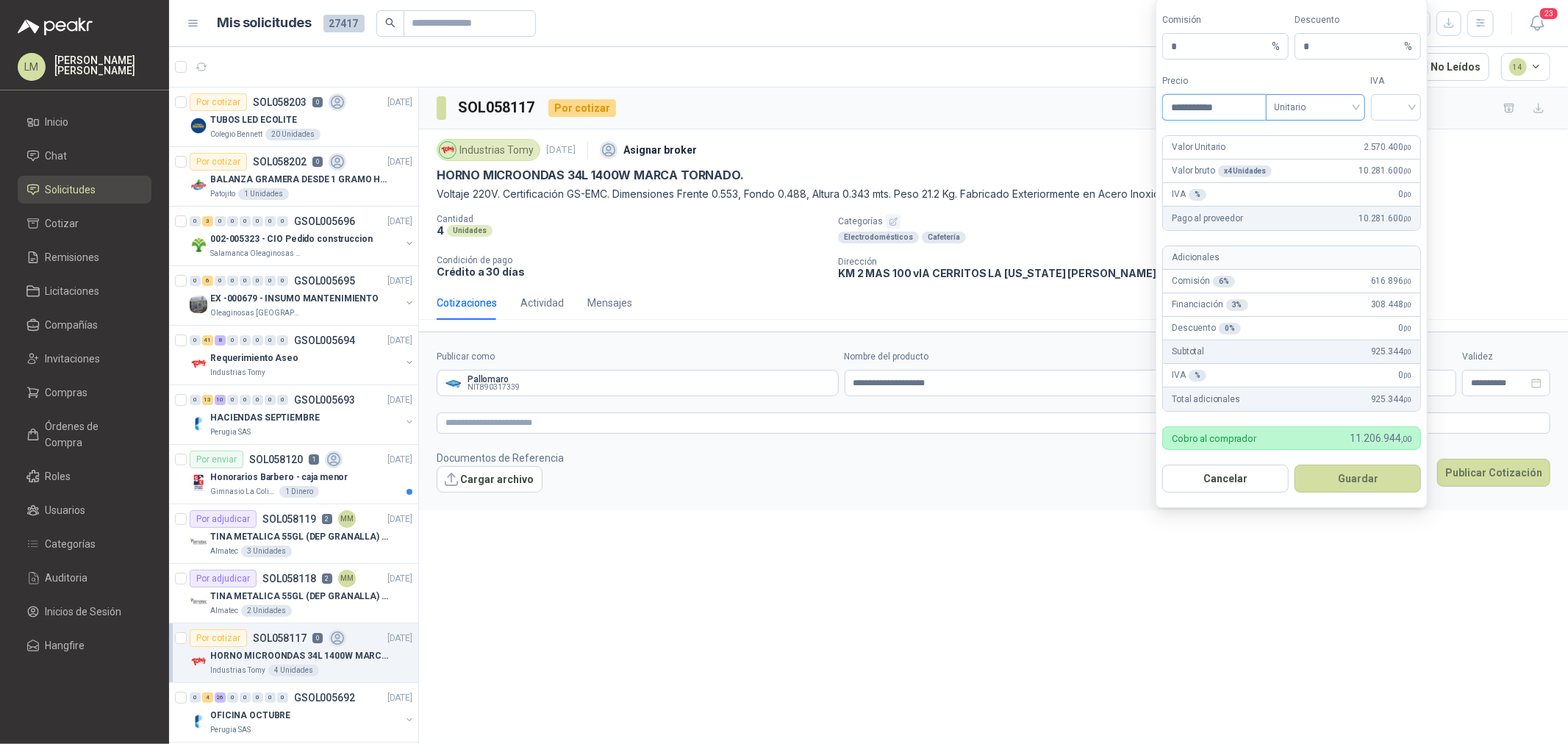
click at [1254, 111] on span "Unitario" at bounding box center [1315, 106] width 81 height 22
click at [1254, 157] on div "Unitario con IVA" at bounding box center [1315, 161] width 76 height 16
drag, startPoint x: 1370, startPoint y: 105, endPoint x: 1383, endPoint y: 105, distance: 13.0
click at [1254, 105] on div "**********" at bounding box center [1292, 97] width 259 height 46
click at [1254, 105] on input "search" at bounding box center [1396, 105] width 34 height 22
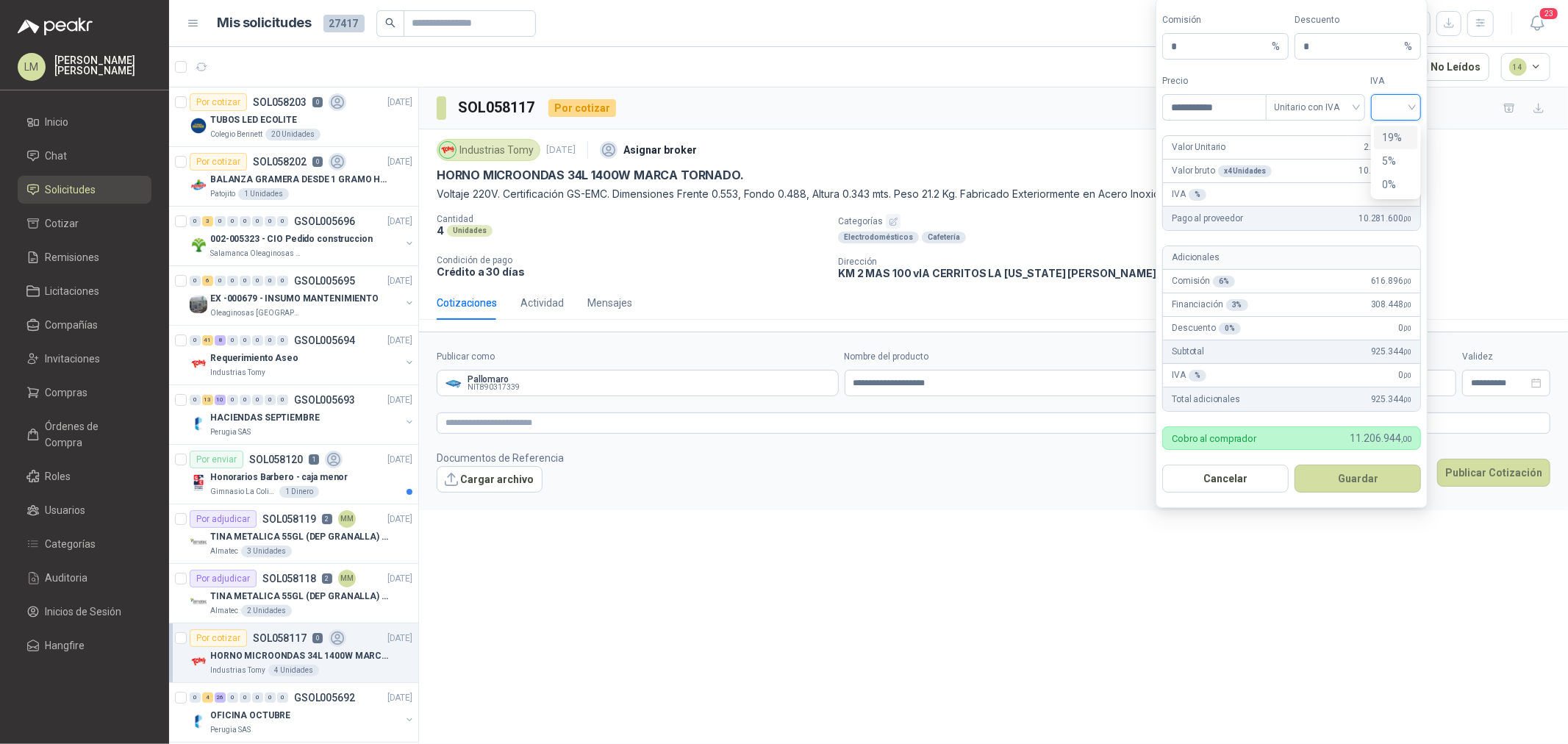
click at [1254, 126] on div "19%" at bounding box center [1396, 137] width 45 height 24
drag, startPoint x: 1322, startPoint y: 41, endPoint x: 1169, endPoint y: 71, distance: 155.9
click at [1213, 54] on div "Comisión * % Descuento * %" at bounding box center [1292, 36] width 259 height 46
drag, startPoint x: 1316, startPoint y: 52, endPoint x: 1294, endPoint y: 49, distance: 22.2
click at [1254, 49] on div "Comisión * % Descuento * %" at bounding box center [1292, 36] width 259 height 46
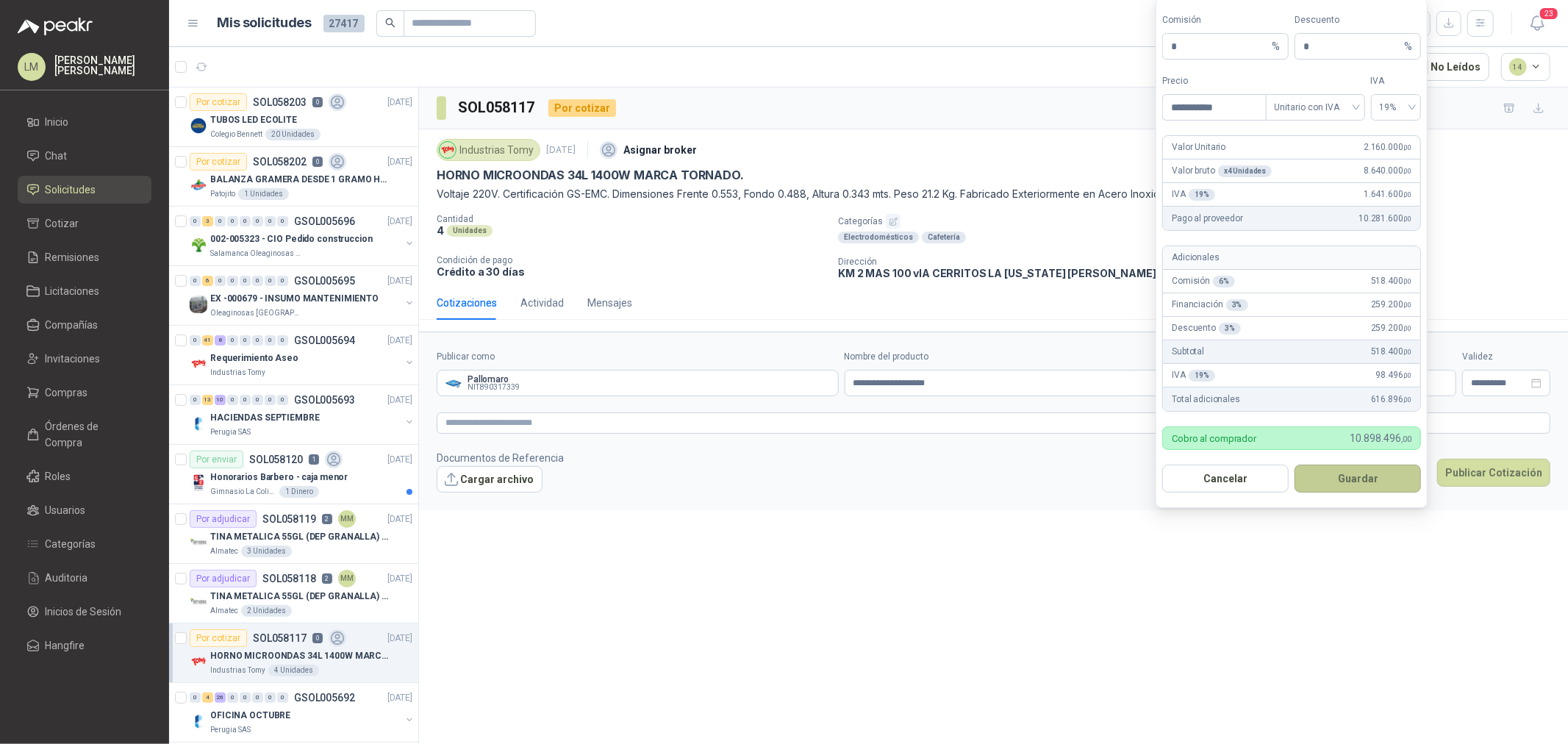
click at [1254, 475] on button "Guardar" at bounding box center [1358, 478] width 127 height 28
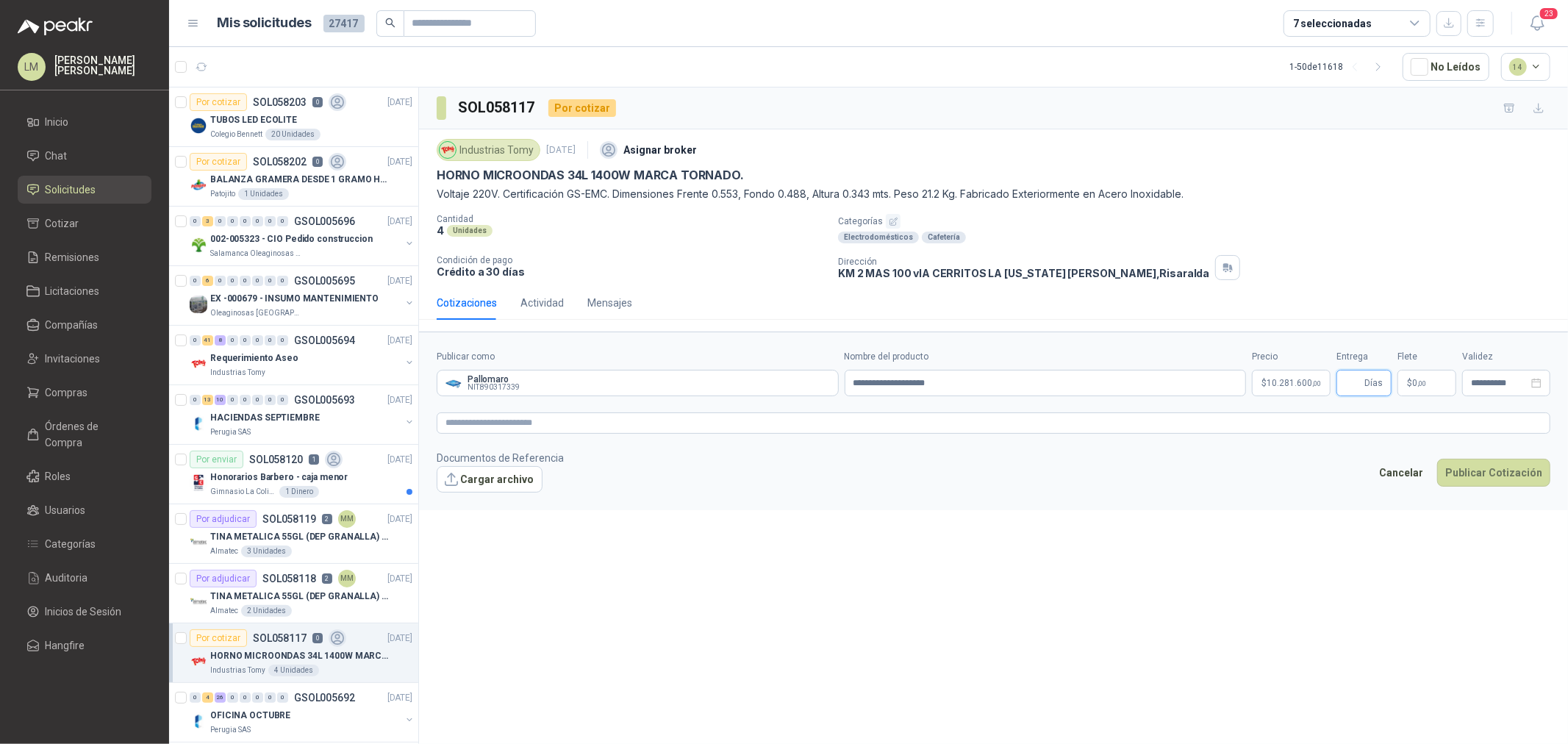
click at [1254, 381] on input "Entrega" at bounding box center [1353, 384] width 16 height 25
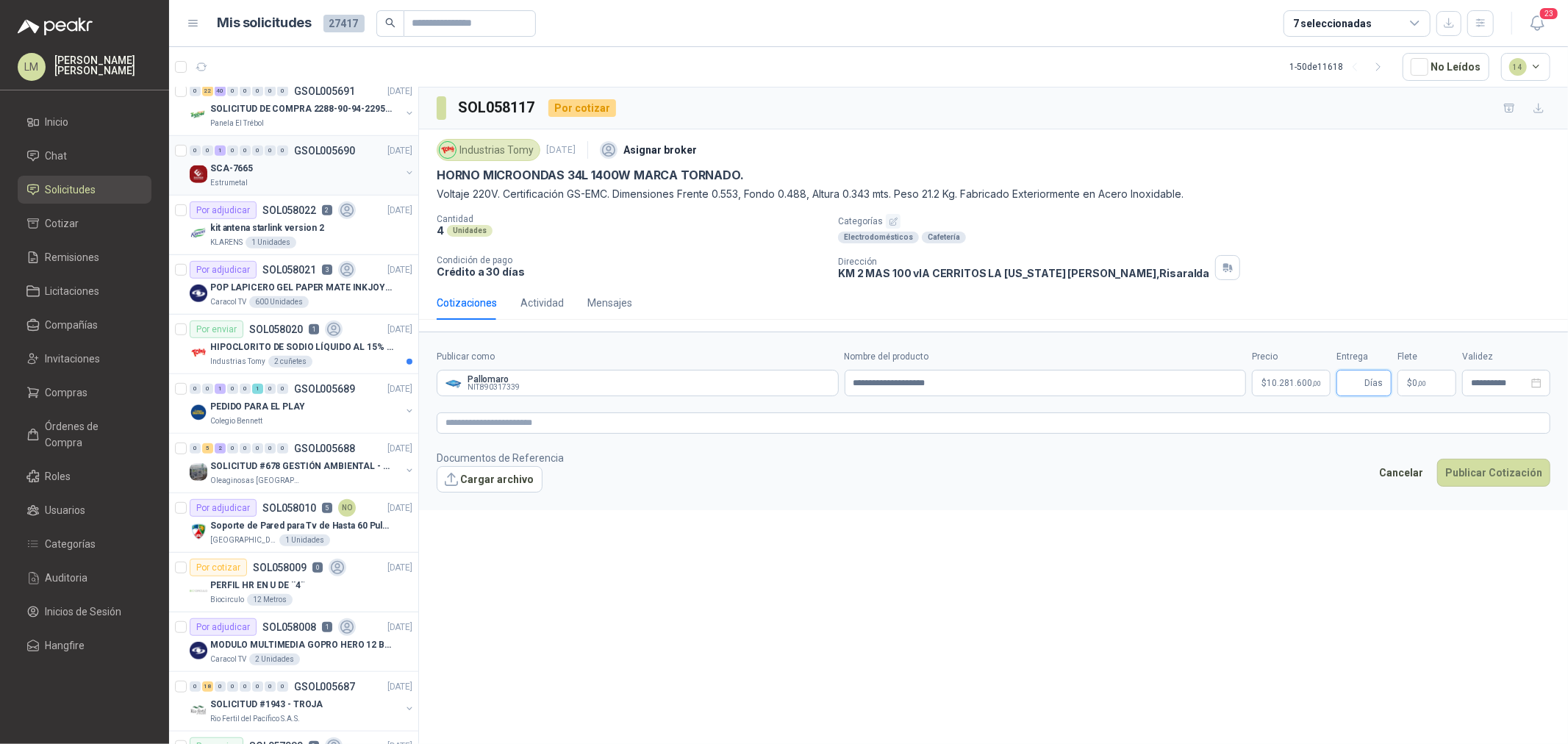
scroll to position [735, 0]
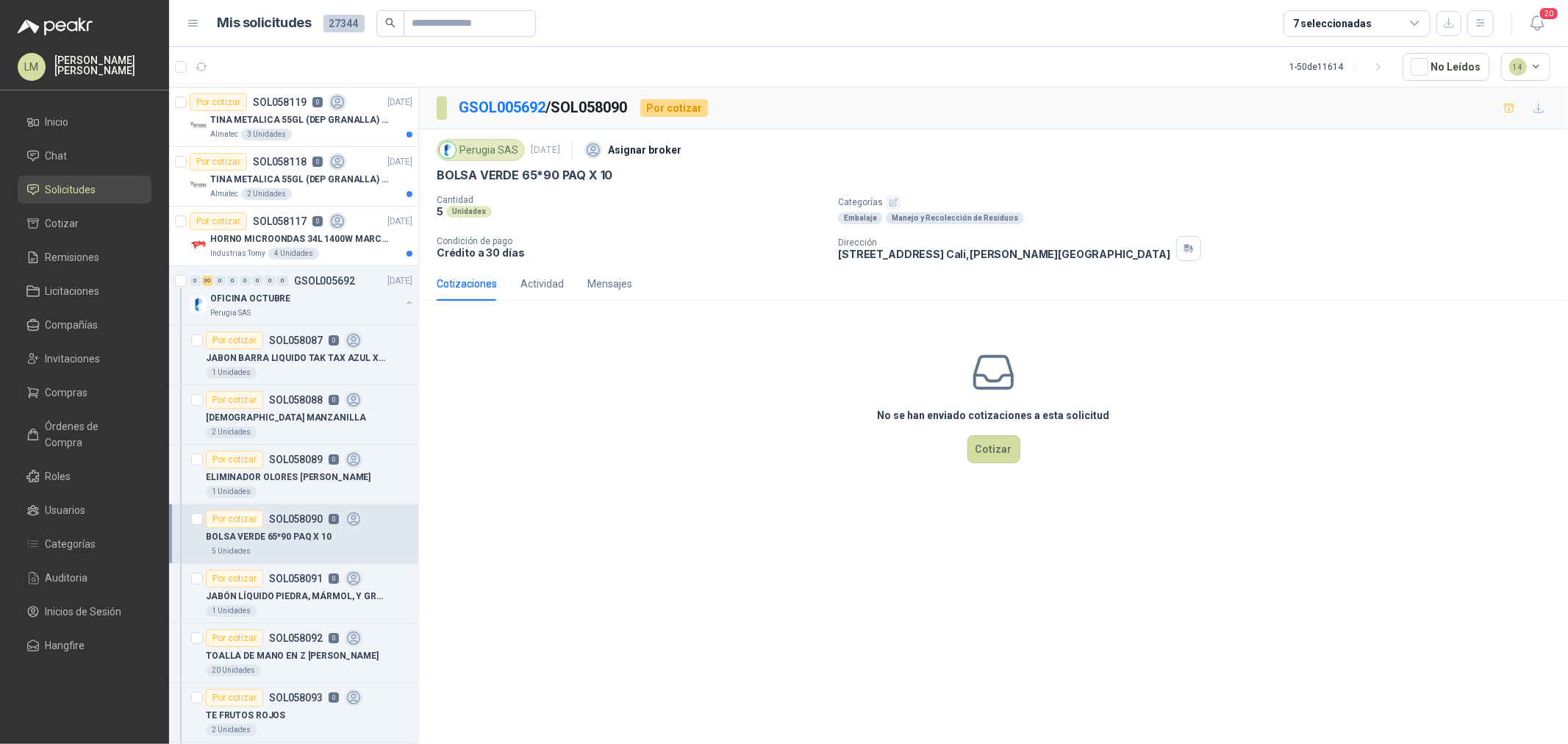
click at [888, 200] on icon "button" at bounding box center [893, 202] width 10 height 10
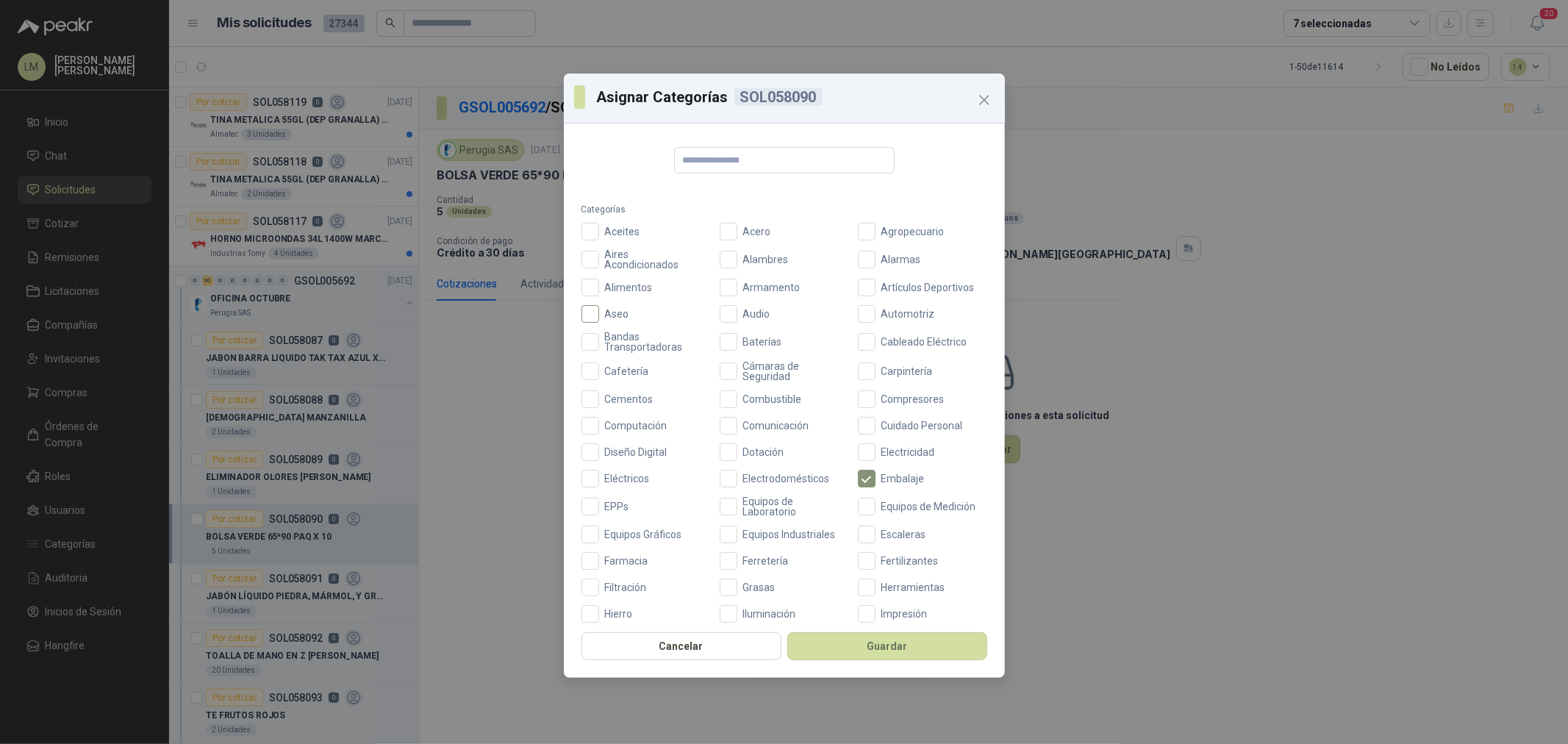
click at [613, 310] on span "Aseo" at bounding box center [617, 314] width 36 height 11
click at [829, 645] on button "Guardar" at bounding box center [887, 646] width 200 height 28
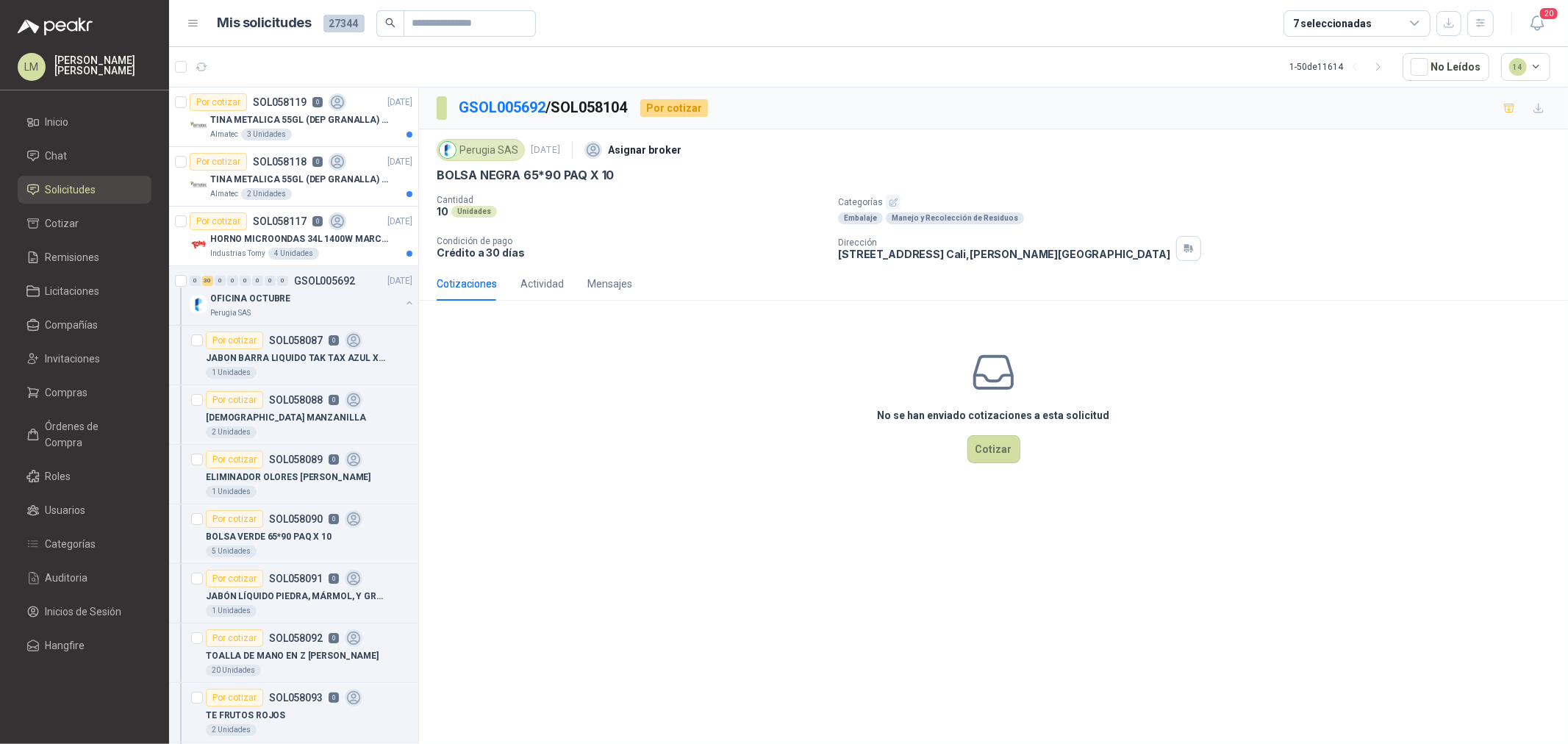
click at [894, 201] on icon "button" at bounding box center [893, 202] width 10 height 10
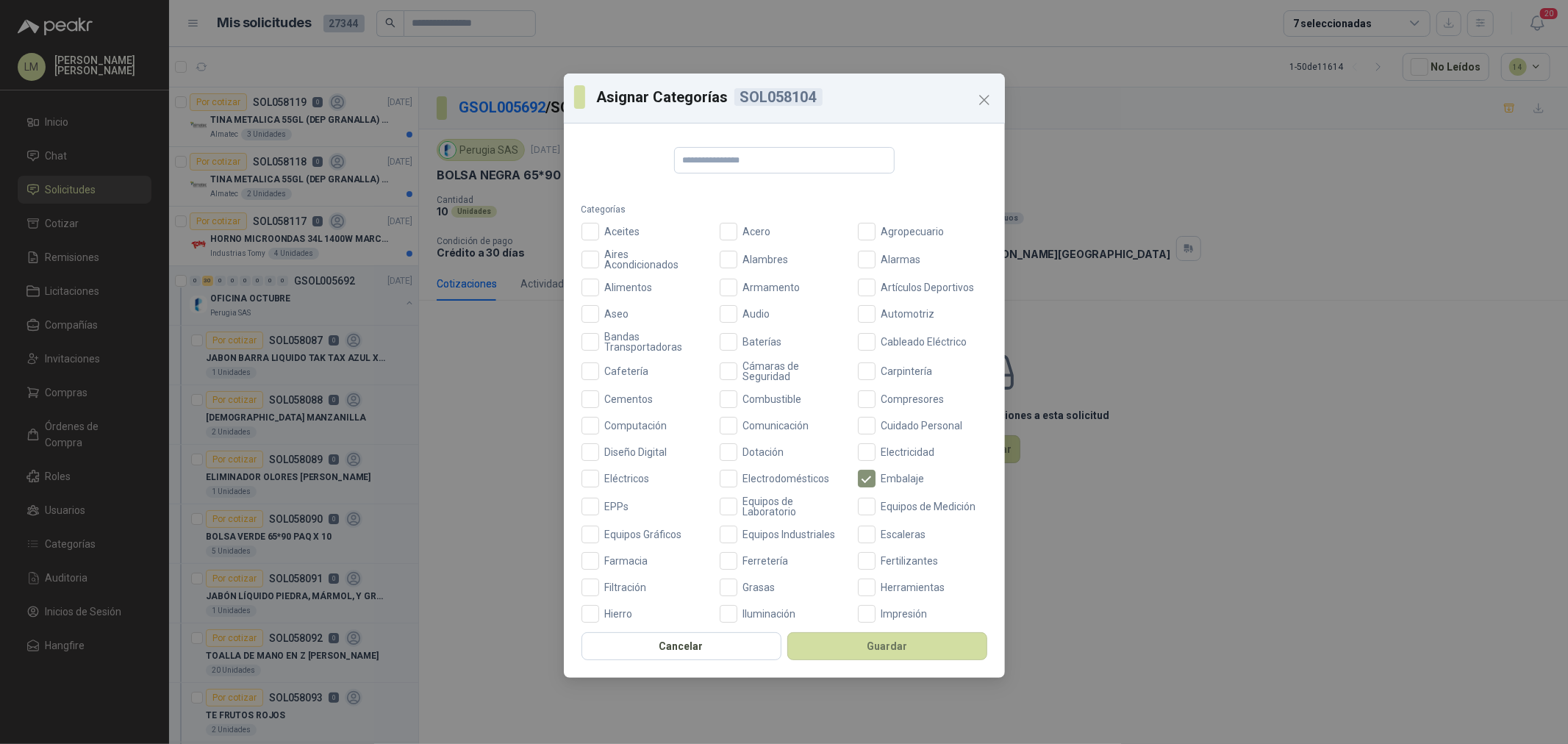
click at [620, 303] on div "Aceites Acero Agropecuario Aires Acondicionados Alambres Alarmas Alimentos Arma…" at bounding box center [784, 584] width 405 height 724
click at [616, 314] on span "Aseo" at bounding box center [617, 314] width 36 height 11
click at [859, 657] on button "Guardar" at bounding box center [887, 646] width 200 height 28
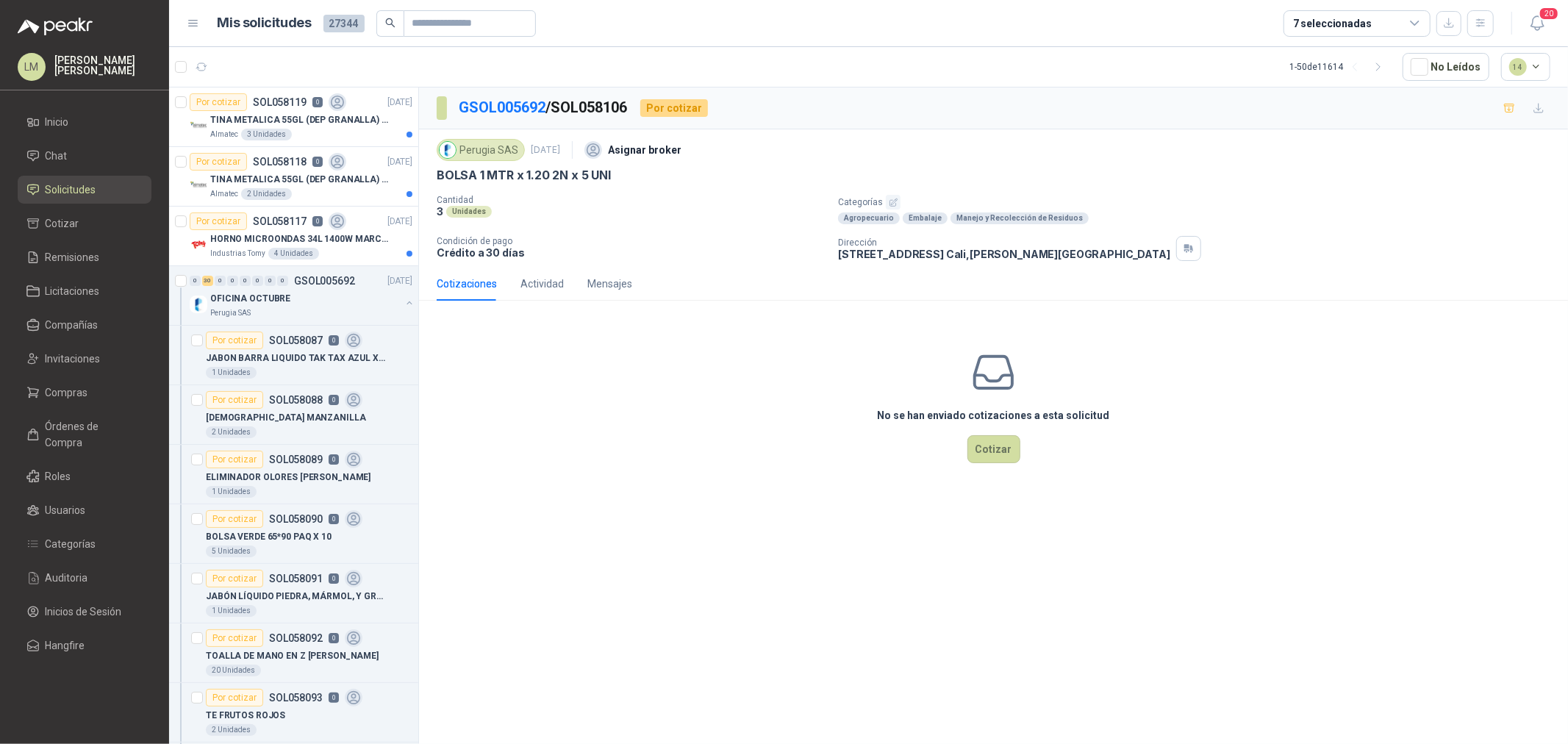
click at [898, 198] on button "button" at bounding box center [892, 201] width 14 height 14
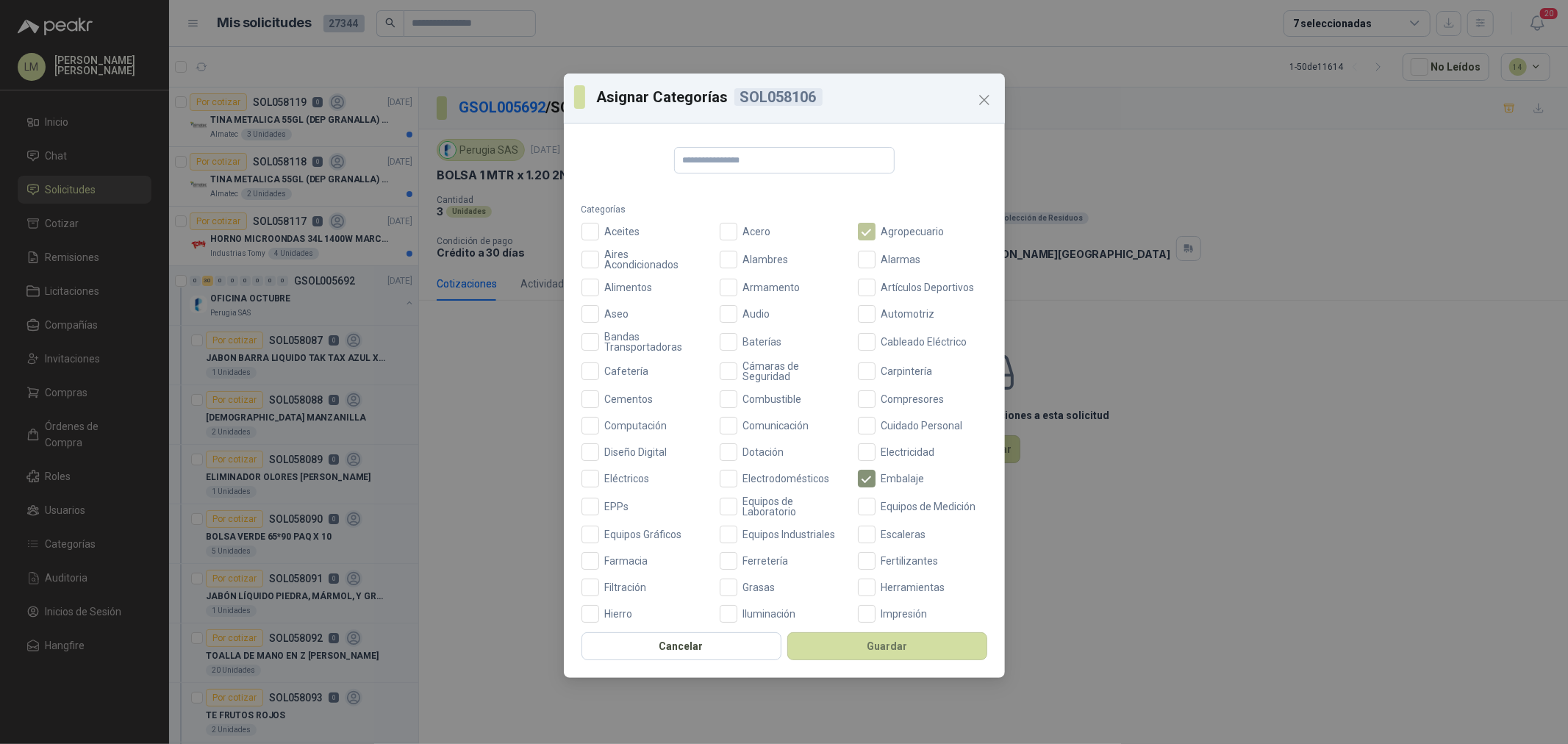
click at [875, 230] on span "Agropecuario" at bounding box center [912, 231] width 75 height 11
click at [885, 639] on button "Guardar" at bounding box center [887, 646] width 200 height 28
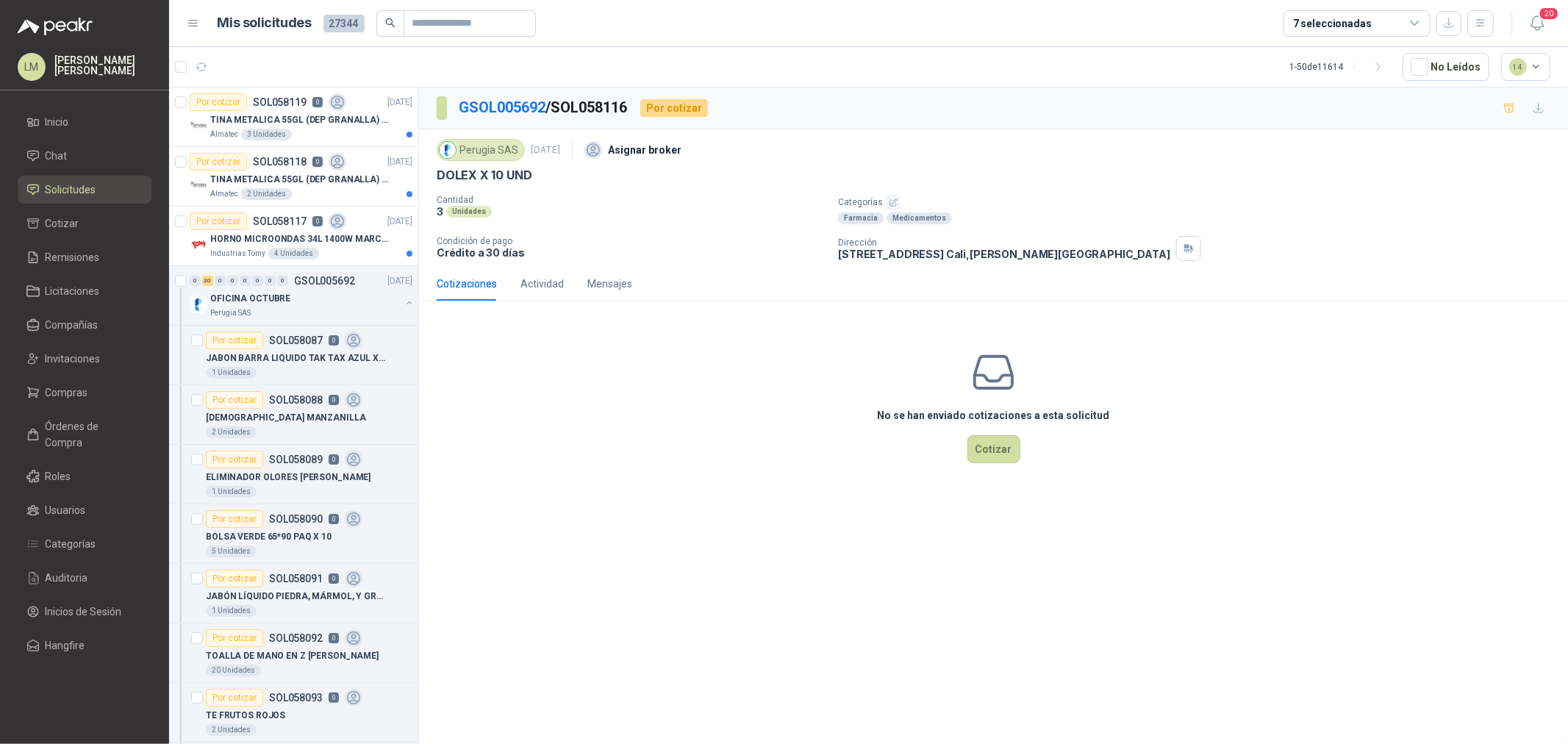
click at [892, 206] on icon "button" at bounding box center [893, 202] width 10 height 10
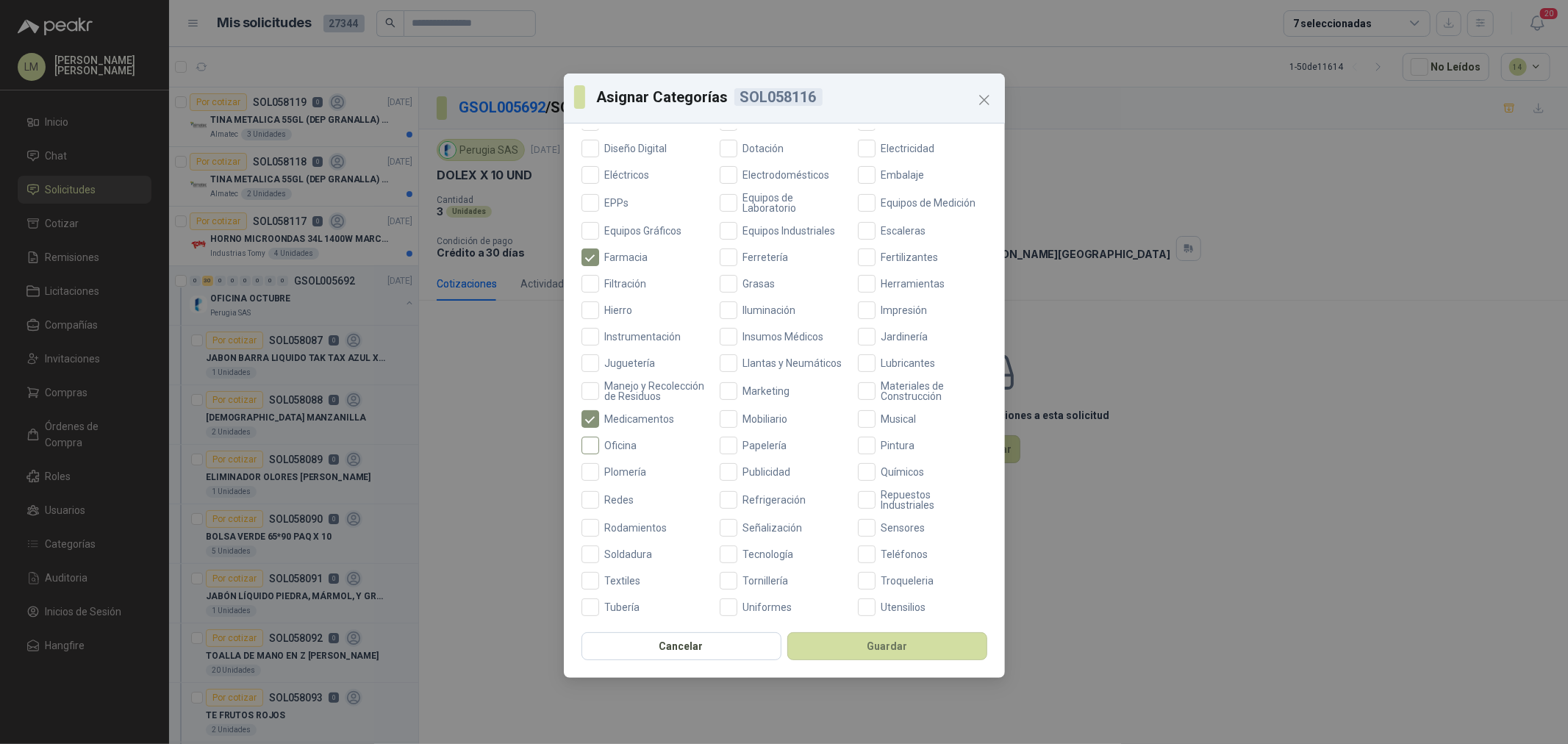
scroll to position [327, 0]
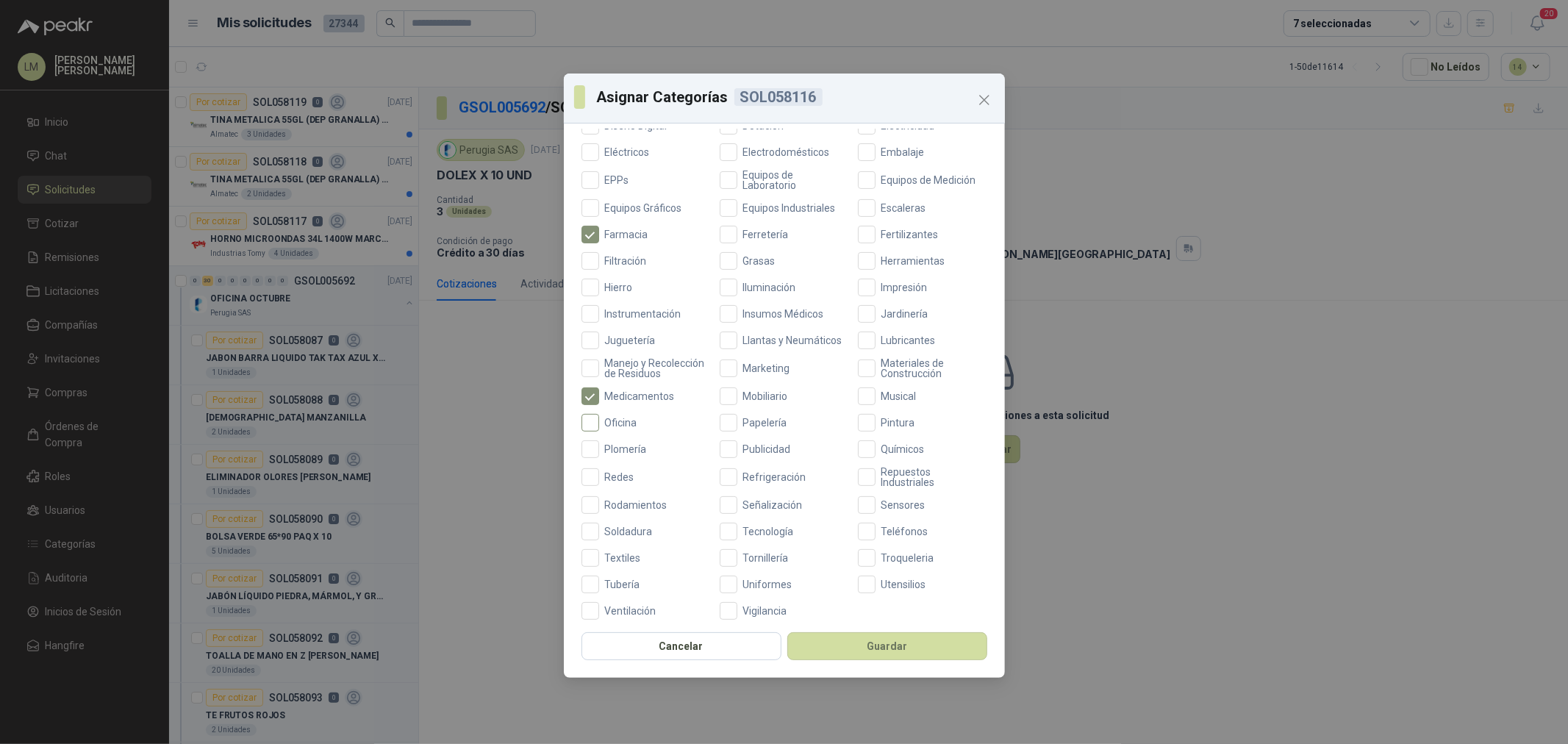
click at [608, 428] on span "Oficina" at bounding box center [621, 423] width 44 height 11
click at [841, 642] on button "Guardar" at bounding box center [887, 646] width 200 height 28
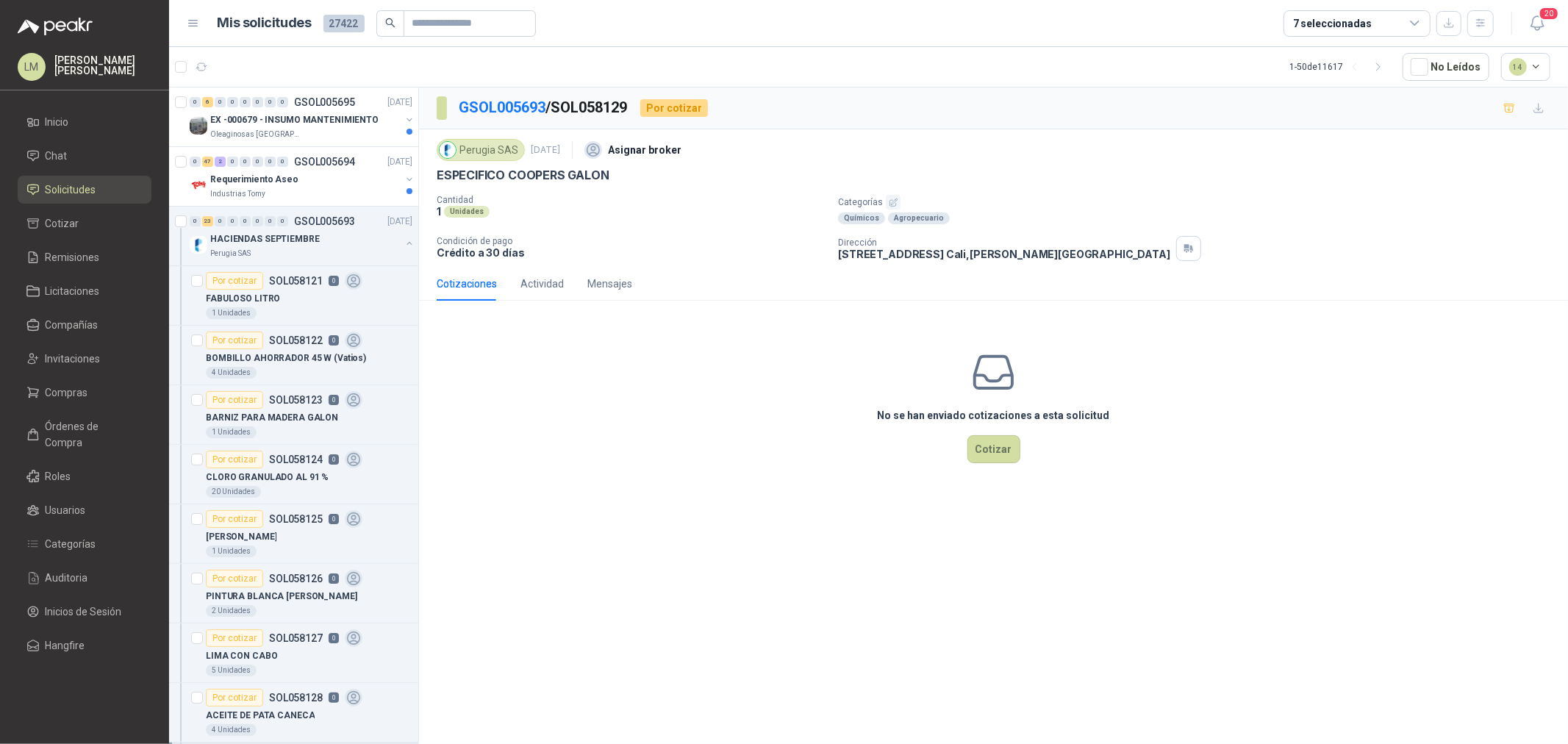
click at [894, 208] on button "button" at bounding box center [892, 201] width 14 height 14
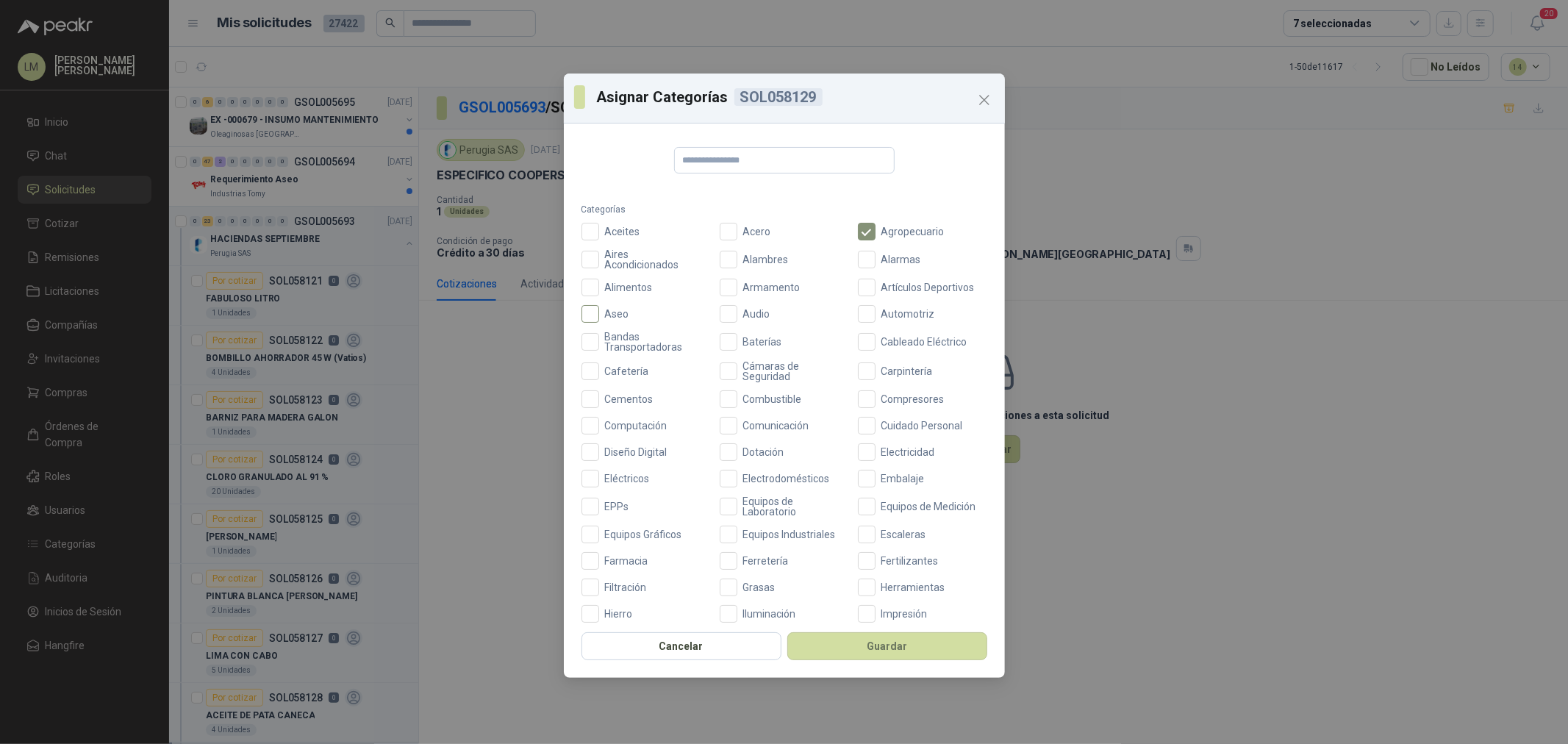
click at [617, 314] on span "Aseo" at bounding box center [617, 314] width 36 height 11
click at [884, 650] on button "Guardar" at bounding box center [887, 646] width 200 height 28
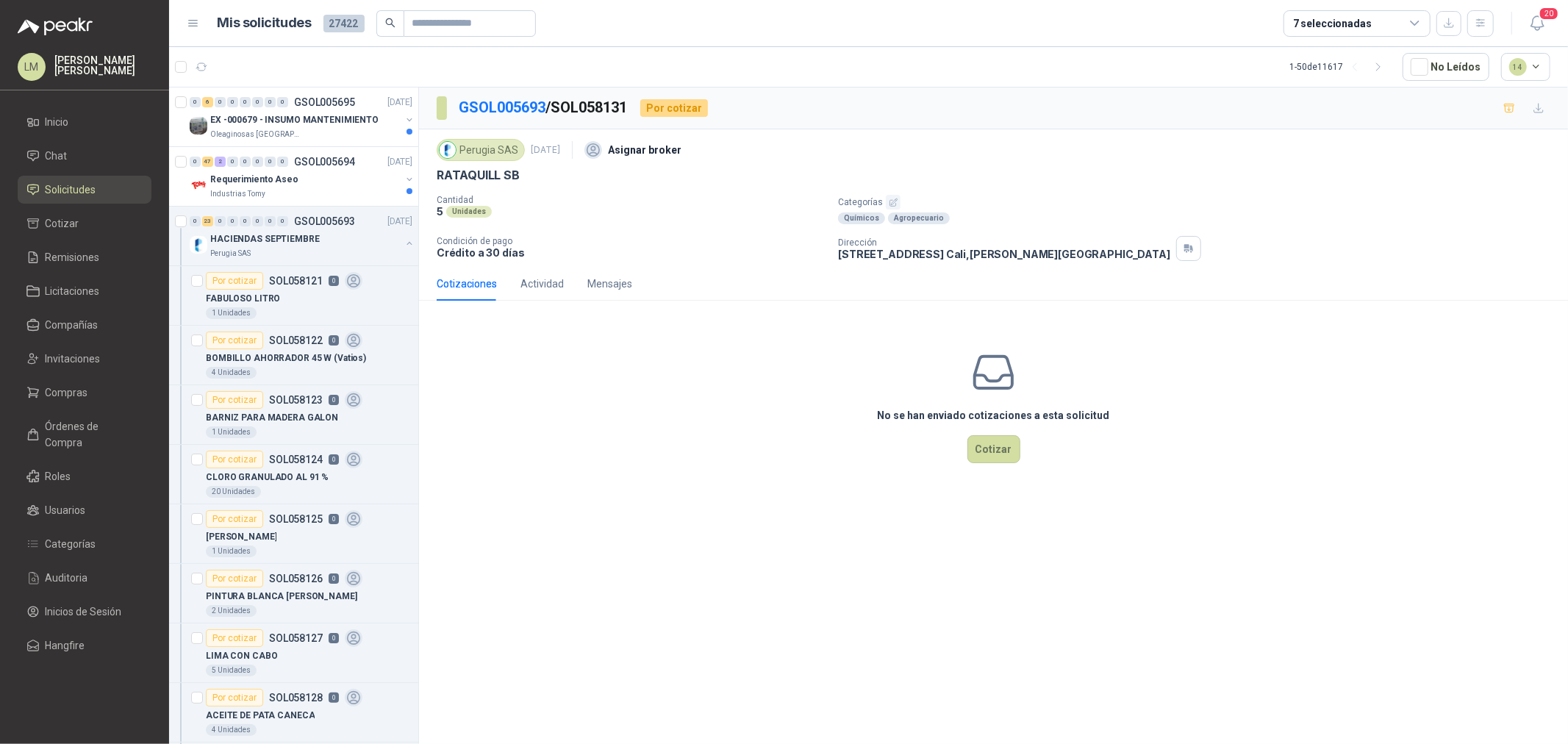
click at [891, 206] on icon "button" at bounding box center [893, 202] width 10 height 10
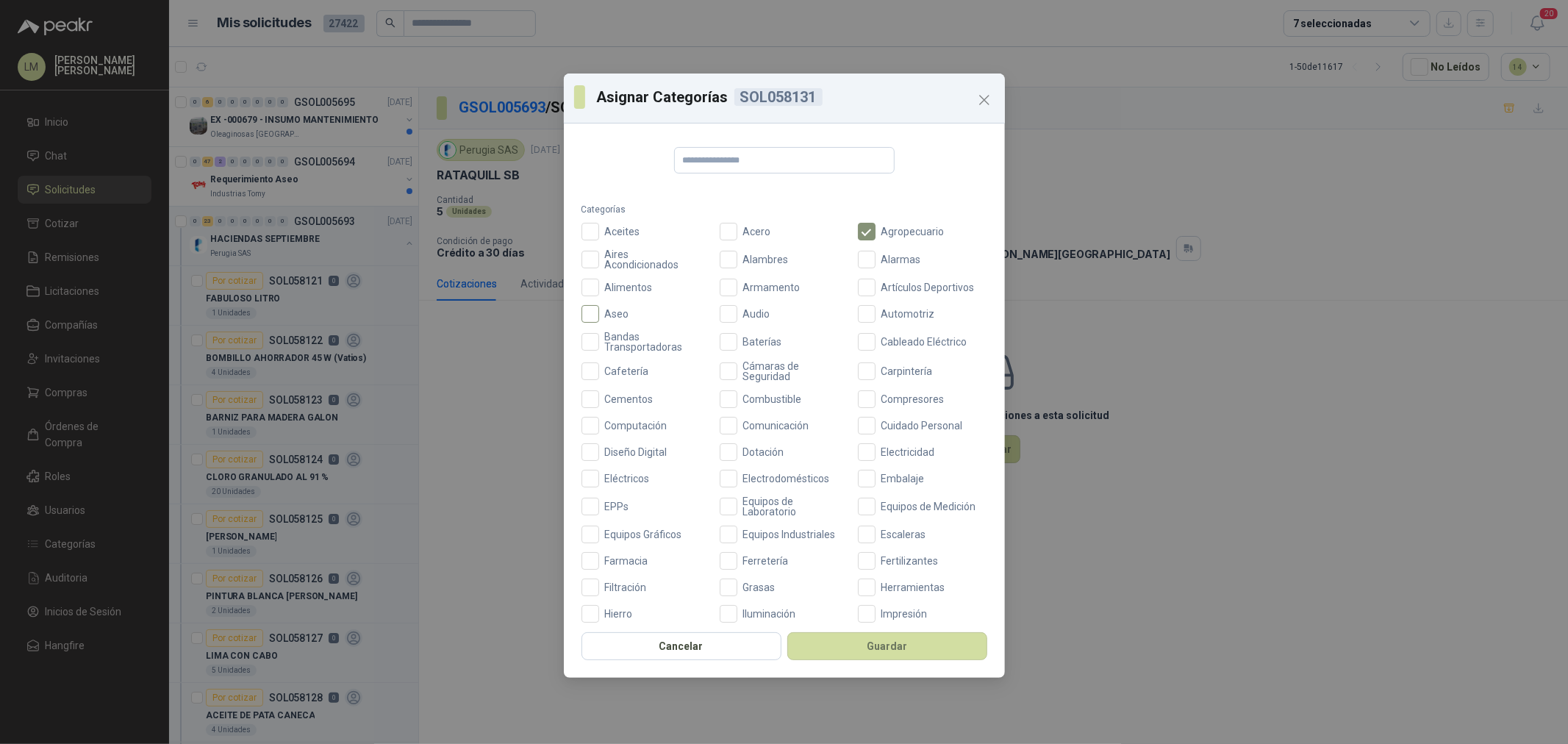
click at [604, 317] on span "Aseo" at bounding box center [617, 314] width 36 height 11
click at [851, 650] on button "Guardar" at bounding box center [887, 646] width 200 height 28
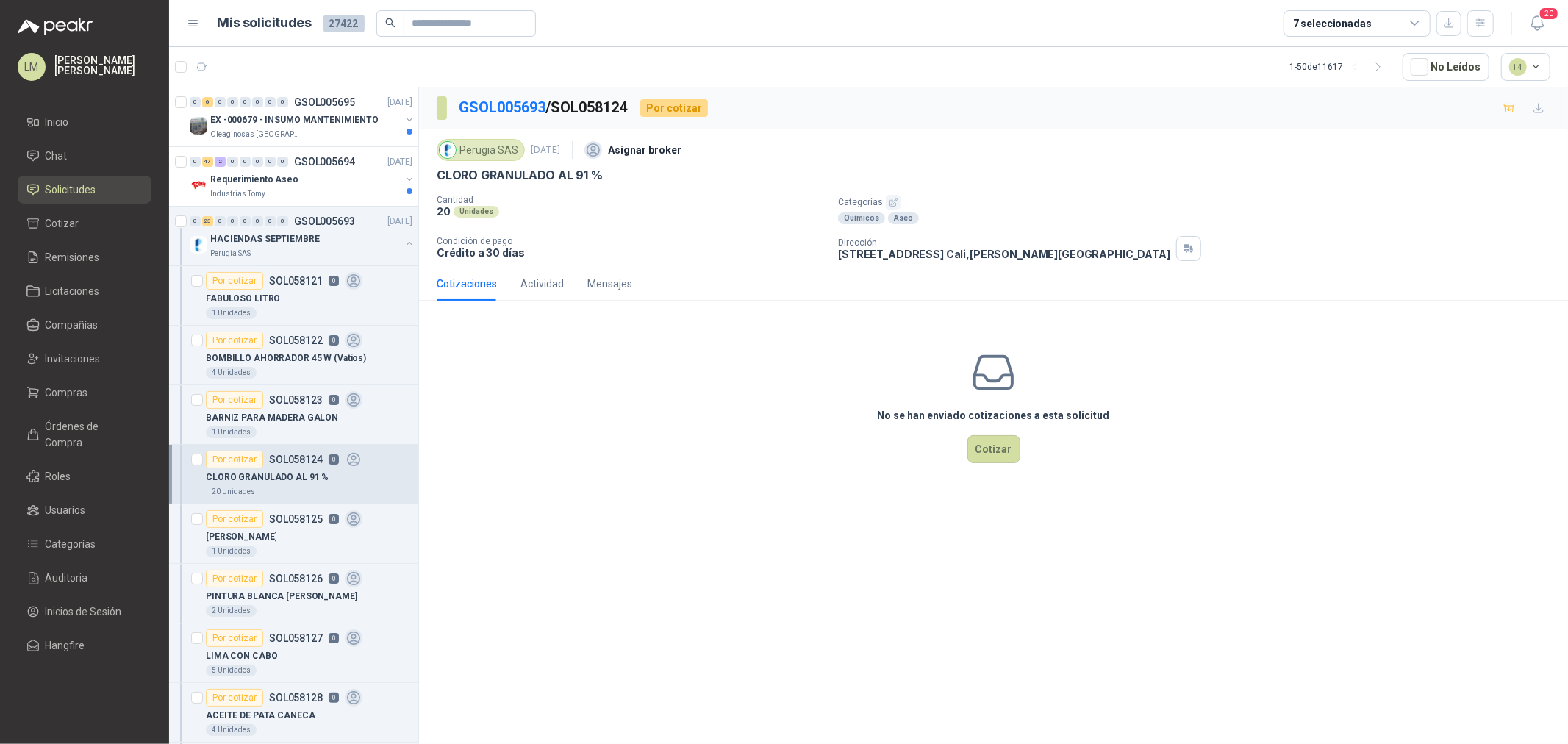
click at [894, 200] on icon "button" at bounding box center [893, 202] width 8 height 8
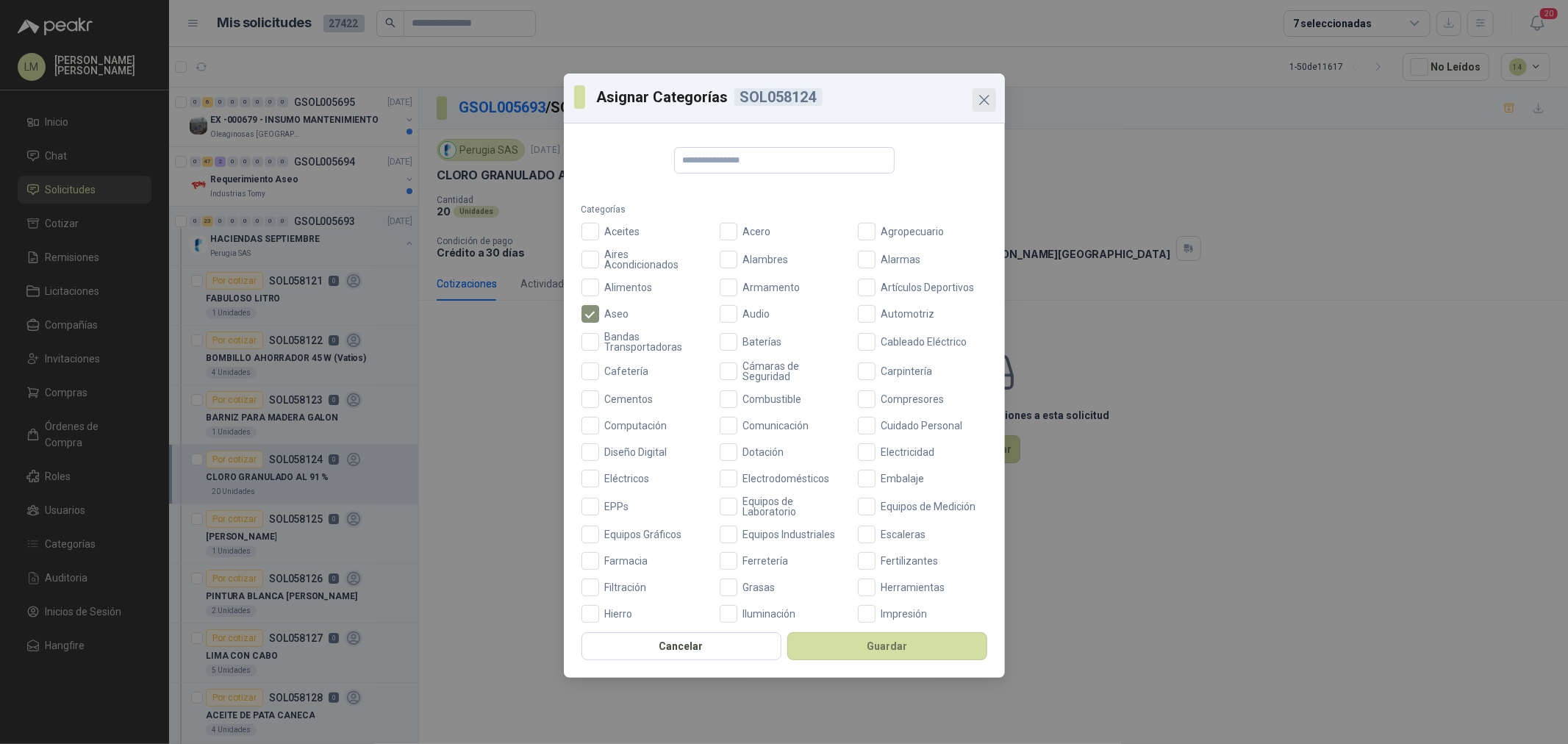
click at [979, 100] on icon "Close" at bounding box center [984, 100] width 17 height 17
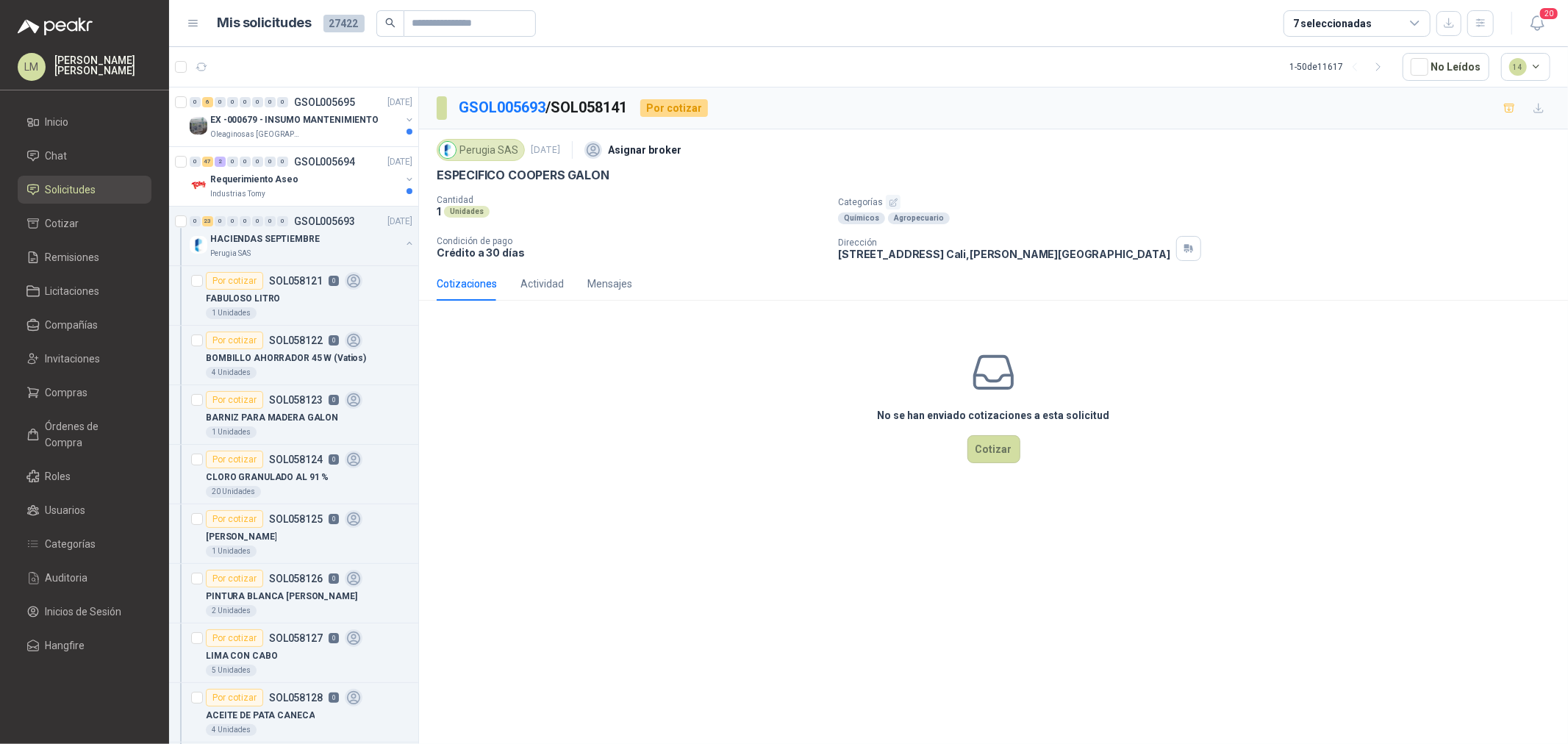
click at [891, 203] on icon "button" at bounding box center [893, 202] width 10 height 10
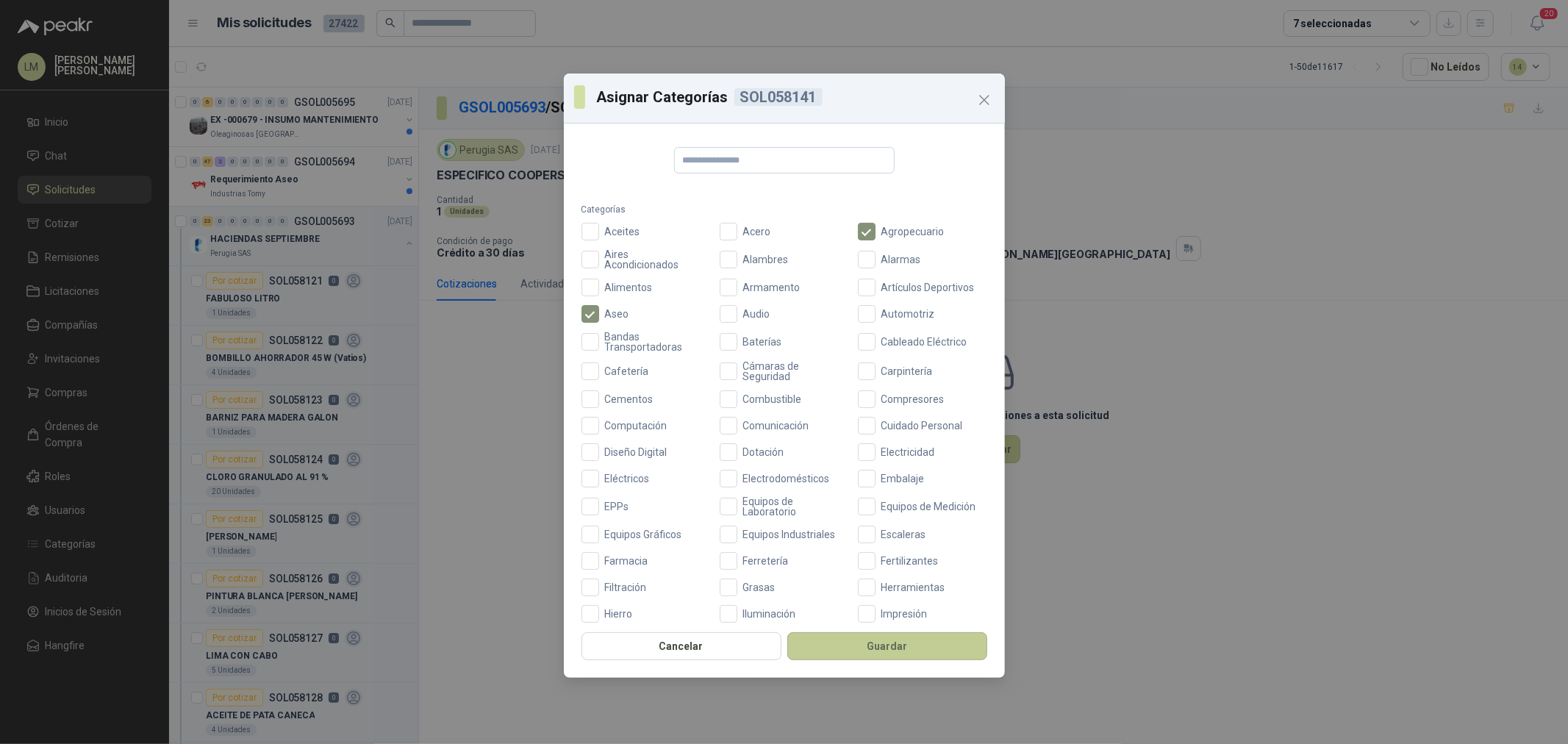
click at [891, 643] on button "Guardar" at bounding box center [887, 646] width 200 height 28
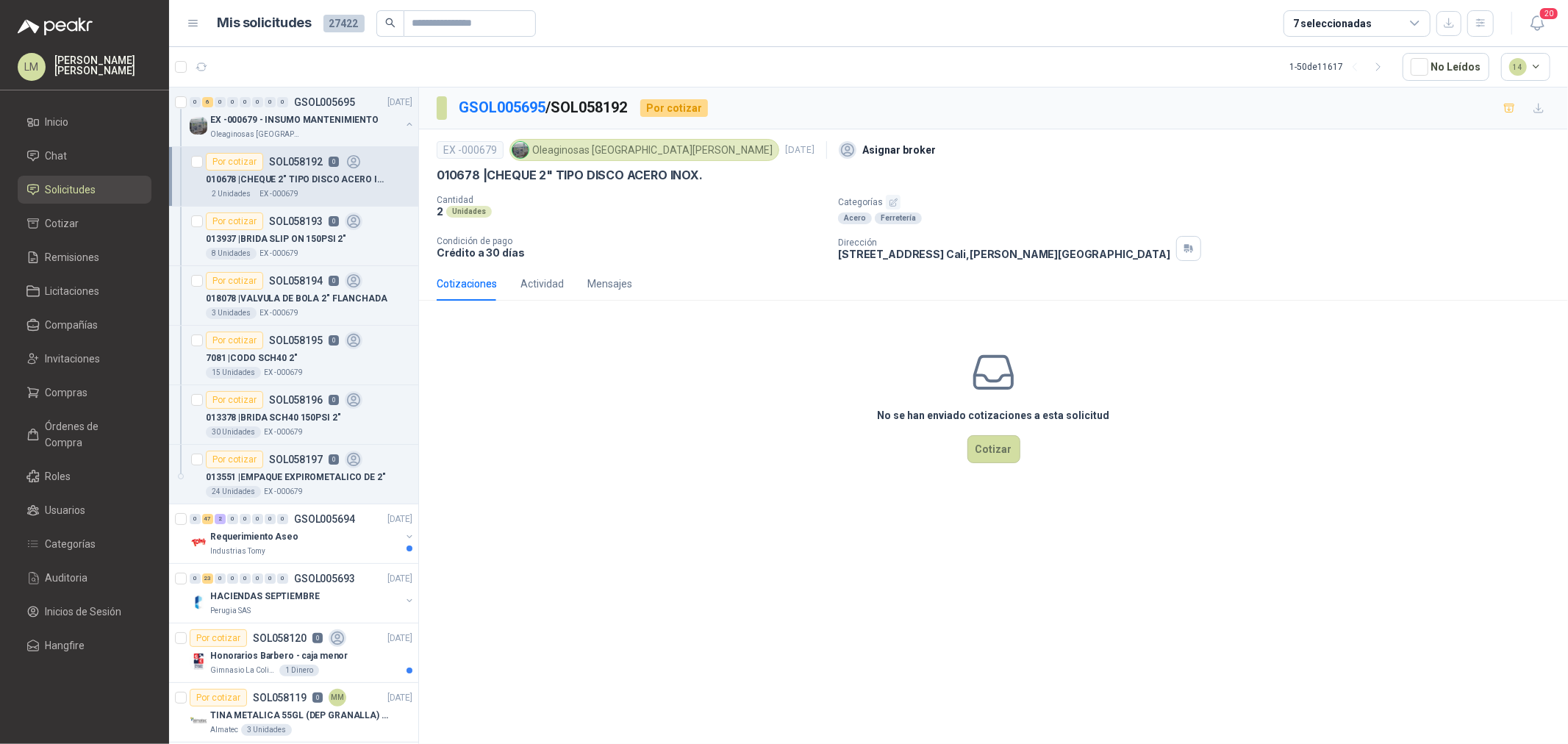
click at [895, 200] on icon "button" at bounding box center [893, 202] width 10 height 10
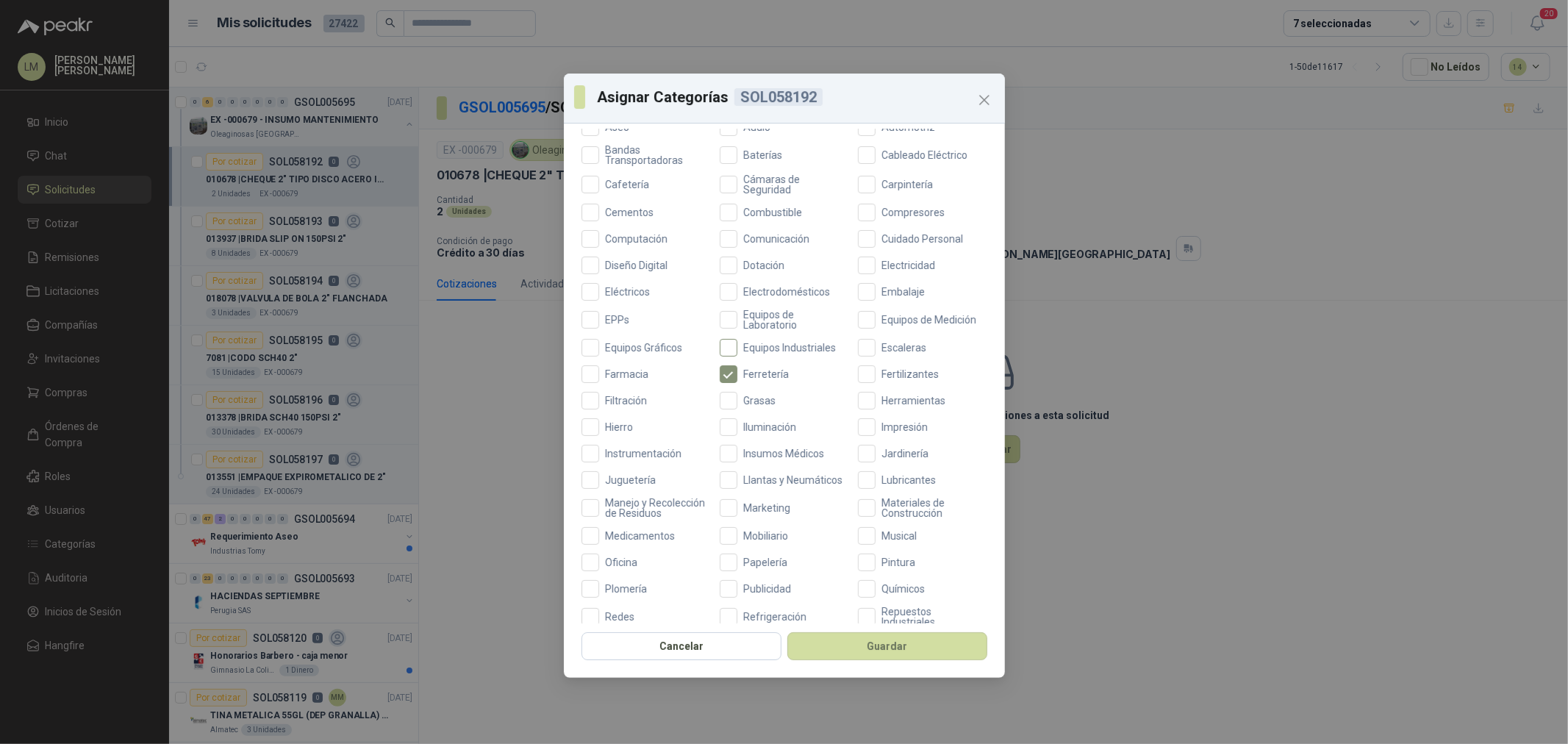
scroll to position [347, 0]
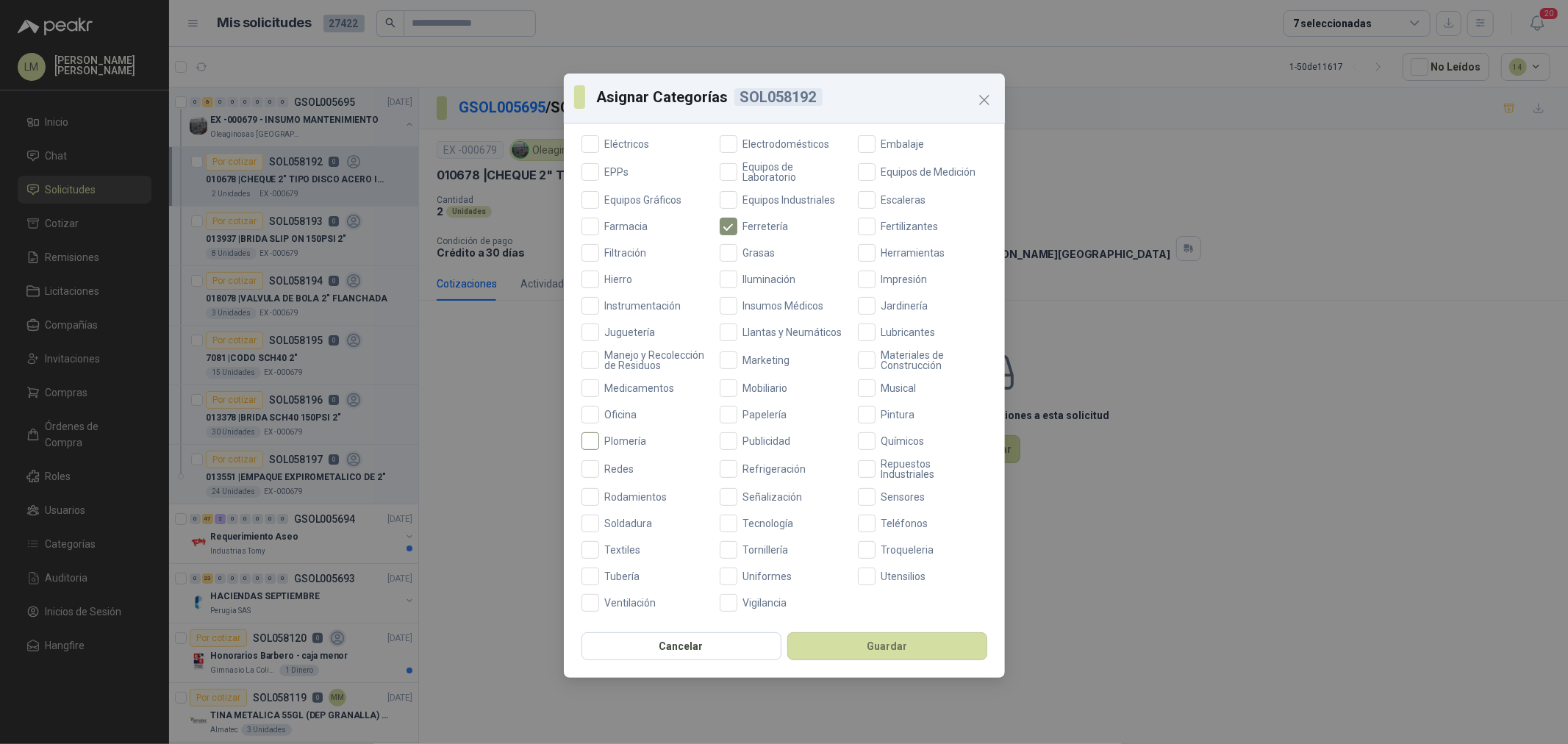
click at [611, 436] on span "Plomería" at bounding box center [626, 441] width 54 height 11
click at [850, 658] on button "Guardar" at bounding box center [887, 646] width 200 height 28
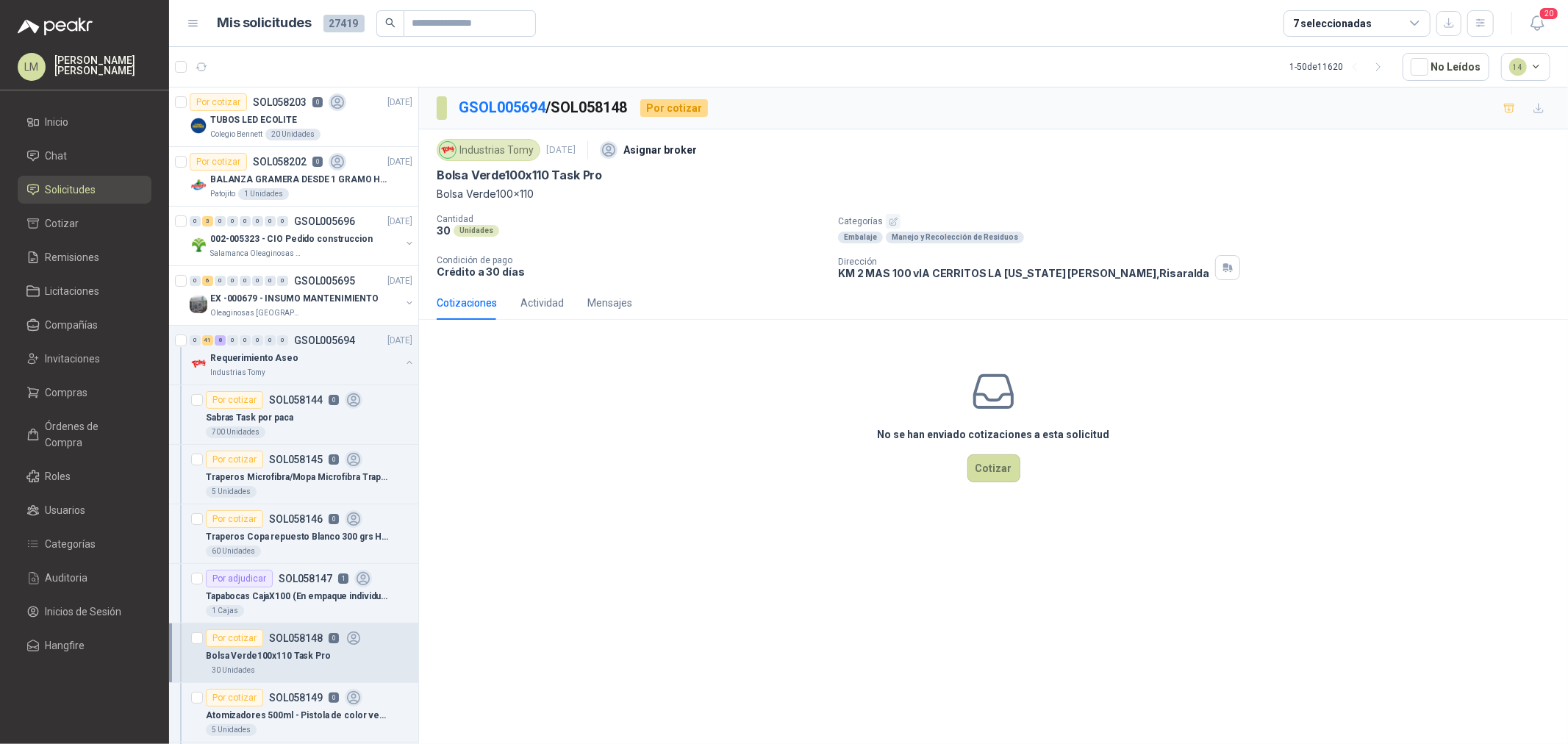
click at [894, 219] on icon "button" at bounding box center [893, 221] width 8 height 8
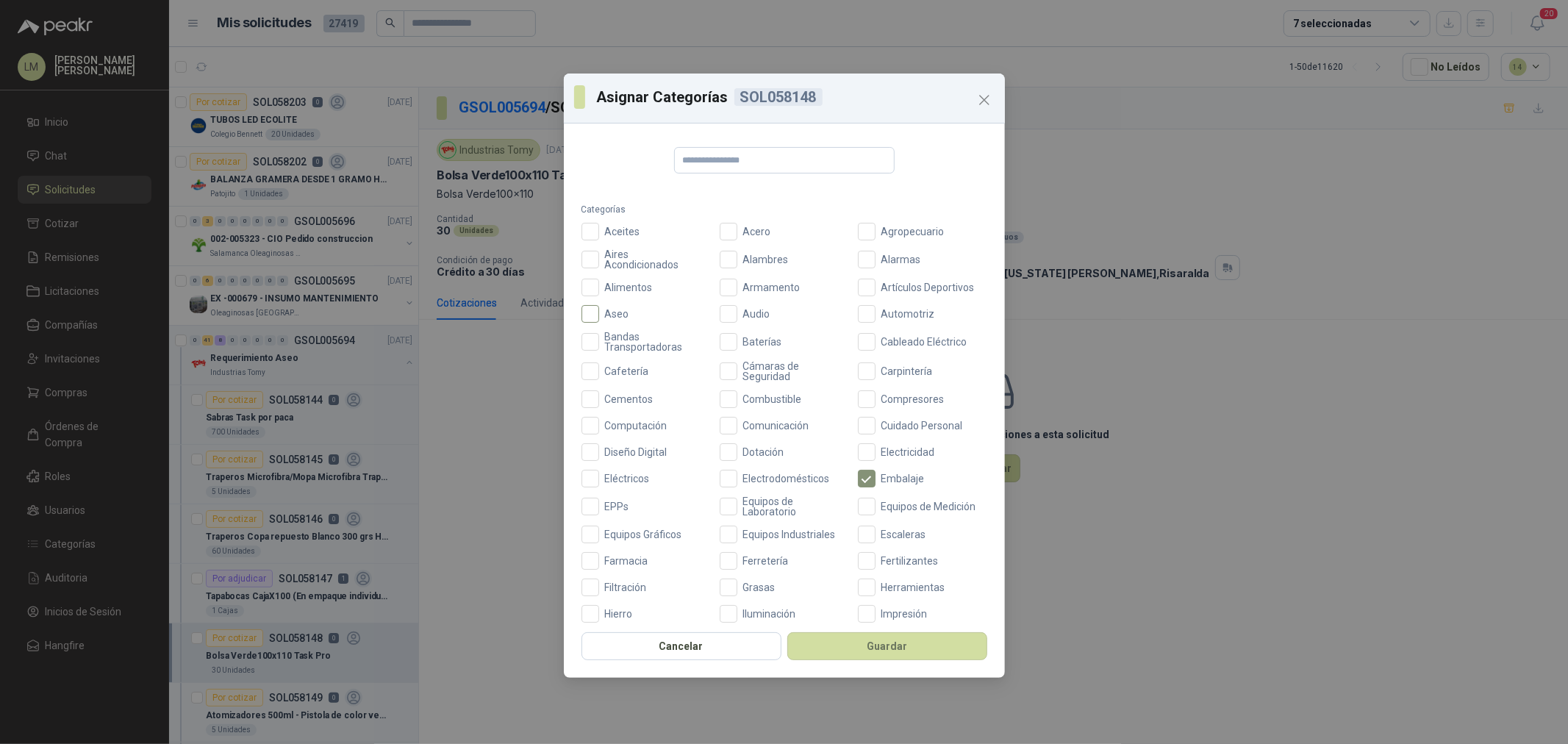
click at [603, 314] on span "Aseo" at bounding box center [617, 314] width 36 height 11
click at [851, 642] on button "Guardar" at bounding box center [887, 646] width 200 height 28
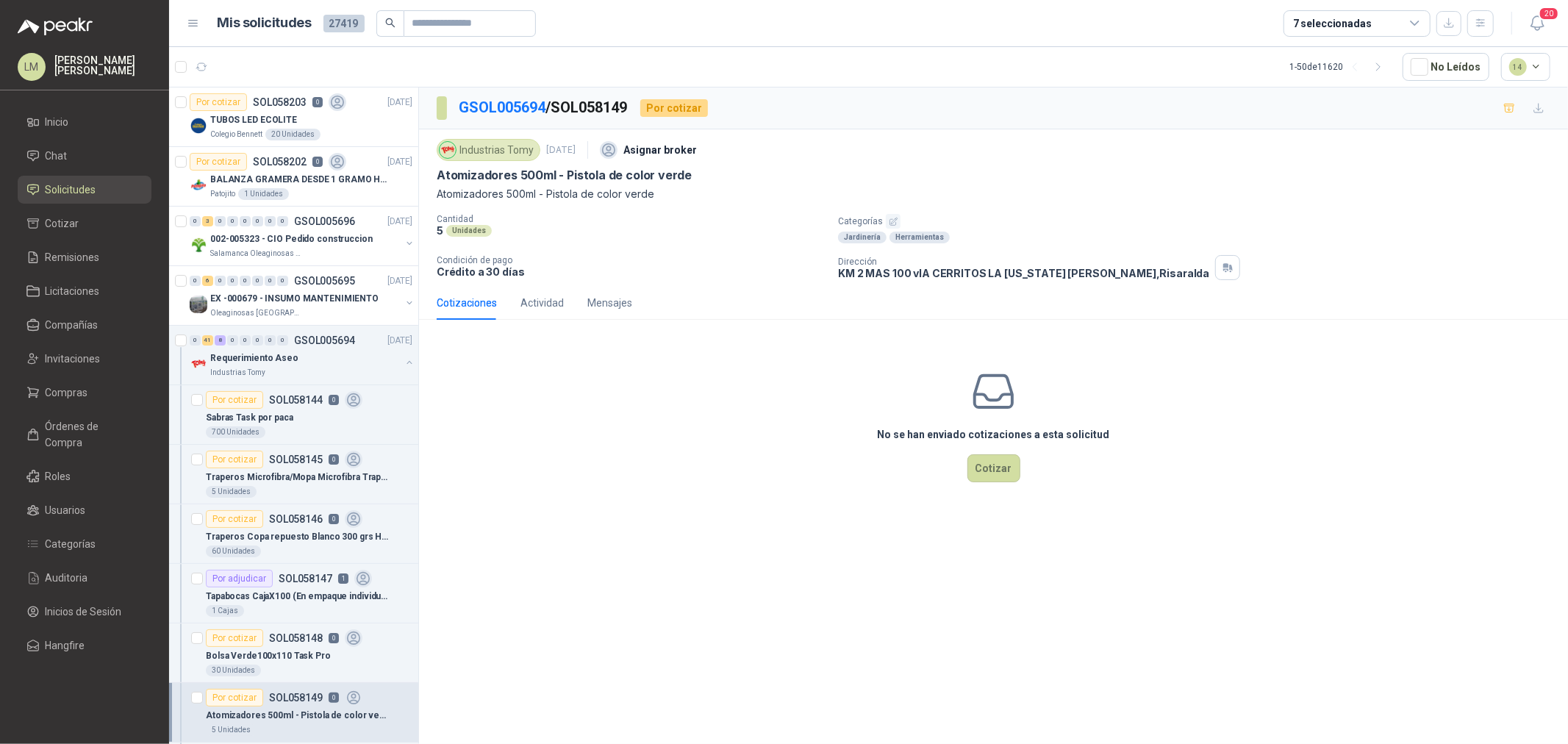
click at [893, 221] on icon "button" at bounding box center [893, 221] width 8 height 8
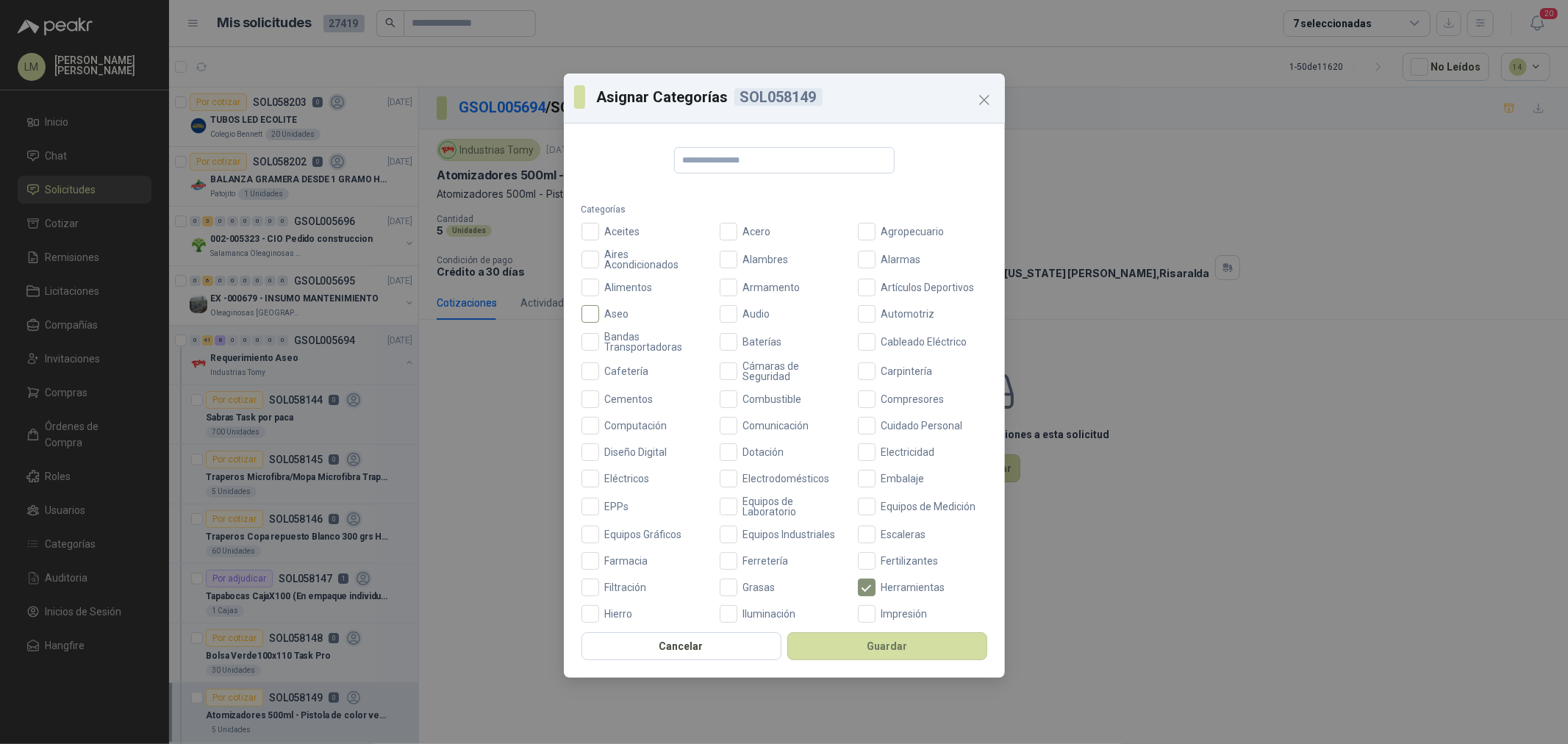
click at [612, 316] on span "Aseo" at bounding box center [617, 314] width 36 height 11
click at [836, 651] on button "Guardar" at bounding box center [887, 646] width 200 height 28
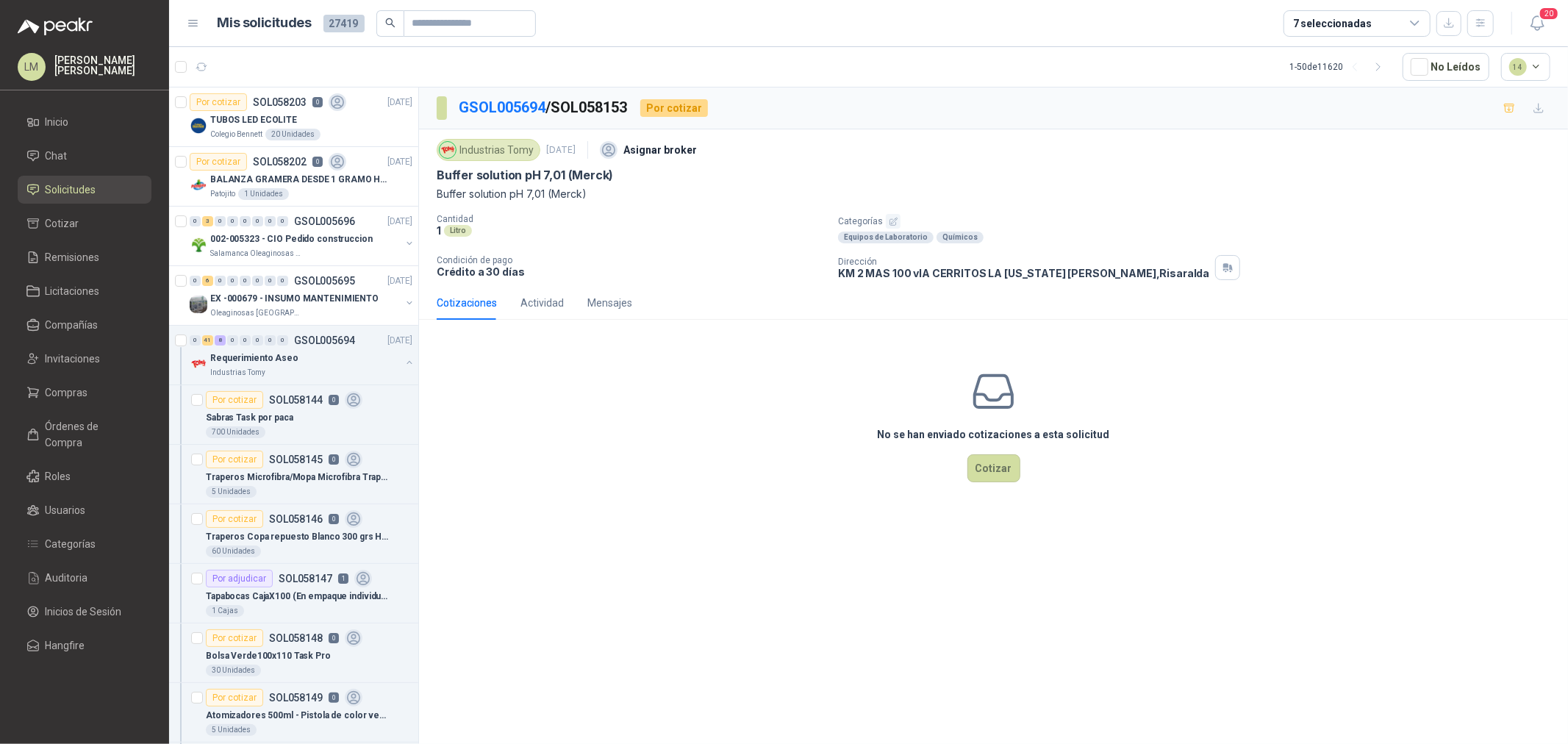
click at [889, 218] on icon "button" at bounding box center [893, 221] width 10 height 10
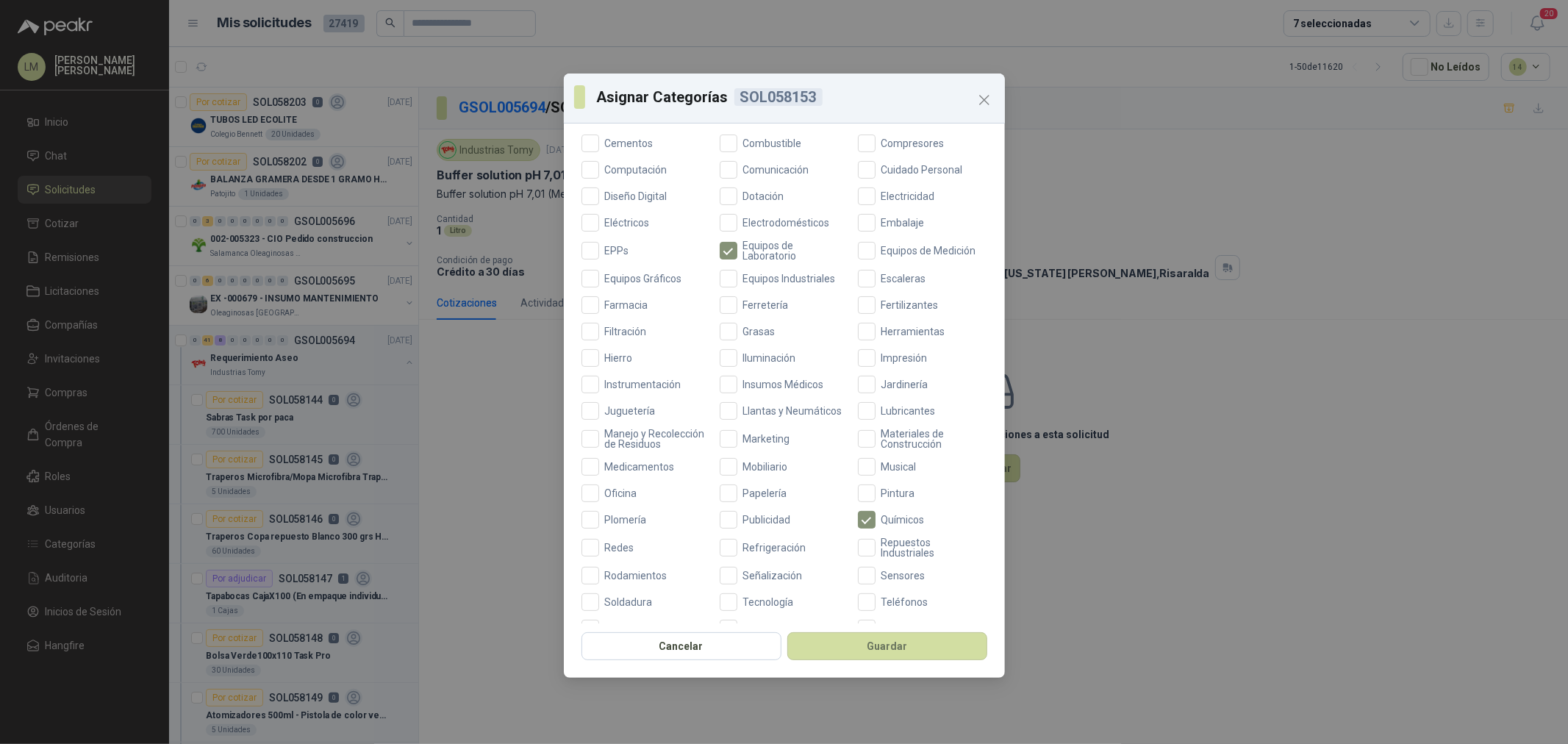
scroll to position [327, 0]
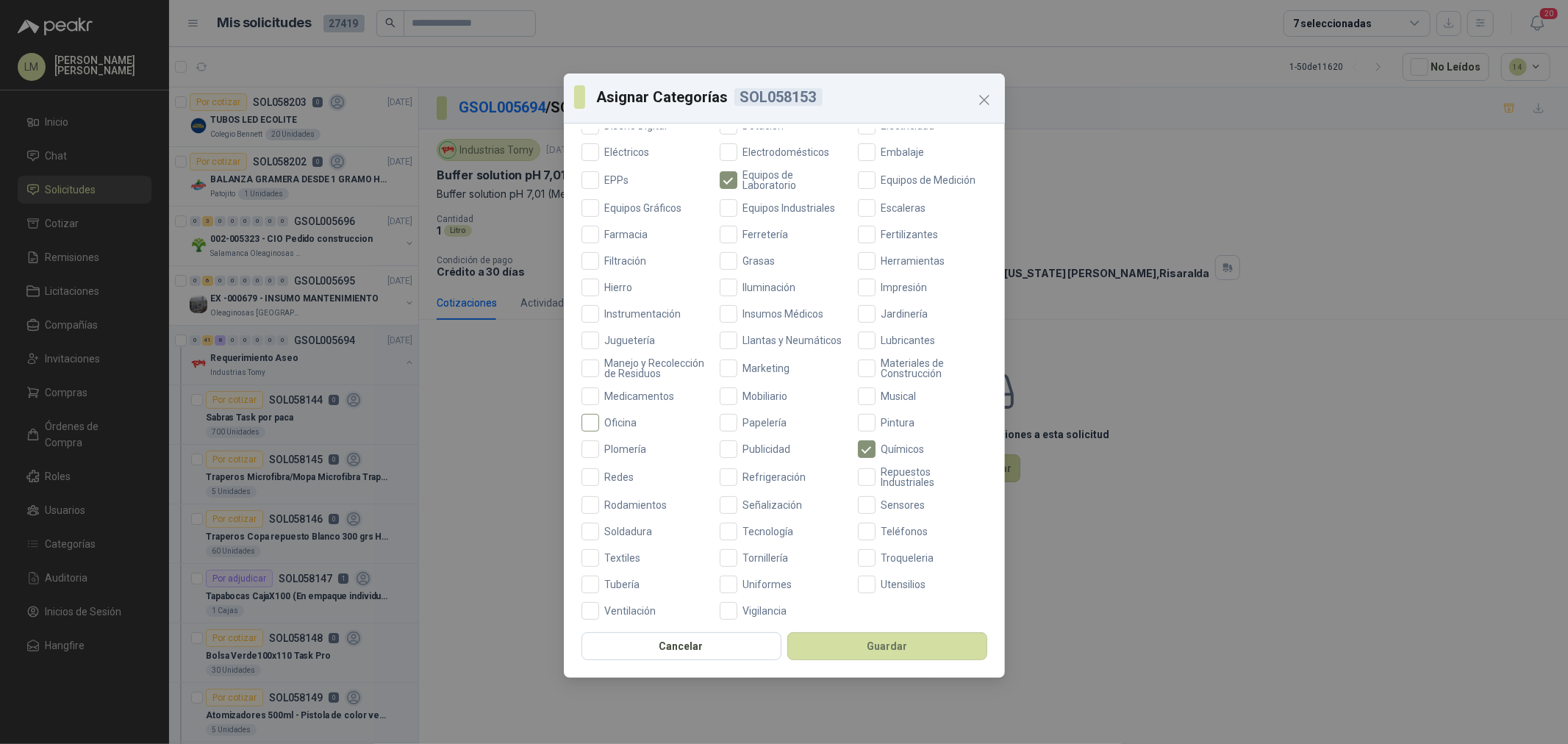
click at [626, 428] on span "Oficina" at bounding box center [621, 423] width 44 height 11
click at [836, 648] on button "Guardar" at bounding box center [887, 646] width 200 height 28
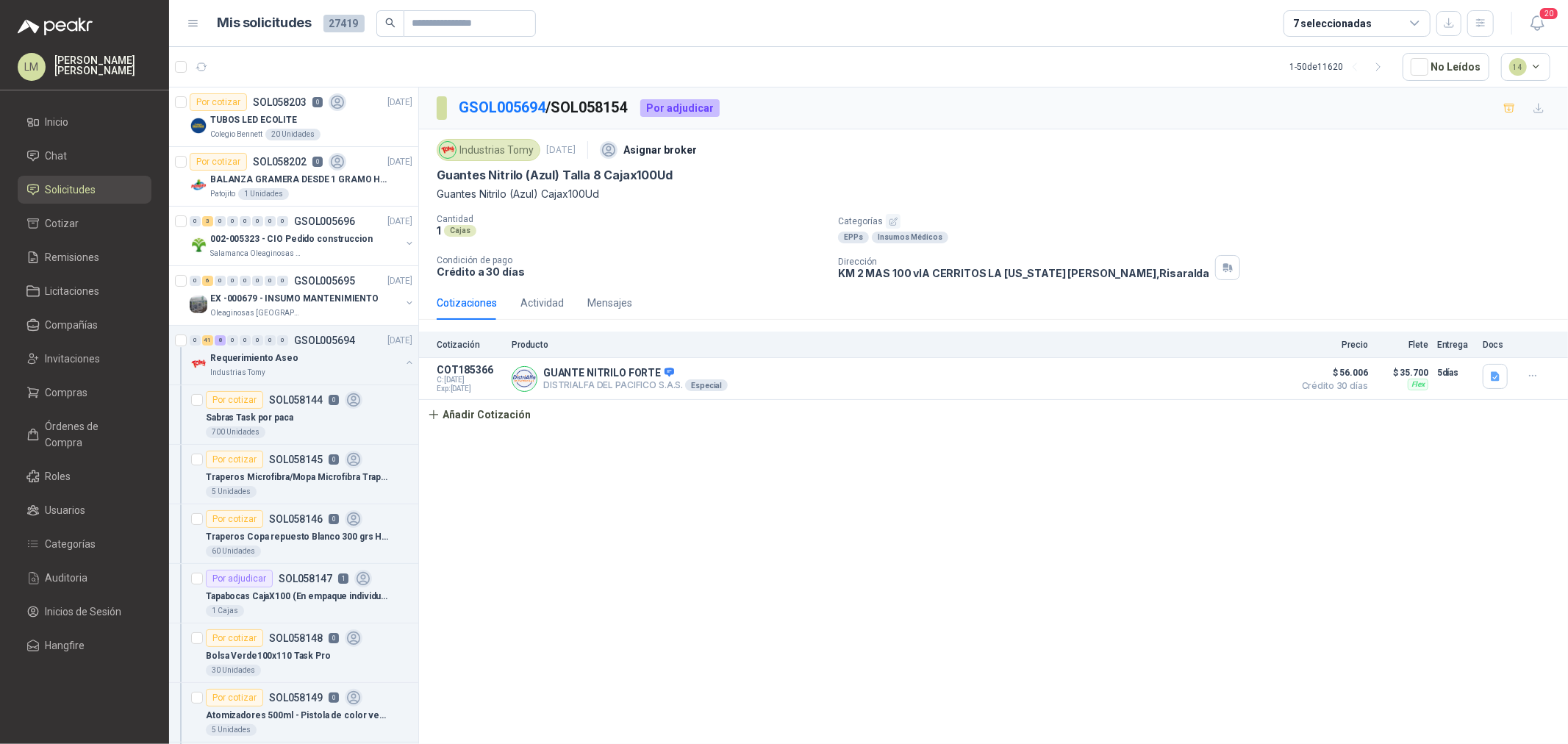
click at [886, 223] on button "button" at bounding box center [892, 221] width 14 height 14
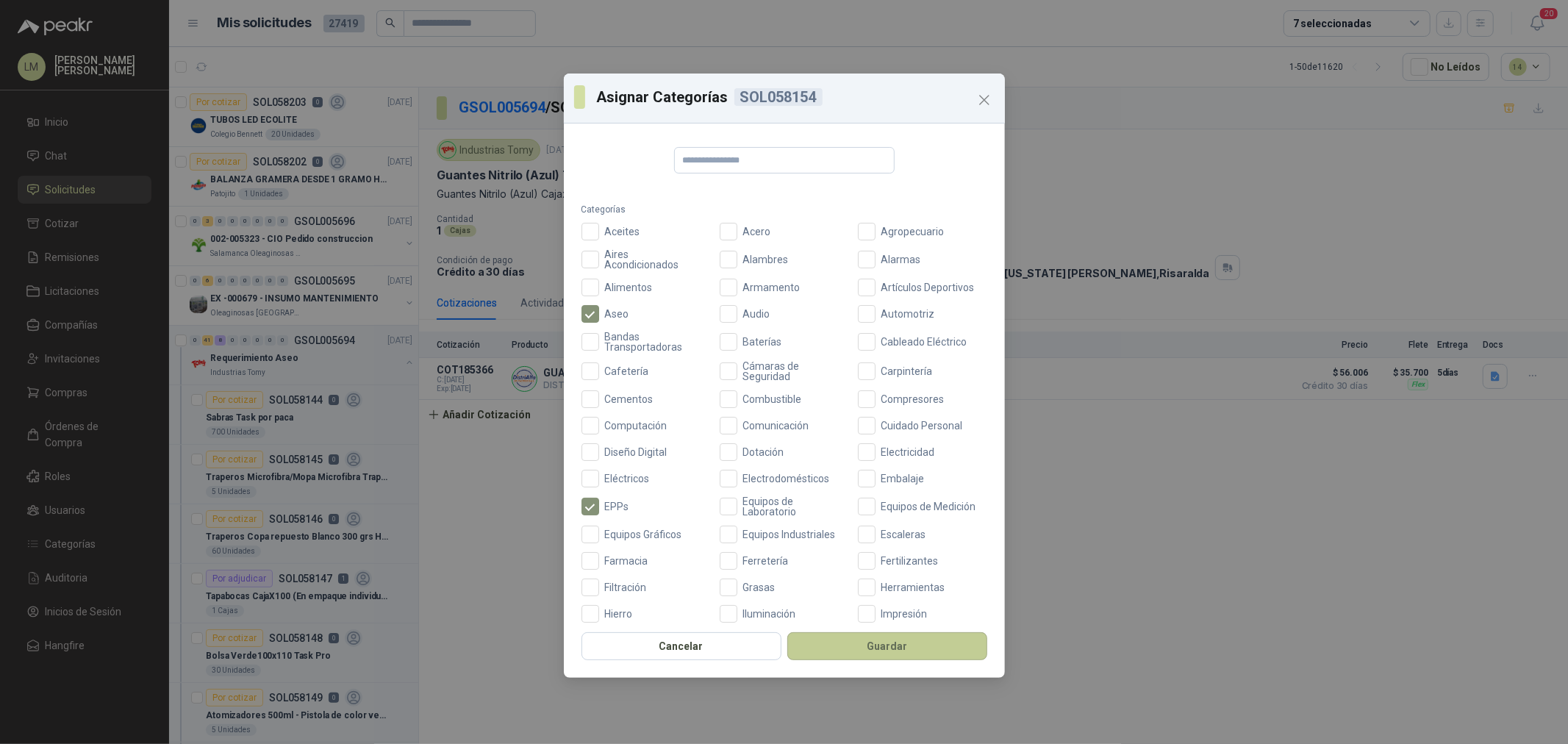
click at [910, 647] on button "Guardar" at bounding box center [887, 646] width 200 height 28
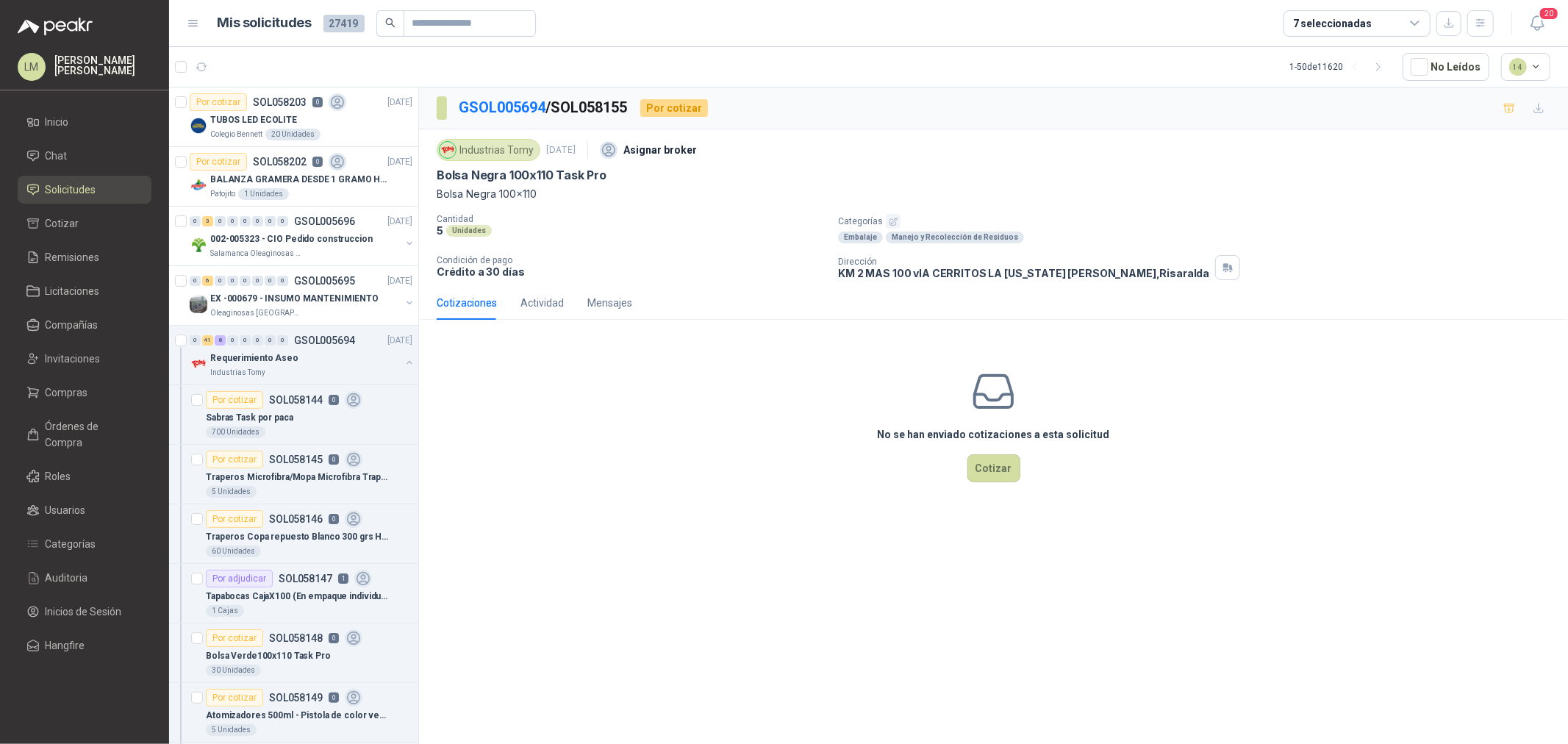
click at [900, 211] on div "Industrias Tomy 30 sept, 2025 Asignar broker Bolsa Negra 100x110 Task Pro Bols…" at bounding box center [994, 207] width 1114 height 145
click at [894, 219] on icon "button" at bounding box center [893, 221] width 8 height 8
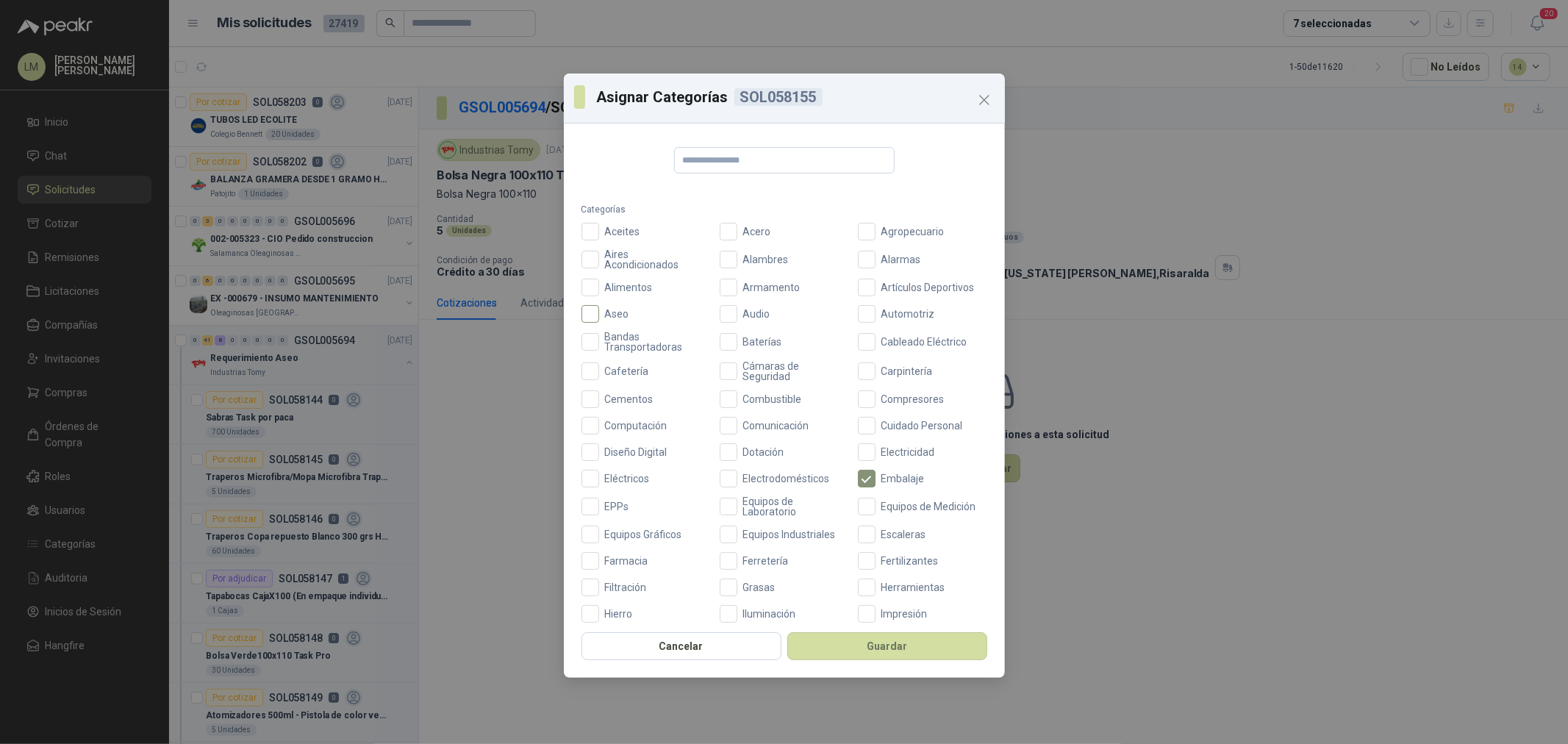
click at [606, 311] on span "Aseo" at bounding box center [617, 314] width 36 height 11
click at [865, 650] on button "Guardar" at bounding box center [887, 646] width 200 height 28
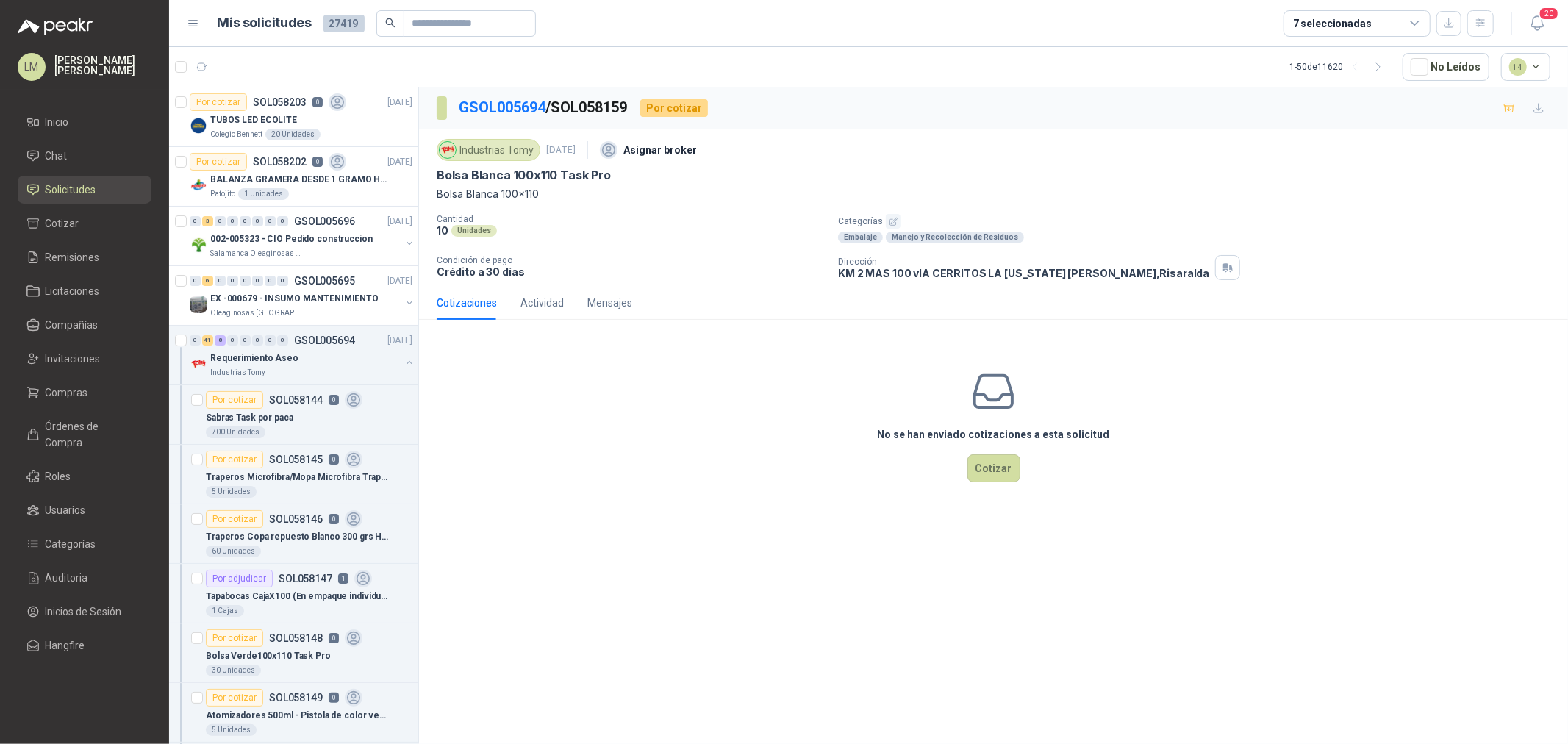
click at [888, 222] on icon "button" at bounding box center [893, 221] width 10 height 10
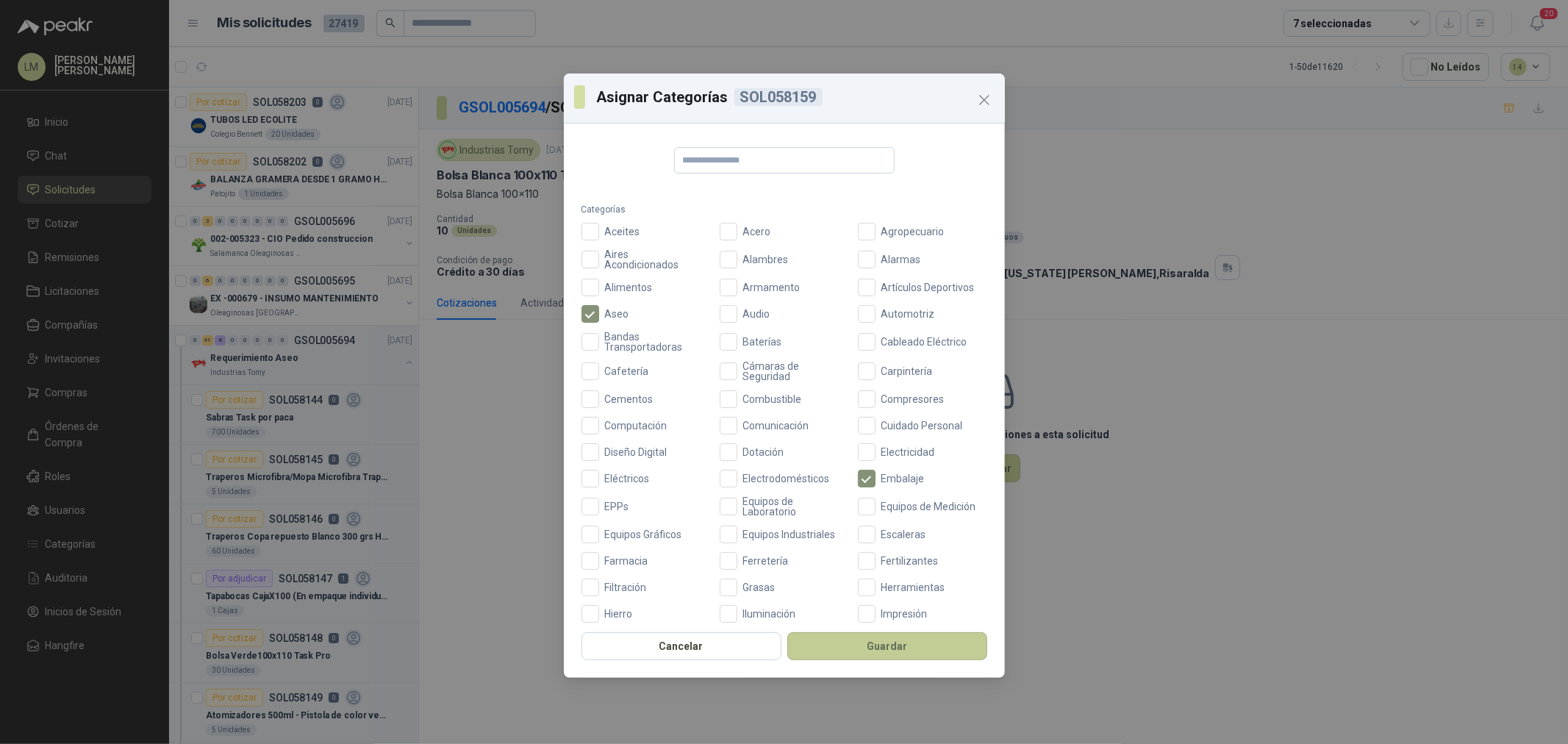
click at [870, 653] on button "Guardar" at bounding box center [887, 646] width 200 height 28
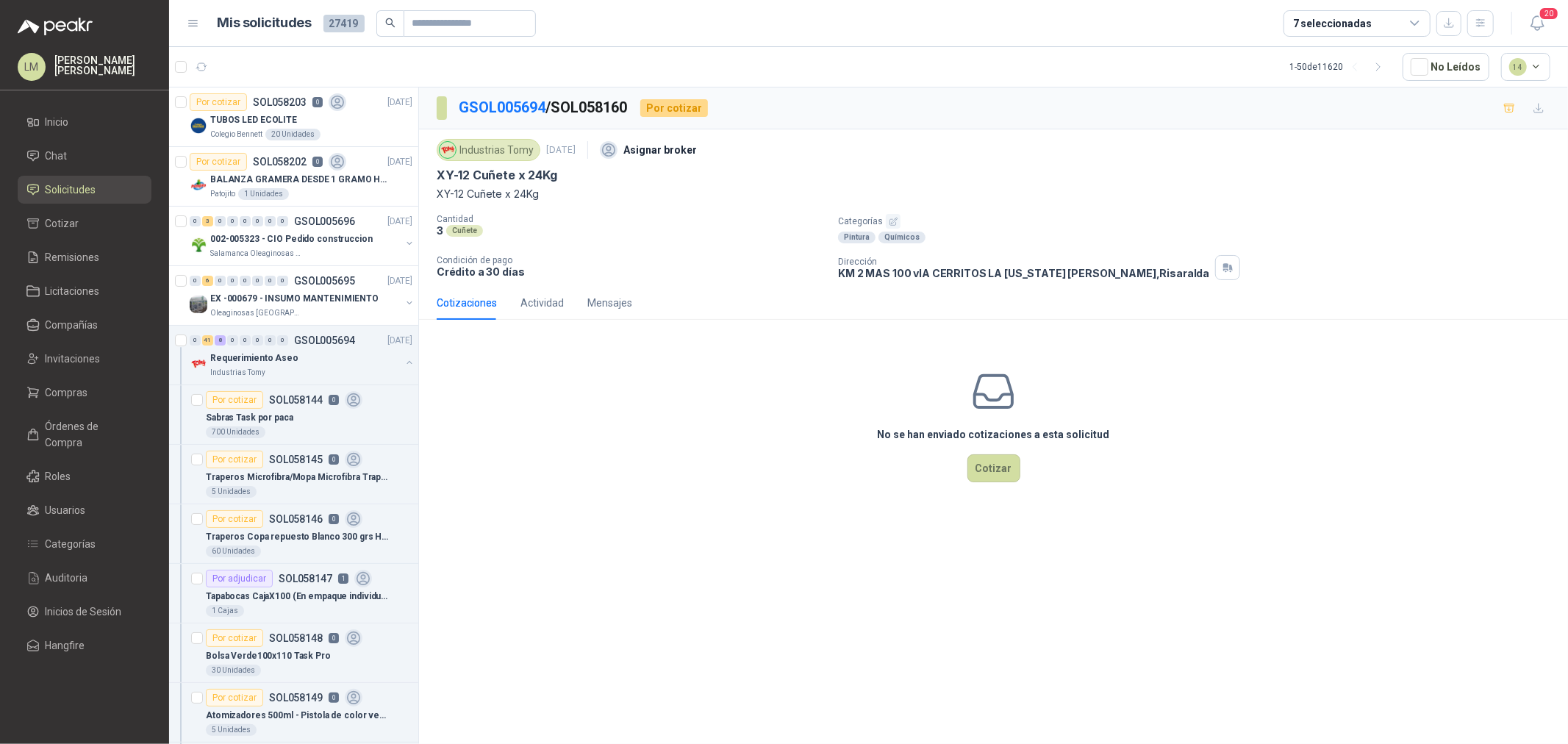
click at [892, 221] on icon "button" at bounding box center [893, 221] width 8 height 8
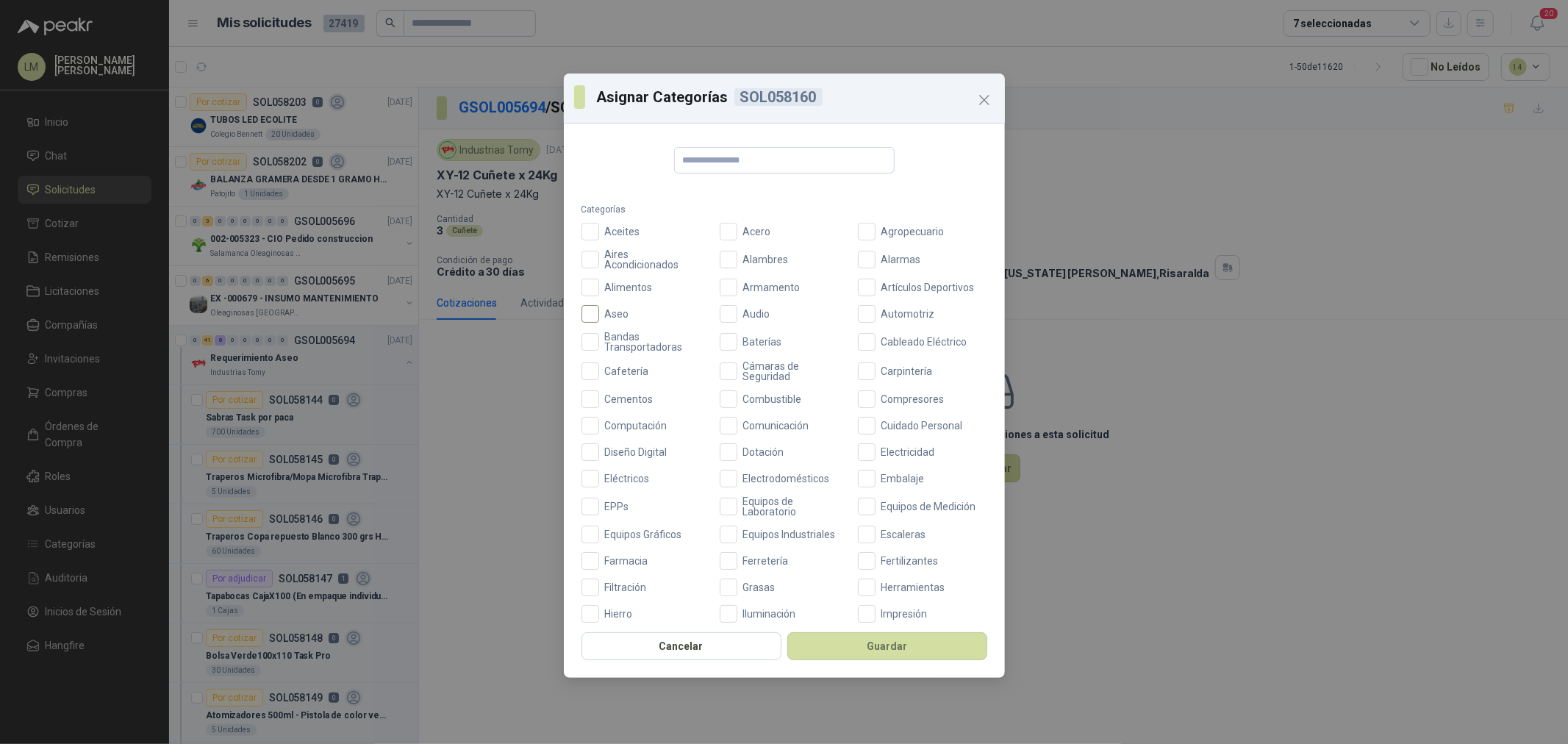
click at [600, 311] on span "Aseo" at bounding box center [617, 314] width 36 height 11
click at [847, 637] on button "Guardar" at bounding box center [887, 646] width 200 height 28
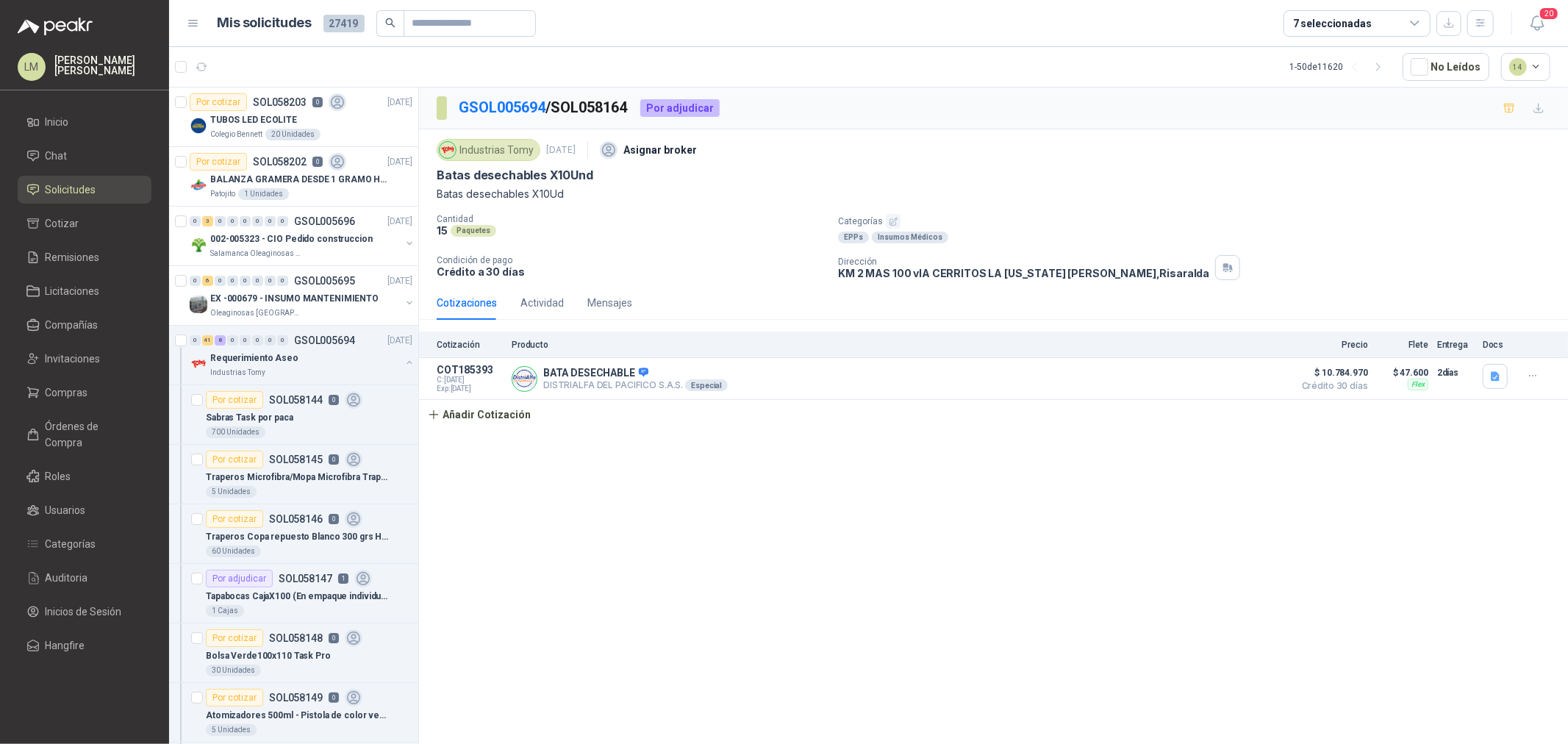
click at [897, 218] on button "button" at bounding box center [892, 221] width 14 height 14
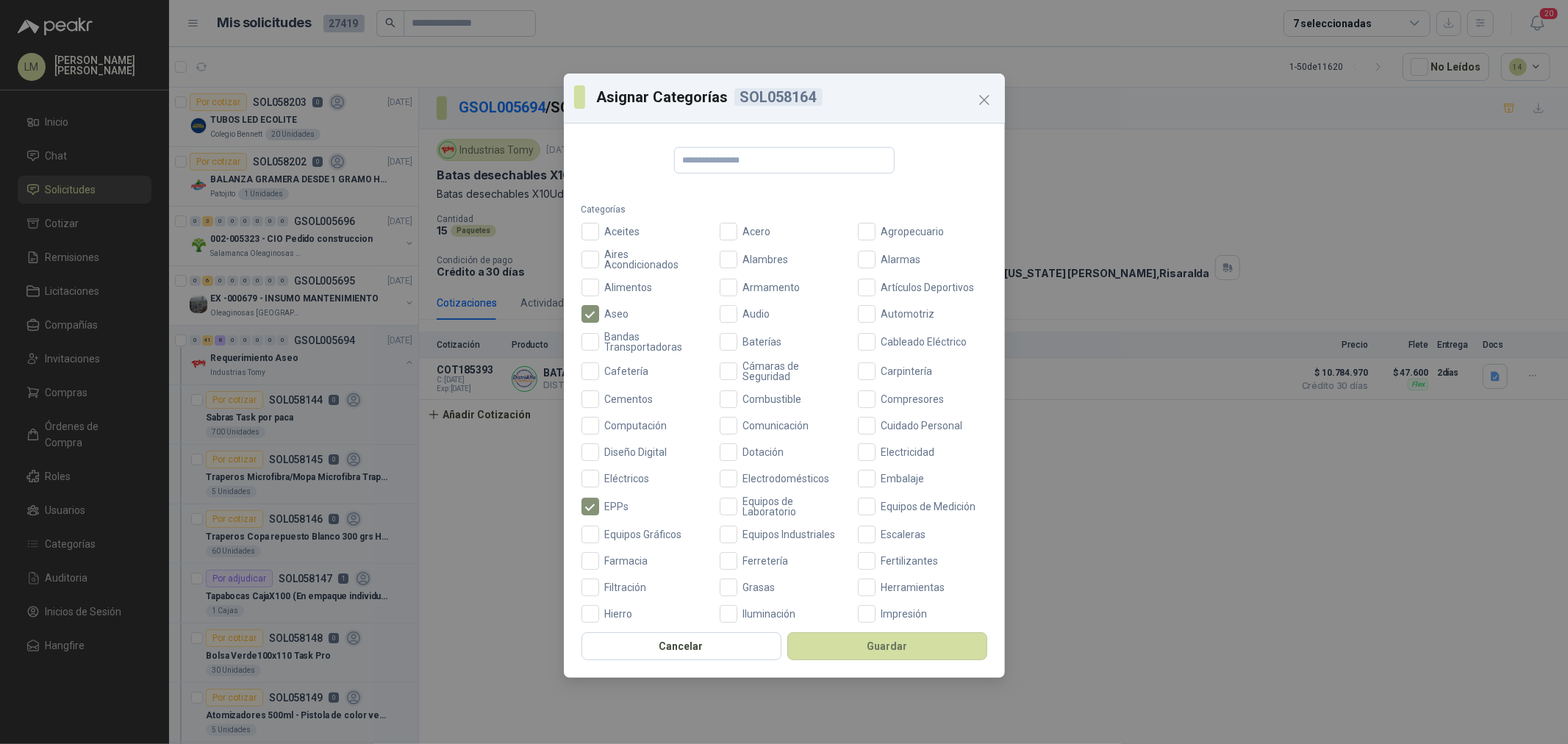
click at [832, 631] on div "Cancelar Guardar" at bounding box center [784, 650] width 441 height 55
click at [835, 642] on button "Guardar" at bounding box center [887, 646] width 200 height 28
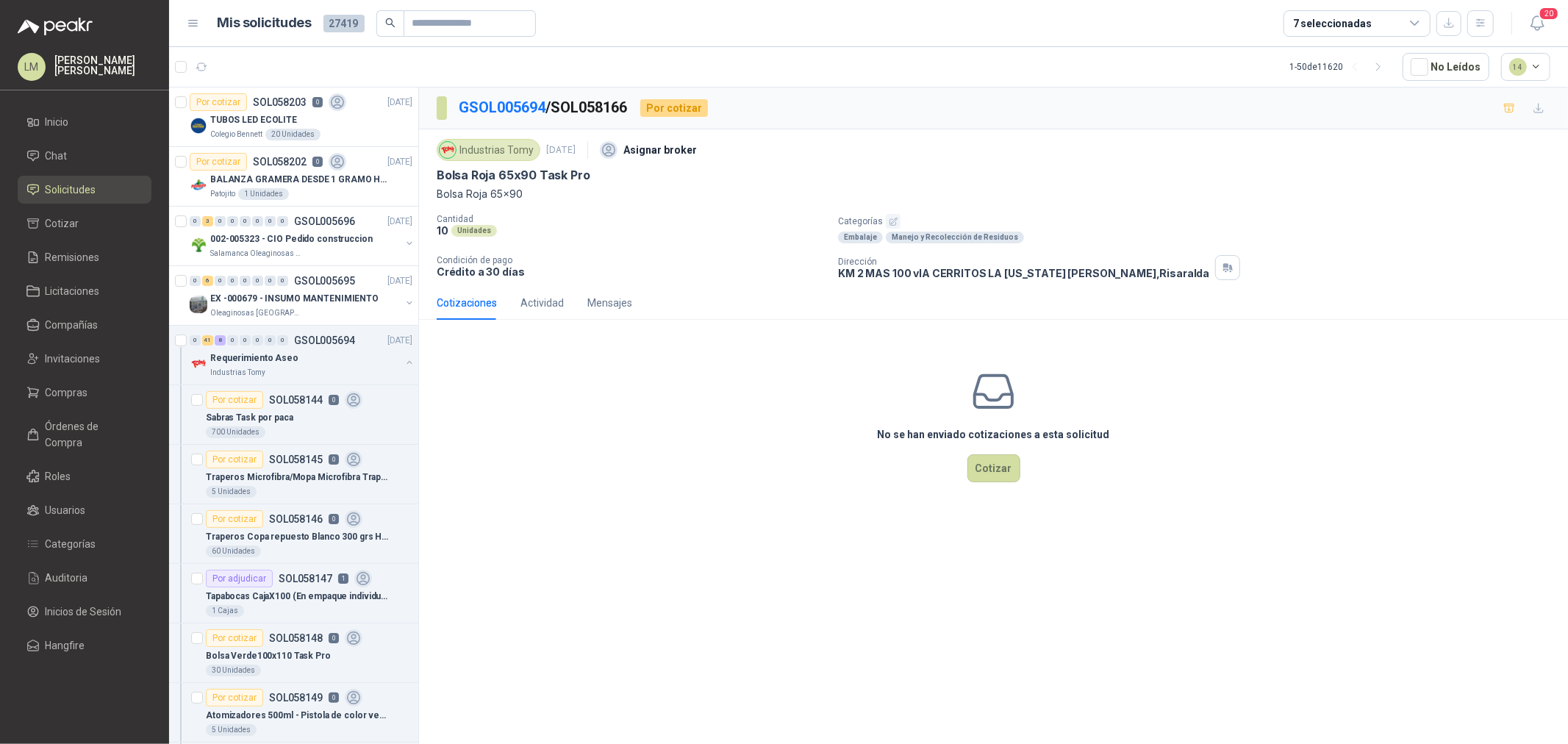
click at [891, 221] on icon "button" at bounding box center [893, 221] width 10 height 10
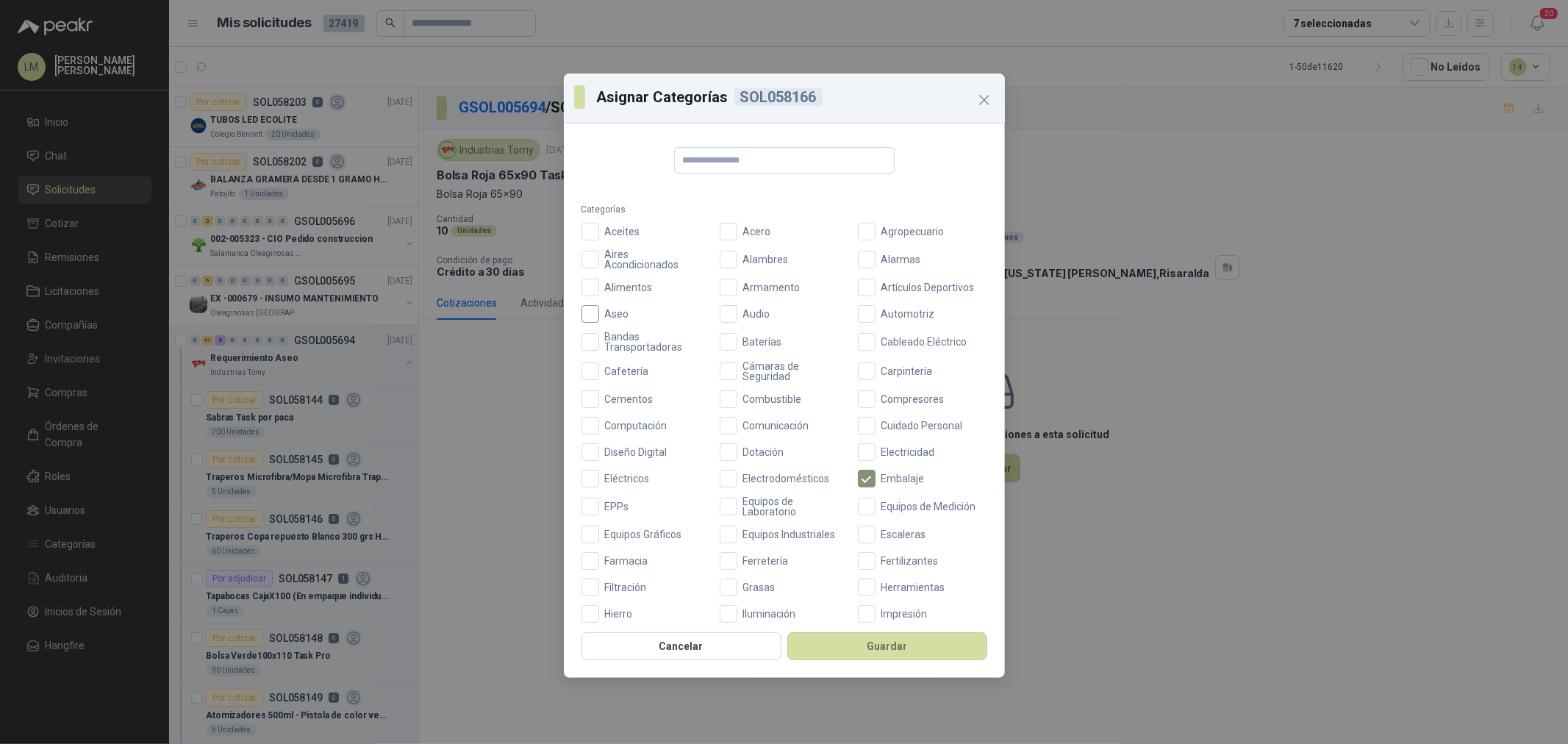
click at [611, 318] on span "Aseo" at bounding box center [617, 314] width 36 height 11
click at [883, 650] on button "Guardar" at bounding box center [887, 646] width 200 height 28
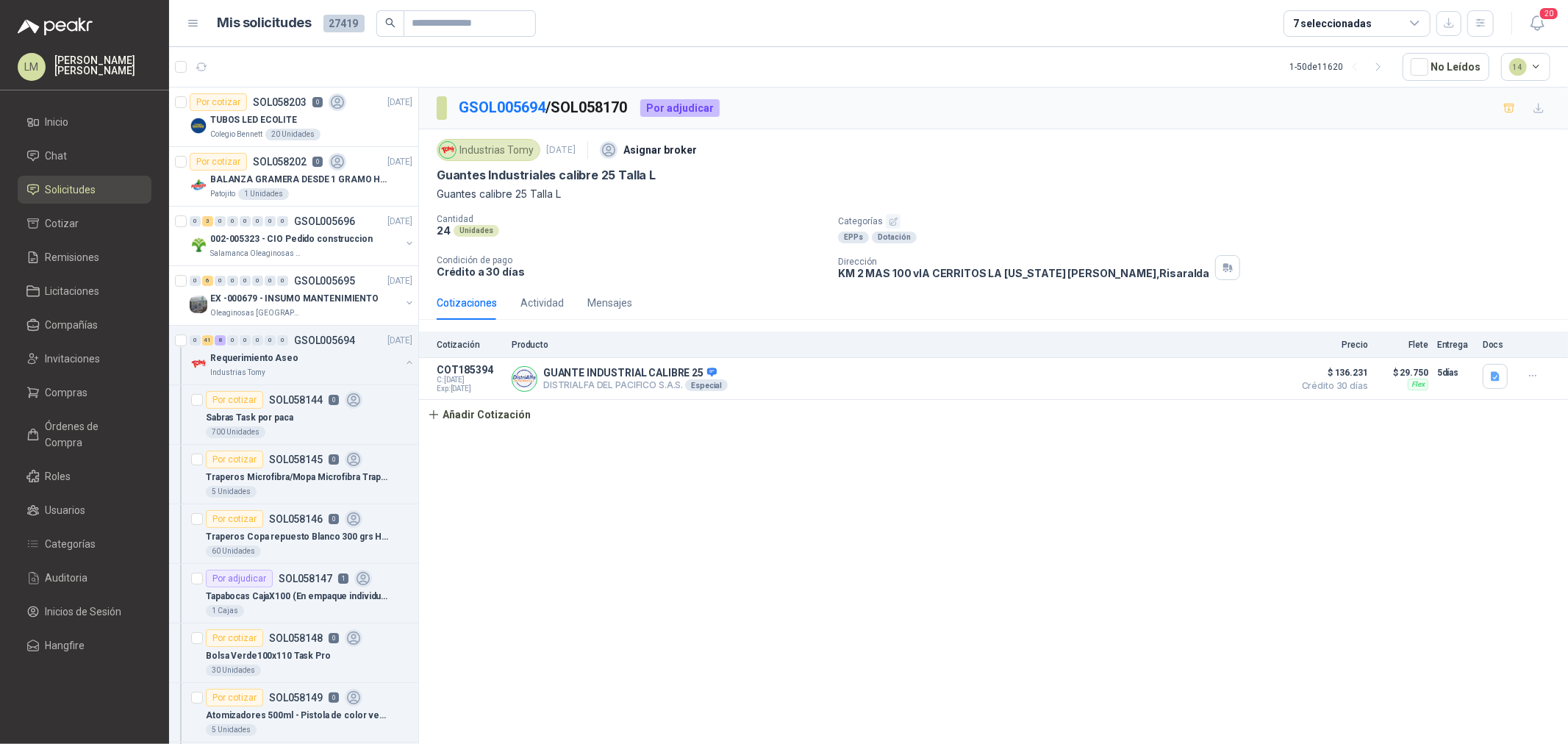
click at [894, 218] on icon "button" at bounding box center [893, 221] width 8 height 8
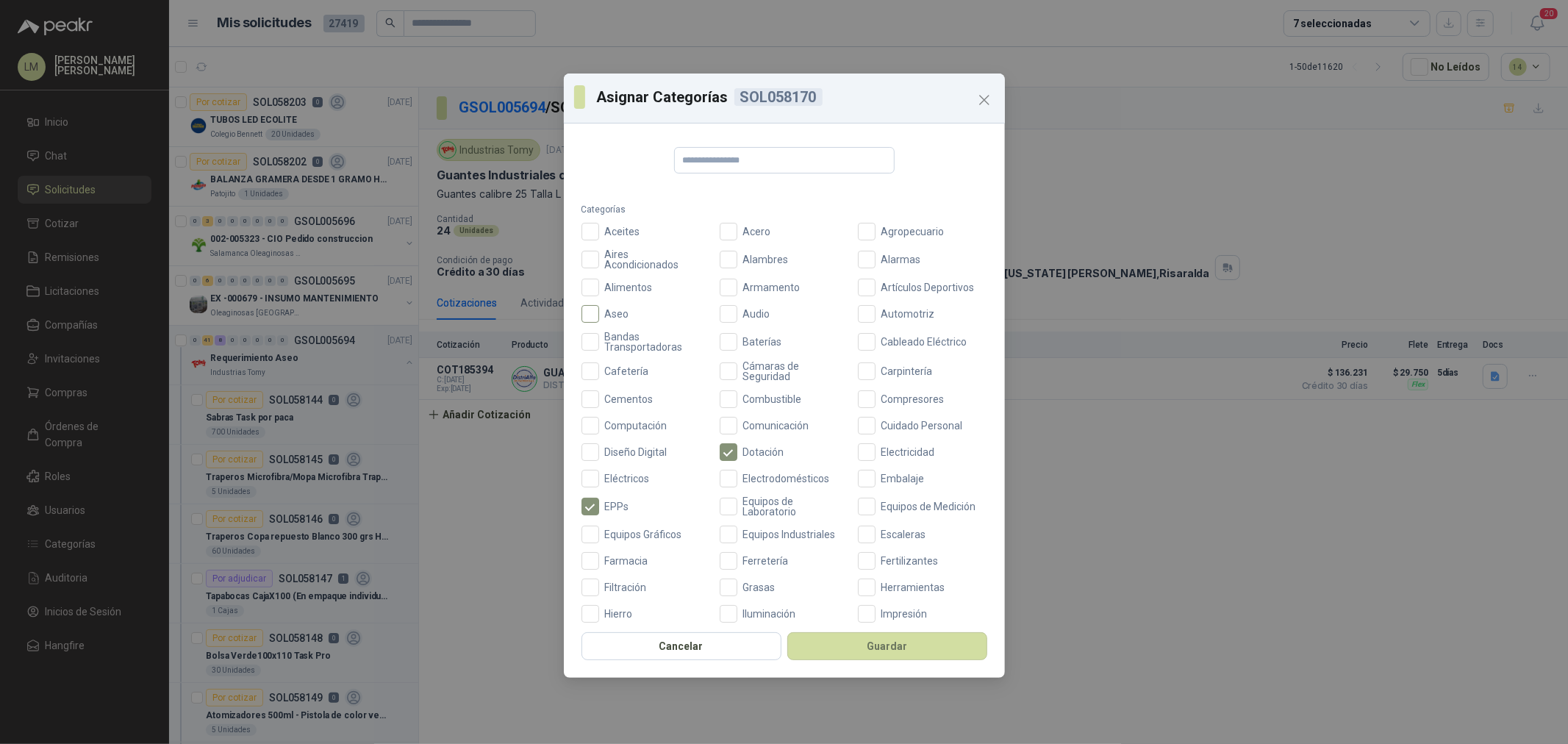
click at [603, 317] on span "Aseo" at bounding box center [617, 314] width 36 height 11
click at [825, 648] on button "Guardar" at bounding box center [887, 646] width 200 height 28
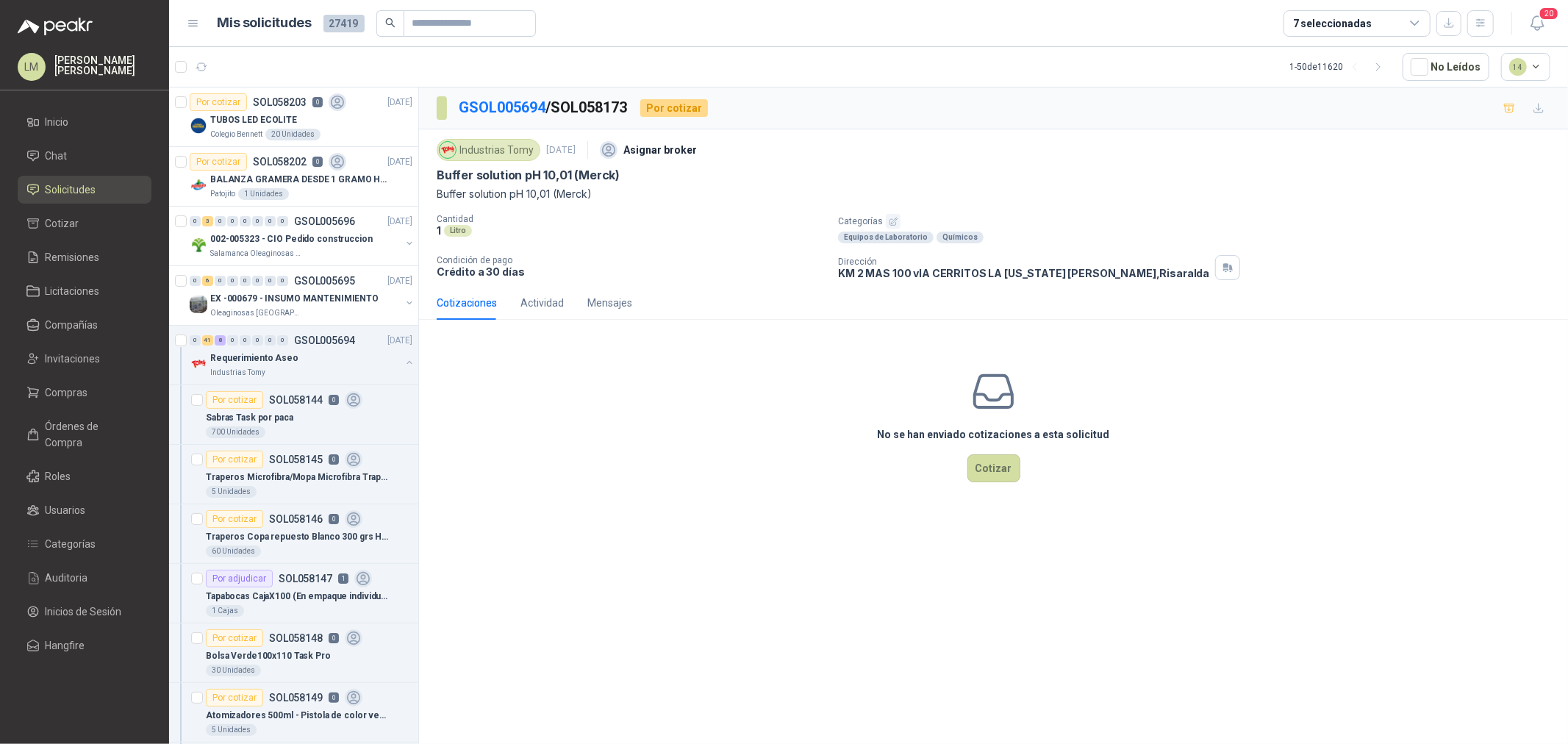
click at [889, 221] on icon "button" at bounding box center [893, 221] width 10 height 10
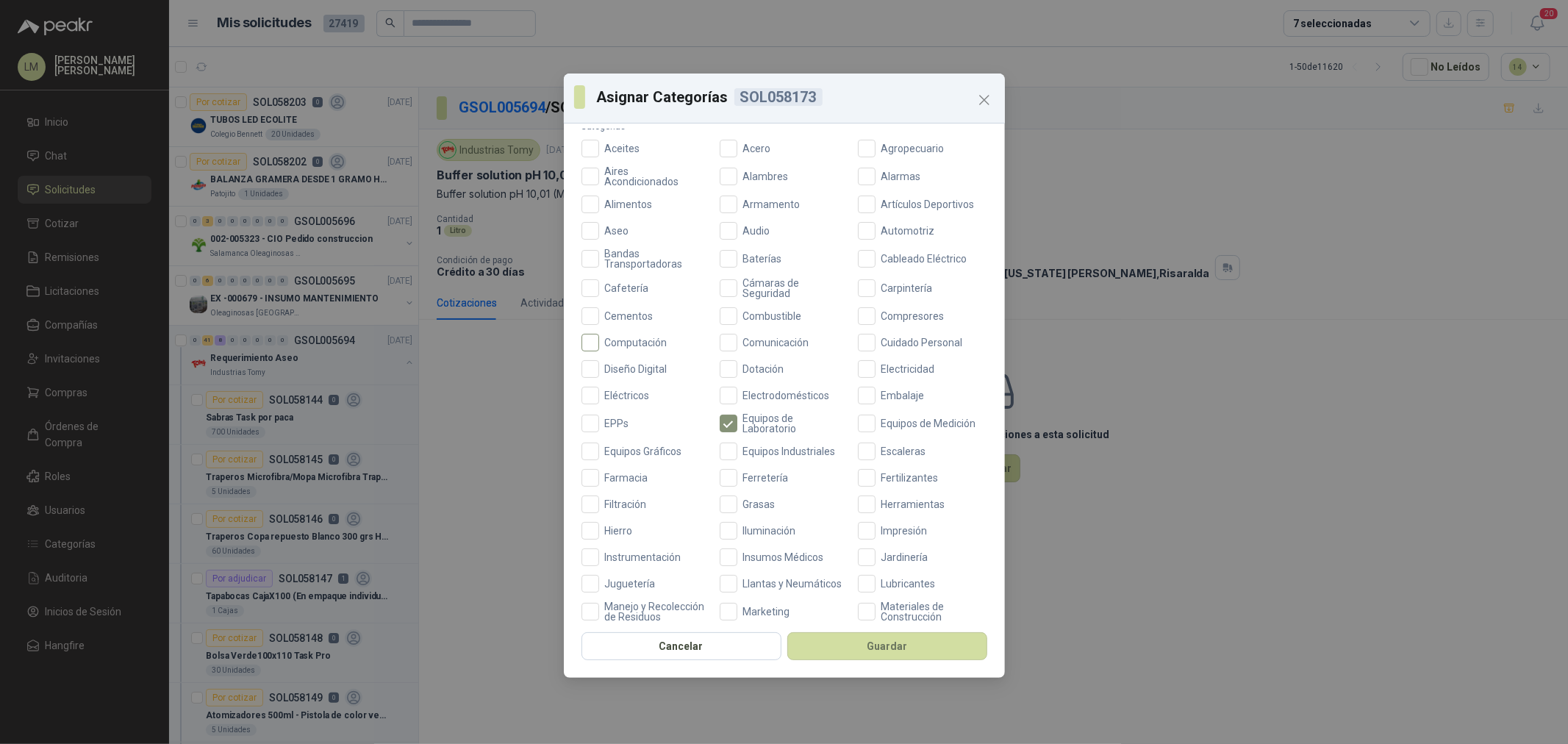
scroll to position [163, 0]
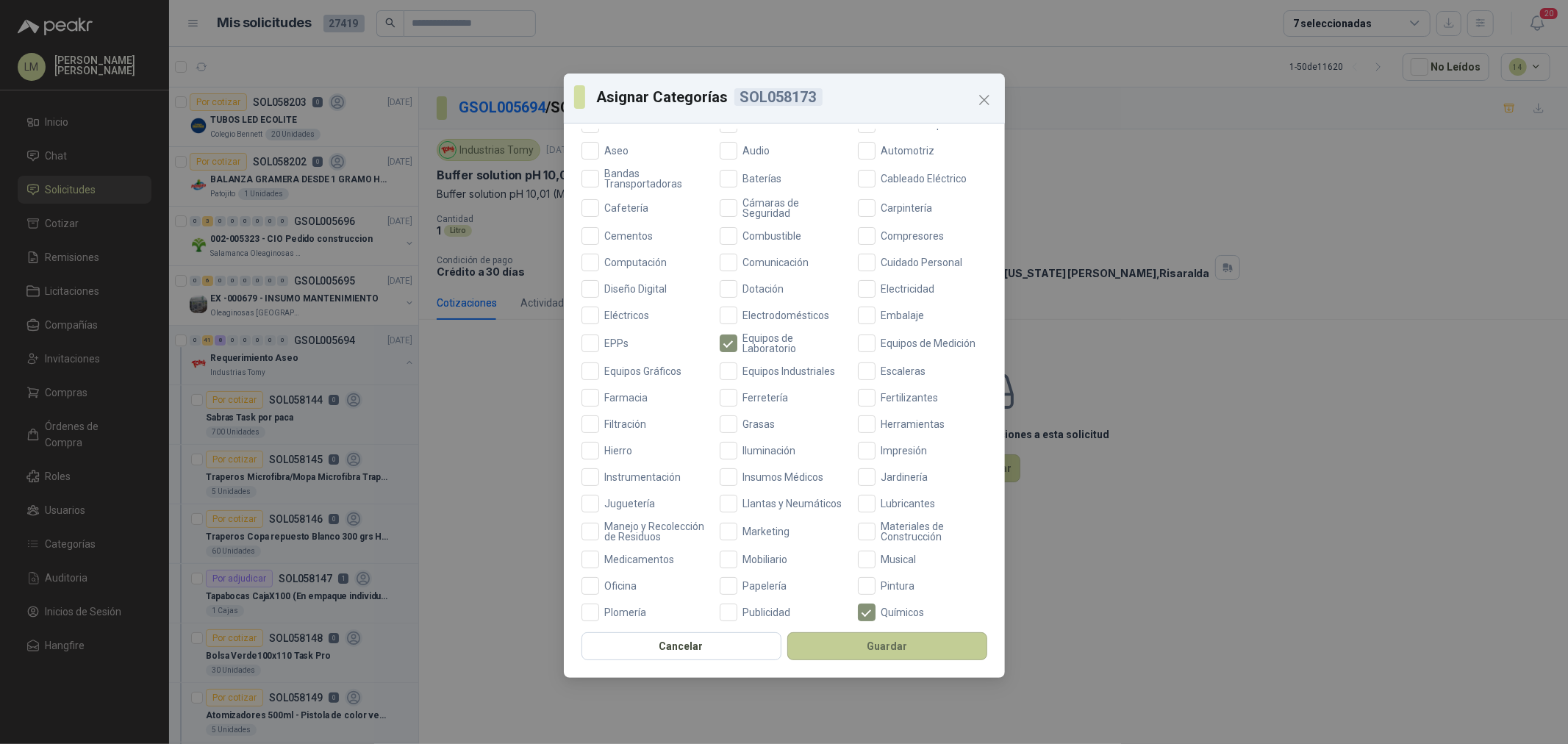
click at [870, 655] on button "Guardar" at bounding box center [887, 646] width 200 height 28
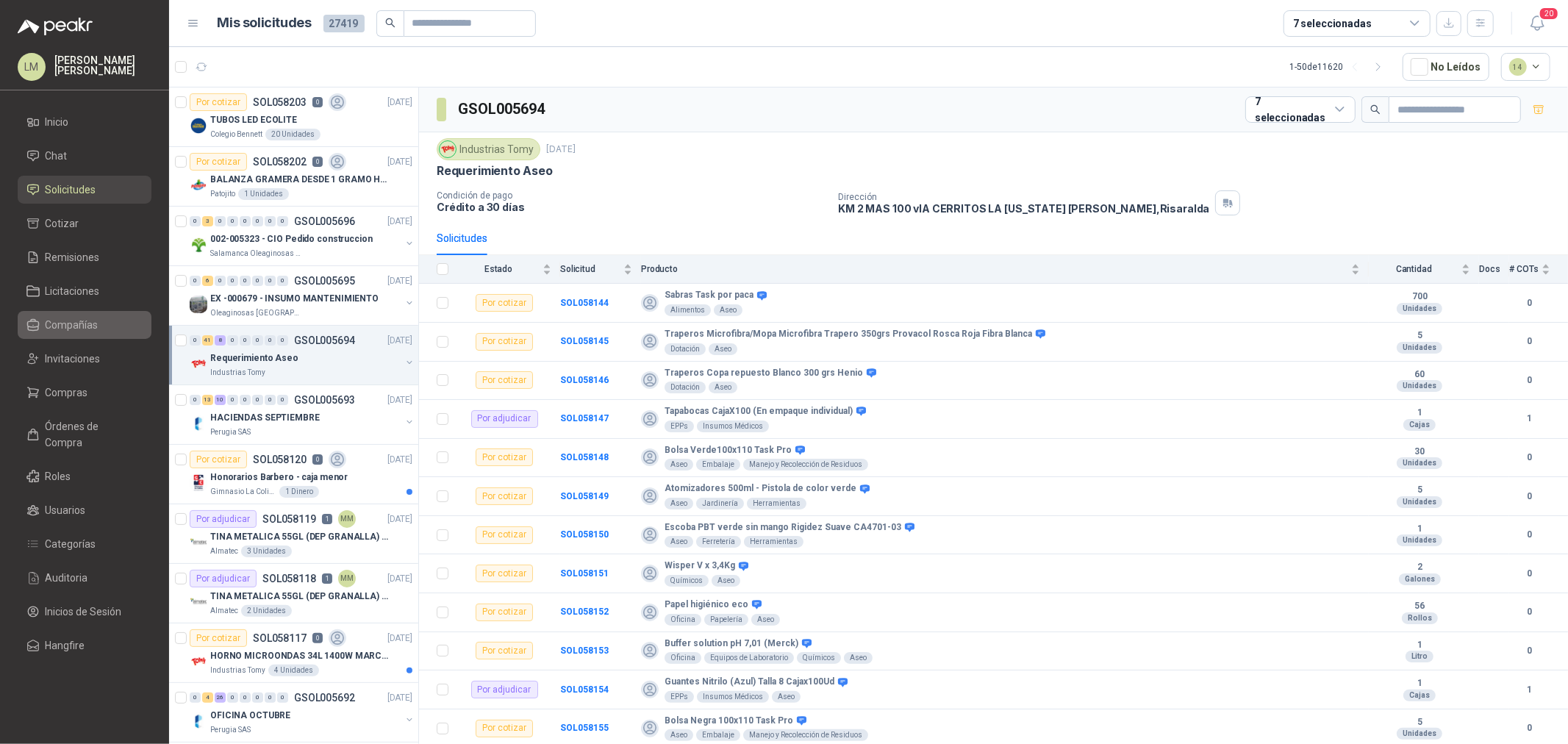
click at [63, 324] on span "Compañías" at bounding box center [72, 325] width 53 height 16
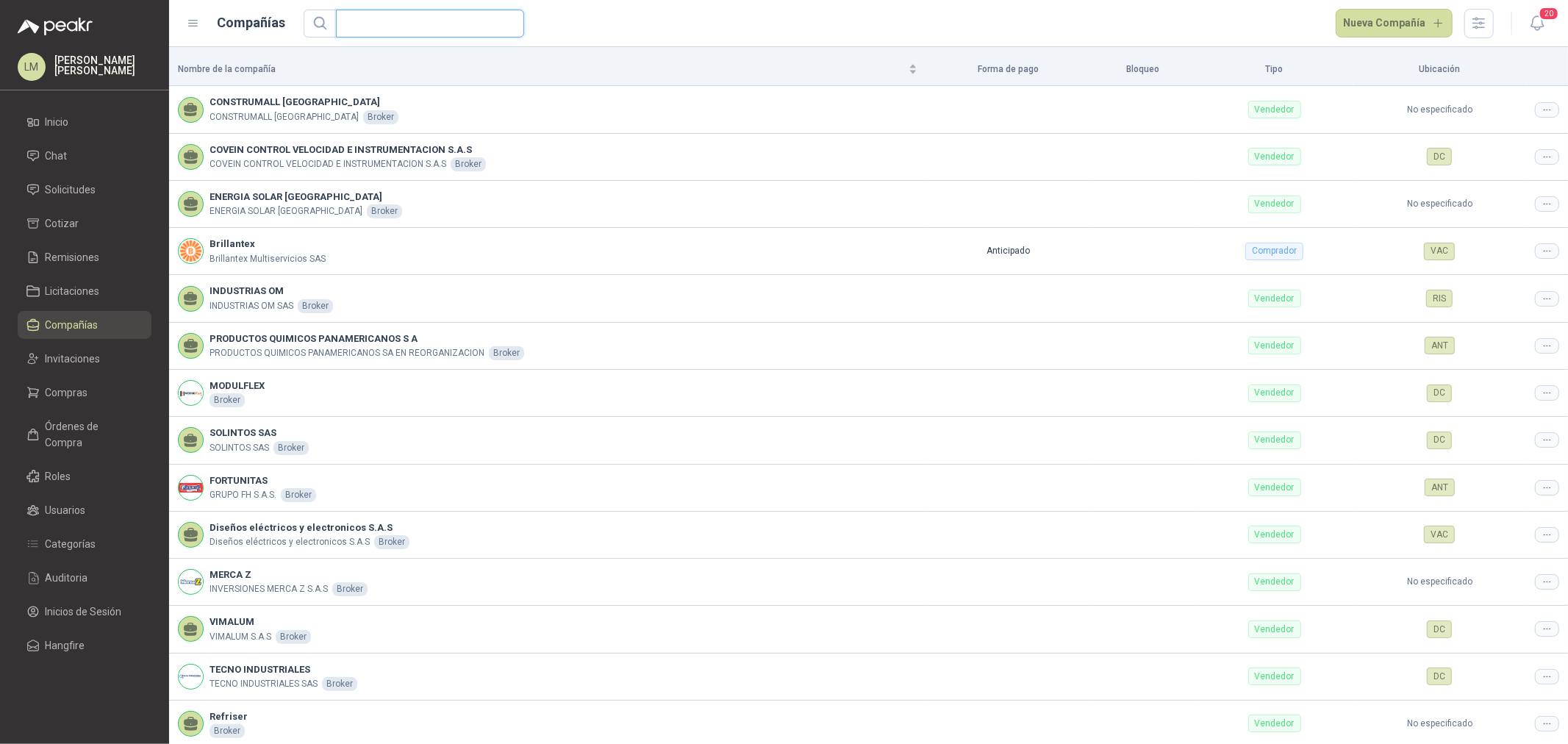
click at [443, 16] on input "text" at bounding box center [425, 24] width 159 height 27
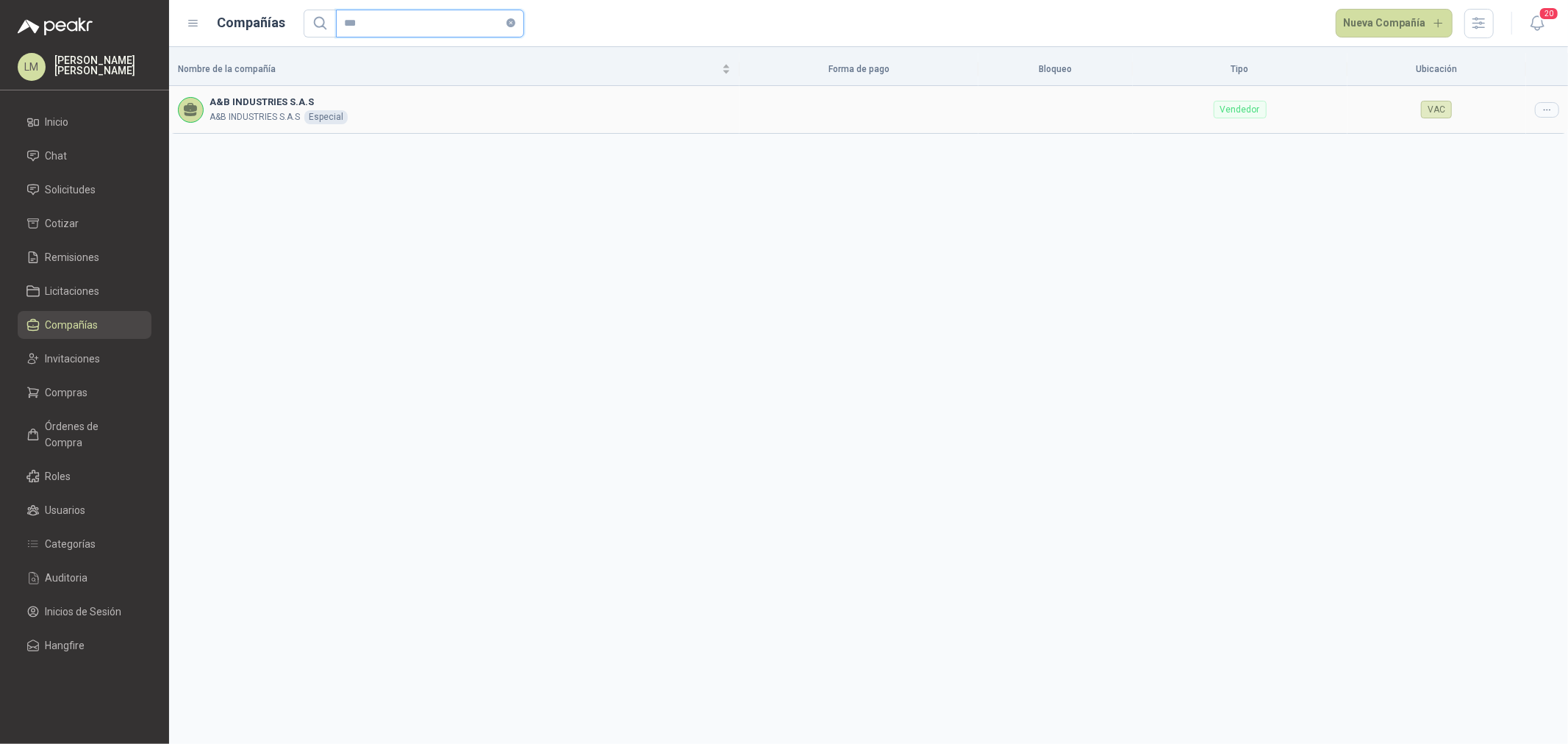
type input "***"
click at [1545, 109] on icon at bounding box center [1547, 110] width 12 height 12
click at [1526, 140] on span "Editar compañía" at bounding box center [1510, 135] width 76 height 16
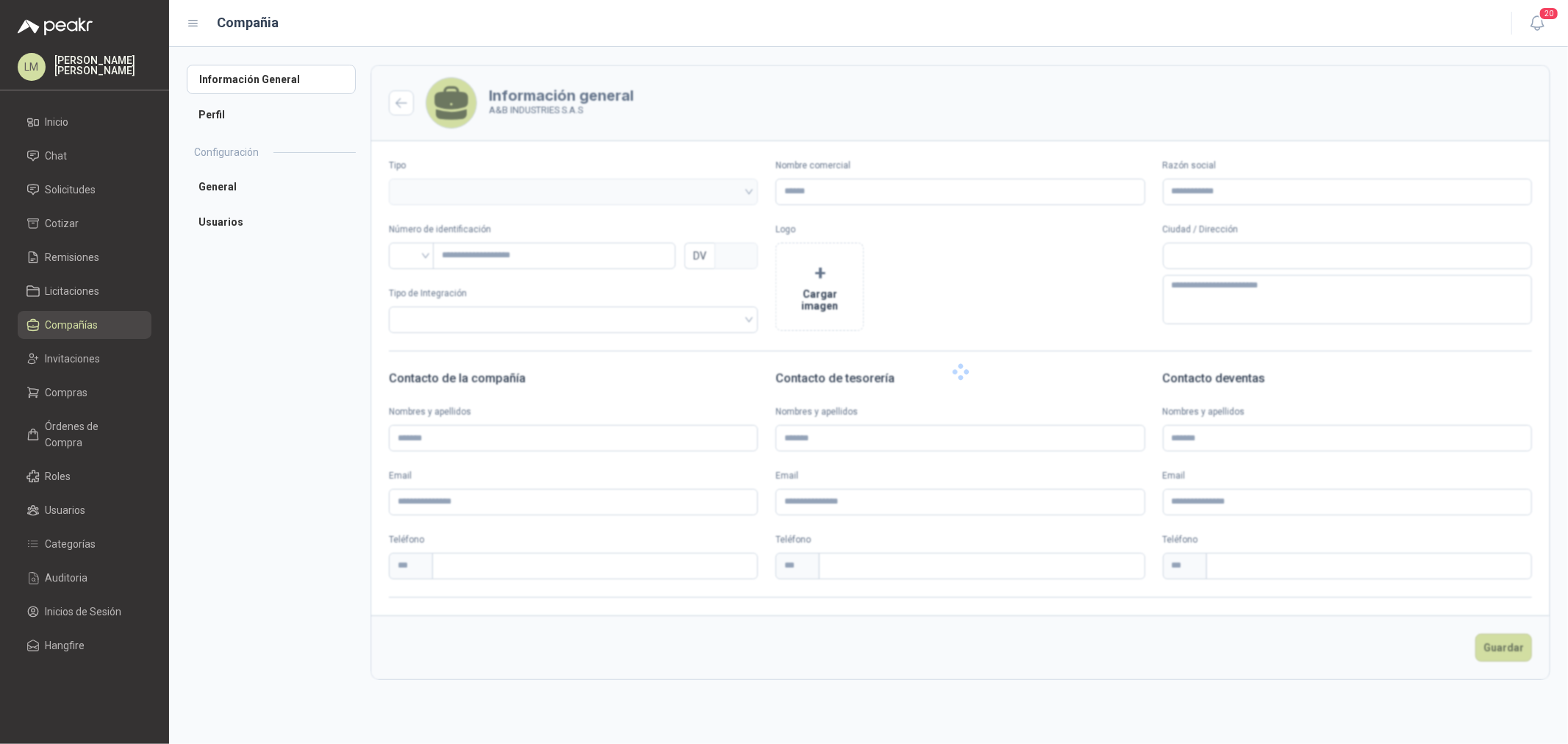
type input "**********"
type input "***"
type textarea "**********"
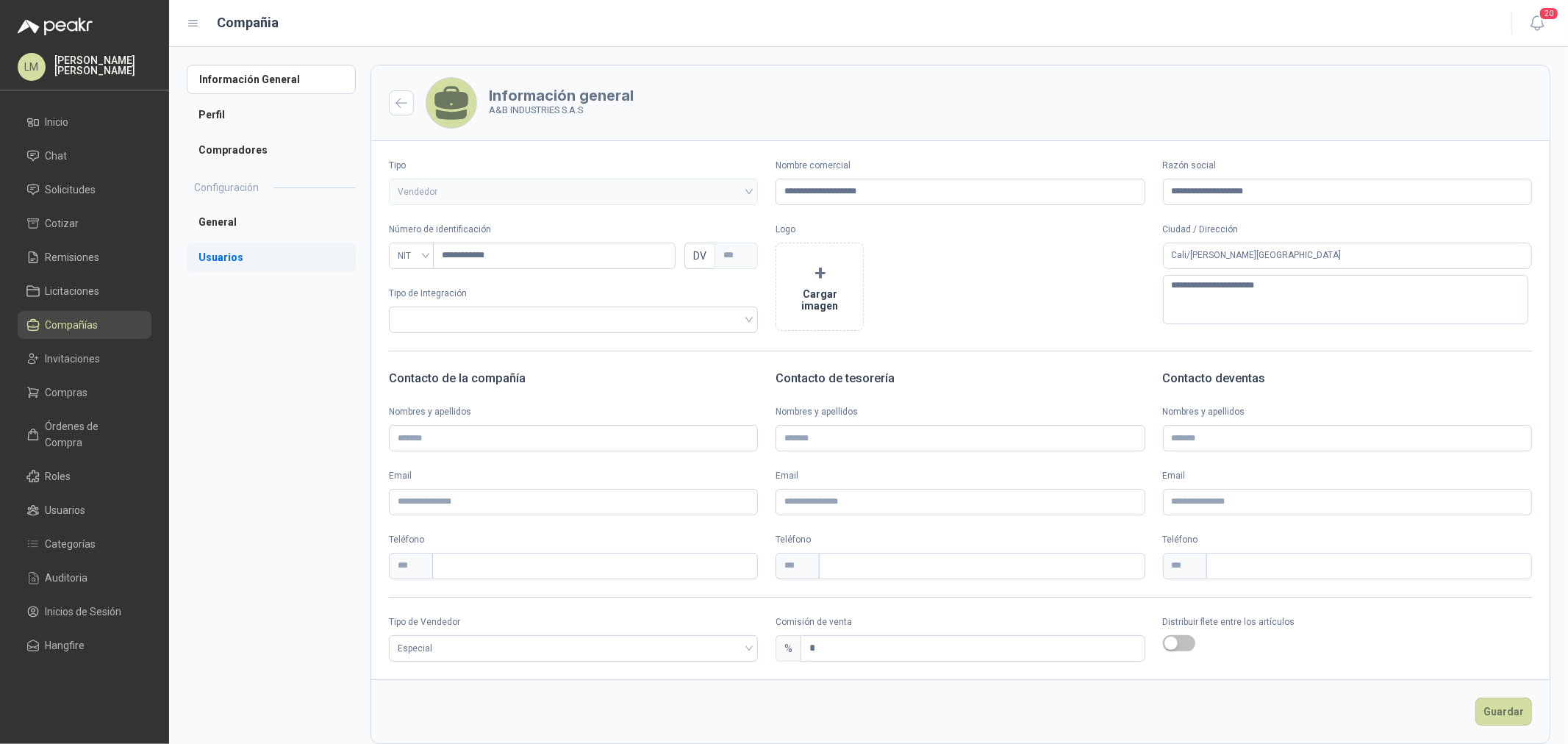
click at [245, 262] on li "Usuarios" at bounding box center [271, 257] width 169 height 30
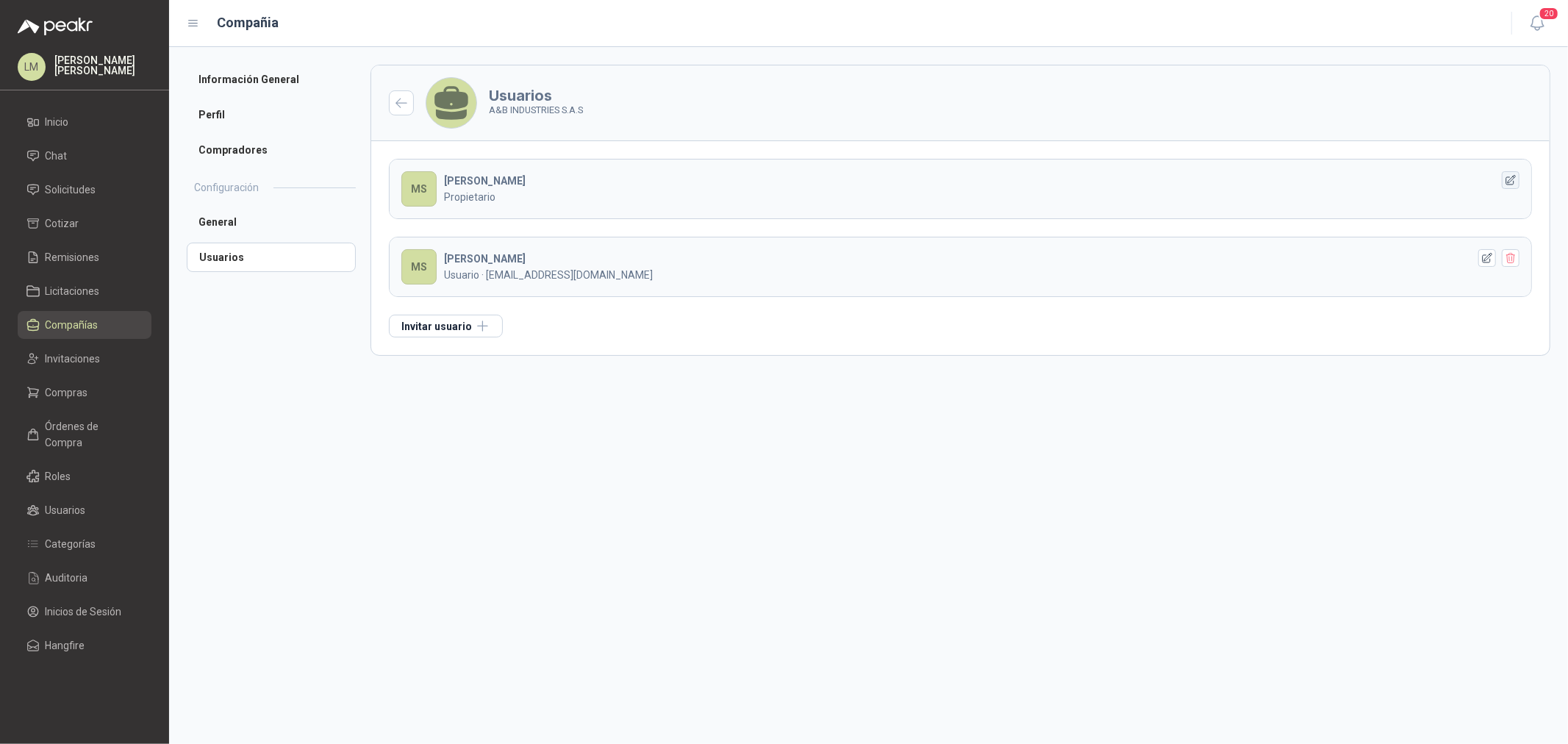
click at [1508, 188] on button "button" at bounding box center [1510, 180] width 17 height 17
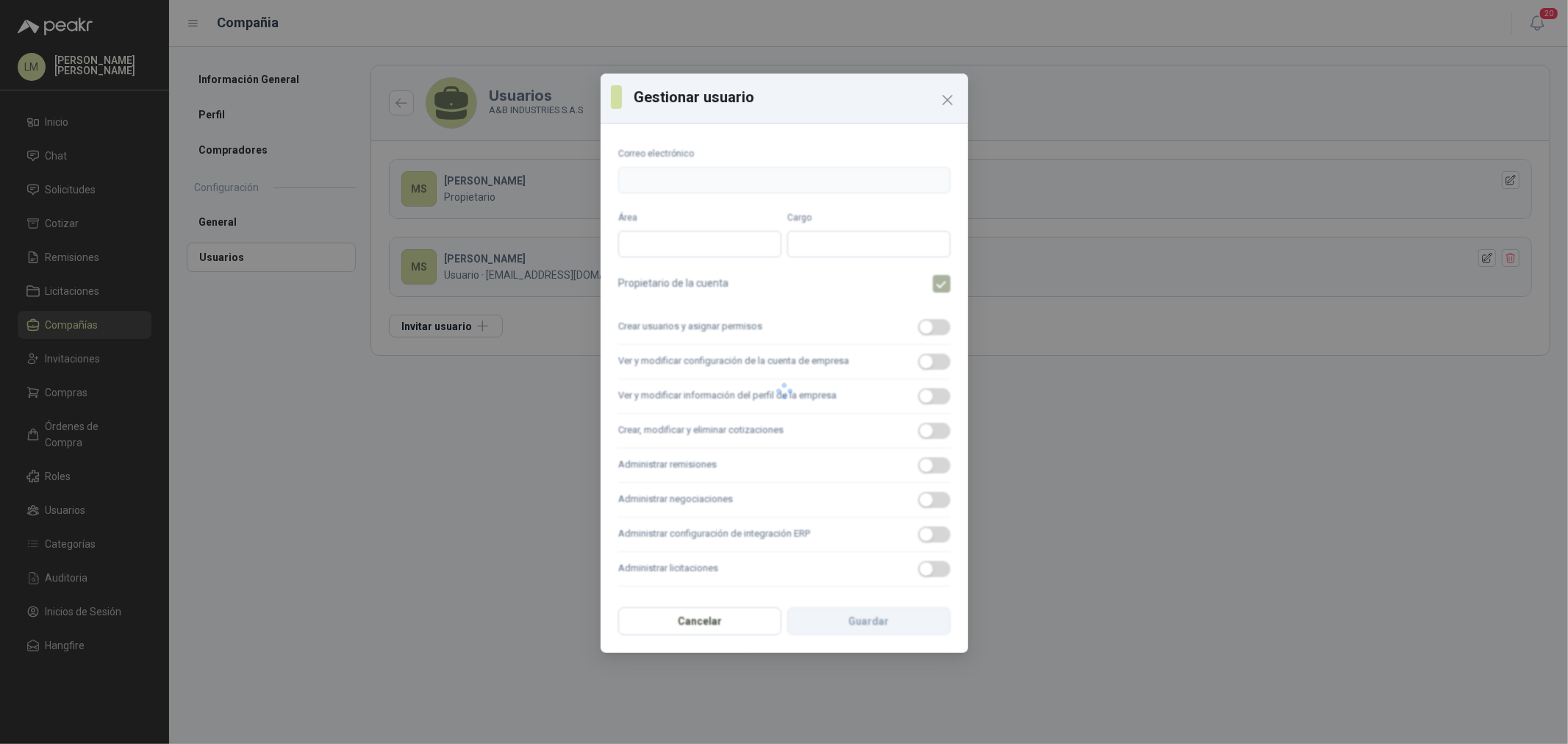
type input "**********"
click at [942, 102] on icon "Close" at bounding box center [947, 100] width 17 height 17
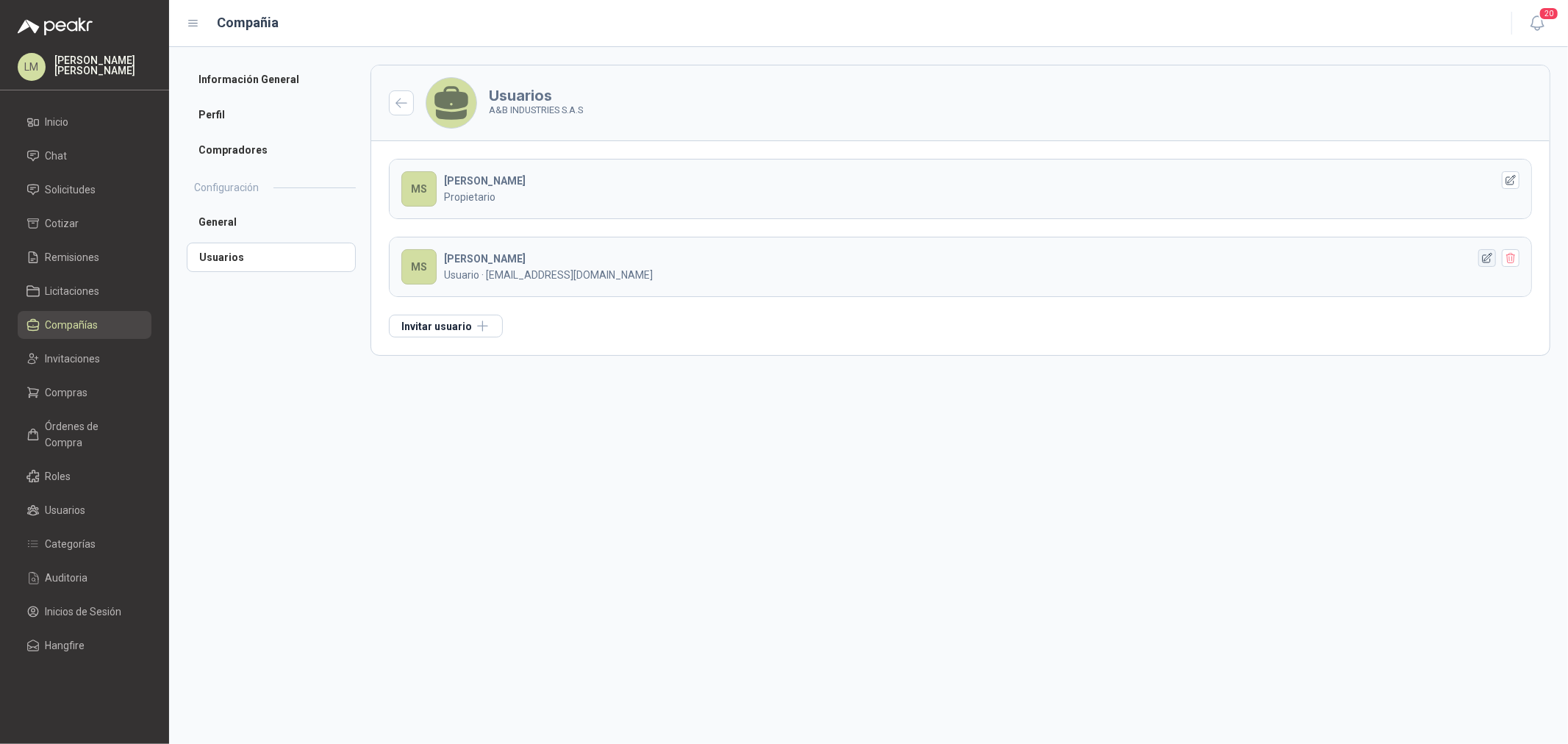
click at [1483, 253] on icon "button" at bounding box center [1487, 258] width 12 height 12
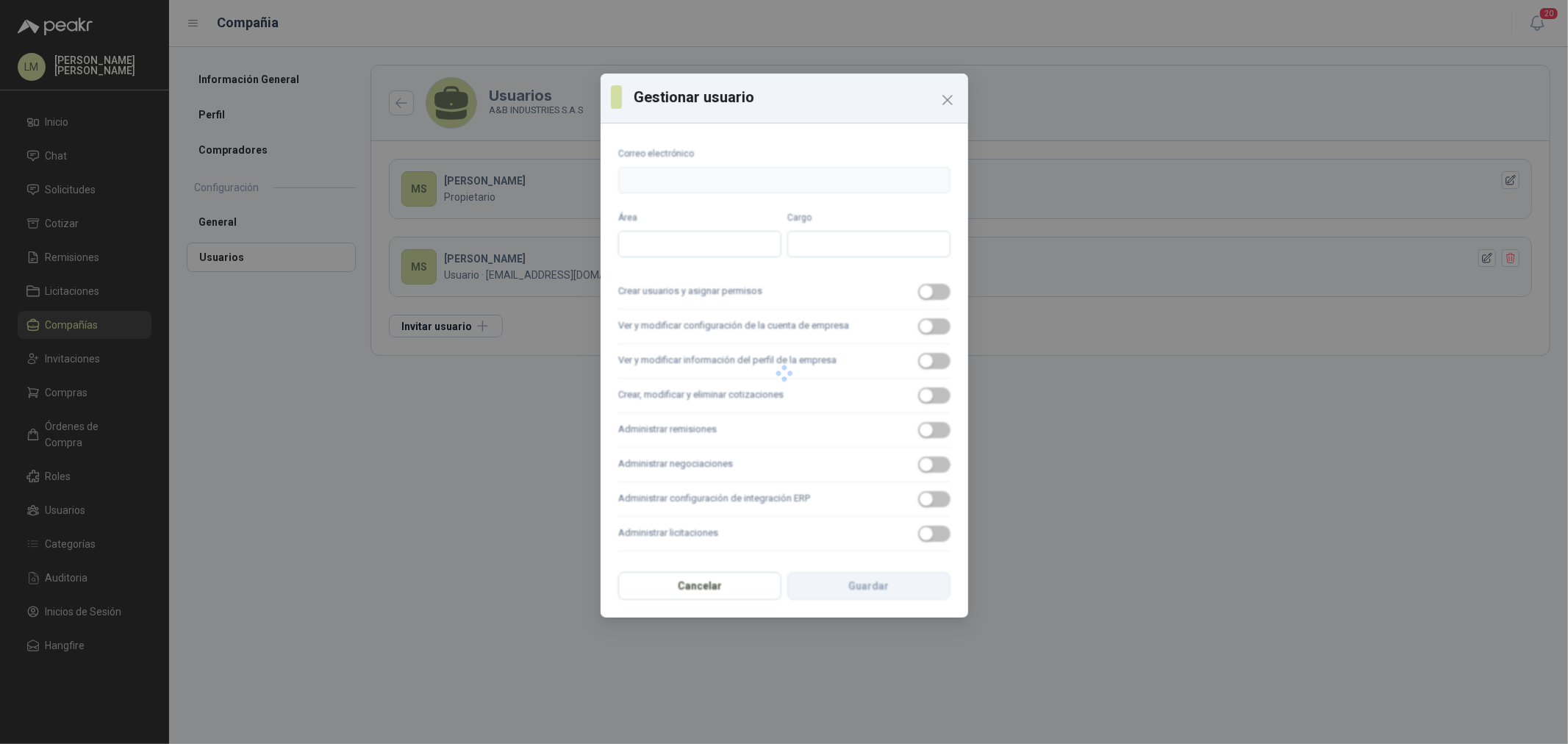
type input "**********"
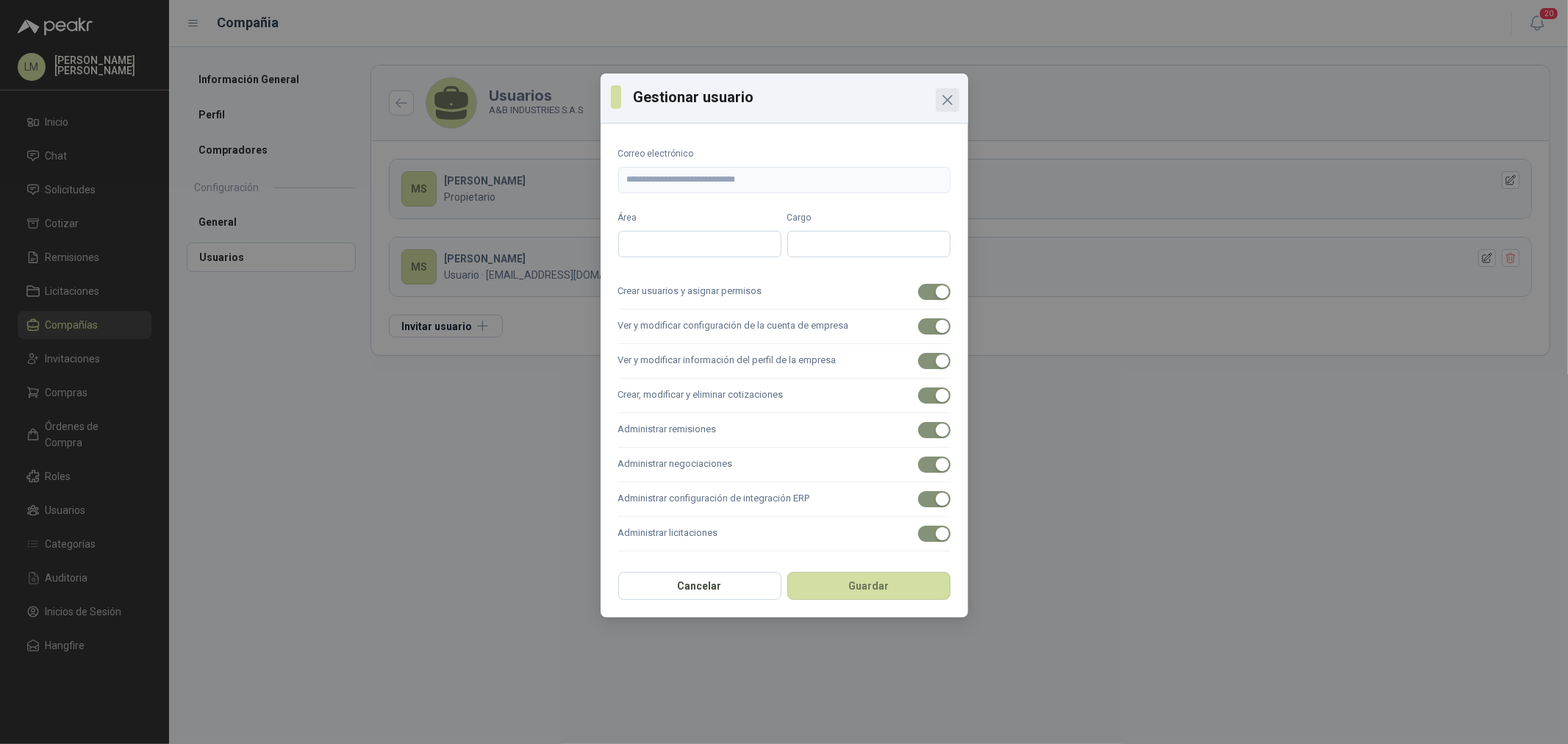
click at [945, 98] on icon "Close" at bounding box center [947, 100] width 9 height 9
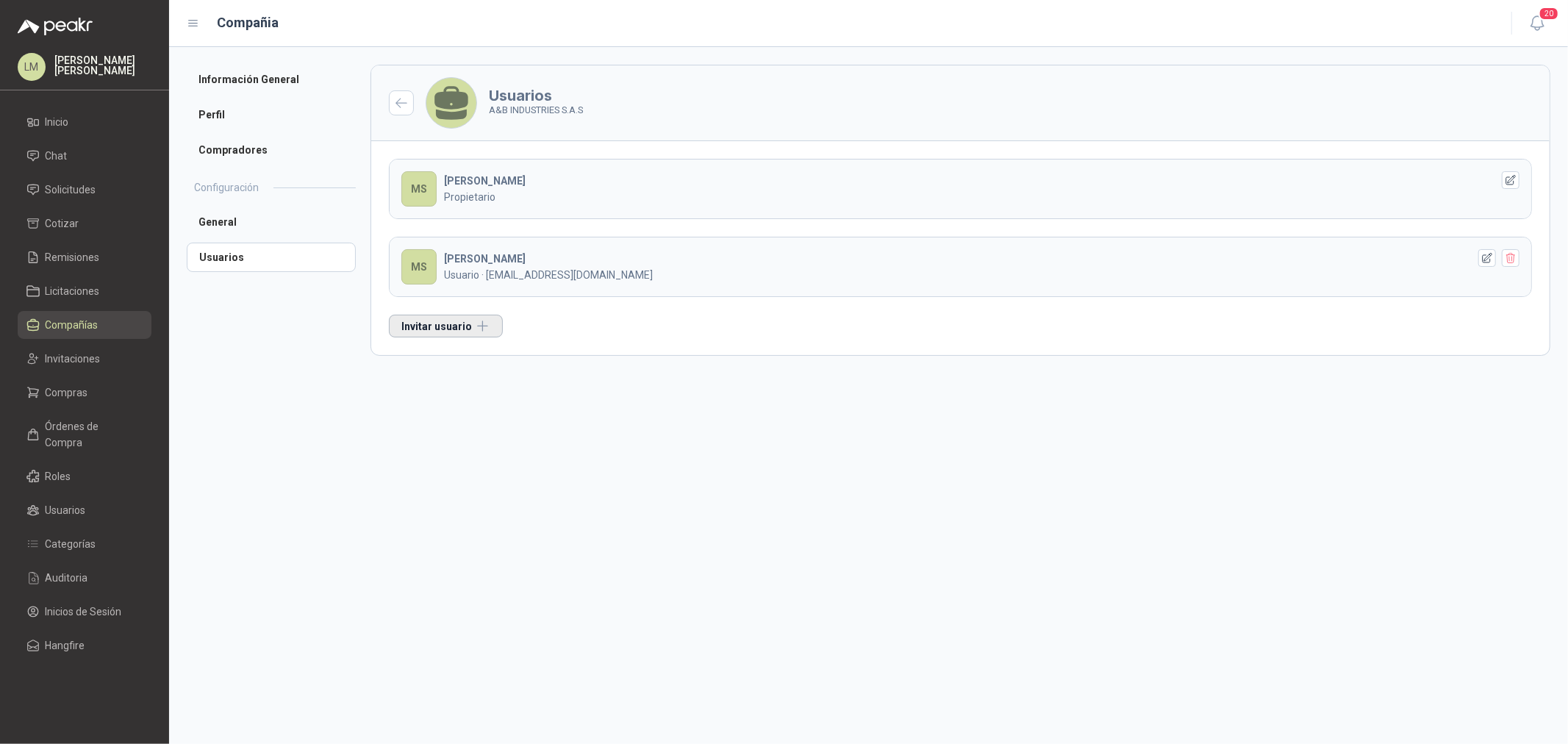
click at [419, 333] on button "Invitar usuario" at bounding box center [446, 326] width 114 height 23
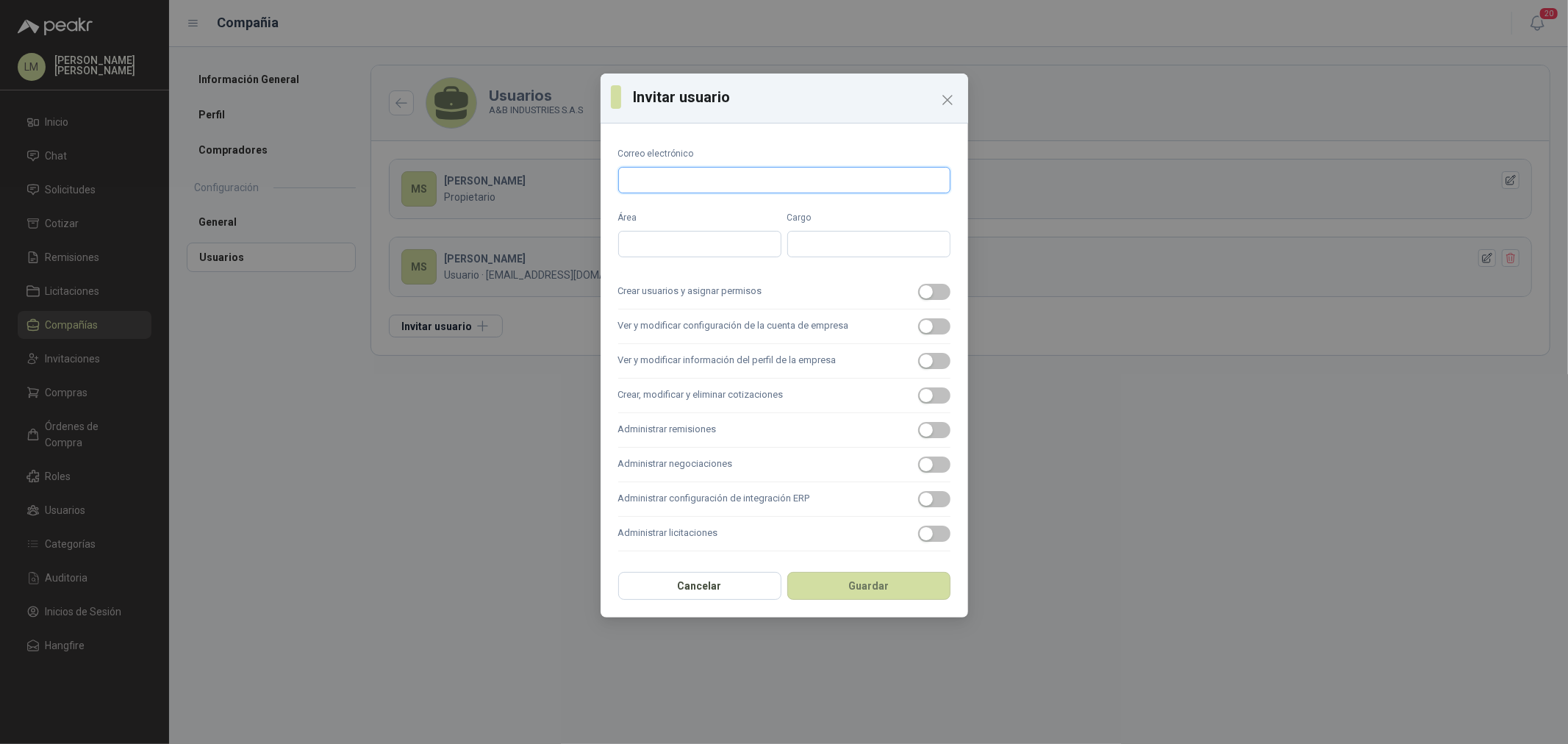
click at [652, 192] on input "Correo electrónico" at bounding box center [784, 180] width 333 height 27
type input "**********"
click at [920, 294] on div "button" at bounding box center [927, 292] width 13 height 13
click at [924, 322] on div "button" at bounding box center [927, 327] width 13 height 13
click at [929, 356] on div "button" at bounding box center [927, 361] width 13 height 13
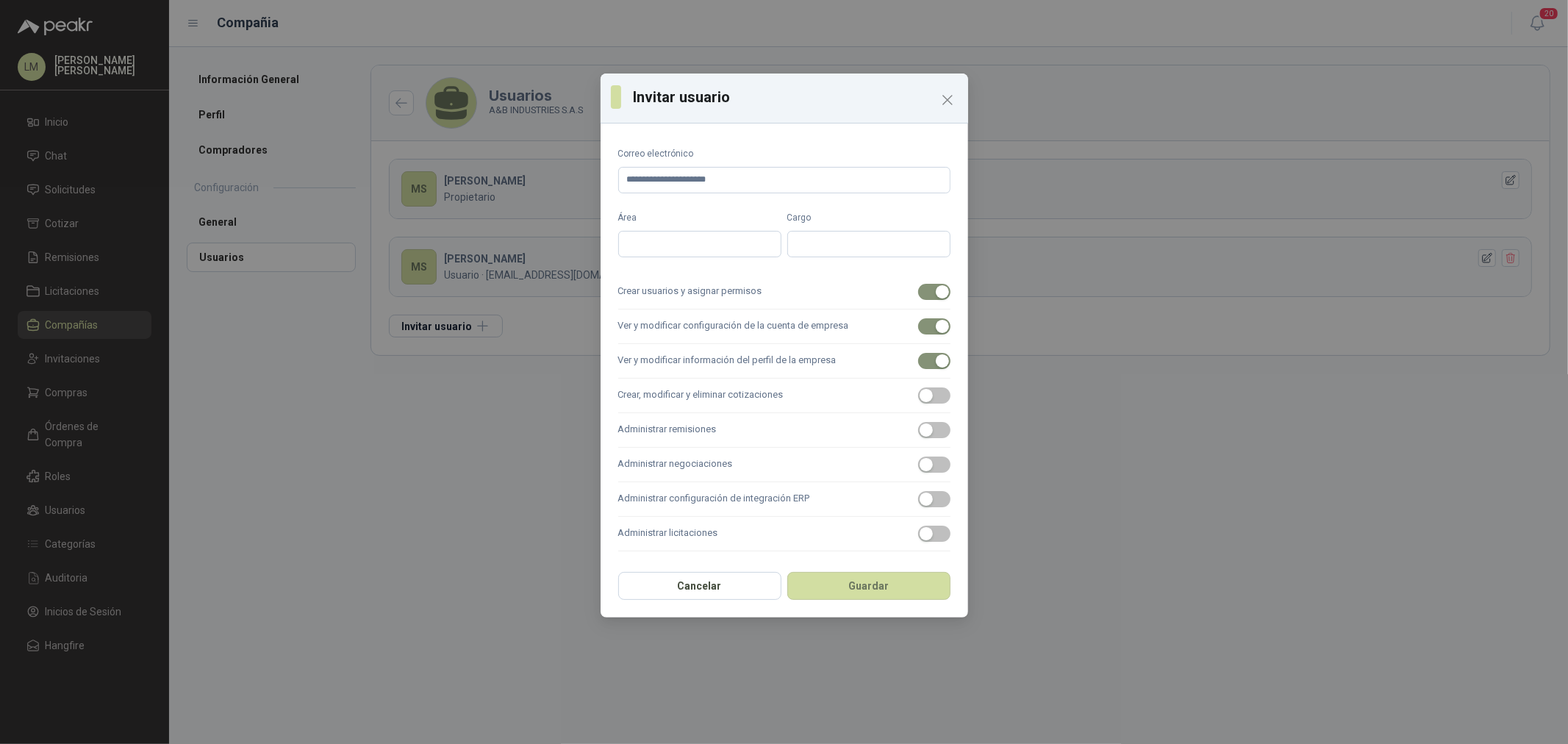
drag, startPoint x: 927, startPoint y: 398, endPoint x: 927, endPoint y: 416, distance: 18.0
click at [927, 398] on div "button" at bounding box center [927, 396] width 13 height 13
drag, startPoint x: 927, startPoint y: 429, endPoint x: 928, endPoint y: 453, distance: 24.0
click at [927, 429] on div "button" at bounding box center [927, 430] width 13 height 13
click at [929, 465] on div "button" at bounding box center [927, 465] width 13 height 13
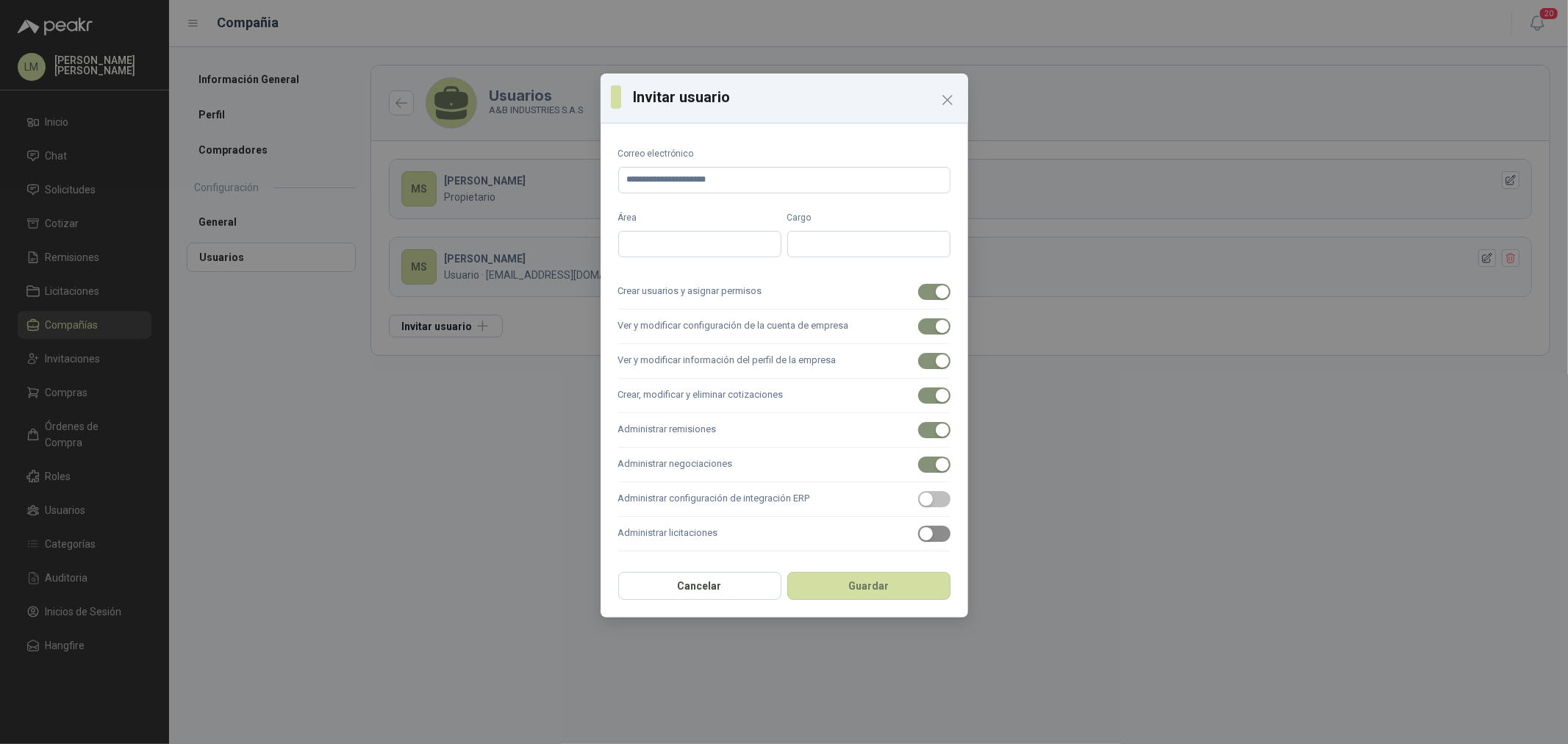
click at [934, 529] on span "button" at bounding box center [934, 533] width 33 height 16
click at [853, 617] on div "Cancelar Guardar" at bounding box center [784, 591] width 367 height 55
click at [853, 591] on button "Guardar" at bounding box center [868, 586] width 163 height 28
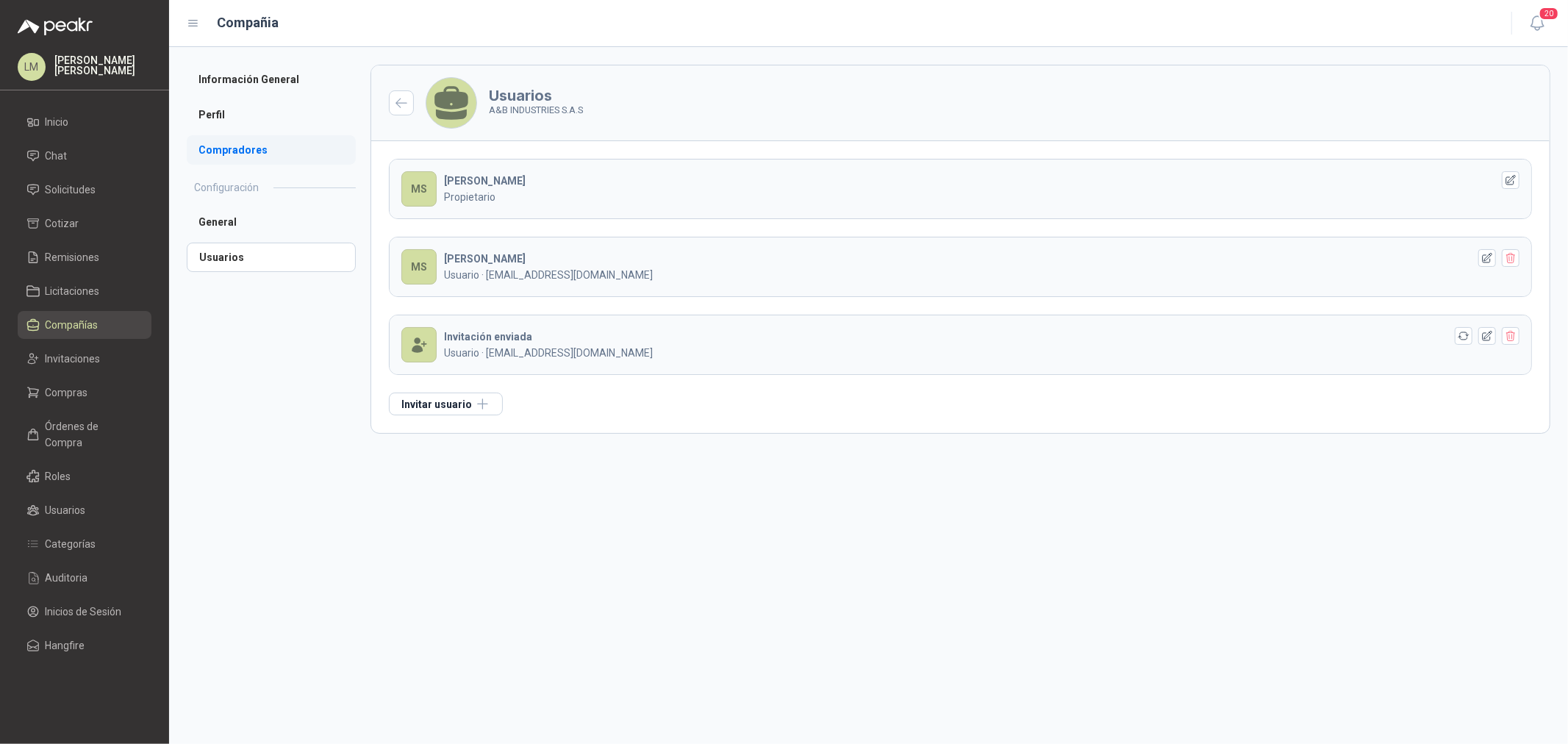
click at [247, 140] on li "Compradores" at bounding box center [271, 150] width 169 height 30
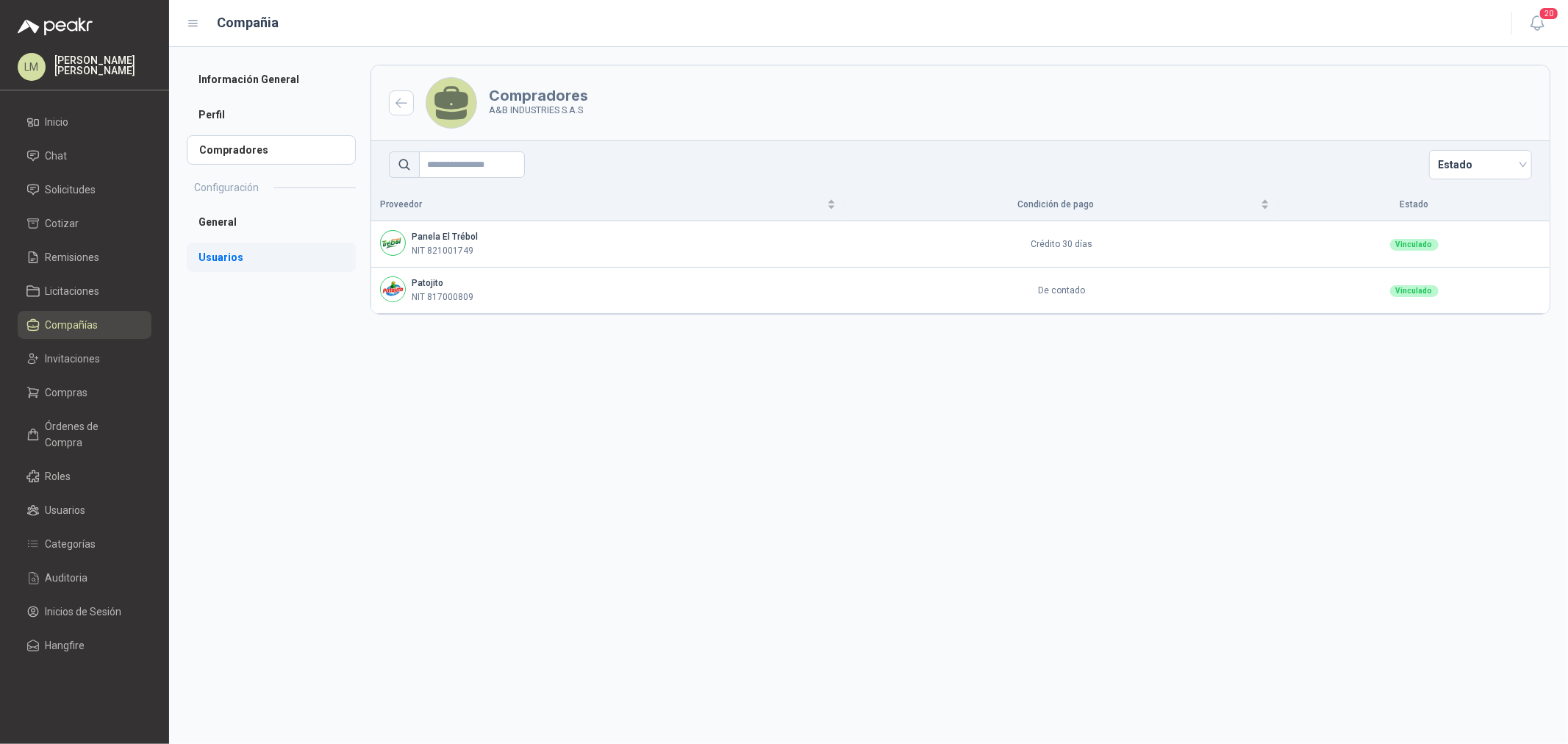
click at [264, 253] on li "Usuarios" at bounding box center [271, 257] width 169 height 30
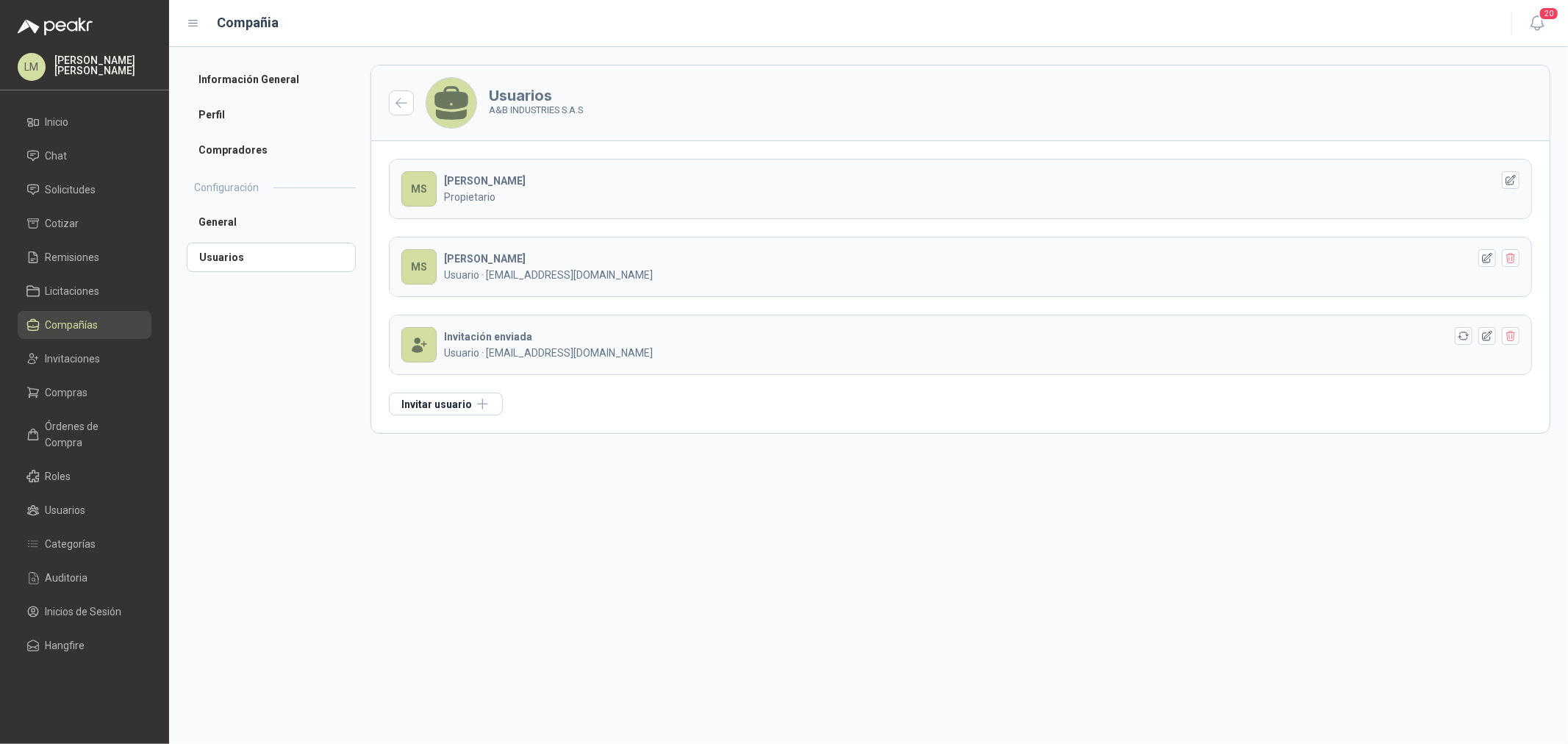
drag, startPoint x: 532, startPoint y: 257, endPoint x: 475, endPoint y: 251, distance: 57.3
click at [475, 251] on div "MARIA ISABEL S Usuario · comercial3@abindustries.com.co" at bounding box center [956, 267] width 1024 height 33
drag, startPoint x: 485, startPoint y: 276, endPoint x: 657, endPoint y: 295, distance: 173.0
click at [657, 295] on header "MS MARIA ISABEL S Usuario · comercial3@abindustries.com.co" at bounding box center [960, 267] width 1141 height 58
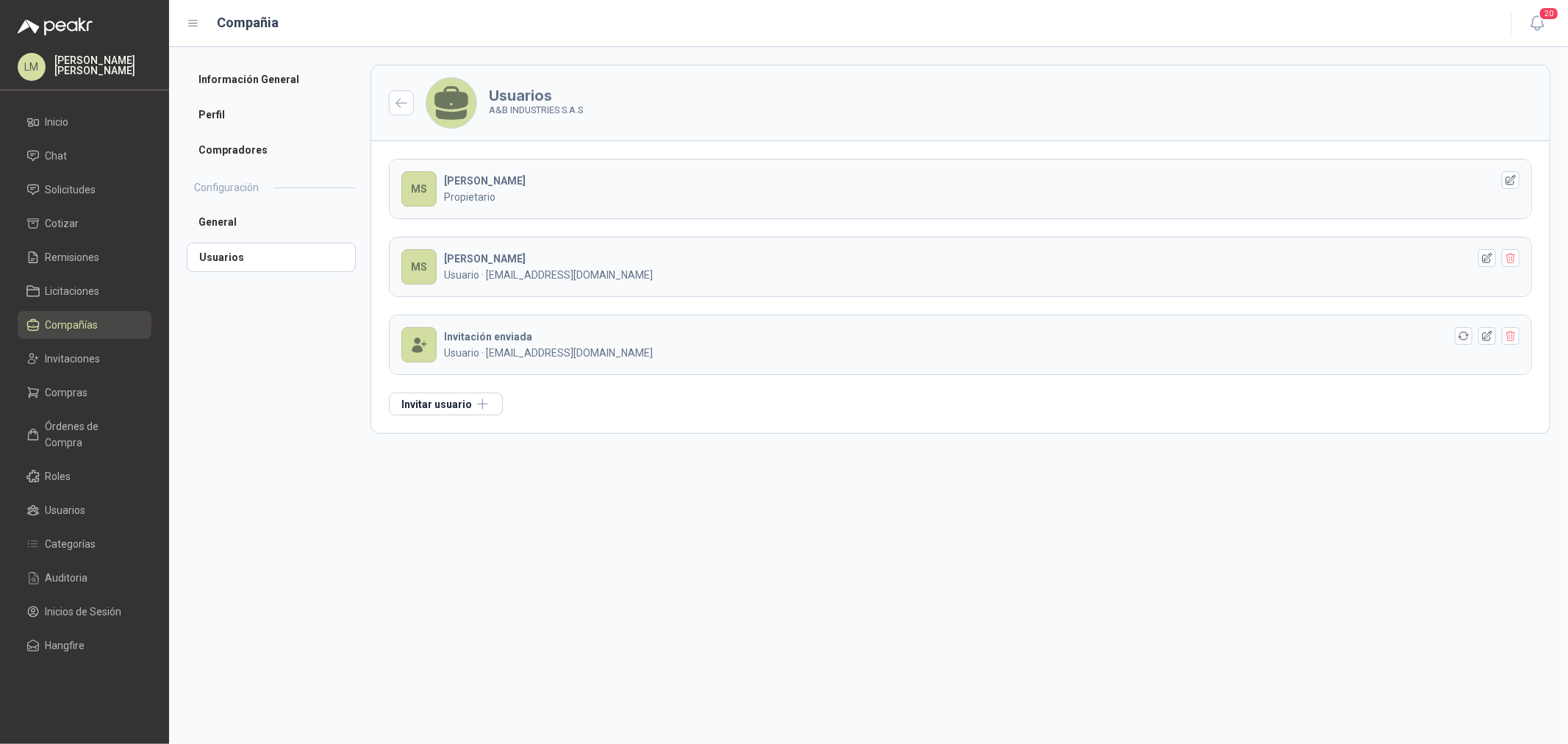
click at [516, 263] on b "MARIA ISABEL S" at bounding box center [484, 259] width 81 height 12
click at [241, 151] on li "Compradores" at bounding box center [271, 150] width 169 height 30
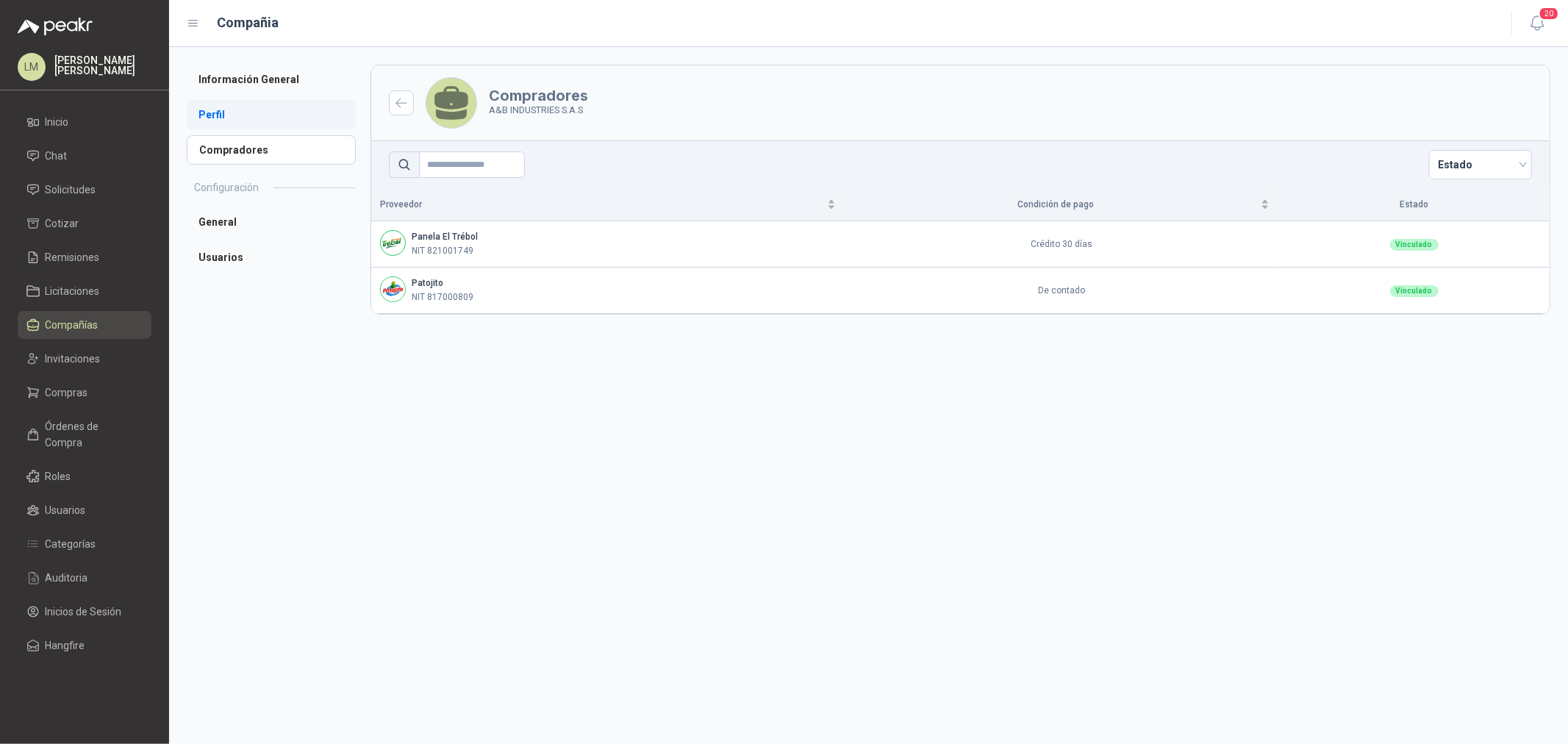
click at [229, 116] on li "Perfil" at bounding box center [271, 114] width 169 height 30
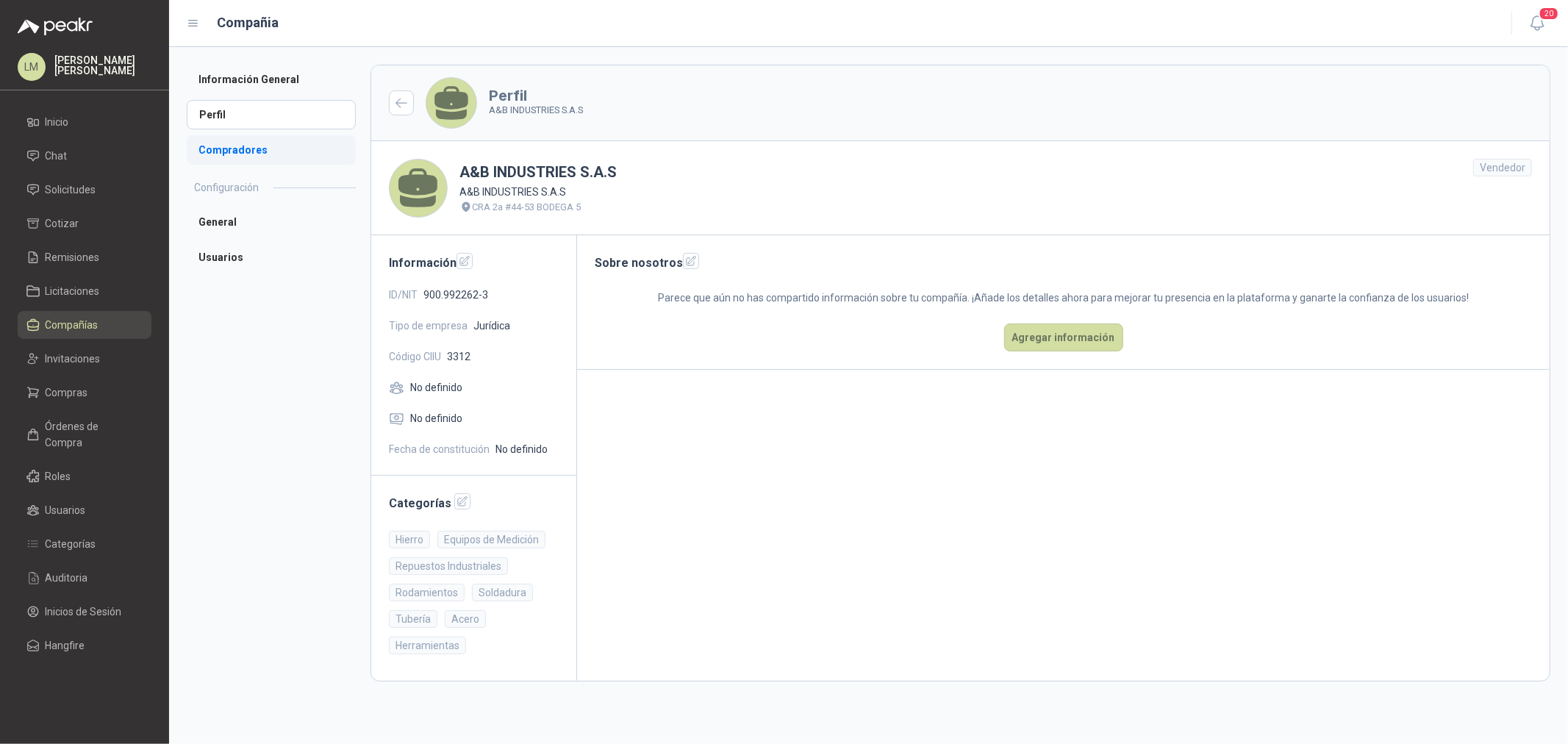
click at [248, 151] on li "Compradores" at bounding box center [271, 150] width 169 height 30
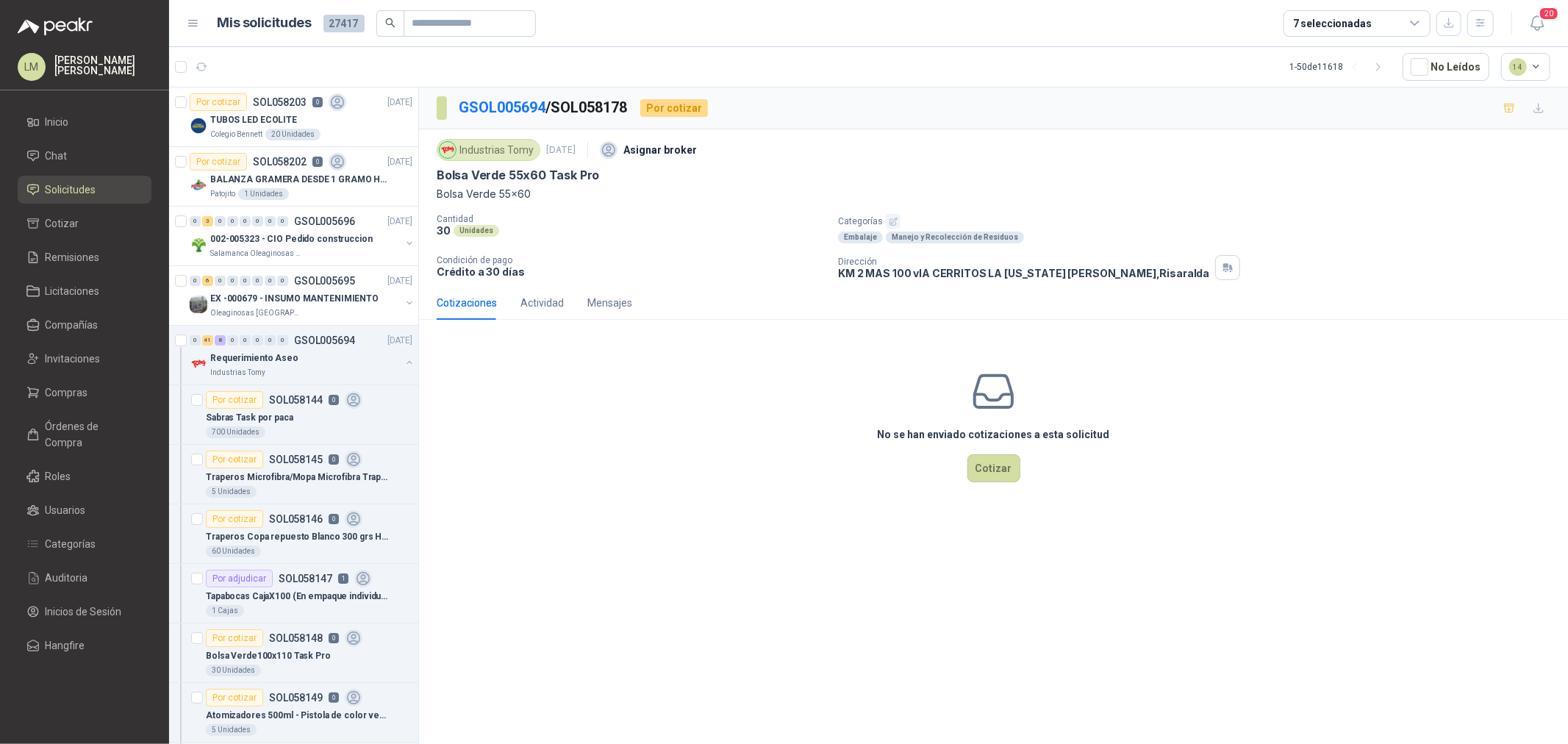
click at [892, 221] on icon "button" at bounding box center [893, 221] width 8 height 8
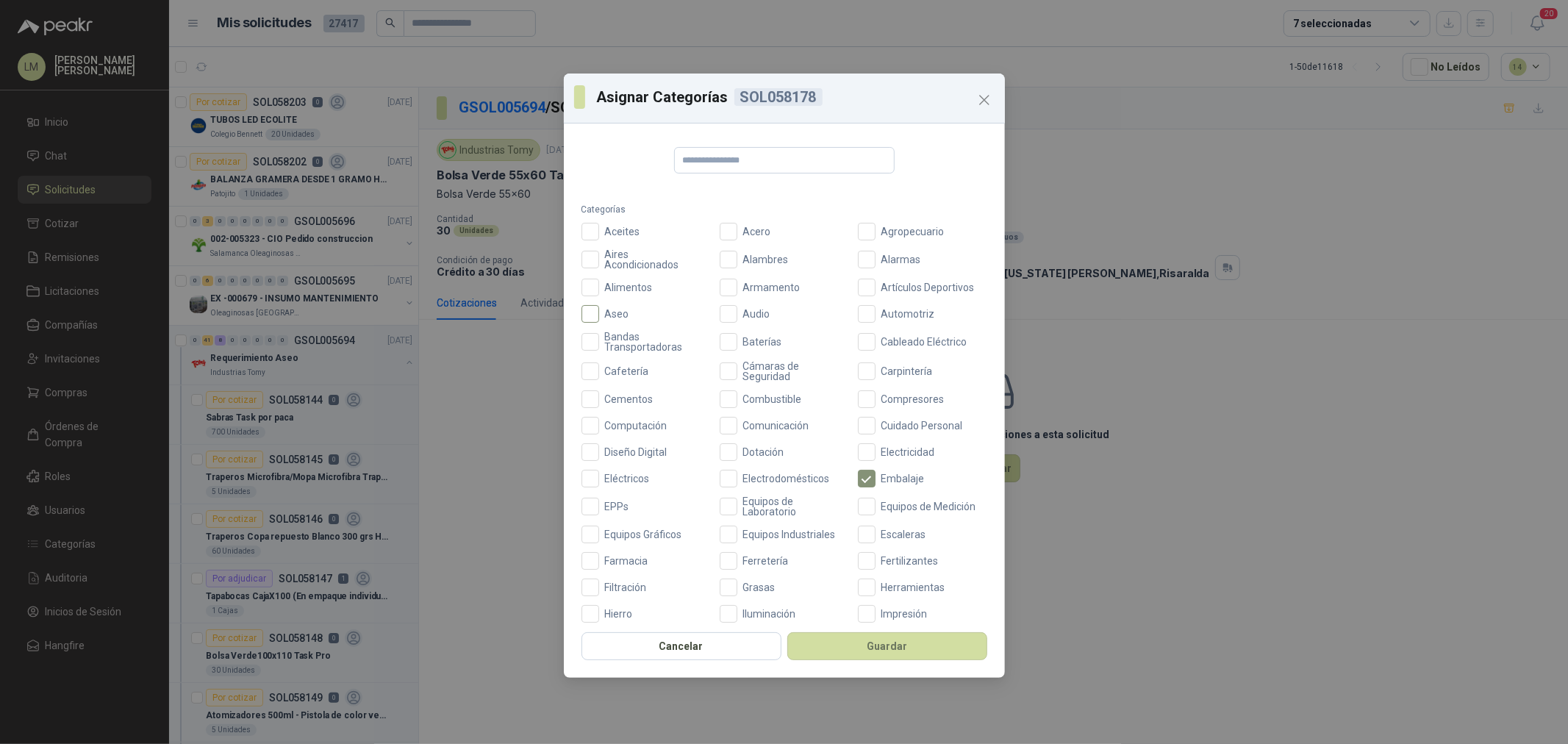
click at [617, 311] on span "Aseo" at bounding box center [617, 314] width 36 height 11
click at [900, 642] on button "Guardar" at bounding box center [887, 646] width 200 height 28
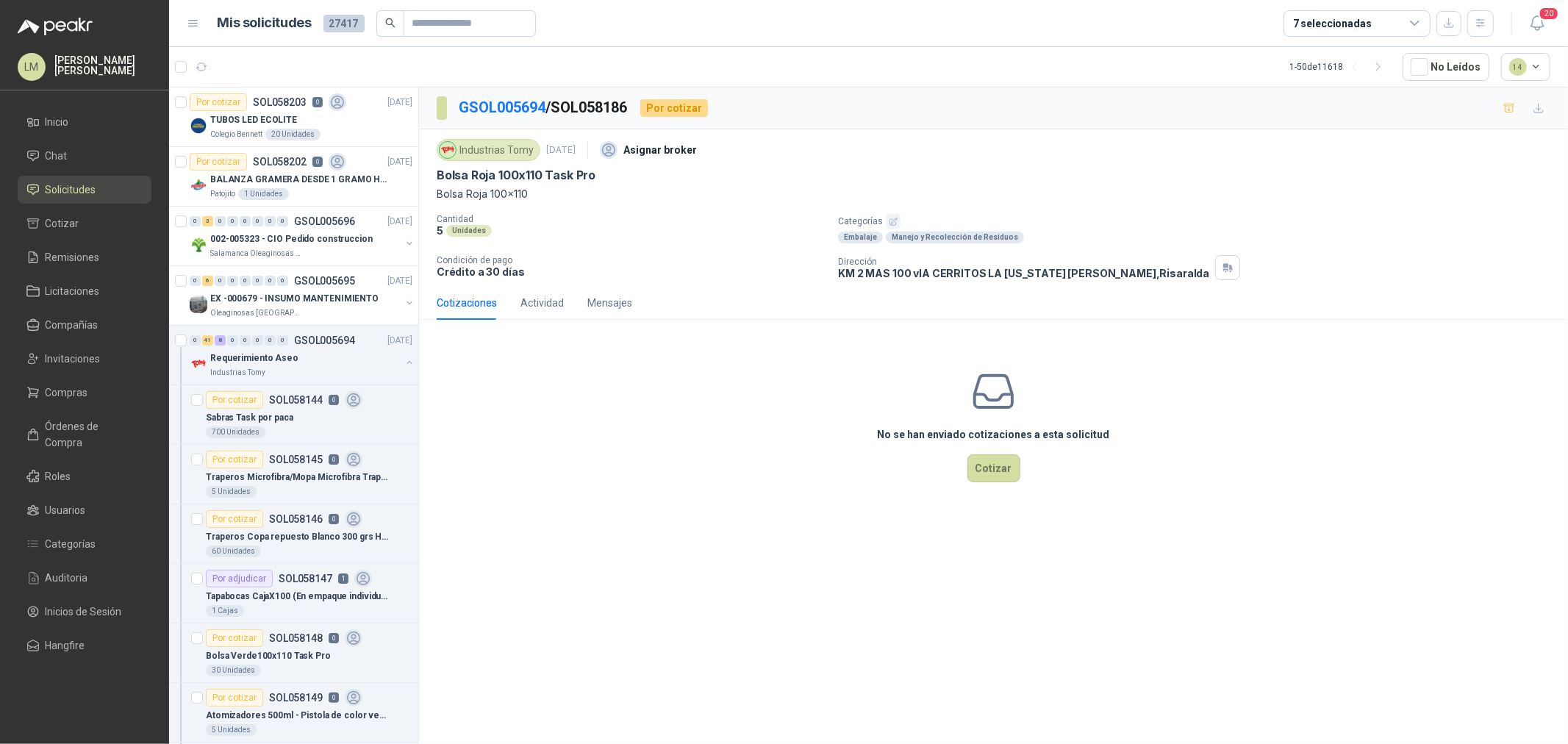
click at [891, 218] on icon "button" at bounding box center [893, 221] width 10 height 10
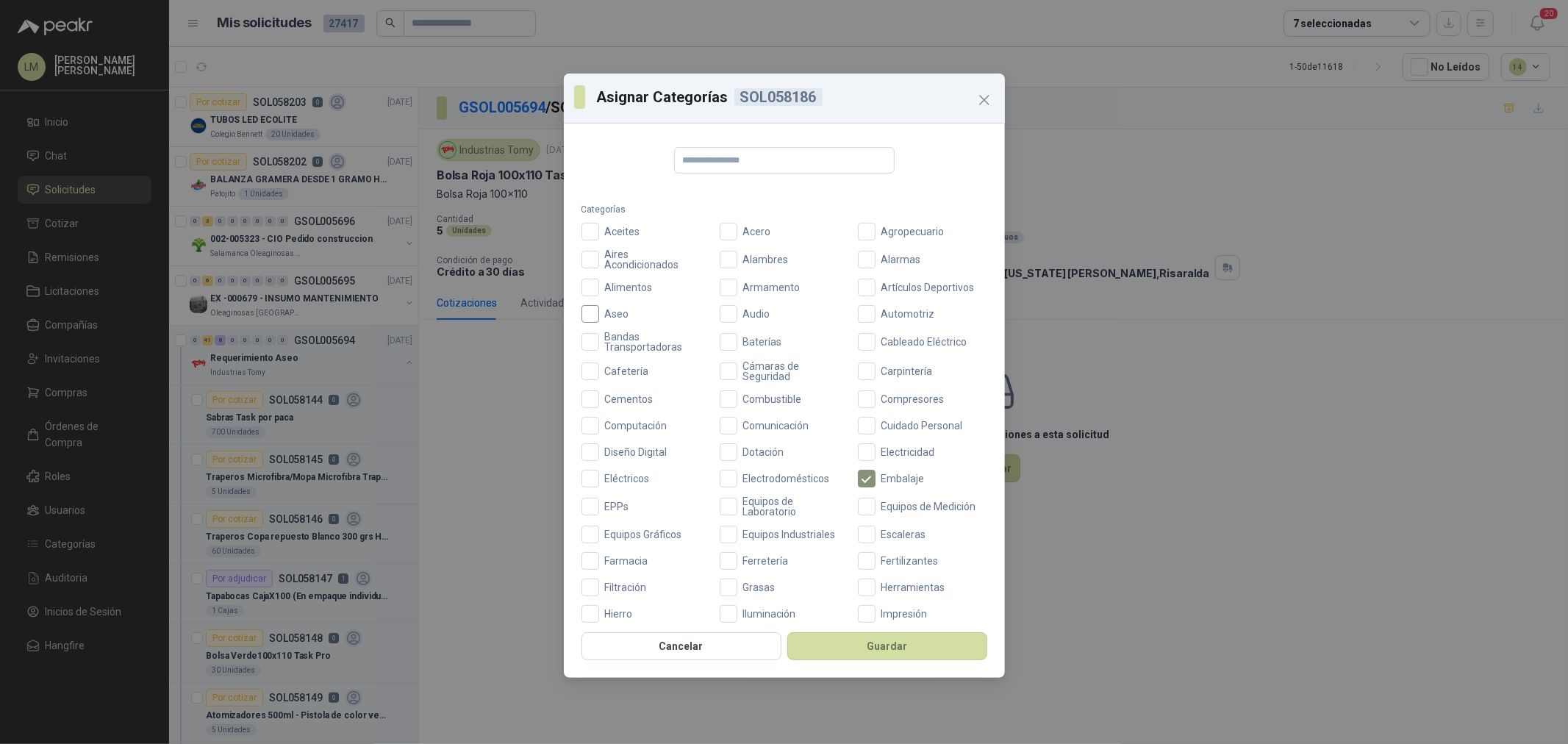
click at [605, 311] on span "Aseo" at bounding box center [617, 314] width 36 height 11
click at [862, 652] on button "Guardar" at bounding box center [887, 646] width 200 height 28
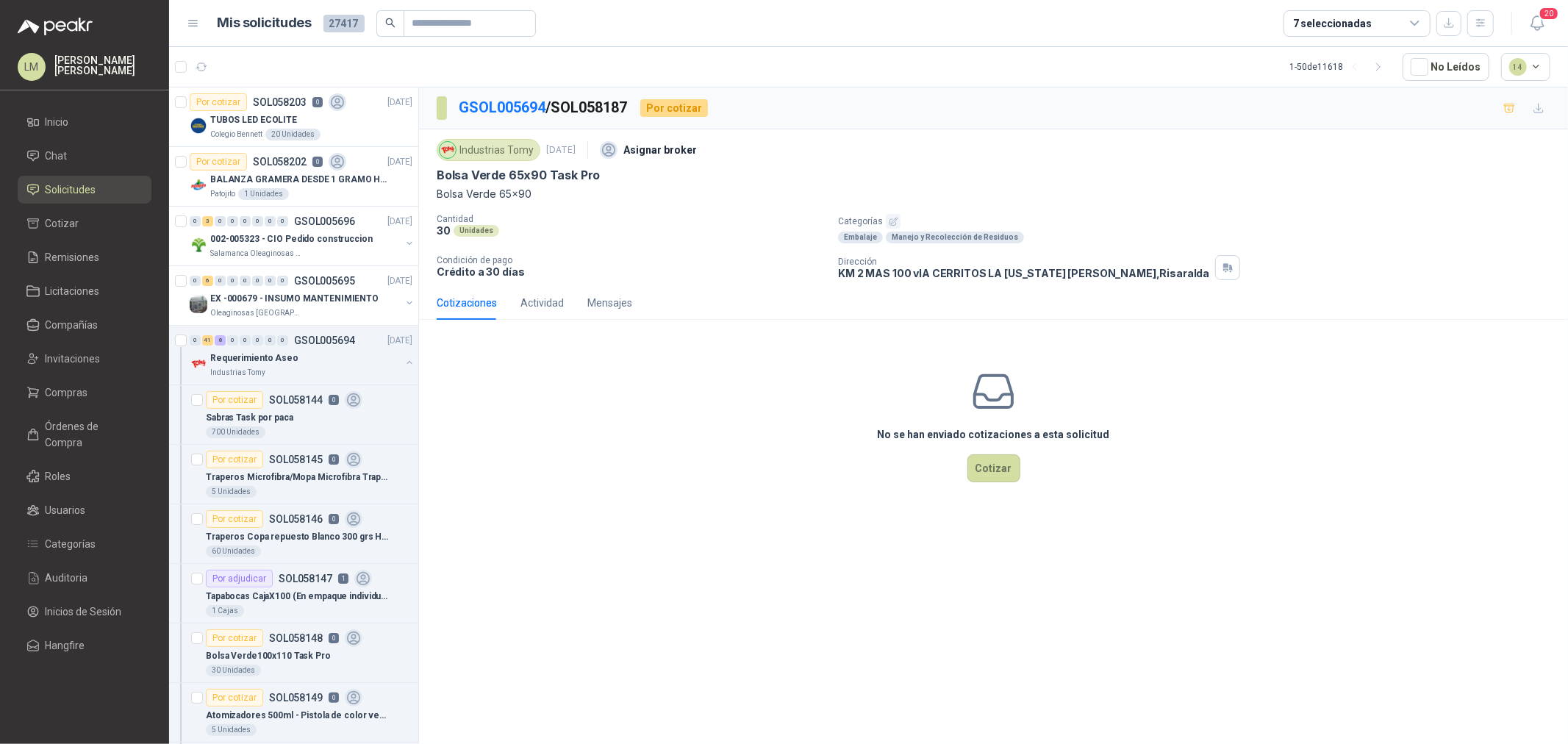
click at [890, 222] on icon "button" at bounding box center [893, 221] width 10 height 10
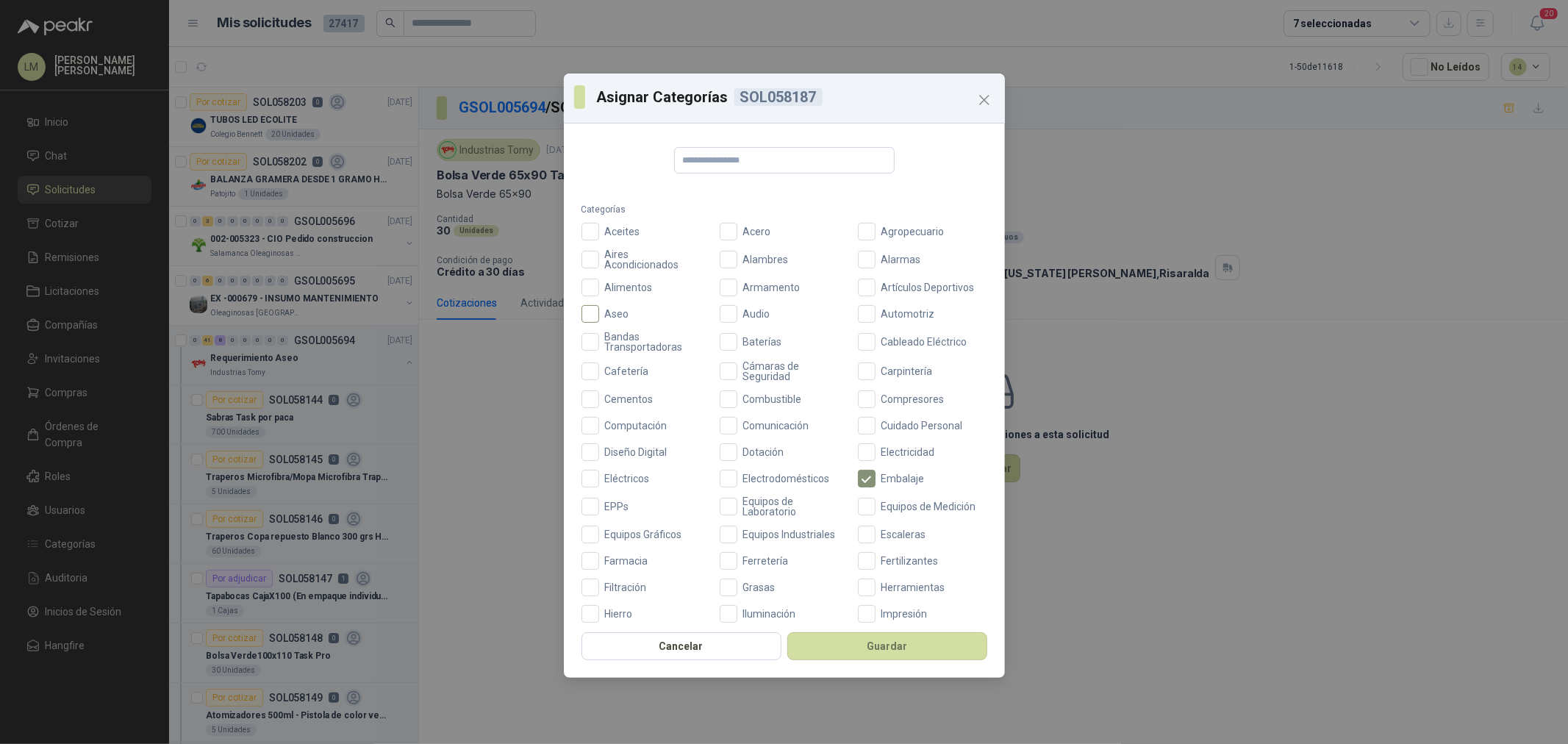
click at [599, 314] on span "Aseo" at bounding box center [617, 314] width 36 height 11
click at [863, 652] on button "Guardar" at bounding box center [887, 646] width 200 height 28
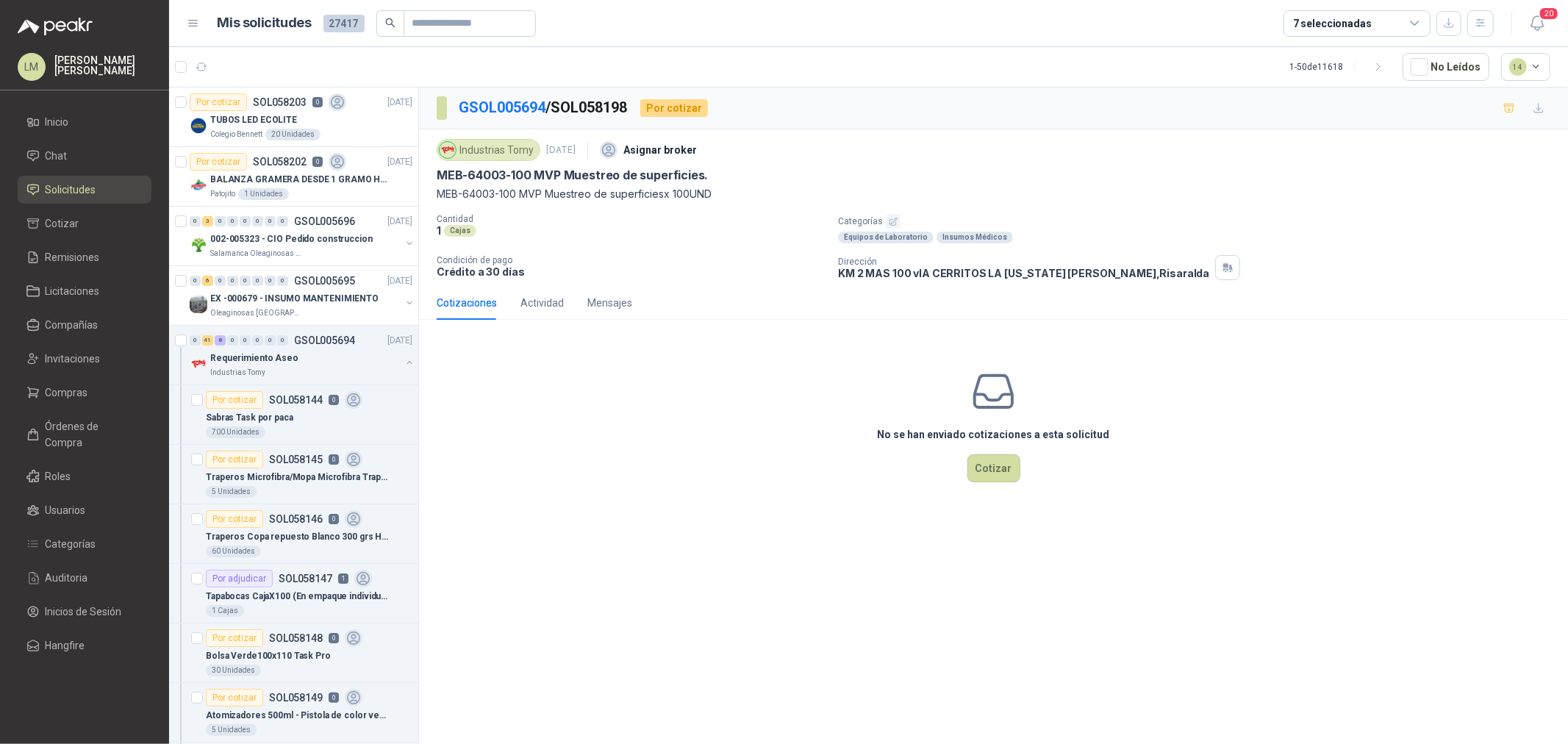
click at [891, 223] on icon "button" at bounding box center [893, 221] width 10 height 10
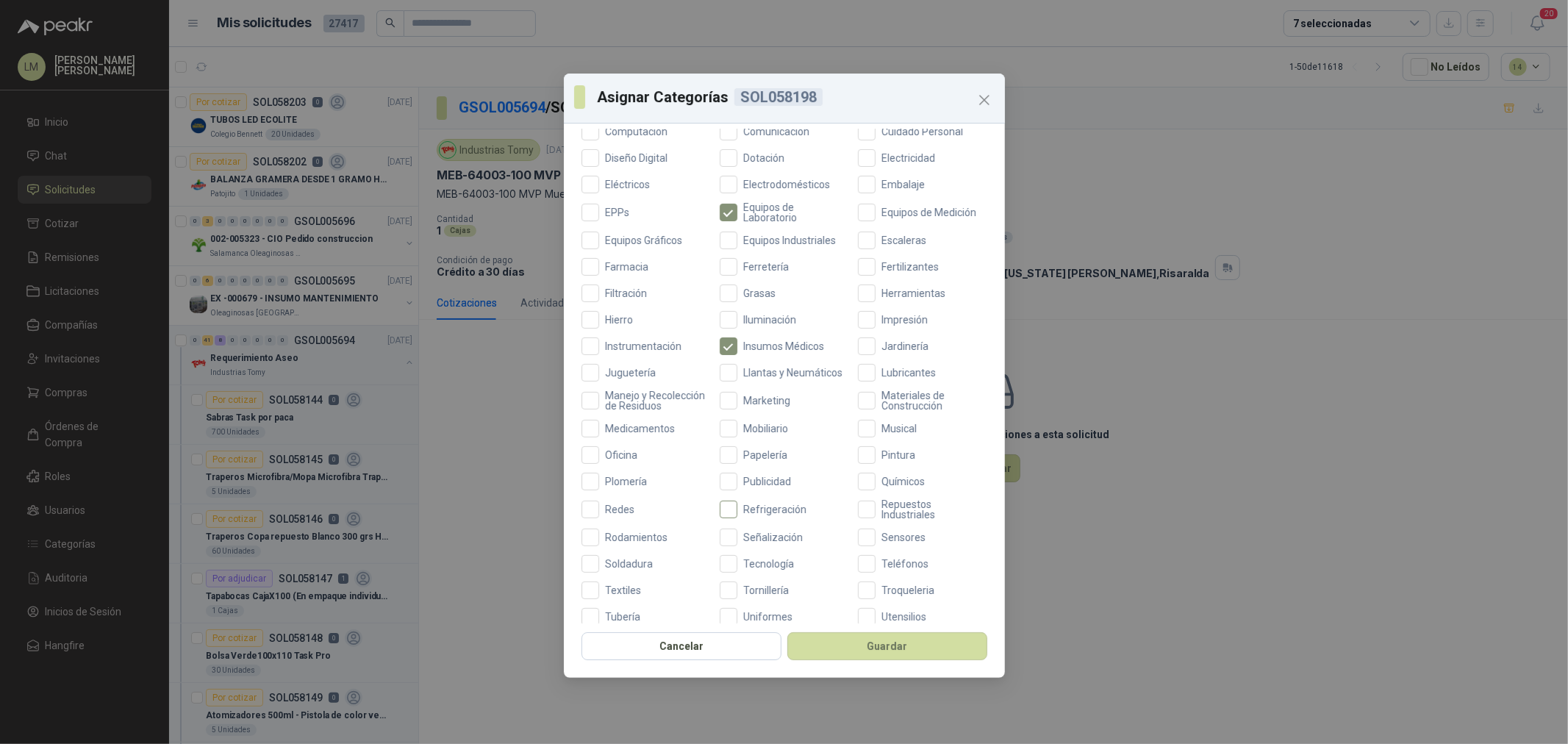
scroll to position [347, 0]
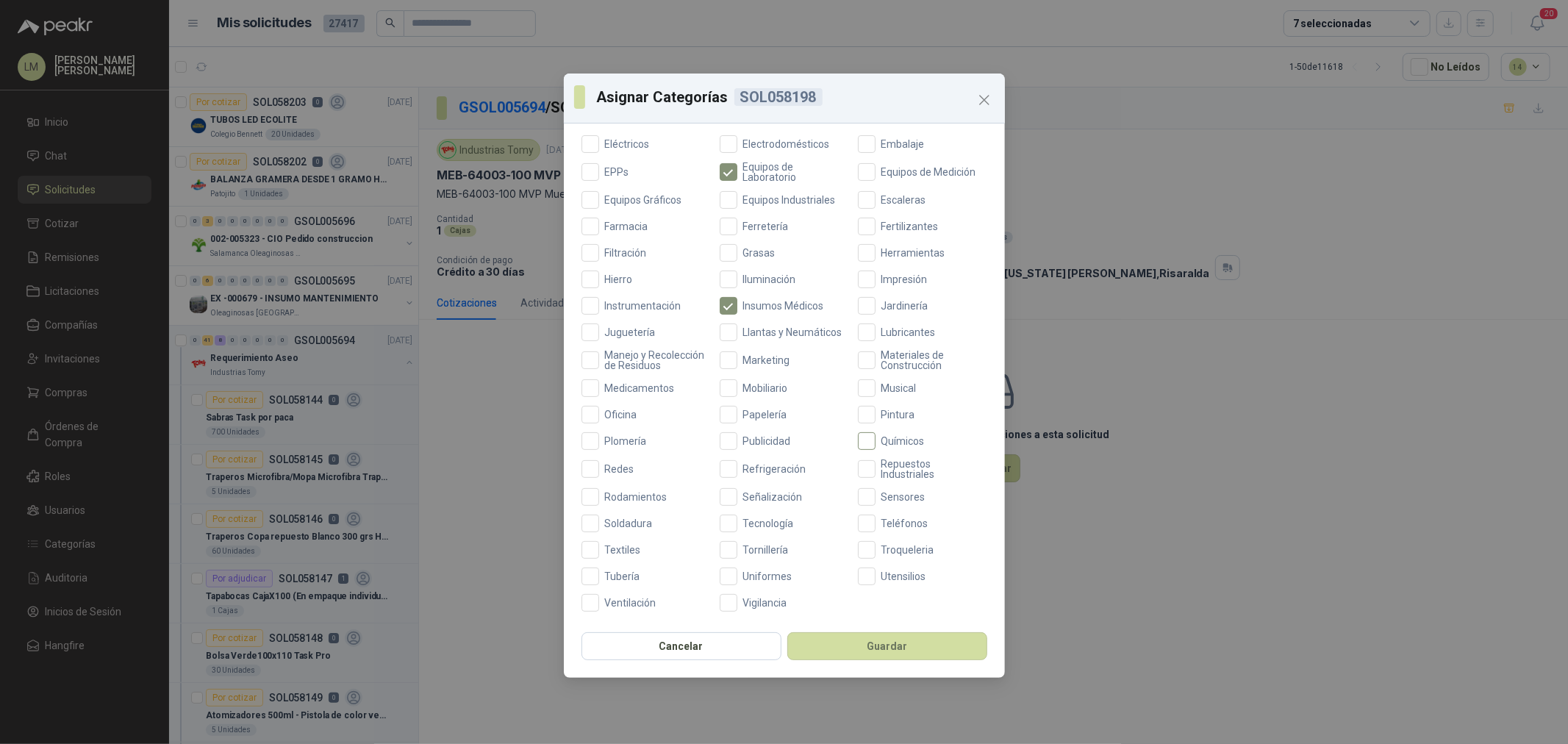
click at [901, 438] on span "Químicos" at bounding box center [903, 441] width 56 height 11
click at [899, 648] on button "Guardar" at bounding box center [887, 646] width 200 height 28
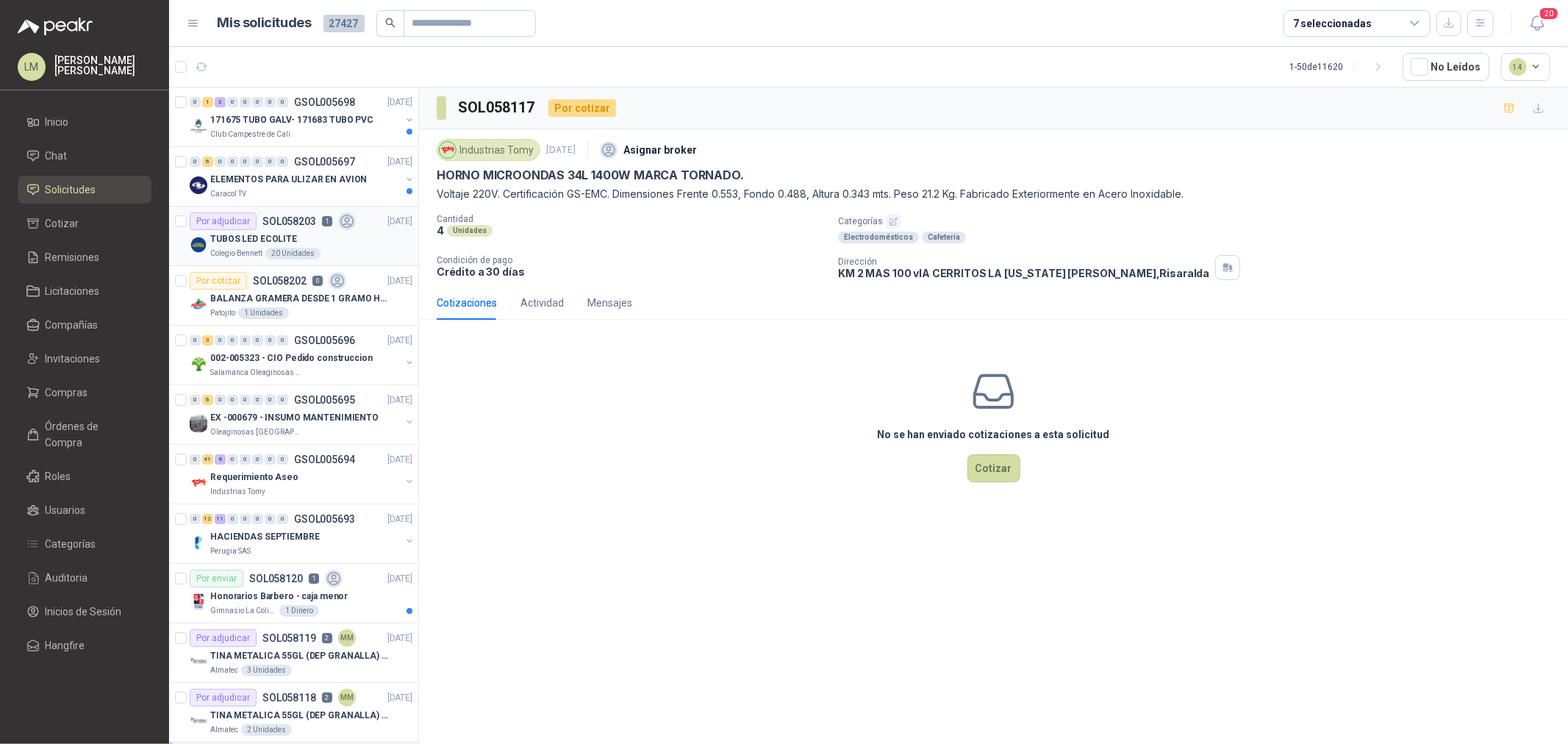
click at [232, 221] on div "Por adjudicar" at bounding box center [223, 221] width 67 height 17
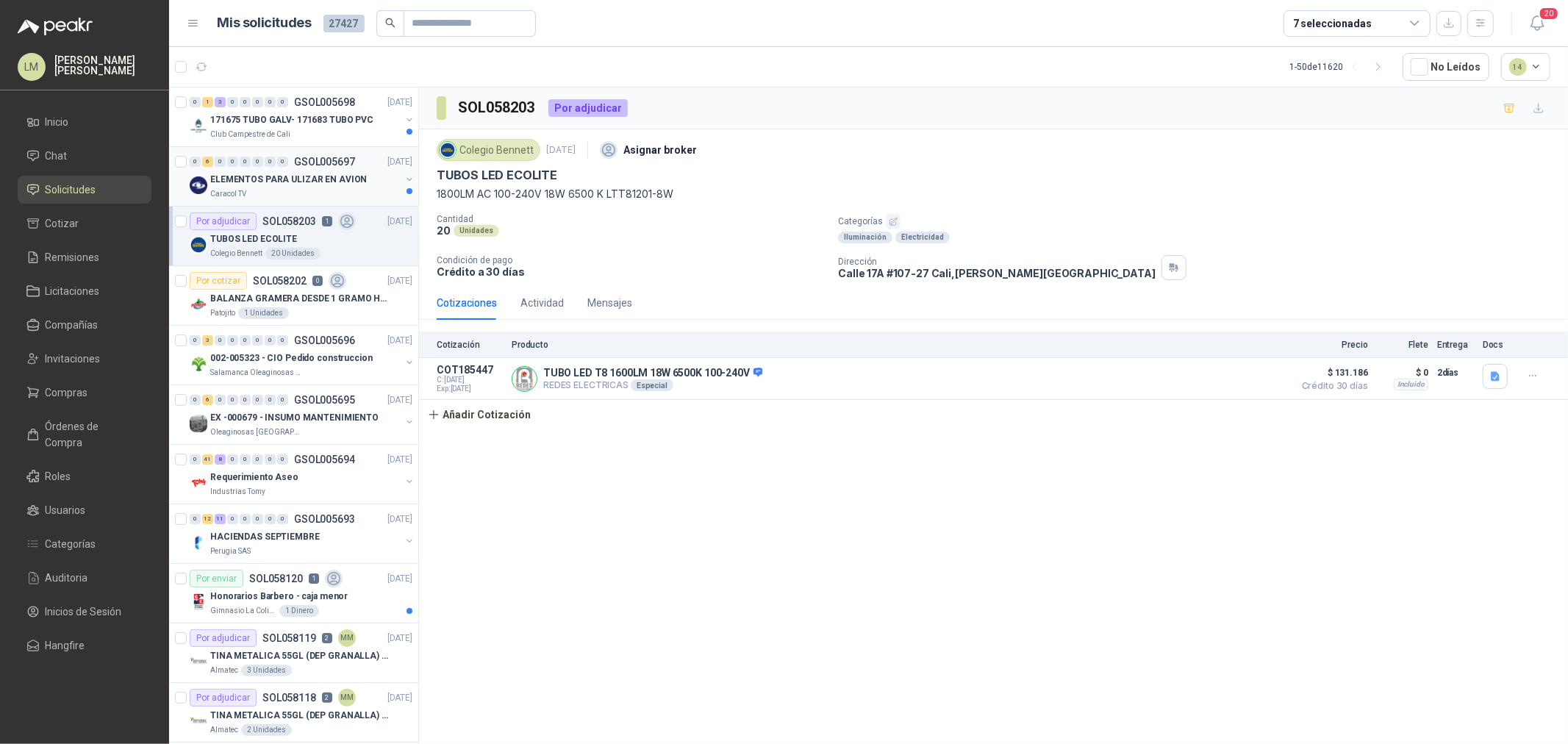
click at [277, 181] on p "ELEMENTOS PARA ULIZAR EN AVION" at bounding box center [288, 179] width 156 height 14
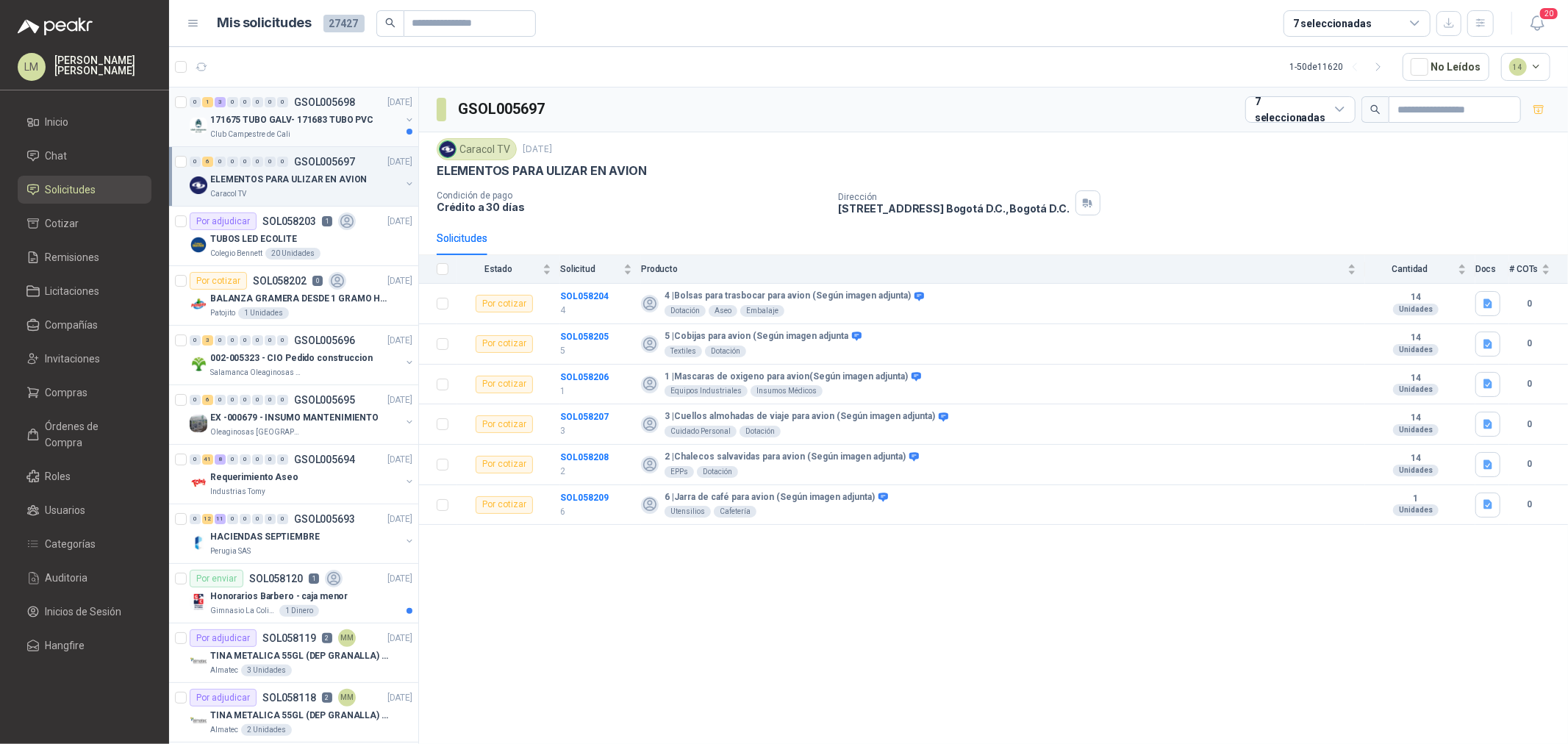
click at [234, 121] on p "171675 TUBO GALV- 171683 TUBO PVC" at bounding box center [291, 120] width 163 height 14
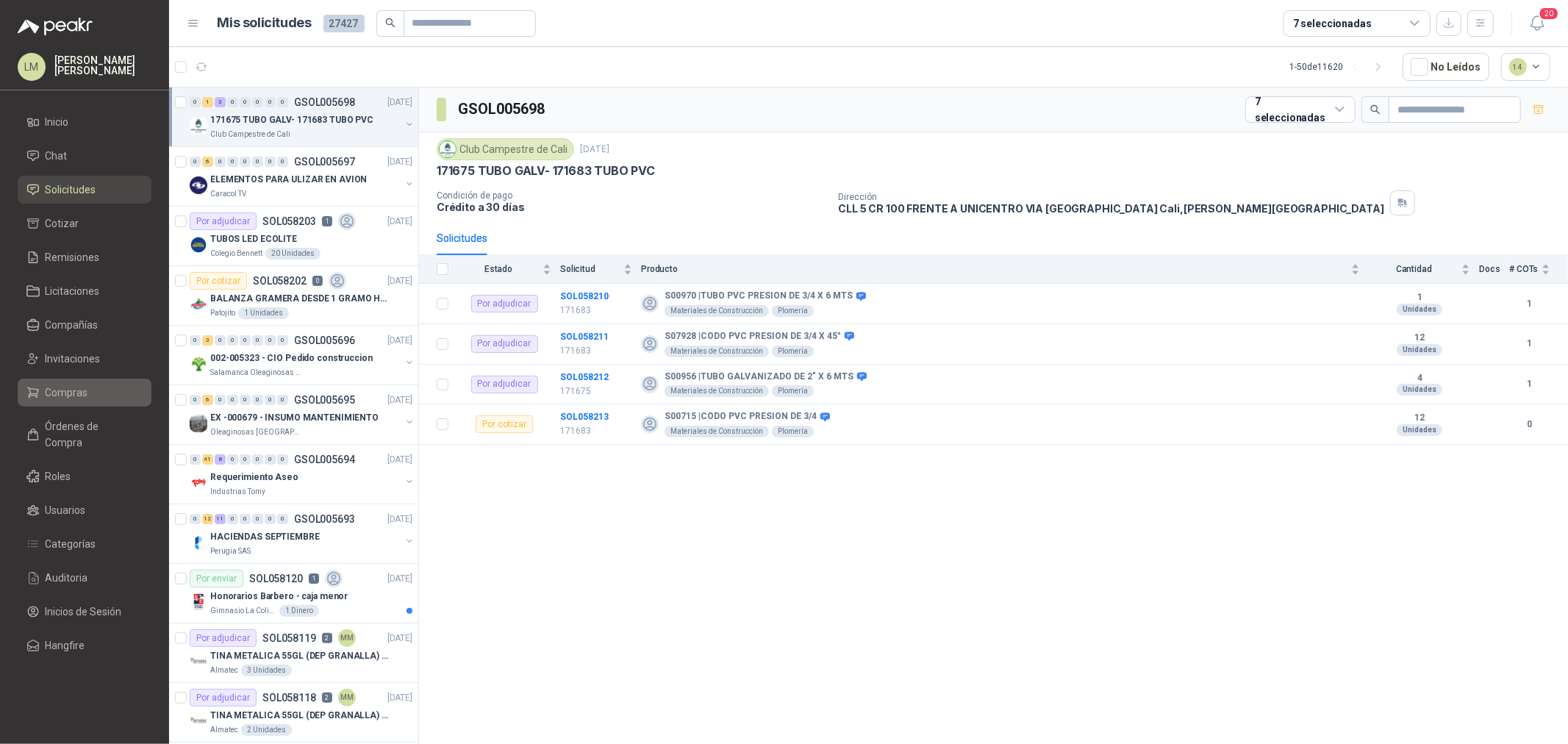
click at [50, 396] on span "Compras" at bounding box center [67, 392] width 42 height 16
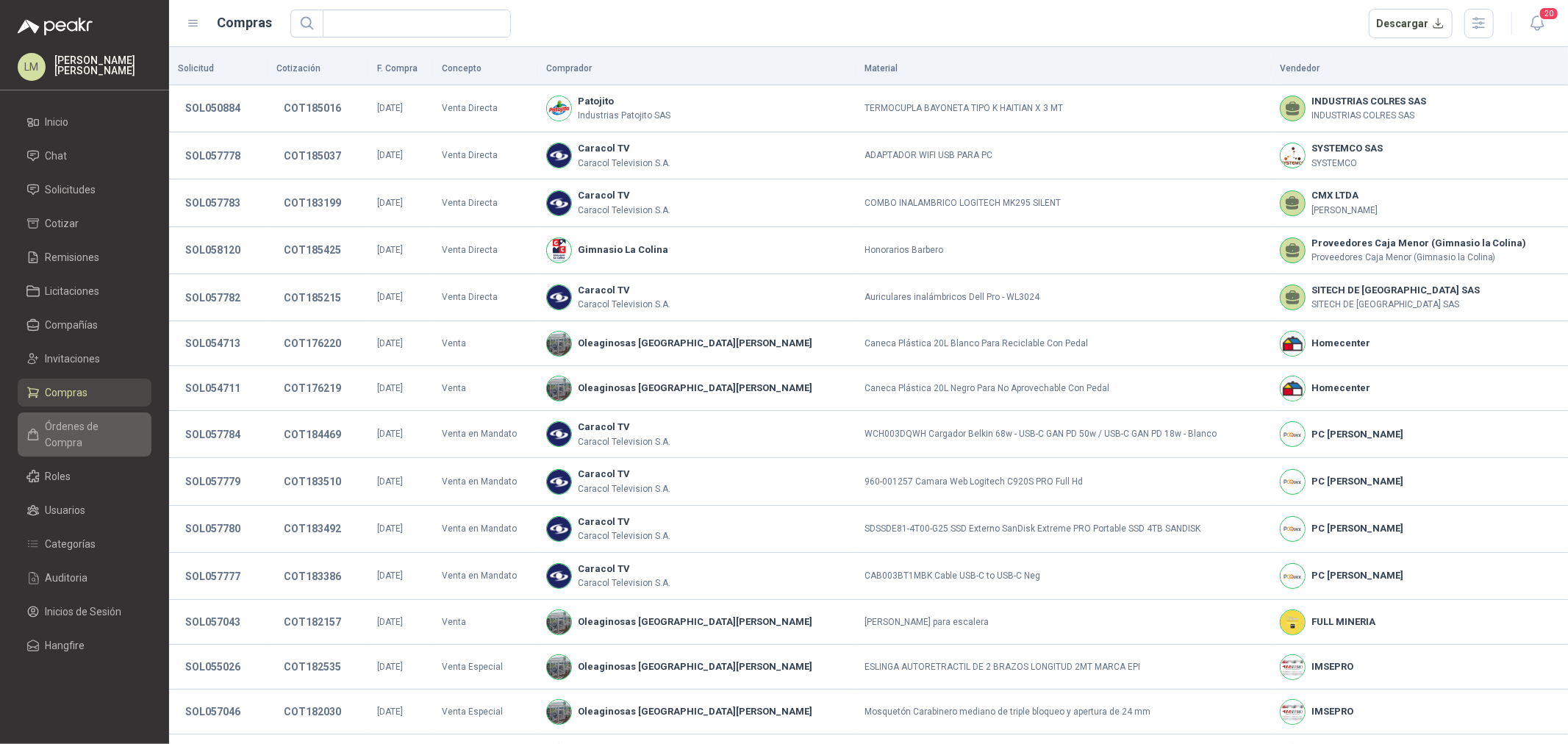
click at [66, 423] on span "Órdenes de Compra" at bounding box center [92, 434] width 92 height 33
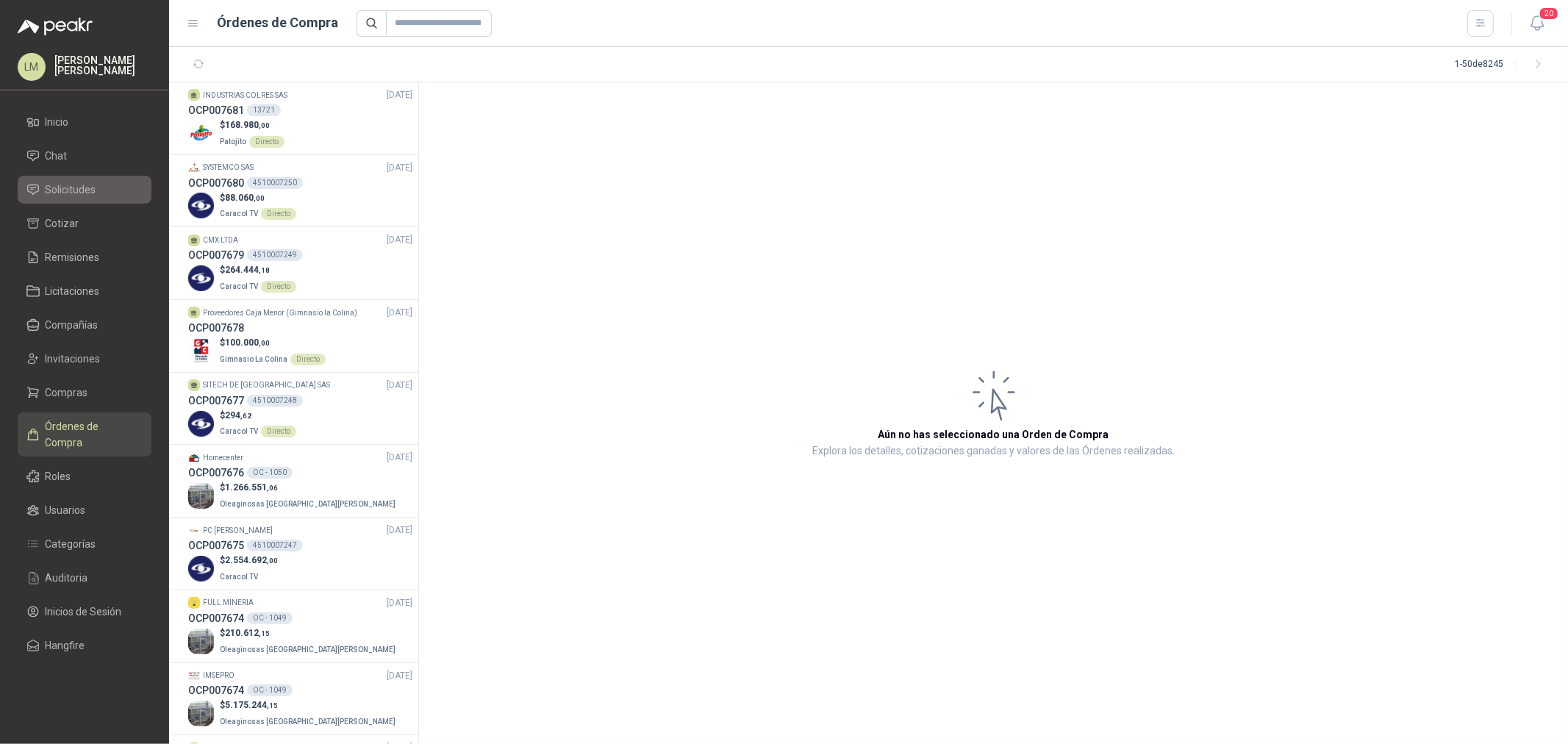
click at [61, 188] on span "Solicitudes" at bounding box center [71, 189] width 51 height 16
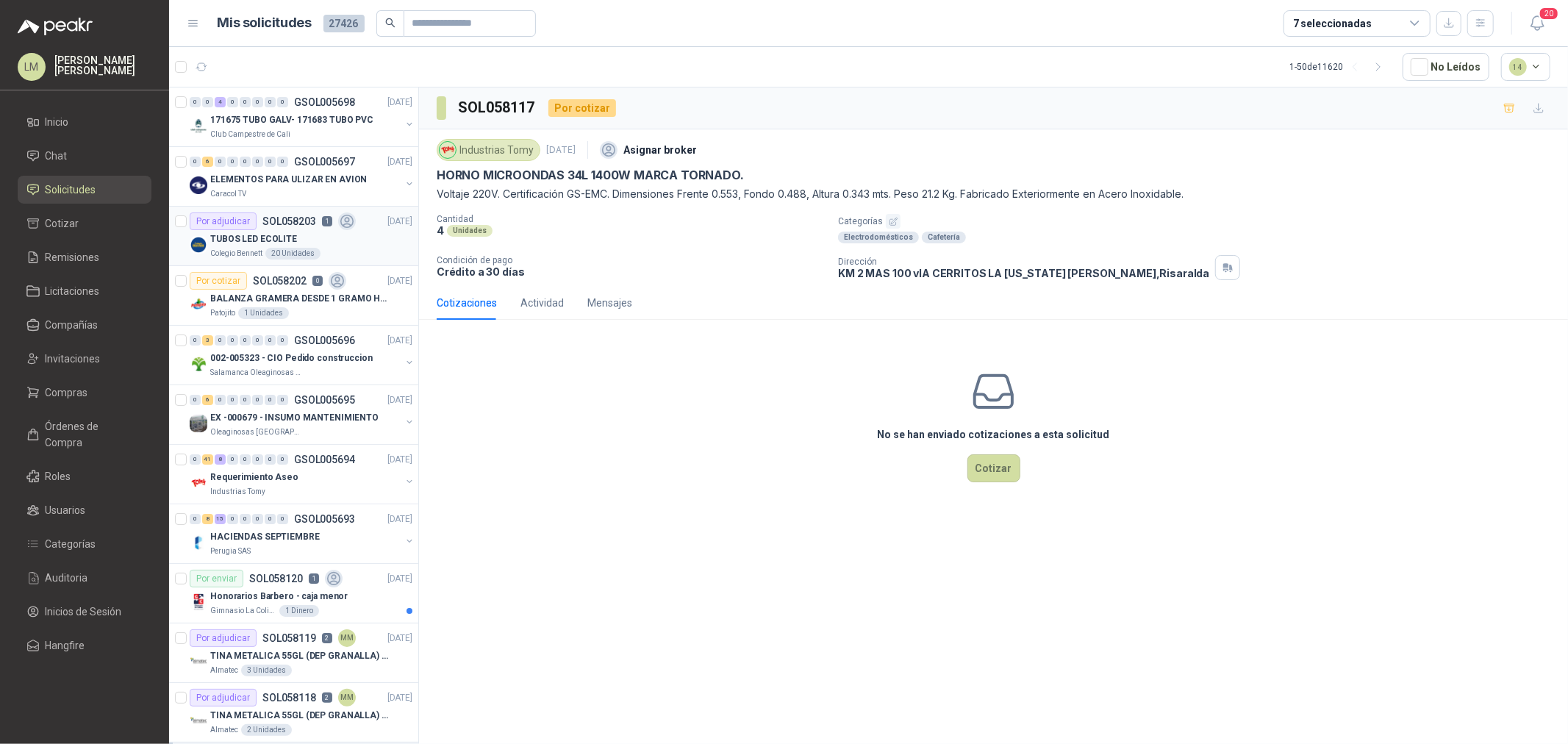
click at [290, 228] on div "Por adjudicar SOL058203 1" at bounding box center [272, 221] width 166 height 17
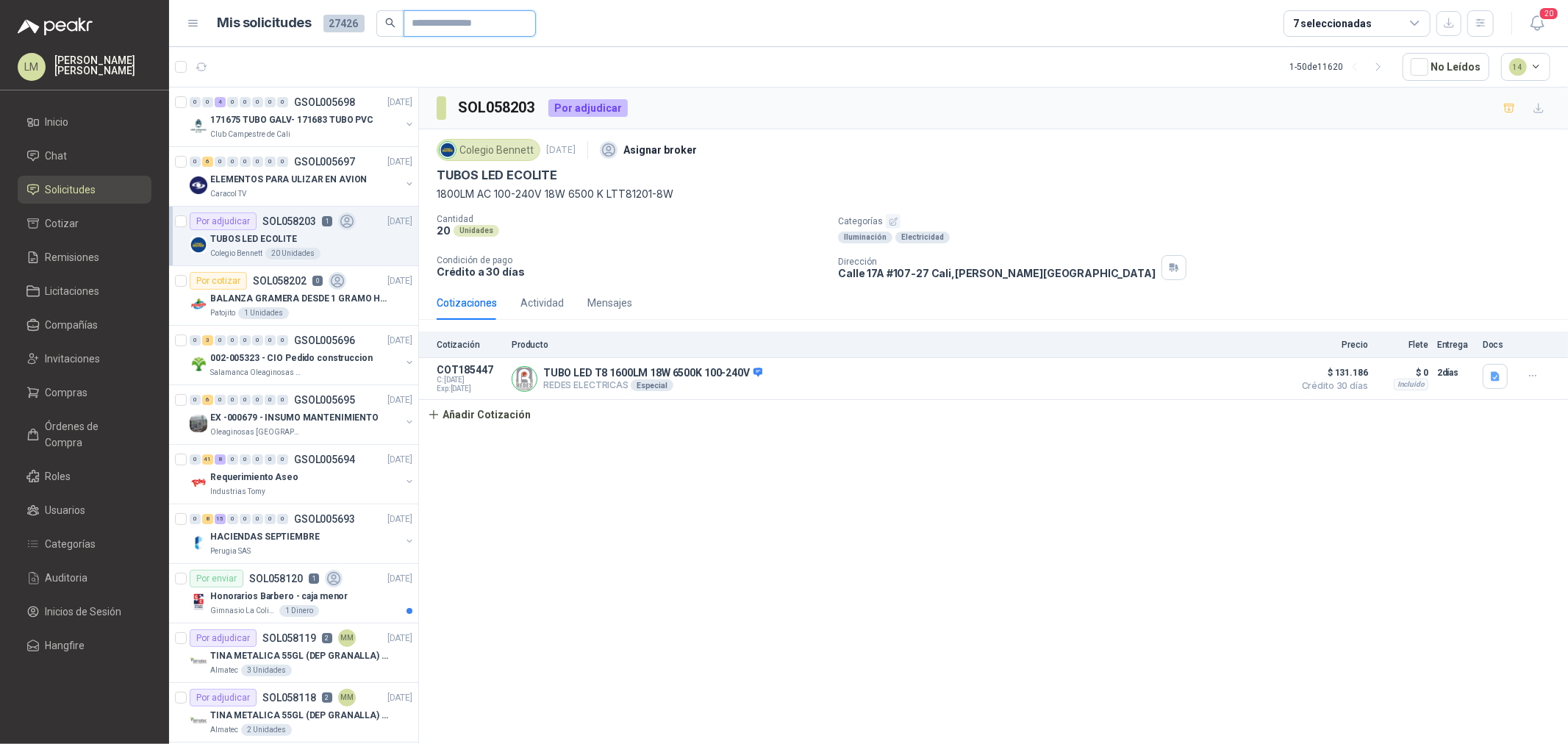
click at [466, 20] on input "text" at bounding box center [463, 24] width 103 height 25
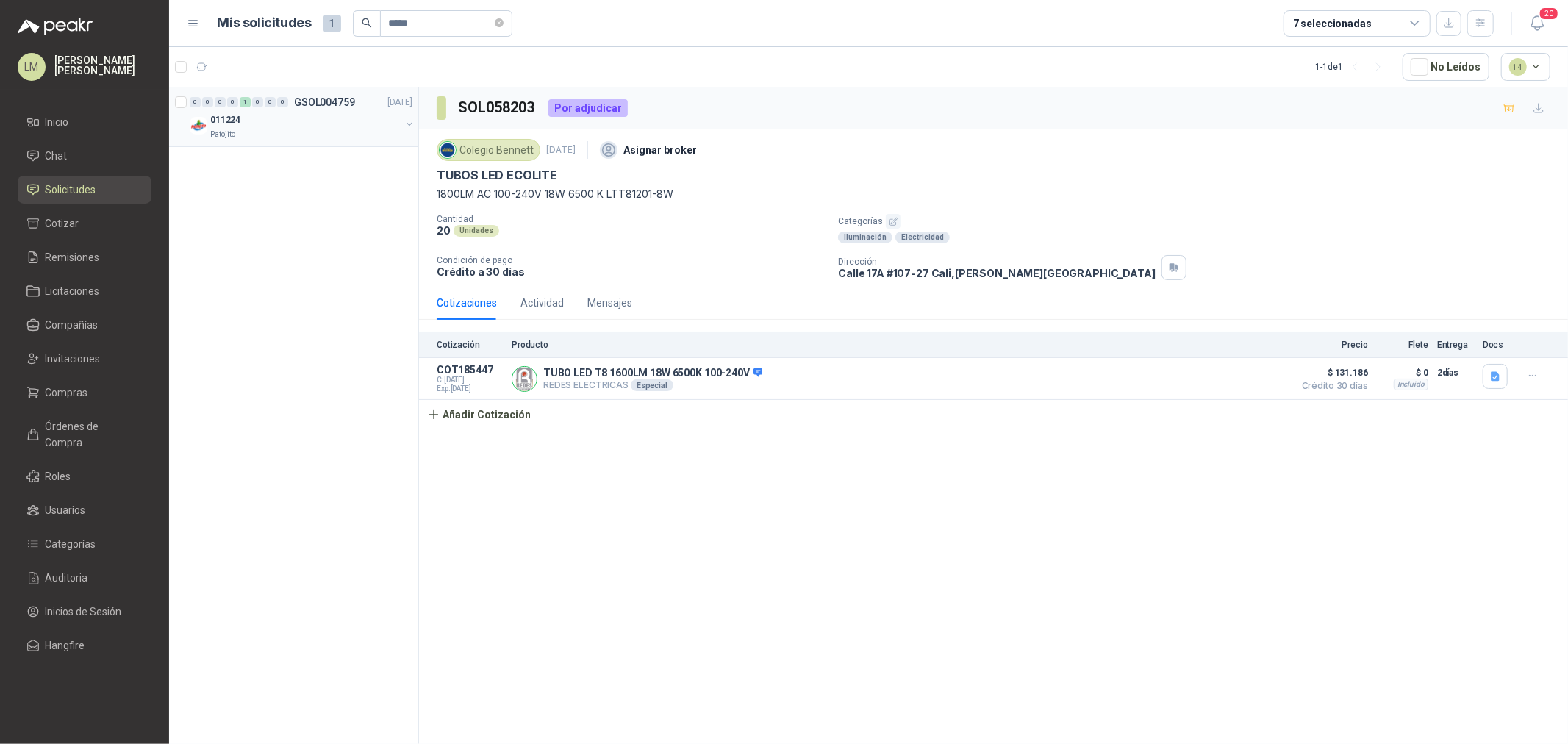
click at [412, 123] on button "button" at bounding box center [409, 124] width 12 height 12
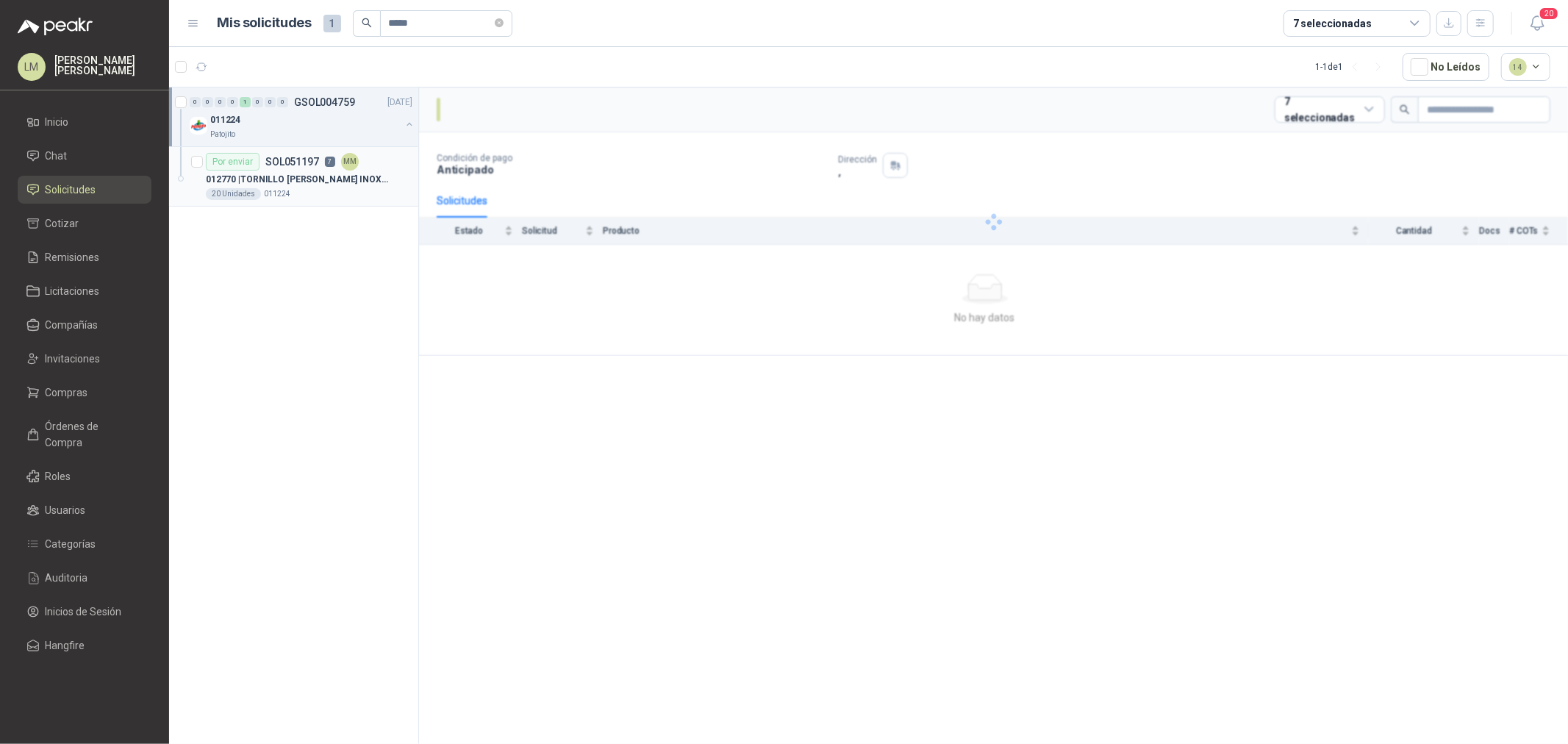
click at [371, 163] on div "Por enviar SOL051197 7 MM" at bounding box center [310, 162] width 207 height 17
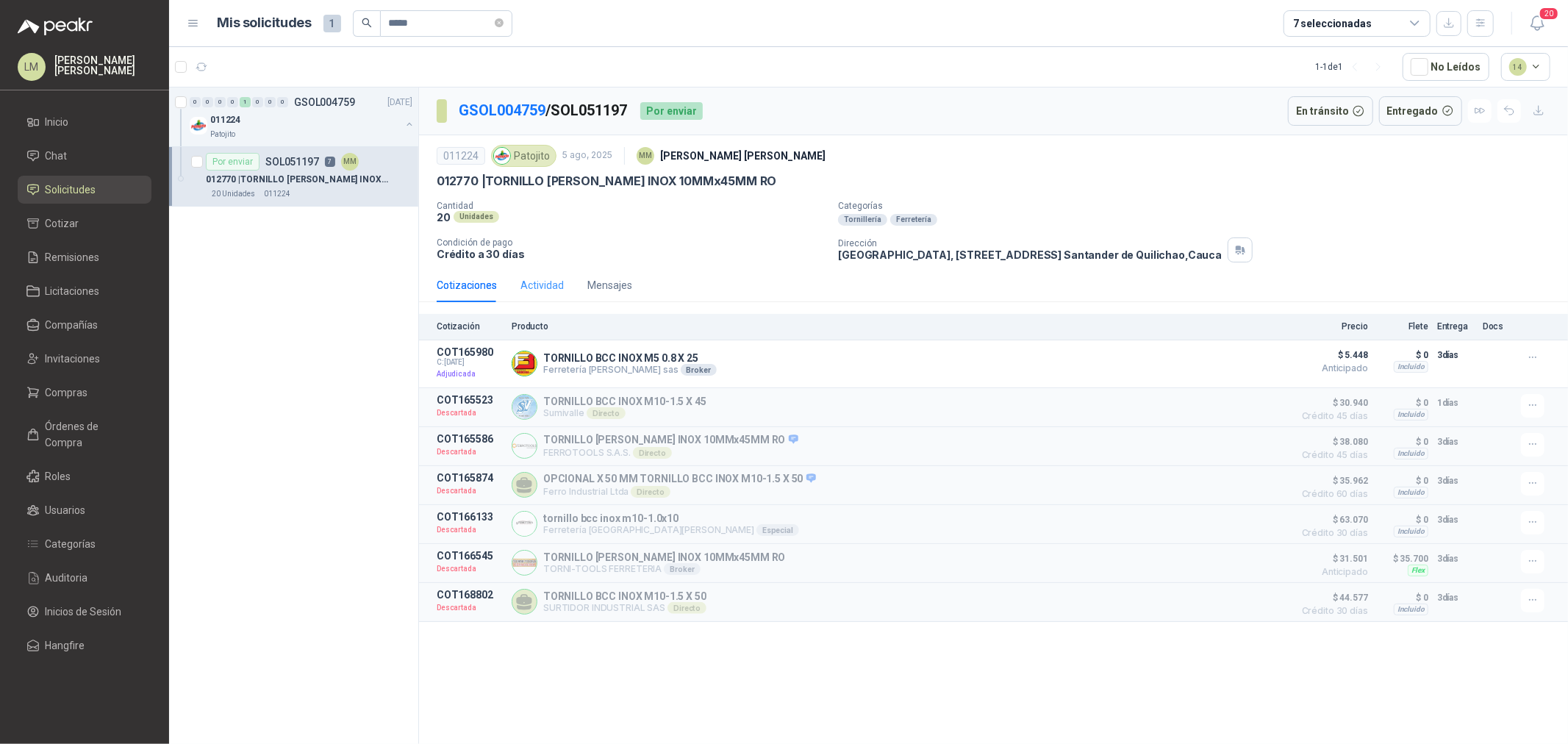
click at [529, 294] on div "Actividad" at bounding box center [542, 285] width 43 height 34
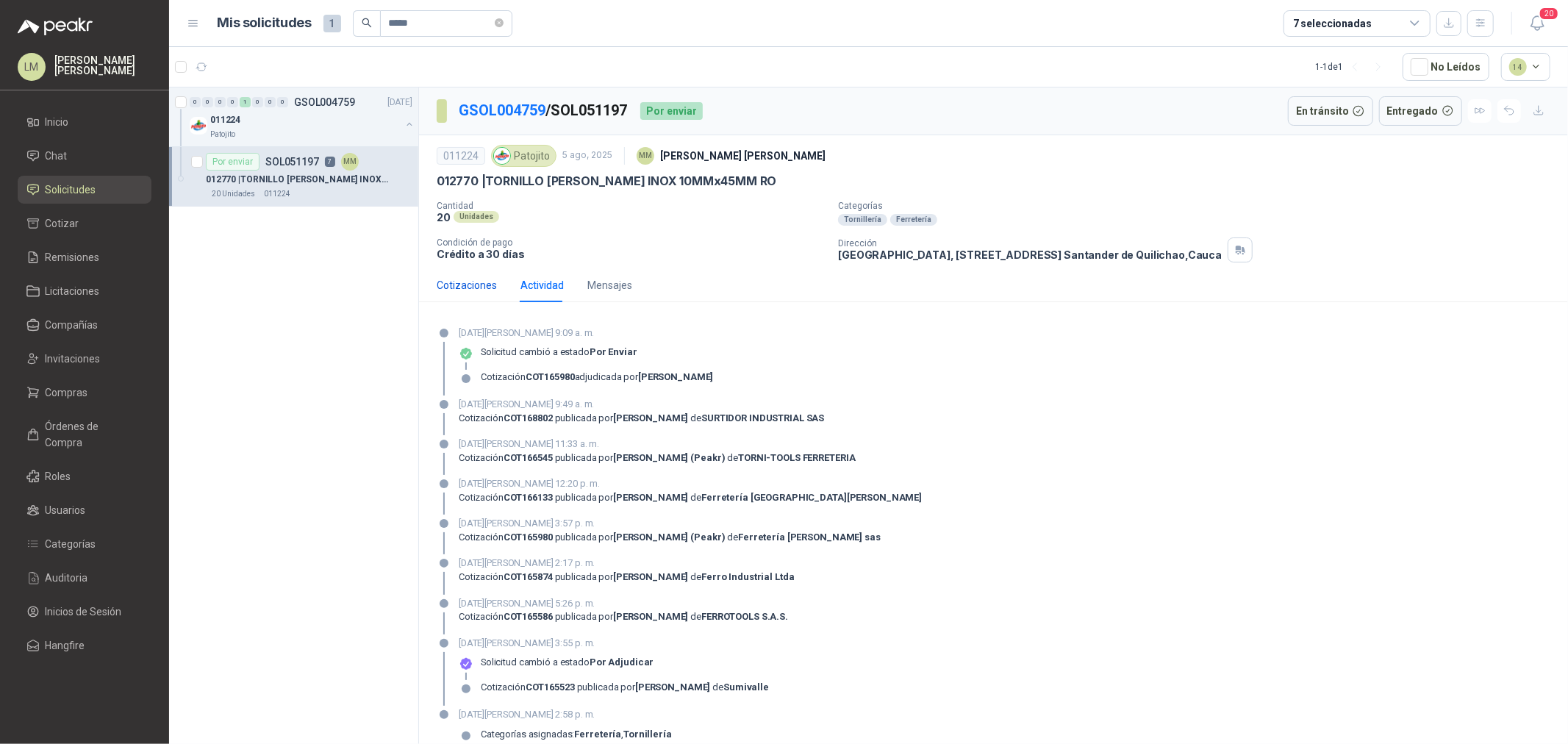
click at [463, 290] on div "Cotizaciones" at bounding box center [467, 285] width 60 height 16
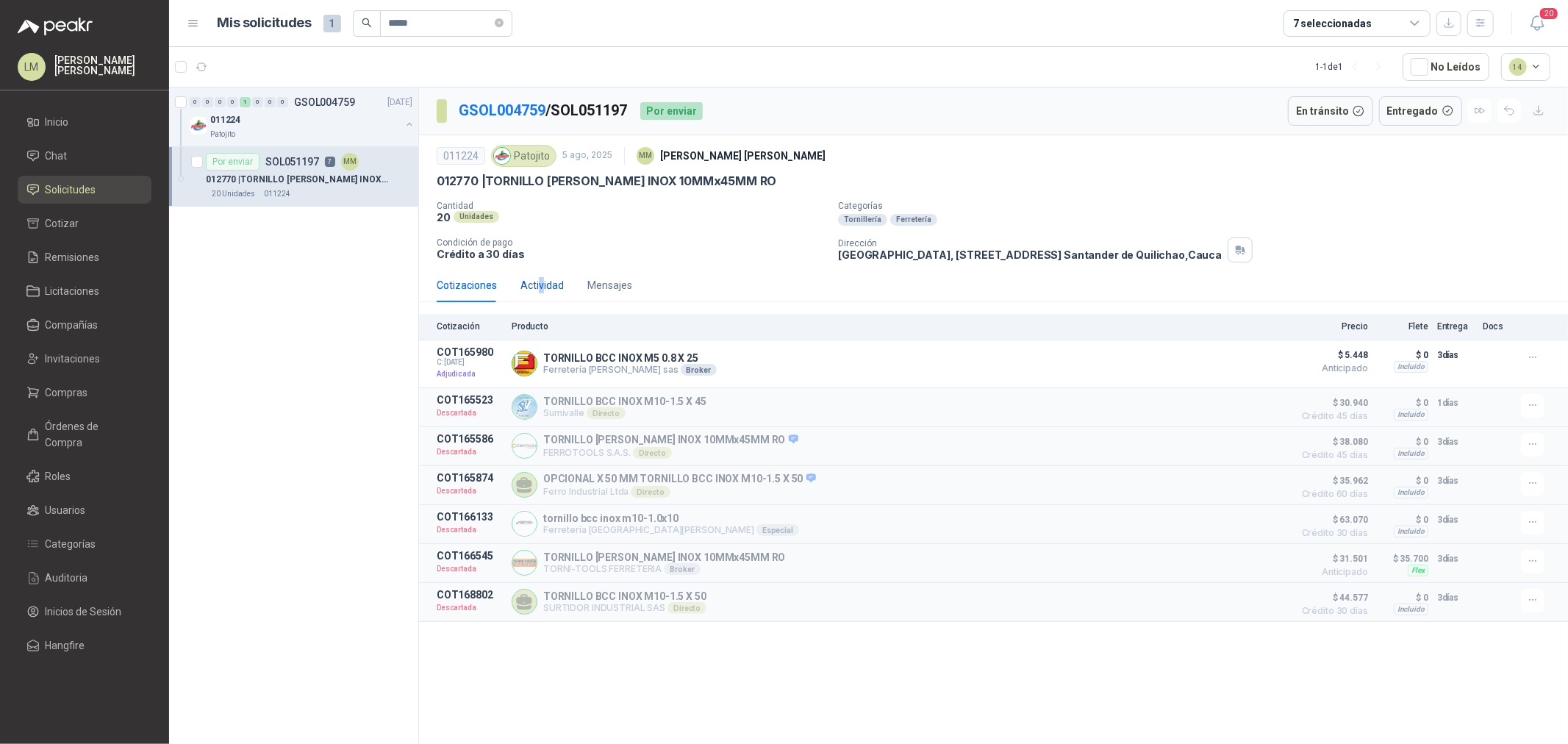
click at [541, 282] on div "Actividad" at bounding box center [542, 285] width 43 height 16
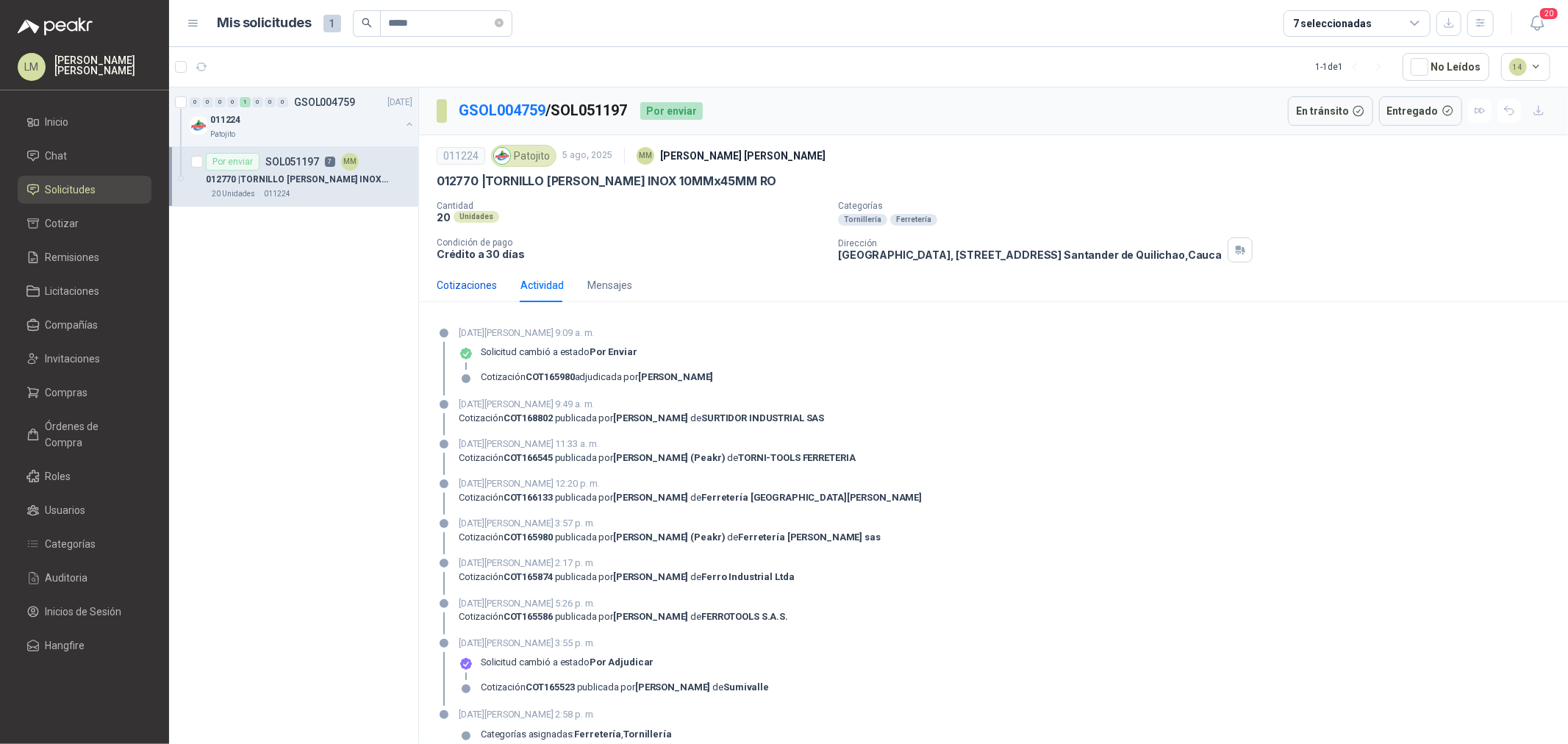
click at [478, 287] on div "Cotizaciones" at bounding box center [467, 285] width 60 height 16
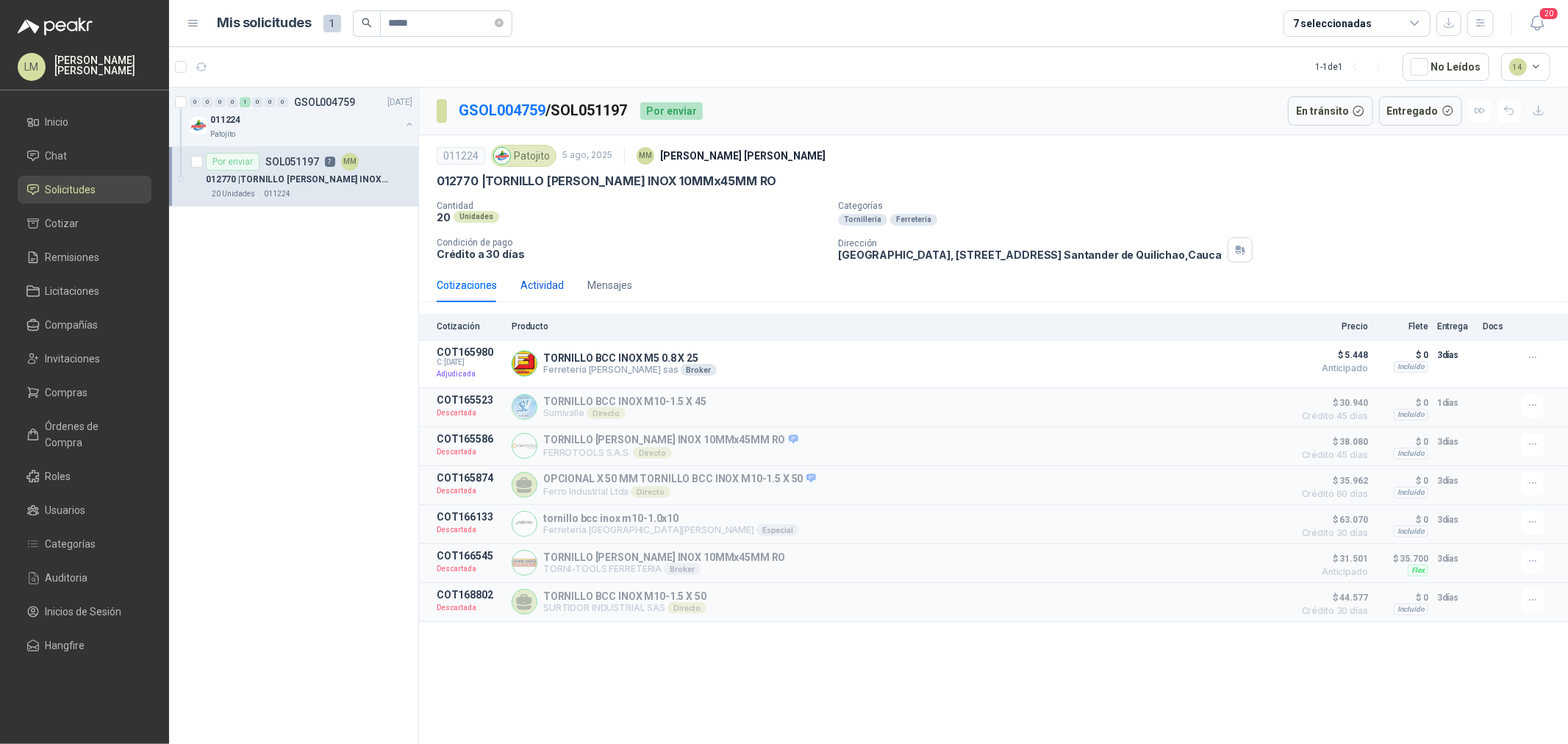
click at [551, 289] on div "Actividad" at bounding box center [542, 285] width 43 height 16
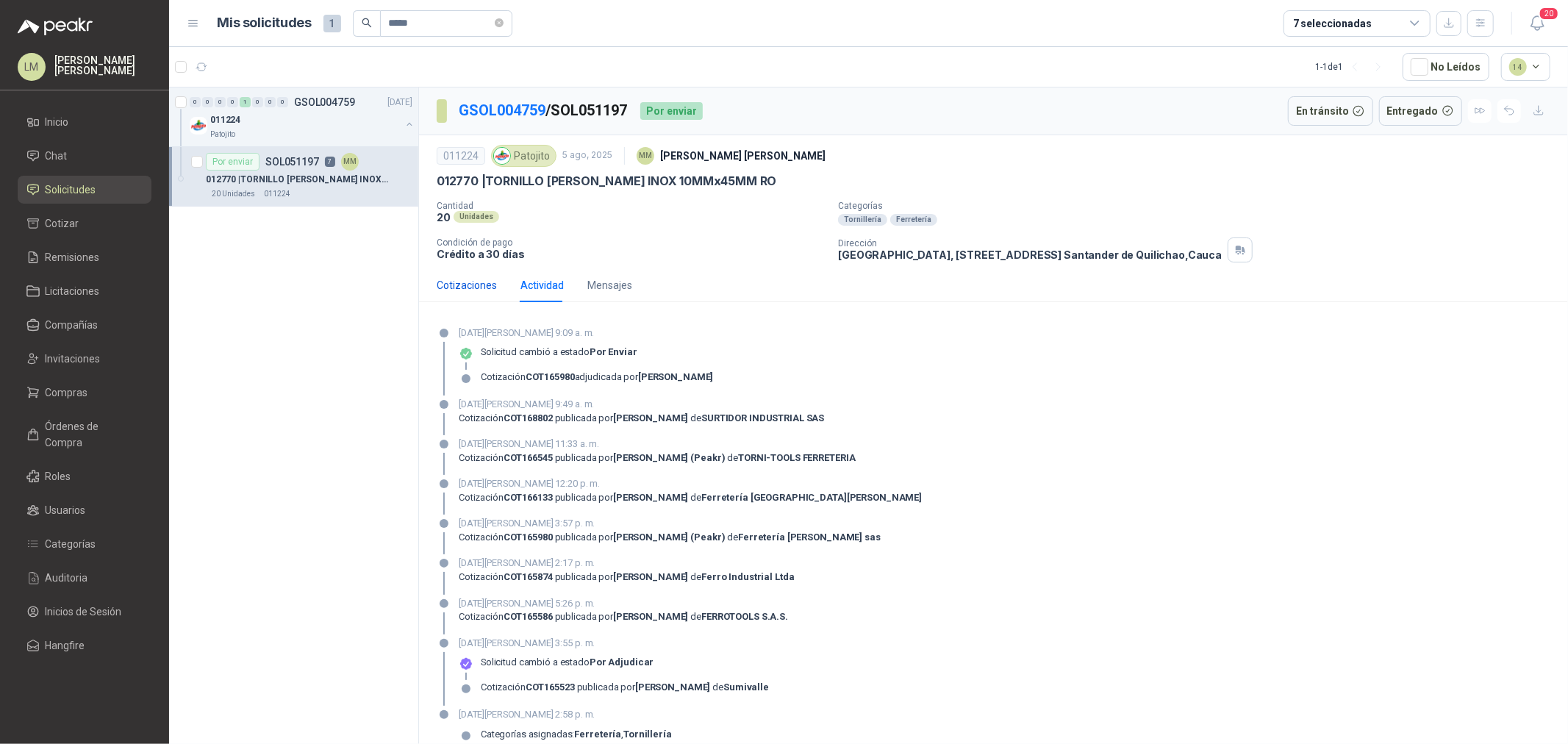
click at [493, 288] on div "Cotizaciones" at bounding box center [467, 285] width 60 height 16
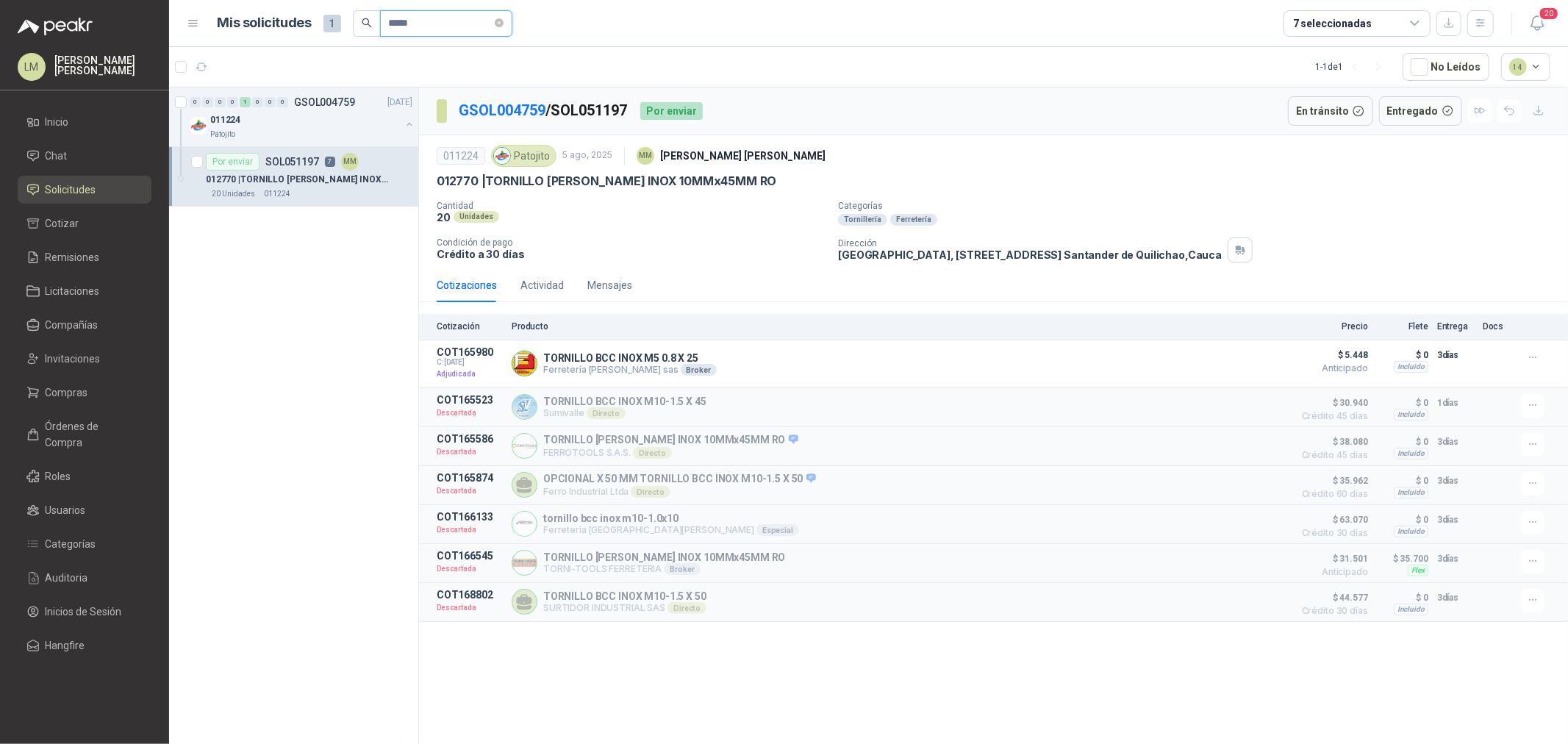
drag, startPoint x: 443, startPoint y: 30, endPoint x: 393, endPoint y: 25, distance: 50.2
click at [393, 25] on input "*****" at bounding box center [440, 24] width 103 height 25
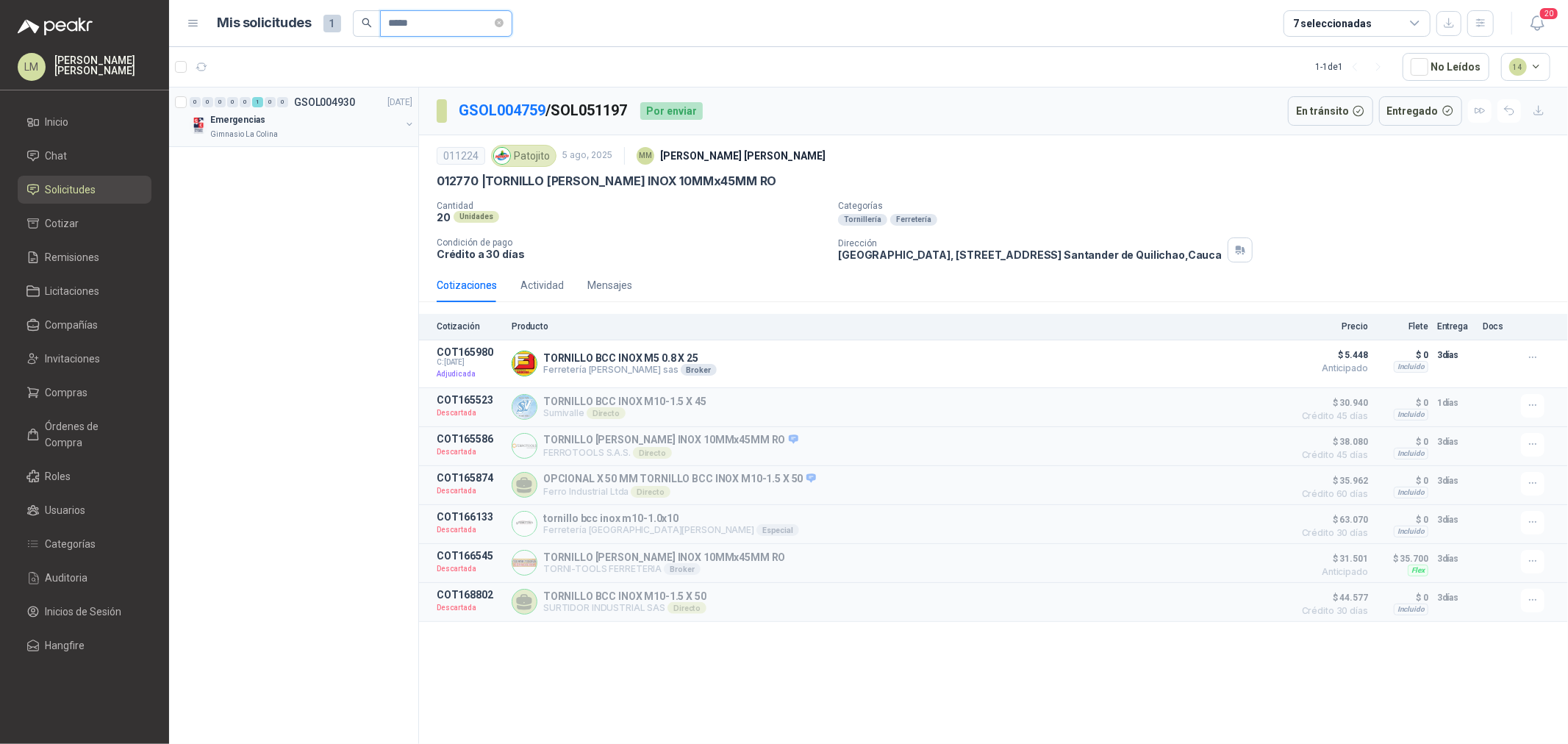
type input "*****"
click at [407, 120] on button "button" at bounding box center [409, 124] width 12 height 12
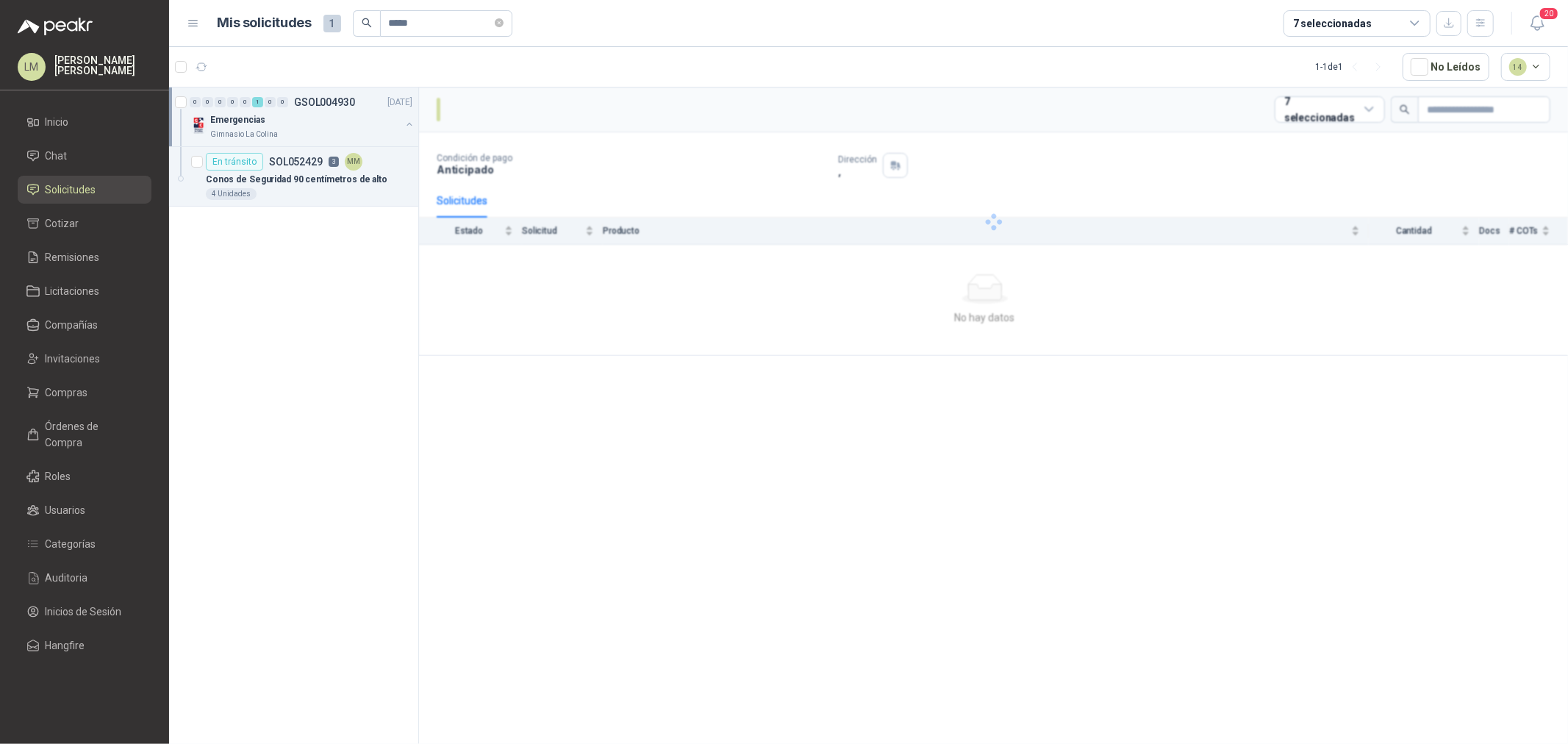
click at [369, 144] on div "0 0 0 0 0 1 0 0 GSOL004930 19/08/25 Emergencias Gimnasio La Colina" at bounding box center [293, 117] width 249 height 59
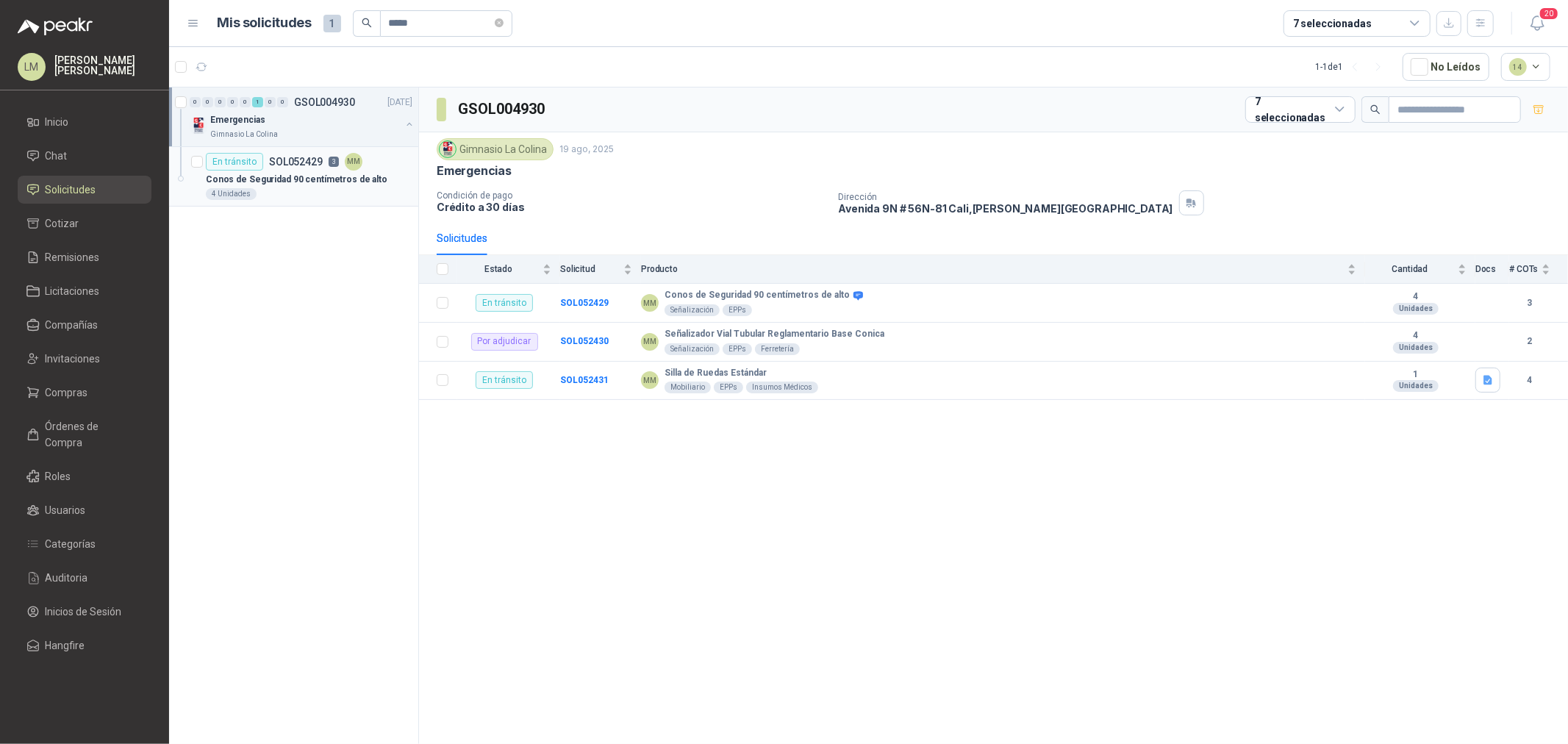
click at [367, 159] on div "En tránsito SOL052429 3 MM" at bounding box center [310, 162] width 207 height 17
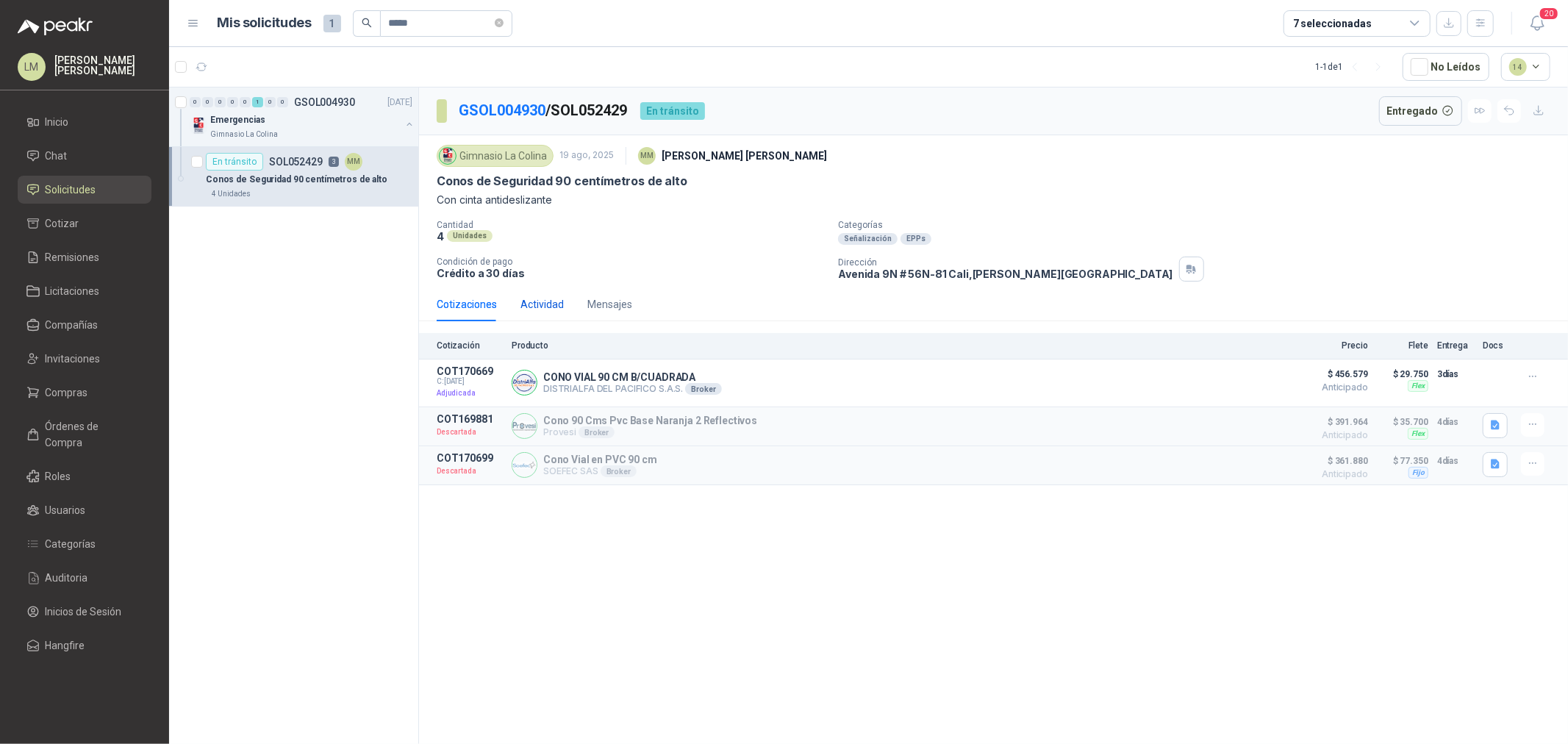
click at [547, 308] on div "Actividad" at bounding box center [542, 304] width 43 height 16
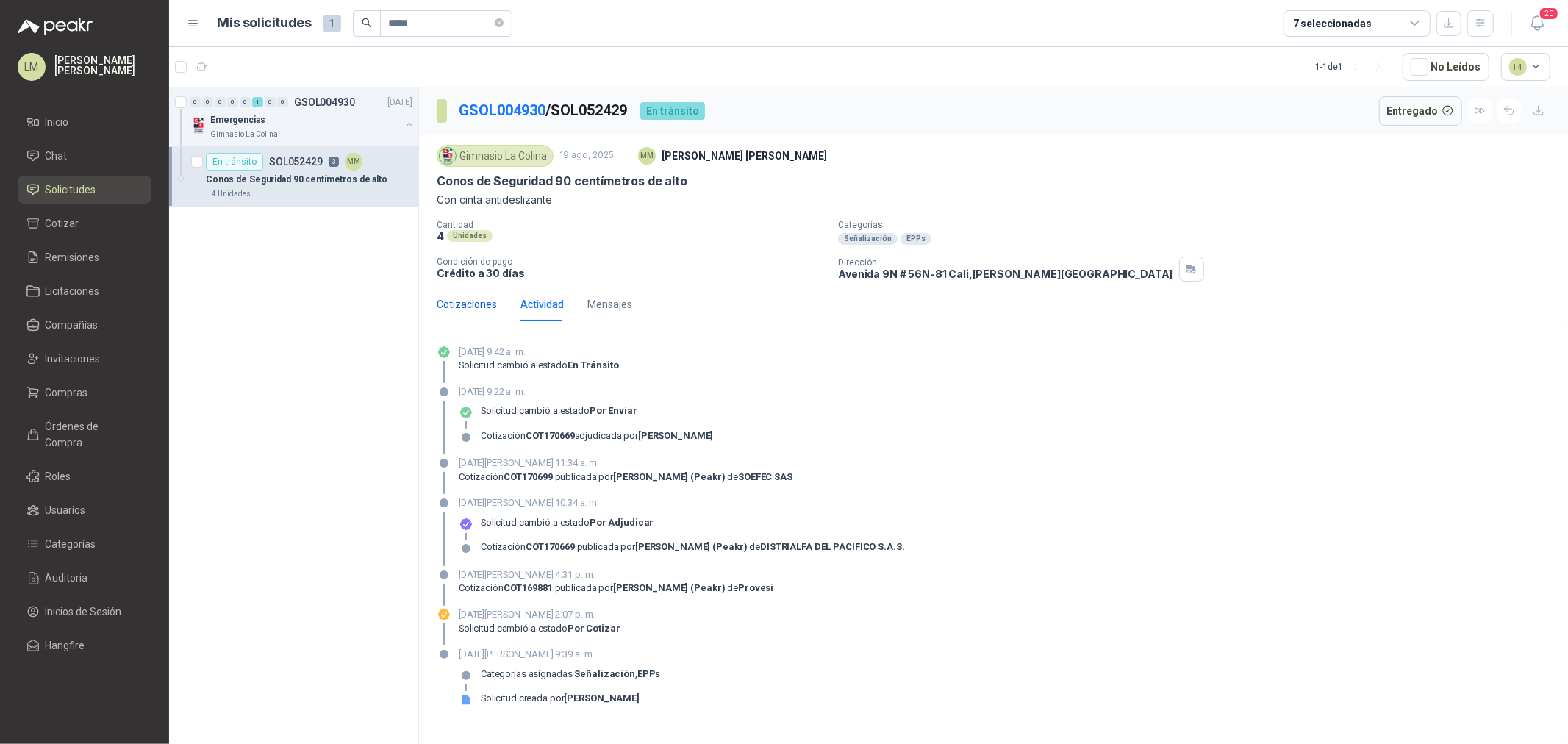
click at [486, 309] on div "Cotizaciones" at bounding box center [467, 304] width 60 height 16
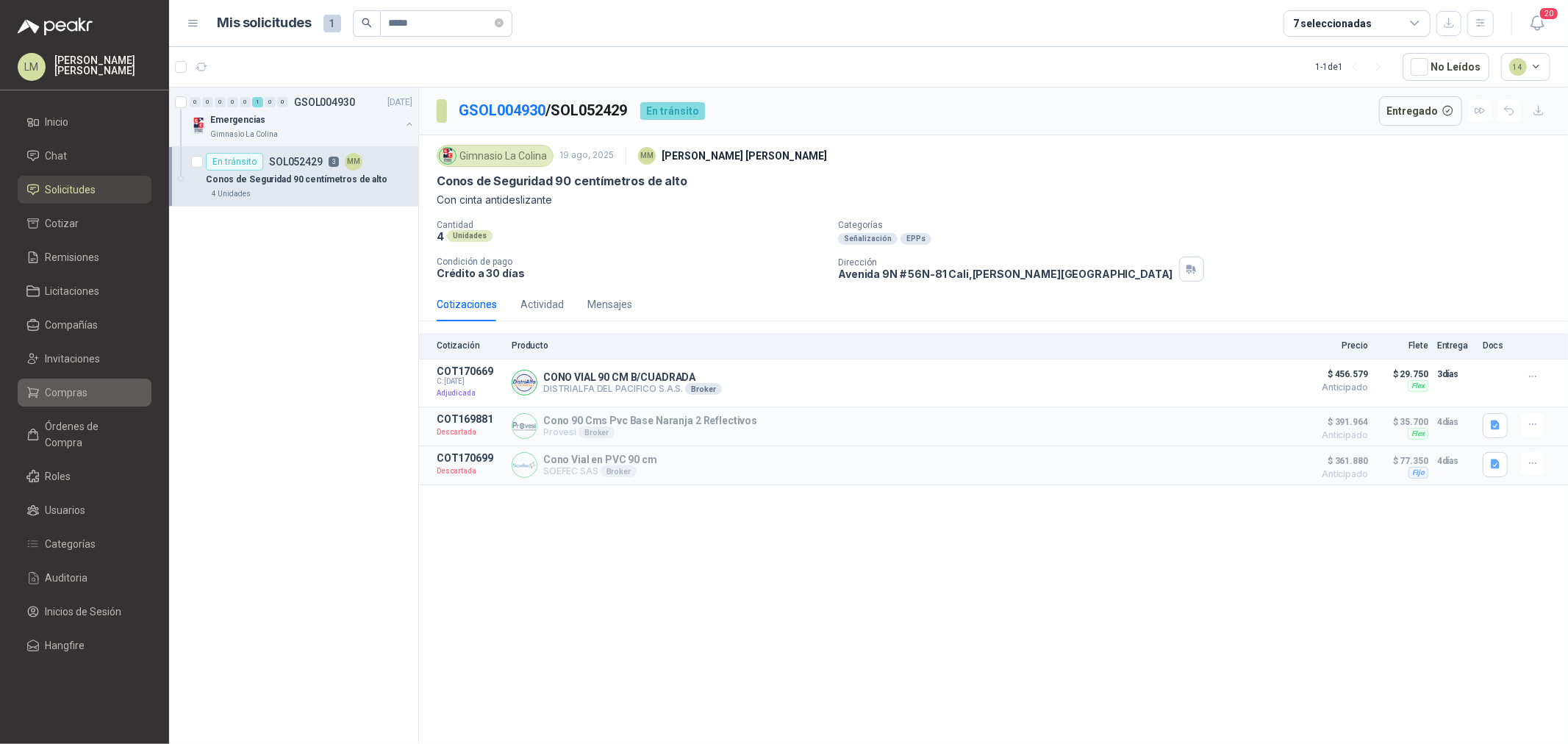
click at [64, 390] on span "Compras" at bounding box center [67, 392] width 42 height 16
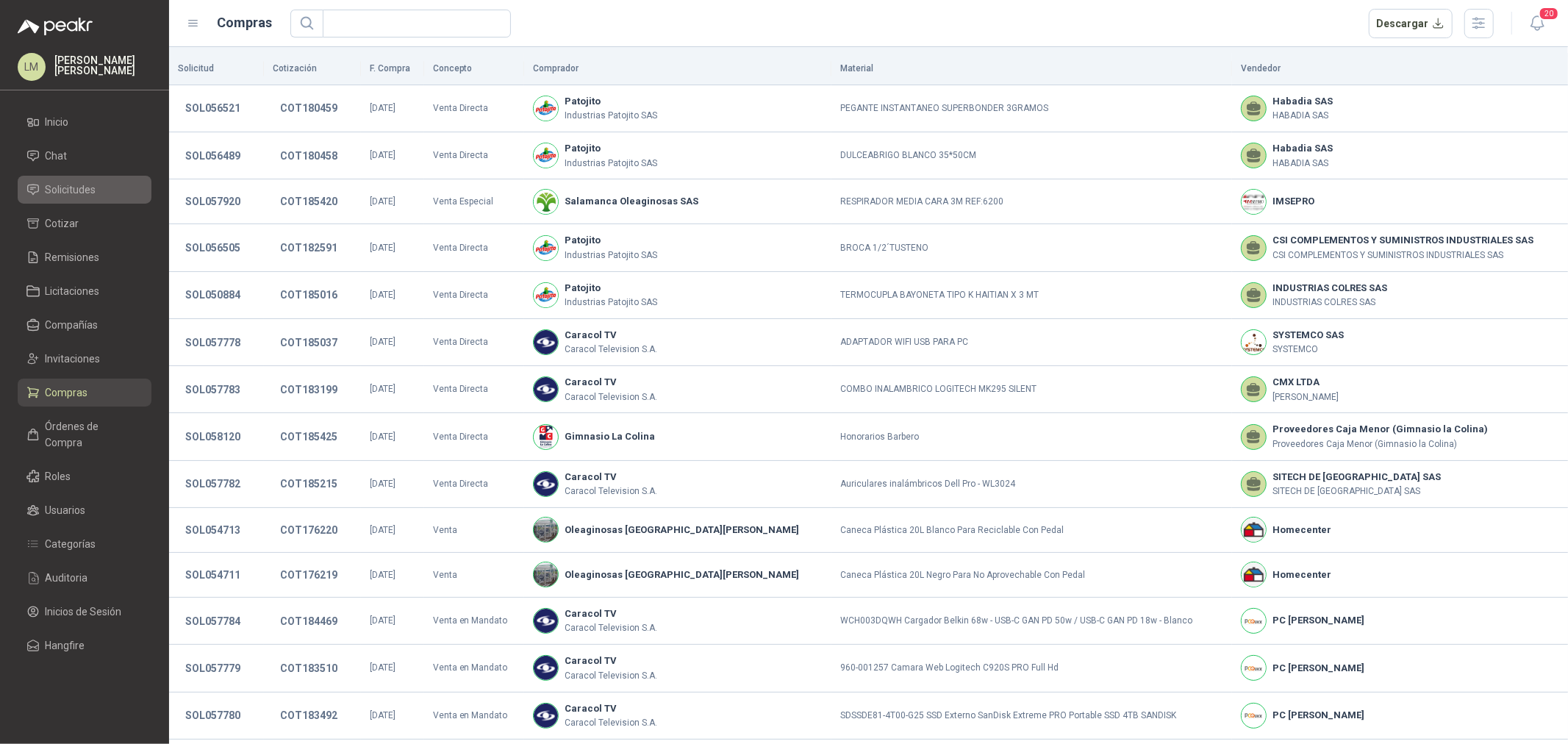
click at [88, 186] on span "Solicitudes" at bounding box center [71, 189] width 51 height 16
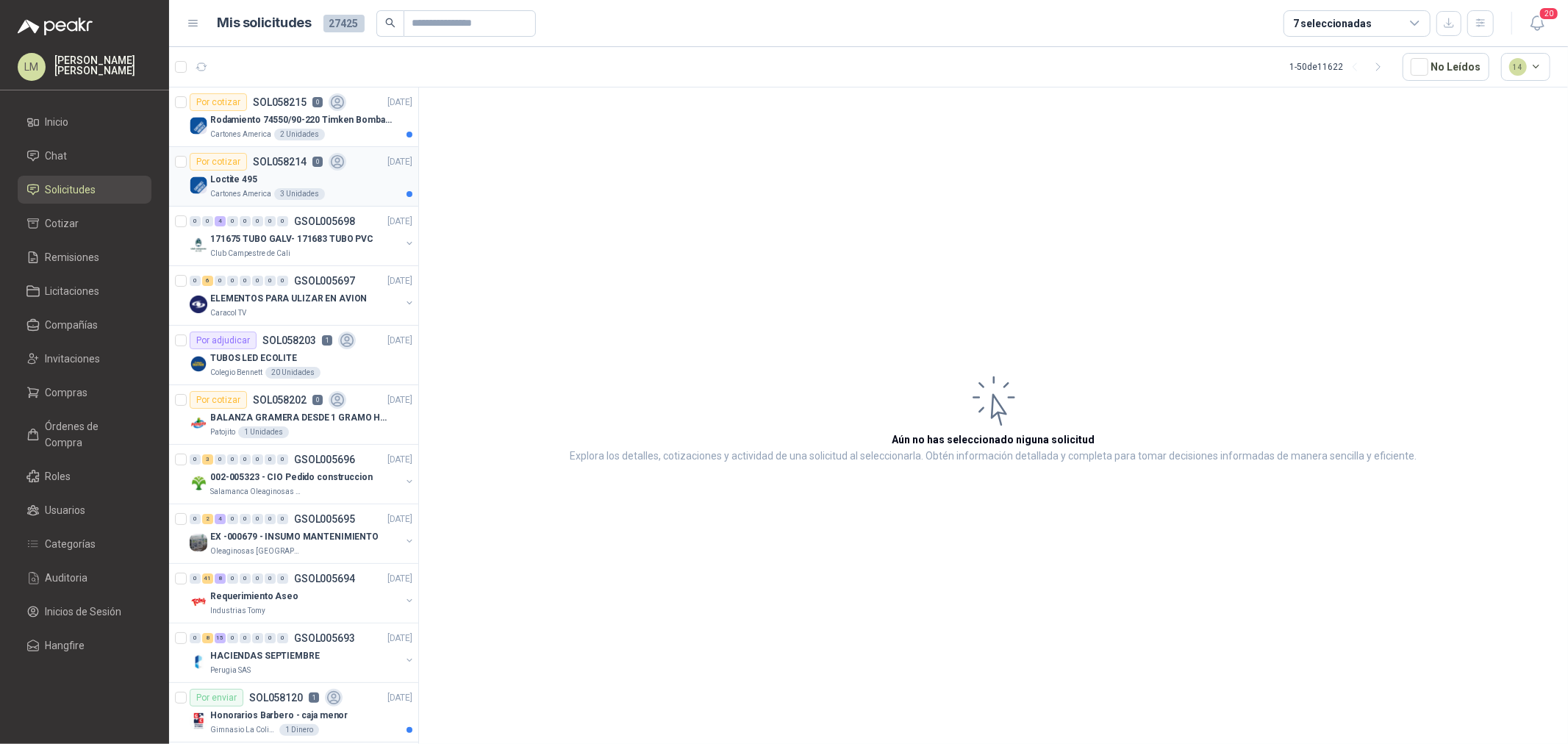
click at [268, 188] on p "Cartones America" at bounding box center [241, 194] width 61 height 12
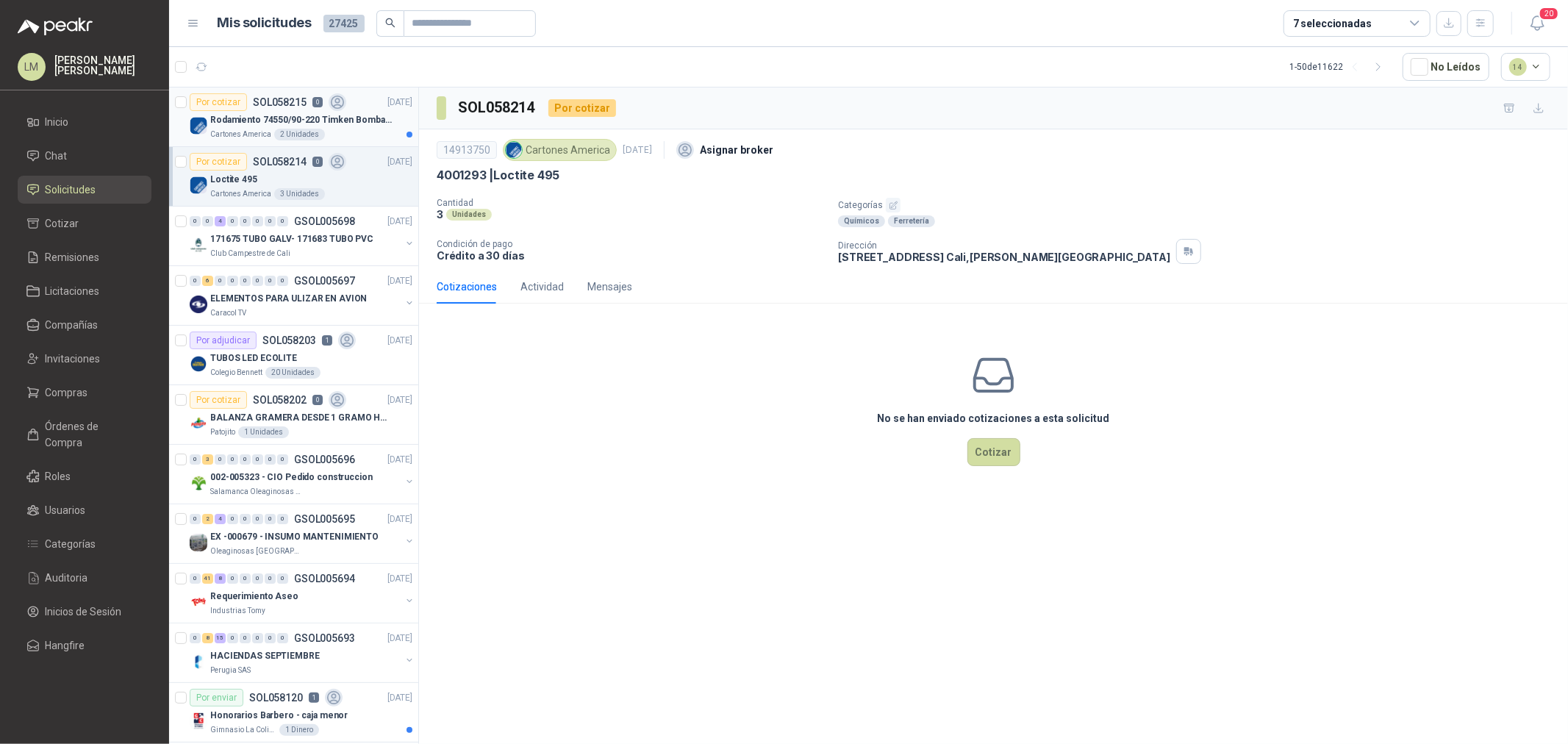
click at [313, 118] on p "Rodamiento 74550/90-220 Timken BombaVG40" at bounding box center [301, 120] width 183 height 14
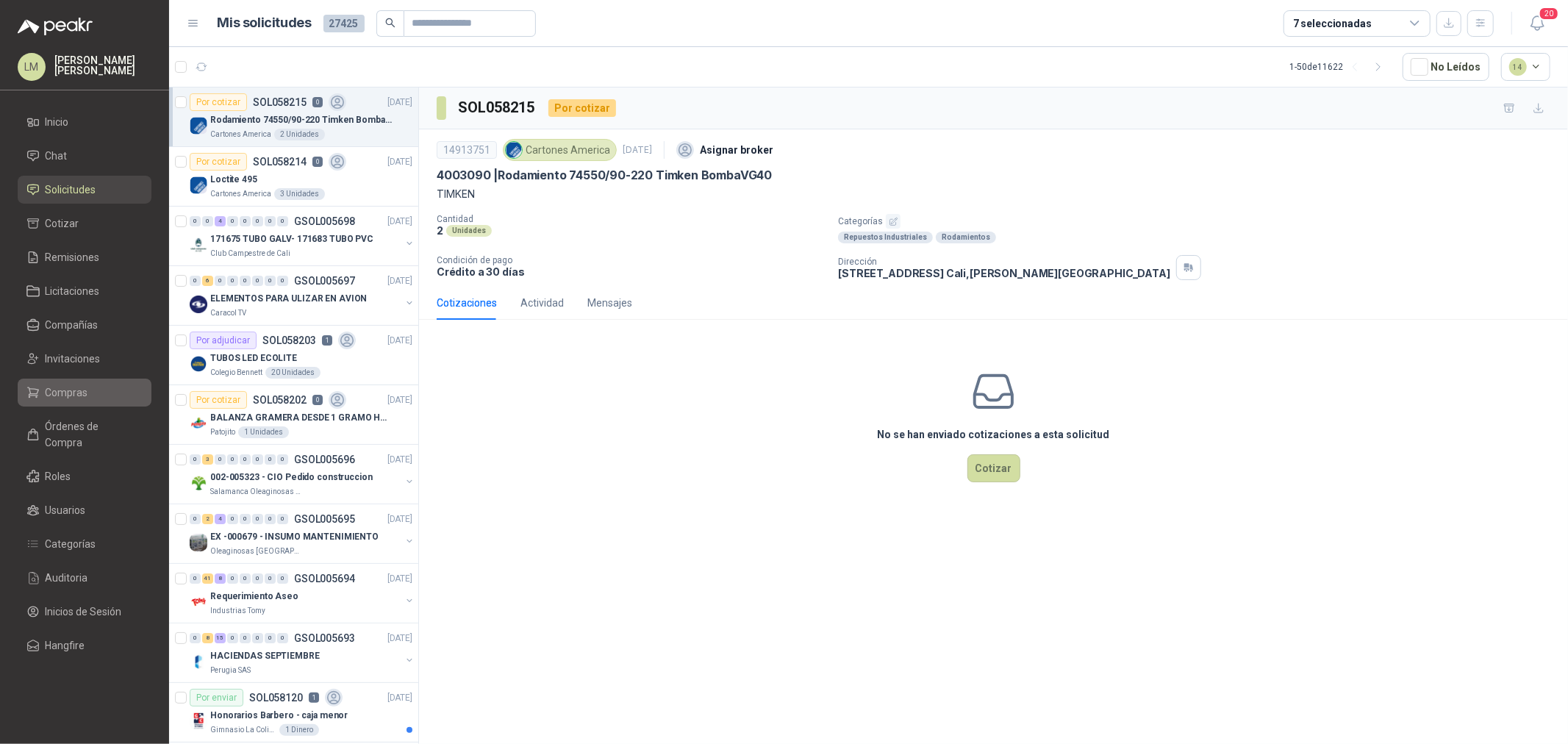
click at [71, 395] on span "Compras" at bounding box center [67, 392] width 42 height 16
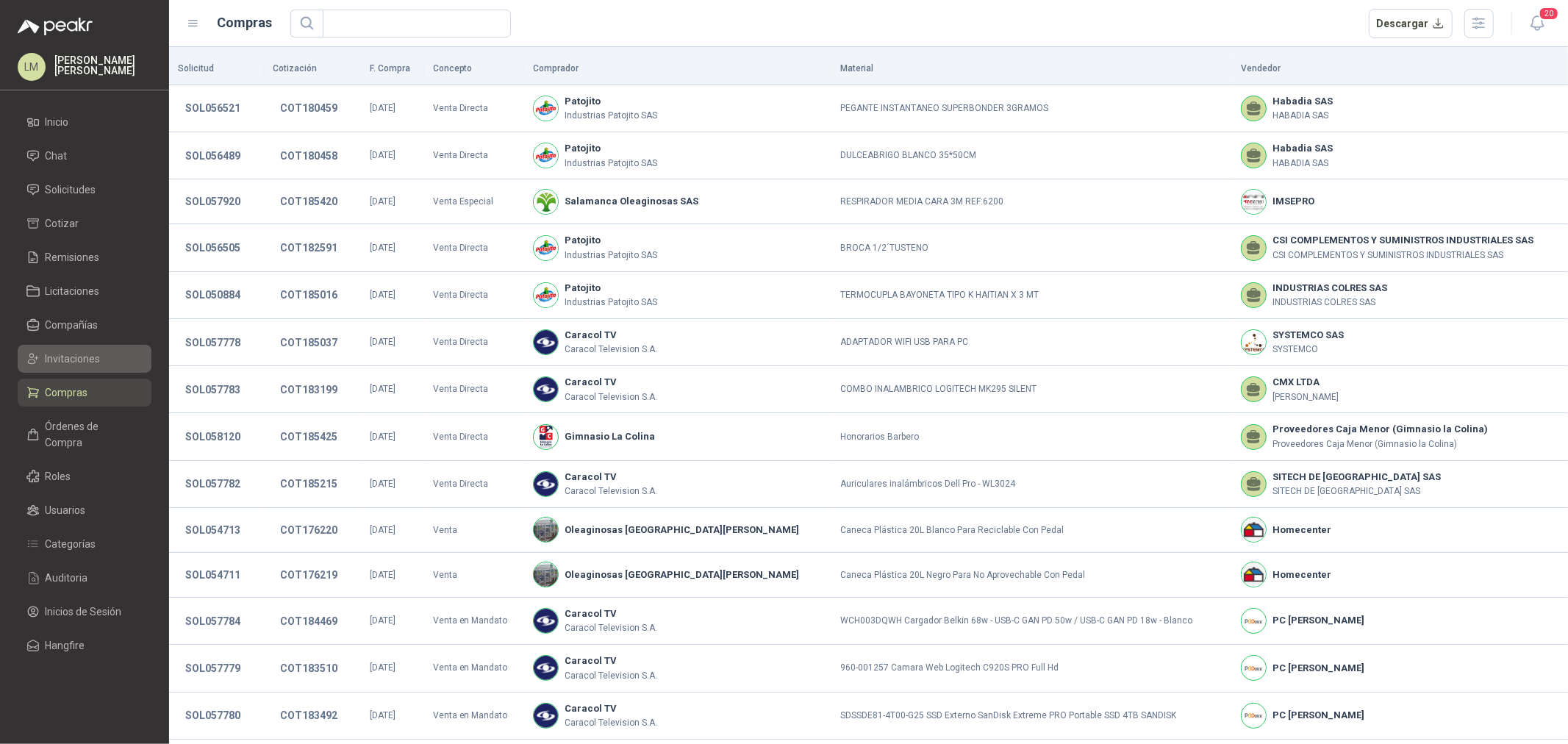
click at [70, 358] on span "Invitaciones" at bounding box center [74, 359] width 56 height 16
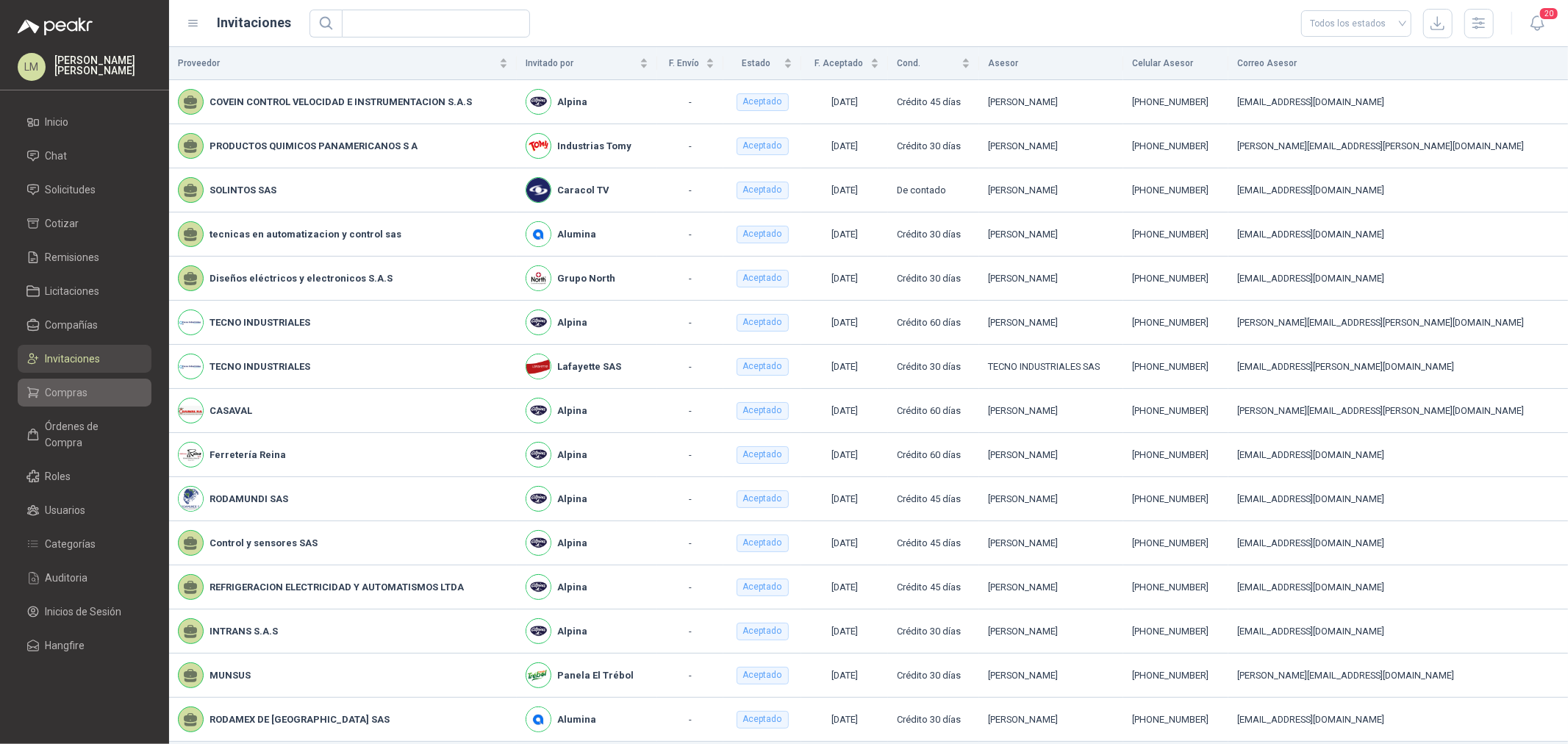
click at [71, 391] on span "Compras" at bounding box center [67, 392] width 42 height 16
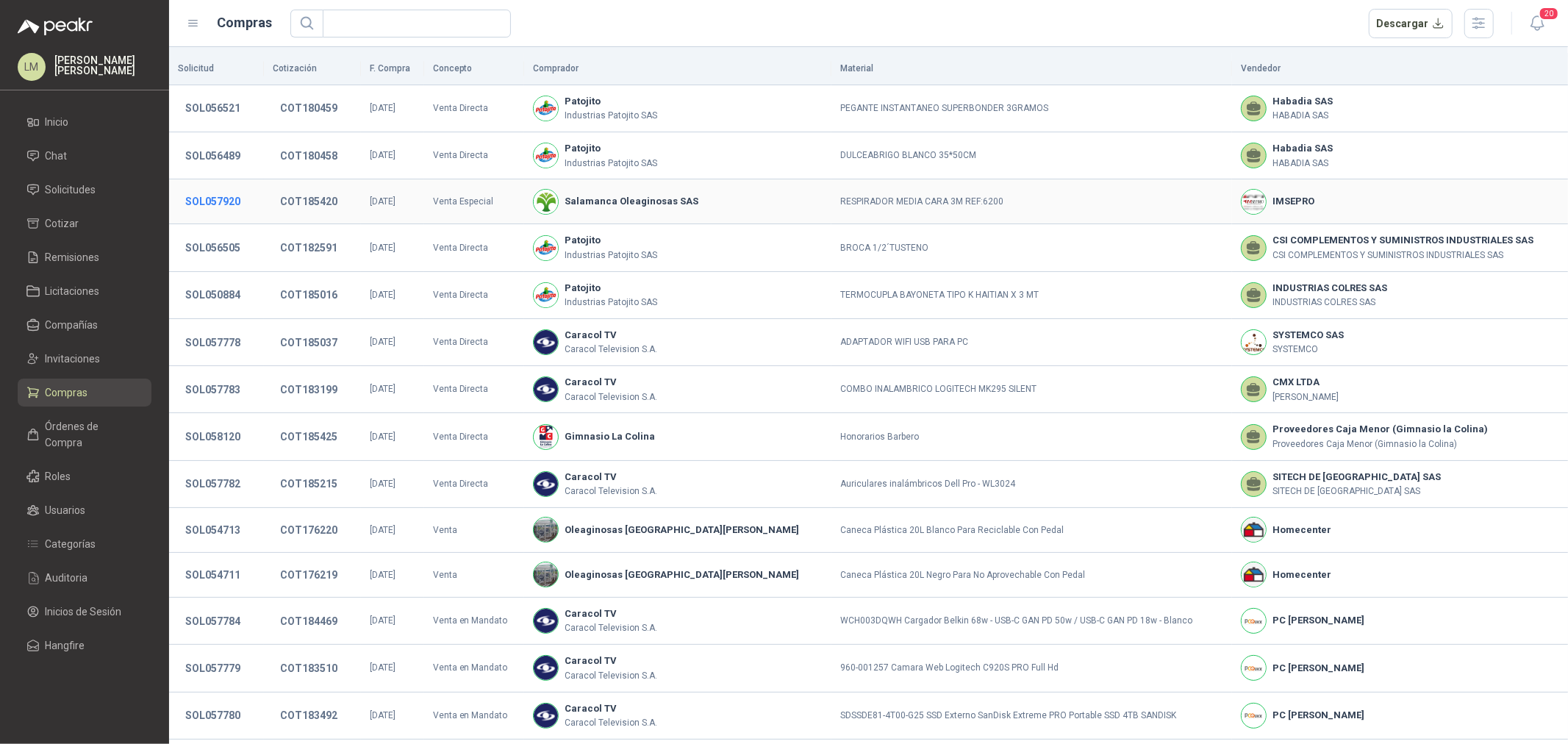
click at [226, 200] on button "SOL057920" at bounding box center [213, 201] width 70 height 27
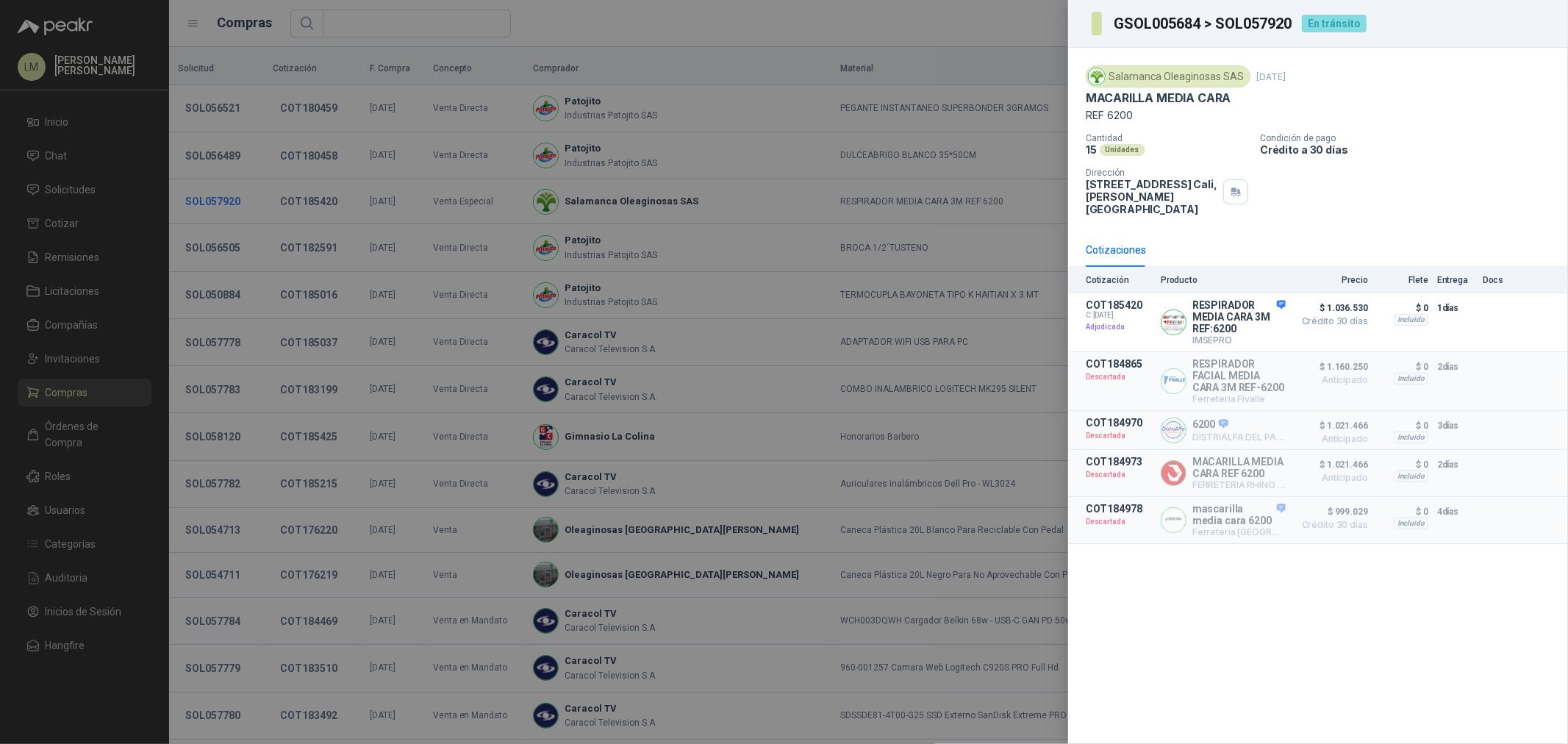
click at [226, 200] on div at bounding box center [784, 372] width 1568 height 744
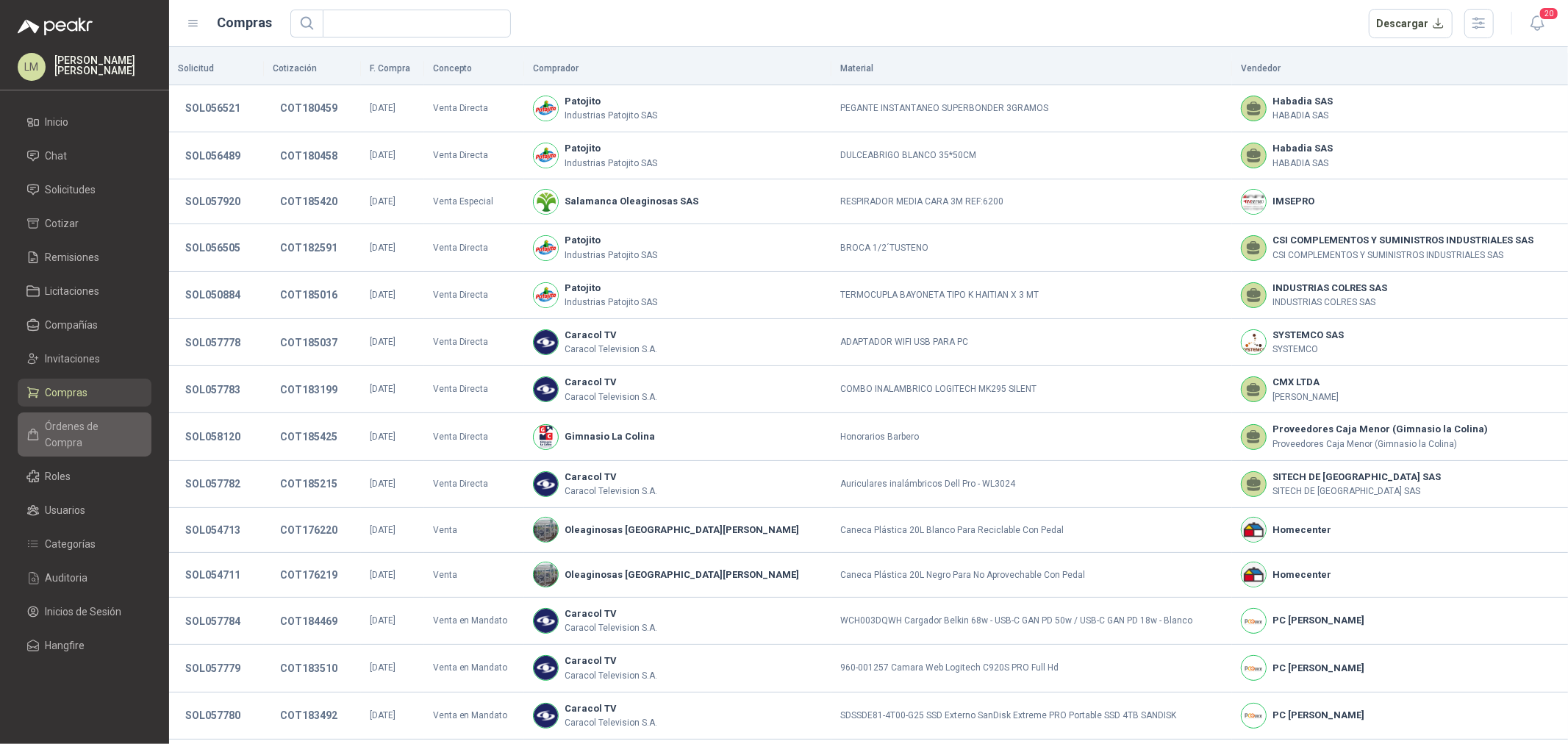
click at [81, 437] on link "Órdenes de Compra" at bounding box center [84, 434] width 134 height 44
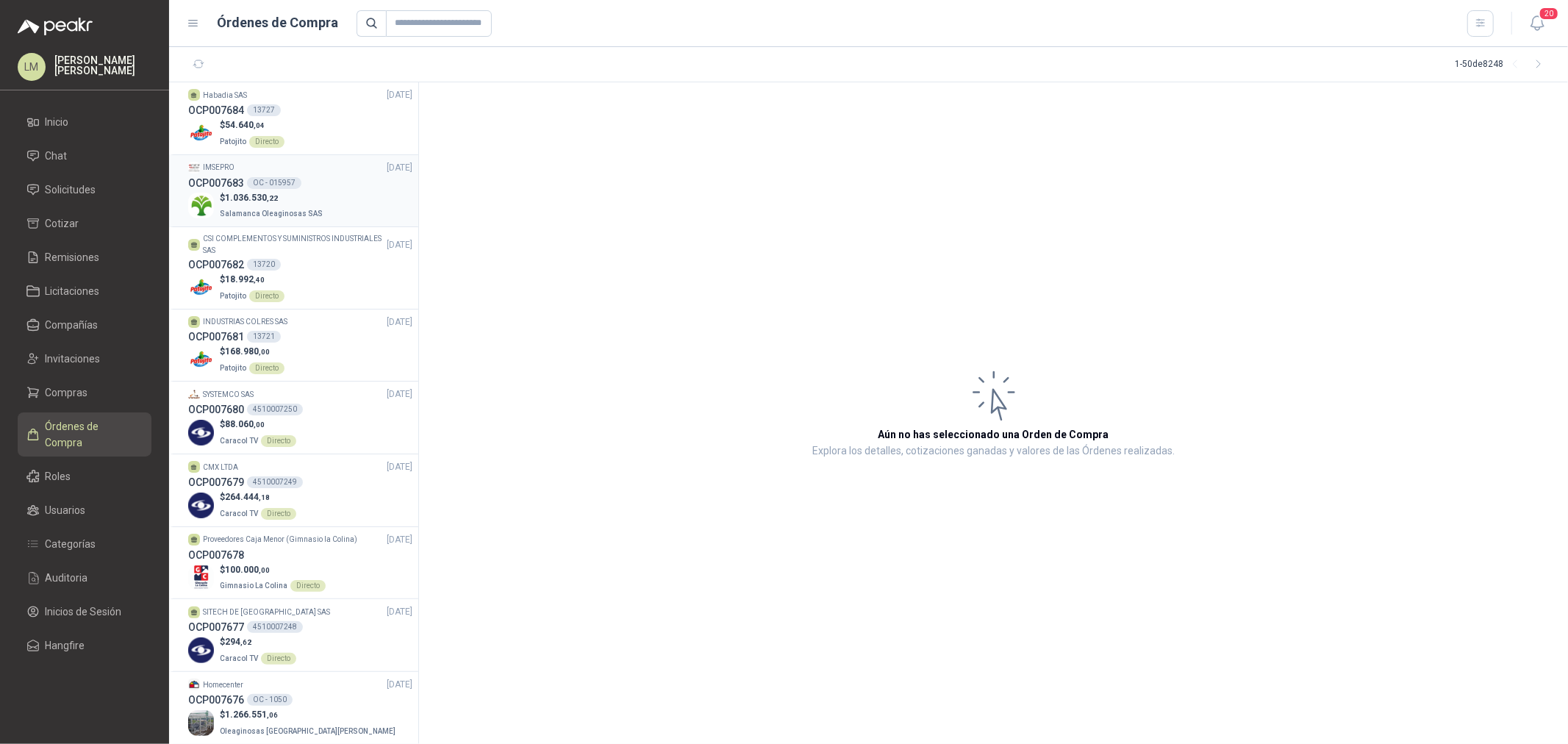
click at [287, 191] on p "$ 1.036.530 ,22" at bounding box center [272, 198] width 105 height 14
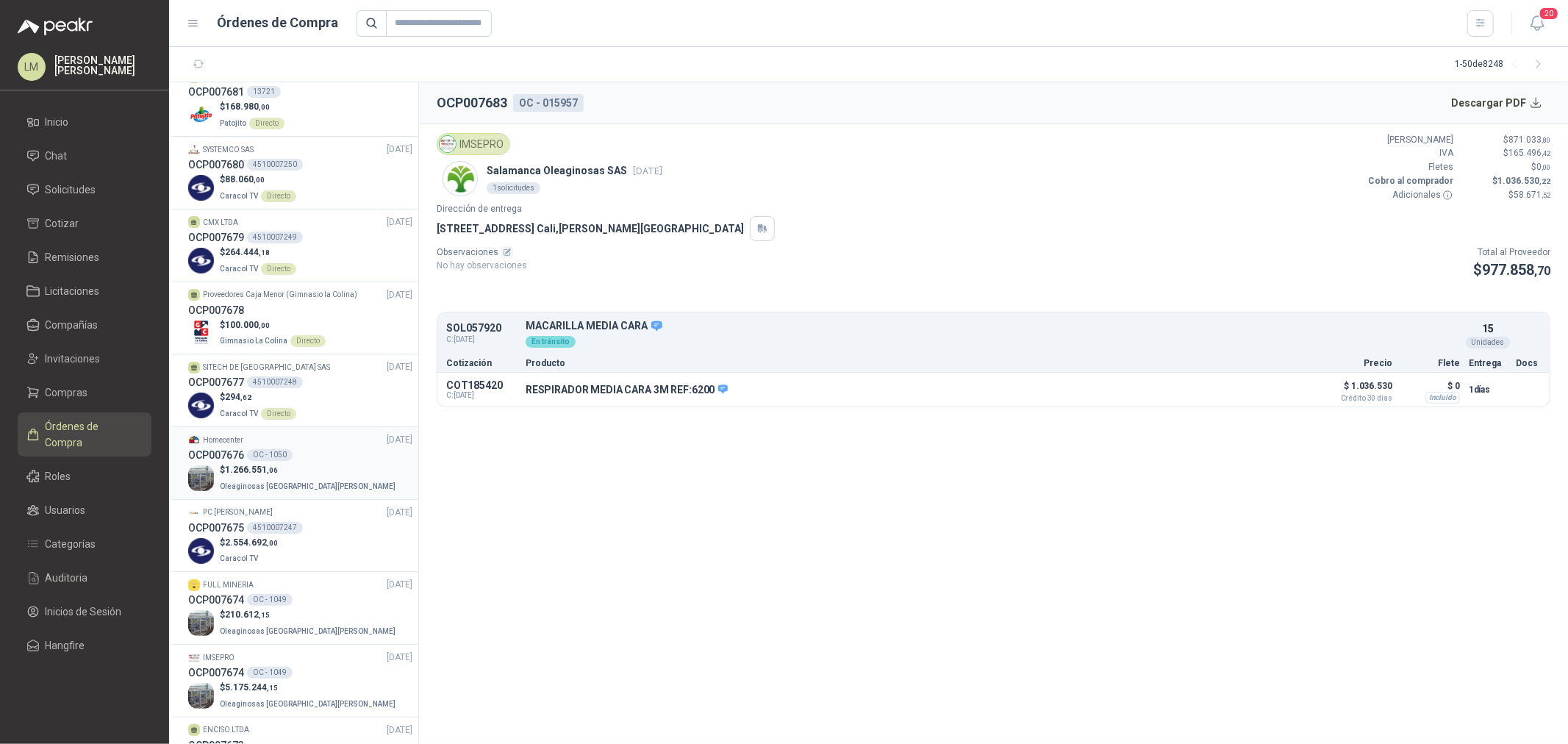
scroll to position [327, 0]
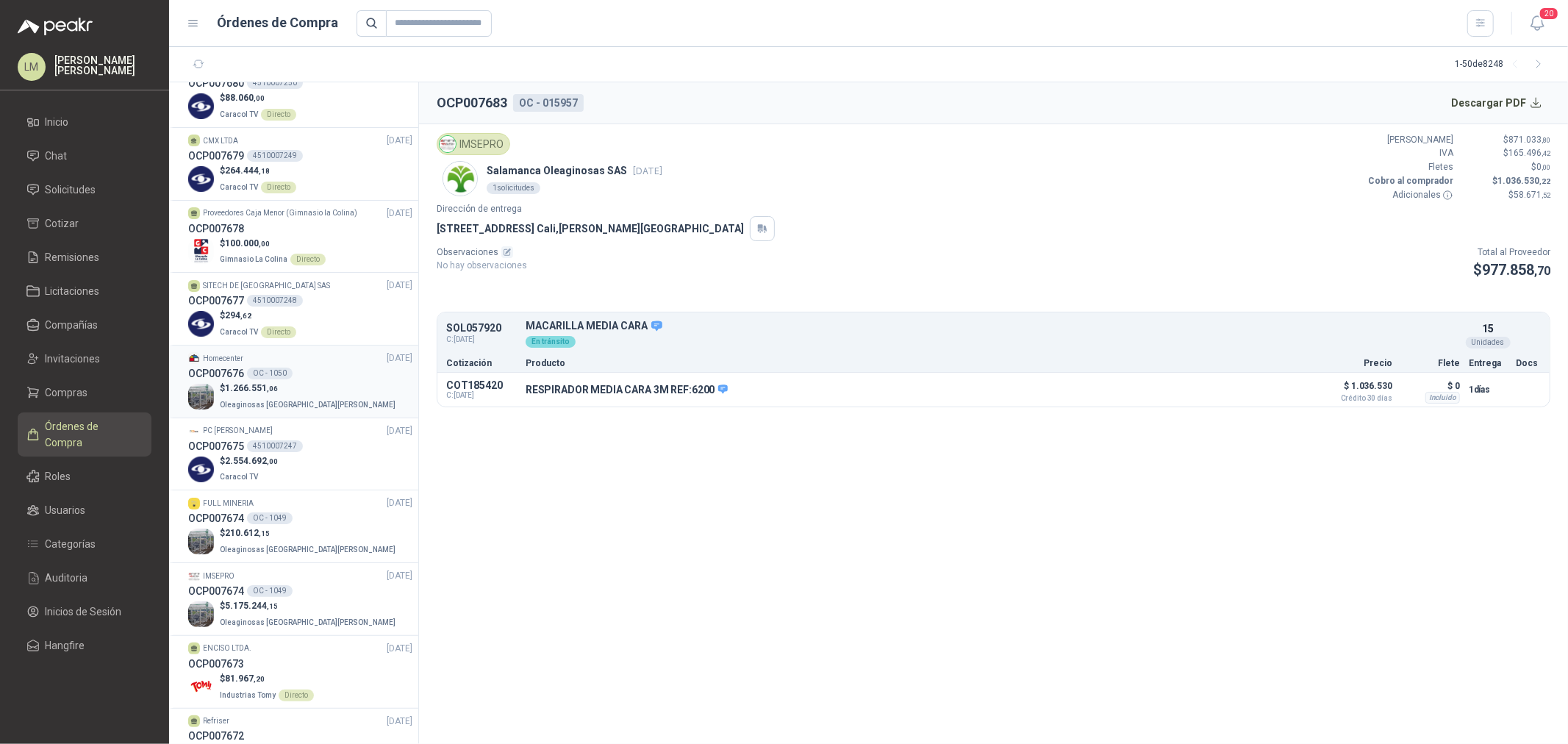
click at [291, 384] on p "$ 1.266.551 ,06" at bounding box center [309, 388] width 178 height 14
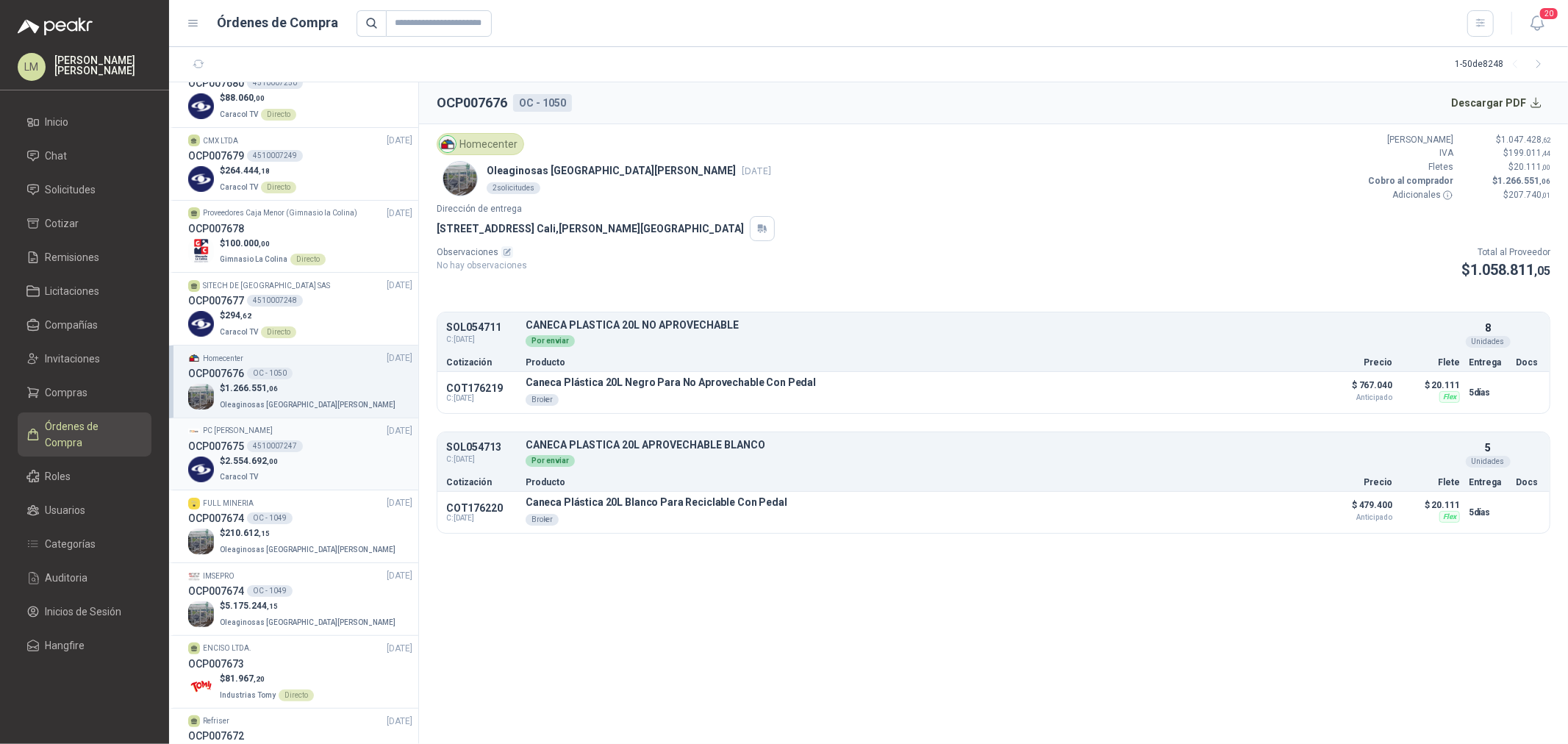
click at [279, 458] on div "$ 2.554.692 ,00 Caracol TV" at bounding box center [300, 469] width 224 height 30
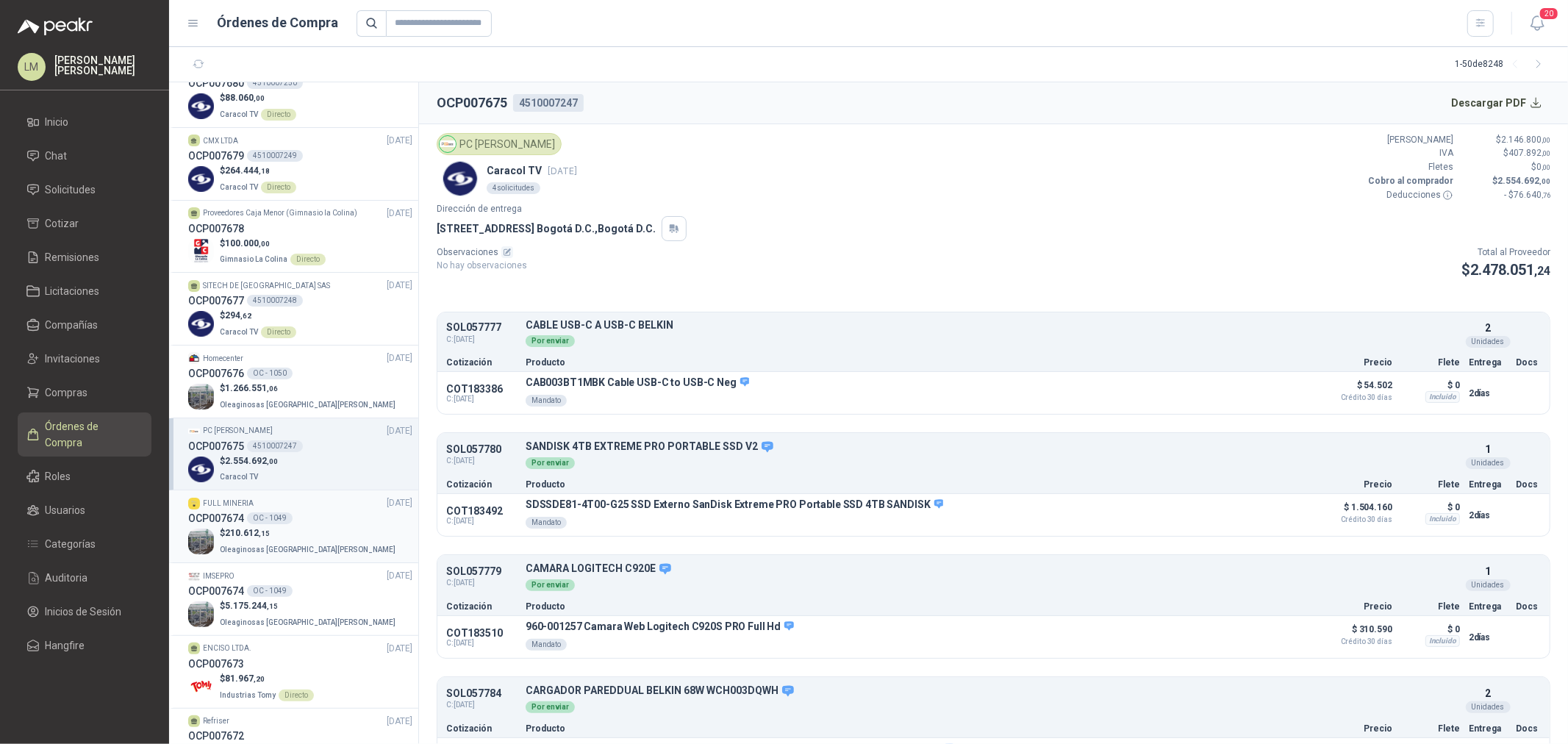
click at [290, 526] on p "$ 210.612 ,15" at bounding box center [309, 533] width 178 height 14
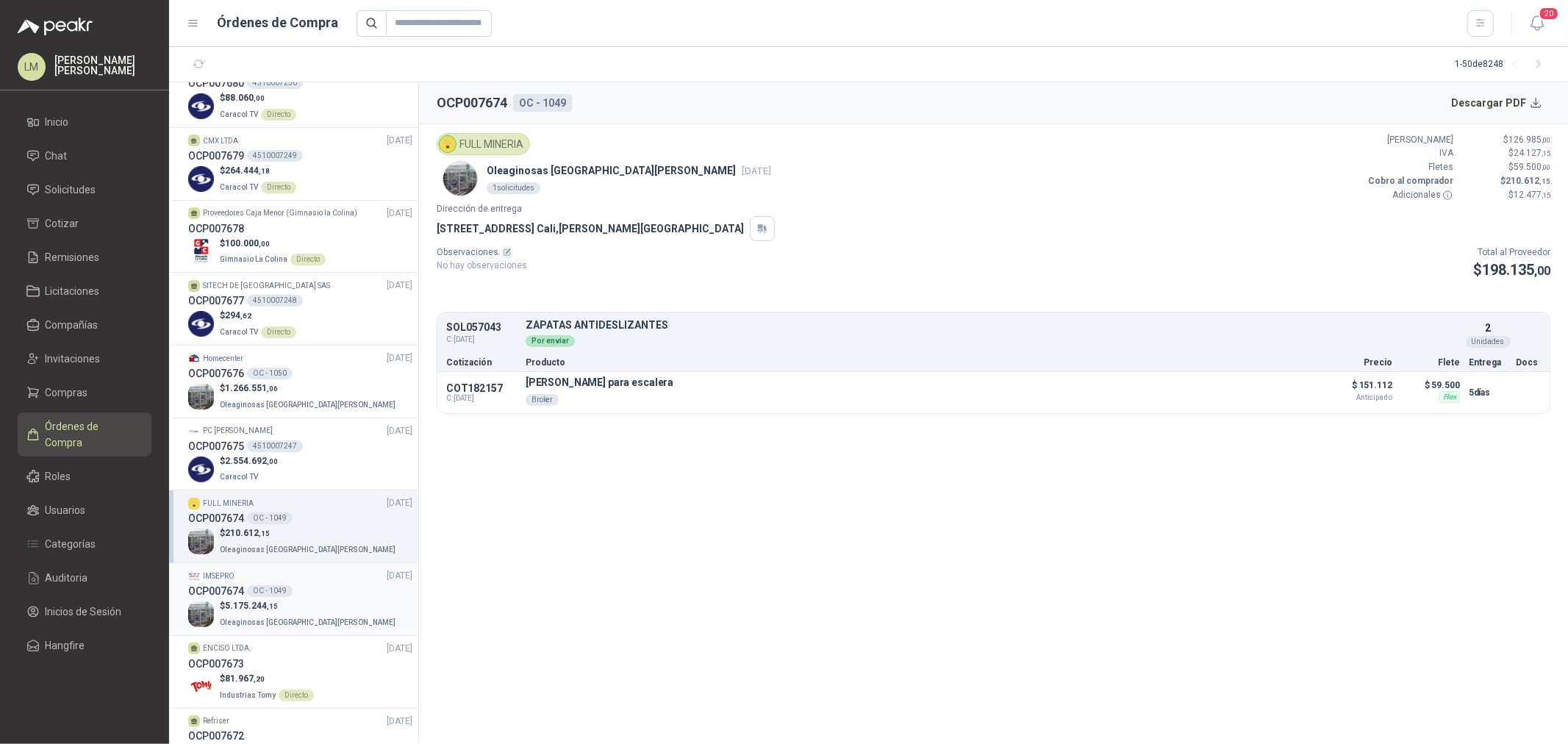
click at [283, 592] on div "OC - 1049" at bounding box center [270, 592] width 46 height 12
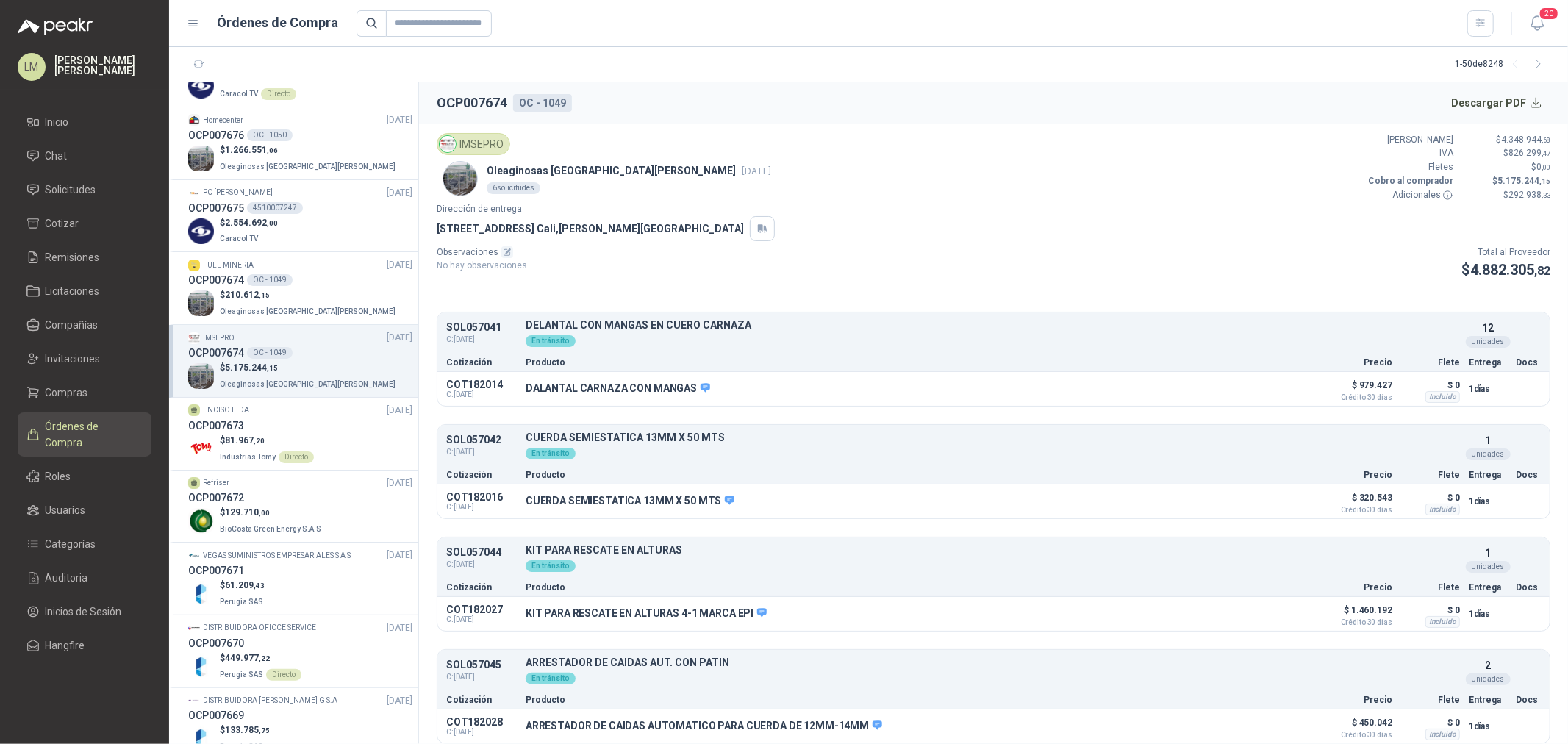
scroll to position [653, 0]
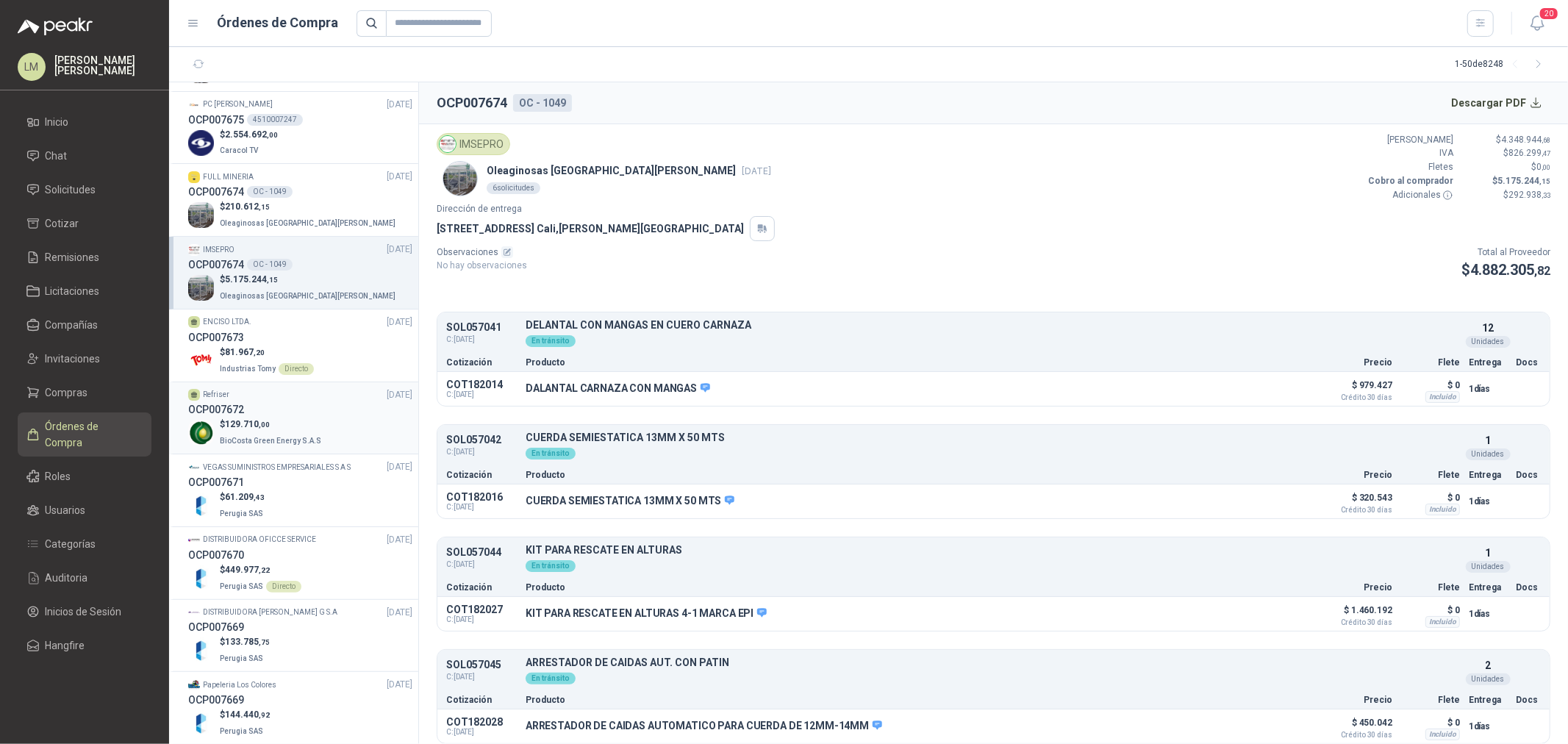
click at [278, 419] on p "$ 129.710 ,00" at bounding box center [271, 425] width 104 height 14
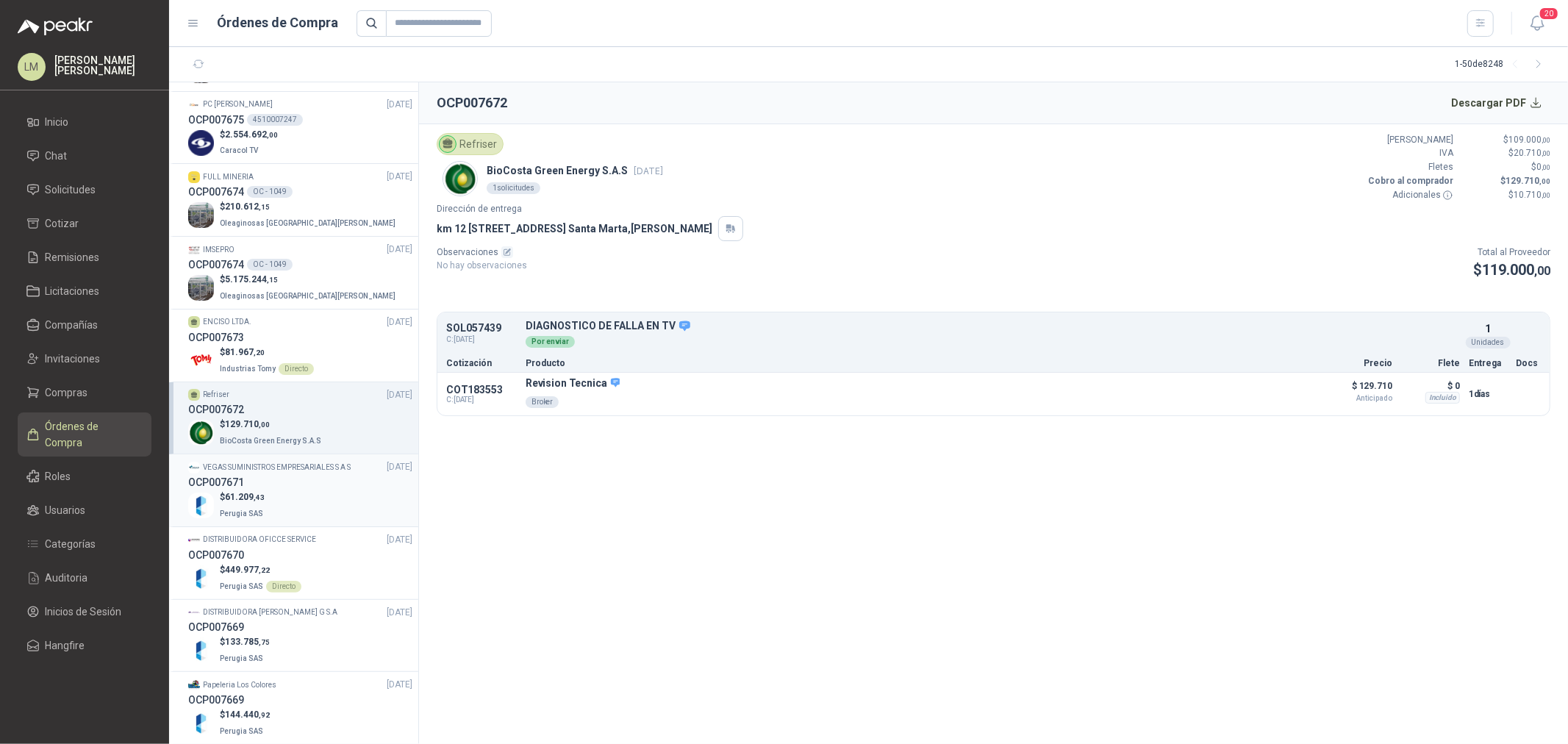
click at [288, 497] on div "$ 61.209 ,43 Perugia SAS" at bounding box center [300, 505] width 224 height 30
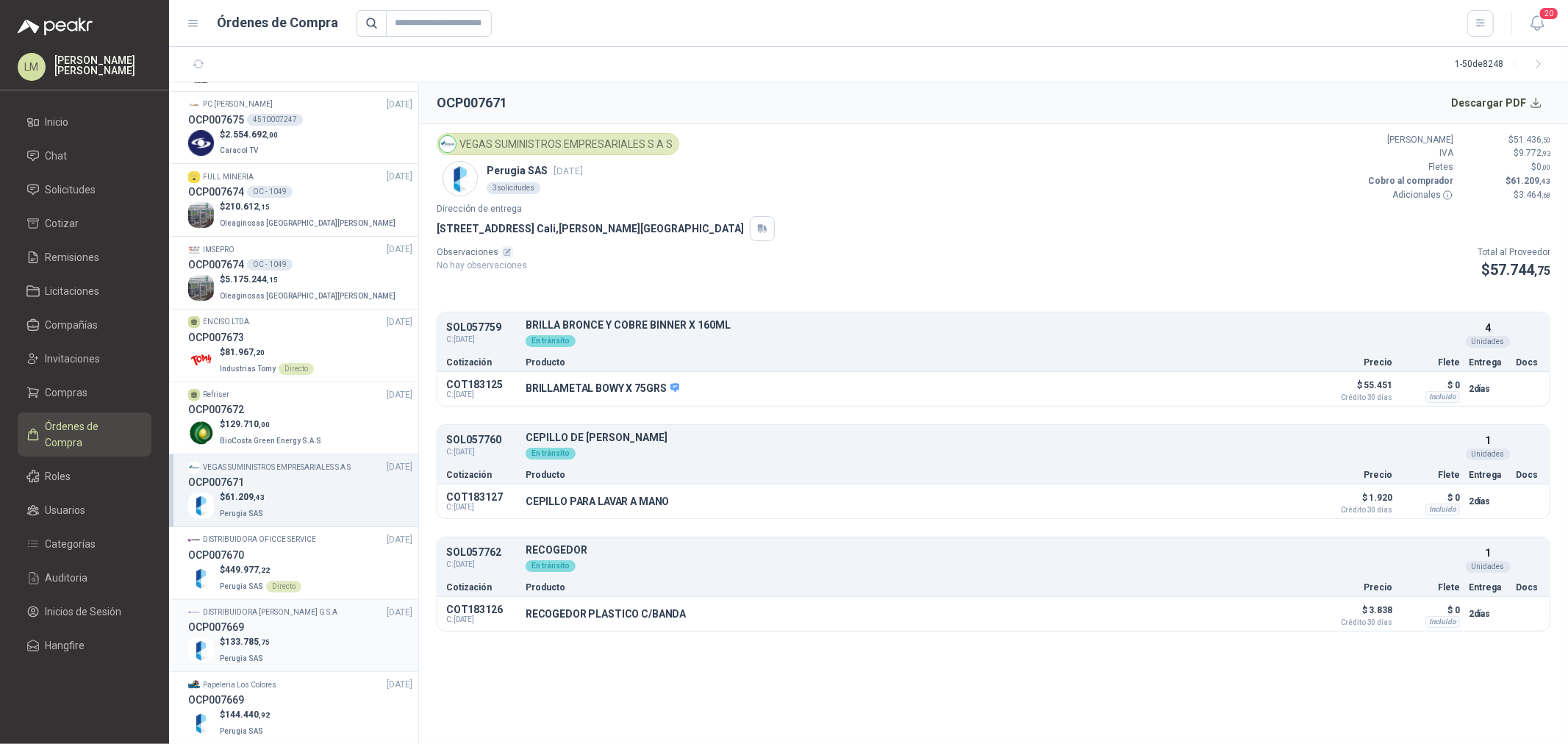
click at [298, 645] on div "$ 133.785 ,75 Perugia SAS" at bounding box center [300, 650] width 224 height 30
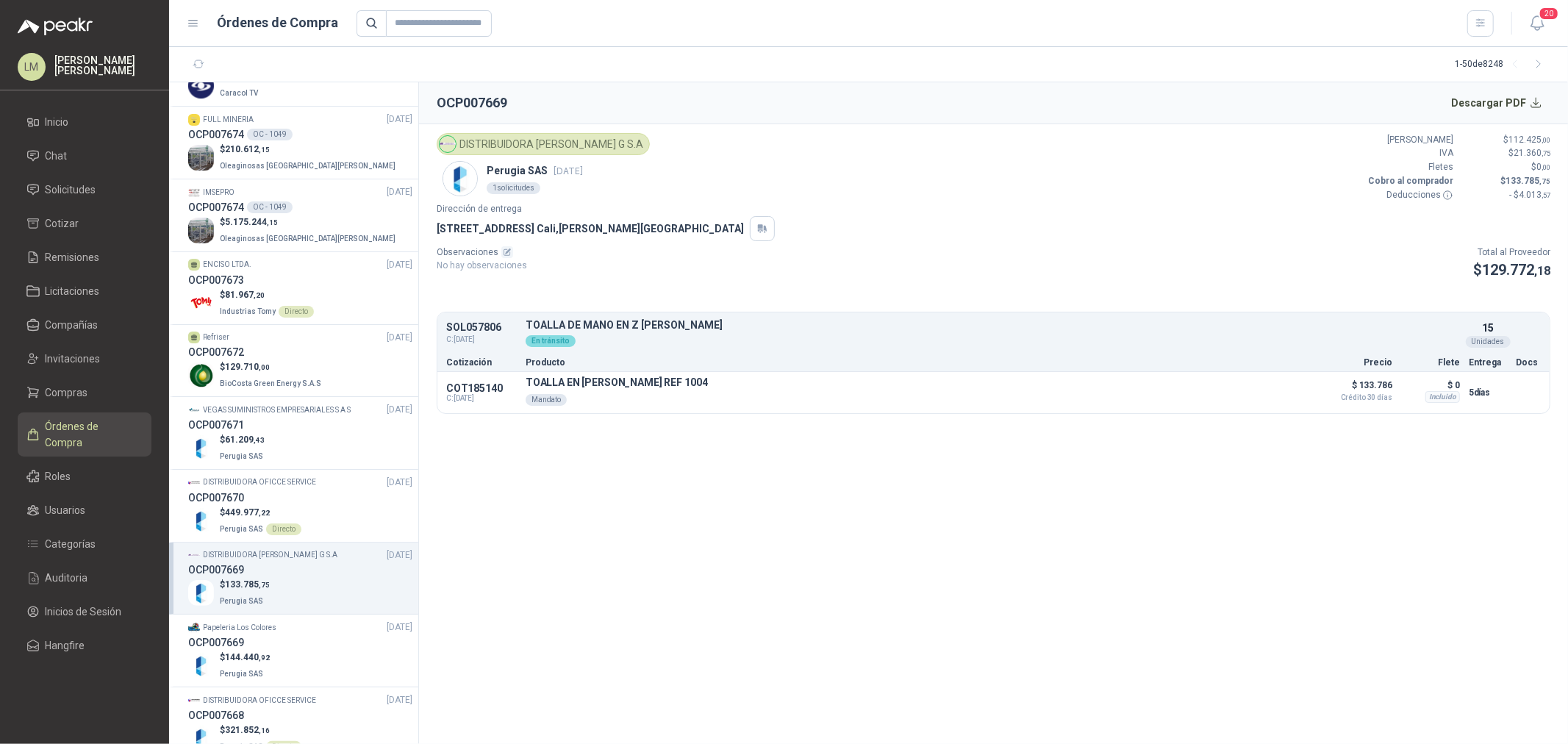
scroll to position [735, 0]
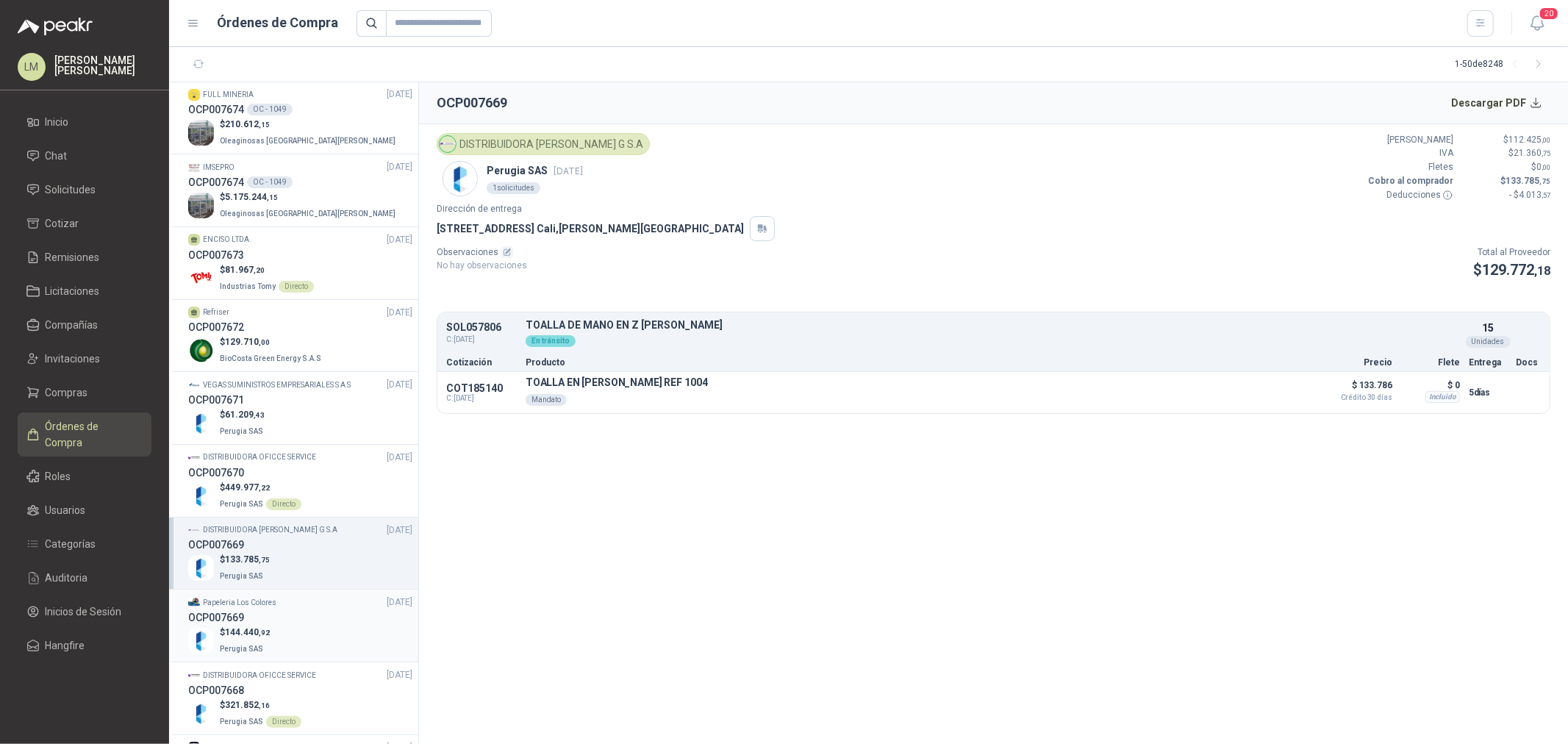
click at [301, 619] on div "OCP007669" at bounding box center [300, 617] width 224 height 16
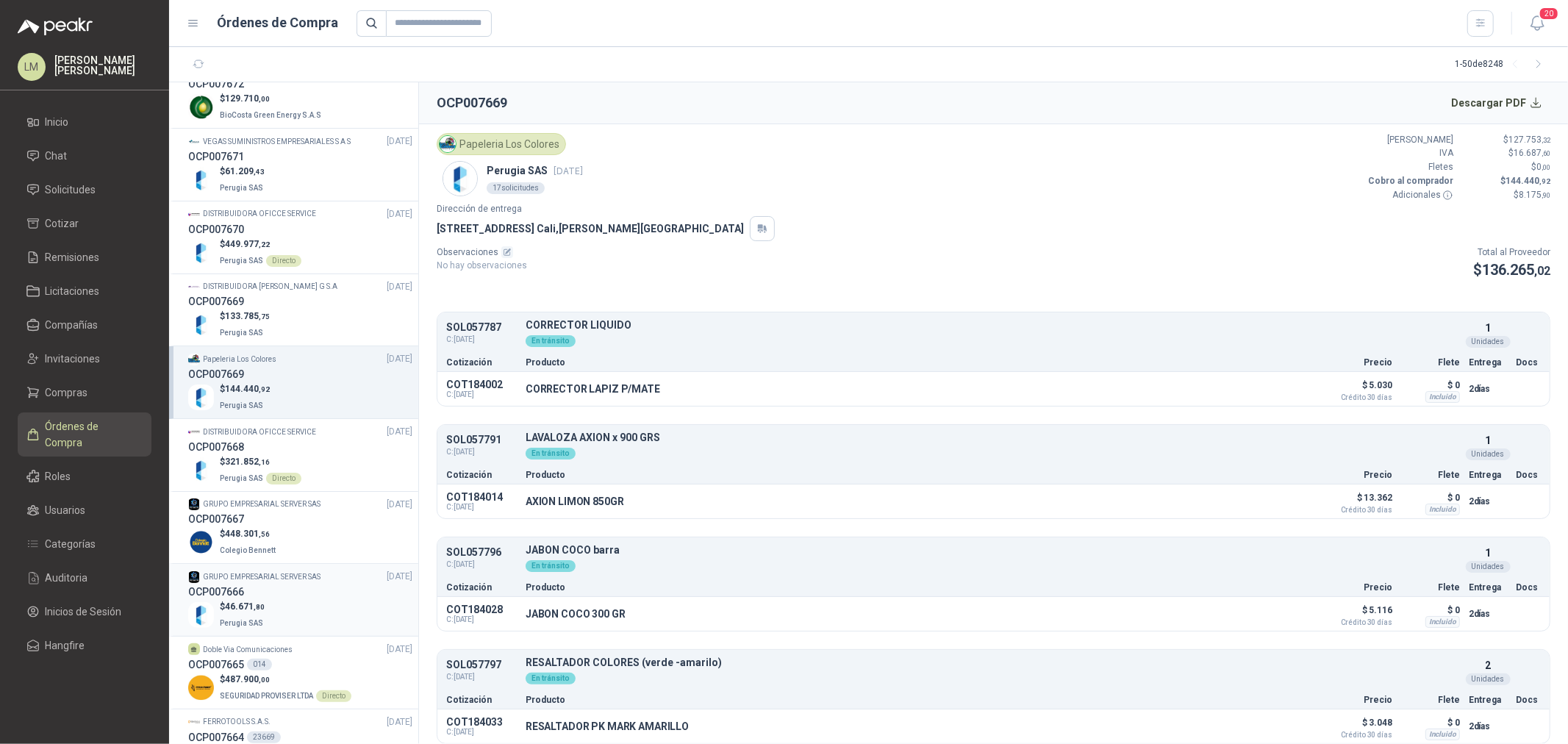
scroll to position [980, 0]
click at [294, 510] on div "OCP007667" at bounding box center [300, 518] width 224 height 16
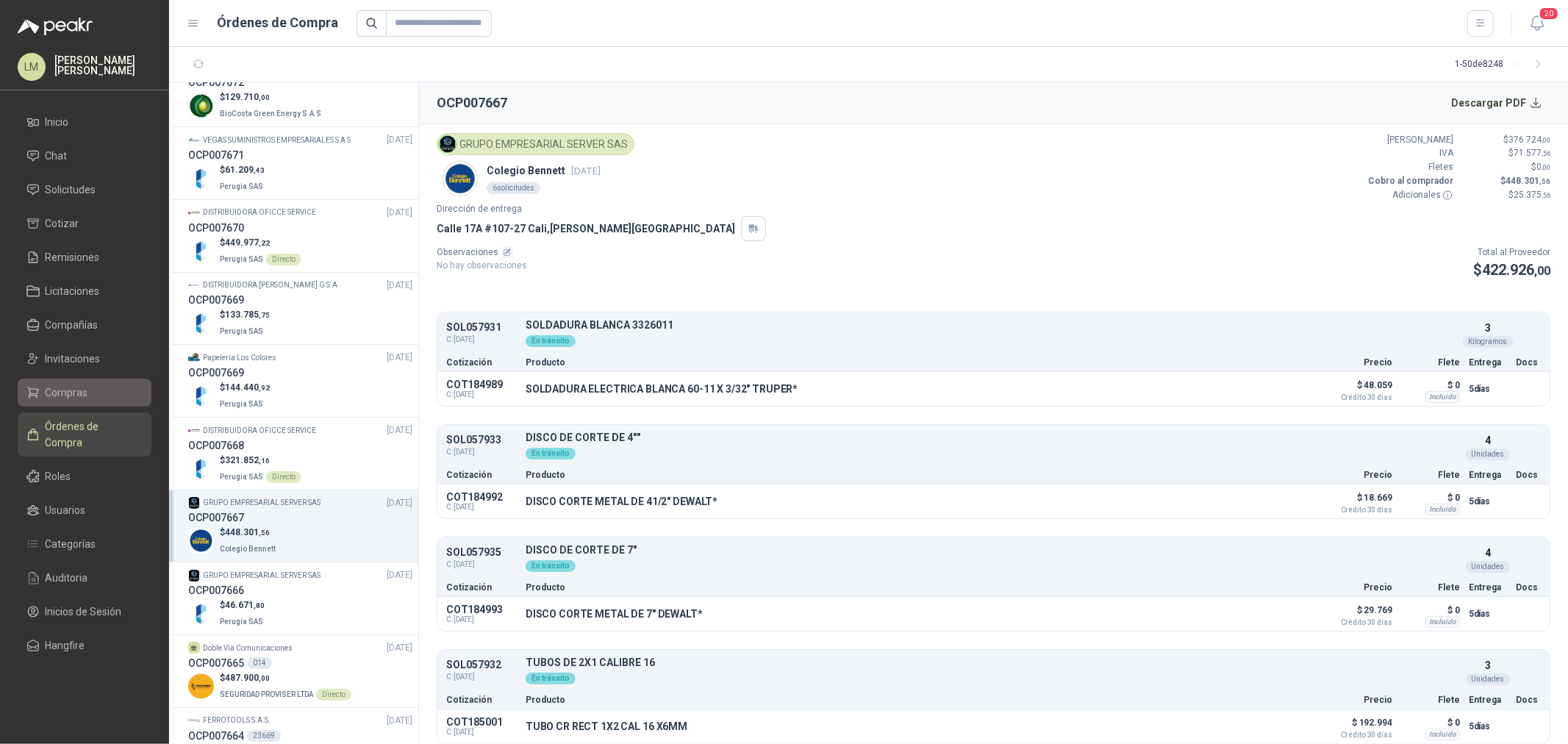
click at [52, 392] on span "Compras" at bounding box center [67, 392] width 42 height 16
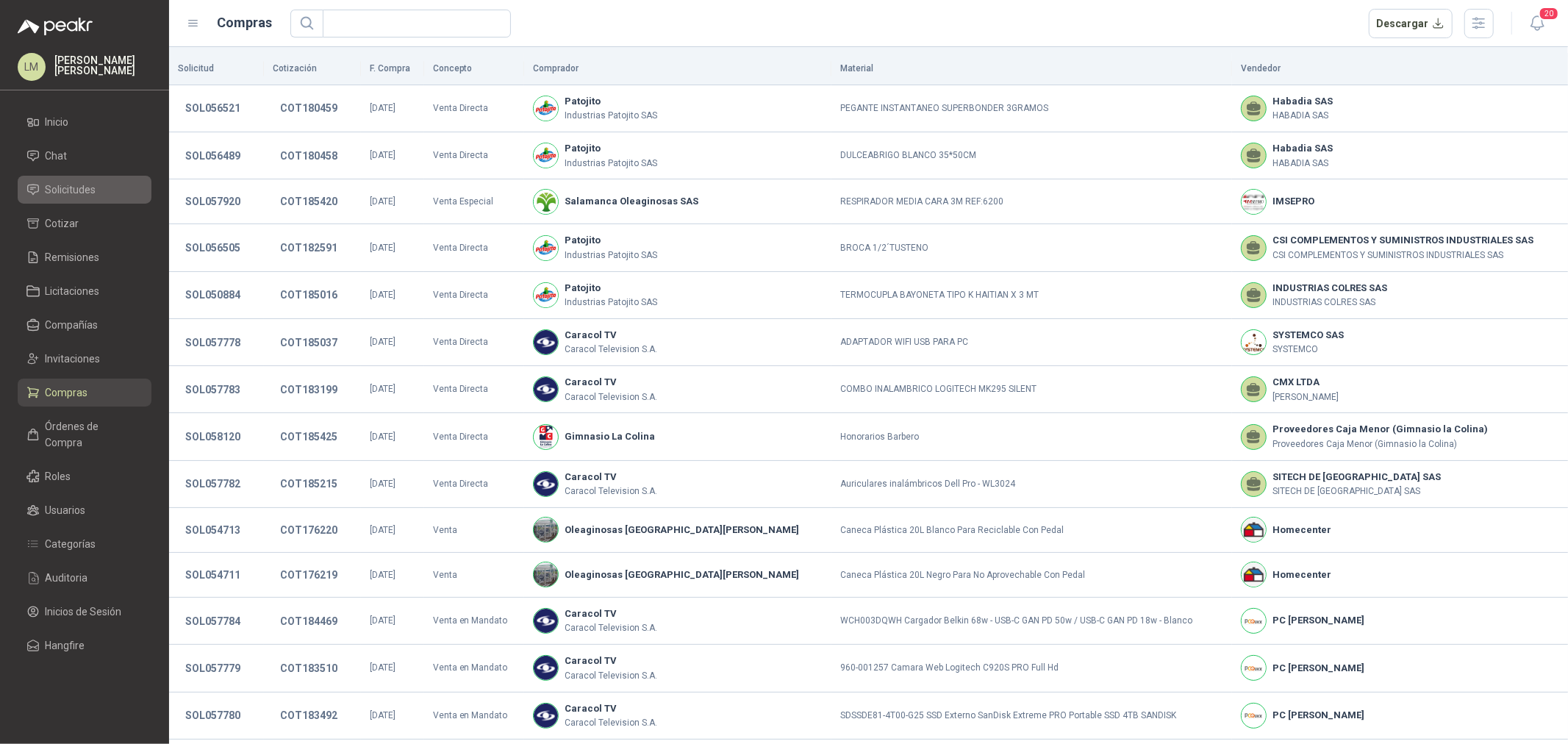
click at [68, 181] on span "Solicitudes" at bounding box center [71, 189] width 51 height 16
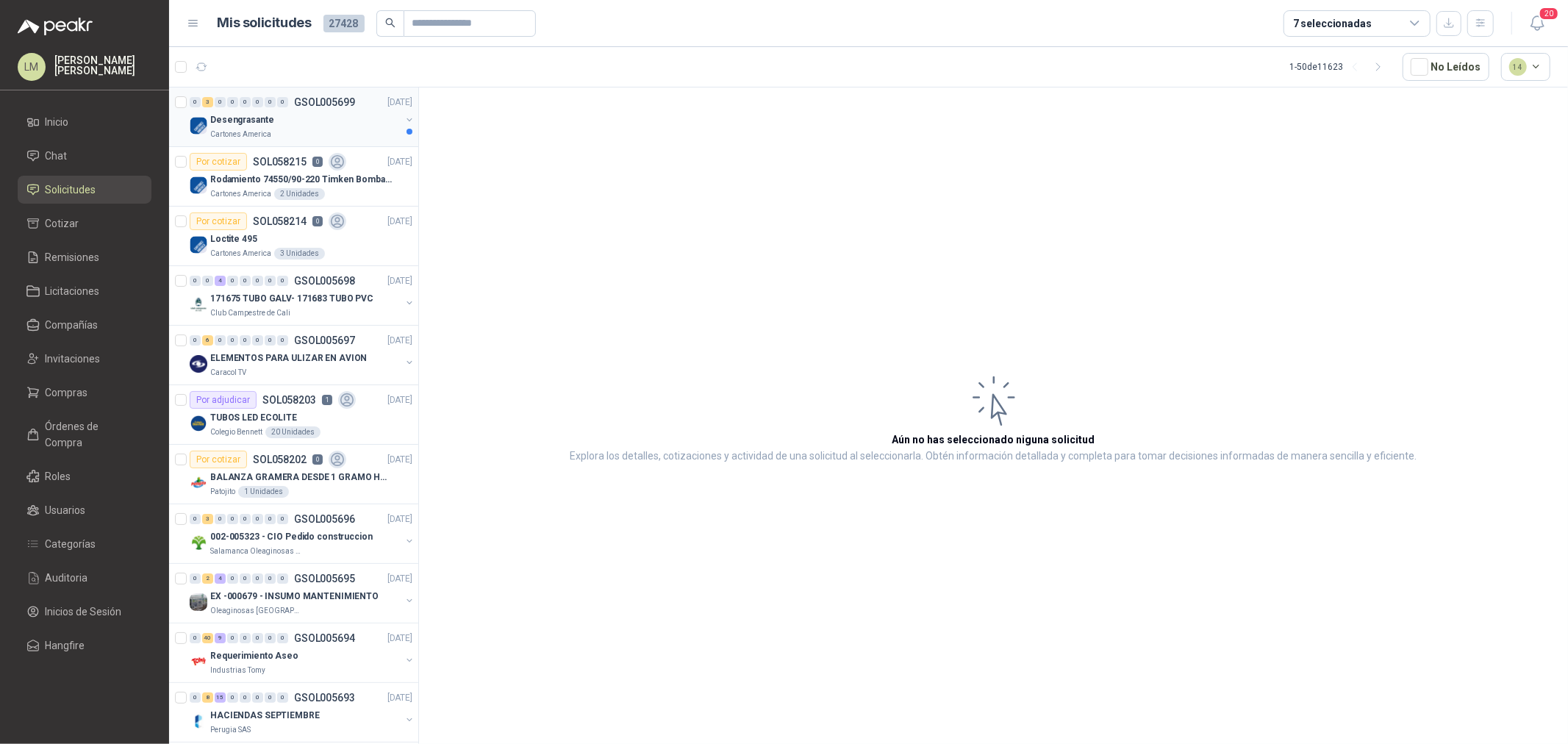
click at [404, 121] on button "button" at bounding box center [409, 120] width 12 height 12
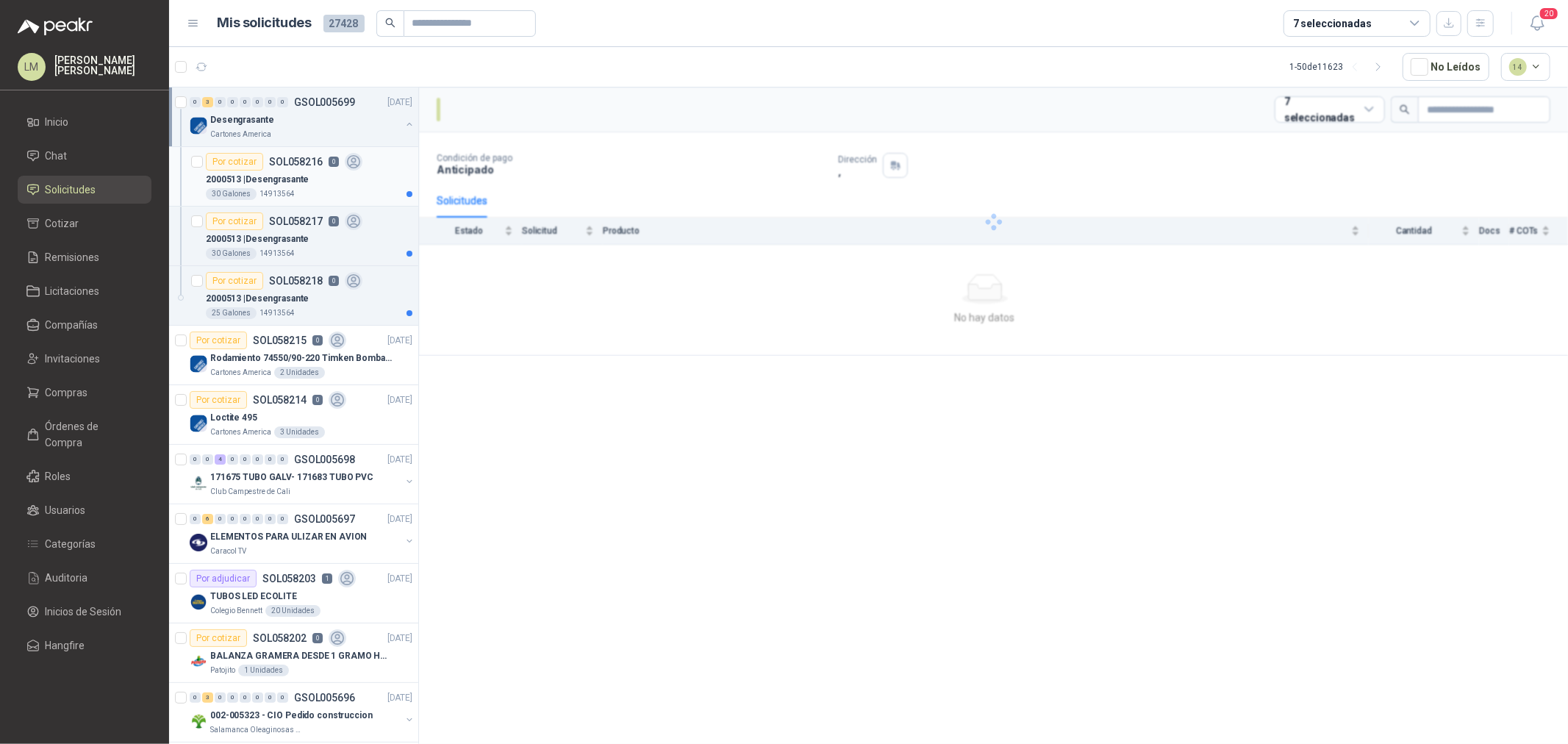
click at [219, 185] on p "2000513 | Desengrasante" at bounding box center [257, 179] width 103 height 14
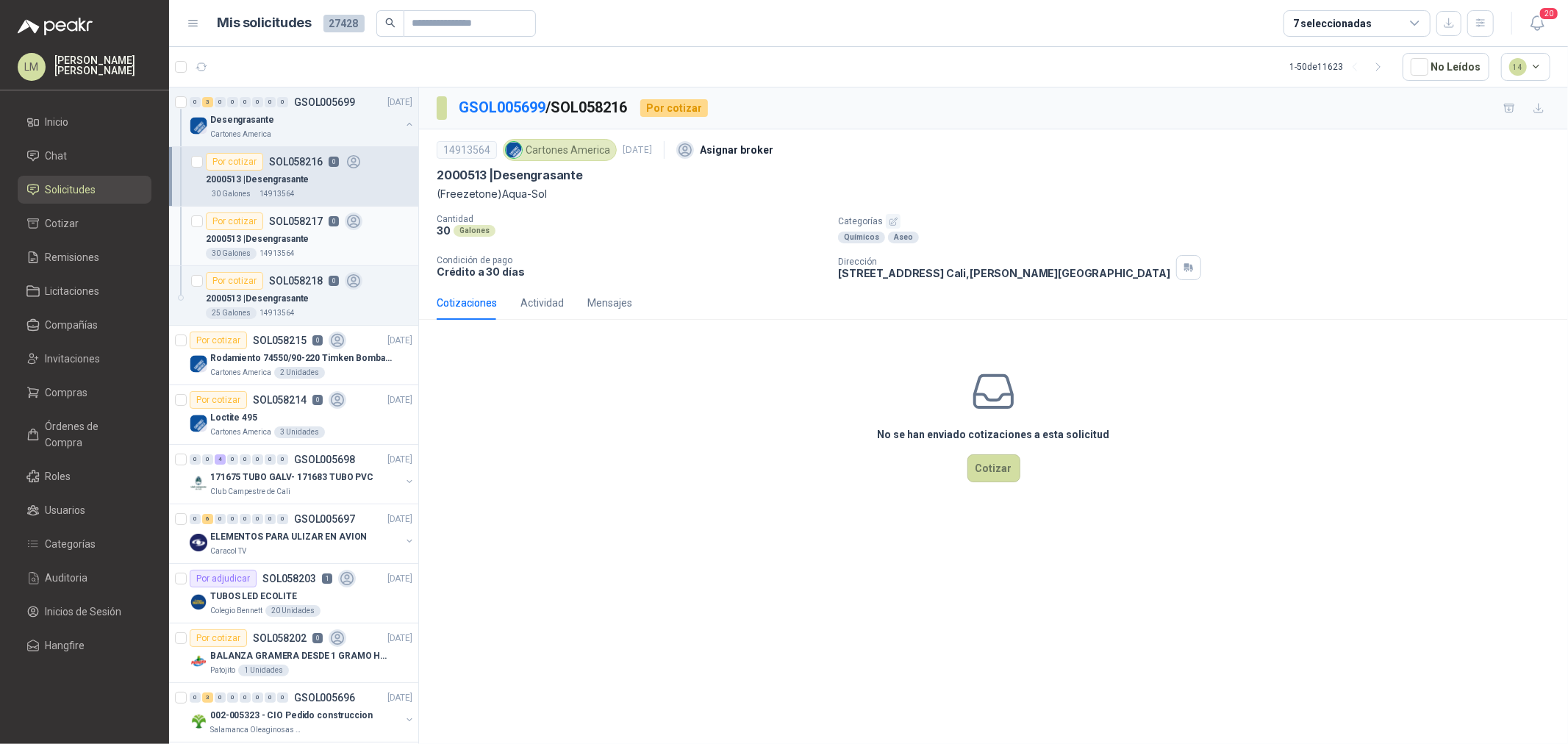
click at [281, 235] on p "2000513 | Desengrasante" at bounding box center [257, 239] width 103 height 14
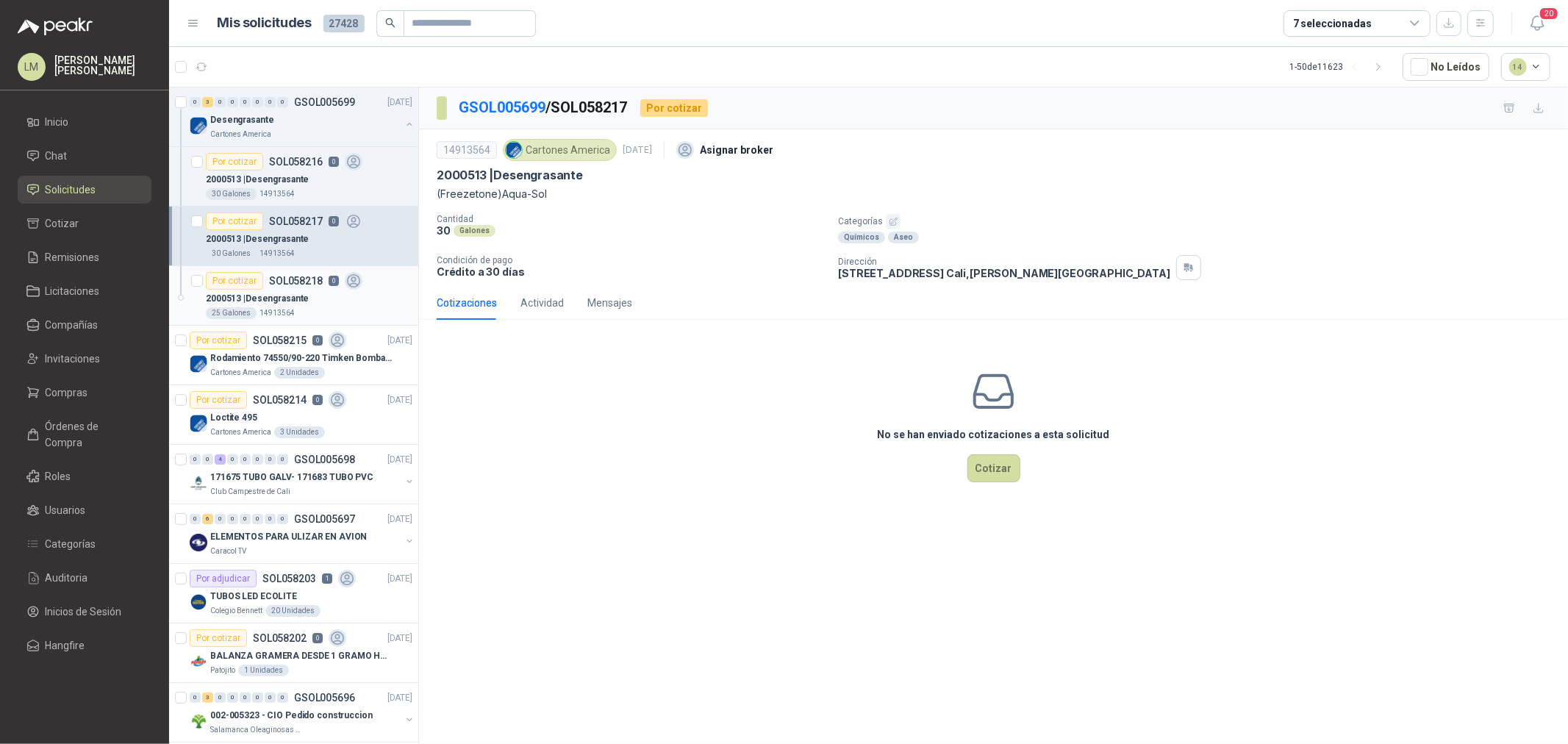
click at [283, 289] on div "Por cotizar SOL058218 0" at bounding box center [284, 281] width 156 height 17
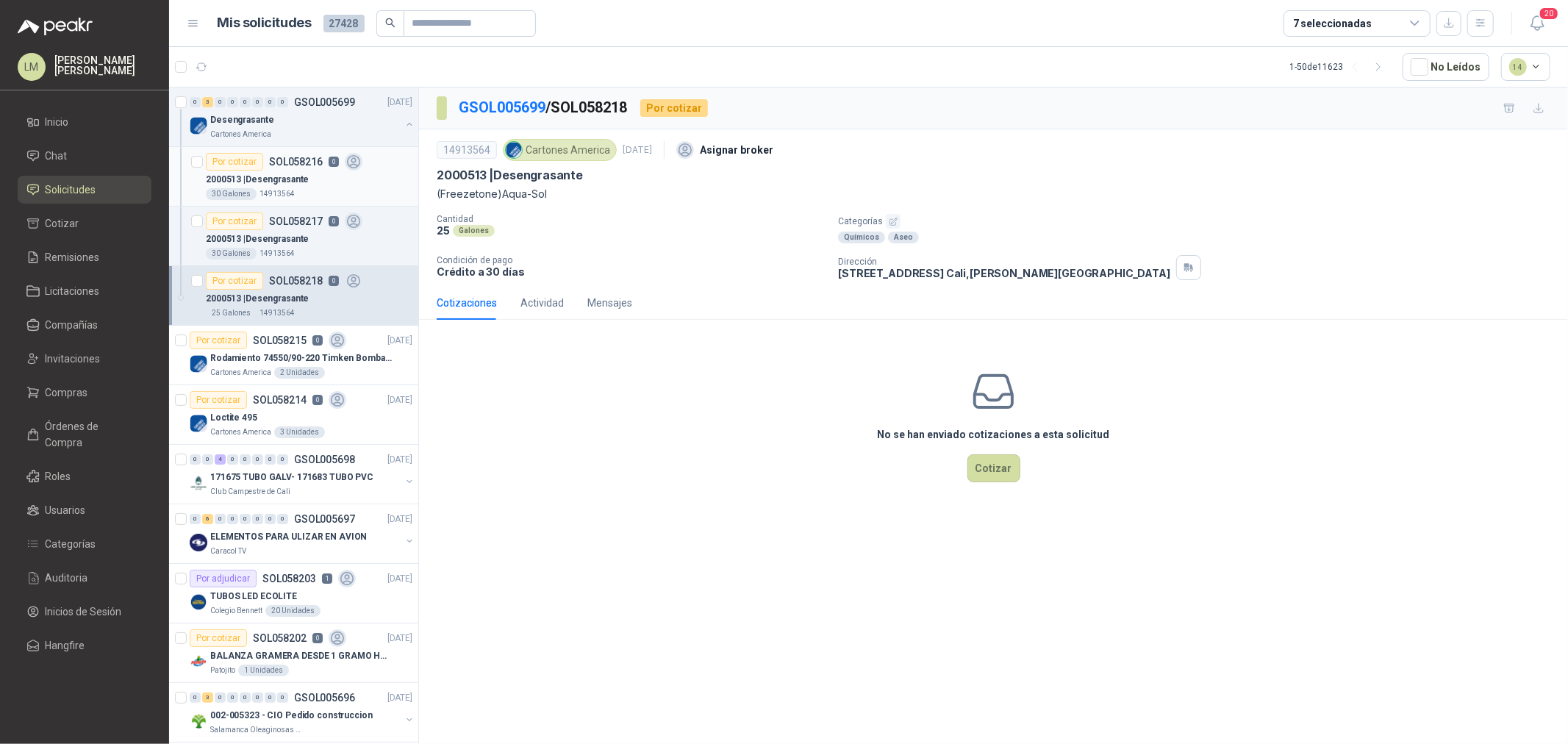
click at [267, 182] on p "2000513 | Desengrasante" at bounding box center [257, 179] width 103 height 14
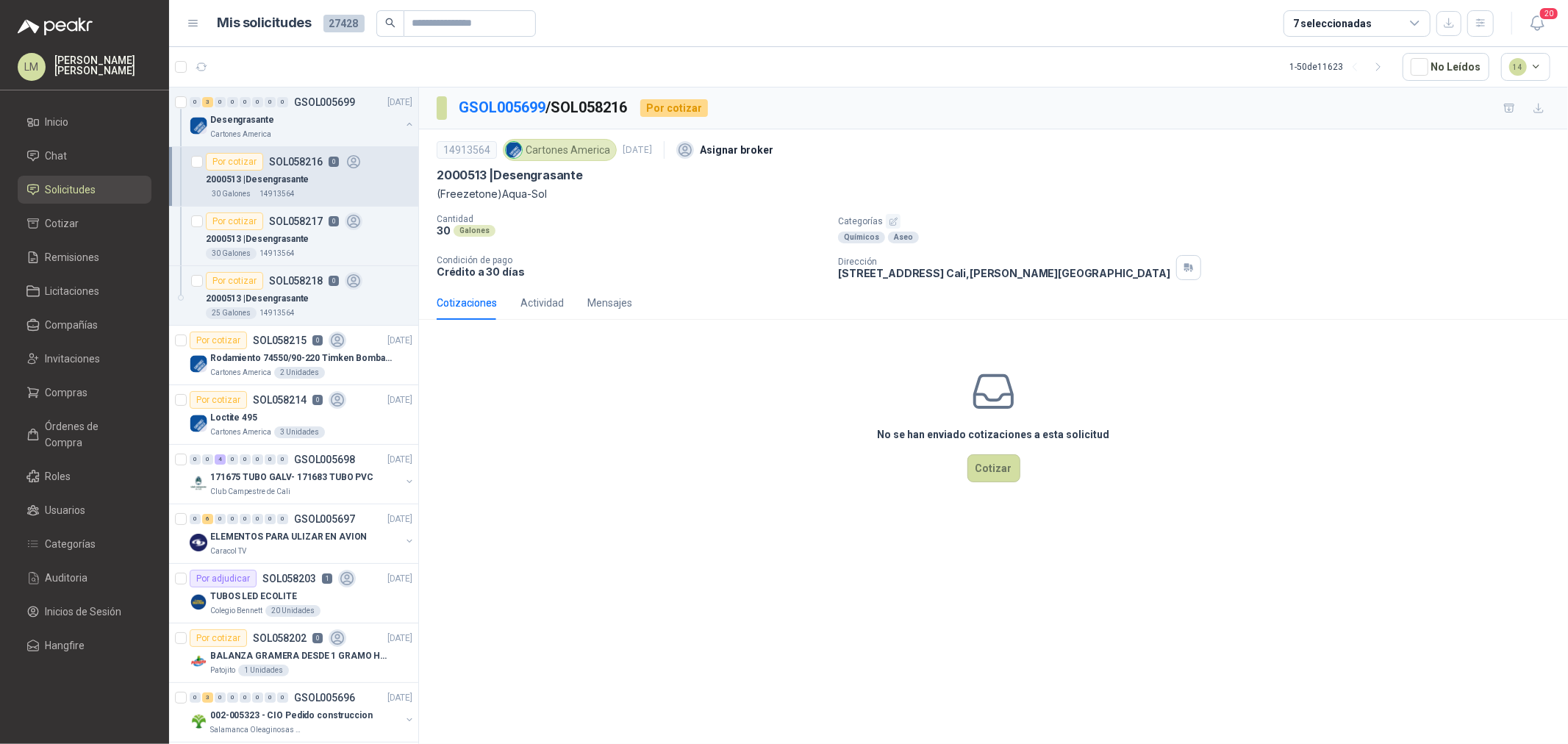
click at [894, 220] on icon "button" at bounding box center [893, 221] width 8 height 8
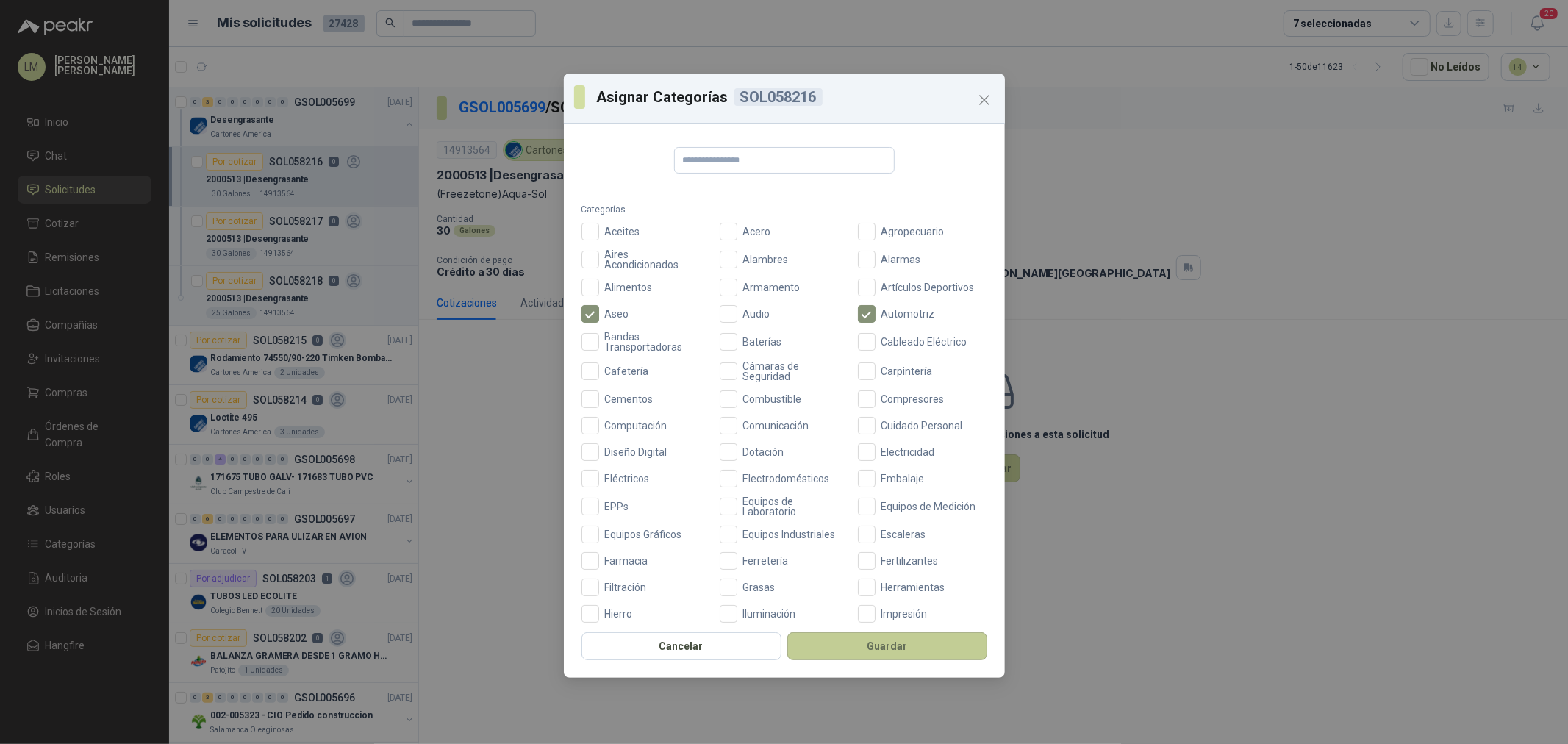
click at [833, 651] on button "Guardar" at bounding box center [887, 646] width 200 height 28
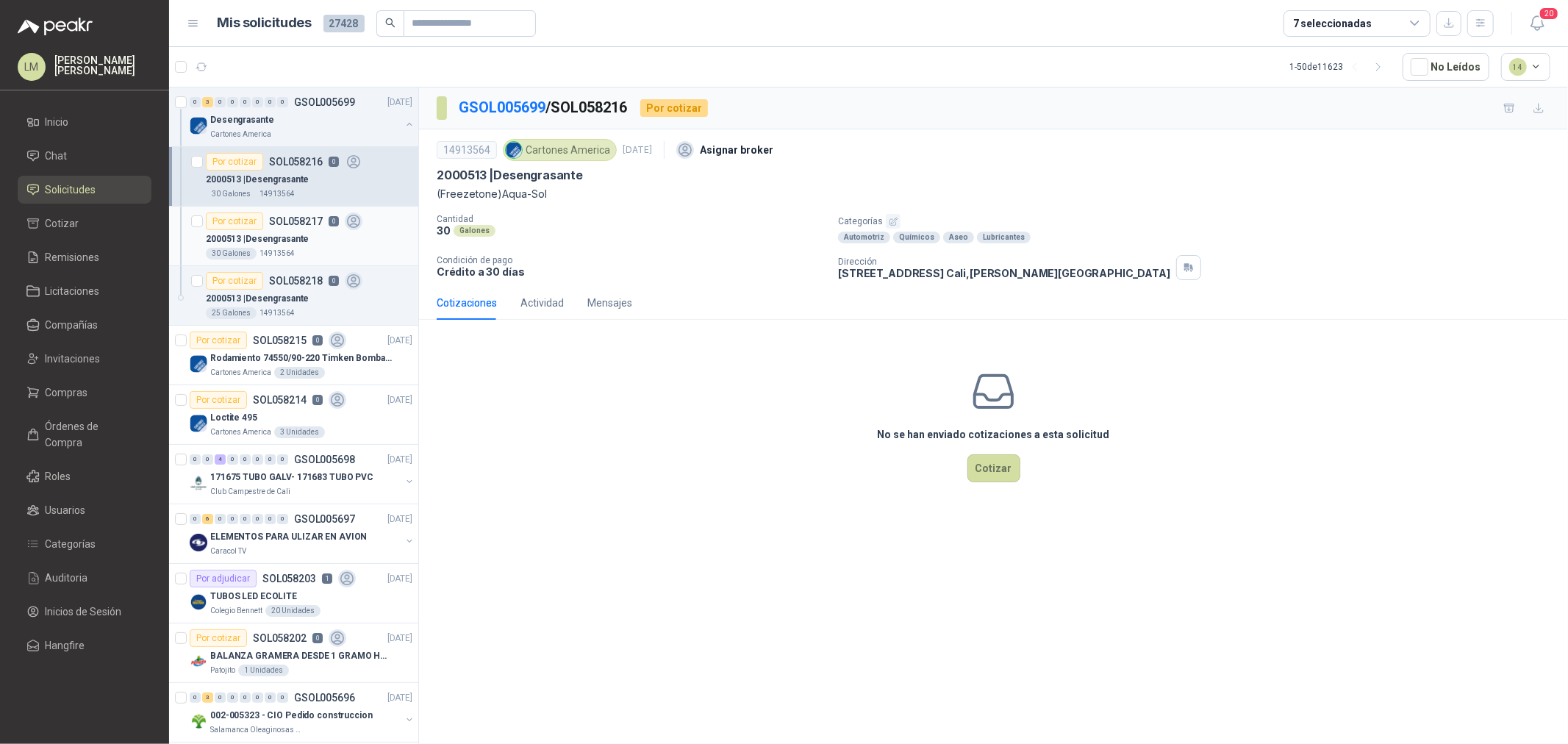
click at [255, 229] on div "Por cotizar" at bounding box center [235, 221] width 58 height 17
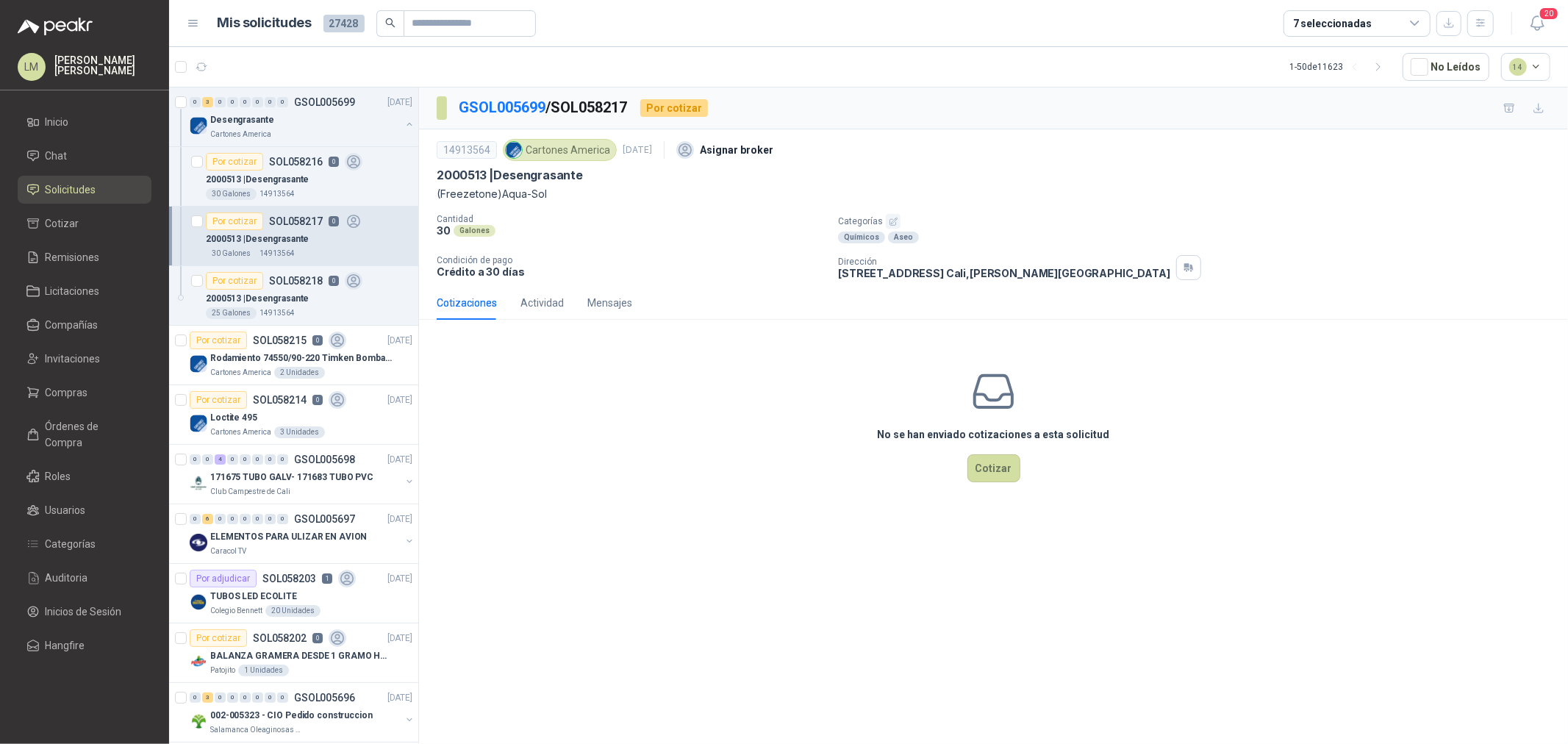
click at [886, 221] on button "button" at bounding box center [892, 221] width 14 height 14
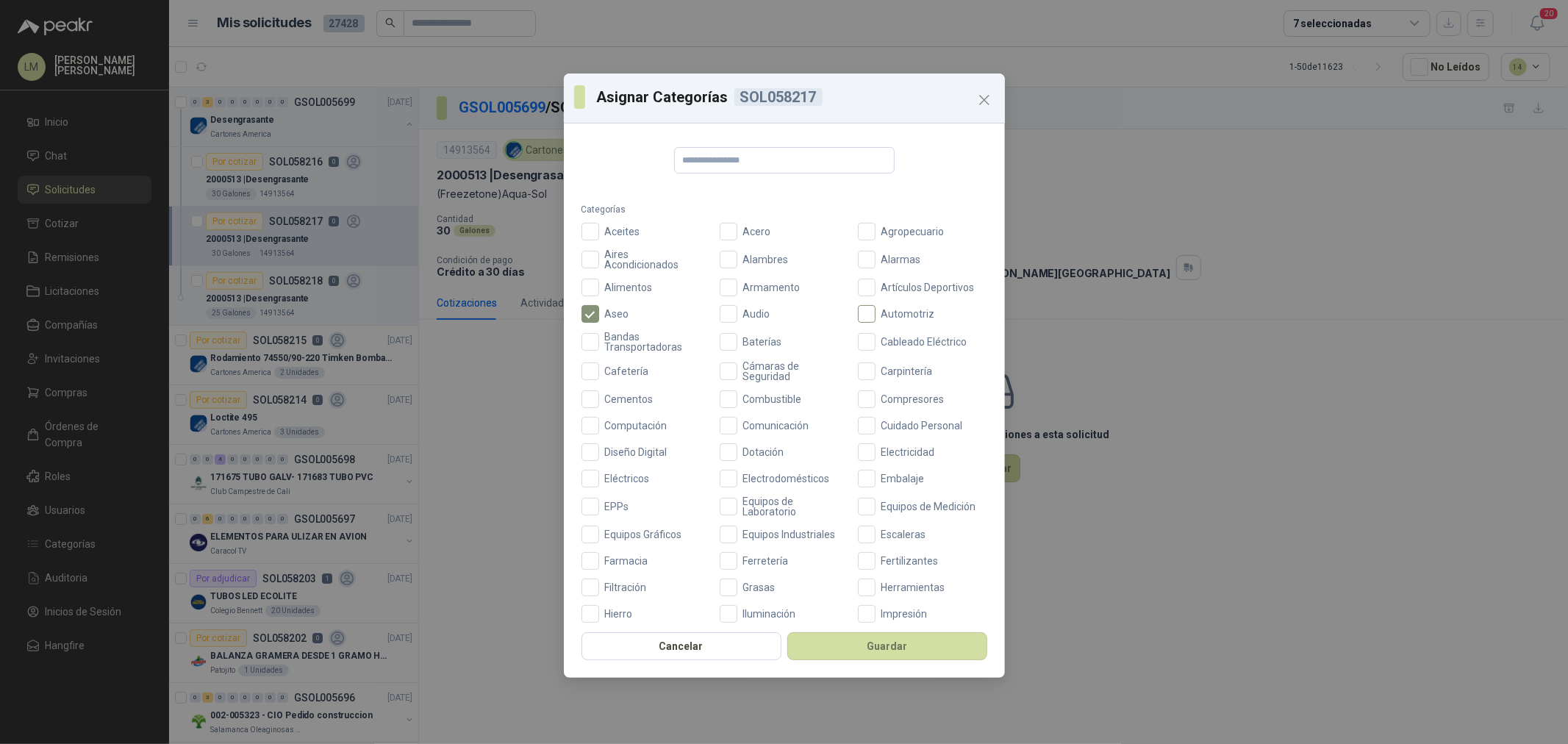
click at [878, 309] on span "Automotriz" at bounding box center [908, 314] width 65 height 11
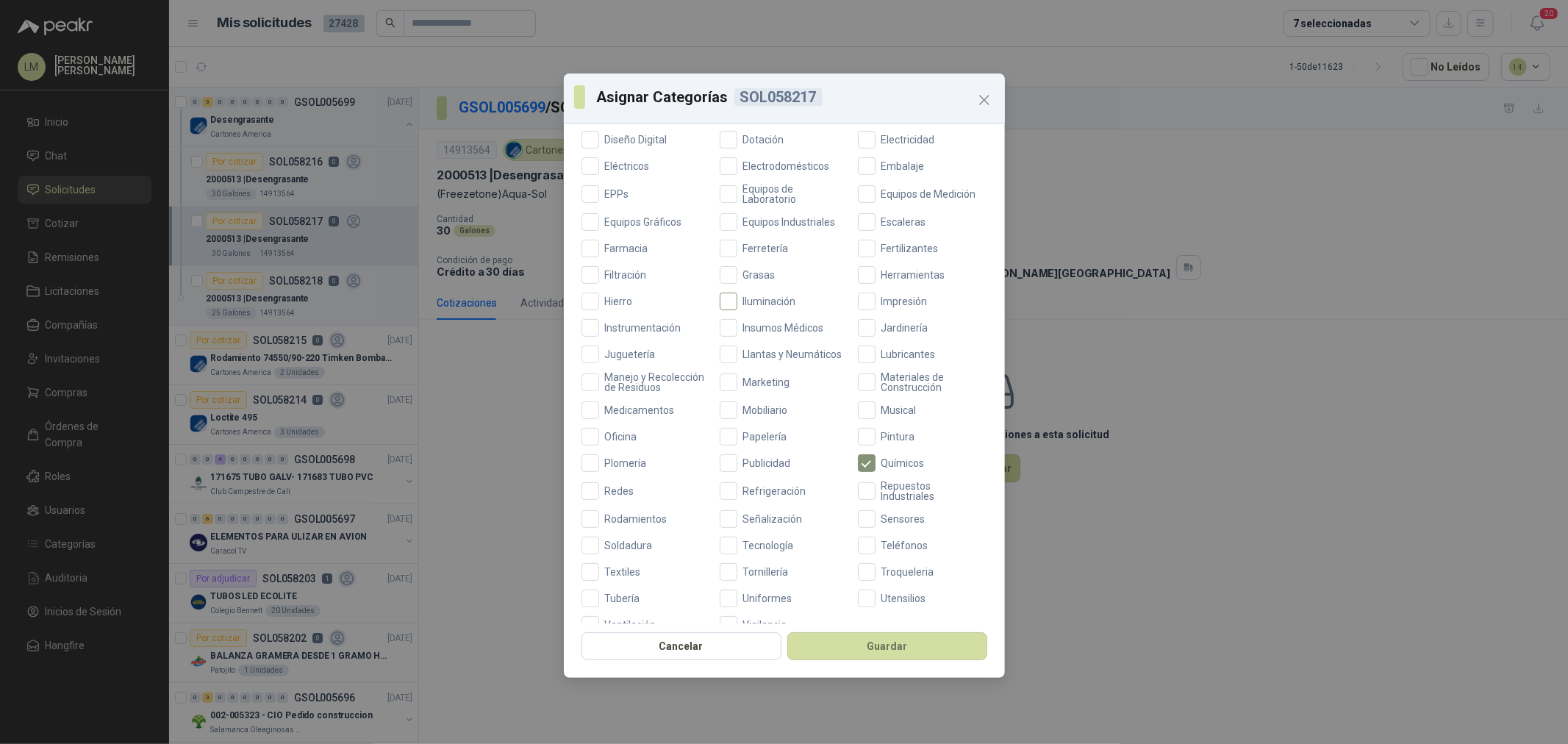
scroll to position [327, 0]
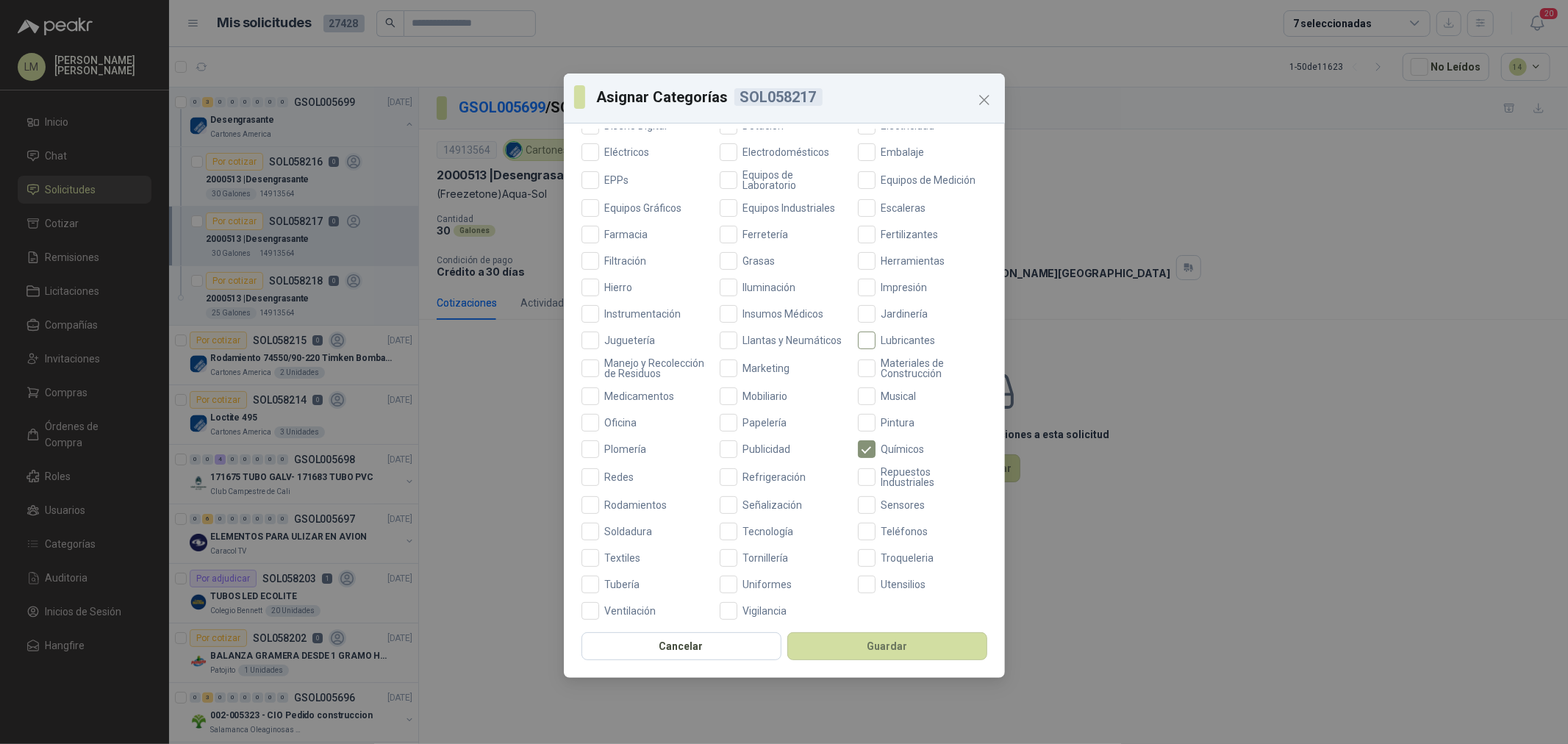
click at [873, 333] on label "Lubricantes" at bounding box center [922, 340] width 129 height 17
click at [850, 644] on button "Guardar" at bounding box center [887, 646] width 200 height 28
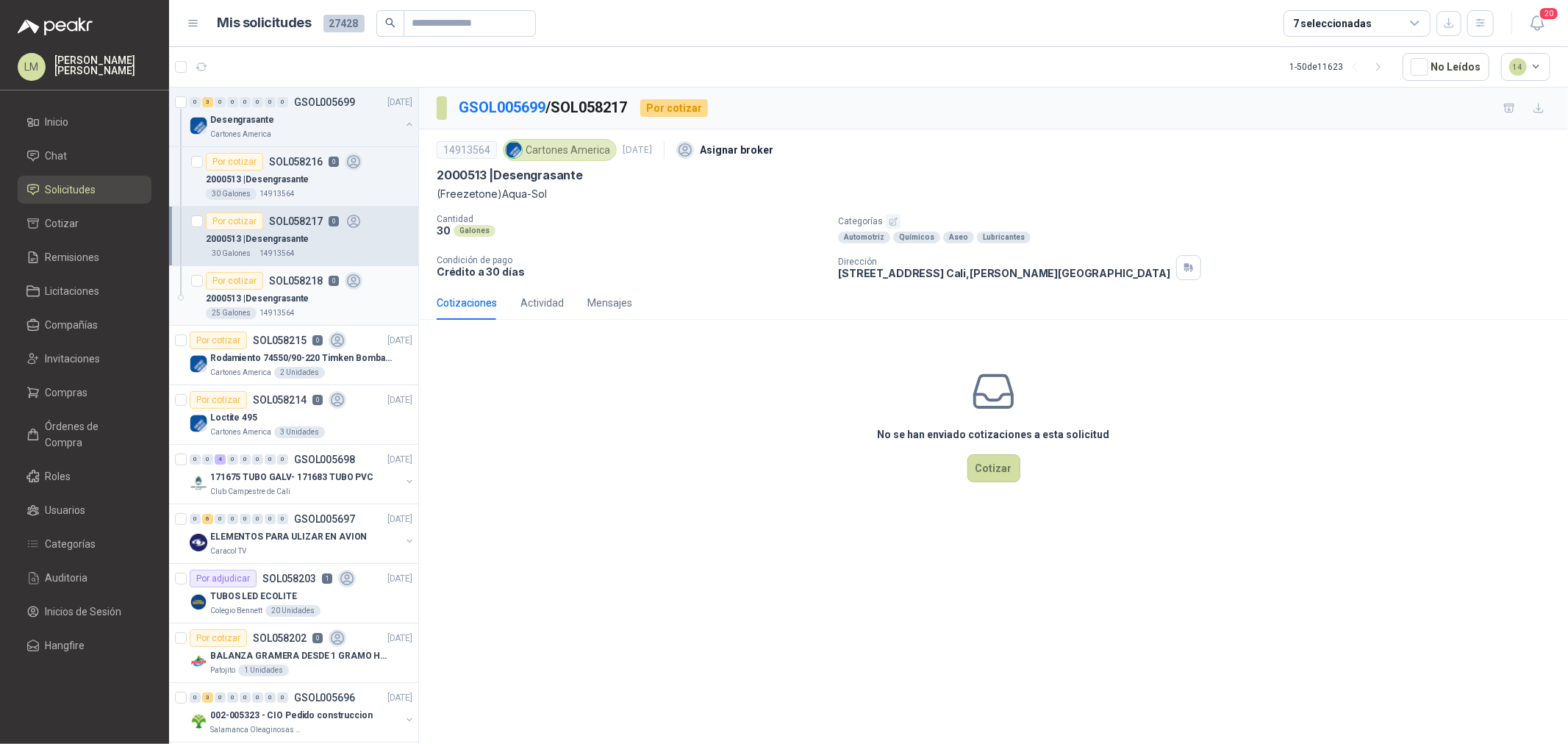
click at [269, 300] on p "2000513 | Desengrasante" at bounding box center [257, 298] width 103 height 14
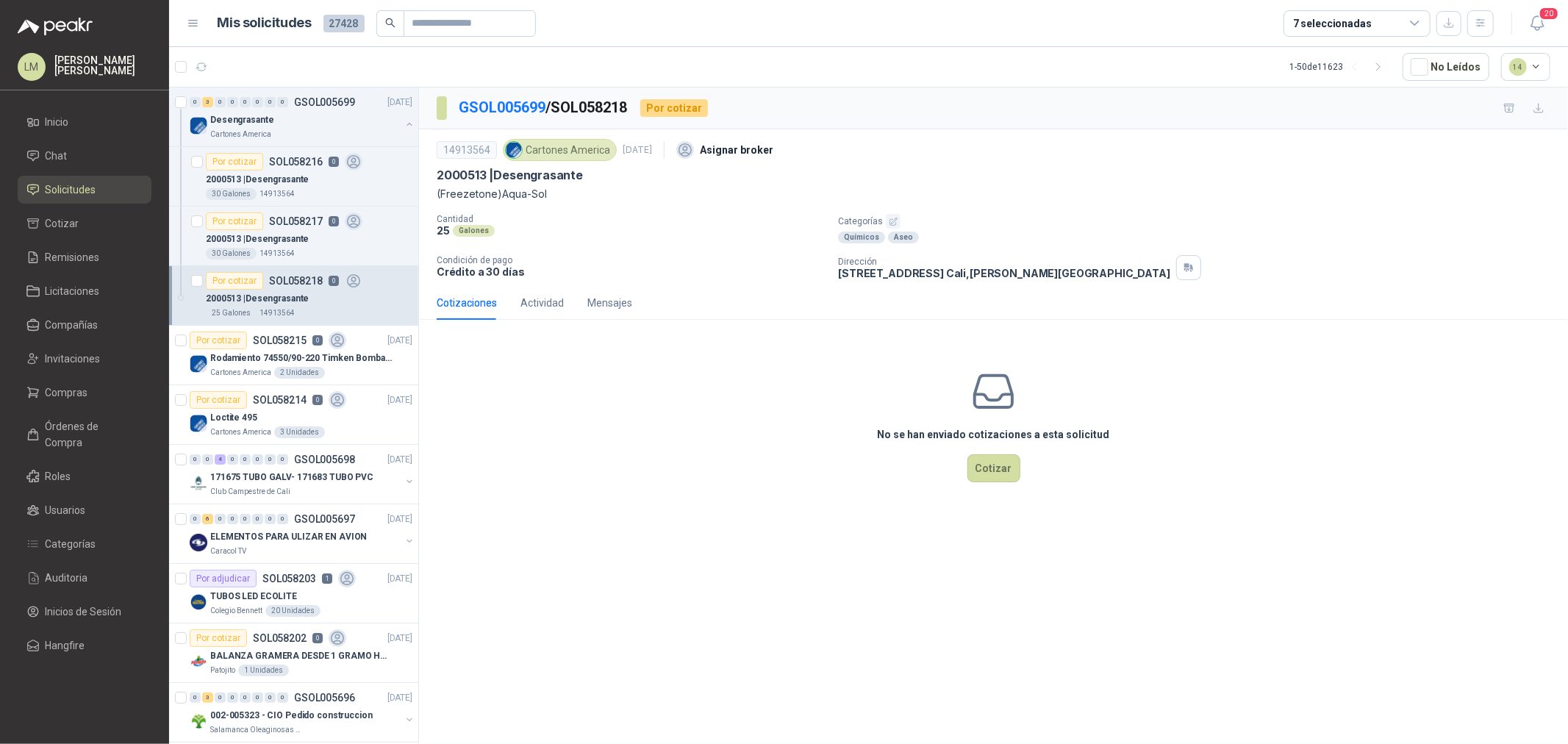
click at [897, 219] on button "button" at bounding box center [892, 221] width 14 height 14
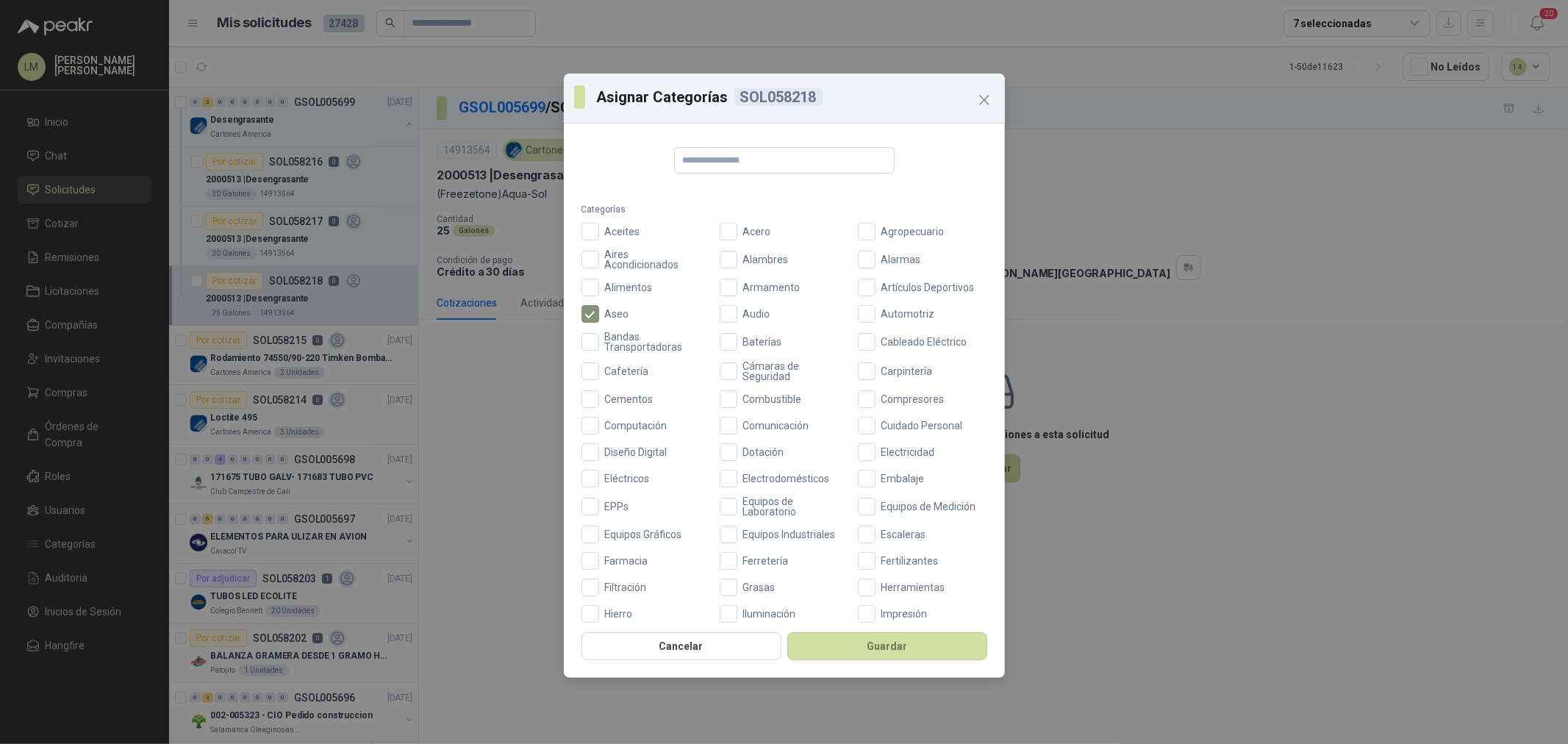
click at [861, 302] on div "Aceites Acero Agropecuario Aires Acondicionados Alambres Alarmas Alimentos Arma…" at bounding box center [784, 584] width 405 height 724
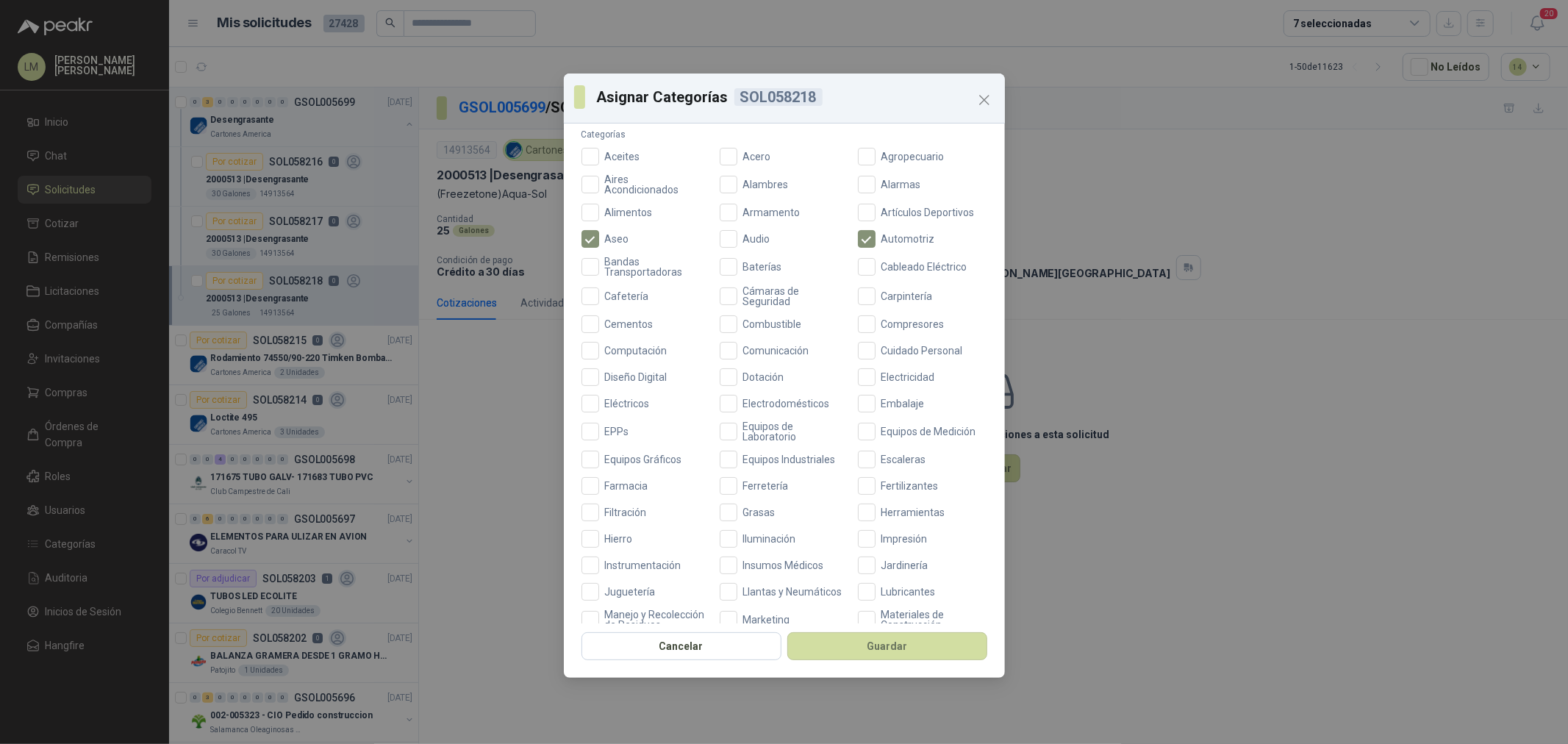
scroll to position [327, 0]
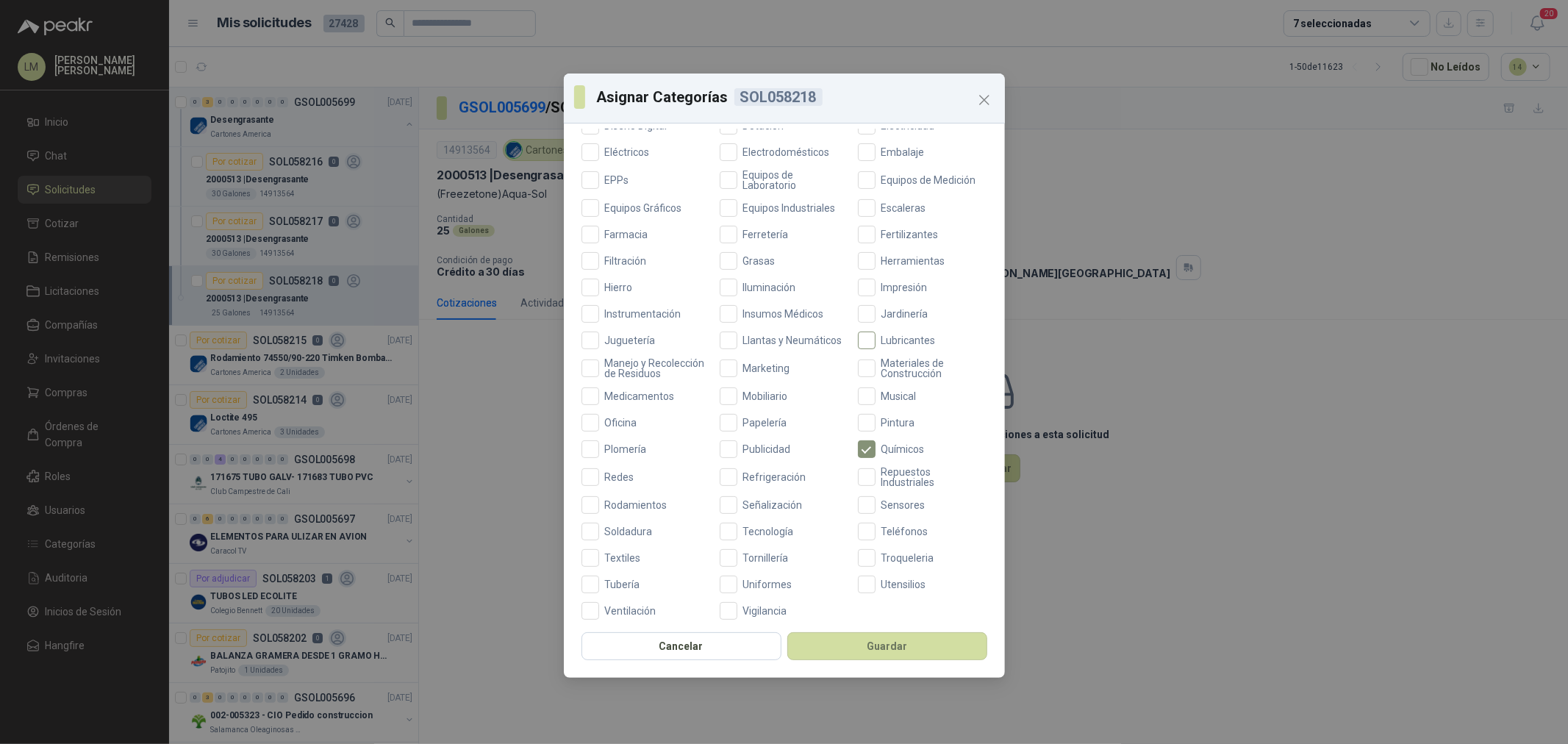
click at [884, 340] on span "Lubricantes" at bounding box center [908, 340] width 66 height 11
click at [858, 641] on button "Guardar" at bounding box center [887, 646] width 200 height 28
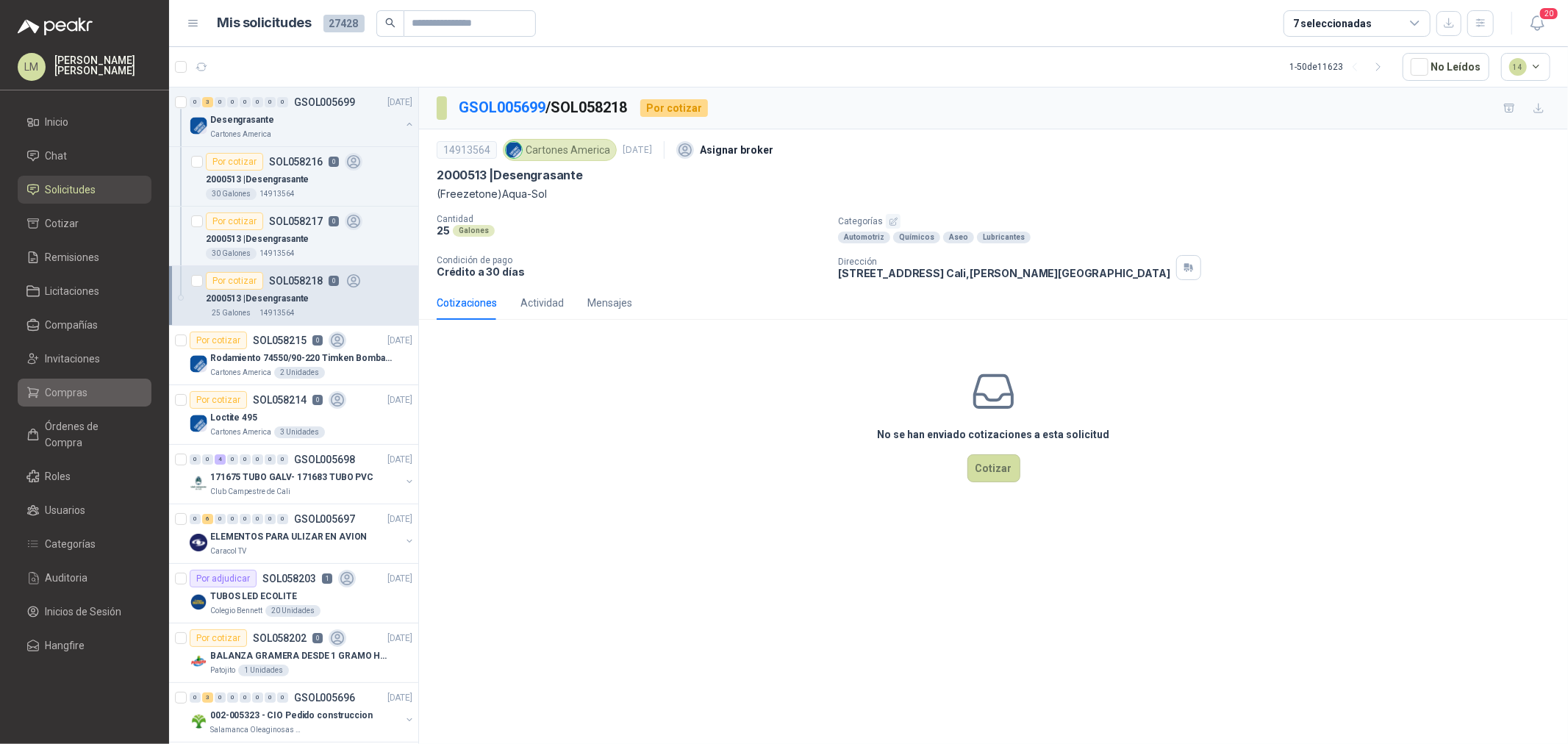
click at [64, 386] on span "Compras" at bounding box center [67, 392] width 42 height 16
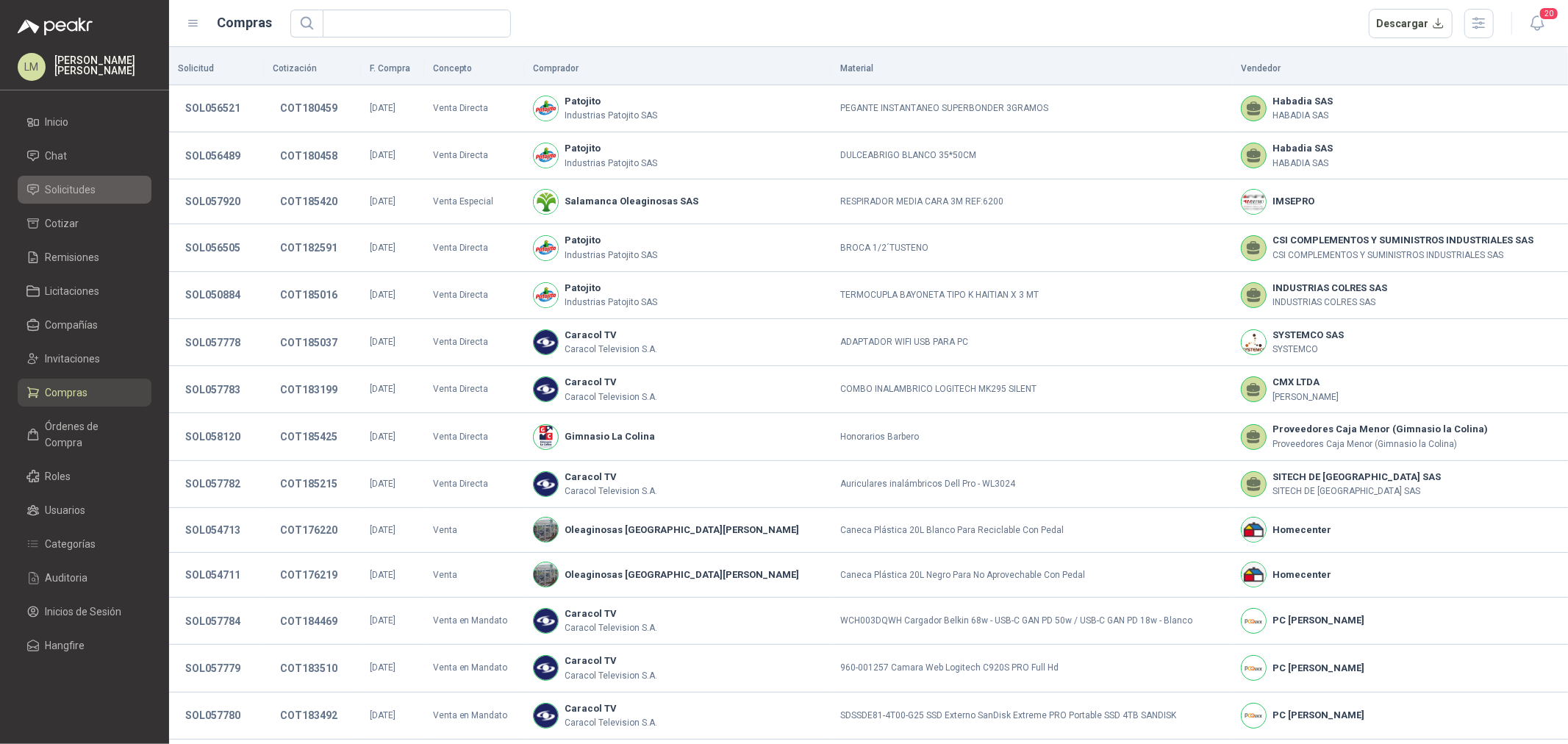
click at [74, 188] on span "Solicitudes" at bounding box center [71, 189] width 51 height 16
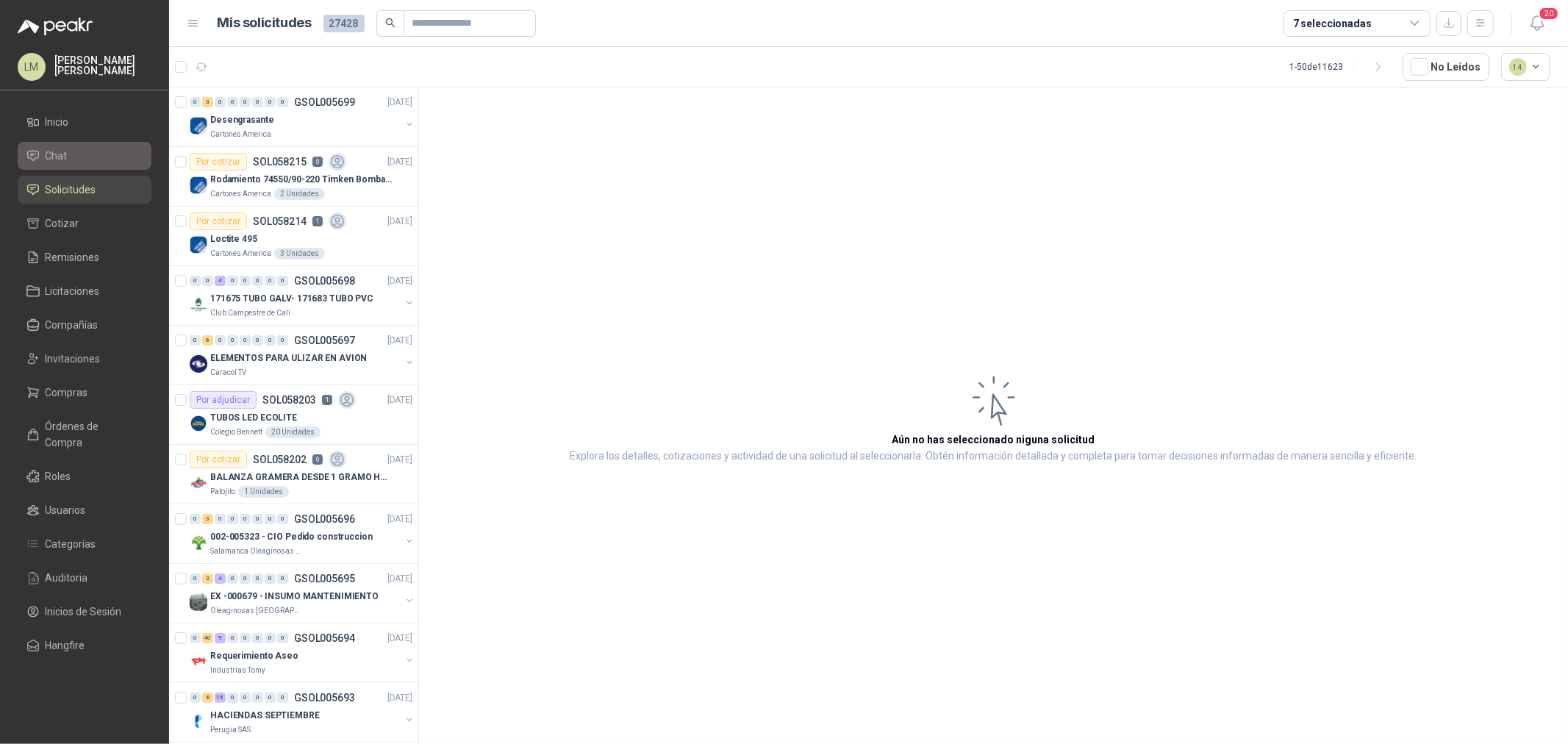
click at [42, 157] on li "Chat" at bounding box center [84, 155] width 116 height 16
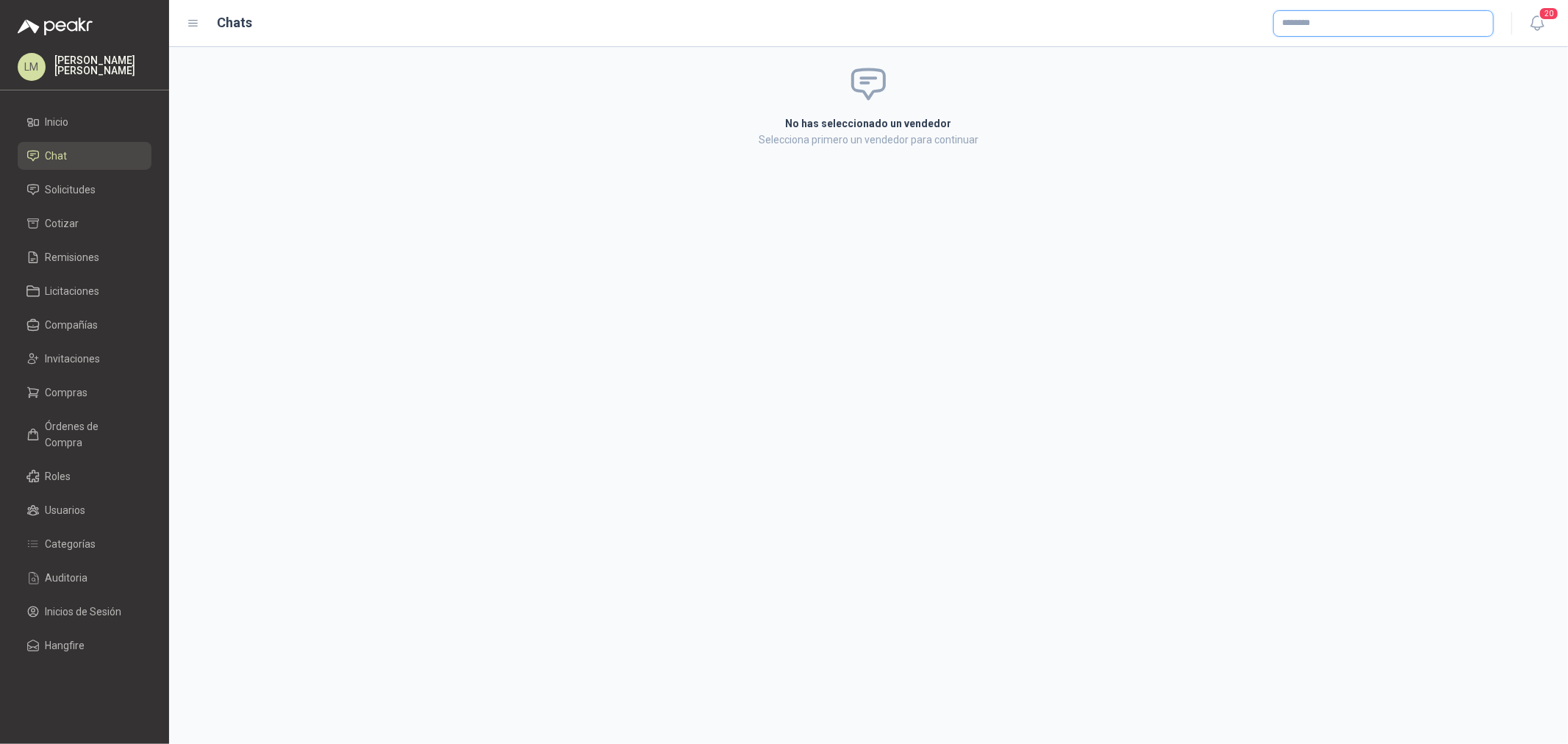
click at [1334, 28] on input "text" at bounding box center [1383, 24] width 219 height 25
type input "*********"
click at [1330, 58] on span "NIT : 830037039" at bounding box center [1333, 62] width 52 height 8
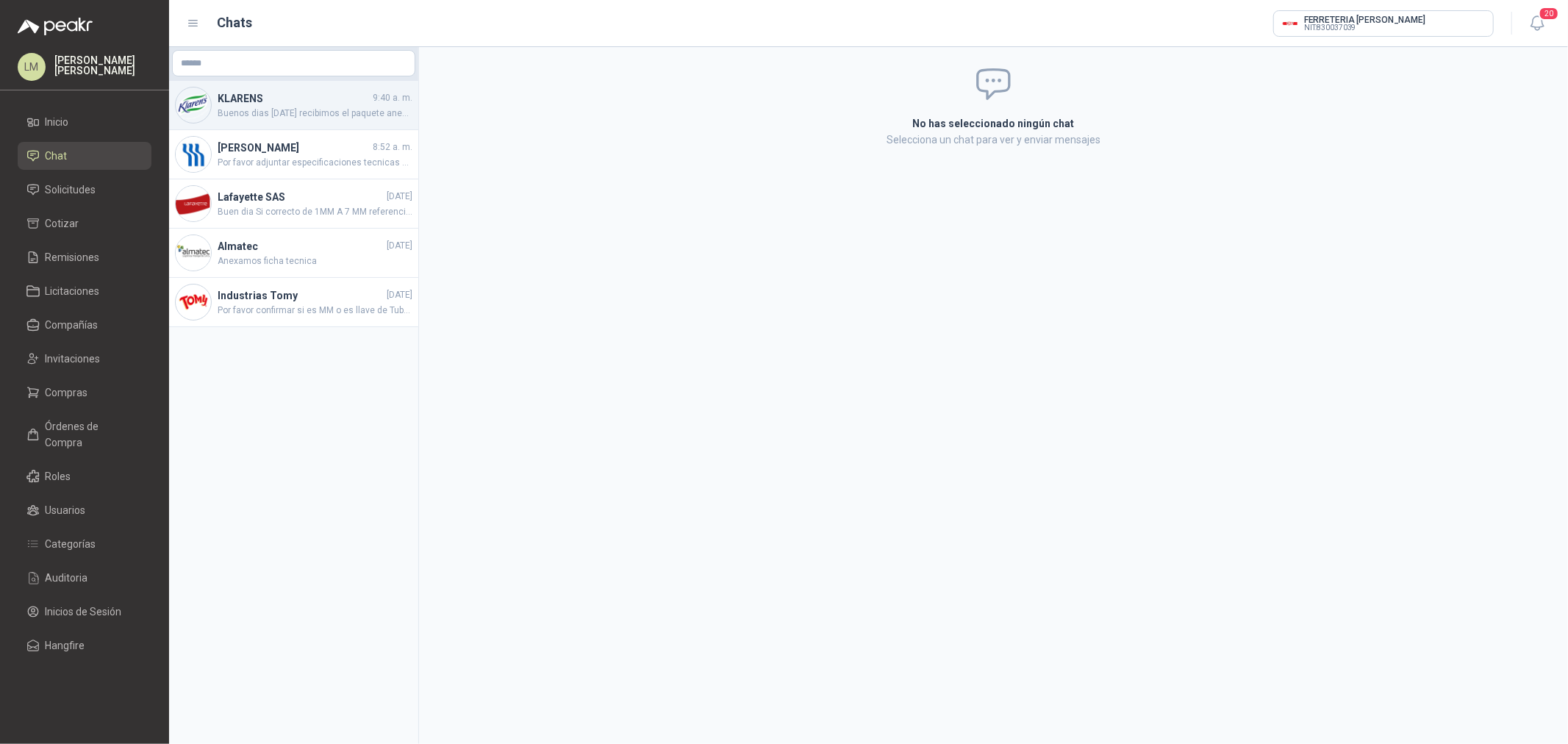
click at [270, 112] on span "Buenos dias hoy recibimos el paquete anexo guia de lo recibido faltaron las 50 …" at bounding box center [314, 113] width 195 height 14
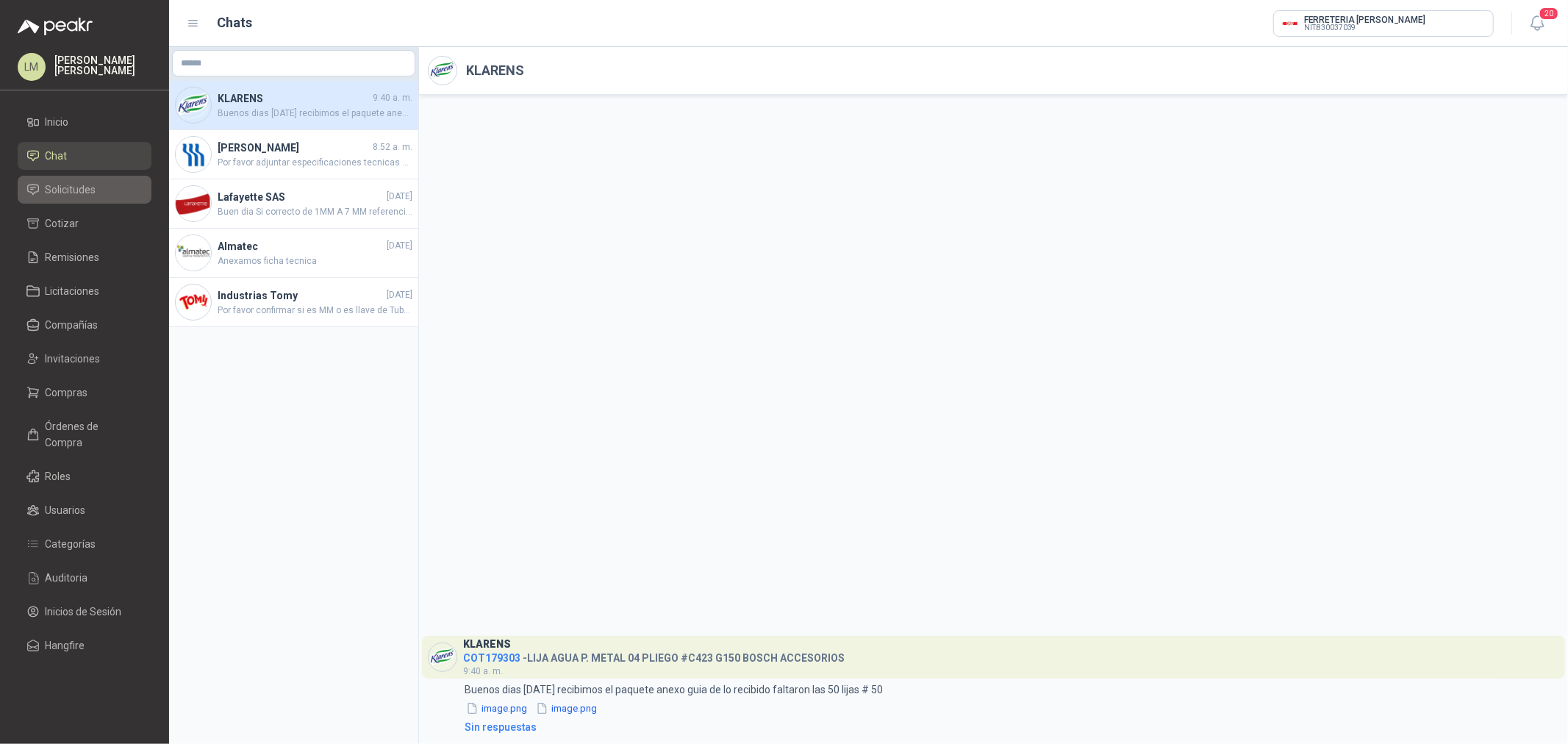
click at [76, 187] on span "Solicitudes" at bounding box center [71, 189] width 51 height 16
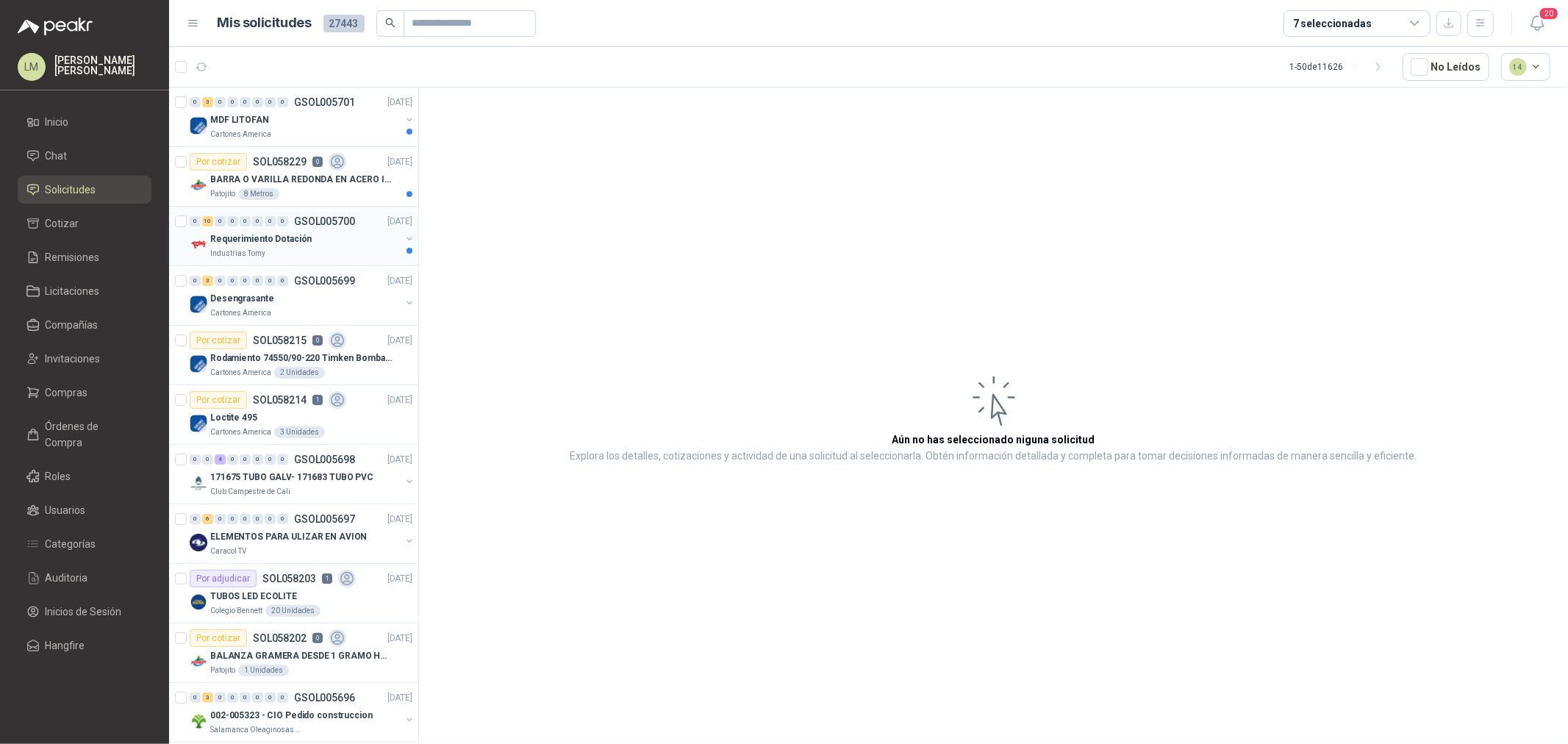
click at [273, 248] on div "Industrias Tomy" at bounding box center [305, 253] width 191 height 12
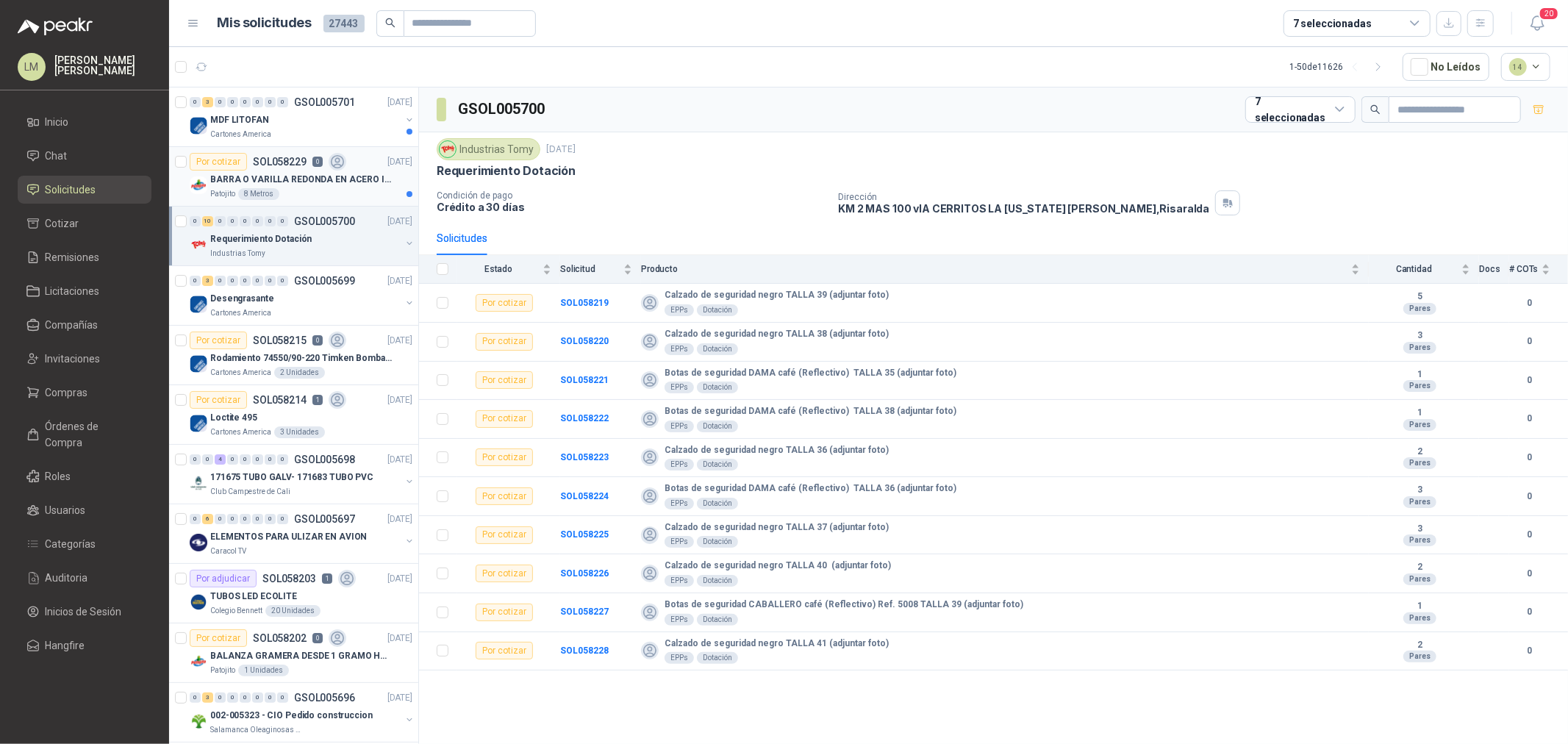
click at [270, 178] on p "BARRA O VARILLA REDONDA EN ACERO INOXIDABLE DE 2" O 50 MM" at bounding box center [301, 179] width 183 height 14
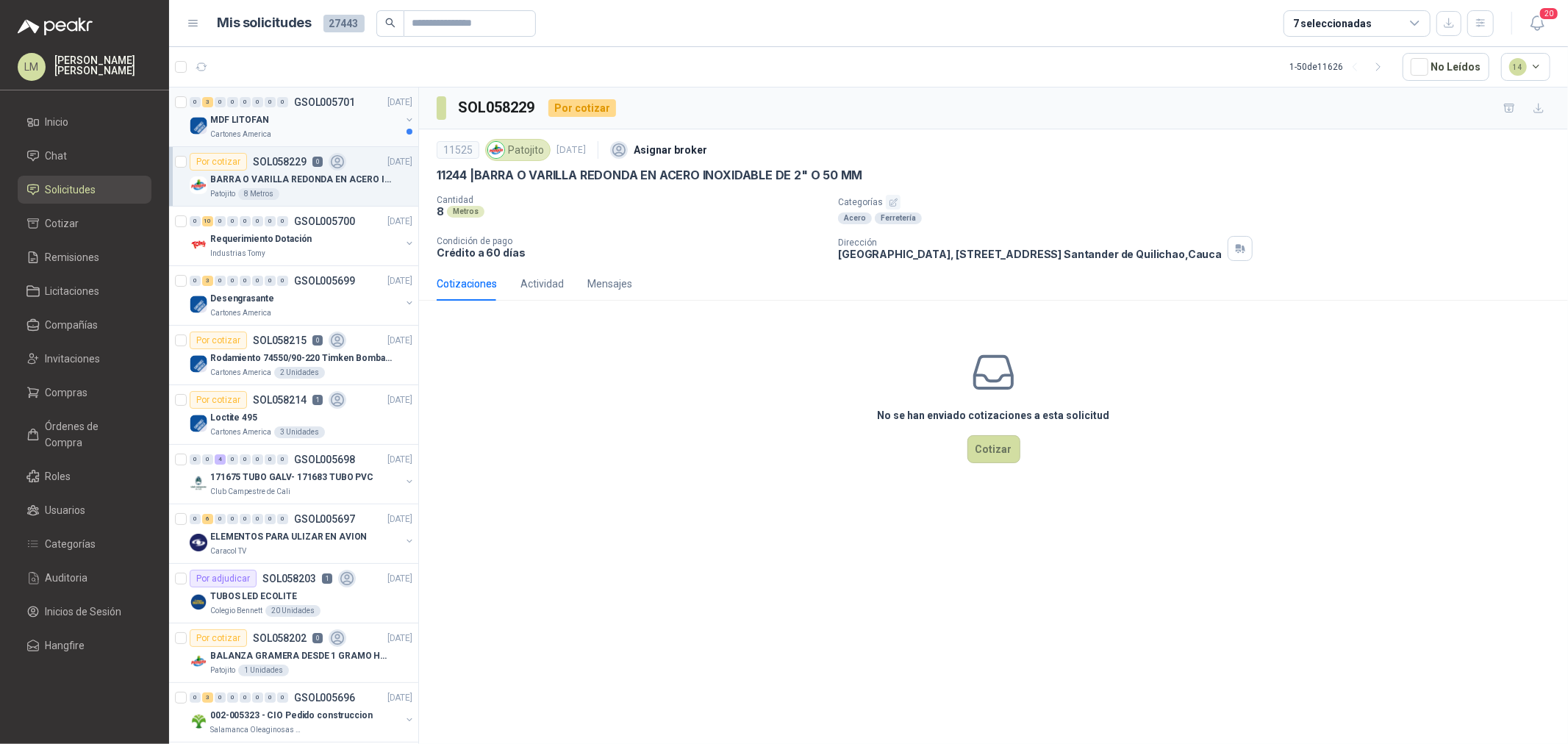
click at [273, 124] on div "MDF LITOFAN" at bounding box center [305, 120] width 191 height 17
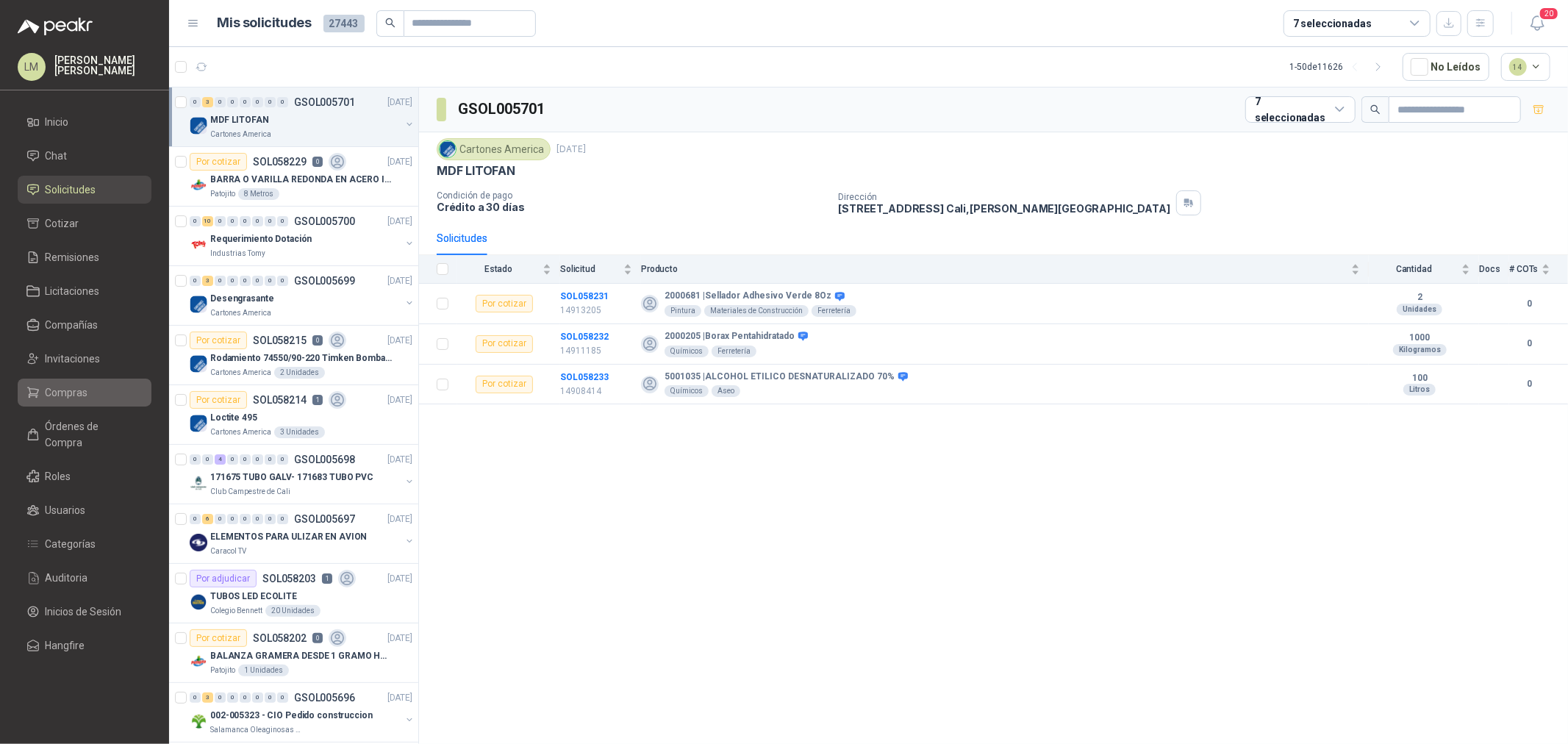
click at [52, 393] on span "Compras" at bounding box center [67, 392] width 42 height 16
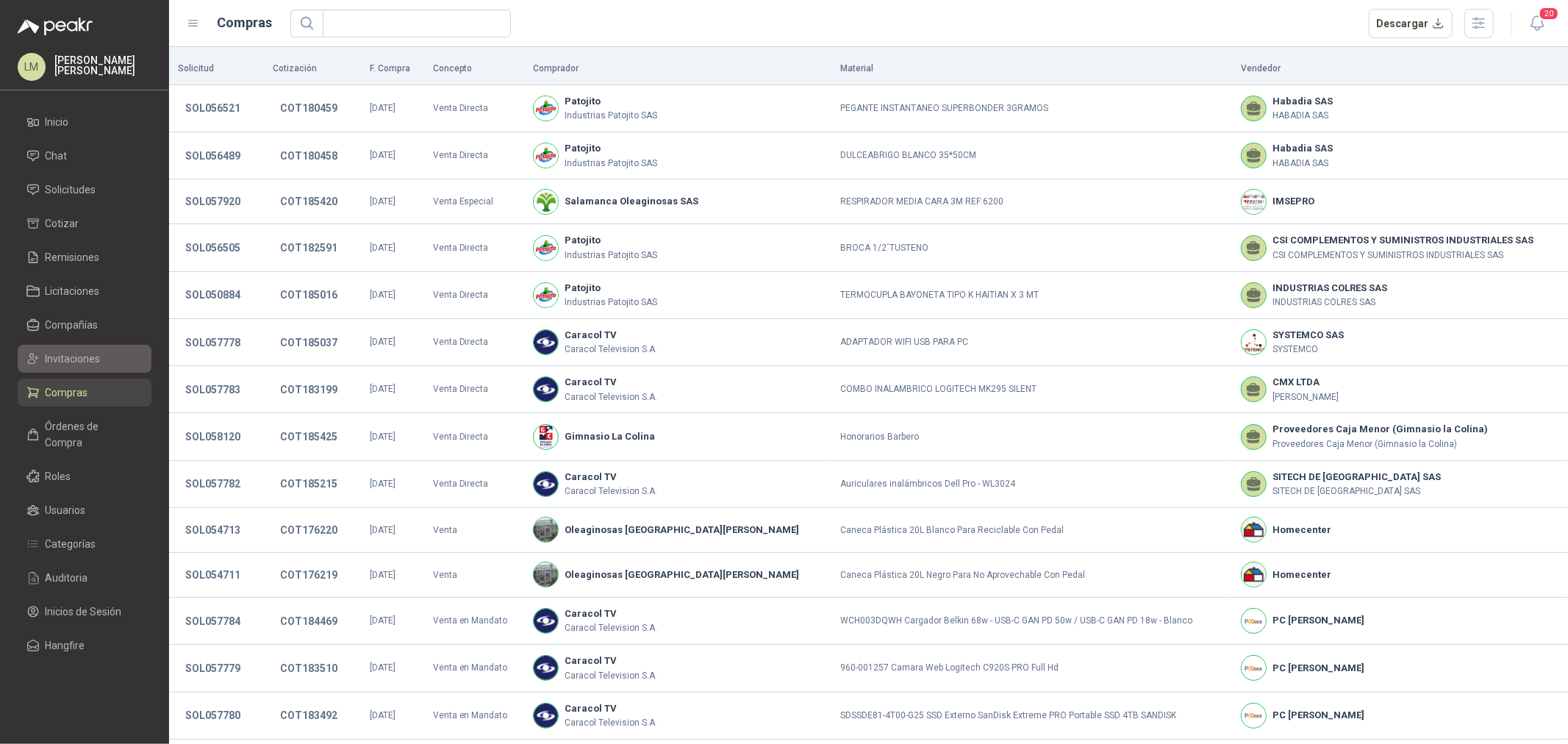
click at [68, 355] on span "Invitaciones" at bounding box center [74, 359] width 56 height 16
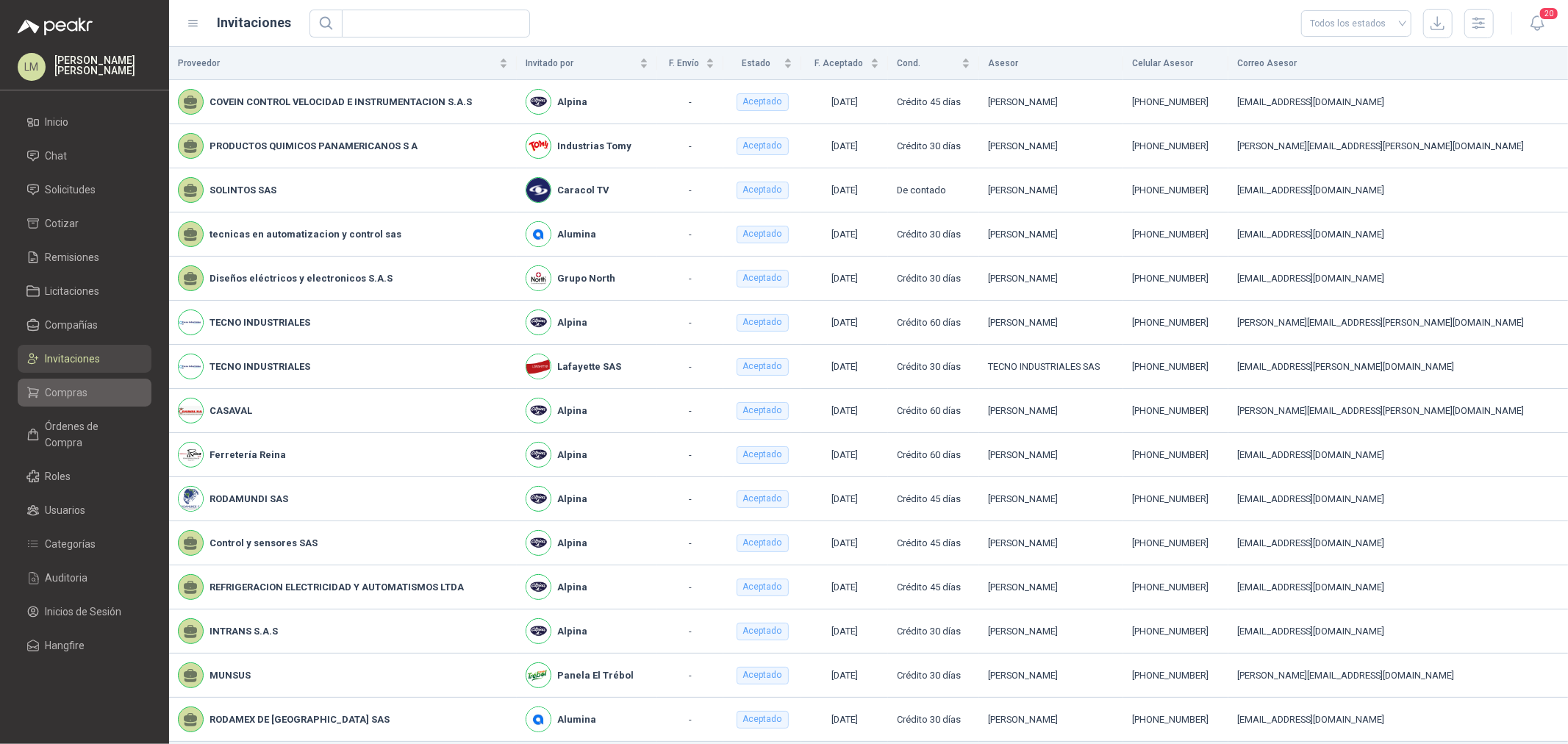
click at [74, 390] on span "Compras" at bounding box center [67, 392] width 42 height 16
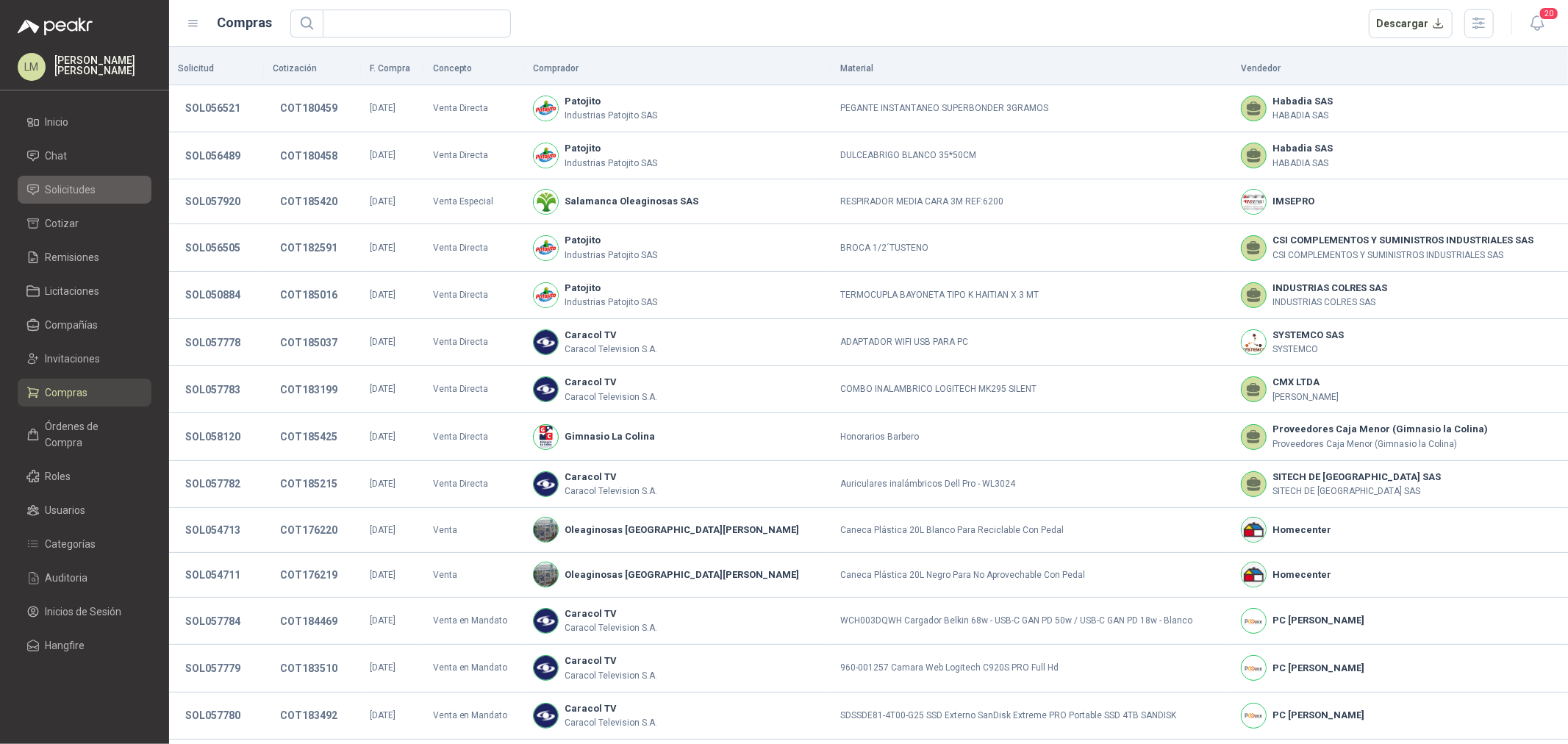
click at [75, 193] on span "Solicitudes" at bounding box center [71, 189] width 51 height 16
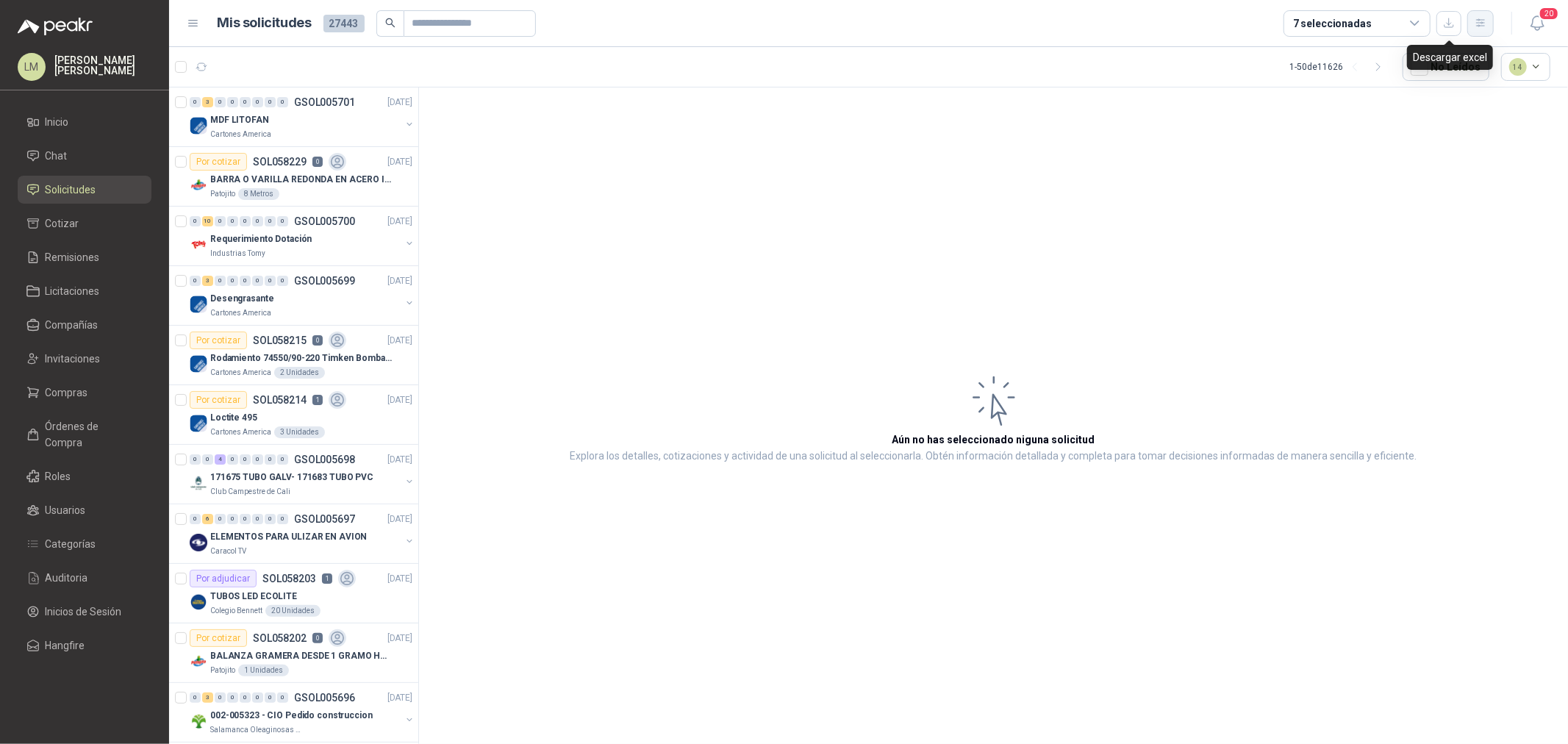
click at [1478, 28] on icon "button" at bounding box center [1481, 23] width 12 height 12
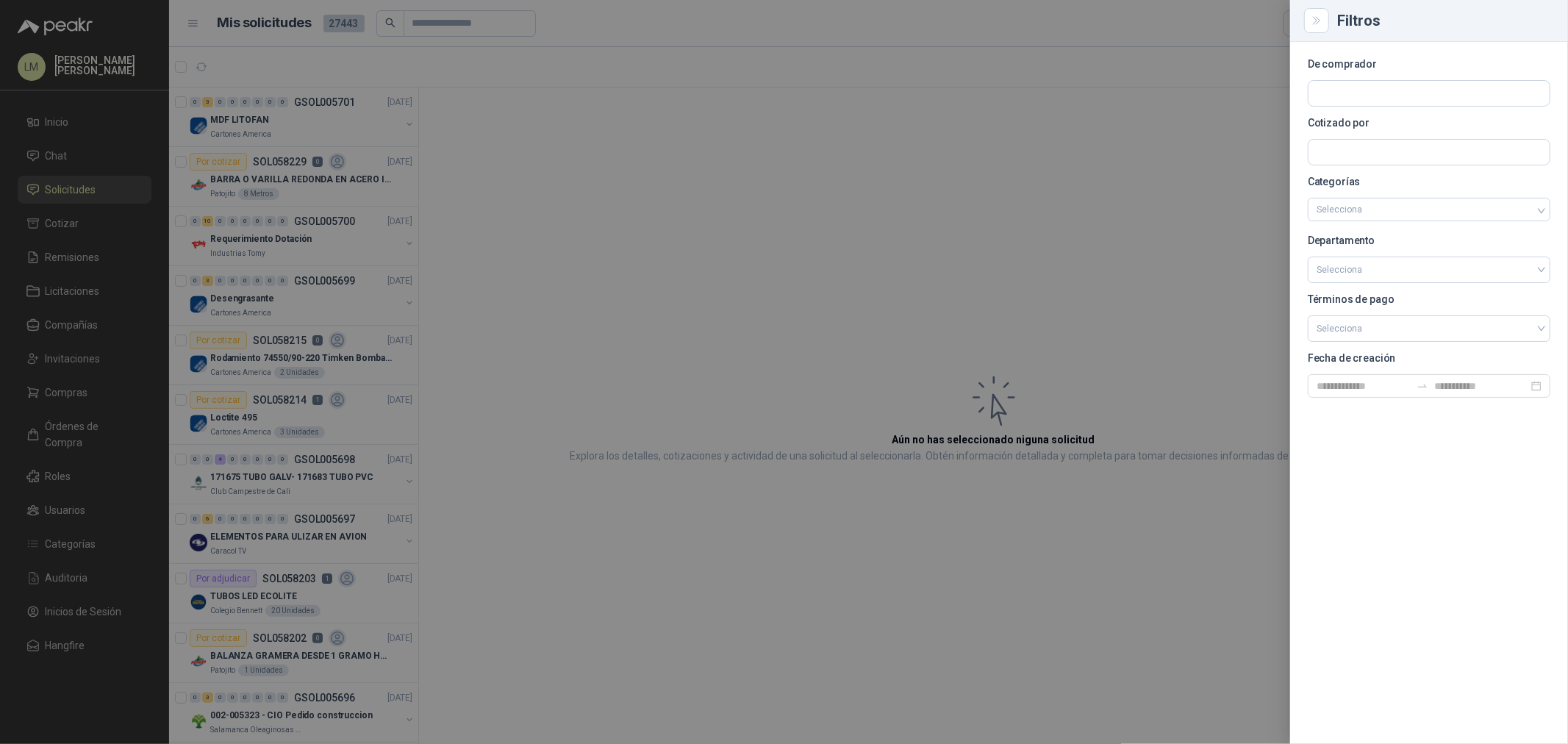
click at [87, 438] on div at bounding box center [784, 372] width 1568 height 744
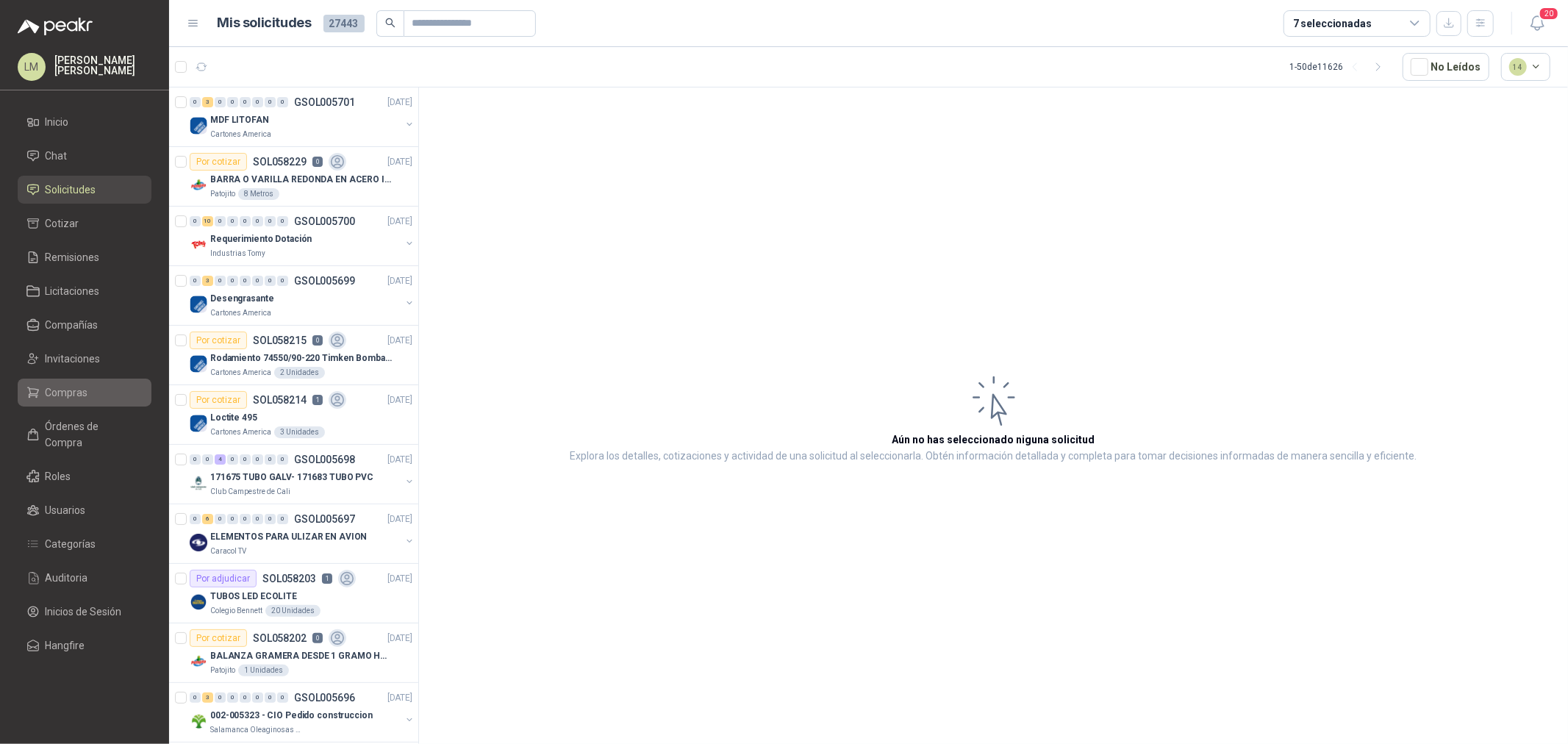
click at [72, 391] on span "Compras" at bounding box center [67, 392] width 42 height 16
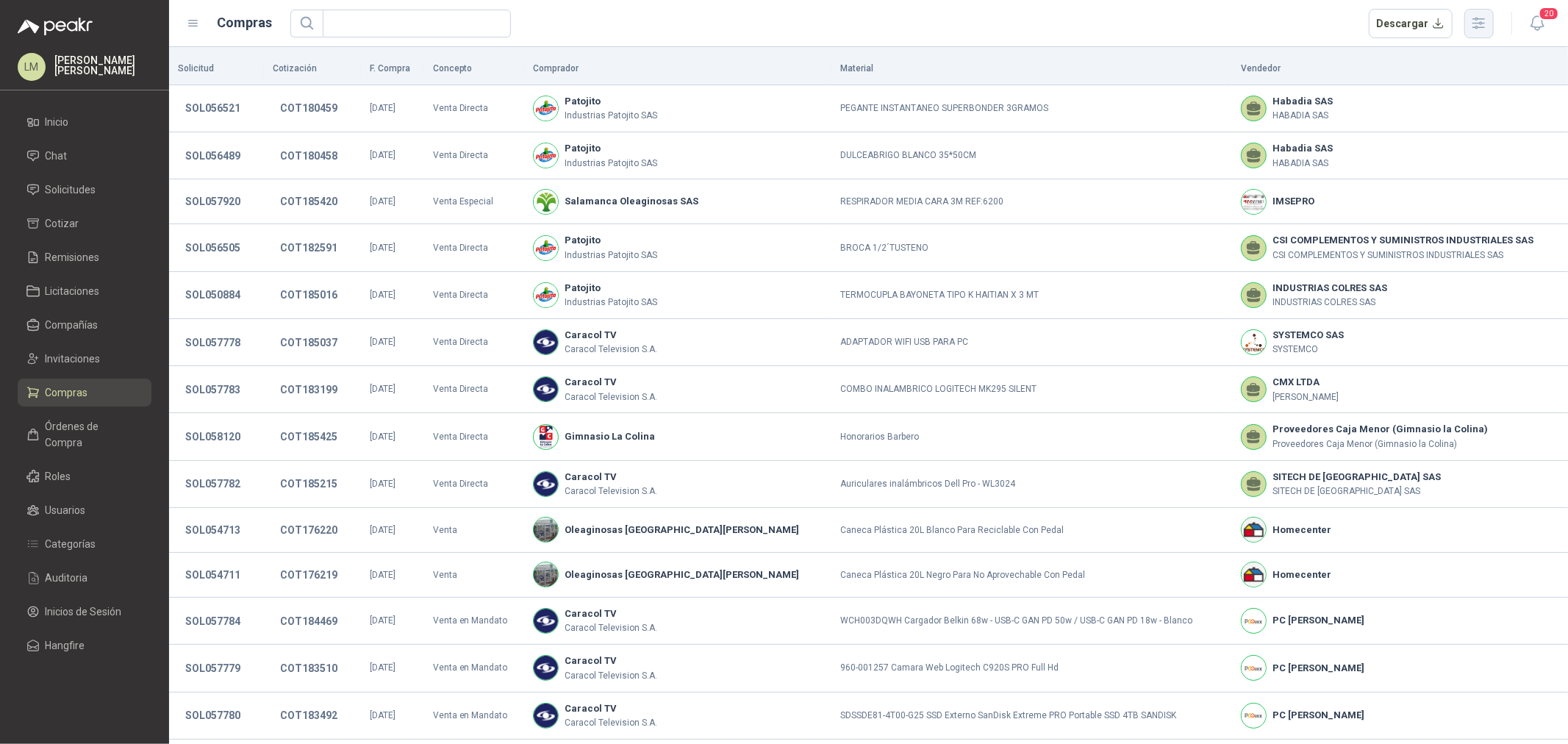
click at [1476, 20] on icon "button" at bounding box center [1479, 23] width 17 height 17
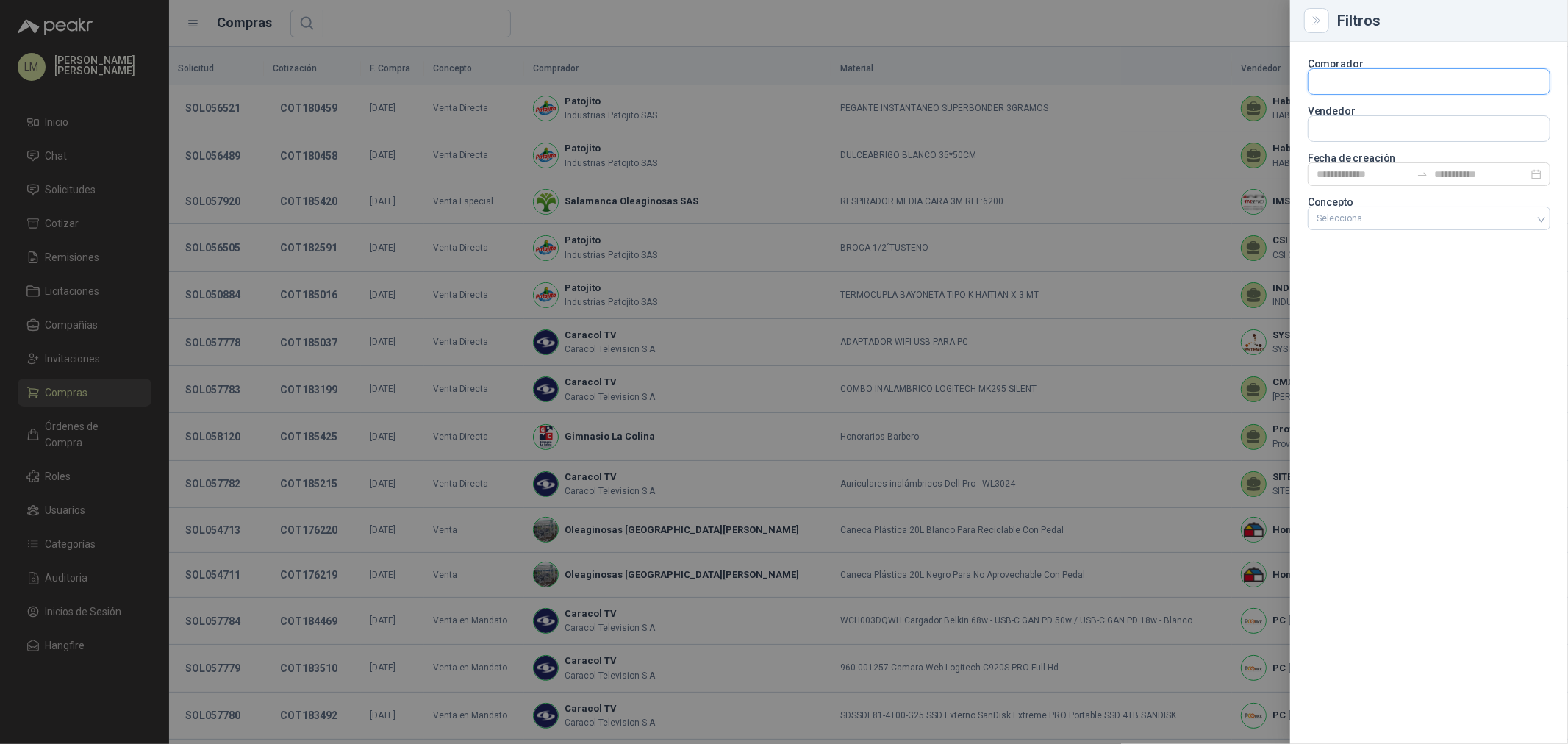
click at [1326, 83] on input "text" at bounding box center [1429, 81] width 242 height 25
type input "*****"
click at [1362, 118] on span "NIT : 900715610" at bounding box center [1369, 122] width 52 height 8
click at [1076, 36] on div at bounding box center [784, 372] width 1568 height 744
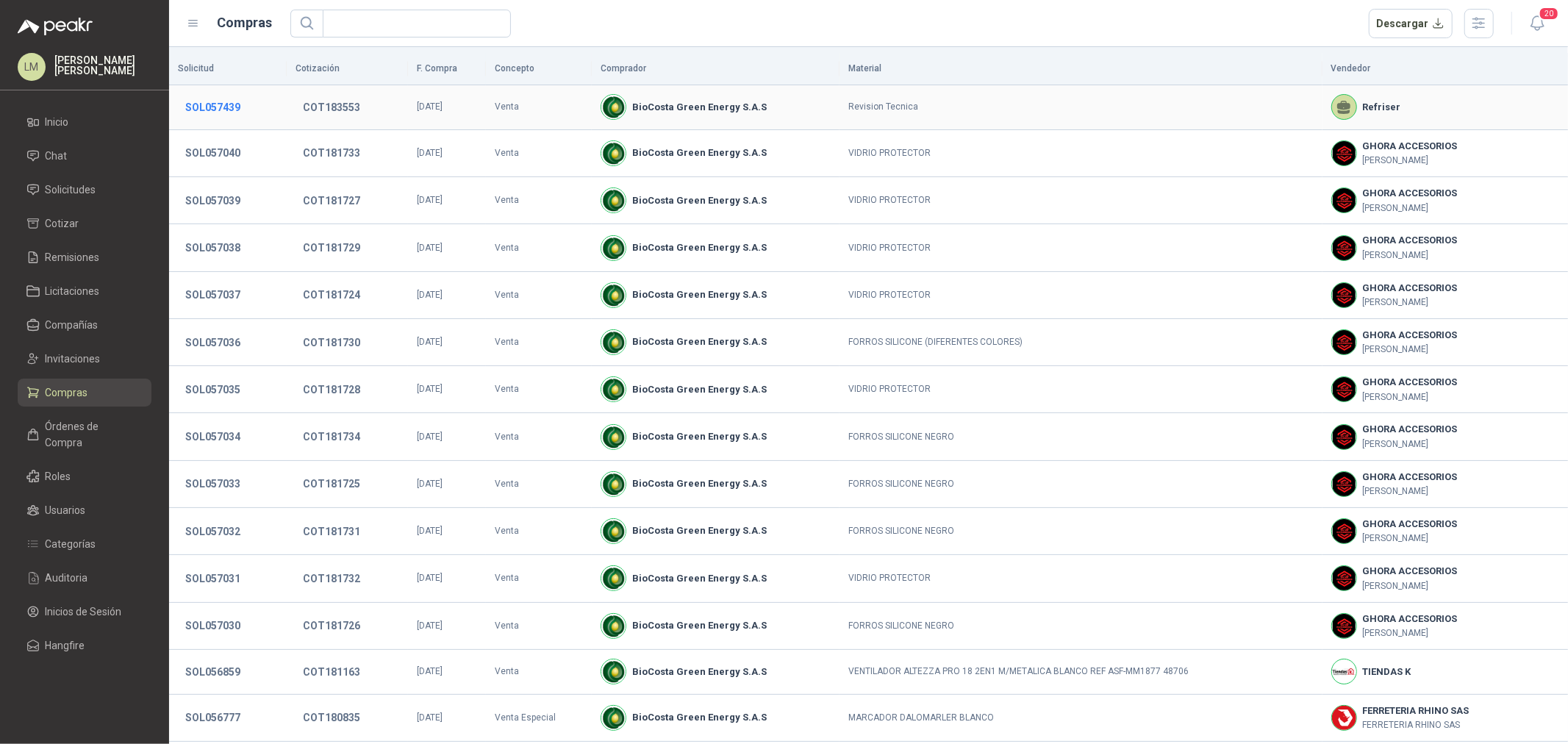
click at [203, 102] on button "SOL057439" at bounding box center [213, 107] width 70 height 27
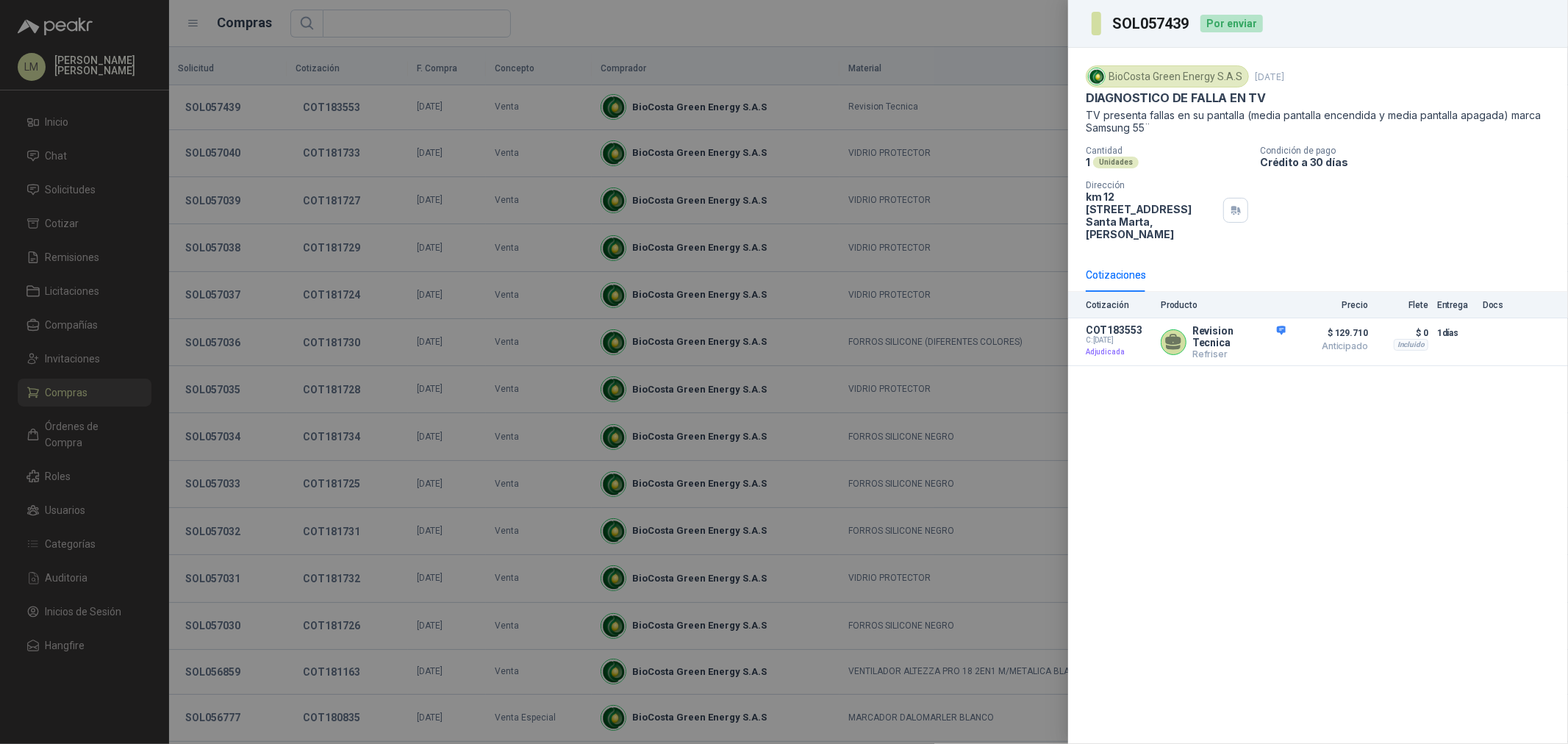
drag, startPoint x: 1083, startPoint y: 197, endPoint x: 1193, endPoint y: 208, distance: 110.5
click at [1193, 208] on div "BioCosta Green Energy S.A.S 25 sept, 2025 DIAGNOSTICO DE FALLA EN TV TV present…" at bounding box center [1318, 152] width 500 height 210
copy p "km 12 via alterna zona franca tayrona lote 40"
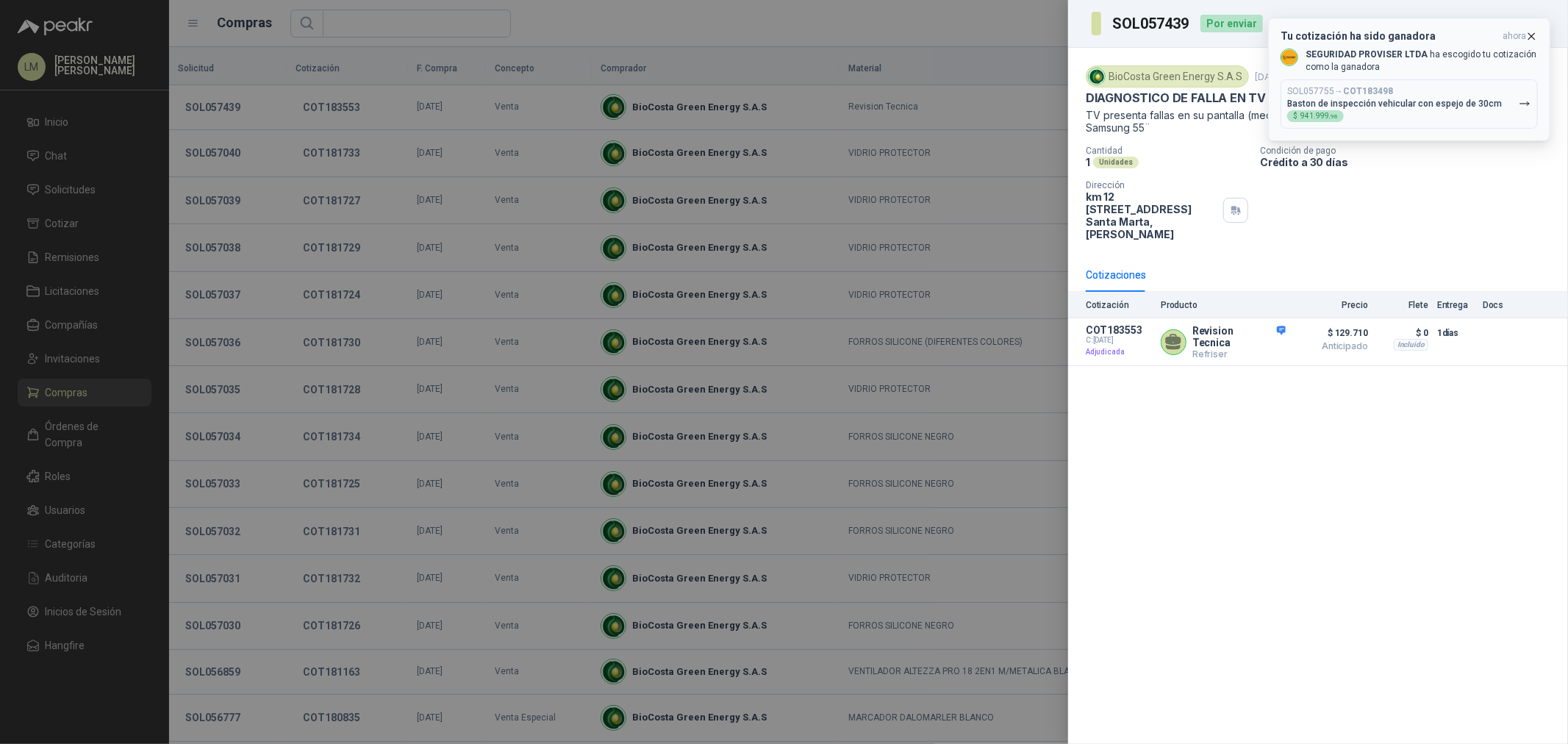
click at [1526, 35] on icon "button" at bounding box center [1532, 35] width 12 height 12
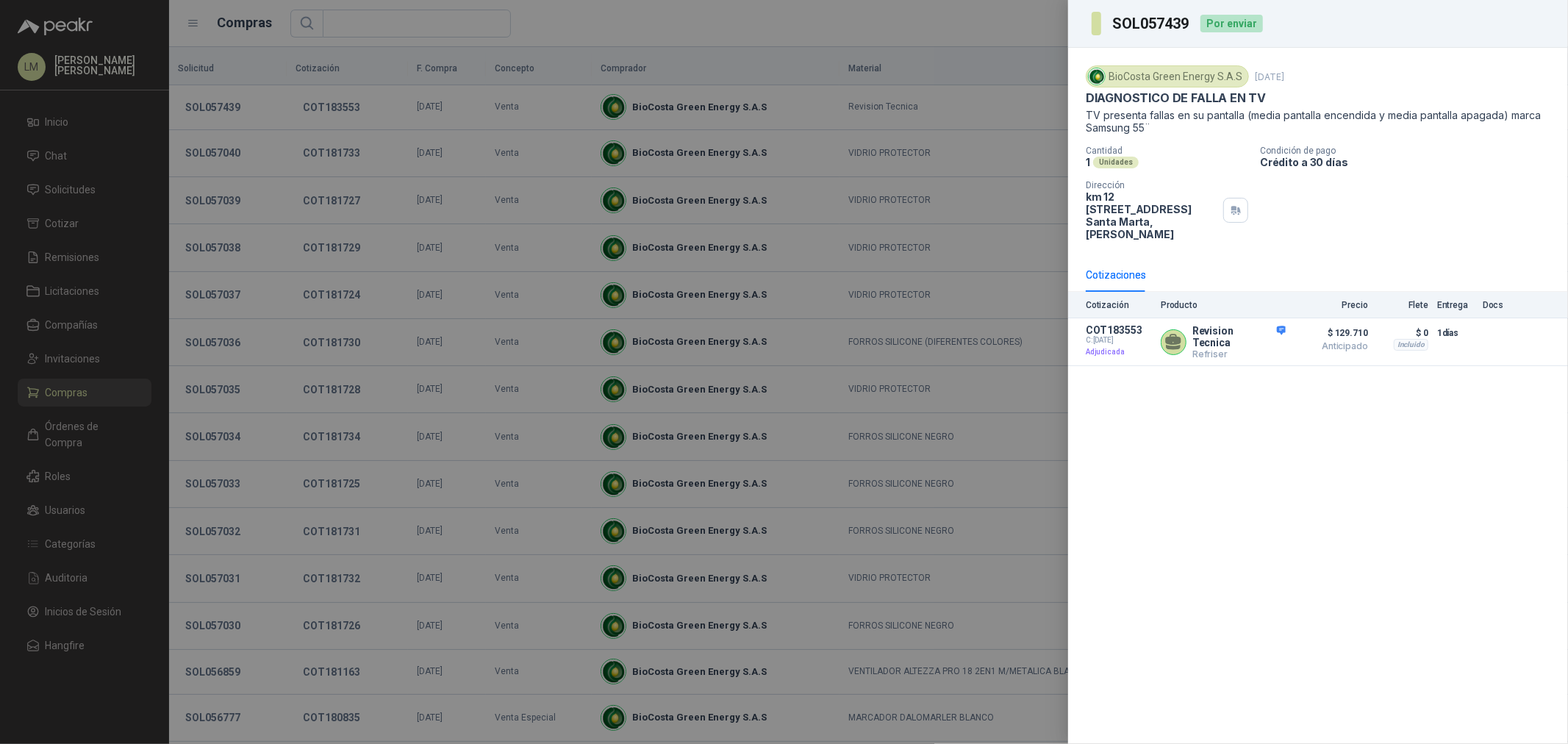
click at [982, 46] on div at bounding box center [784, 372] width 1568 height 744
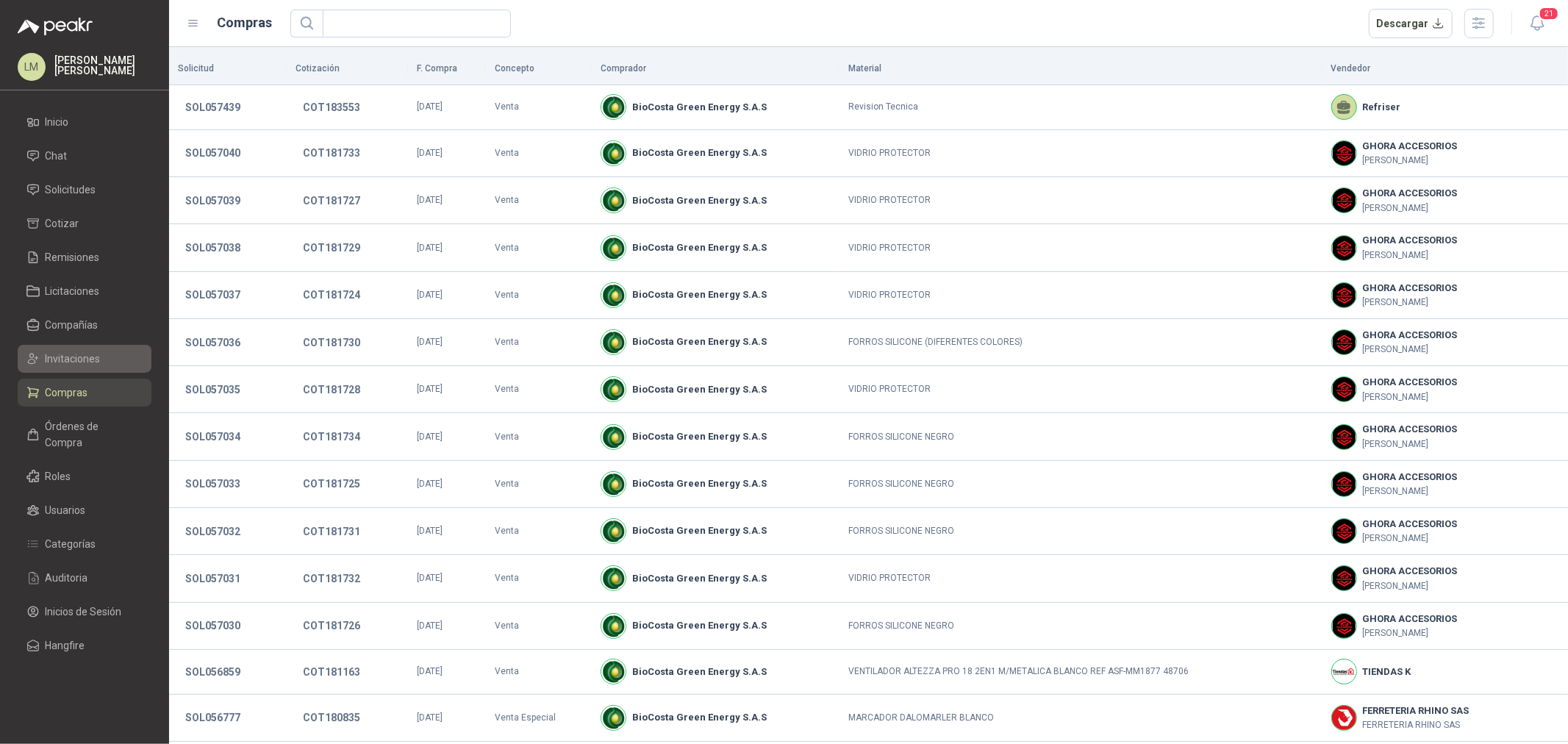
click at [61, 358] on span "Invitaciones" at bounding box center [74, 359] width 56 height 16
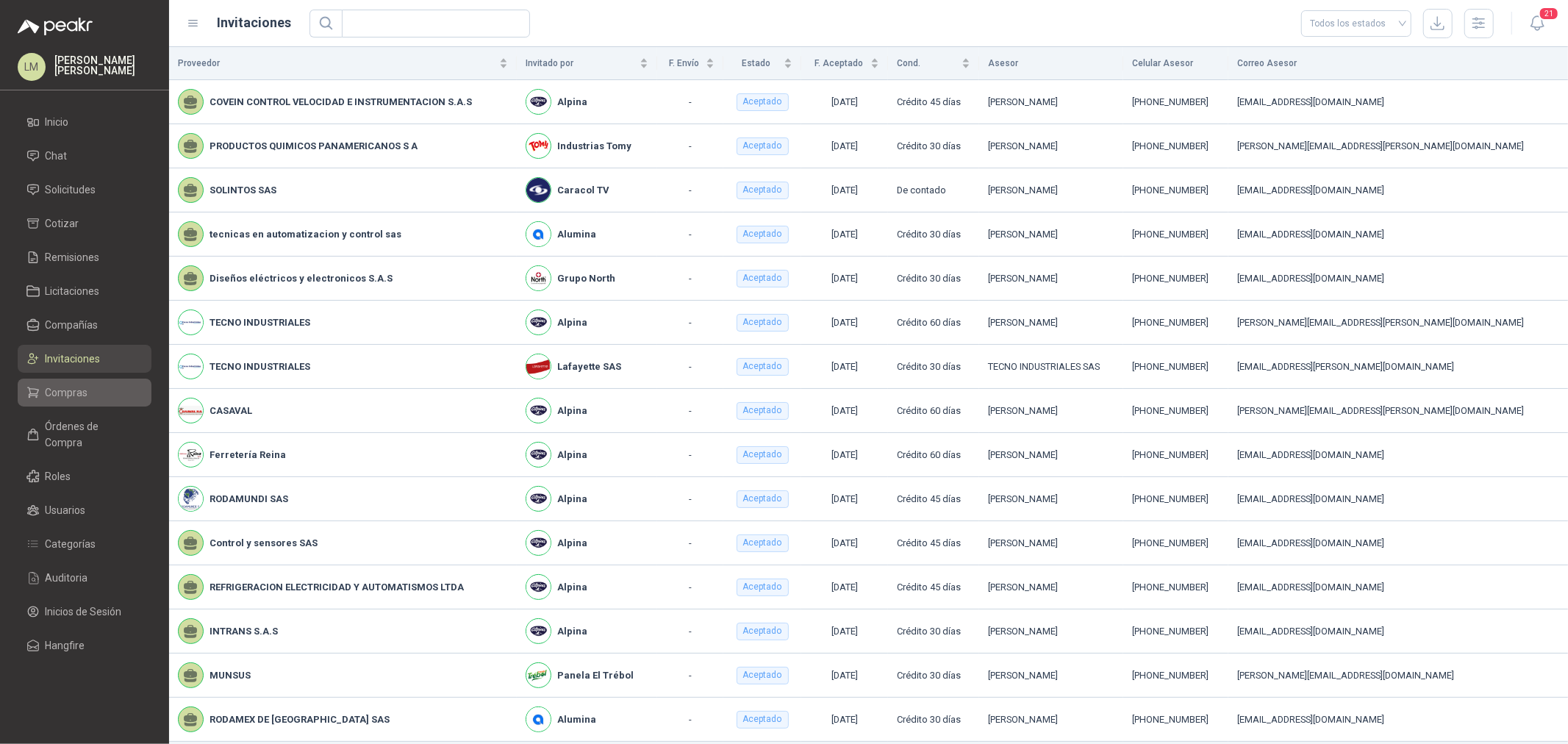
click at [66, 385] on span "Compras" at bounding box center [67, 392] width 42 height 16
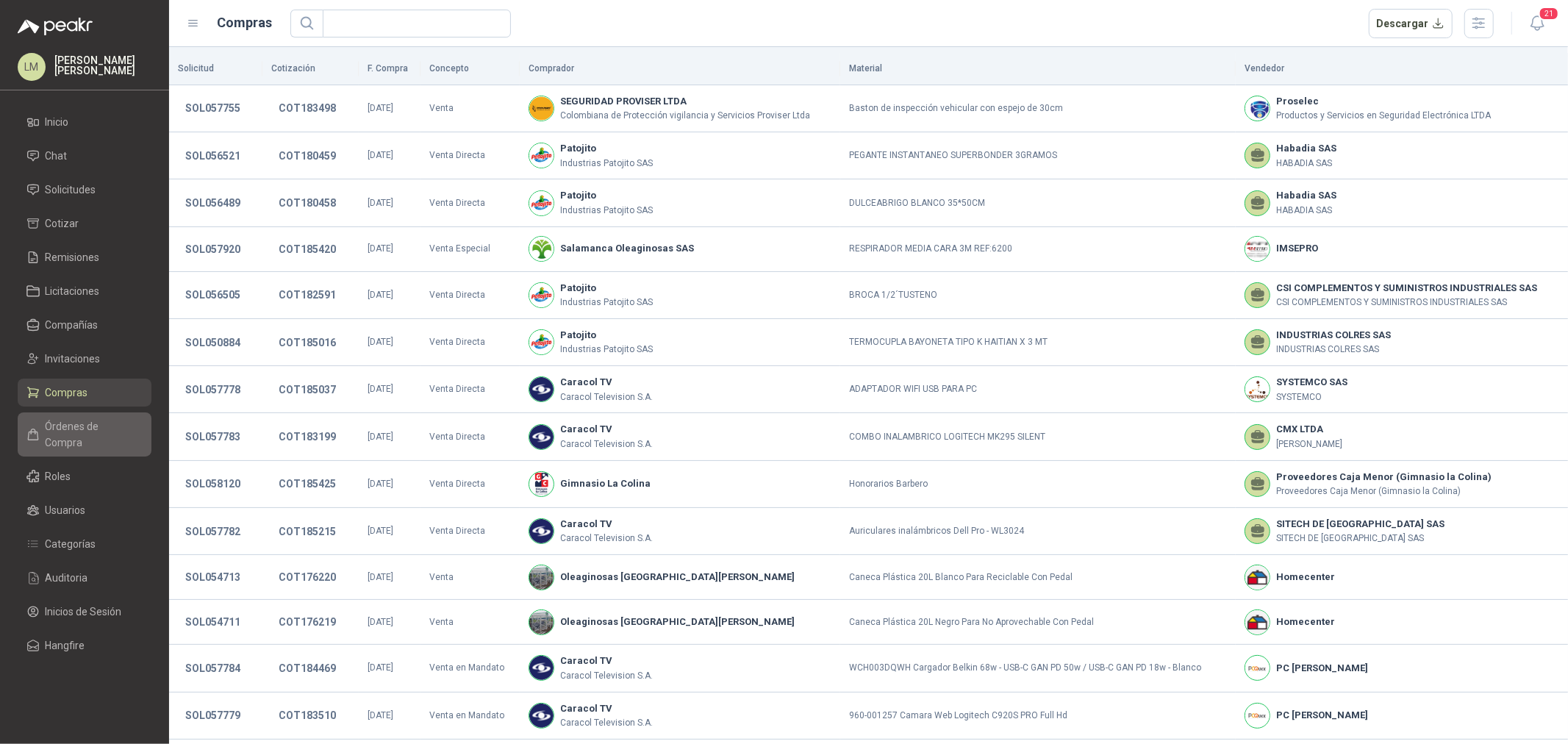
click at [92, 419] on span "Órdenes de Compra" at bounding box center [92, 434] width 92 height 33
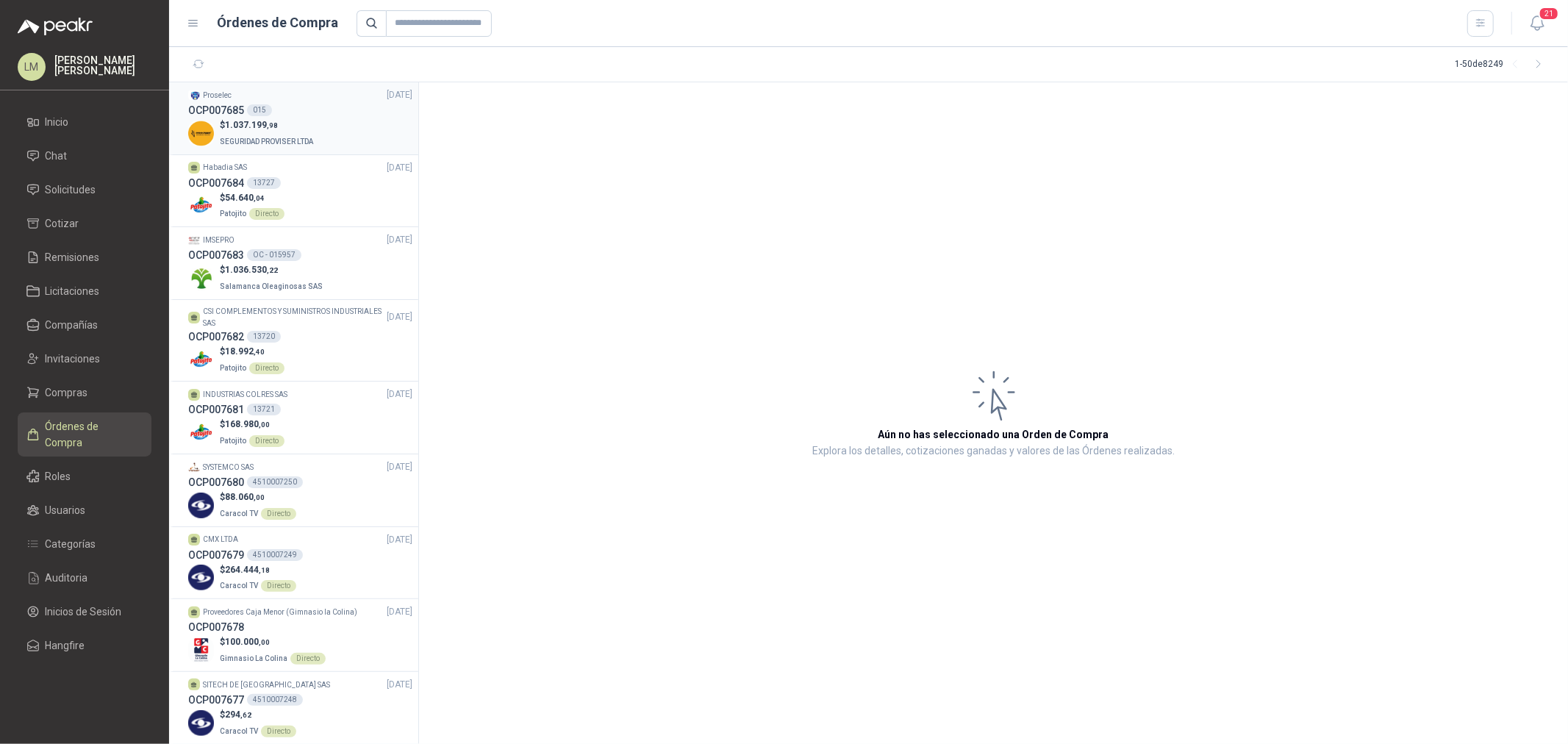
click at [284, 120] on p "$ 1.037.199 ,98" at bounding box center [267, 125] width 96 height 14
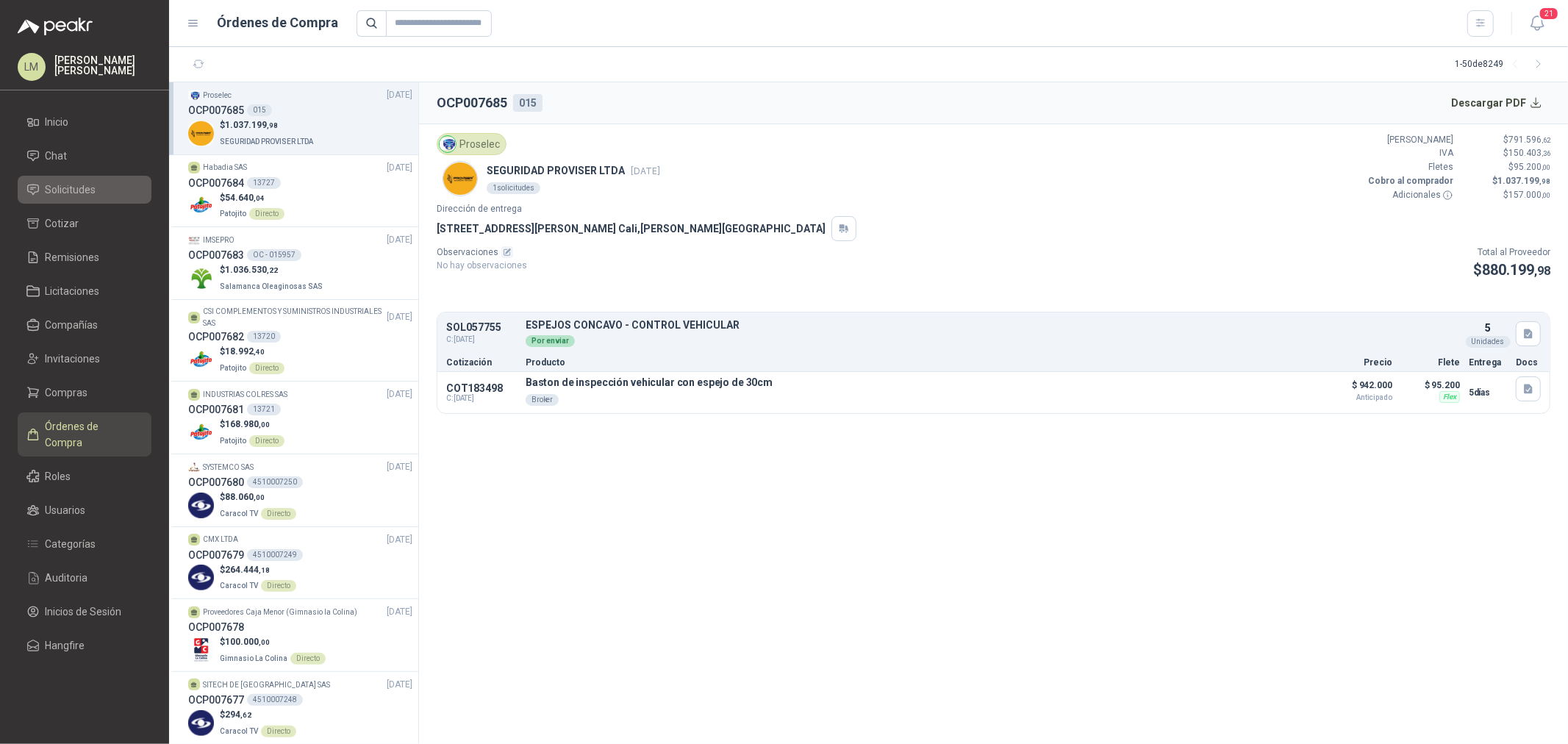
click at [78, 186] on span "Solicitudes" at bounding box center [71, 189] width 51 height 16
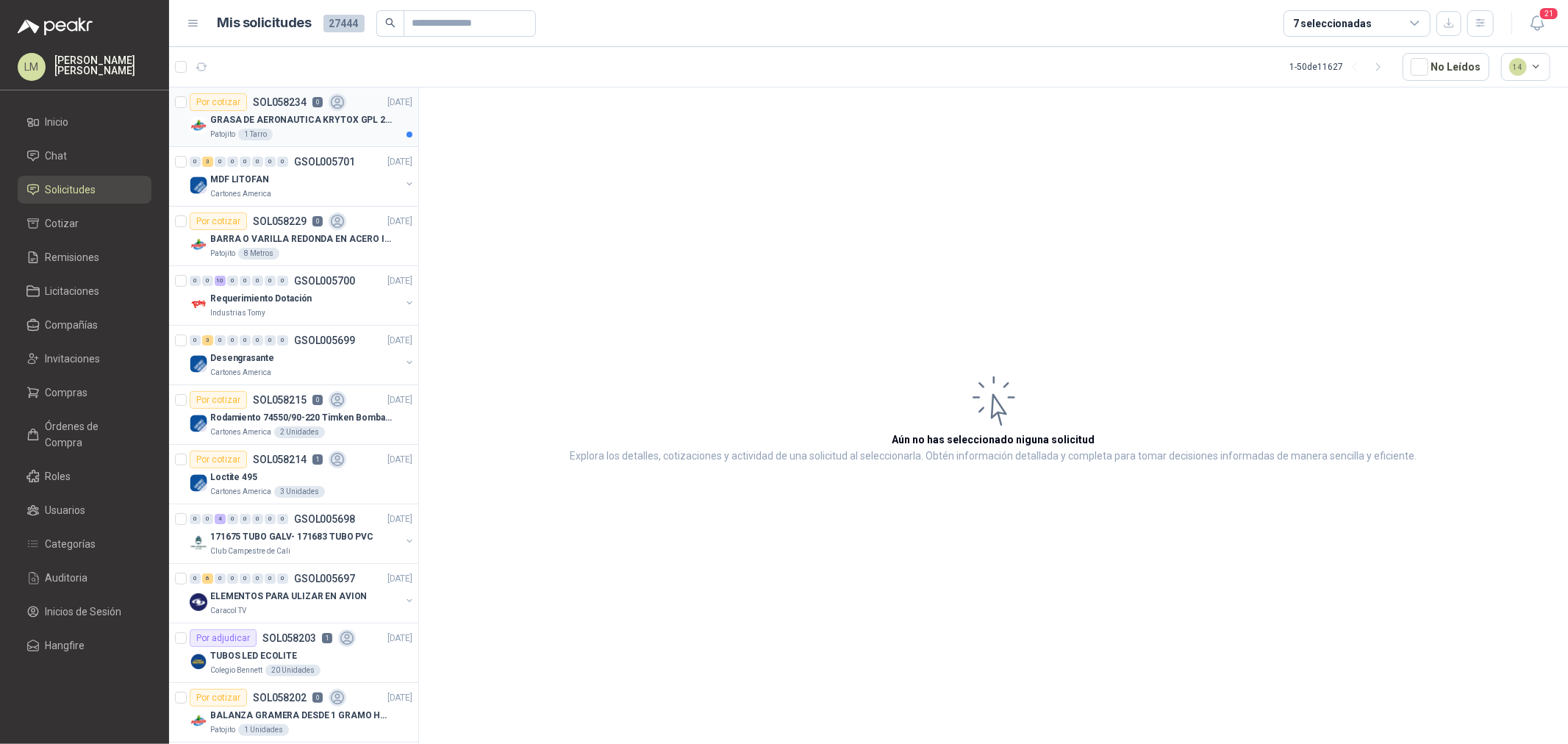
click at [281, 119] on p "GRASA DE AERONAUTICA KRYTOX GPL 207 (SE ADJUNTA IMAGEN DE REFERENCIA)" at bounding box center [301, 120] width 183 height 14
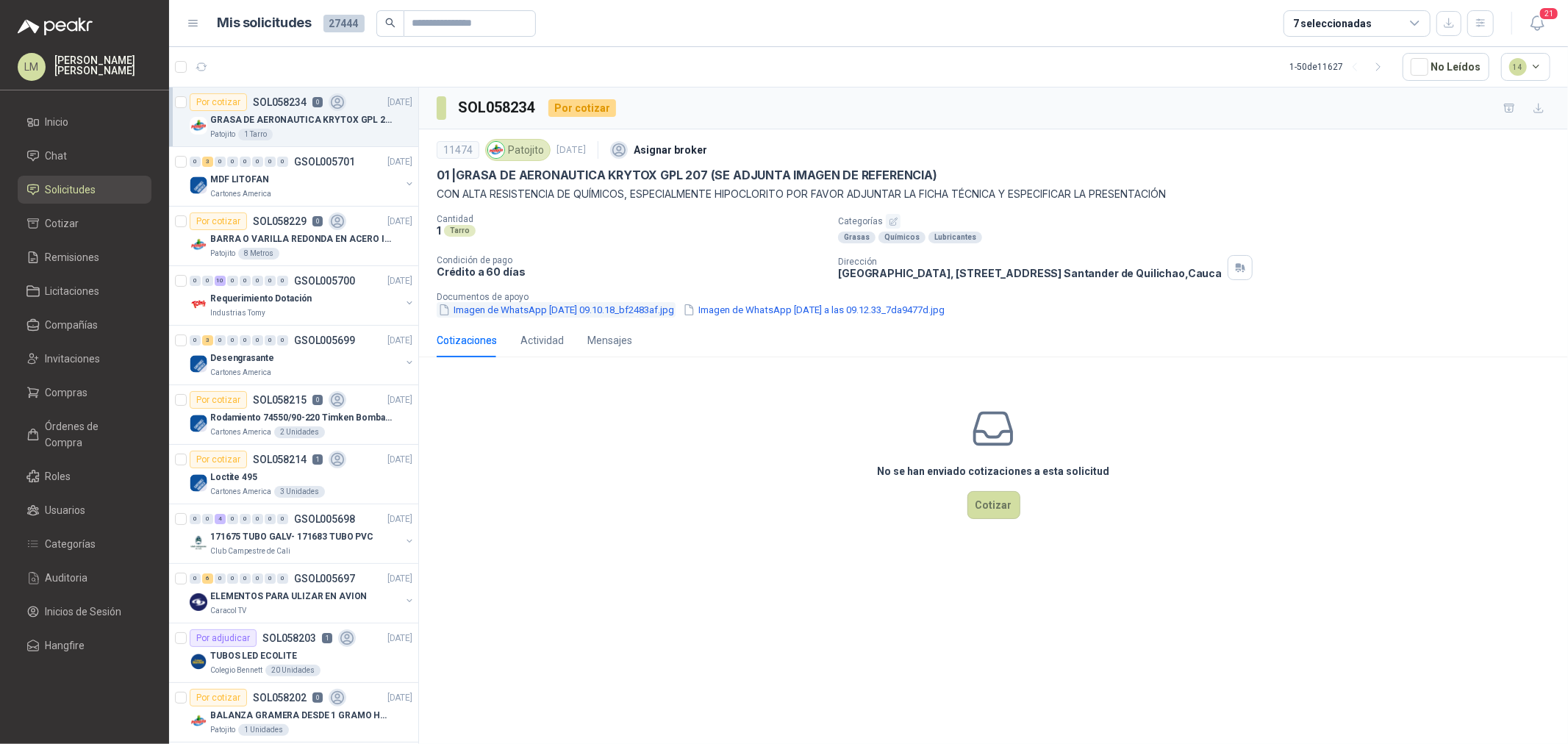
click at [586, 314] on button "Imagen de WhatsApp 2025-09-30 a las 09.10.18_bf2483af.jpg" at bounding box center [556, 310] width 239 height 15
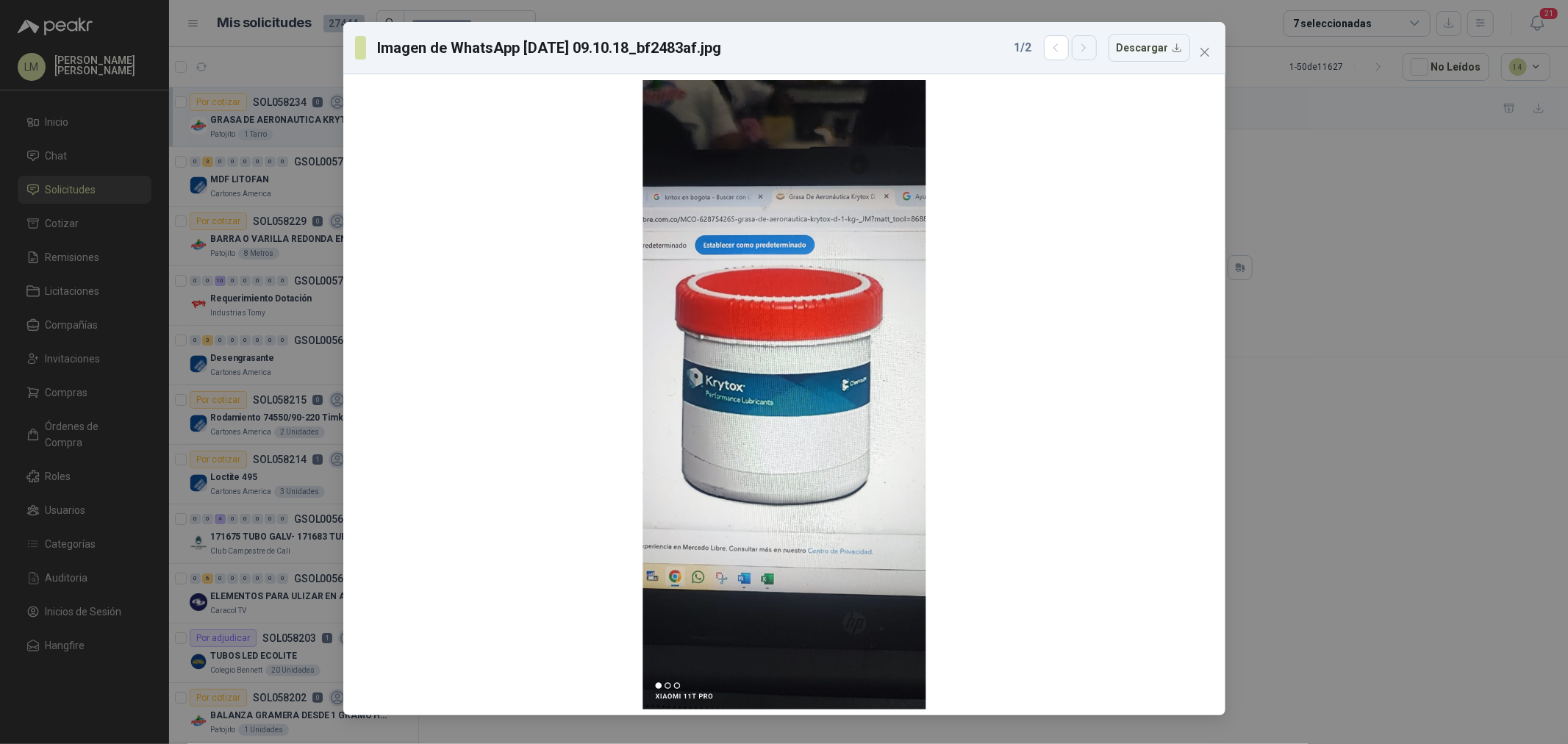
click at [1086, 50] on icon "button" at bounding box center [1083, 48] width 12 height 12
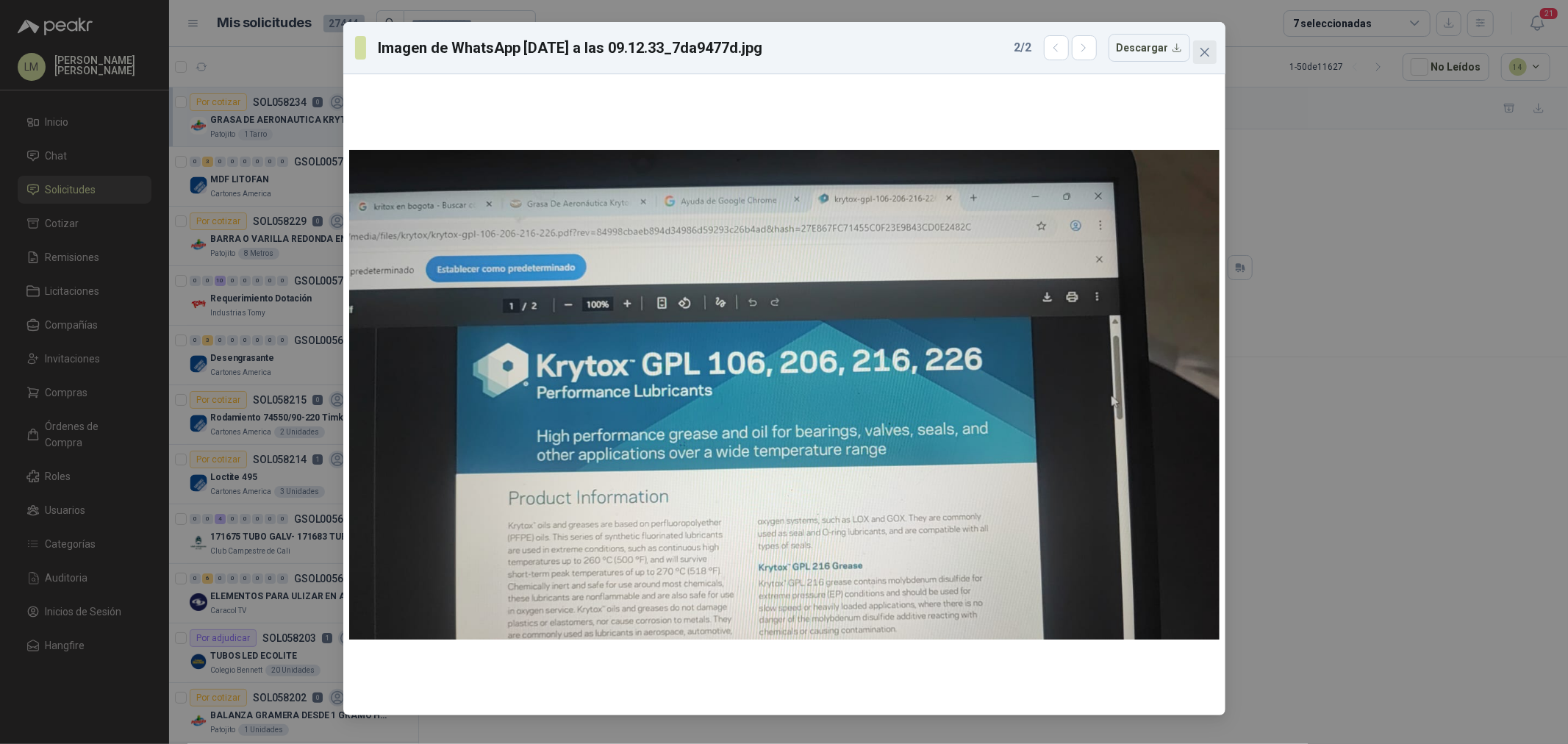
click at [1209, 50] on icon "close" at bounding box center [1205, 52] width 12 height 12
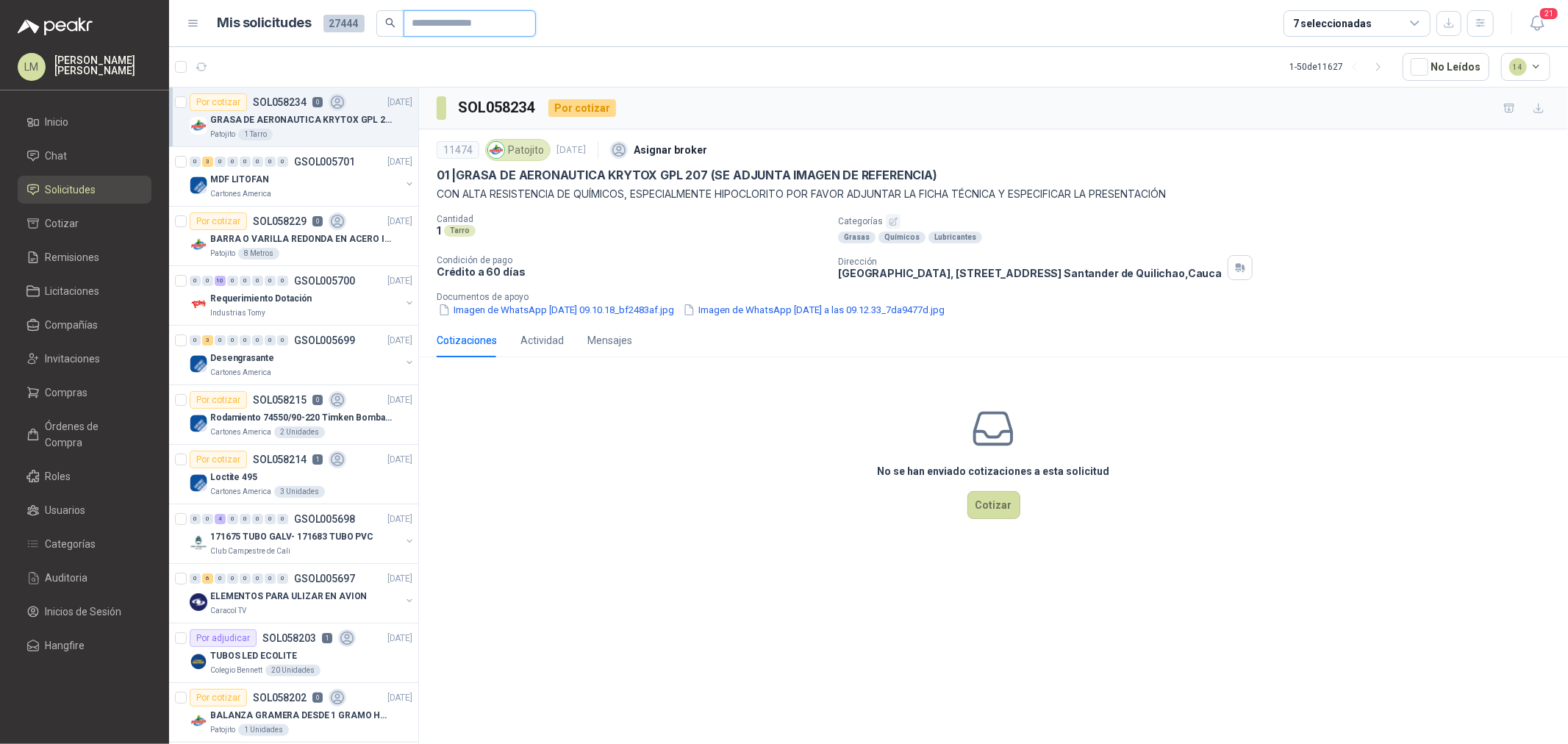
click at [443, 20] on input "text" at bounding box center [463, 24] width 103 height 25
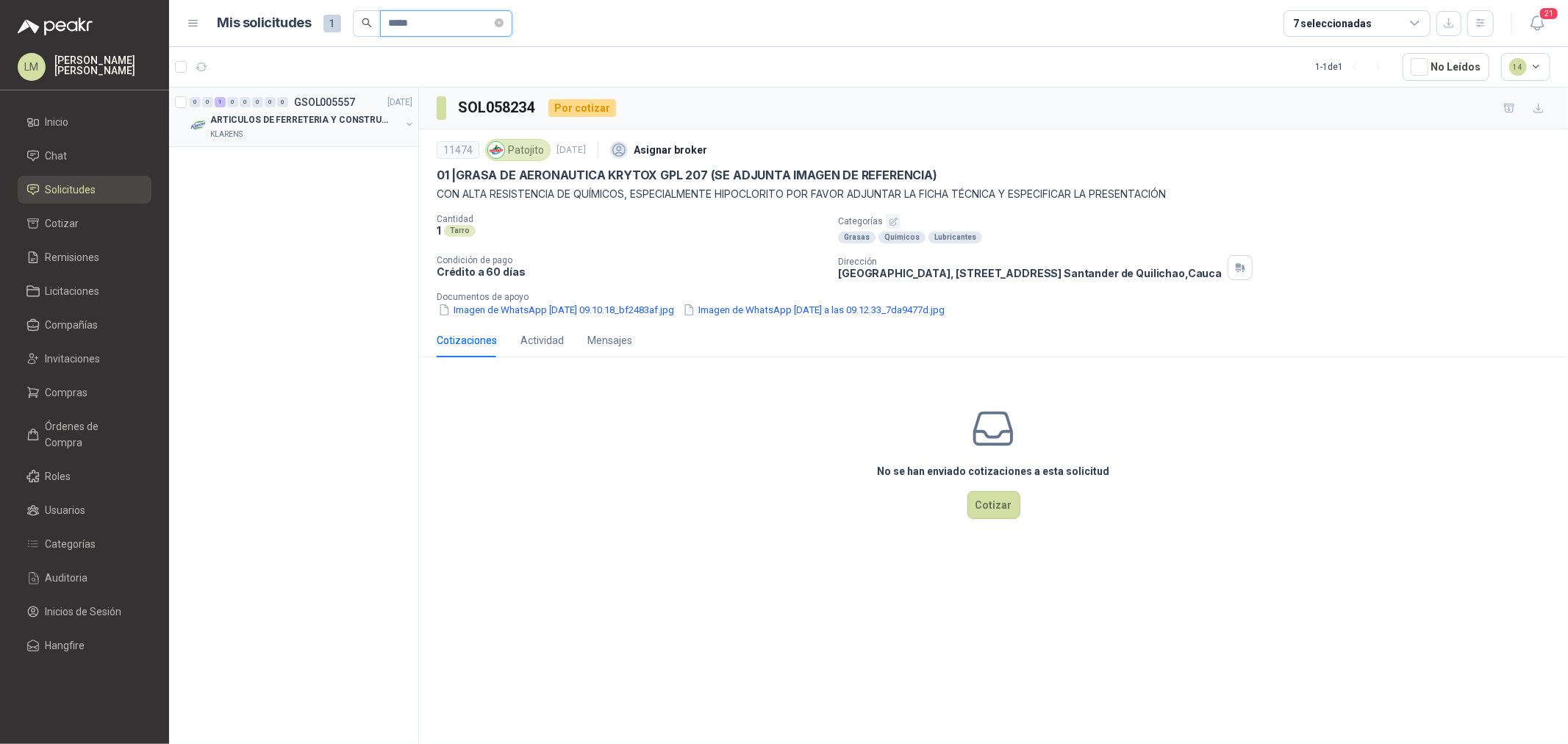
type input "*****"
click at [361, 120] on p "ARTICULOS DE FERRETERIA Y CONSTRUCCION EN GENERAL" at bounding box center [301, 120] width 183 height 14
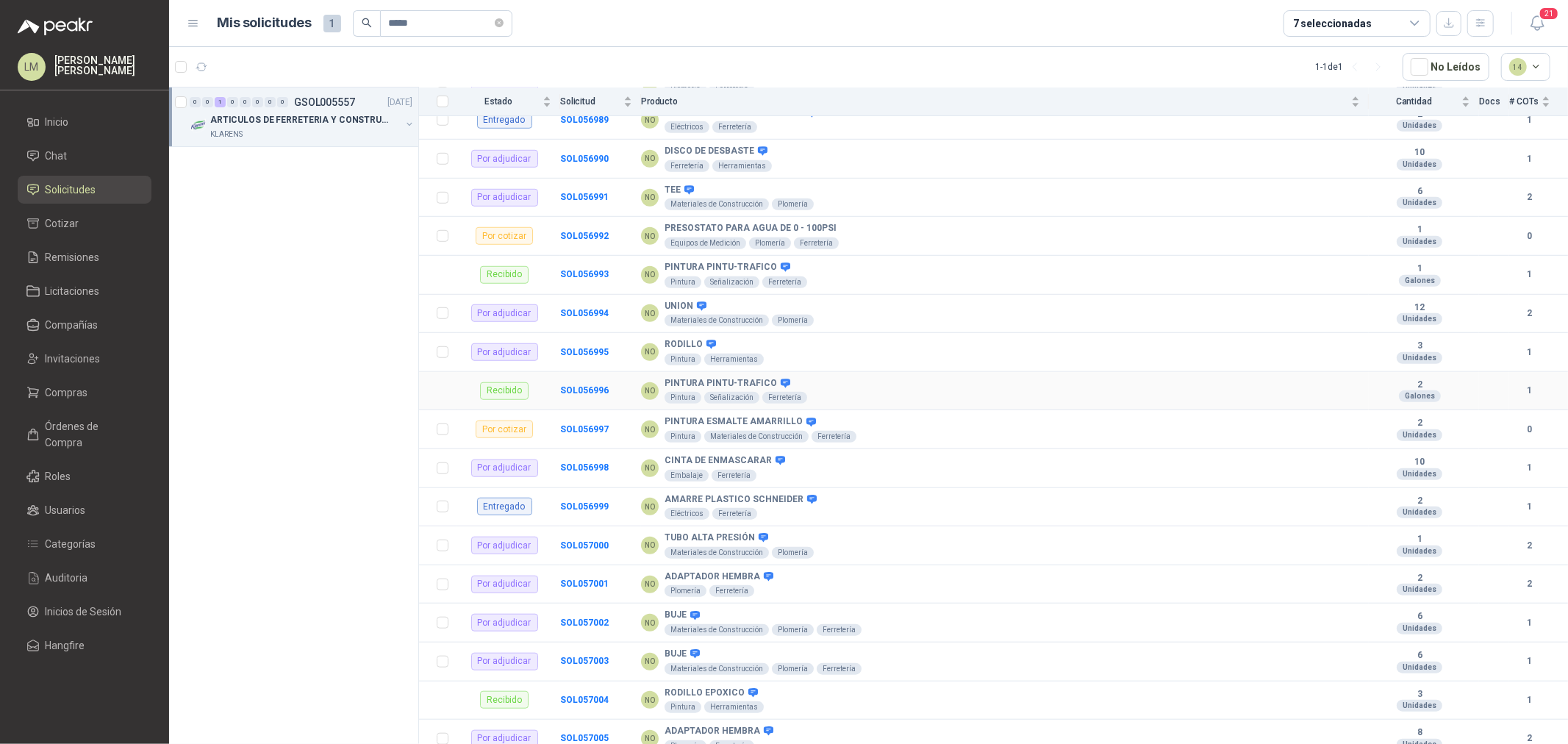
scroll to position [967, 0]
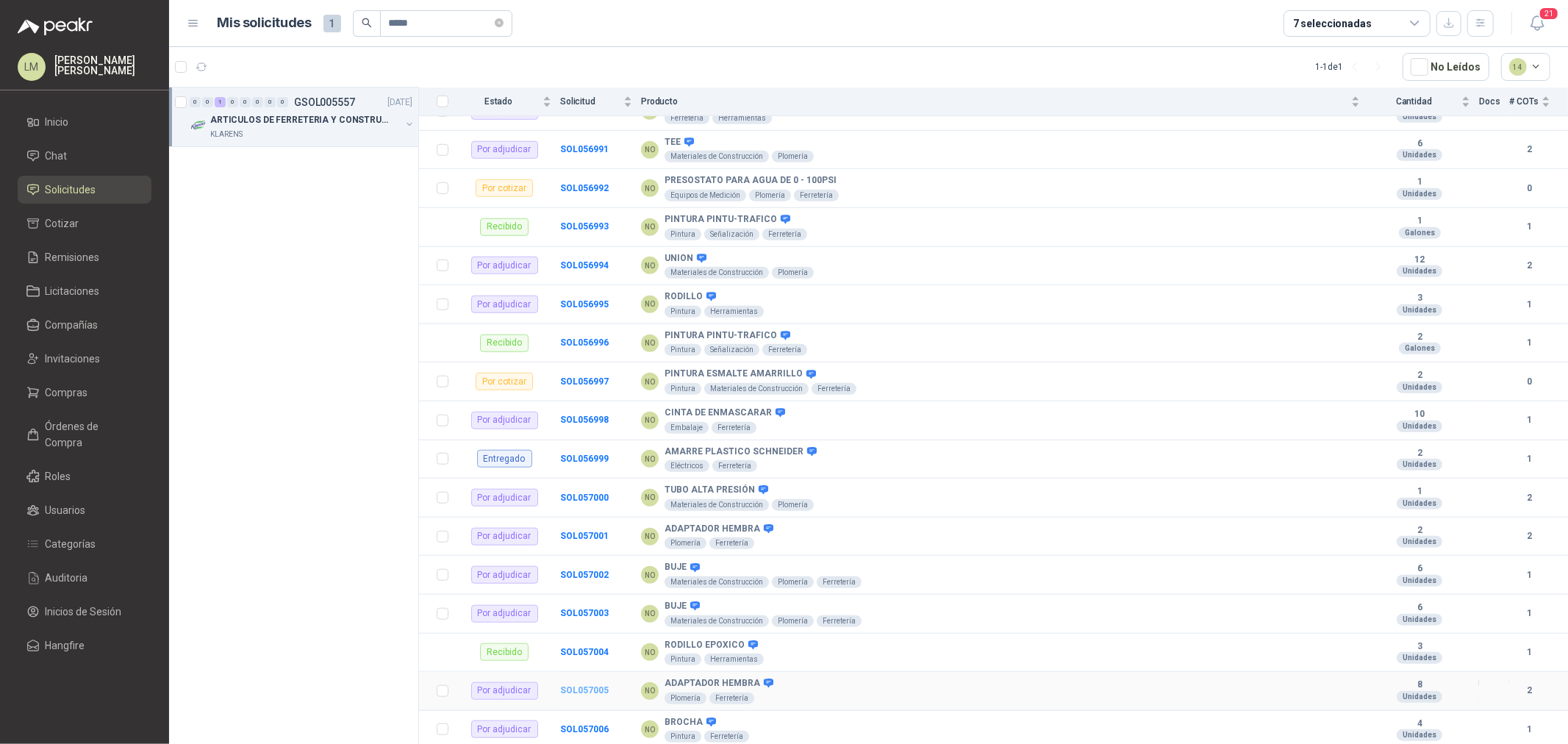
click at [574, 689] on b "SOL057005" at bounding box center [584, 690] width 49 height 11
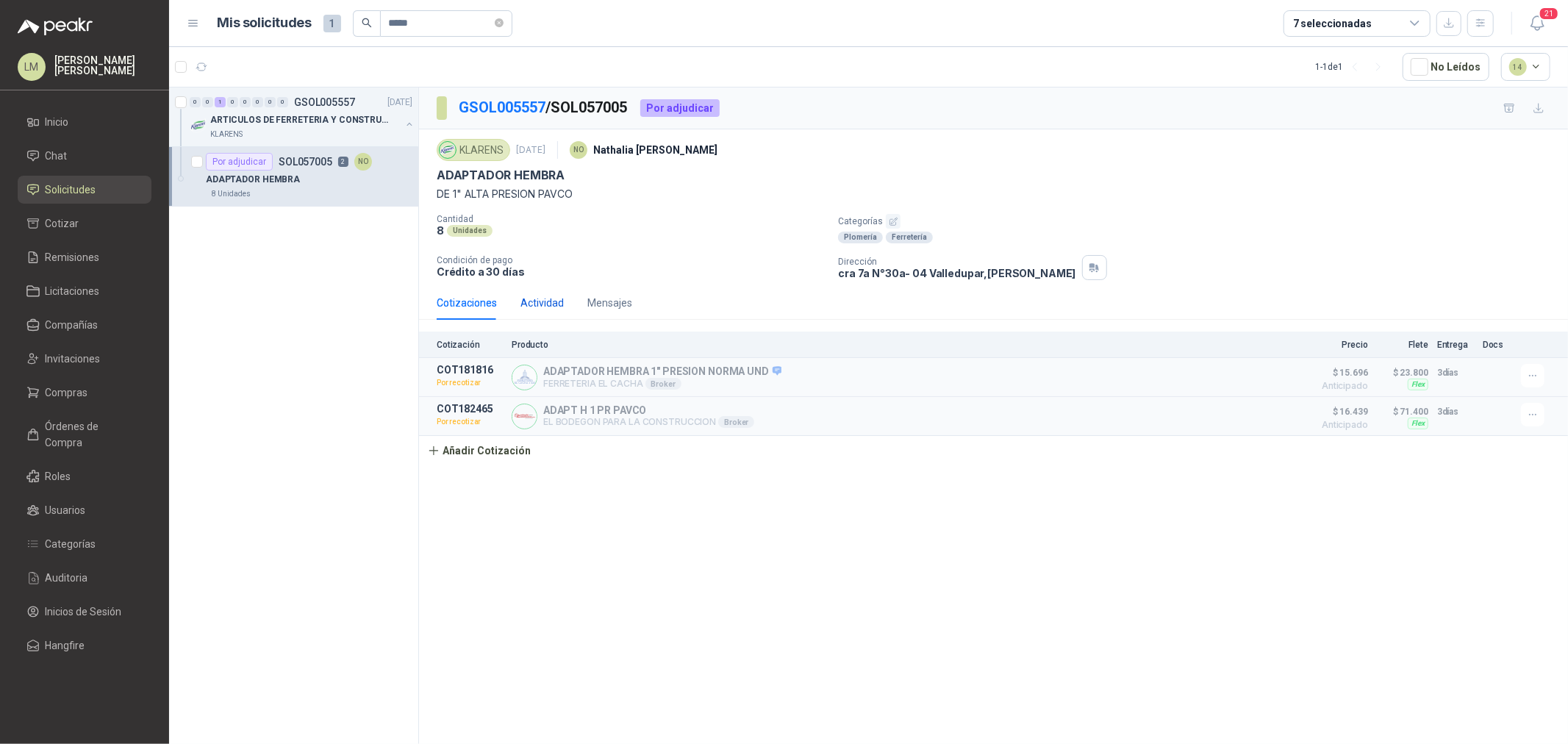
click at [547, 298] on div "Actividad" at bounding box center [542, 303] width 43 height 16
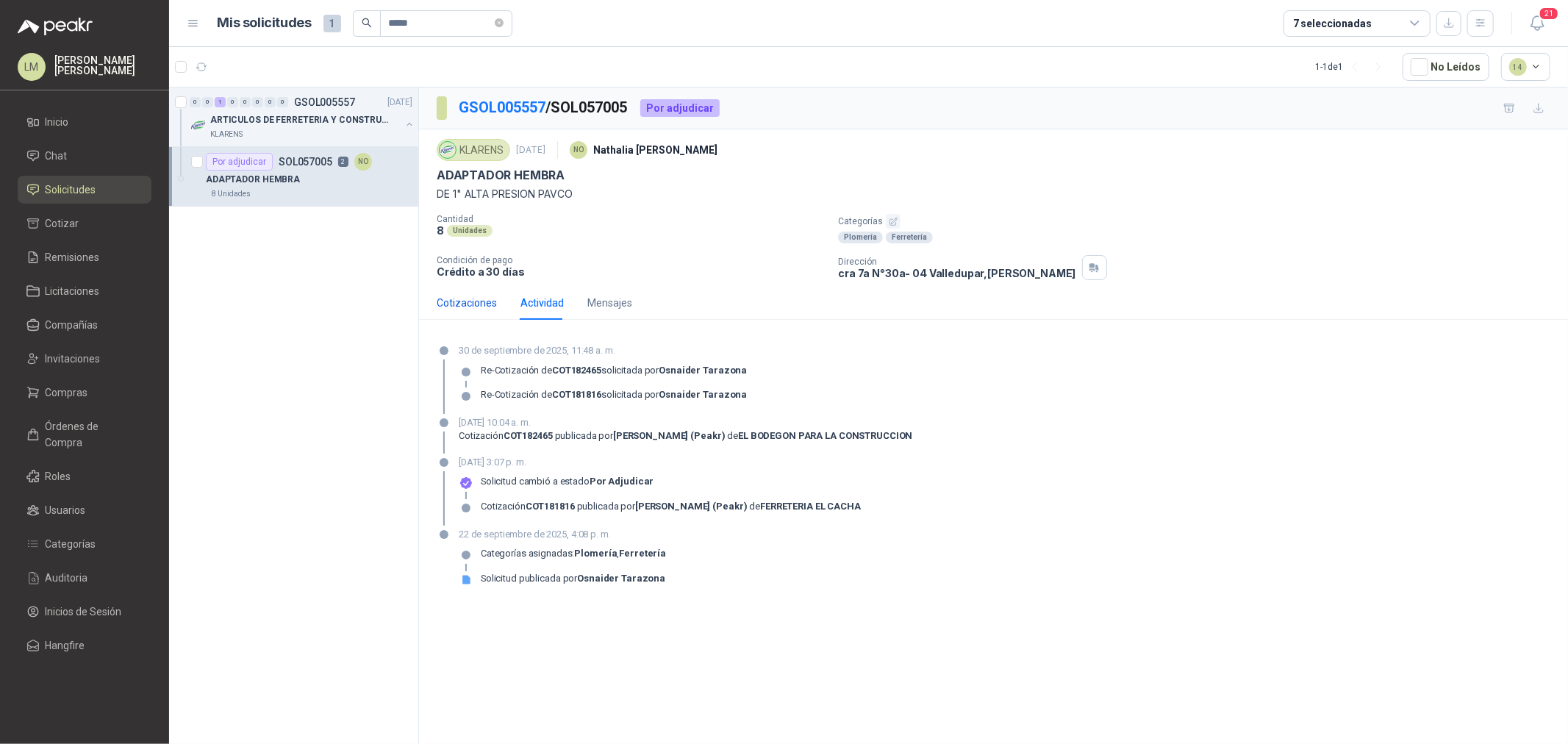
click at [461, 300] on div "Cotizaciones" at bounding box center [467, 303] width 60 height 16
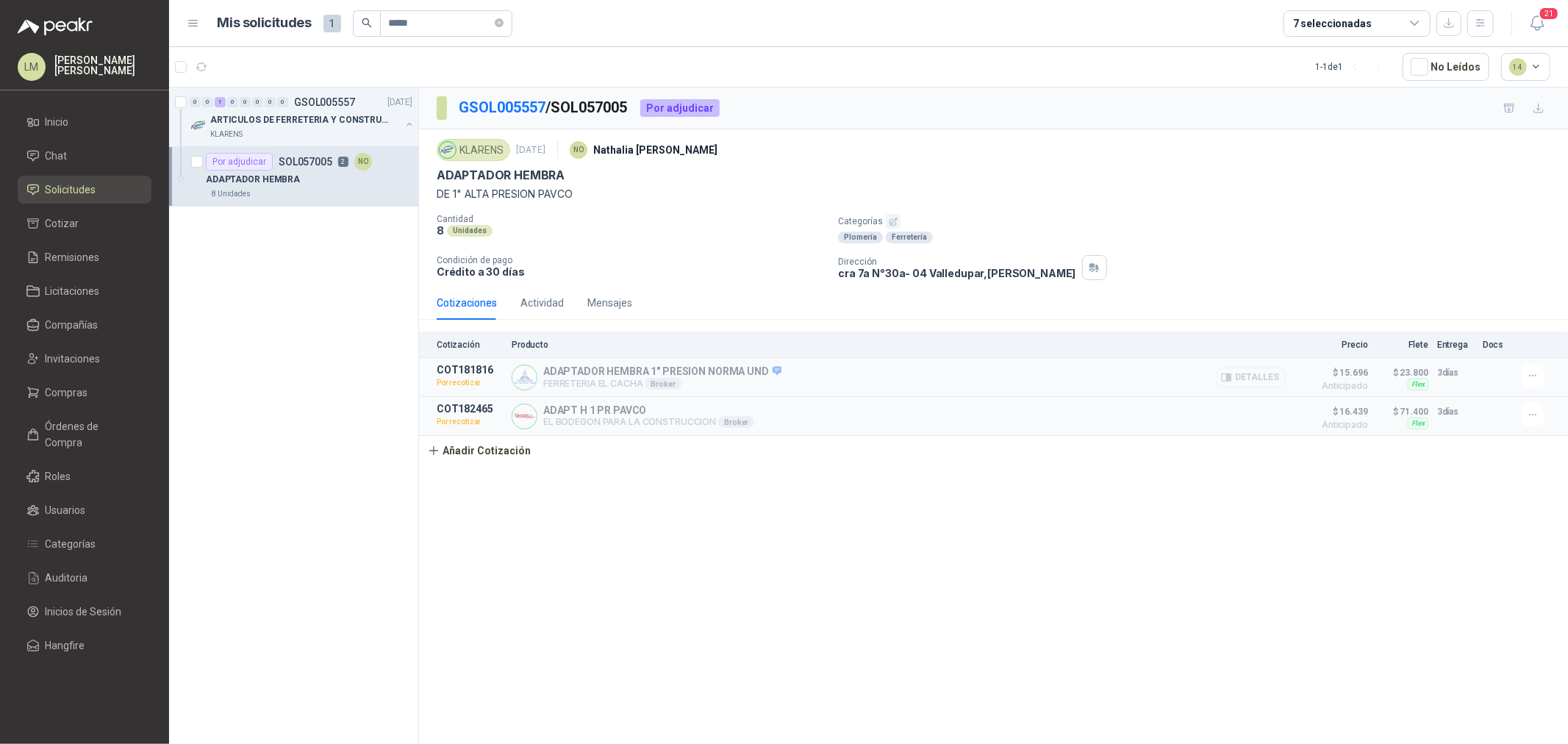
click at [1260, 376] on button "Detalles" at bounding box center [1251, 377] width 69 height 20
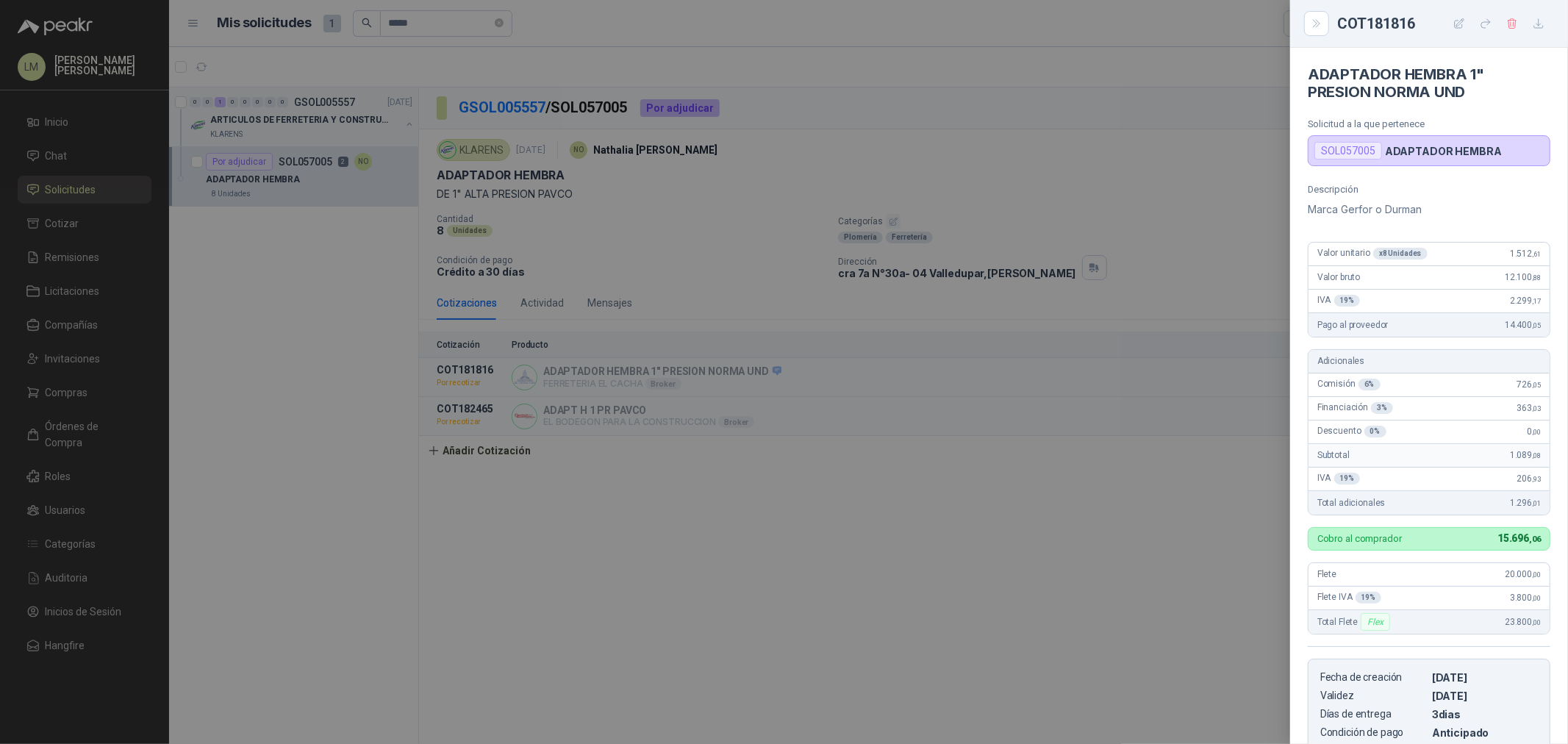
scroll to position [244, 0]
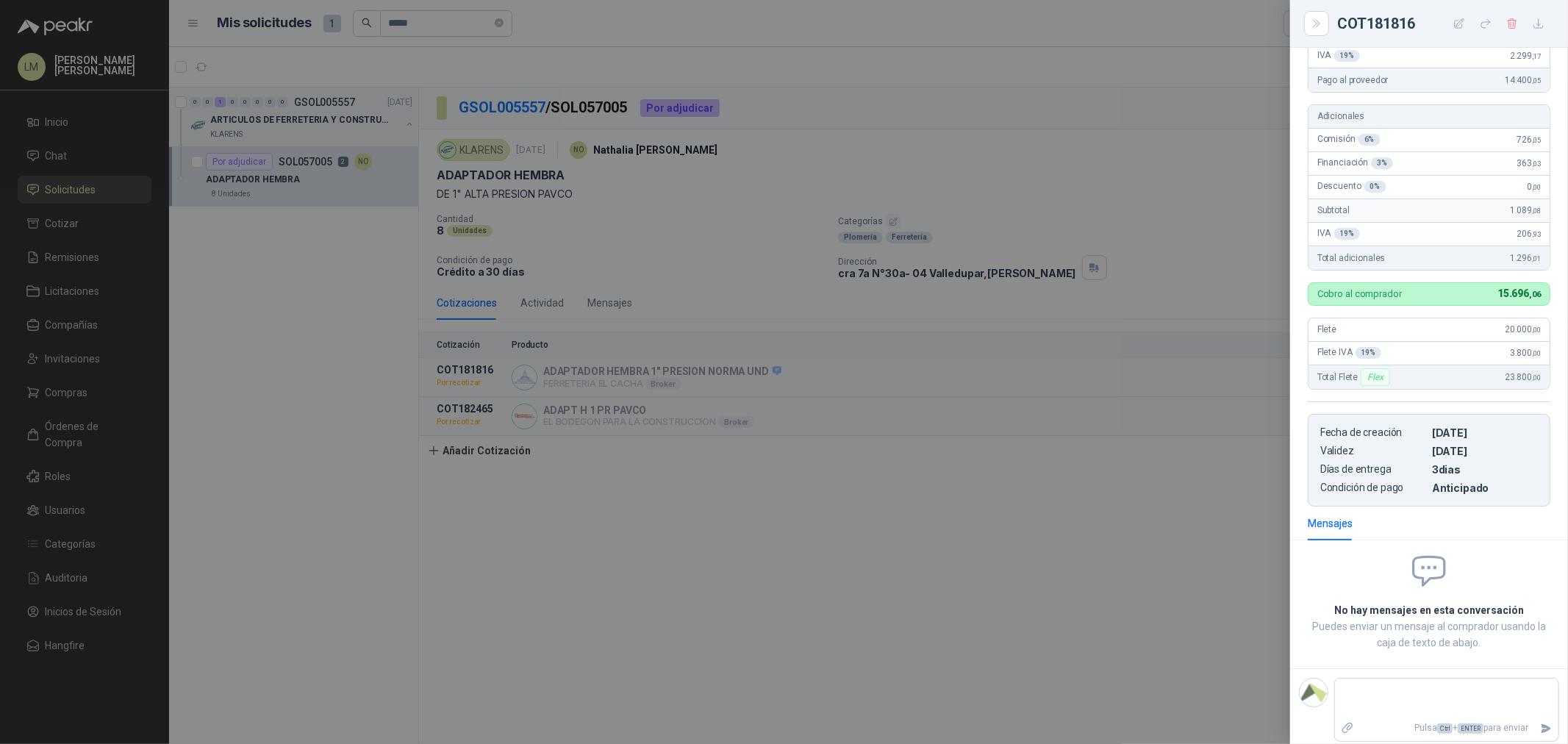
drag, startPoint x: 1427, startPoint y: 432, endPoint x: 1484, endPoint y: 472, distance: 69.6
click at [1484, 472] on article "Fecha de creación 23/09/2025 Validez 25/09/2025 Días de entrega 3 dias Condició…" at bounding box center [1428, 460] width 242 height 93
click at [763, 539] on div at bounding box center [784, 372] width 1568 height 744
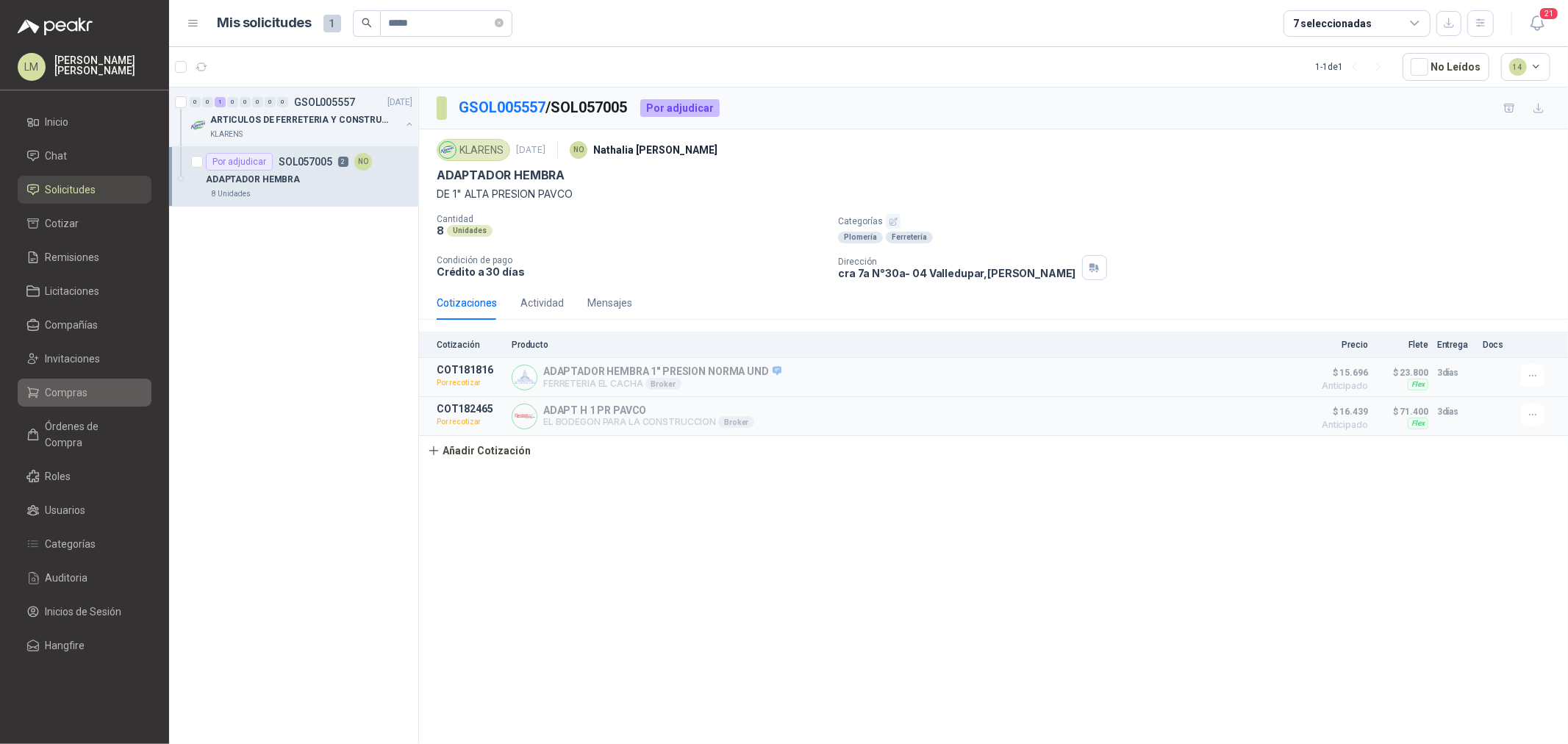
click at [67, 403] on link "Compras" at bounding box center [84, 392] width 134 height 28
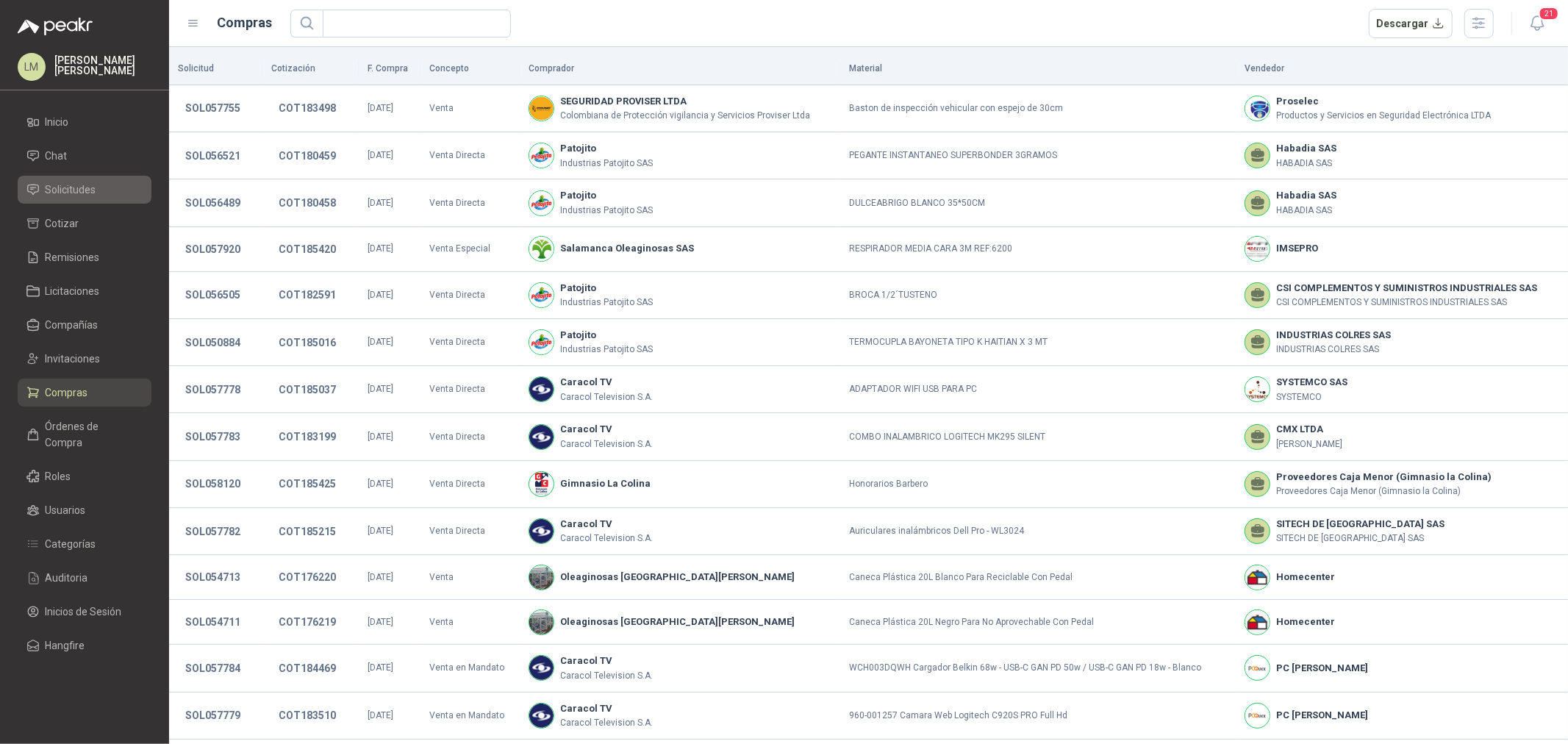
click at [79, 187] on span "Solicitudes" at bounding box center [71, 189] width 51 height 16
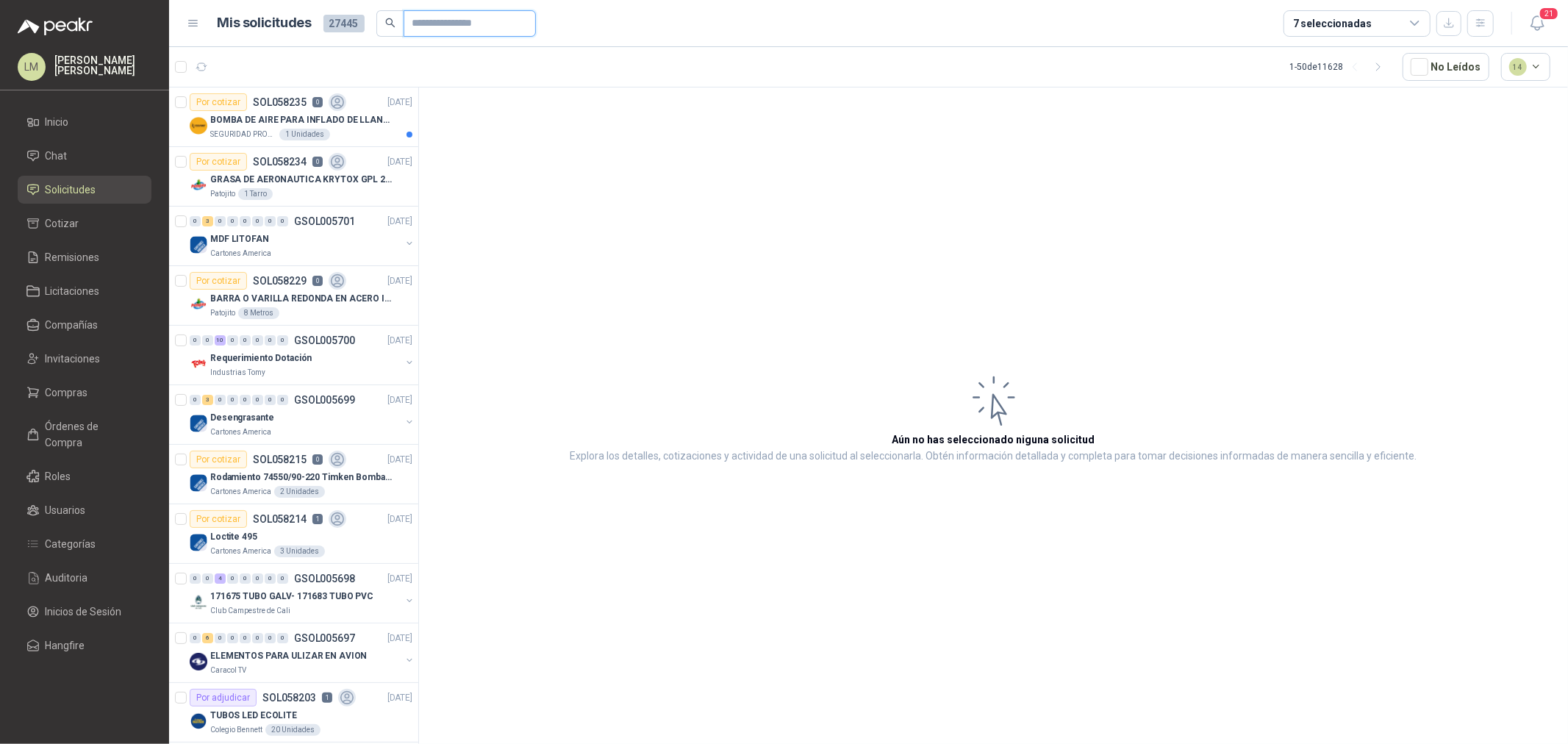
click at [415, 22] on input "text" at bounding box center [463, 24] width 103 height 25
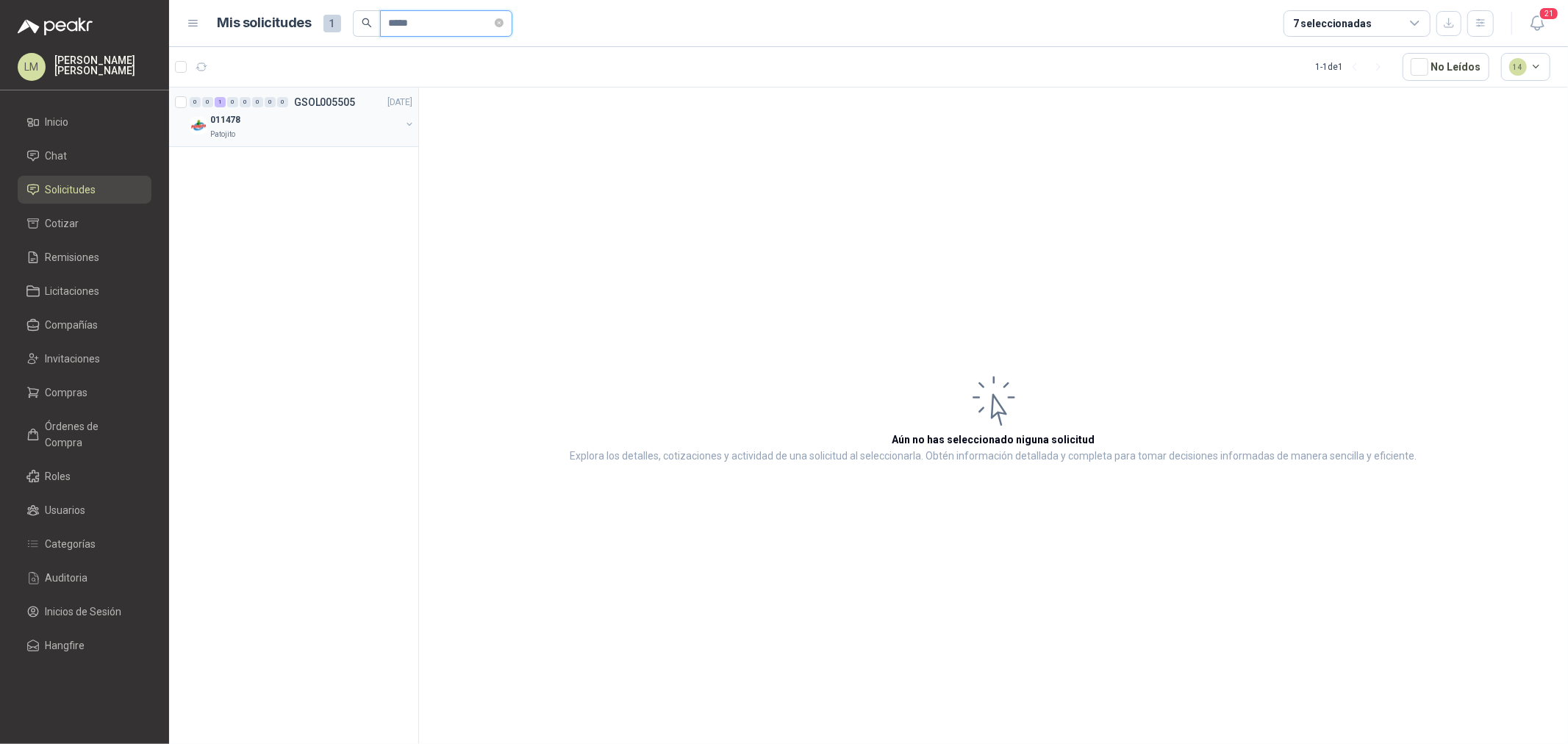
type input "*****"
click at [408, 128] on button "button" at bounding box center [409, 124] width 12 height 12
click at [302, 198] on div "10 Unidades 011478" at bounding box center [310, 194] width 207 height 12
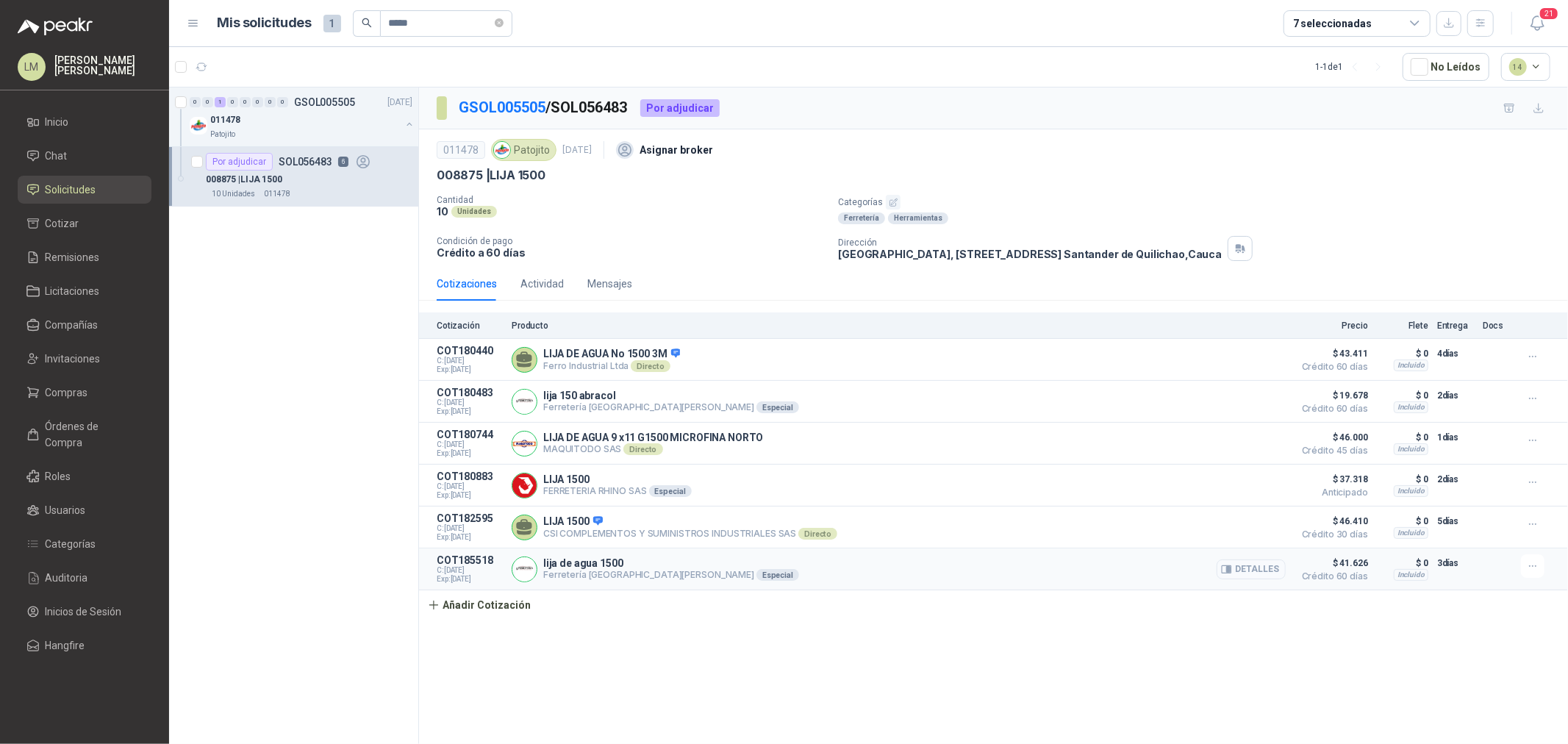
click at [1255, 579] on button "Detalles" at bounding box center [1251, 570] width 69 height 20
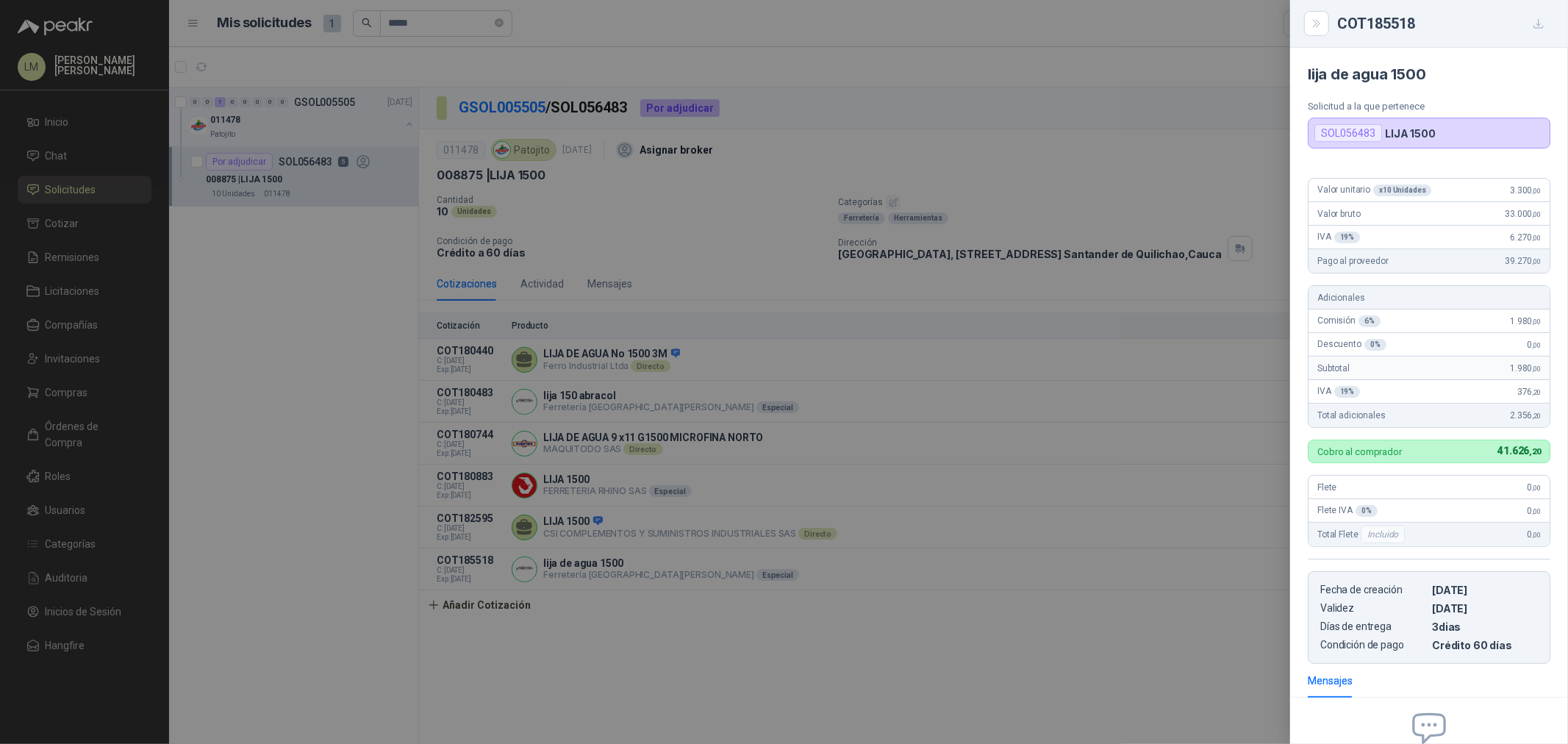
click at [945, 603] on div at bounding box center [784, 372] width 1568 height 744
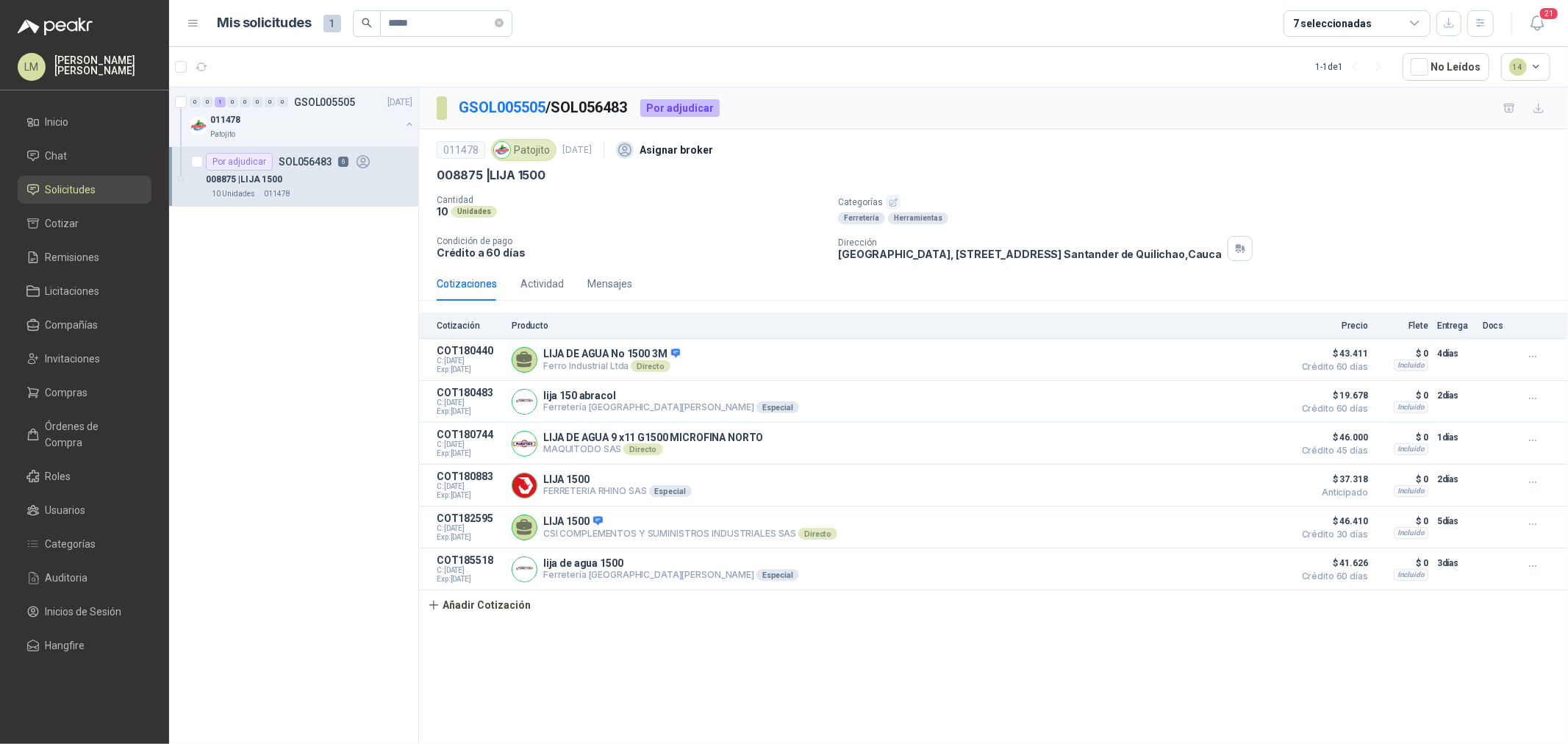
click at [645, 604] on div "Cotización Producto Precio Flete Entrega Docs COT180440 C: 18/09/2025 Exp: 03/1…" at bounding box center [993, 466] width 1149 height 308
click at [60, 399] on span "Compras" at bounding box center [67, 392] width 42 height 16
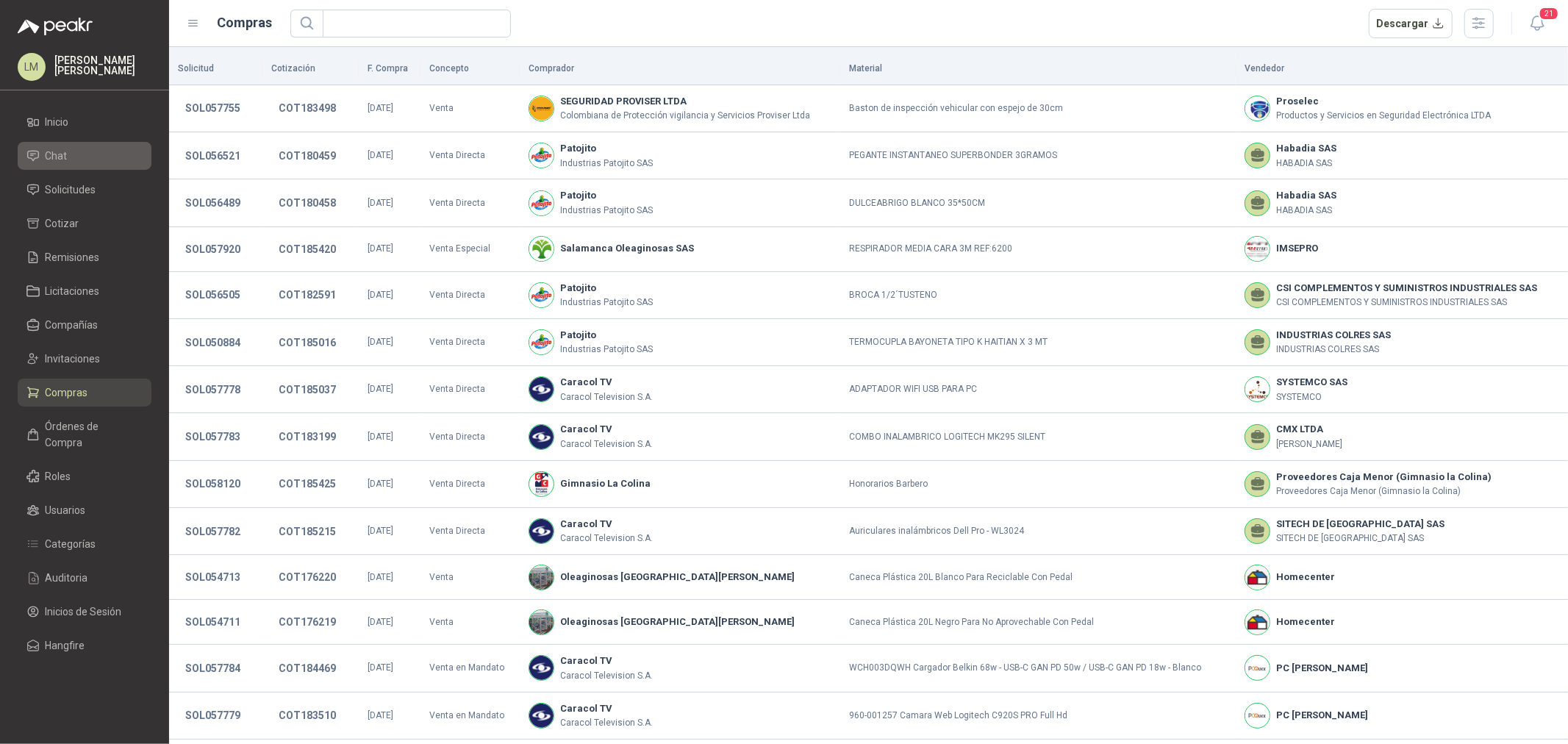
click at [75, 154] on li "Chat" at bounding box center [84, 155] width 116 height 16
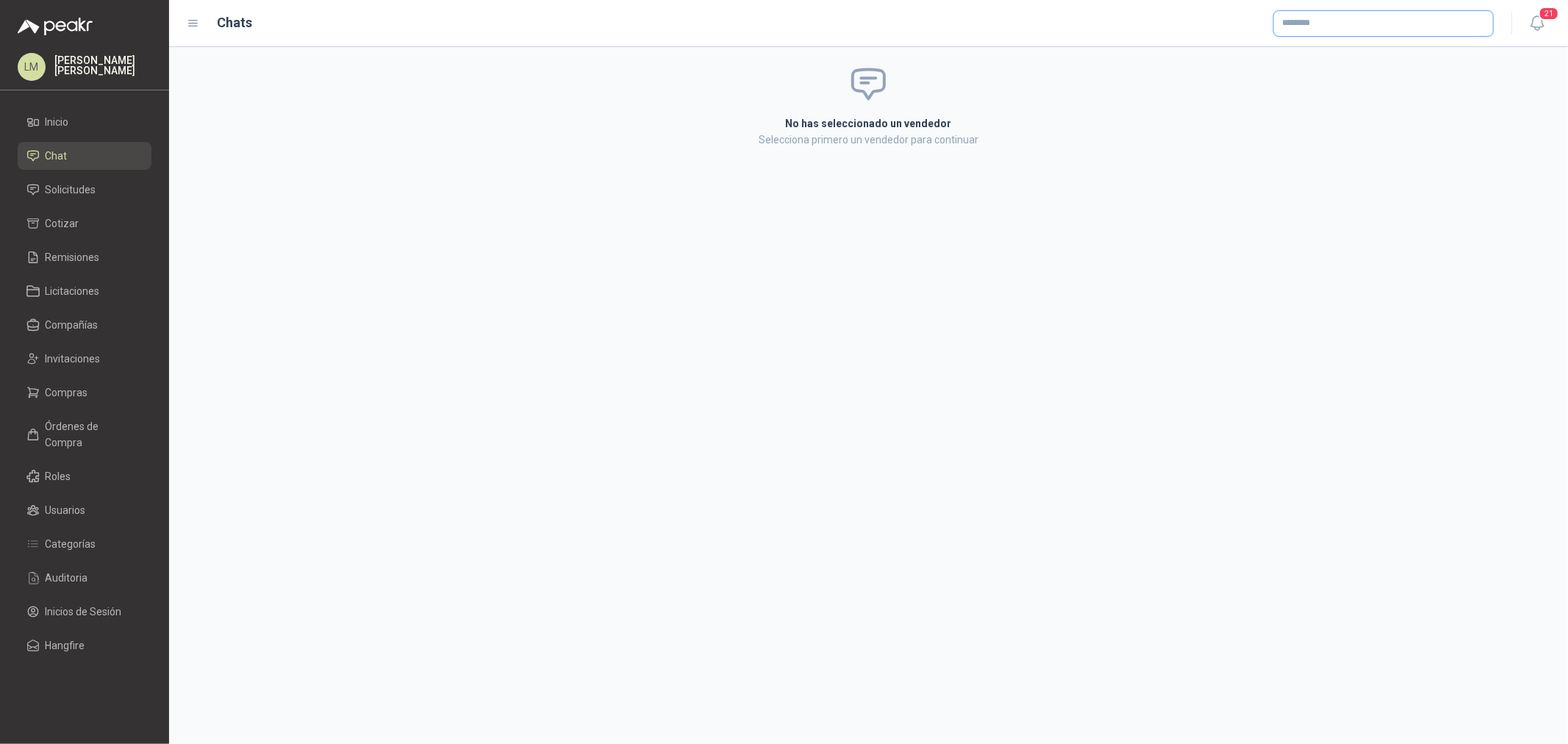
click at [1307, 22] on input "text" at bounding box center [1383, 24] width 219 height 25
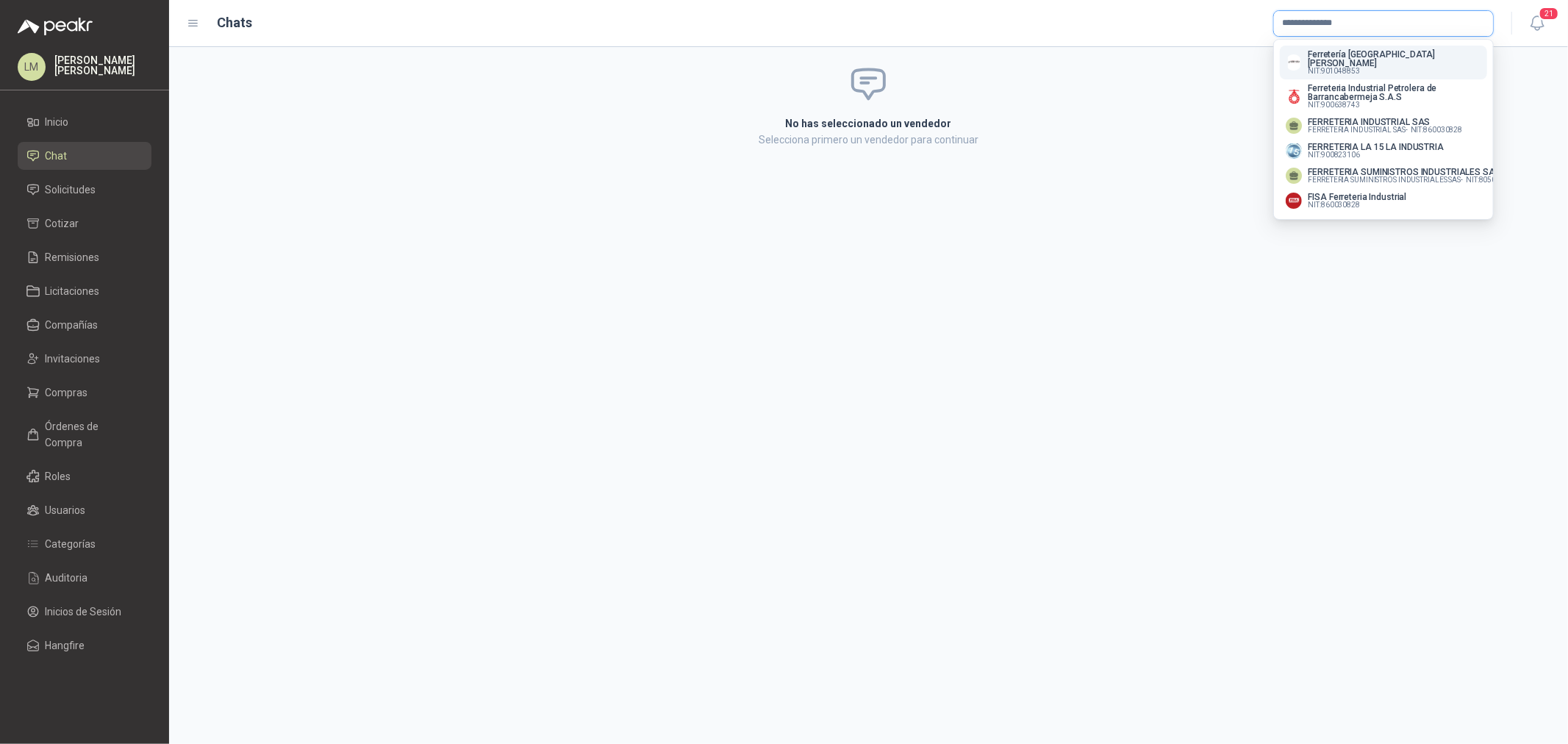
type input "**********"
click at [1349, 68] on span "NIT : 901048853" at bounding box center [1333, 72] width 52 height 8
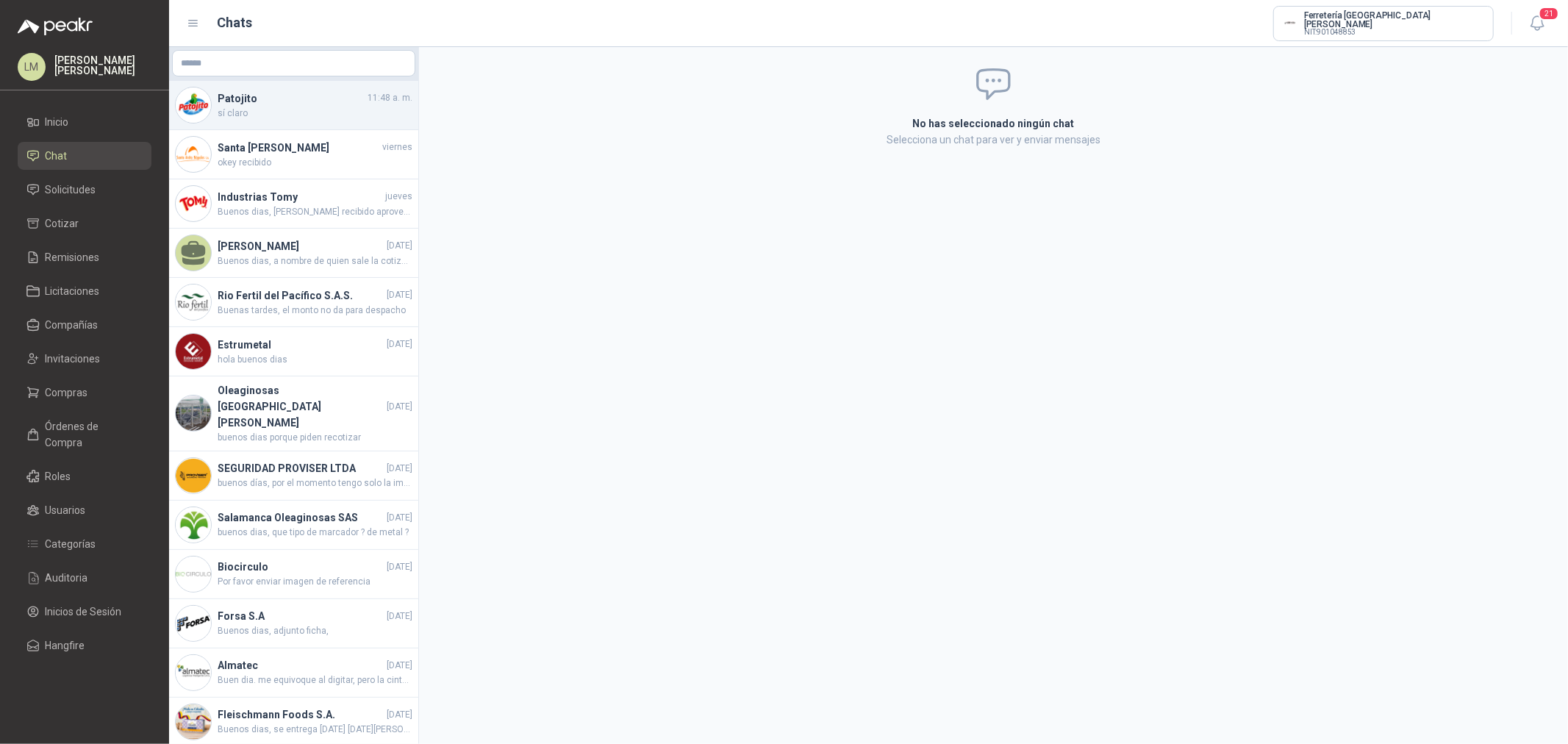
click at [288, 109] on span "sí claro" at bounding box center [314, 113] width 195 height 14
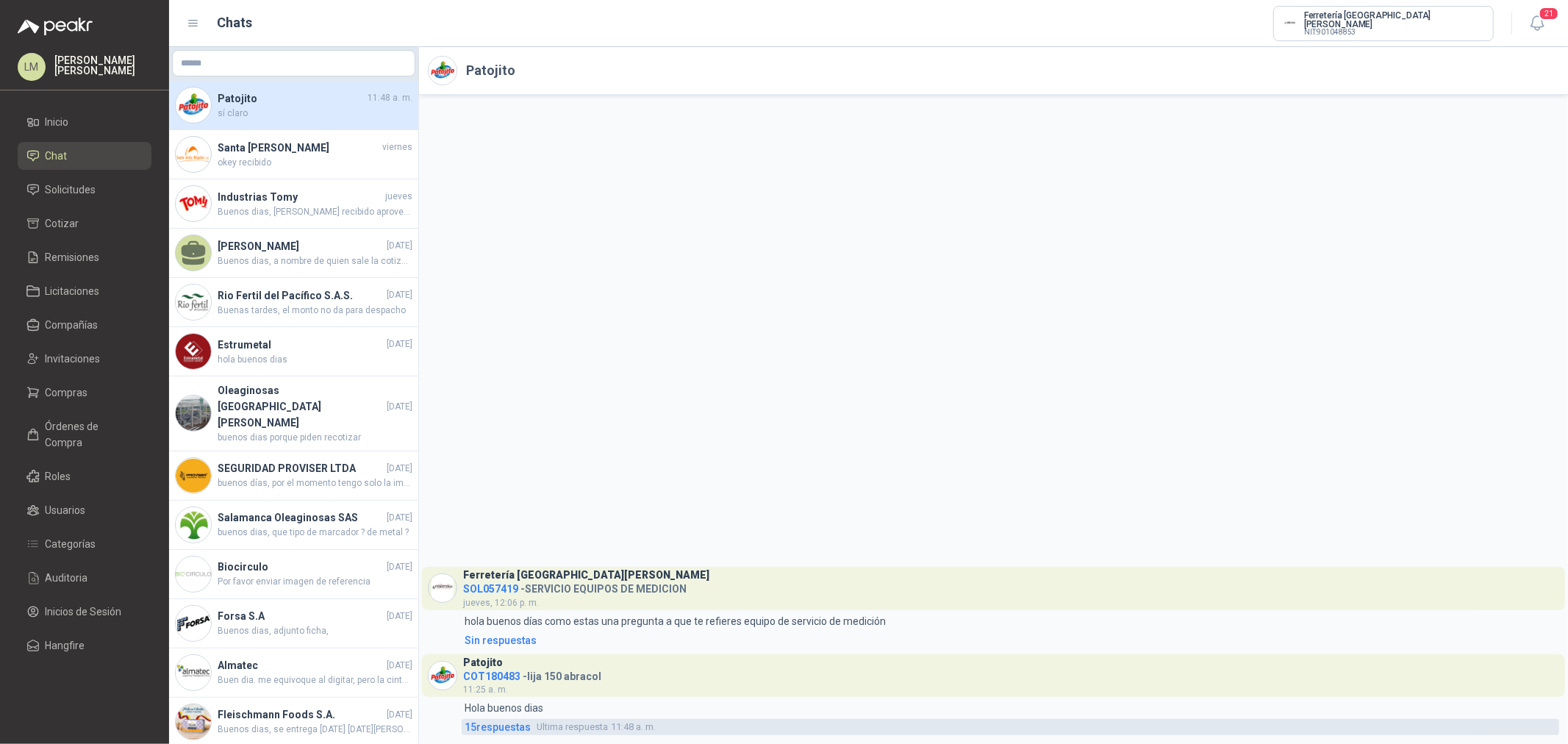
click at [510, 727] on span "15 respuesta s" at bounding box center [497, 727] width 66 height 16
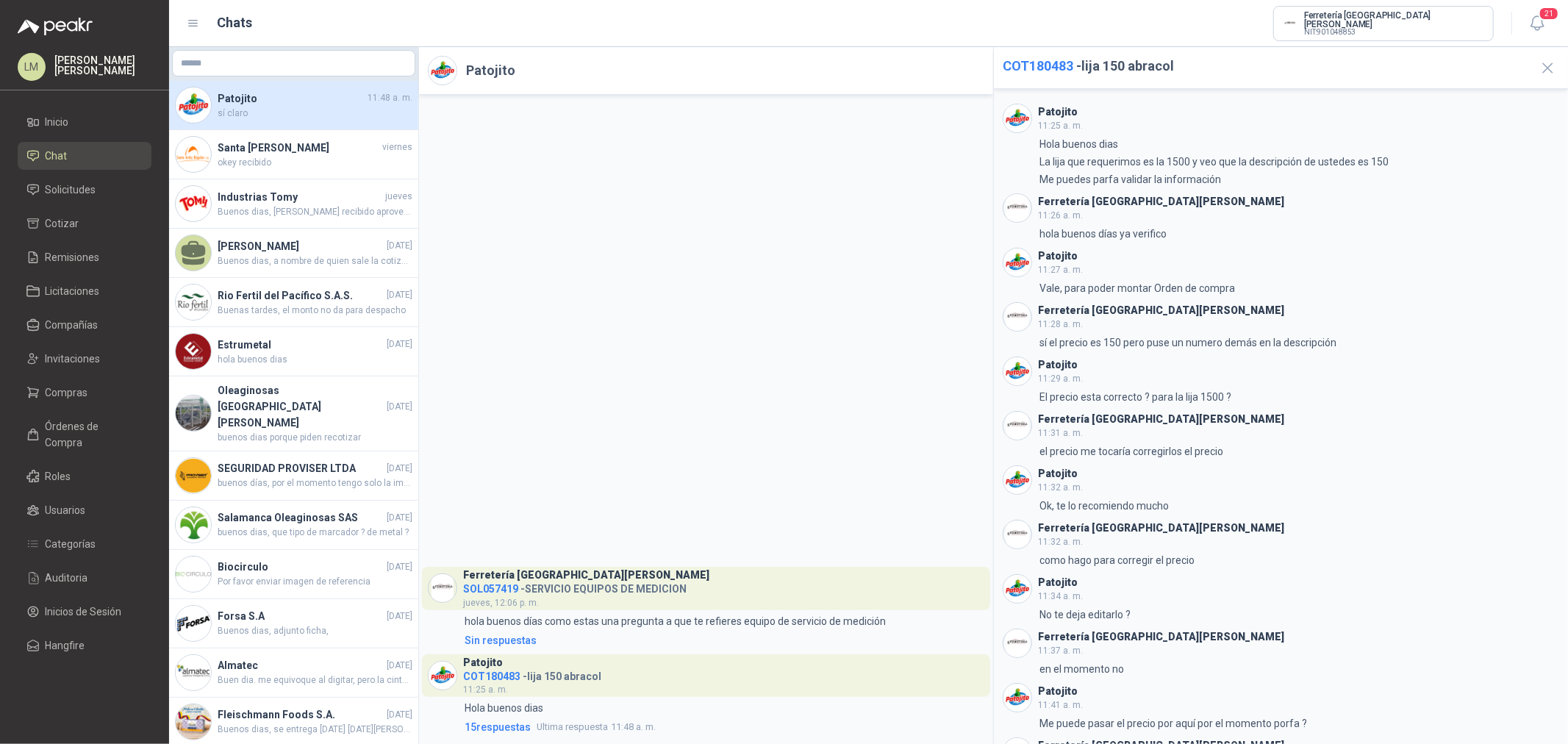
scroll to position [159, 0]
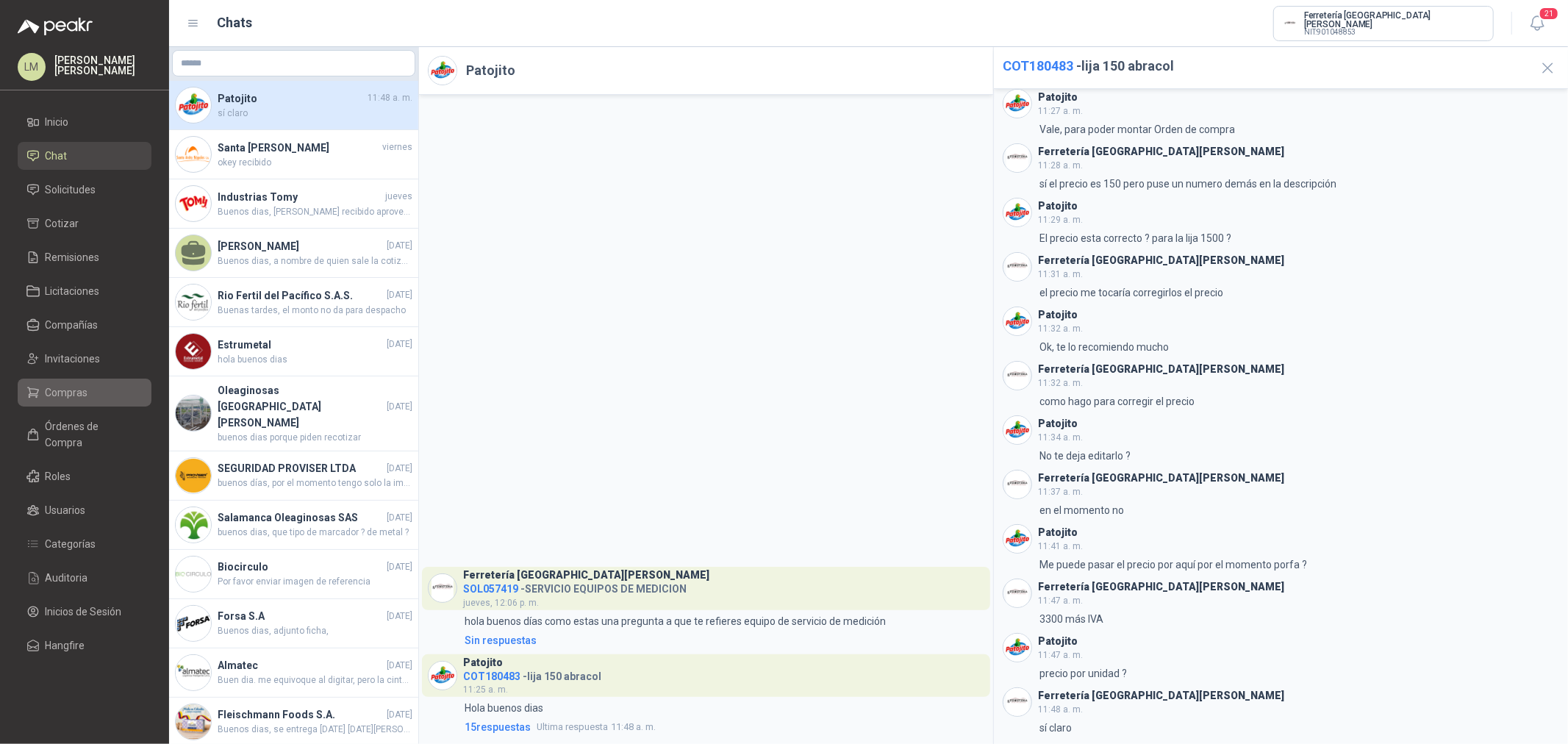
click at [78, 384] on span "Compras" at bounding box center [67, 392] width 42 height 16
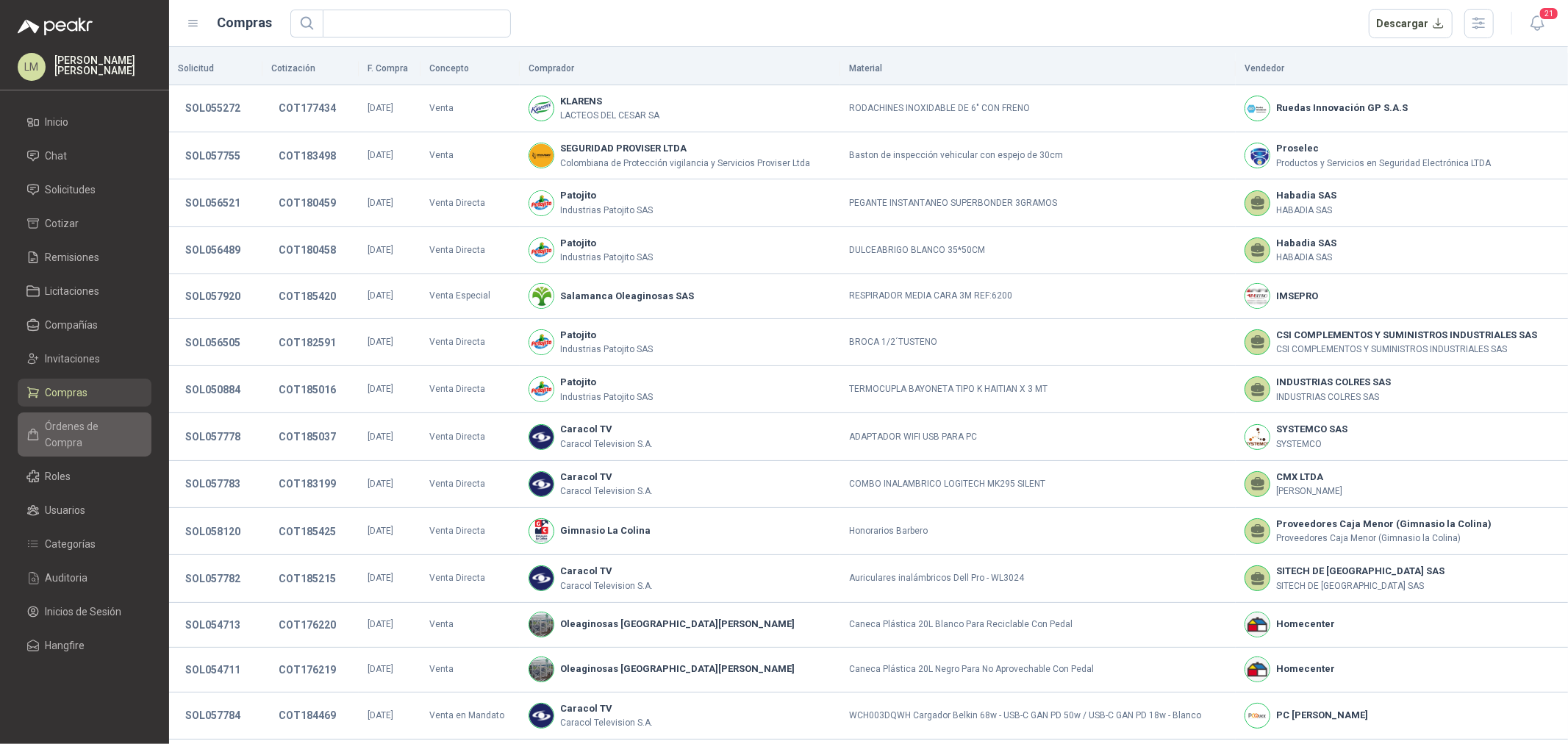
click at [76, 434] on link "Órdenes de Compra" at bounding box center [84, 434] width 134 height 44
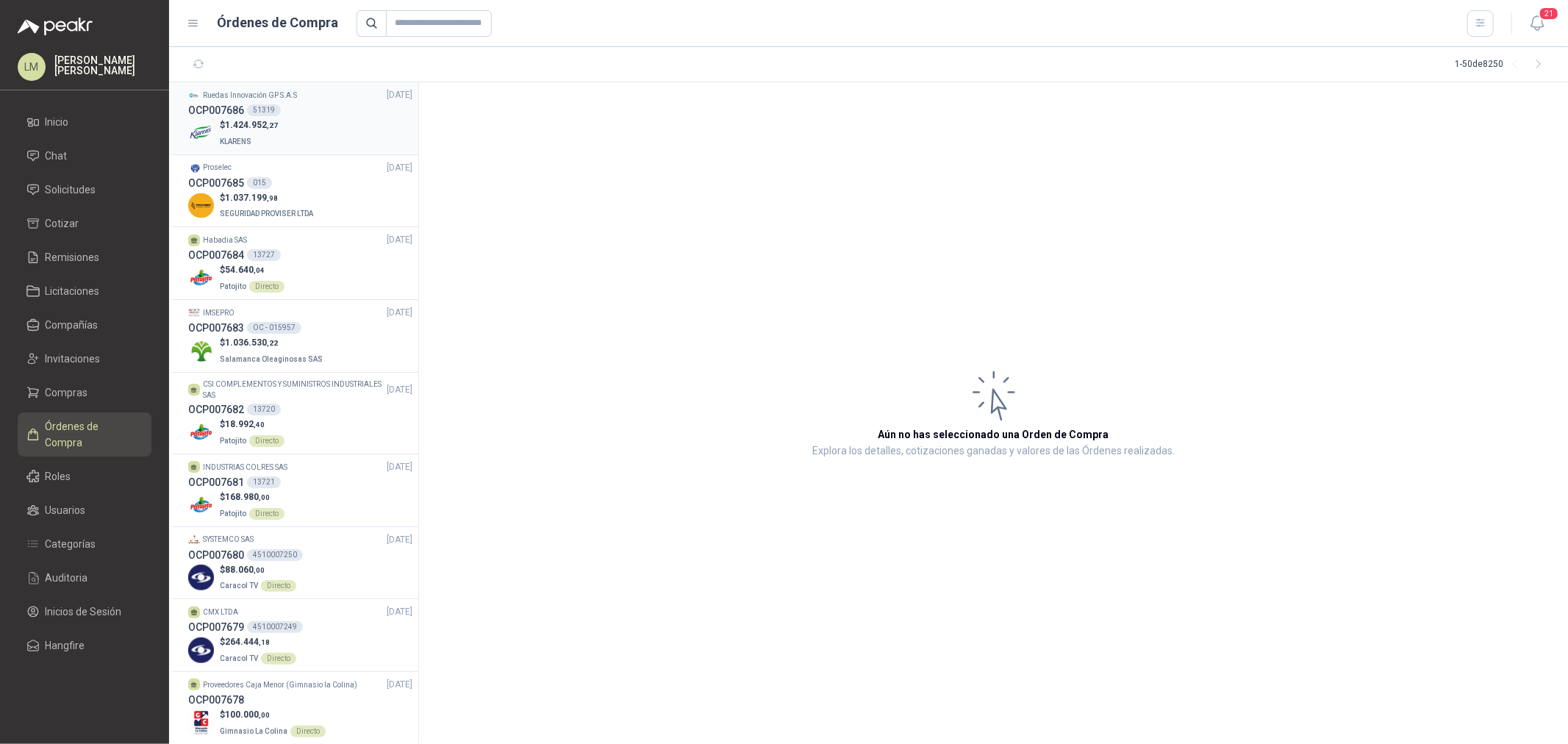
click at [277, 129] on div "$ 1.424.952 ,27 KLARENS" at bounding box center [300, 132] width 224 height 30
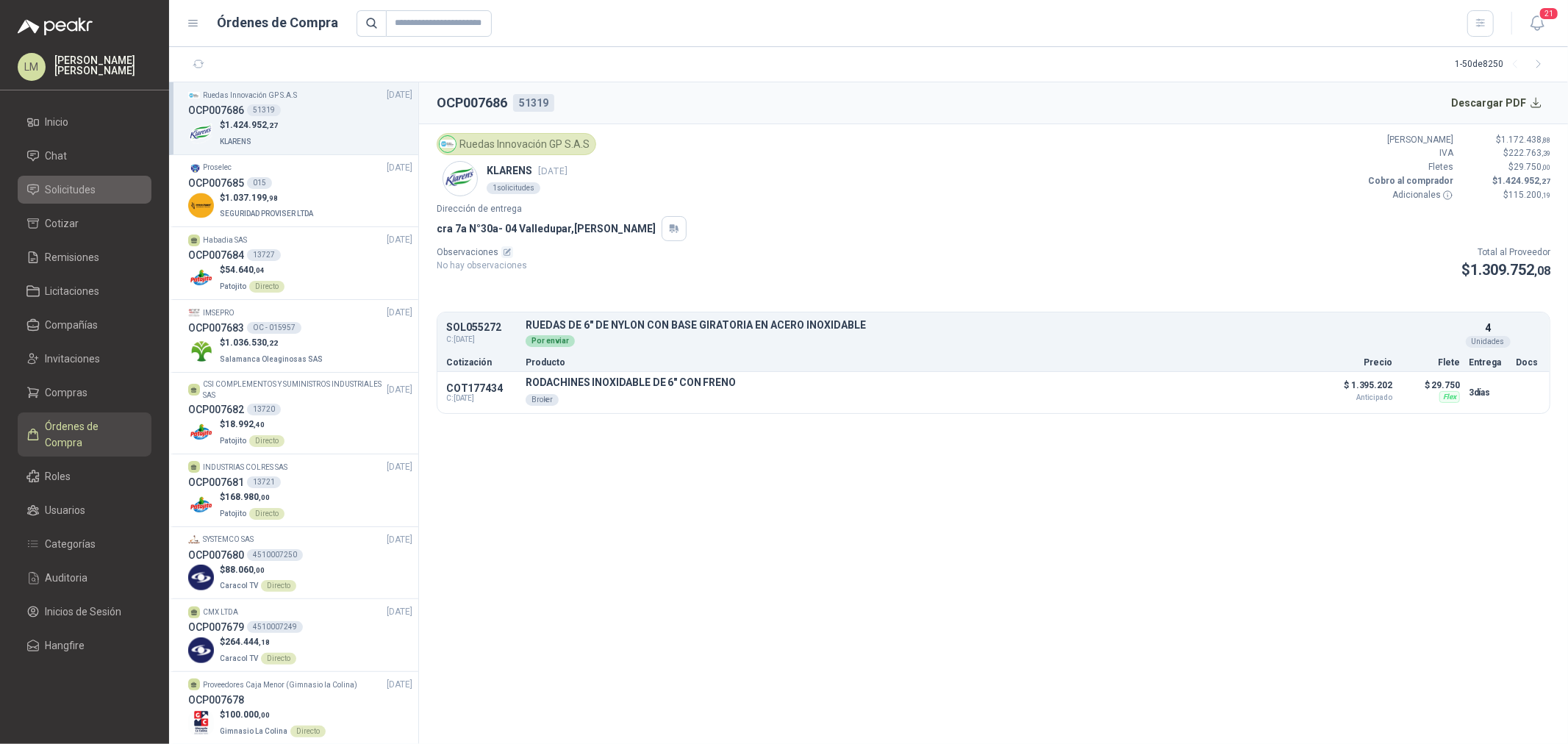
click at [60, 194] on span "Solicitudes" at bounding box center [71, 189] width 51 height 16
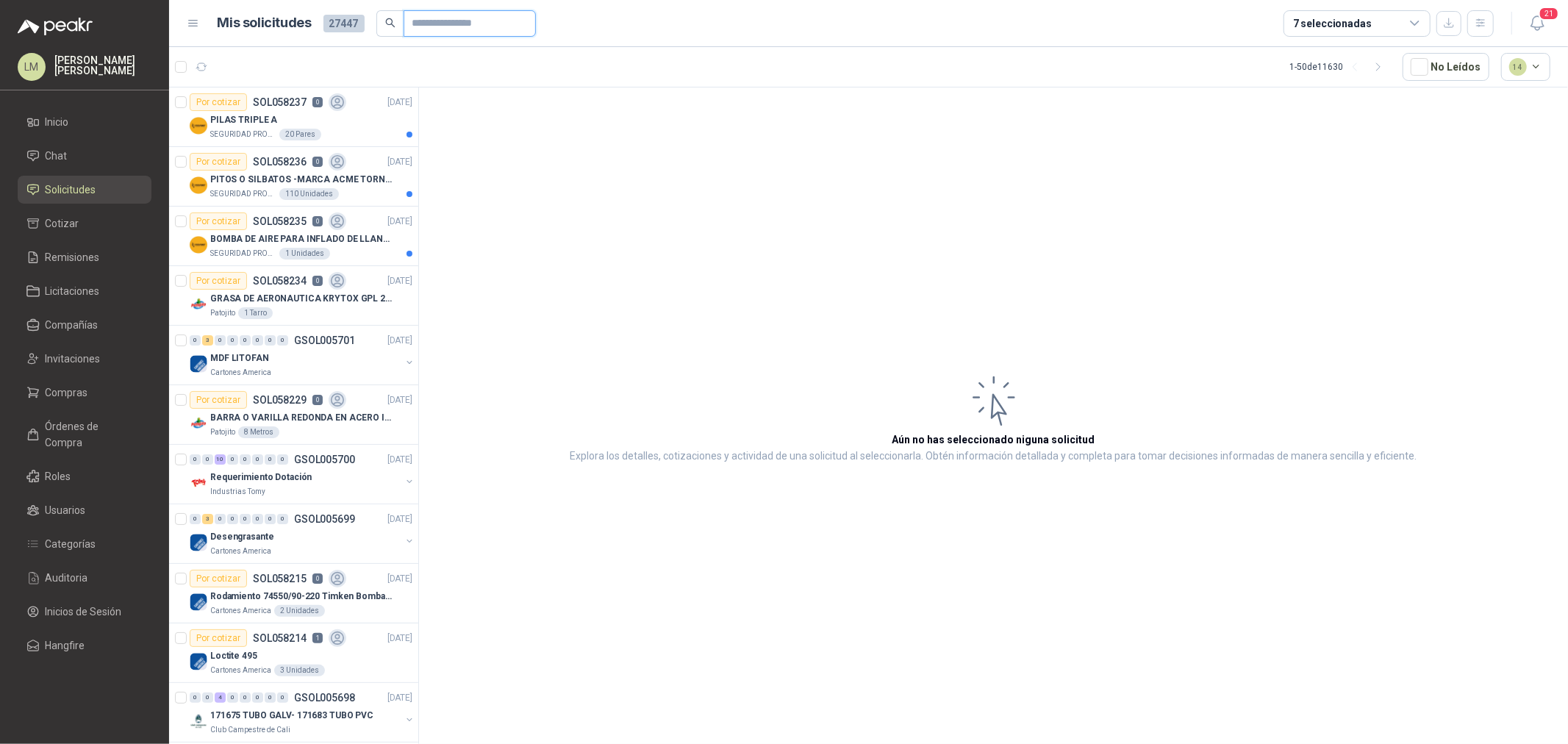
click at [430, 24] on input "text" at bounding box center [463, 24] width 103 height 25
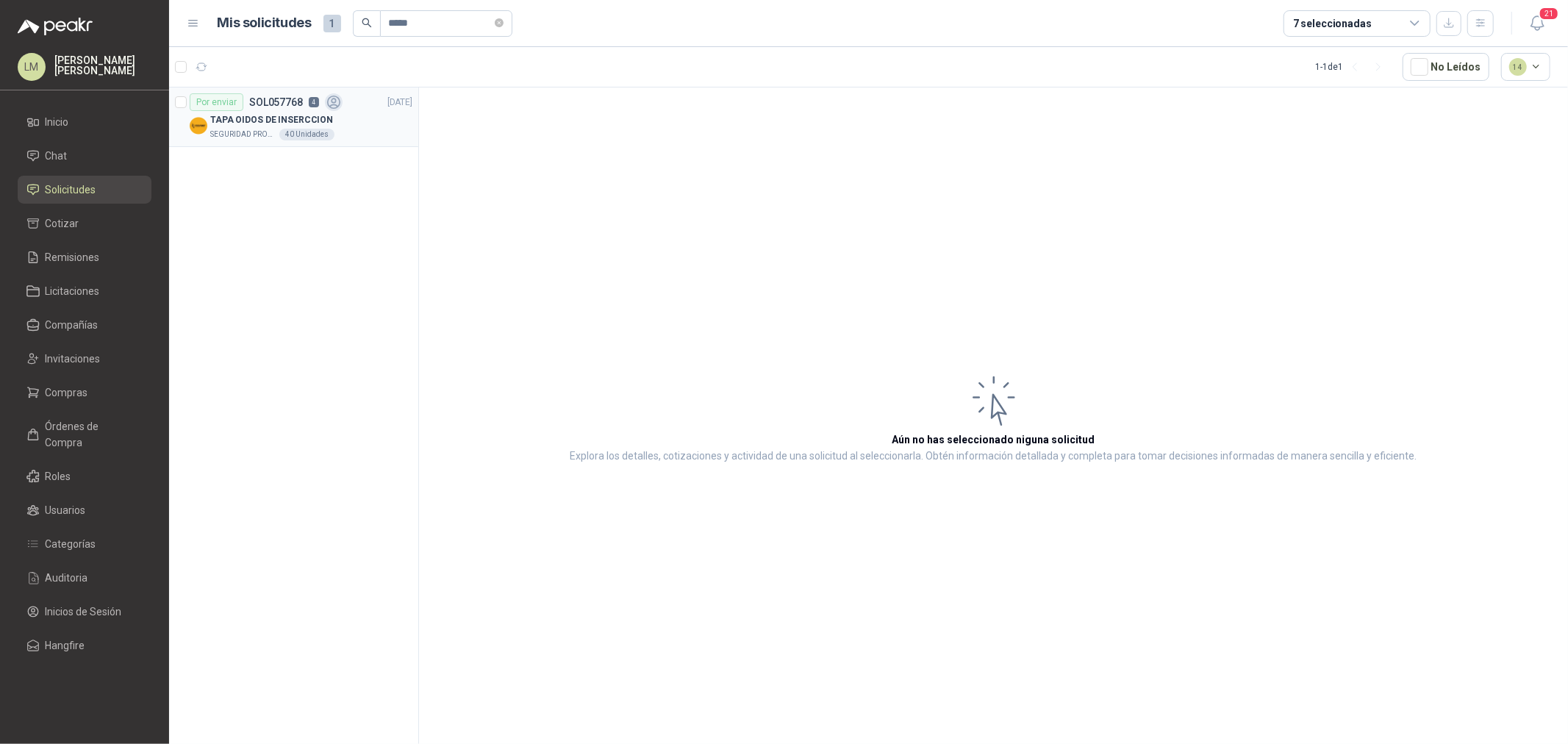
click at [292, 122] on p "TAPA OIDOS DE INSERCCION" at bounding box center [271, 120] width 123 height 14
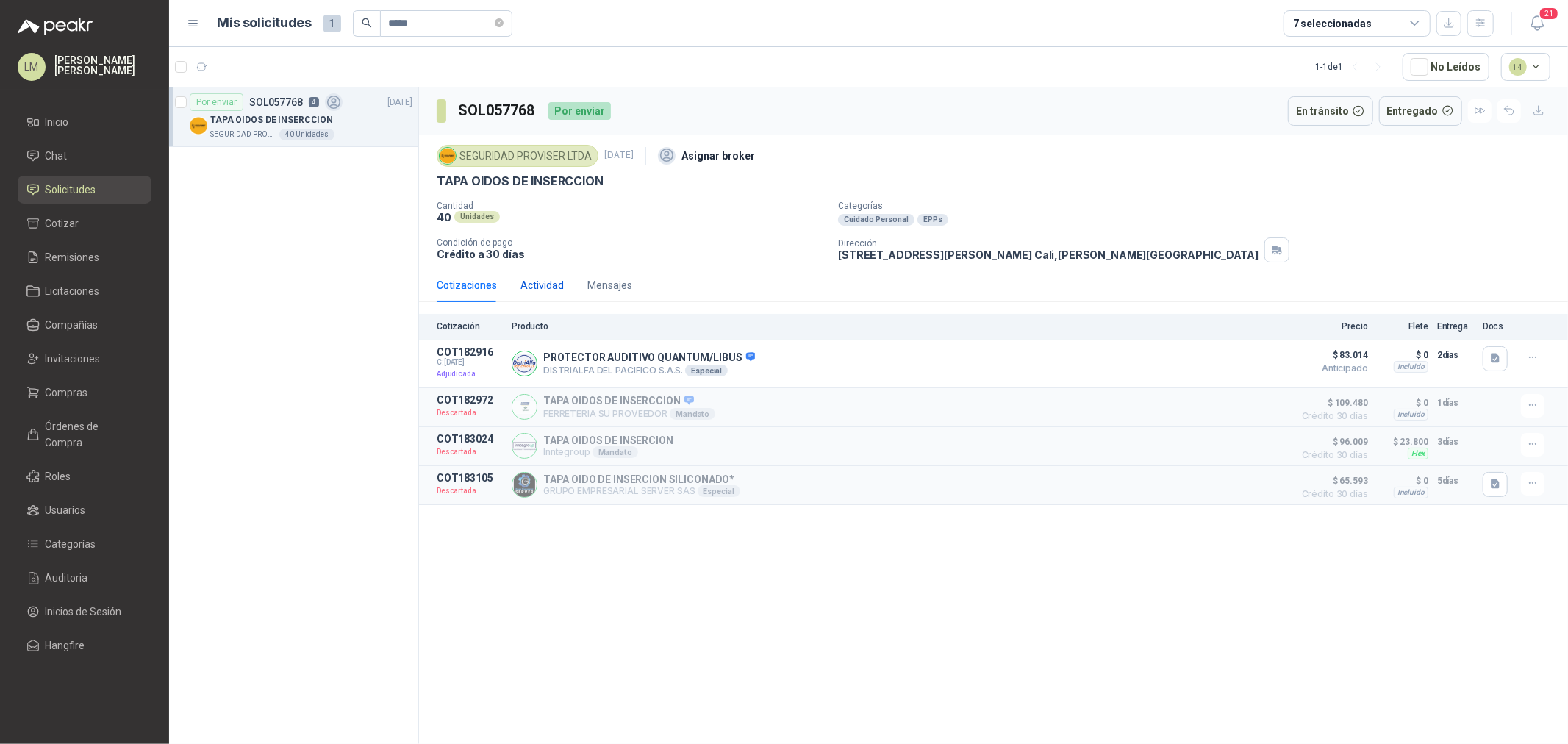
click at [547, 279] on div "Actividad" at bounding box center [542, 285] width 43 height 16
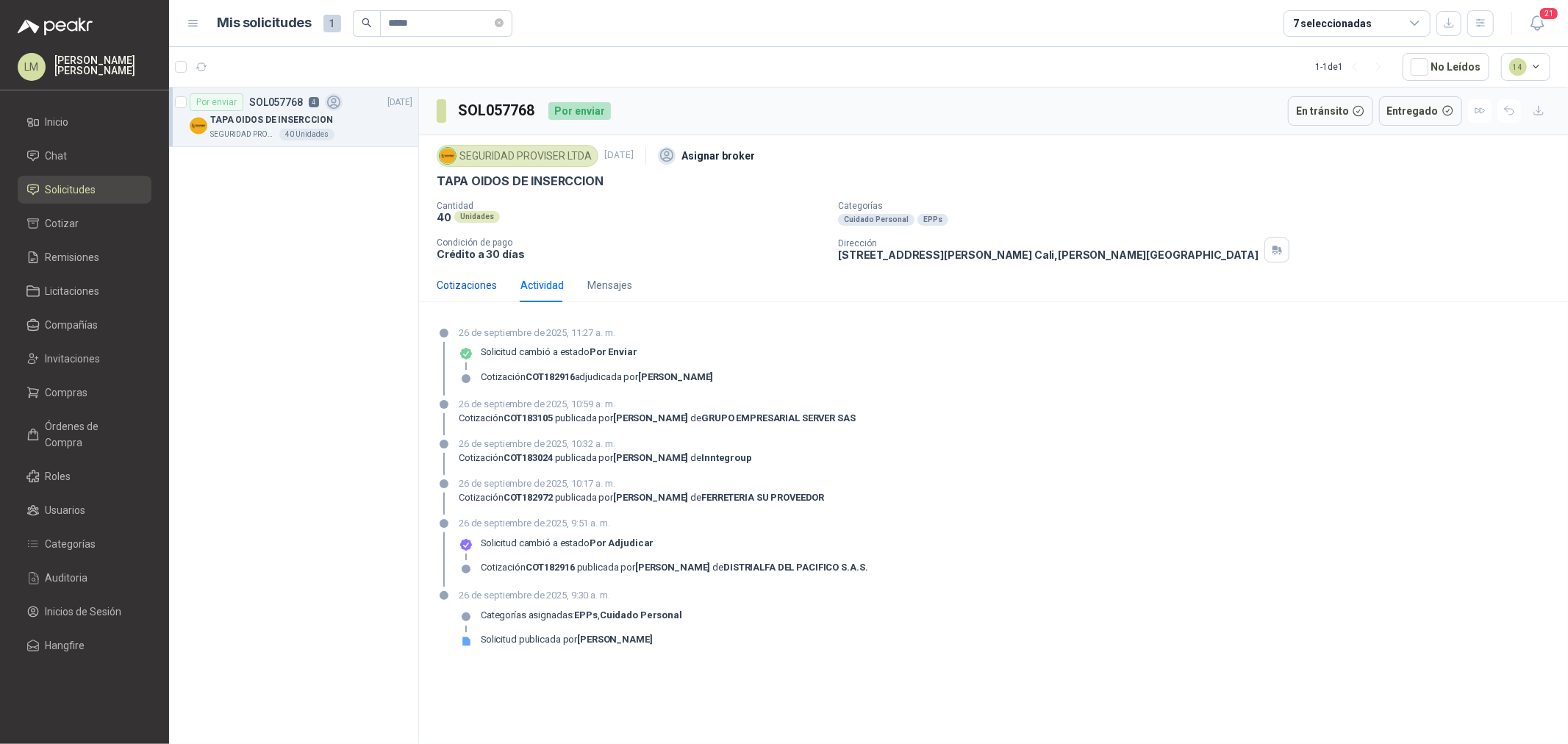
click at [462, 288] on div "Cotizaciones" at bounding box center [467, 285] width 60 height 16
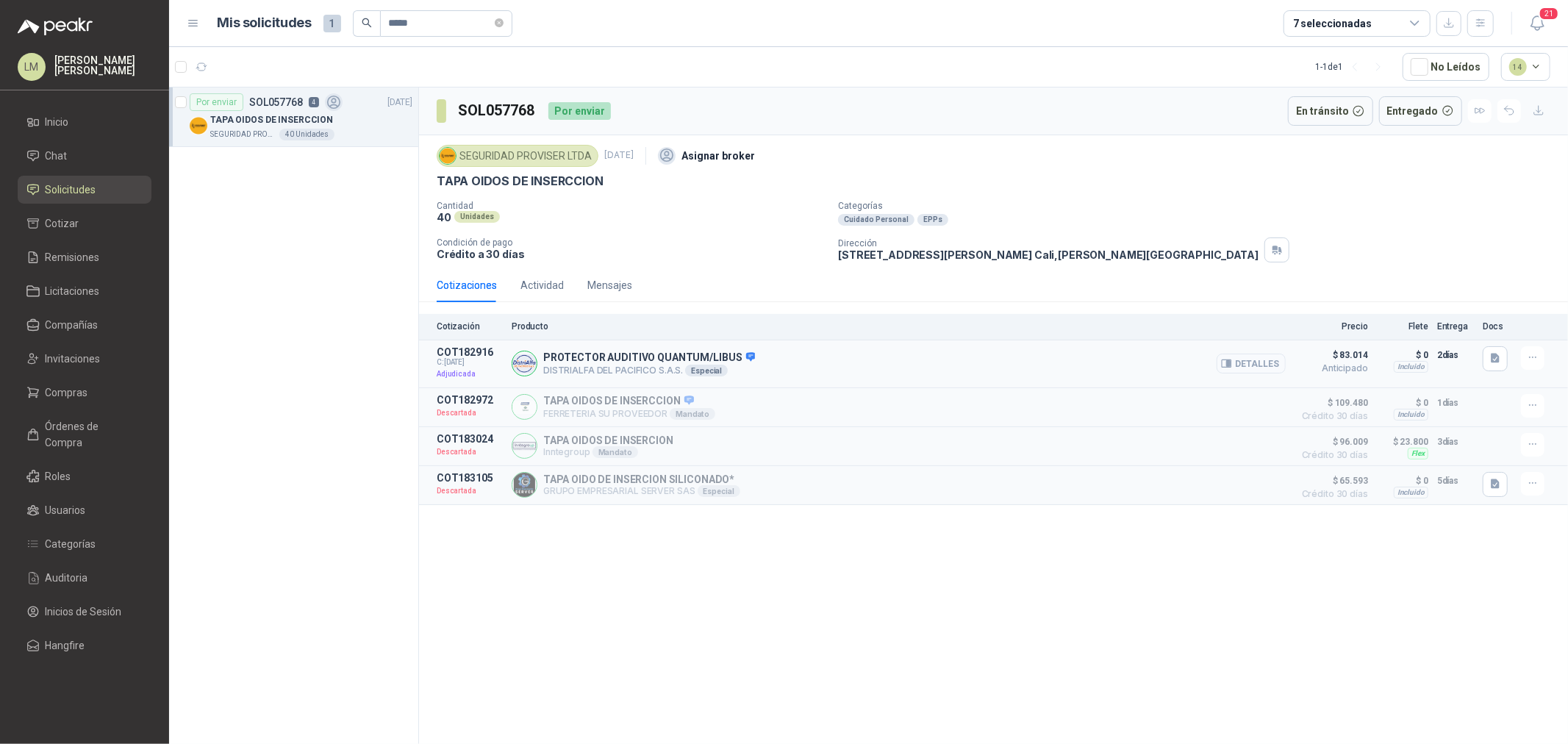
click at [1247, 365] on button "Detalles" at bounding box center [1251, 363] width 69 height 20
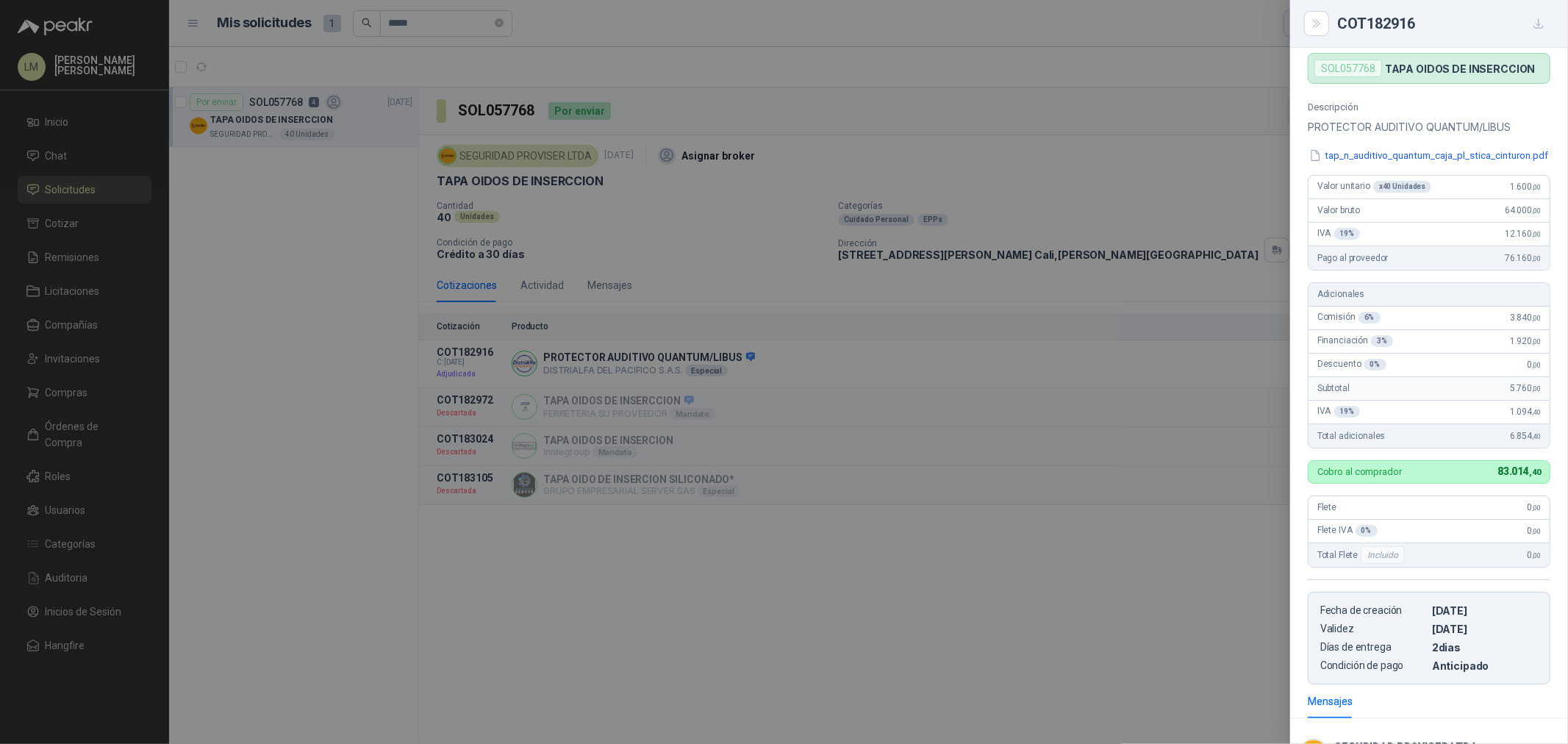
scroll to position [151, 0]
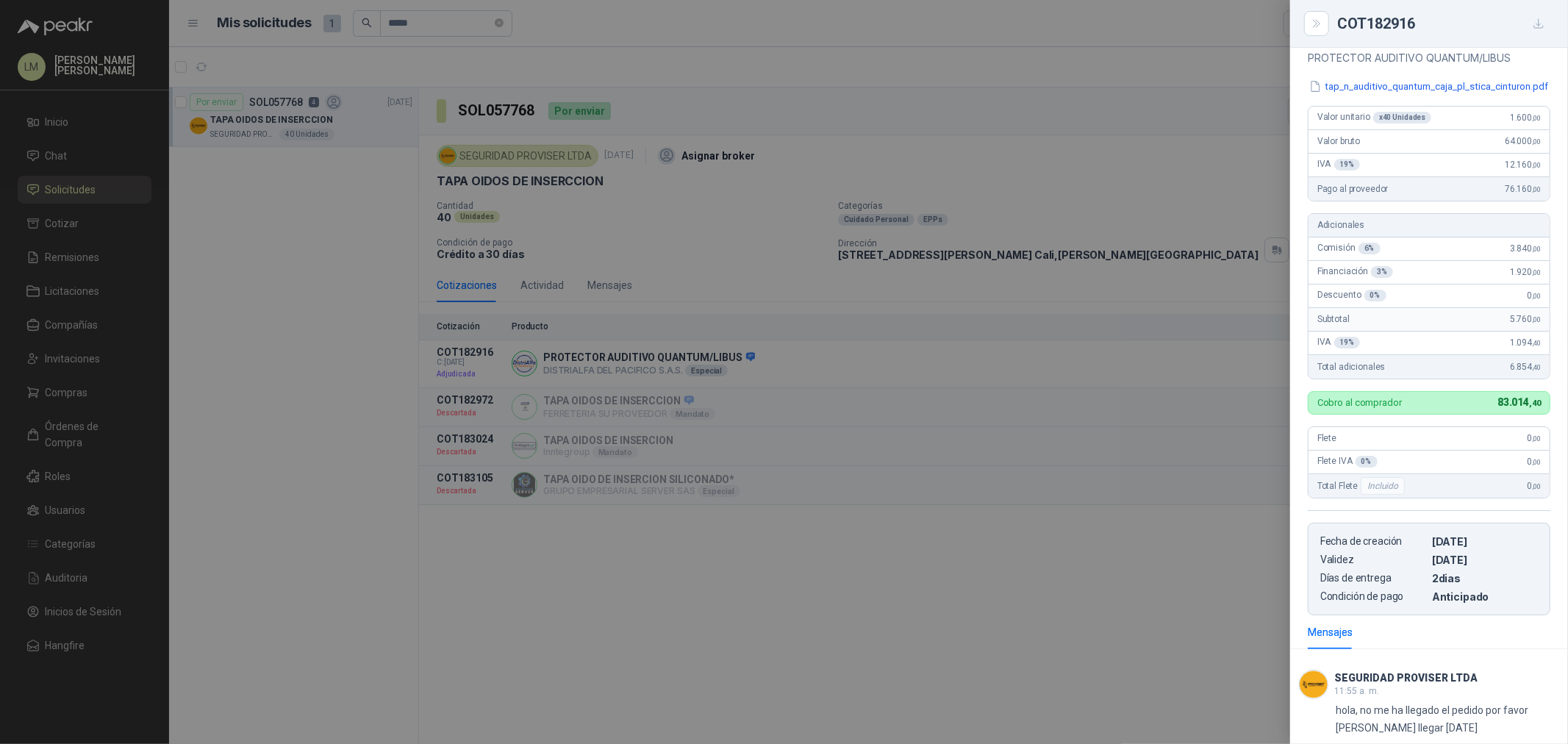
click at [625, 286] on div at bounding box center [784, 372] width 1568 height 744
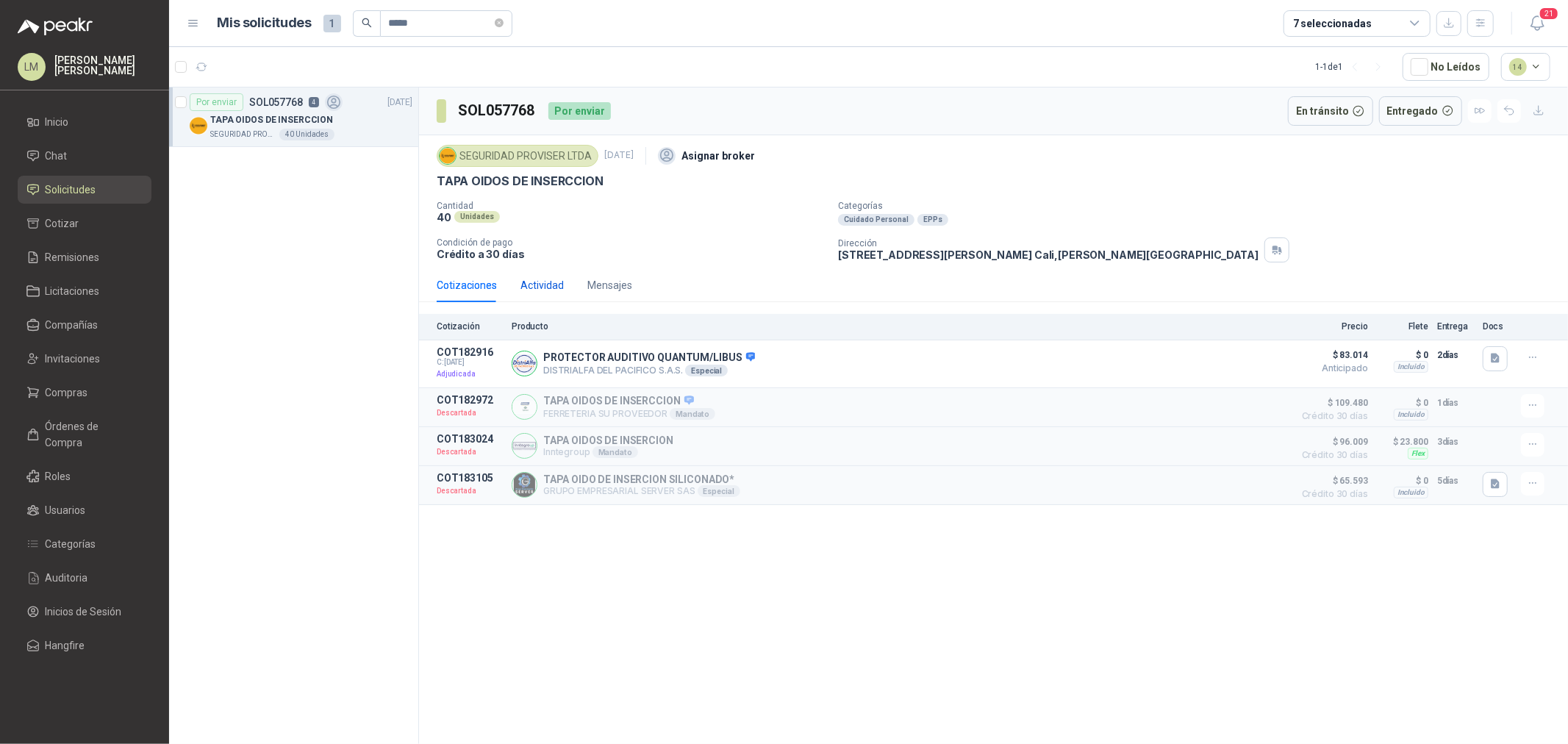
click at [548, 285] on div "Actividad" at bounding box center [542, 285] width 43 height 16
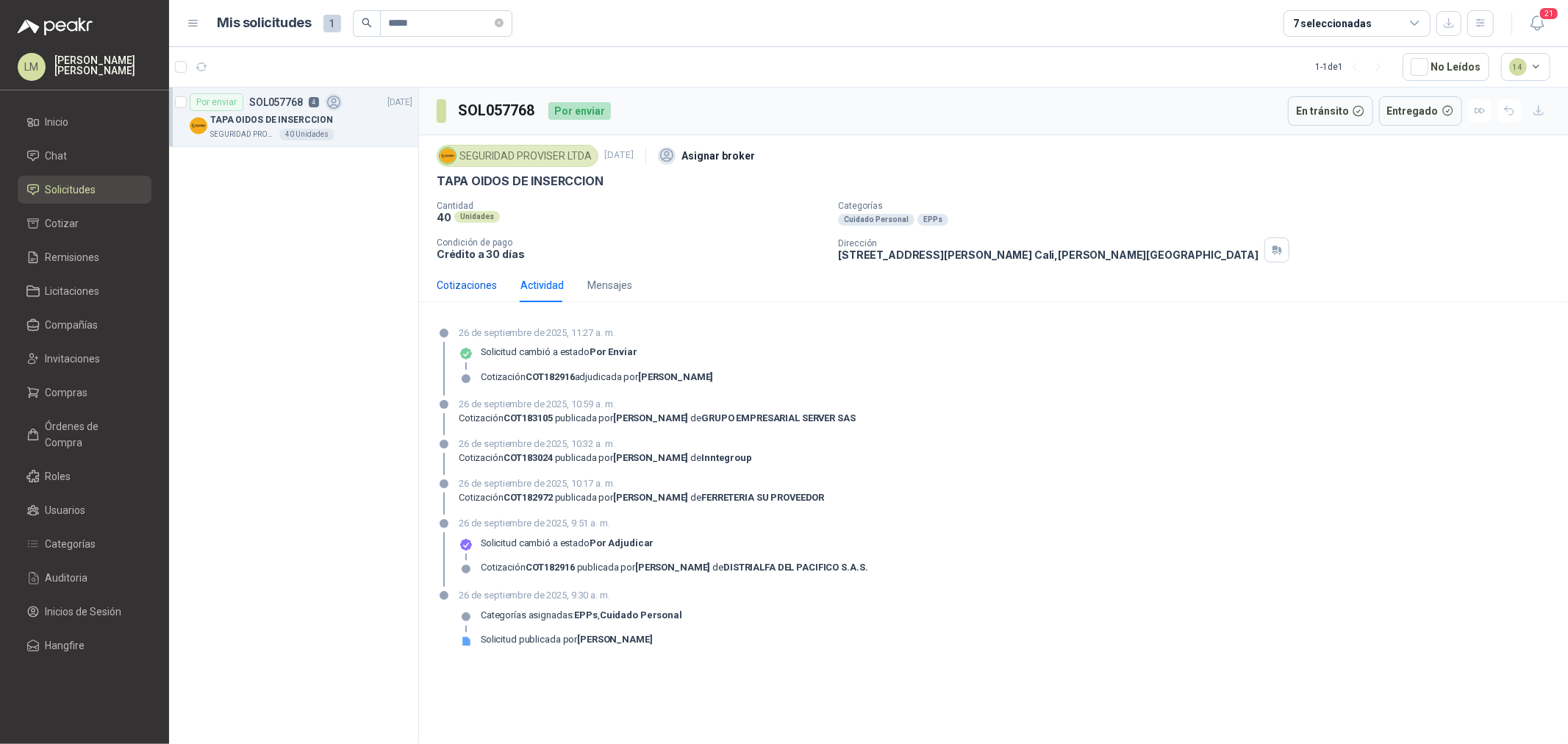
click at [453, 287] on div "Cotizaciones" at bounding box center [467, 285] width 60 height 16
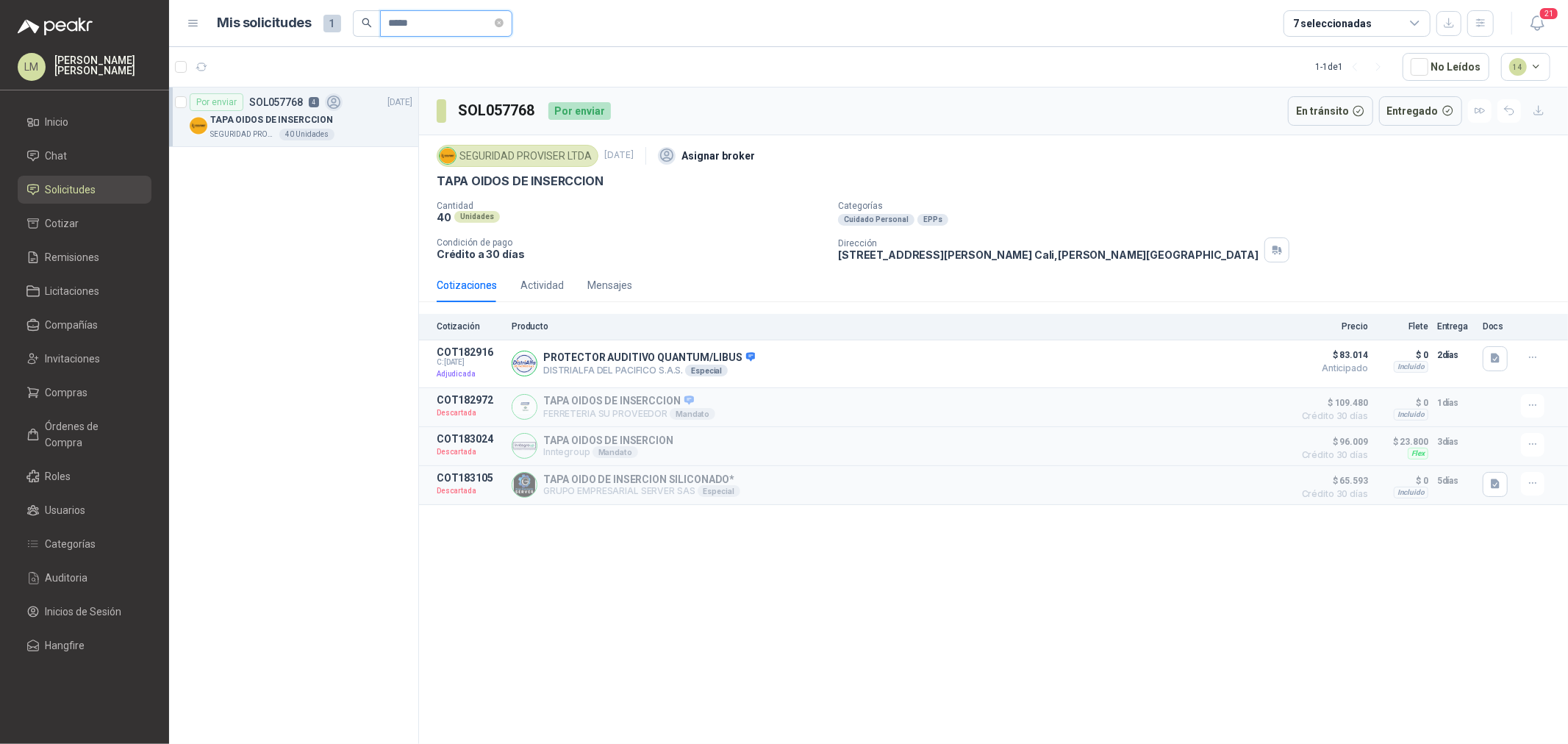
drag, startPoint x: 427, startPoint y: 24, endPoint x: 366, endPoint y: 24, distance: 61.0
click at [367, 24] on span "*****" at bounding box center [432, 24] width 159 height 27
type input "*****"
click at [408, 122] on button "button" at bounding box center [409, 124] width 12 height 12
click at [319, 180] on p "CANECA 75 LTS RESIDUOS NO APROVEC. NEGRO" at bounding box center [297, 179] width 183 height 14
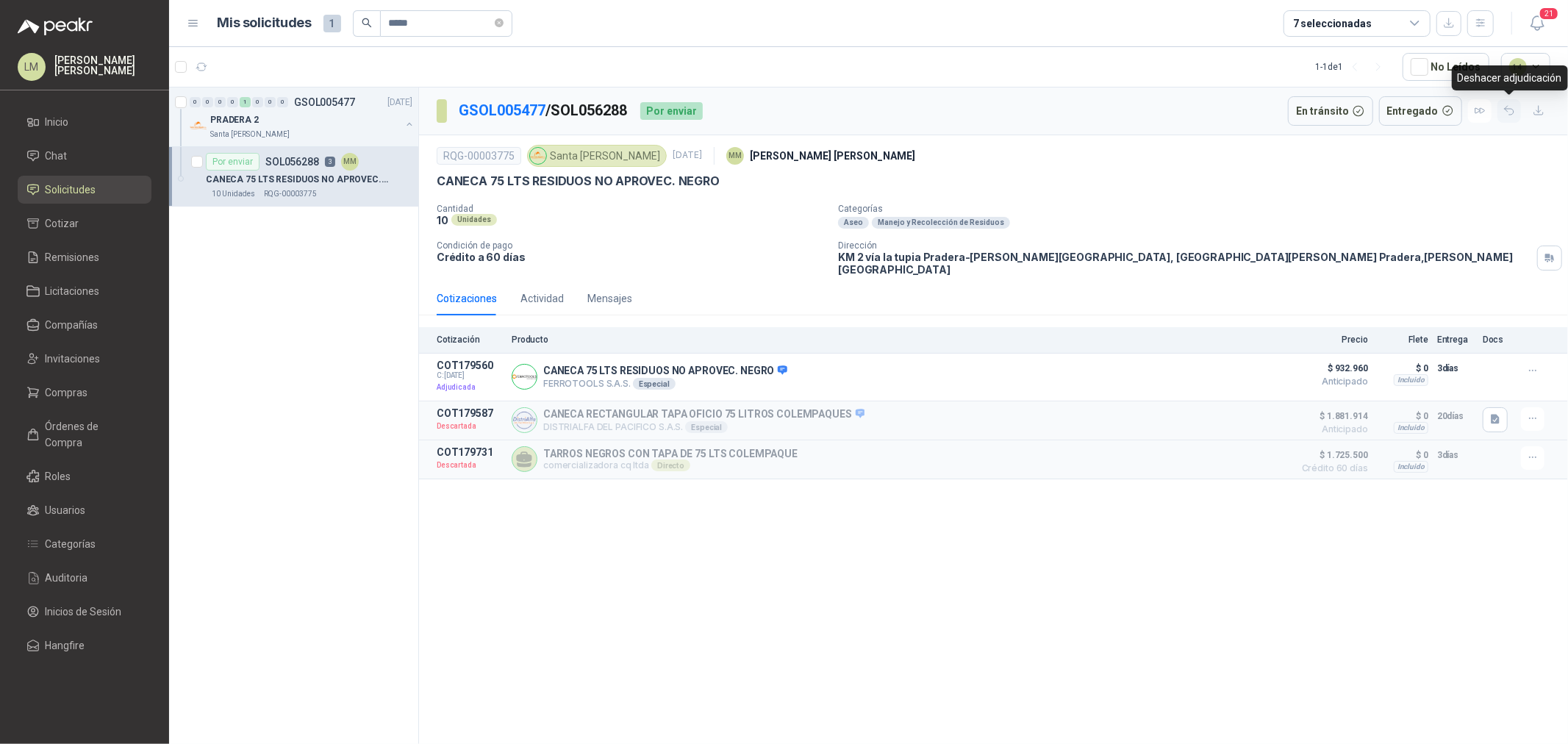
click at [1505, 109] on icon "button" at bounding box center [1509, 110] width 9 height 9
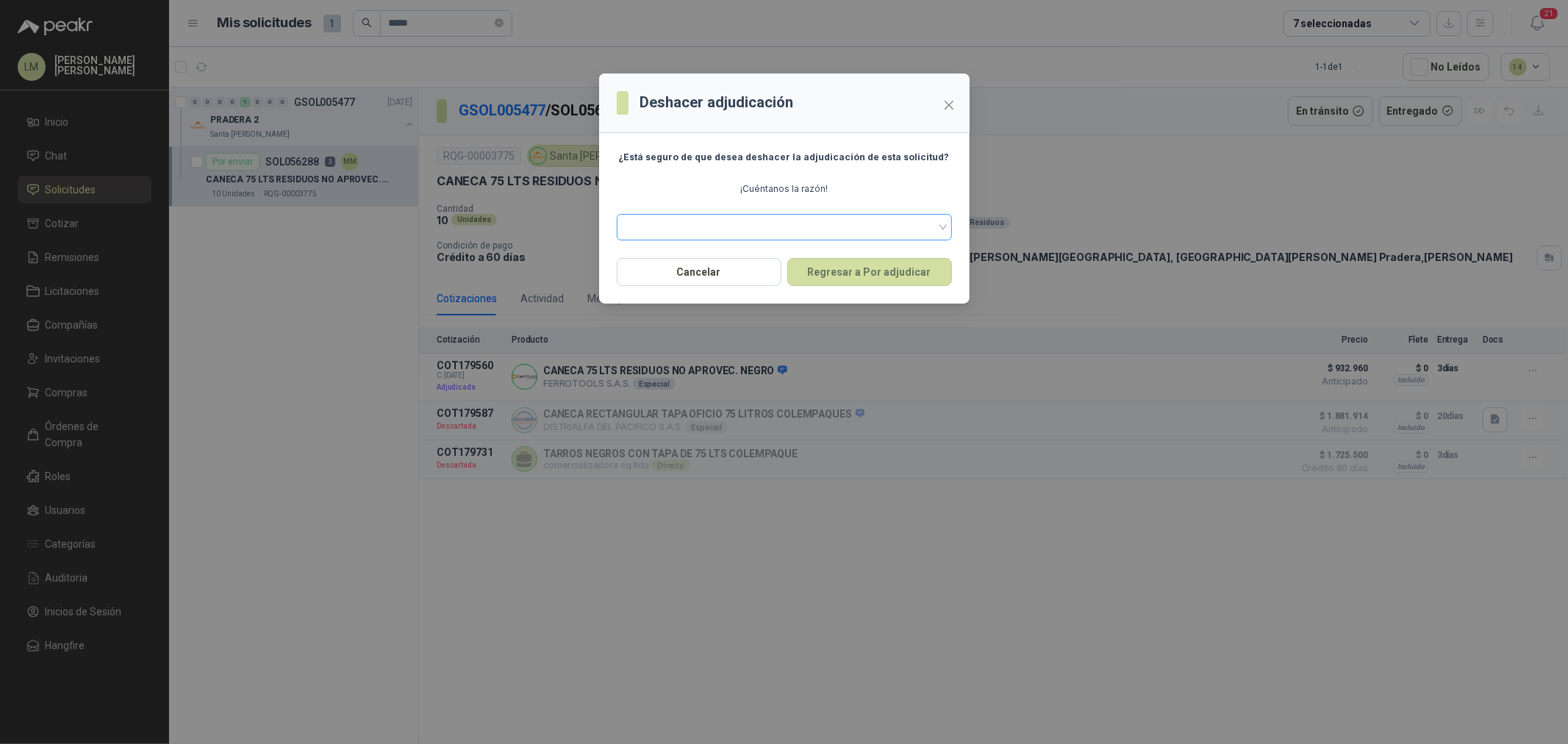
click at [667, 224] on span at bounding box center [784, 226] width 317 height 22
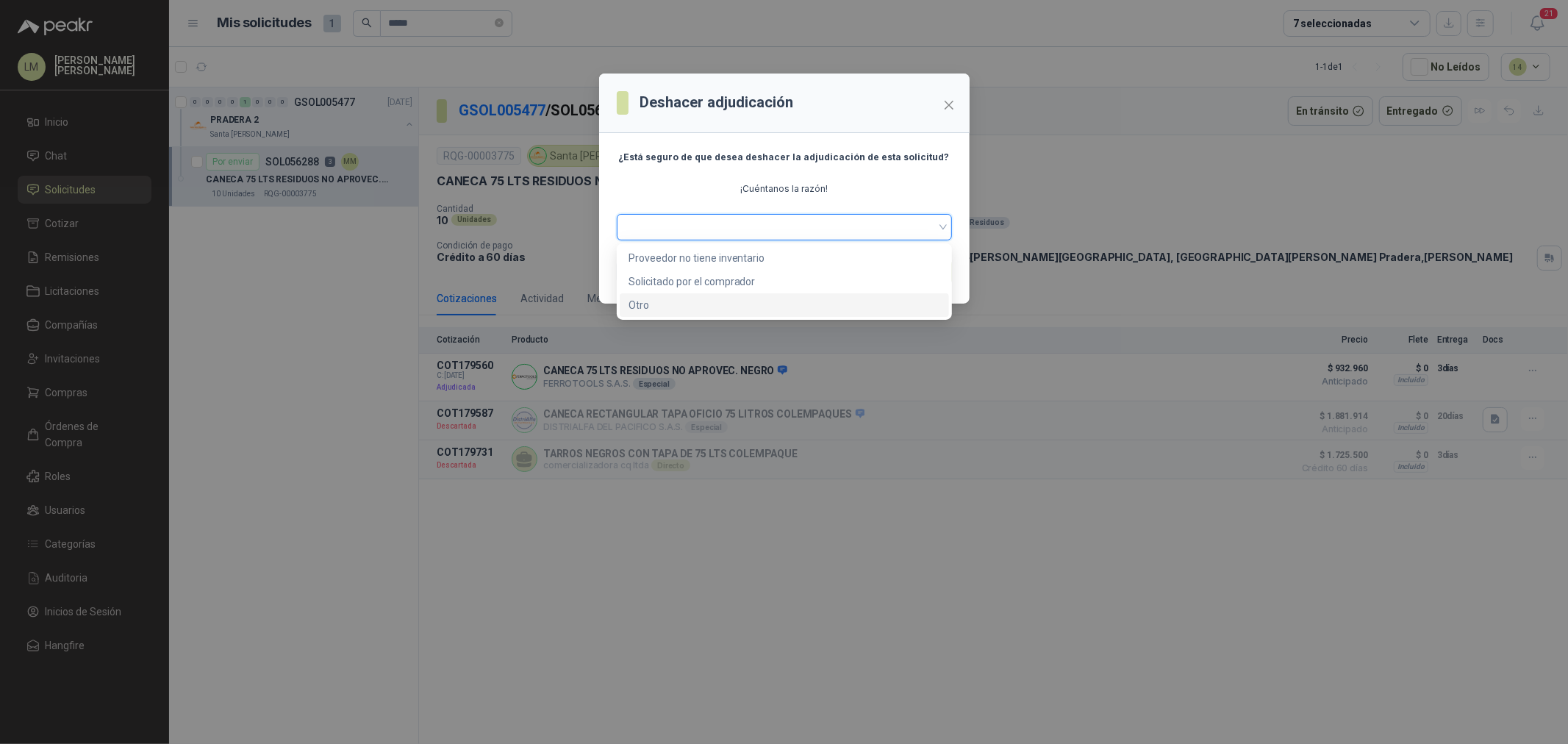
click at [663, 304] on div "Otro" at bounding box center [784, 305] width 311 height 16
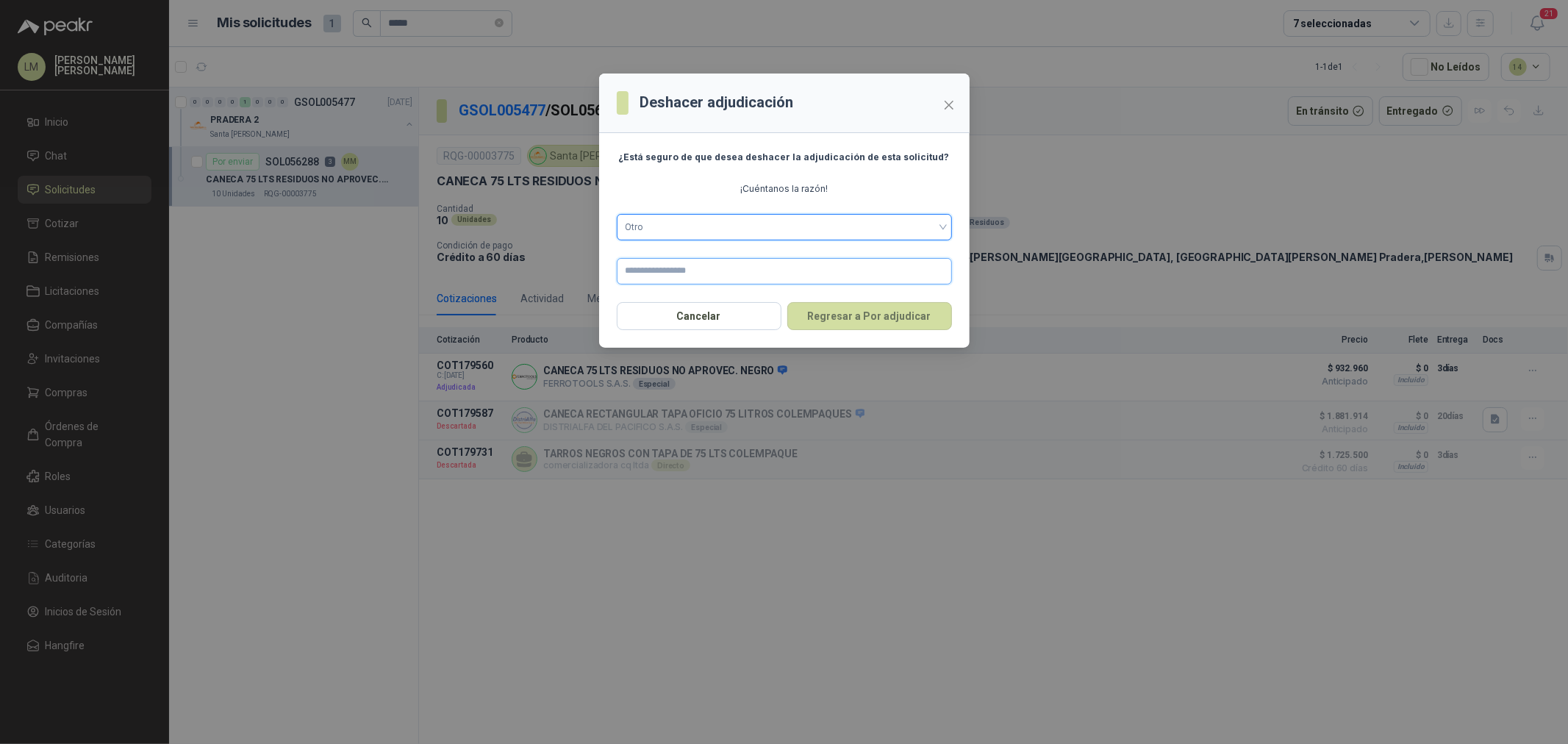
click at [653, 269] on input "text" at bounding box center [785, 271] width 335 height 27
type input "*"
type input "**********"
click at [850, 324] on button "Regresar a Por adjudicar" at bounding box center [869, 315] width 165 height 28
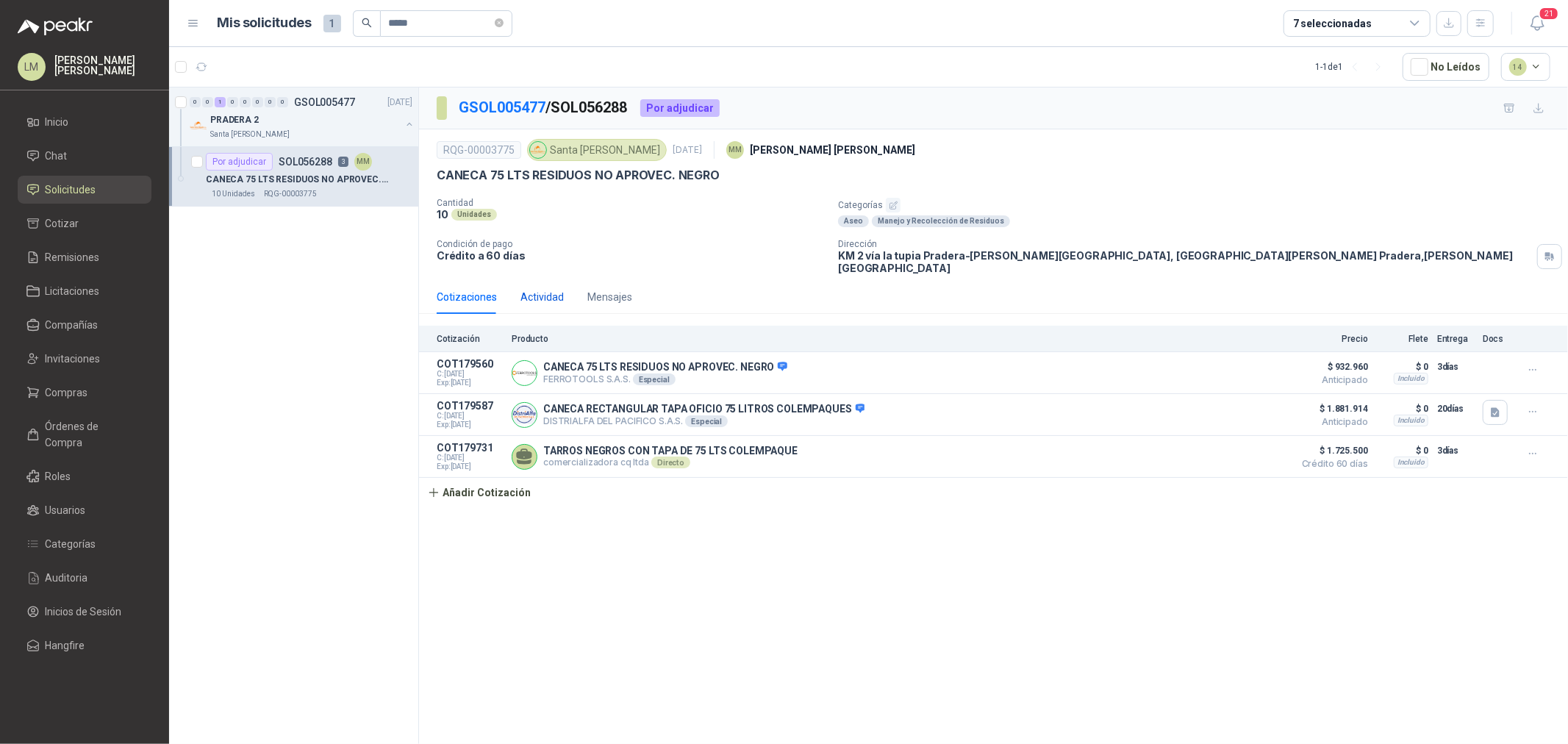
click at [542, 289] on div "Actividad" at bounding box center [542, 296] width 43 height 16
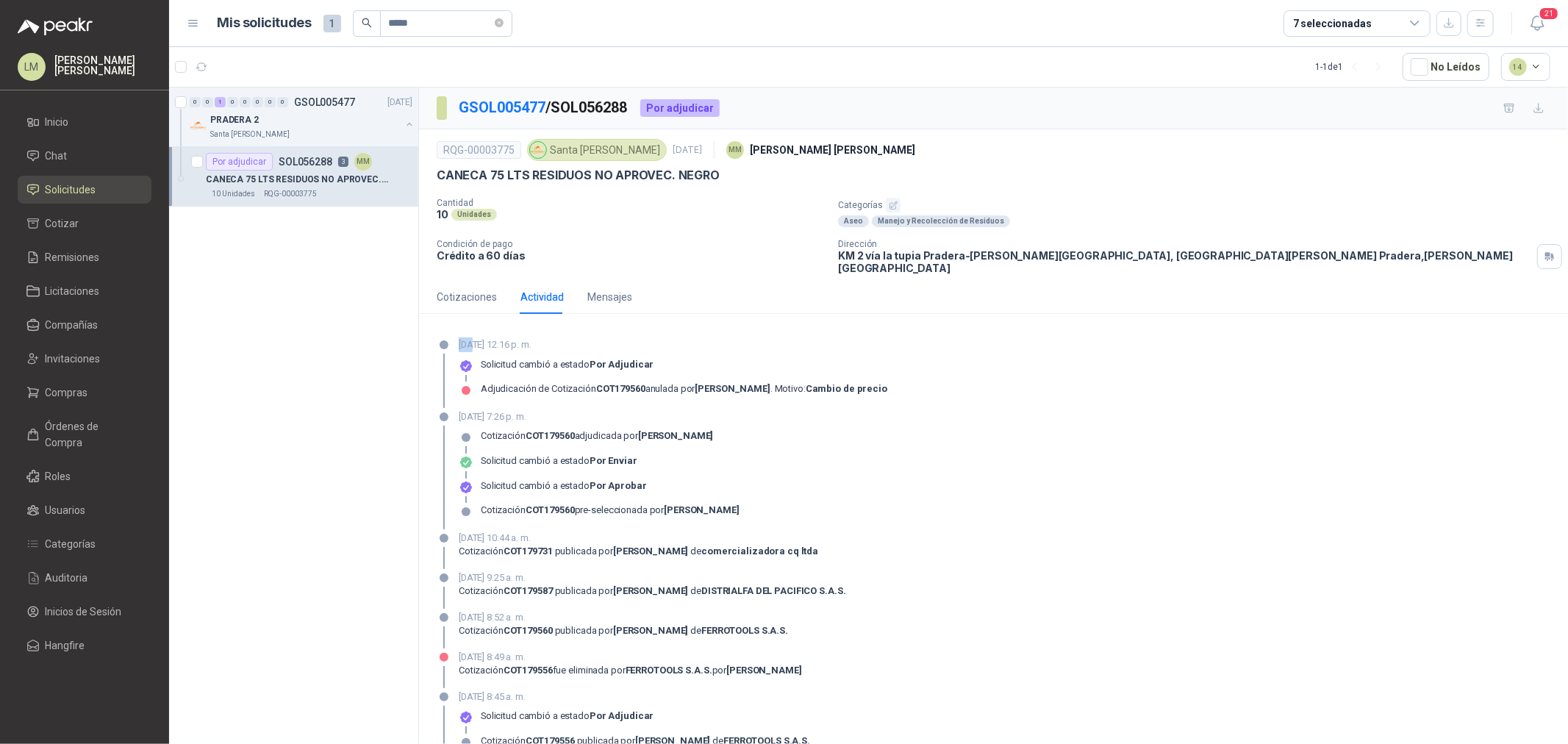
drag, startPoint x: 459, startPoint y: 335, endPoint x: 476, endPoint y: 337, distance: 17.1
click at [476, 337] on p "30 de septiembre de 2025, 12:16 p. m." at bounding box center [673, 344] width 428 height 14
drag, startPoint x: 454, startPoint y: 405, endPoint x: 488, endPoint y: 405, distance: 34.0
click at [488, 409] on div "17 de septiembre de 2025, 7:26 p. m. Cotización COT179560 adjudicada por Paula …" at bounding box center [994, 469] width 1114 height 120
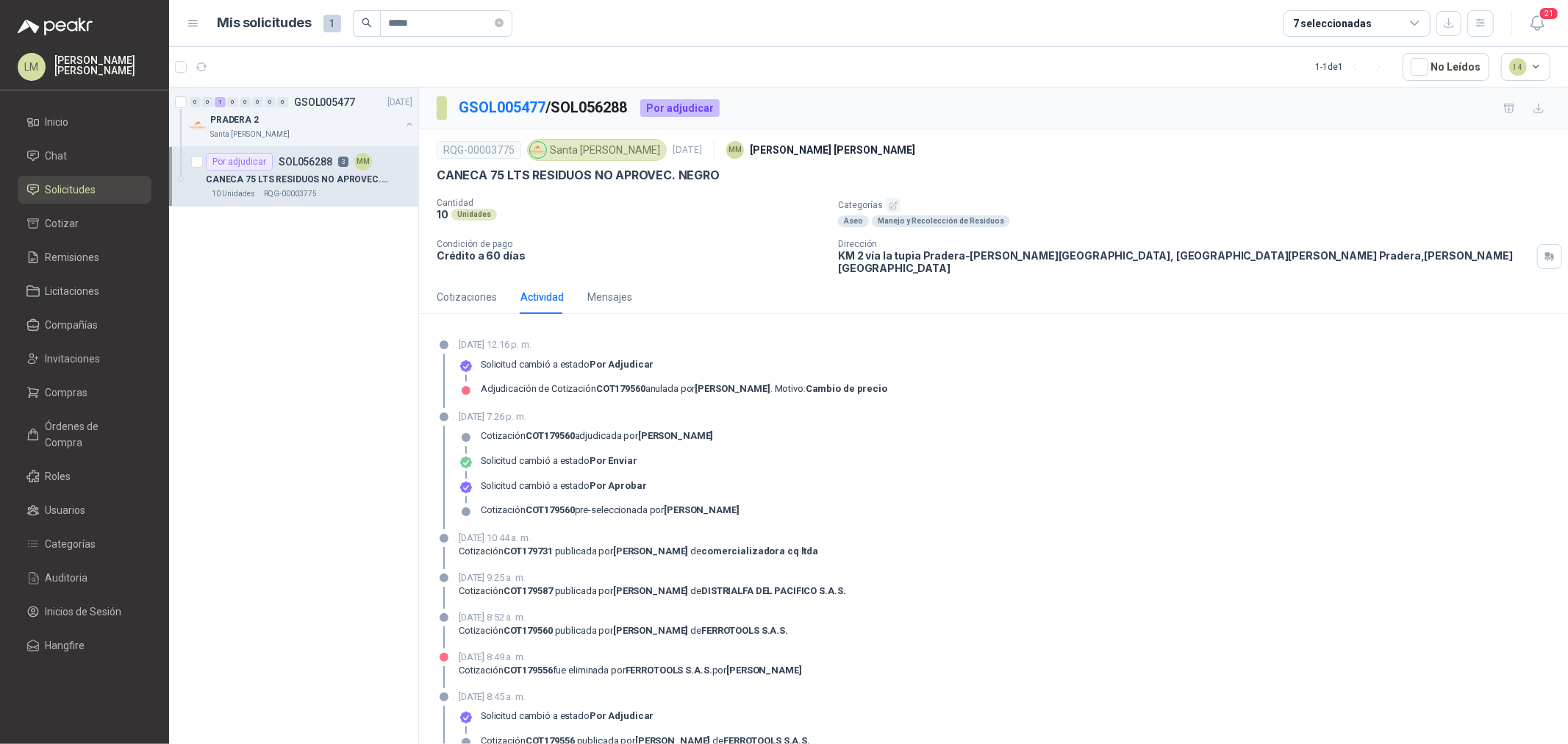
click at [517, 409] on p "17 de septiembre de 2025, 7:26 p. m." at bounding box center [599, 416] width 281 height 14
click at [471, 280] on div "Cotizaciones" at bounding box center [467, 296] width 60 height 34
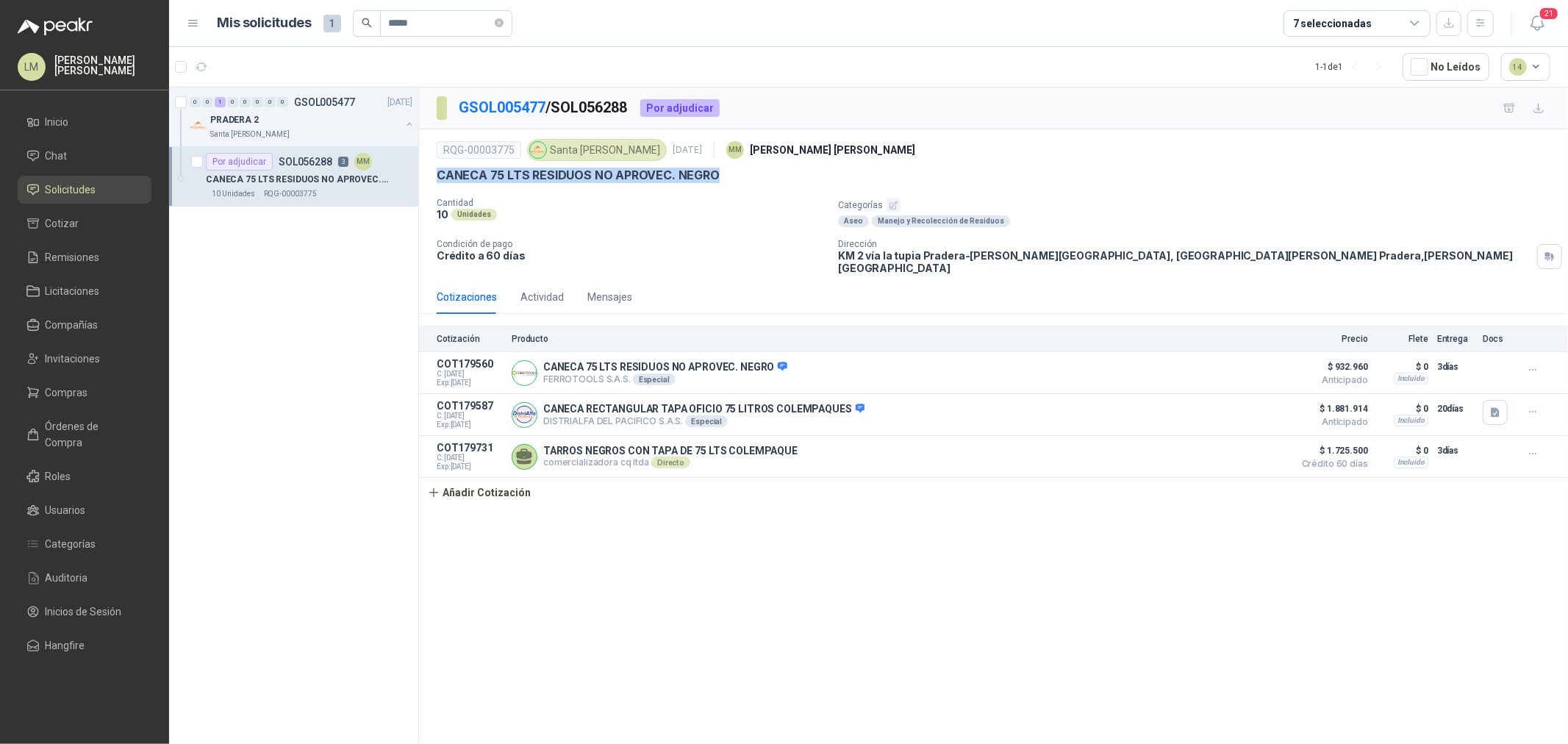
drag, startPoint x: 429, startPoint y: 173, endPoint x: 726, endPoint y: 185, distance: 297.2
click at [726, 185] on div "RQG-00003775 Santa Anita Napoles 16 sept, 2025 MM Mauricio Martinez CANECA 75 …" at bounding box center [993, 204] width 1149 height 151
click at [71, 318] on span "Compañías" at bounding box center [72, 325] width 53 height 16
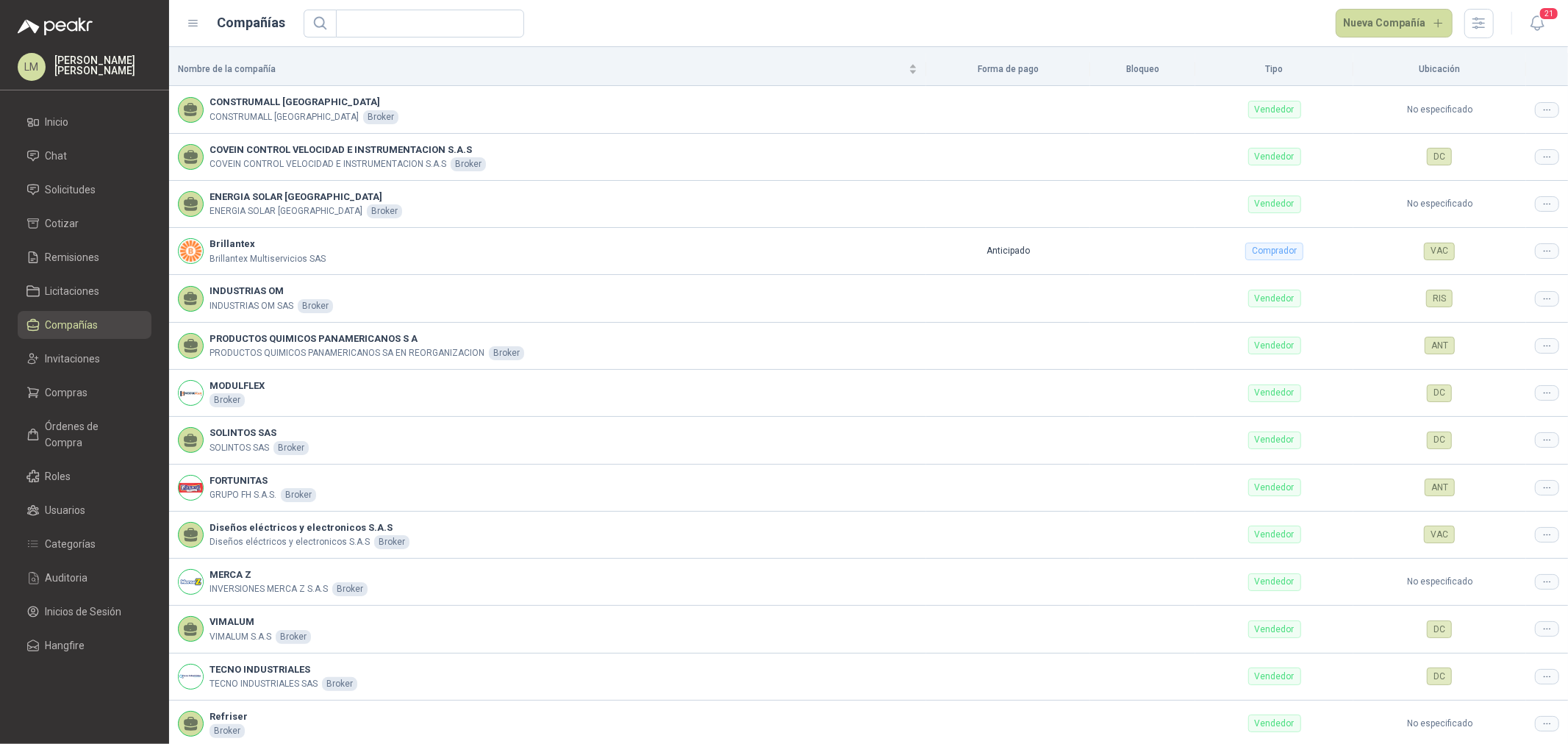
click at [412, 39] on header "Compañías Nueva Compañía 21" at bounding box center [868, 23] width 1399 height 47
click at [412, 27] on input "text" at bounding box center [425, 24] width 159 height 27
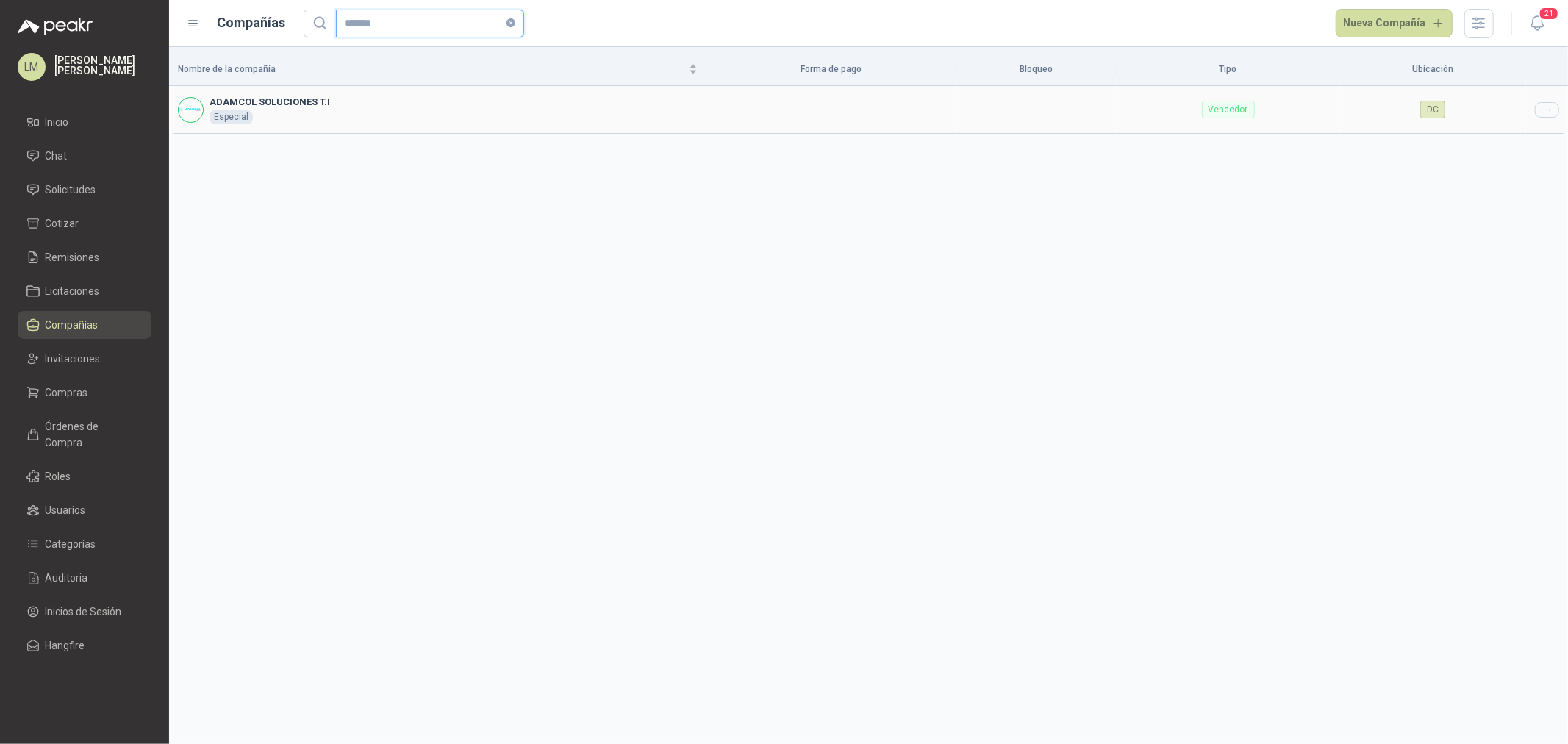
type input "*******"
click at [1548, 110] on icon at bounding box center [1547, 110] width 12 height 12
click at [1537, 126] on li "Editar compañía" at bounding box center [1509, 135] width 93 height 24
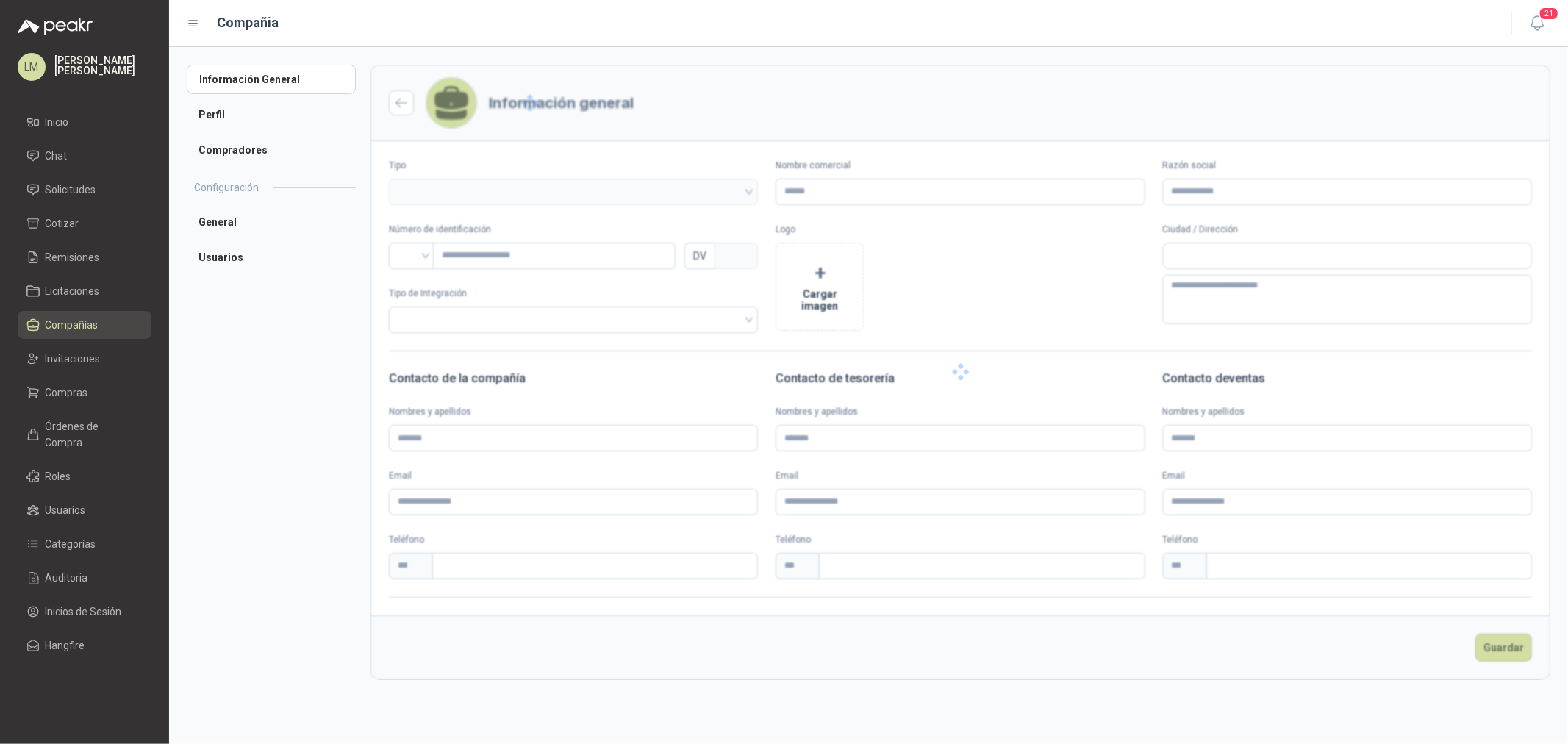
type input "**********"
type input "*********"
type input "*"
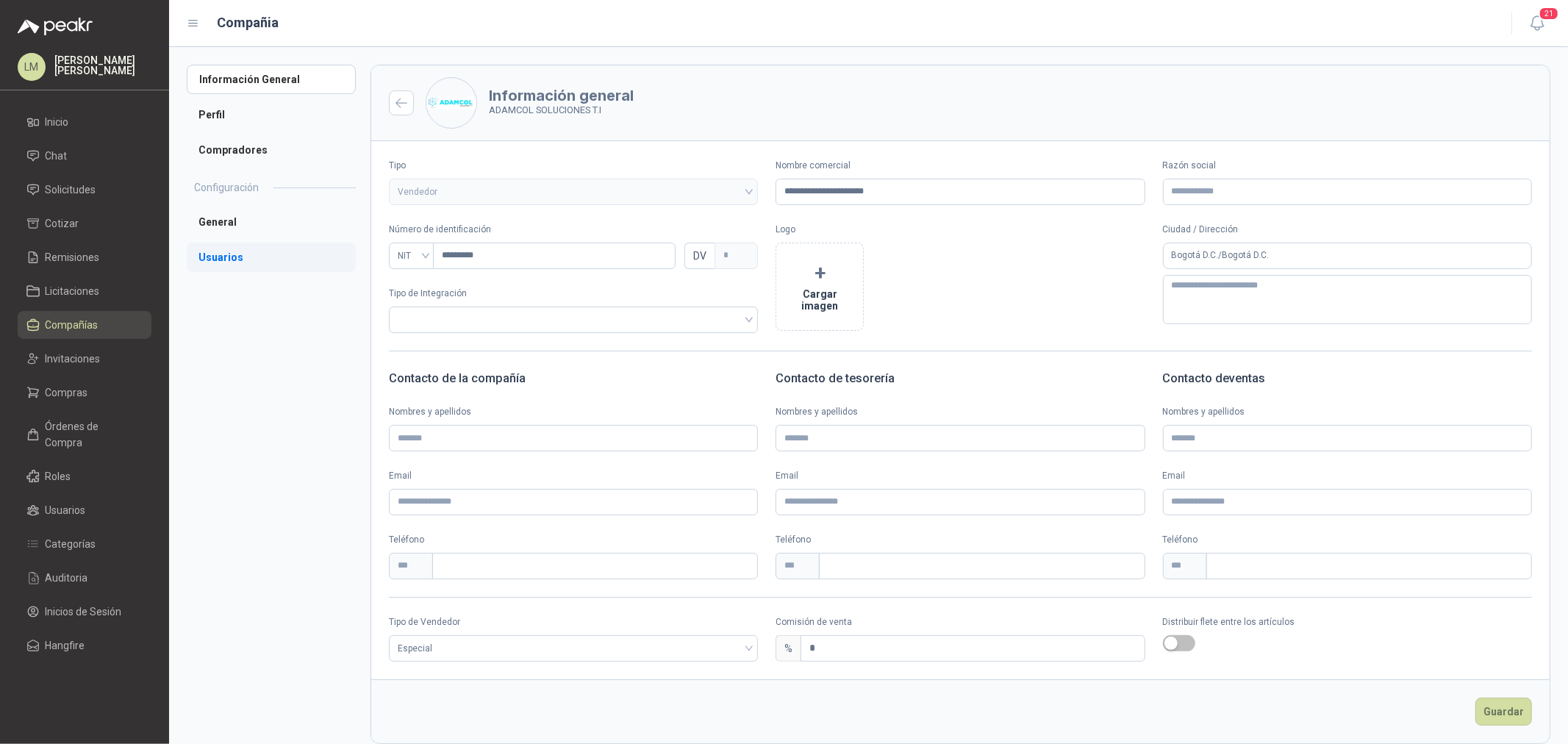
click at [228, 245] on li "Usuarios" at bounding box center [271, 257] width 169 height 30
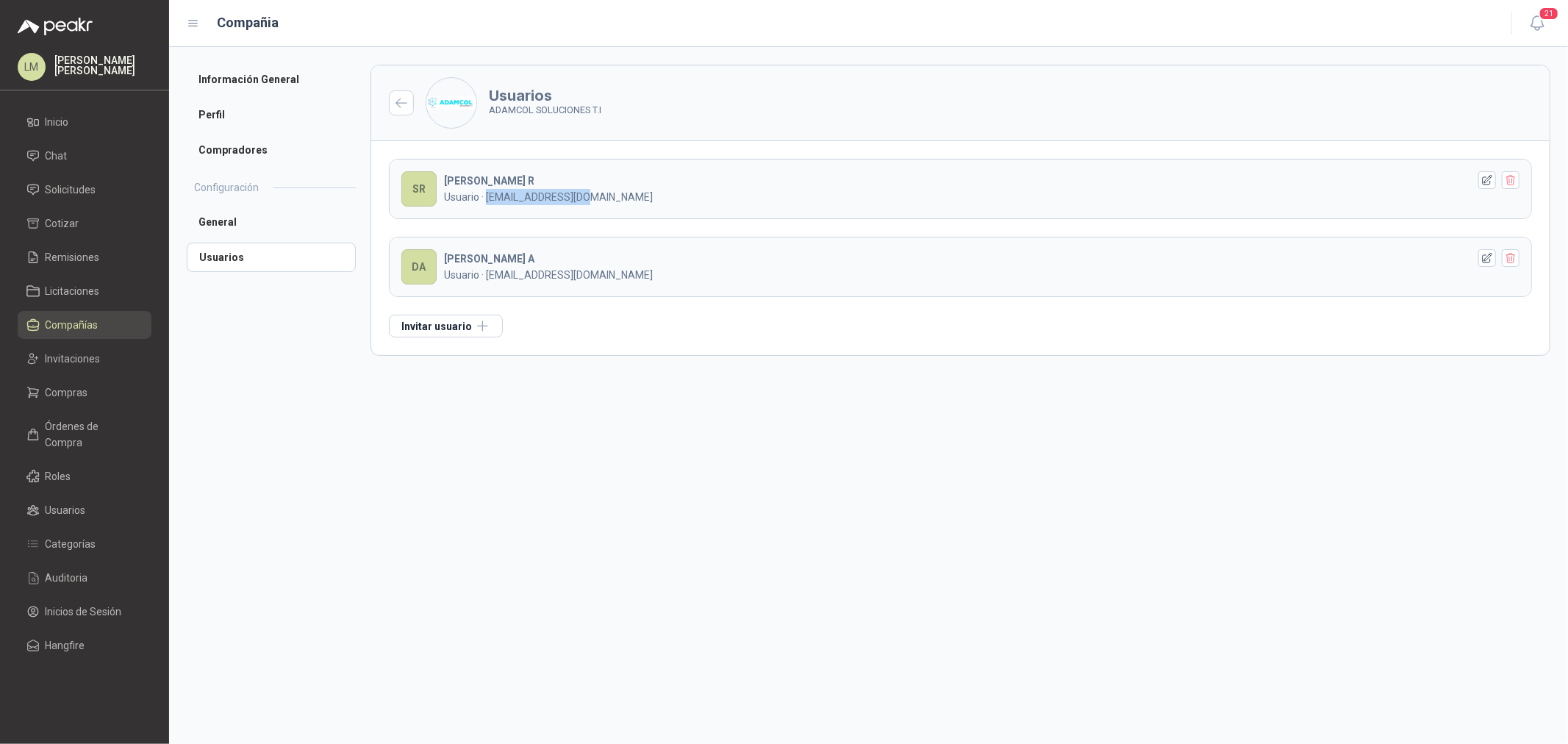
drag, startPoint x: 488, startPoint y: 196, endPoint x: 674, endPoint y: 196, distance: 186.0
click at [674, 196] on p "Usuario · ventas2@adamcol.co" at bounding box center [956, 197] width 1024 height 16
click at [235, 137] on li "Compradores" at bounding box center [271, 150] width 169 height 30
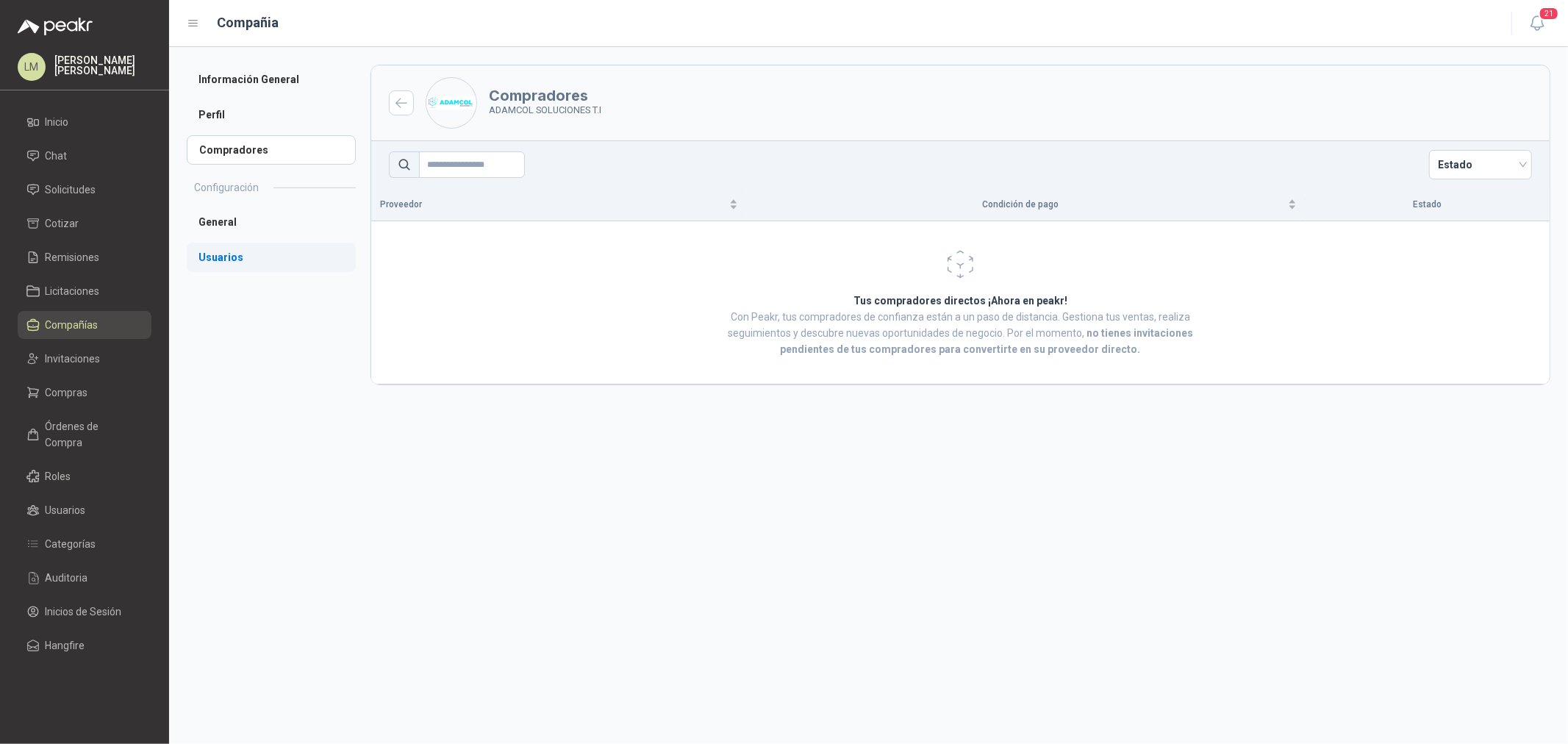
click at [229, 256] on li "Usuarios" at bounding box center [271, 257] width 169 height 30
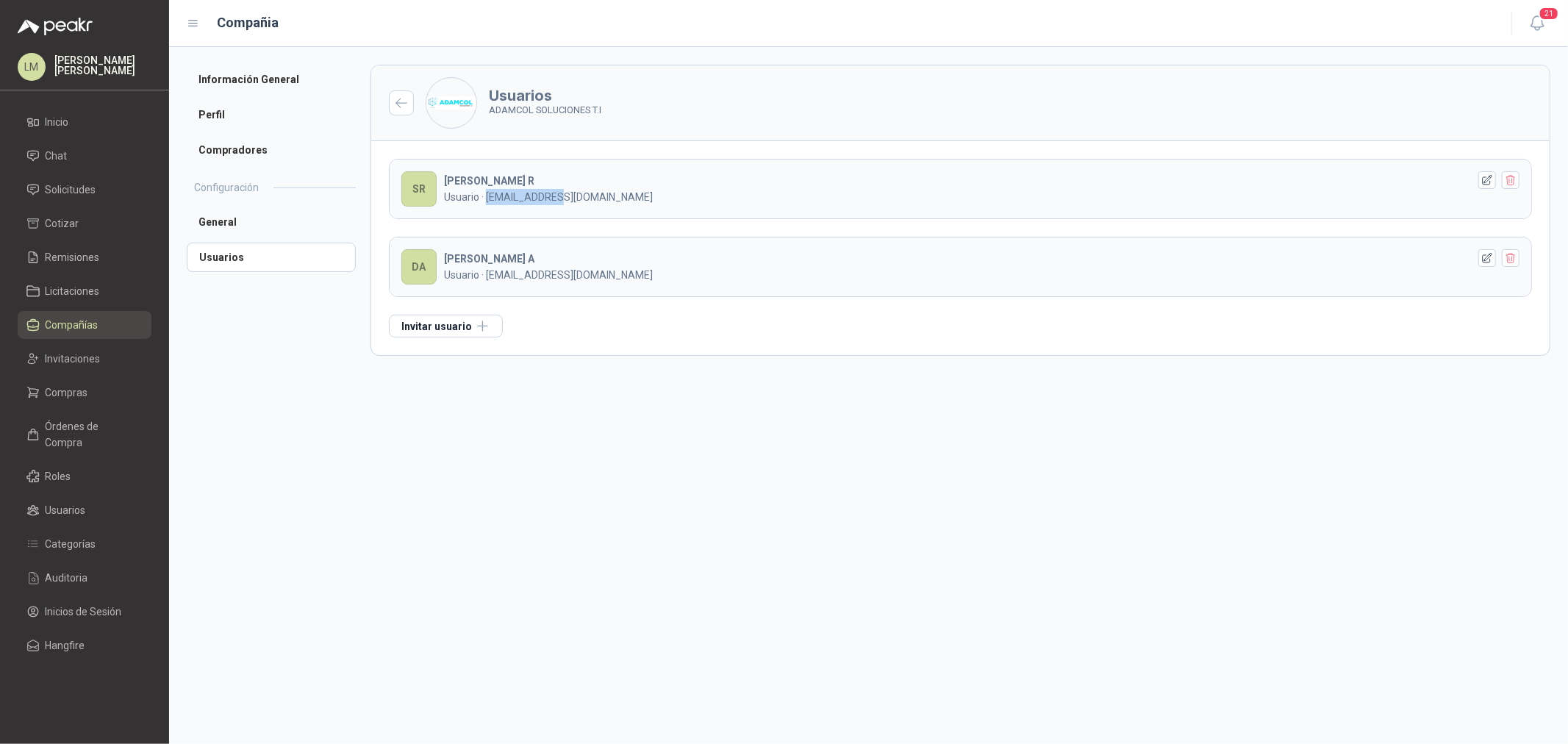
drag, startPoint x: 552, startPoint y: 198, endPoint x: 571, endPoint y: 195, distance: 19.2
click at [571, 195] on p "Usuario · ventas2@adamcol.co" at bounding box center [956, 197] width 1024 height 16
click at [83, 187] on span "Solicitudes" at bounding box center [71, 189] width 51 height 16
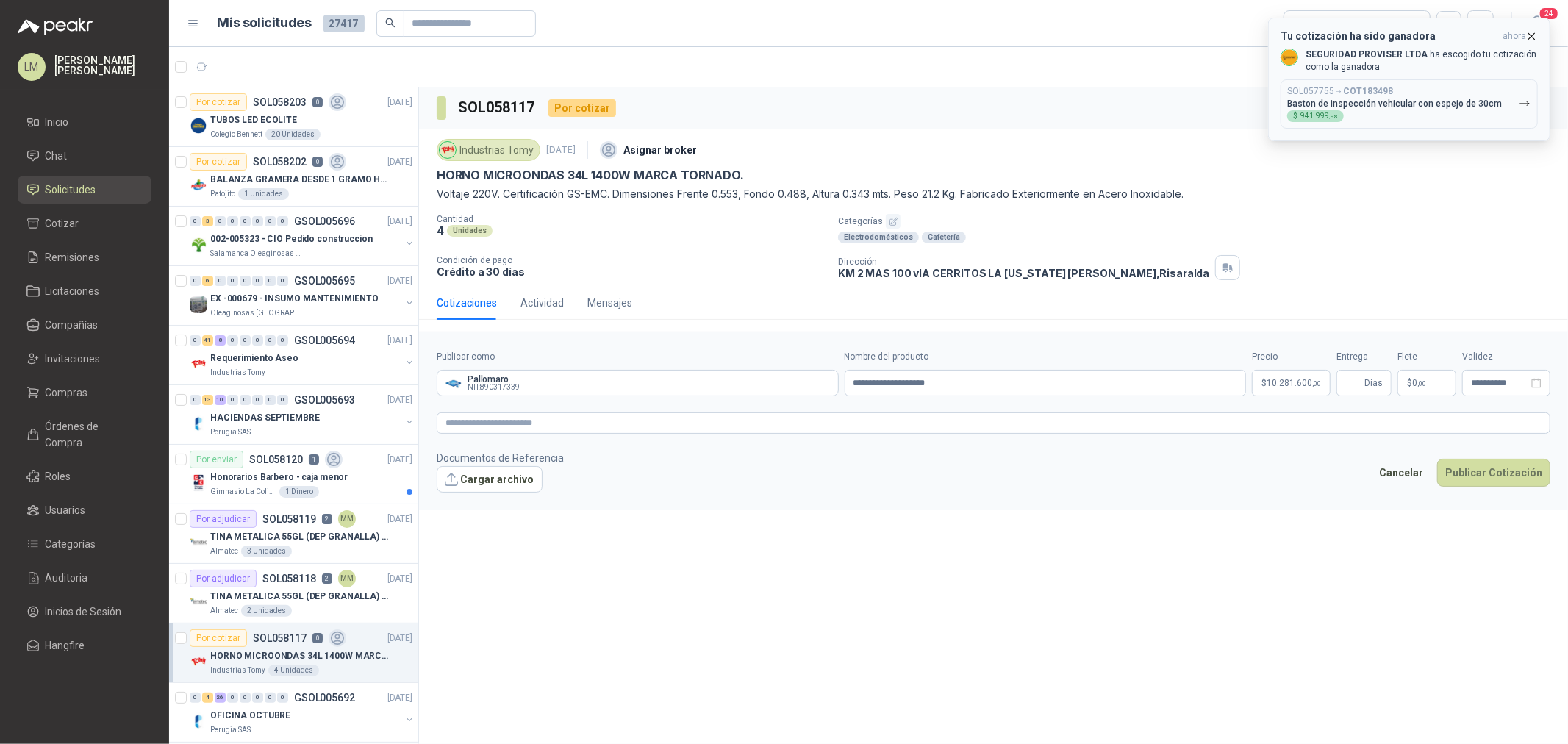
click at [1533, 34] on icon "button" at bounding box center [1532, 35] width 12 height 12
